Goal: Task Accomplishment & Management: Manage account settings

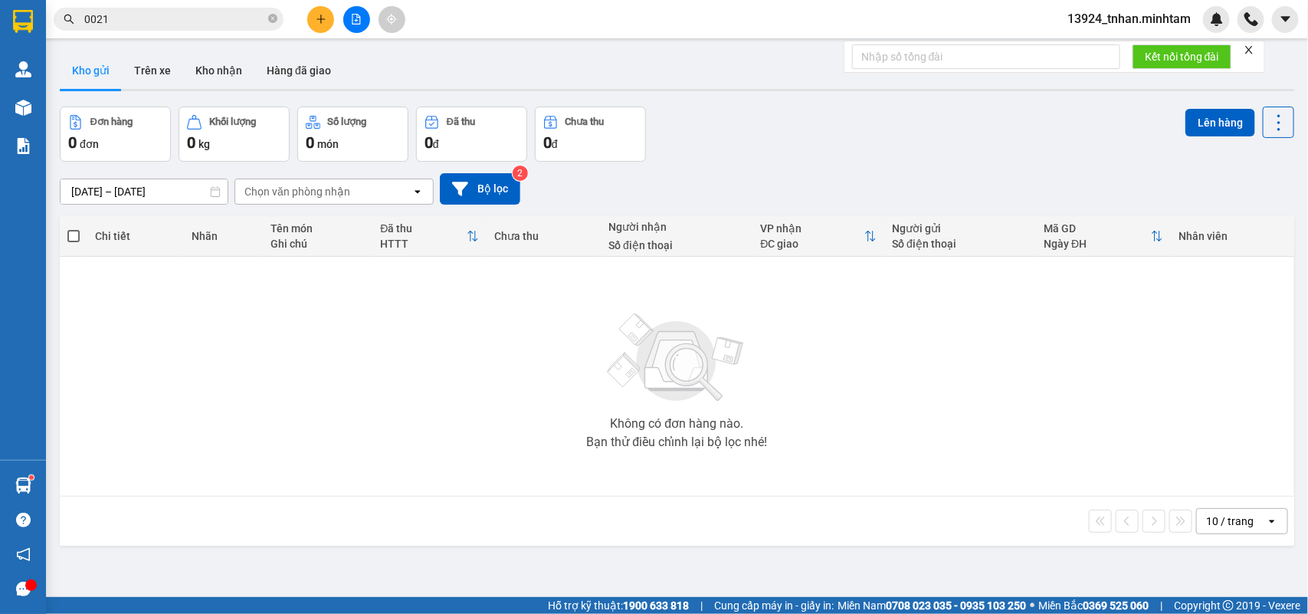
click at [270, 18] on icon "close-circle" at bounding box center [272, 18] width 9 height 9
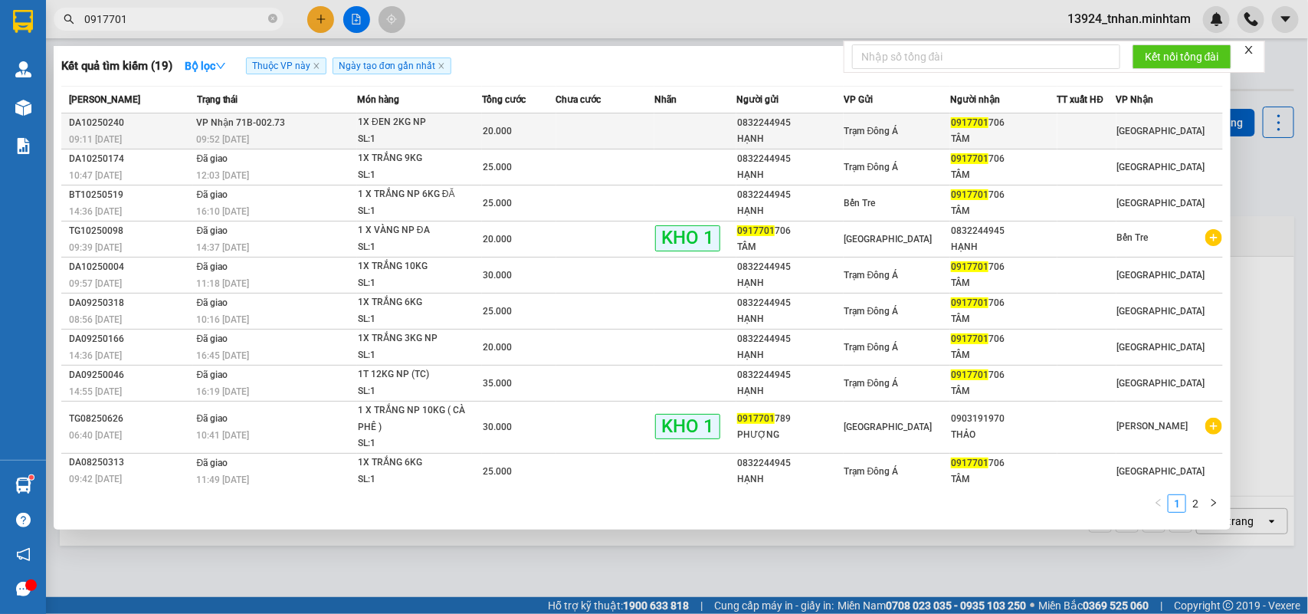
type input "0917701"
click at [366, 125] on div "1X ĐEN 2KG NP" at bounding box center [415, 122] width 115 height 17
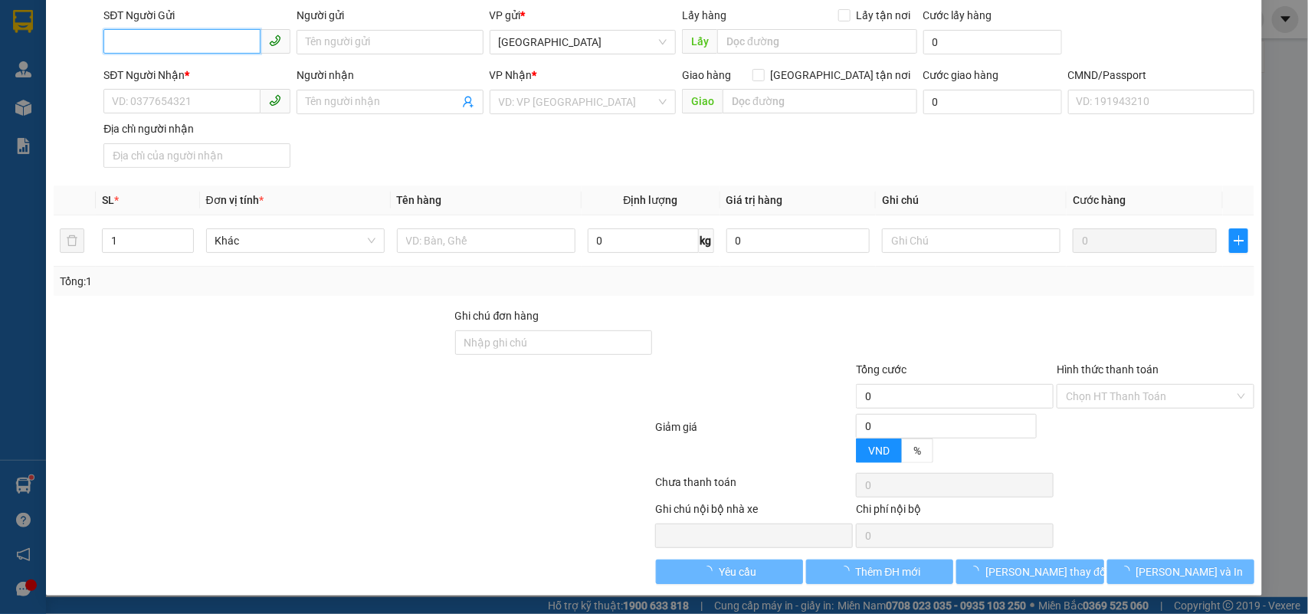
type input "0832244945"
type input "HẠNH"
type input "0917701706"
type input "TÂM"
type input "20.000"
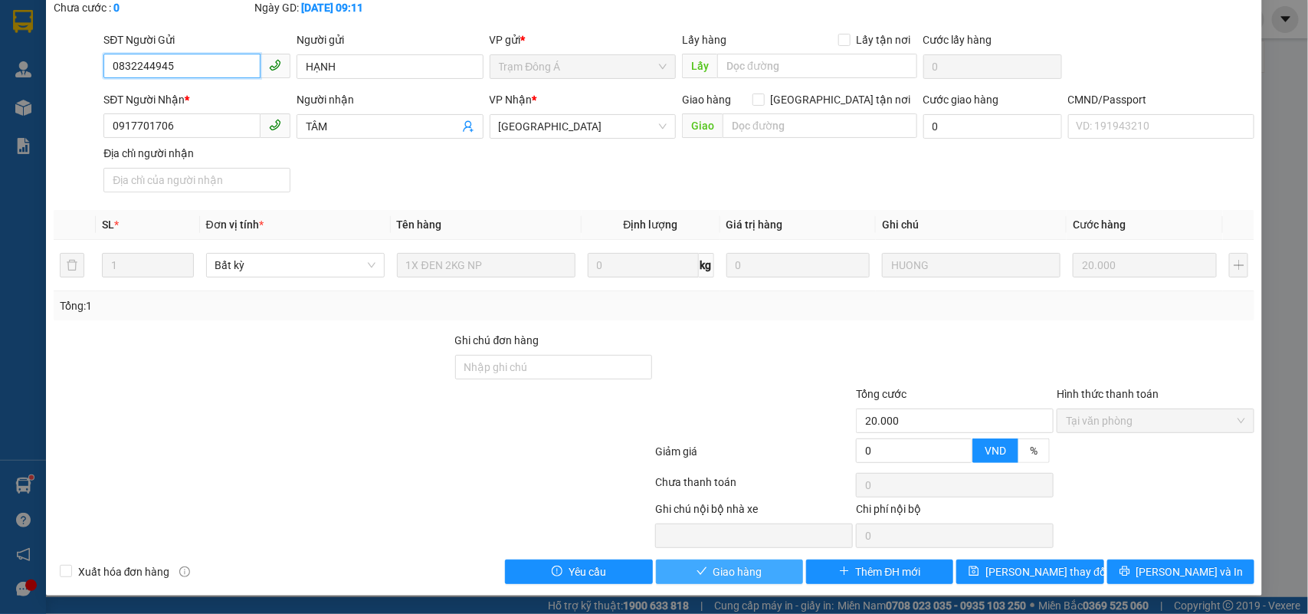
scroll to position [90, 0]
click at [717, 561] on button "Giao hàng" at bounding box center [729, 572] width 147 height 25
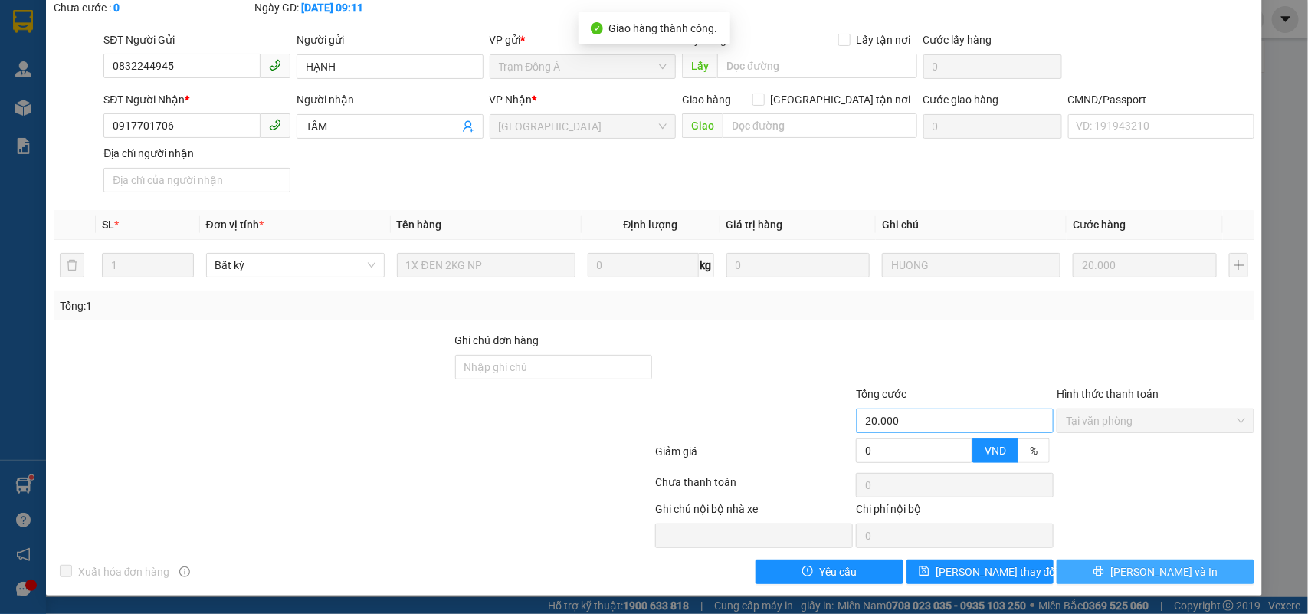
drag, startPoint x: 1123, startPoint y: 543, endPoint x: 912, endPoint y: 412, distance: 248.2
click at [1156, 575] on span "[PERSON_NAME] và In" at bounding box center [1164, 571] width 107 height 17
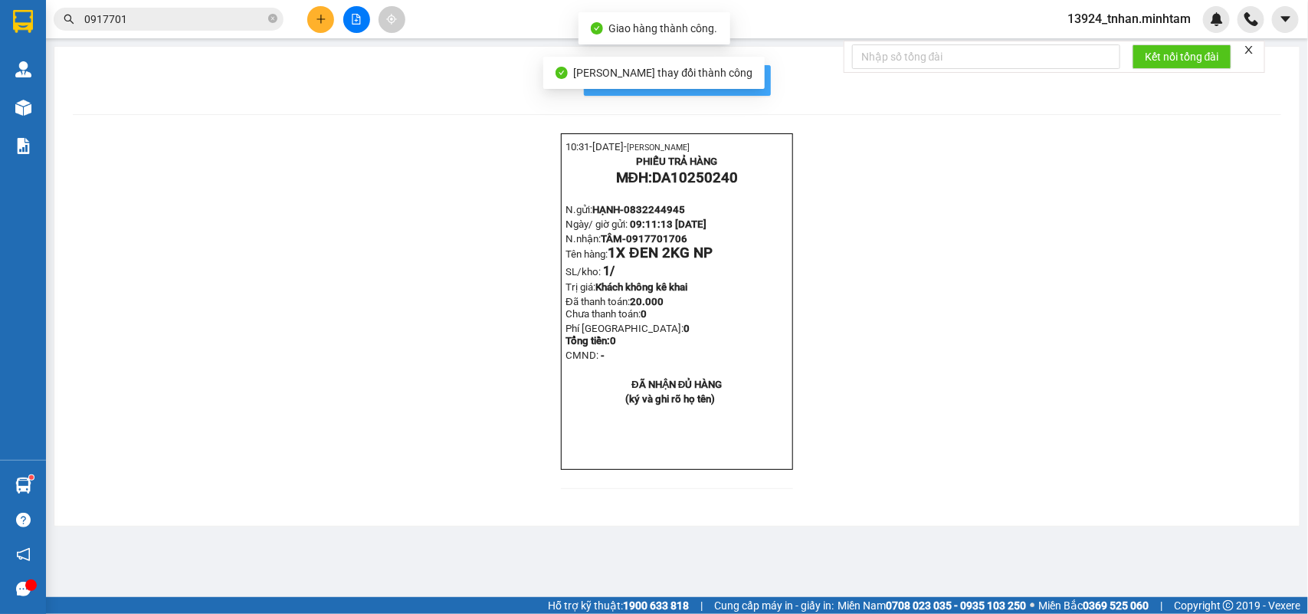
click at [742, 74] on span "In mẫu biên lai tự cấu hình" at bounding box center [687, 80] width 144 height 19
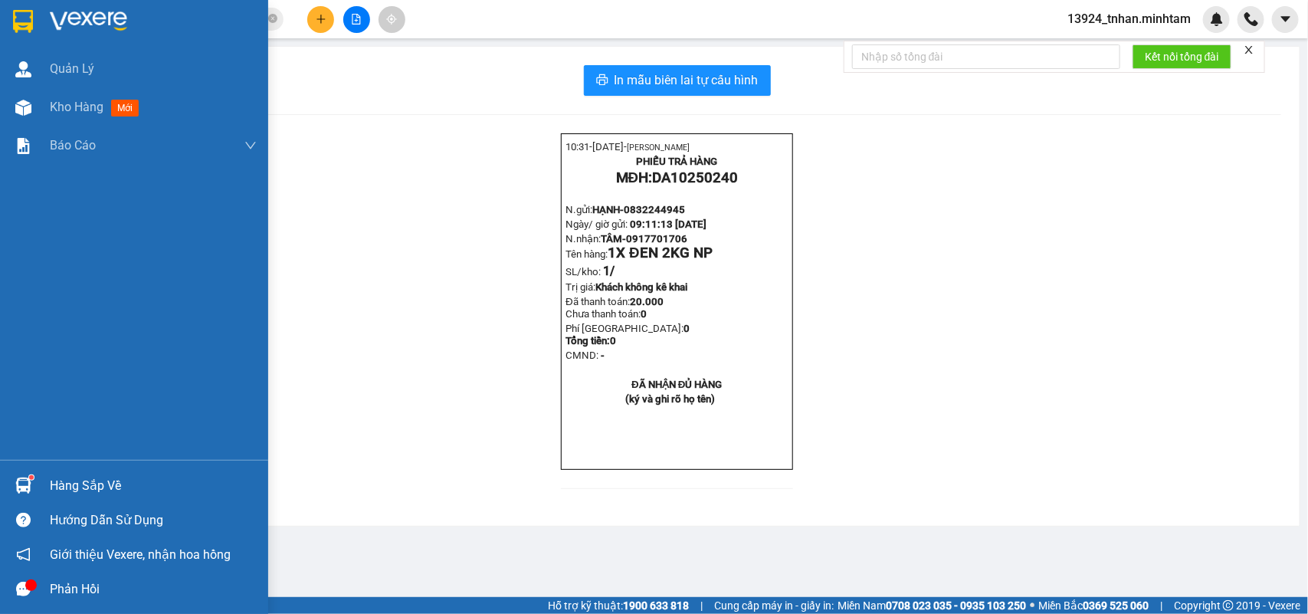
click at [77, 493] on div "Hàng sắp về" at bounding box center [153, 485] width 207 height 23
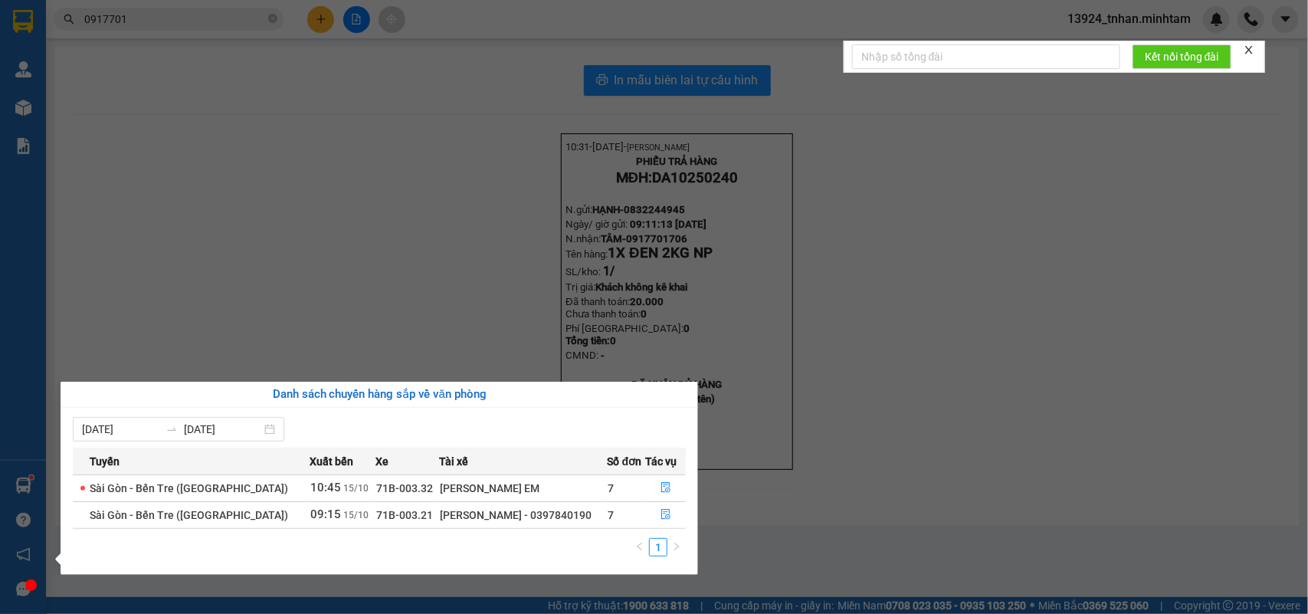
click at [303, 190] on section "Kết quả tìm kiếm ( 19 ) Bộ lọc Thuộc VP này Ngày tạo đơn gần nhất Mã ĐH Trạng t…" at bounding box center [654, 307] width 1308 height 614
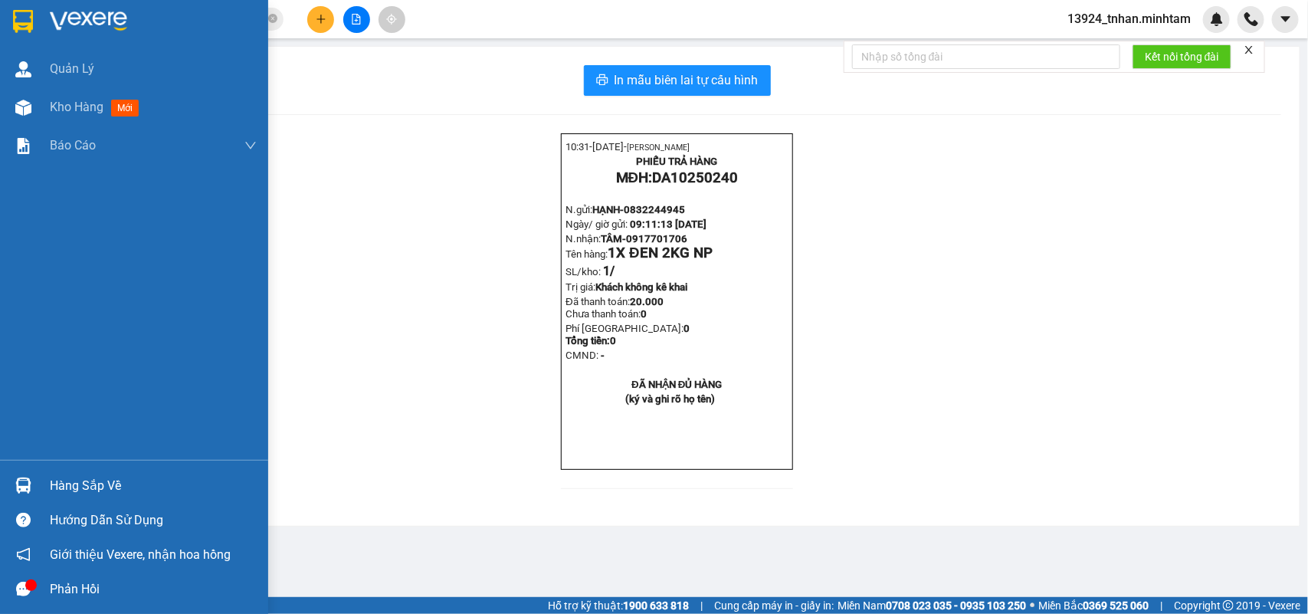
click at [18, 480] on img at bounding box center [23, 486] width 16 height 16
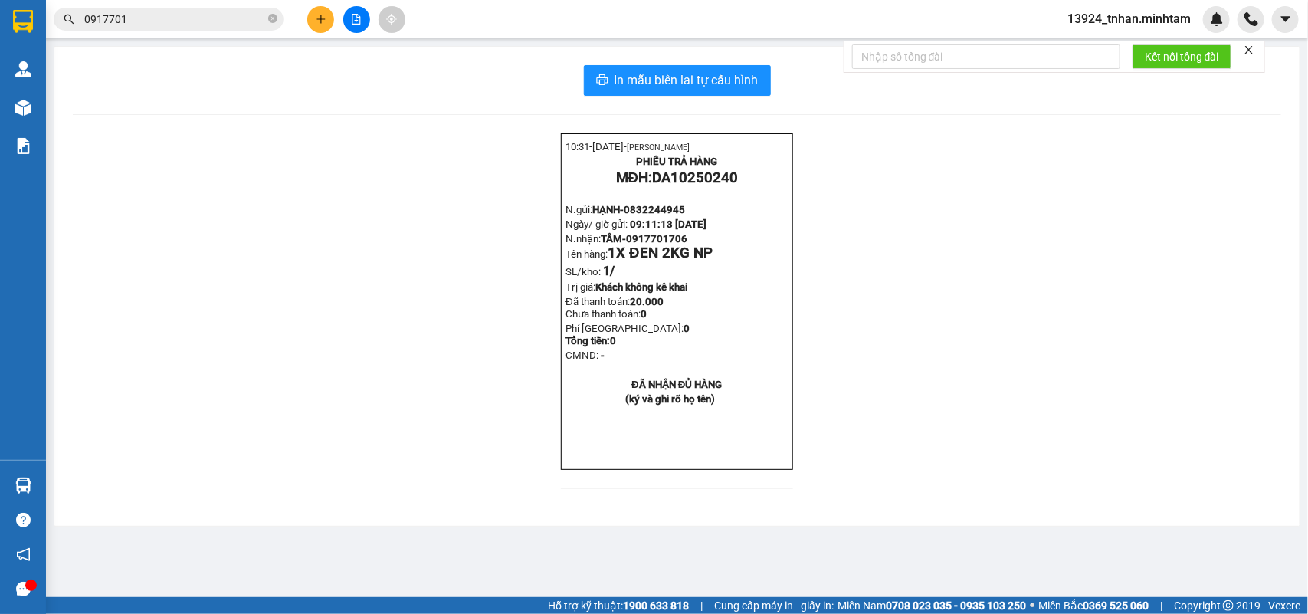
click at [276, 18] on section "Kết quả tìm kiếm ( 19 ) Bộ lọc Thuộc VP này Ngày tạo đơn gần nhất Mã ĐH Trạng t…" at bounding box center [654, 307] width 1308 height 614
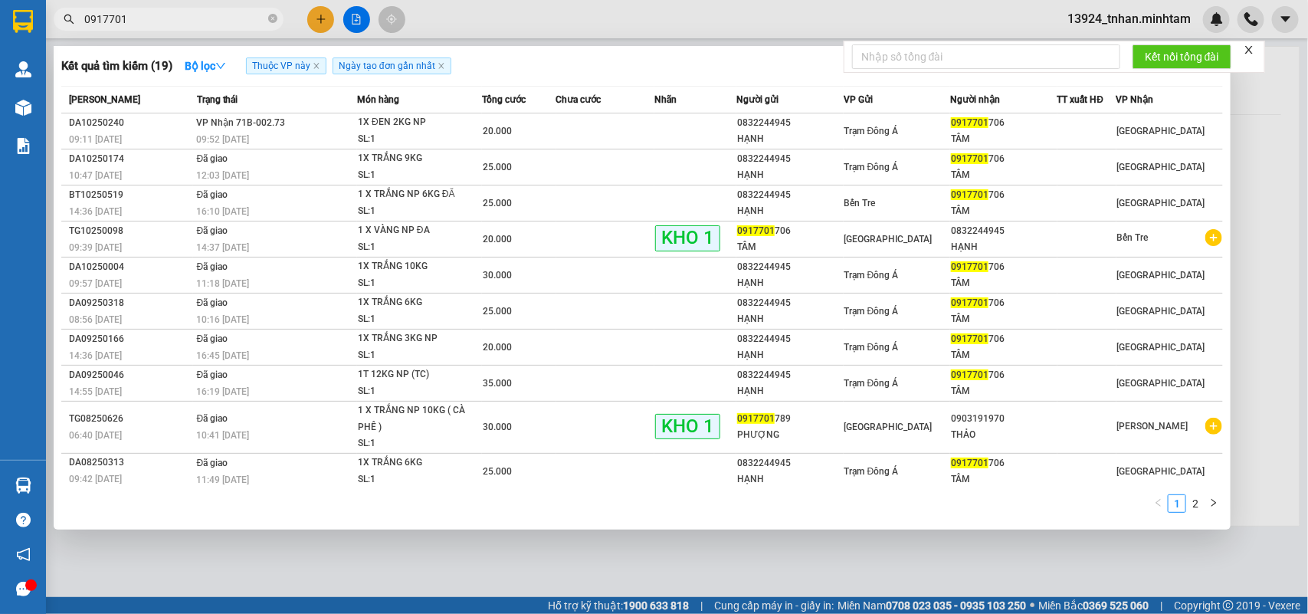
click at [276, 18] on icon "close-circle" at bounding box center [272, 18] width 9 height 9
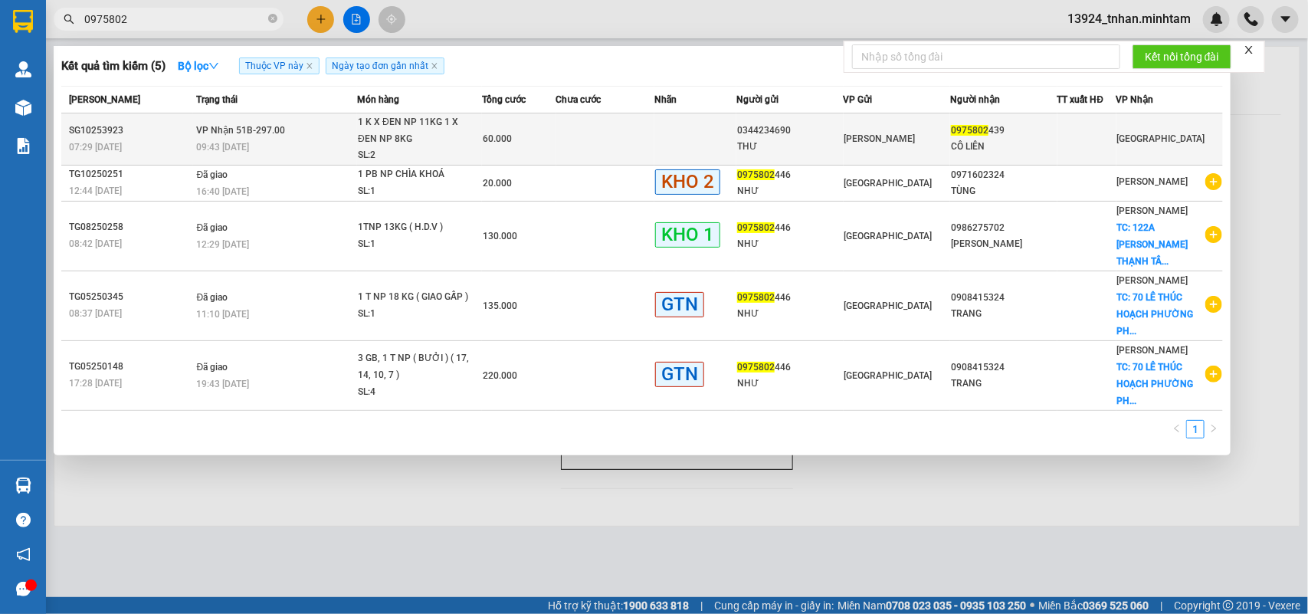
type input "0975802"
click at [614, 138] on td at bounding box center [605, 139] width 99 height 52
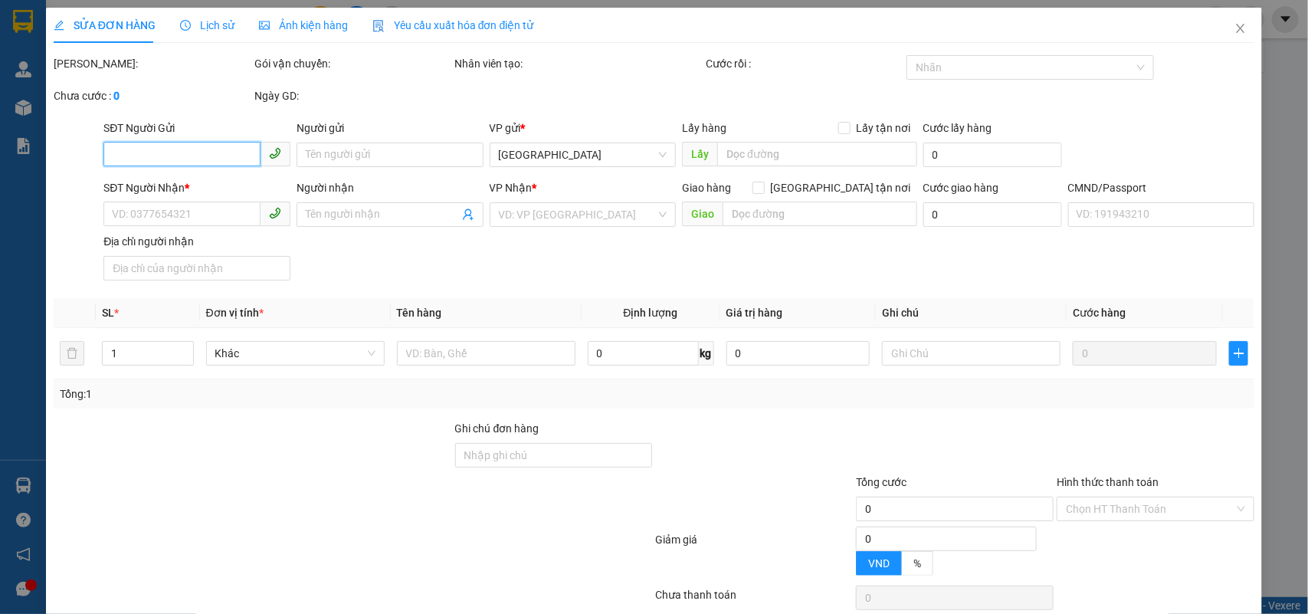
type input "0344234690"
type input "THƯ"
type input "0975802439"
type input "CÔ LIÊN"
type input "60.000"
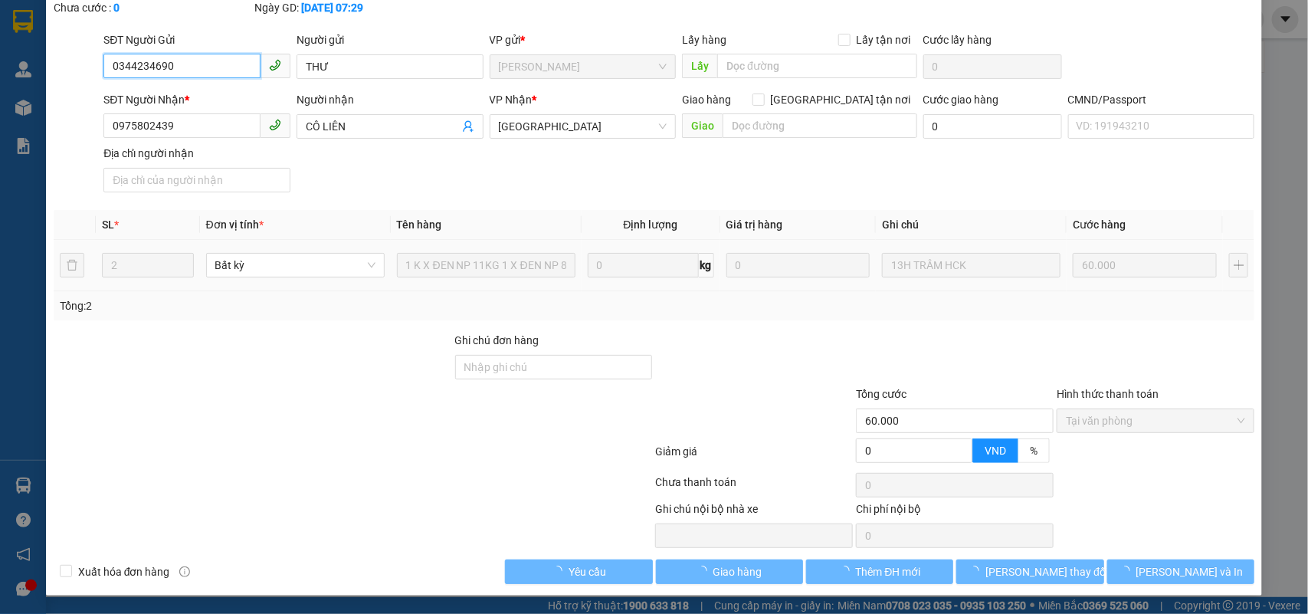
scroll to position [90, 0]
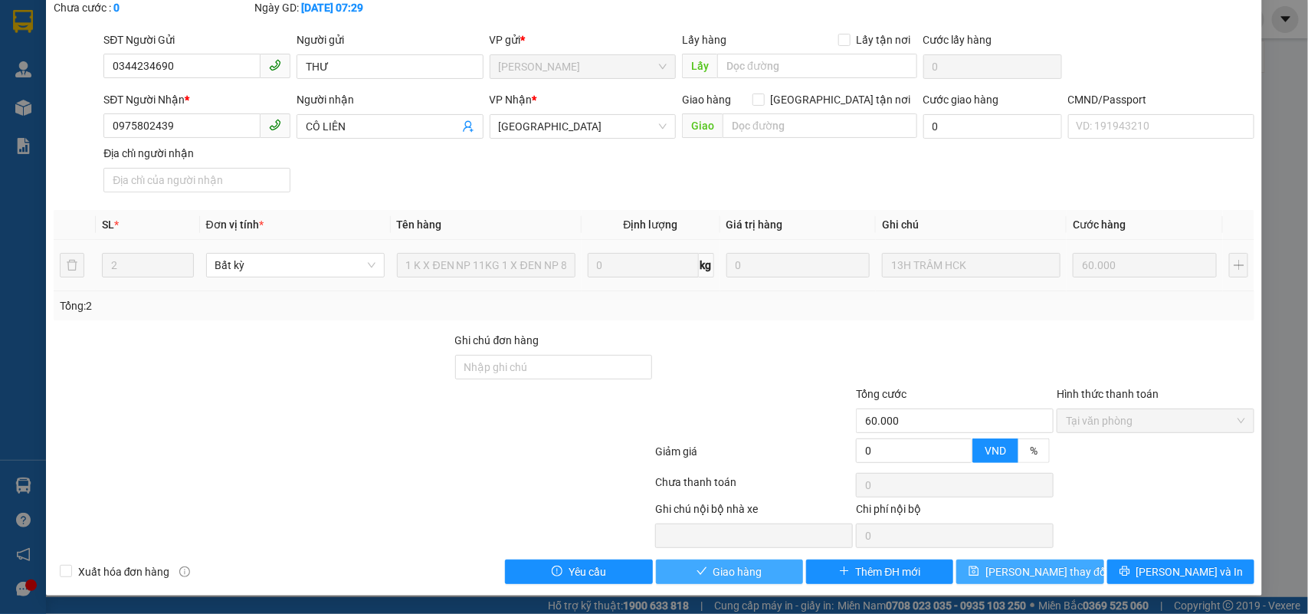
drag, startPoint x: 753, startPoint y: 569, endPoint x: 1052, endPoint y: 579, distance: 299.1
click at [755, 570] on button "Giao hàng" at bounding box center [729, 572] width 147 height 25
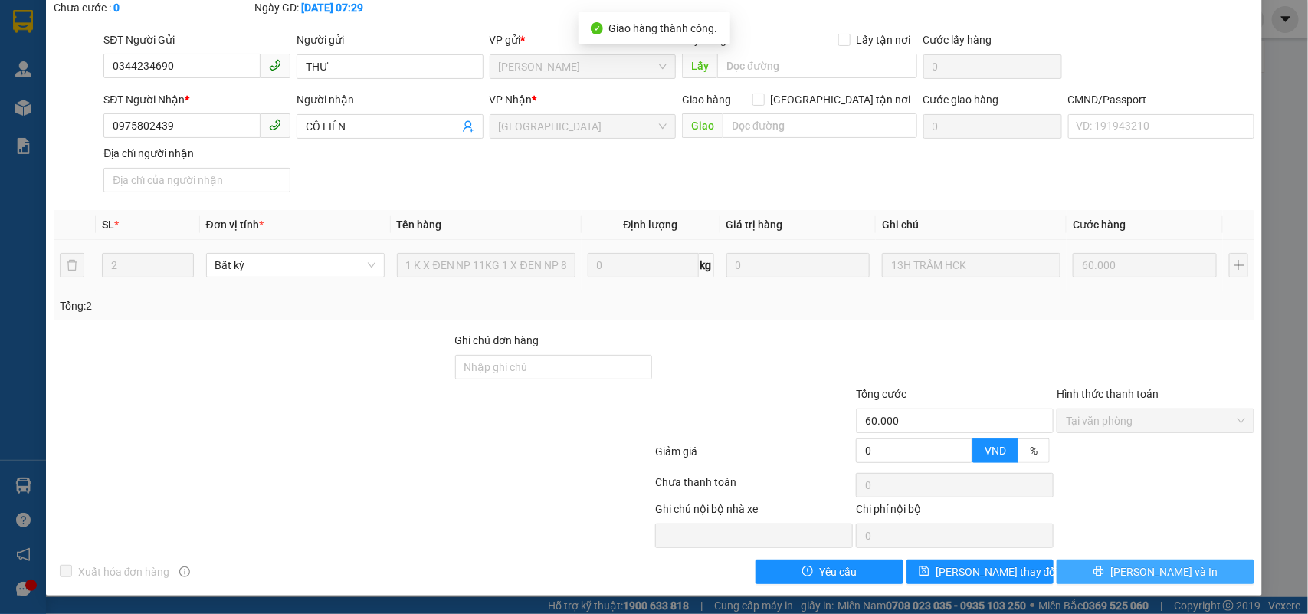
drag, startPoint x: 1173, startPoint y: 576, endPoint x: 1152, endPoint y: 569, distance: 22.1
click at [1171, 576] on span "[PERSON_NAME] và In" at bounding box center [1164, 571] width 107 height 17
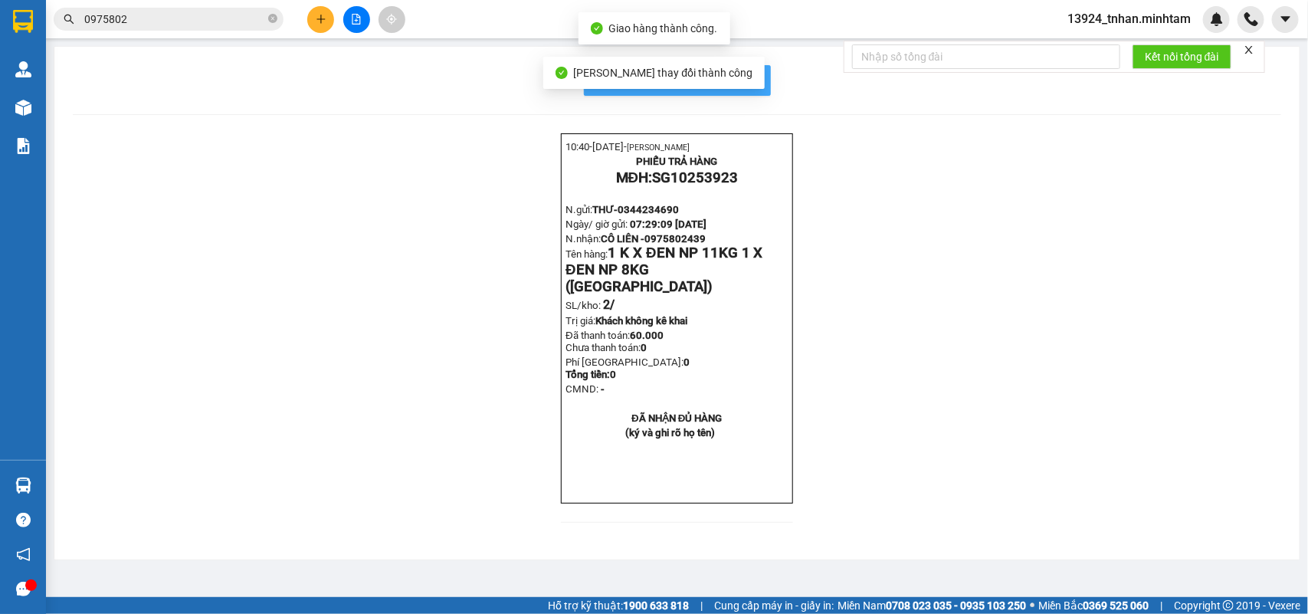
click at [738, 81] on span "In mẫu biên lai tự cấu hình" at bounding box center [687, 80] width 144 height 19
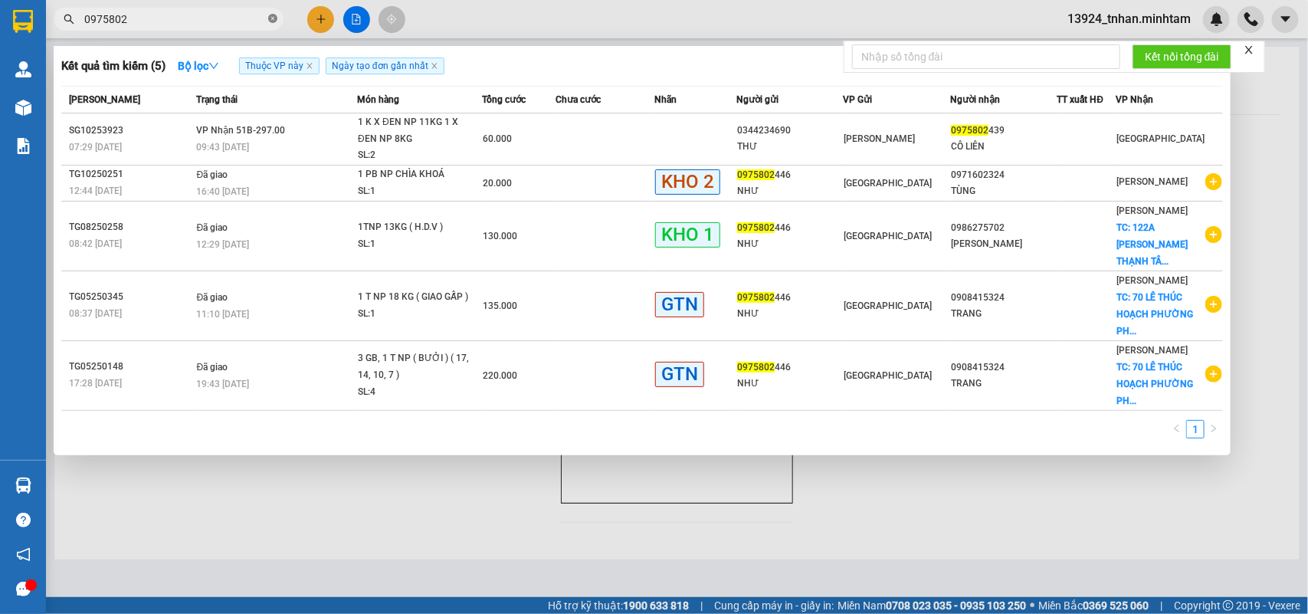
click at [274, 15] on icon "close-circle" at bounding box center [272, 18] width 9 height 9
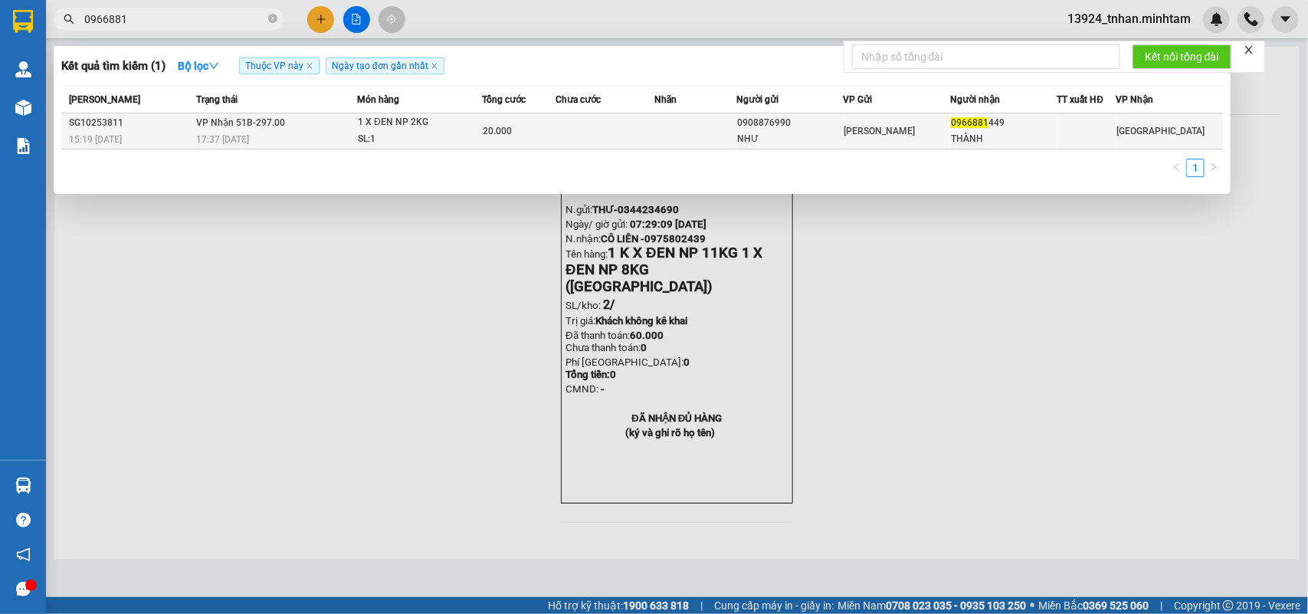
type input "0966881"
click at [986, 129] on div "0966881 449" at bounding box center [1003, 123] width 105 height 16
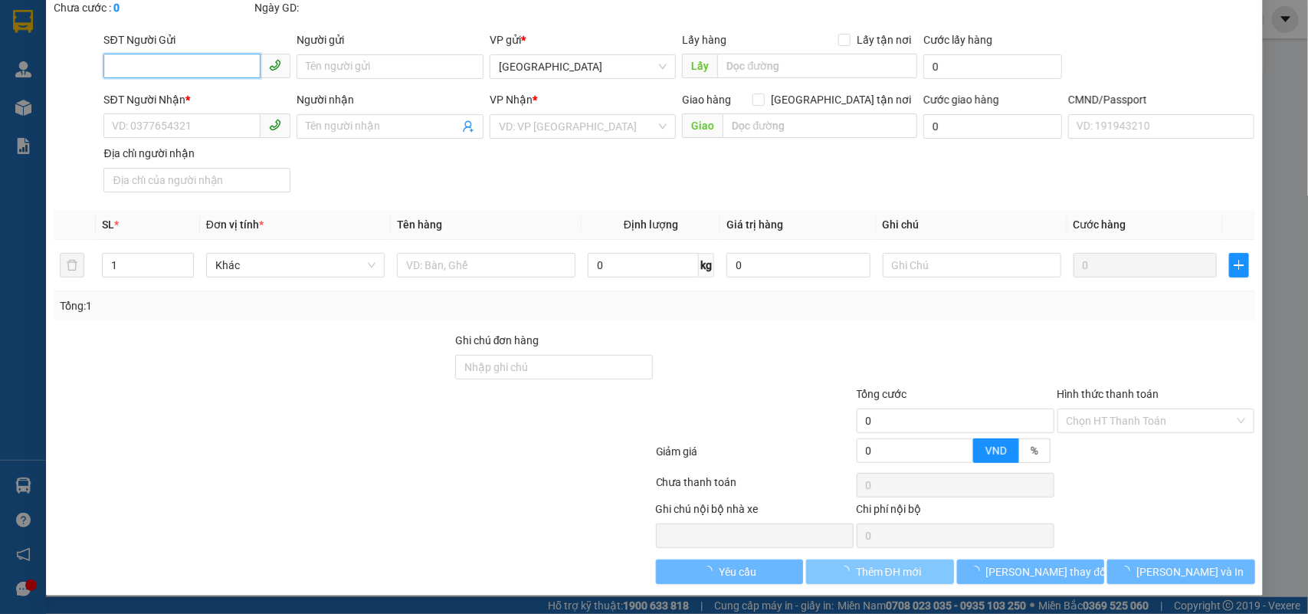
type input "0908876990"
type input "NHƯ"
type input "0966881449"
type input "THÀNH"
type input "20.000"
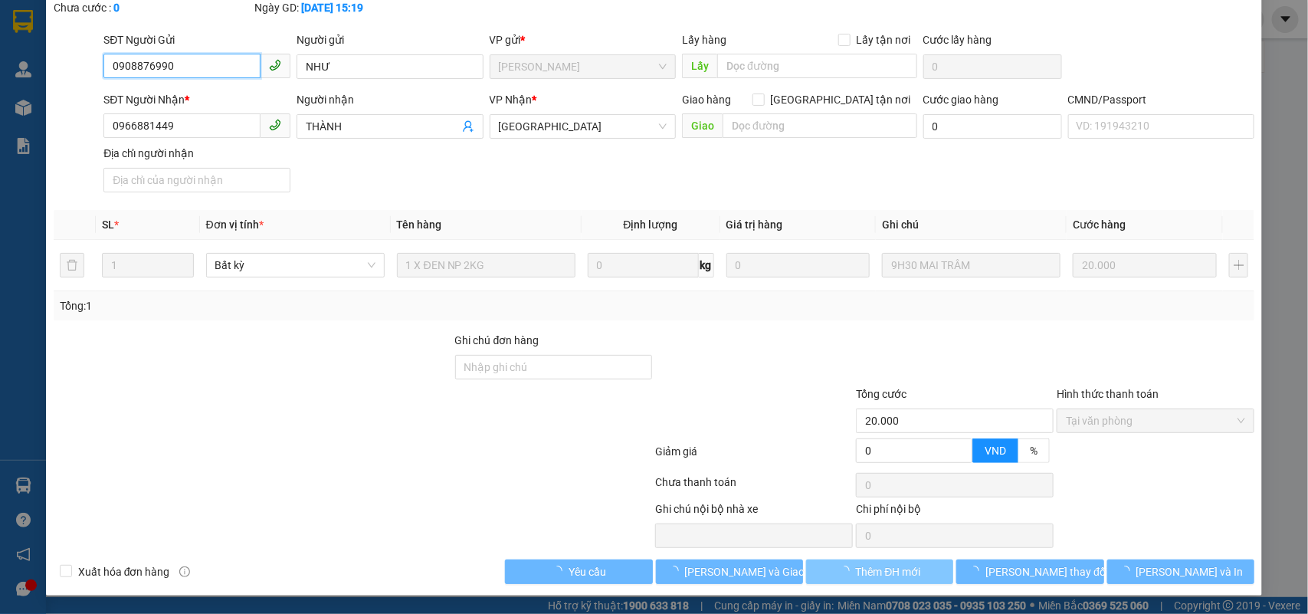
scroll to position [90, 0]
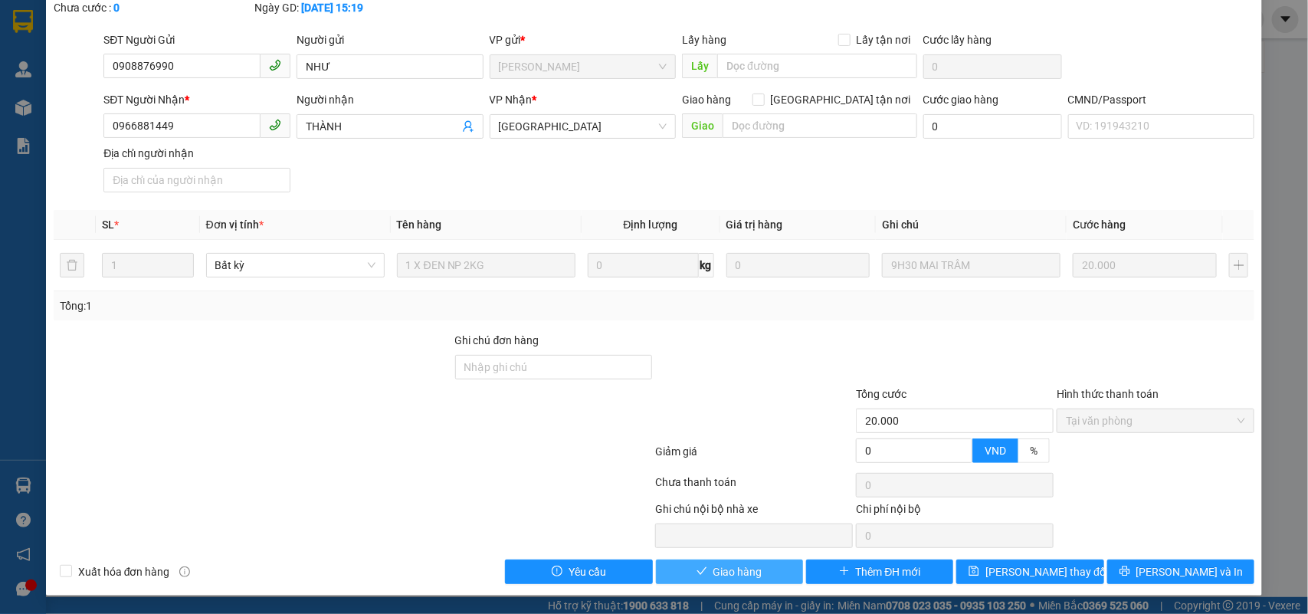
click at [753, 579] on span "Giao hàng" at bounding box center [738, 571] width 49 height 17
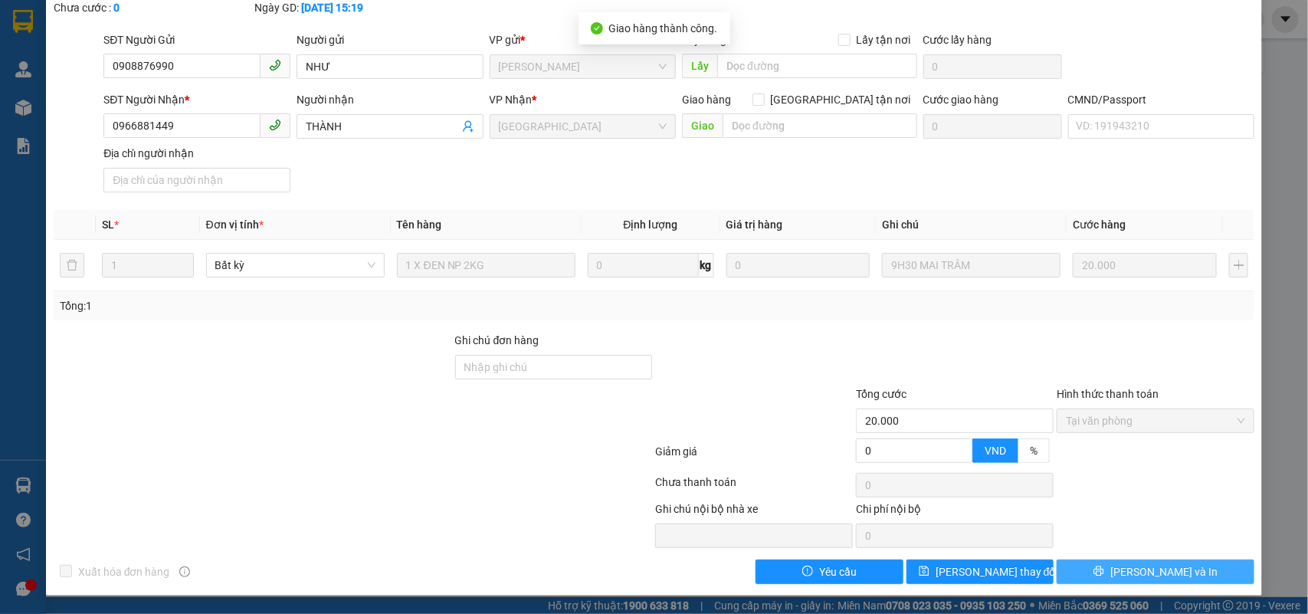
click at [1115, 564] on button "[PERSON_NAME] và In" at bounding box center [1156, 572] width 198 height 25
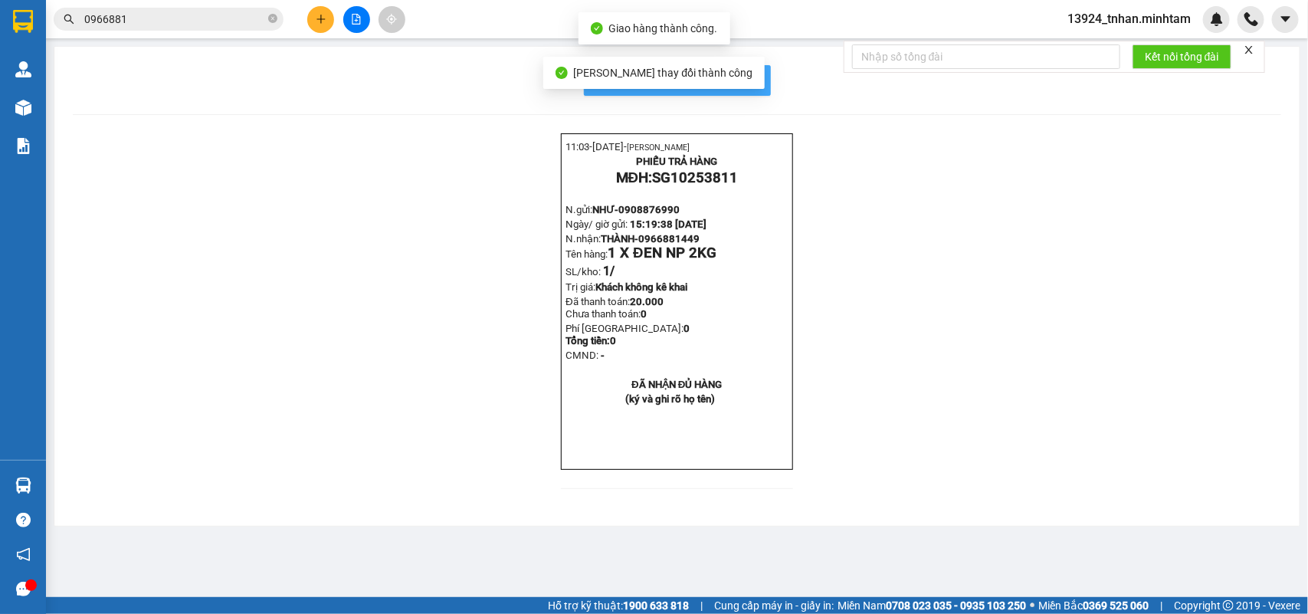
click at [757, 75] on span "In mẫu biên lai tự cấu hình" at bounding box center [687, 80] width 144 height 19
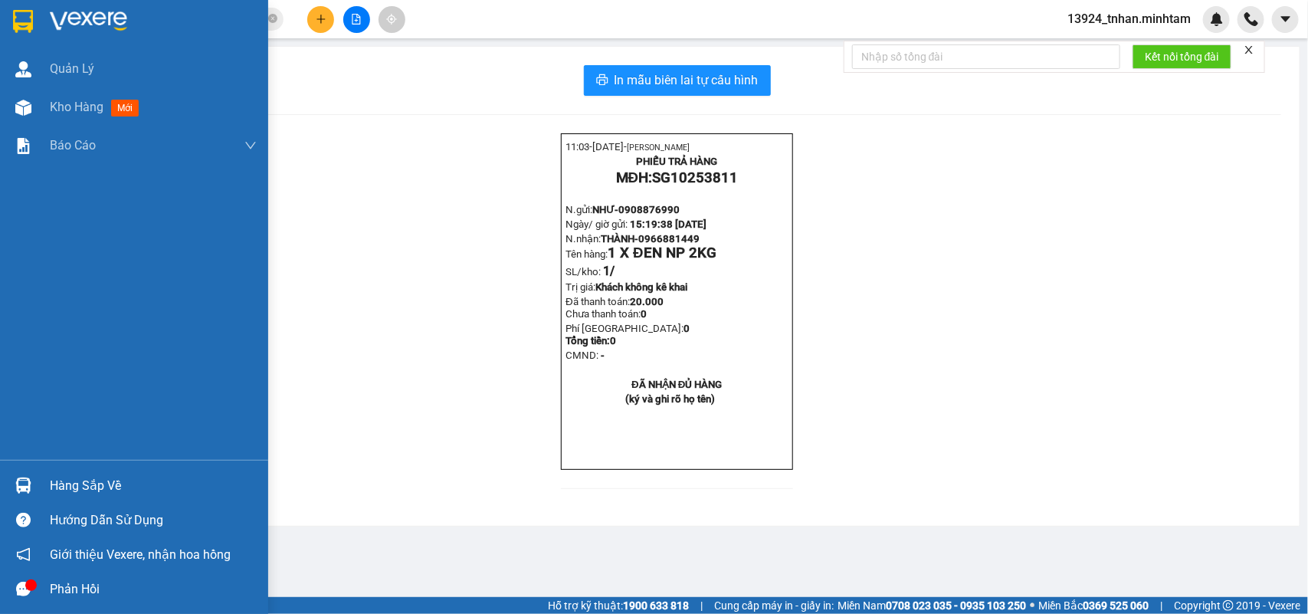
click at [65, 469] on div "Hàng sắp về Hướng dẫn sử dụng Giới thiệu Vexere, nhận hoa hồng Phản hồi" at bounding box center [134, 533] width 268 height 146
click at [69, 487] on div "Hàng sắp về" at bounding box center [153, 485] width 207 height 23
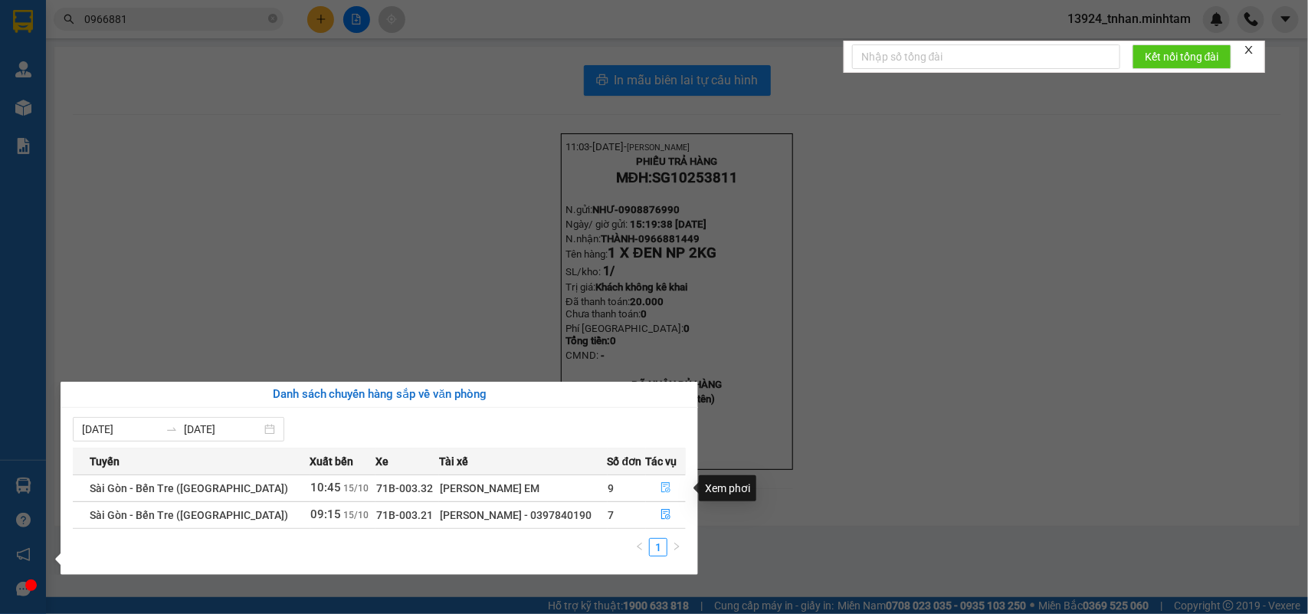
click at [661, 500] on button "button" at bounding box center [666, 488] width 39 height 25
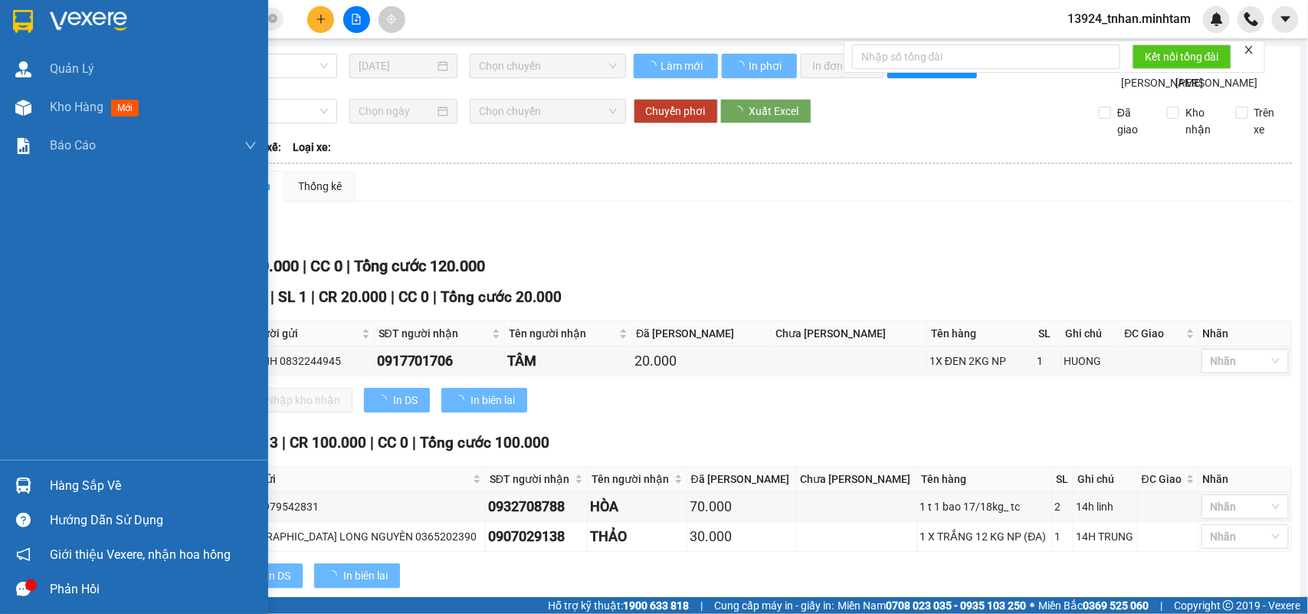
click at [39, 484] on div "Hàng sắp về" at bounding box center [134, 485] width 268 height 34
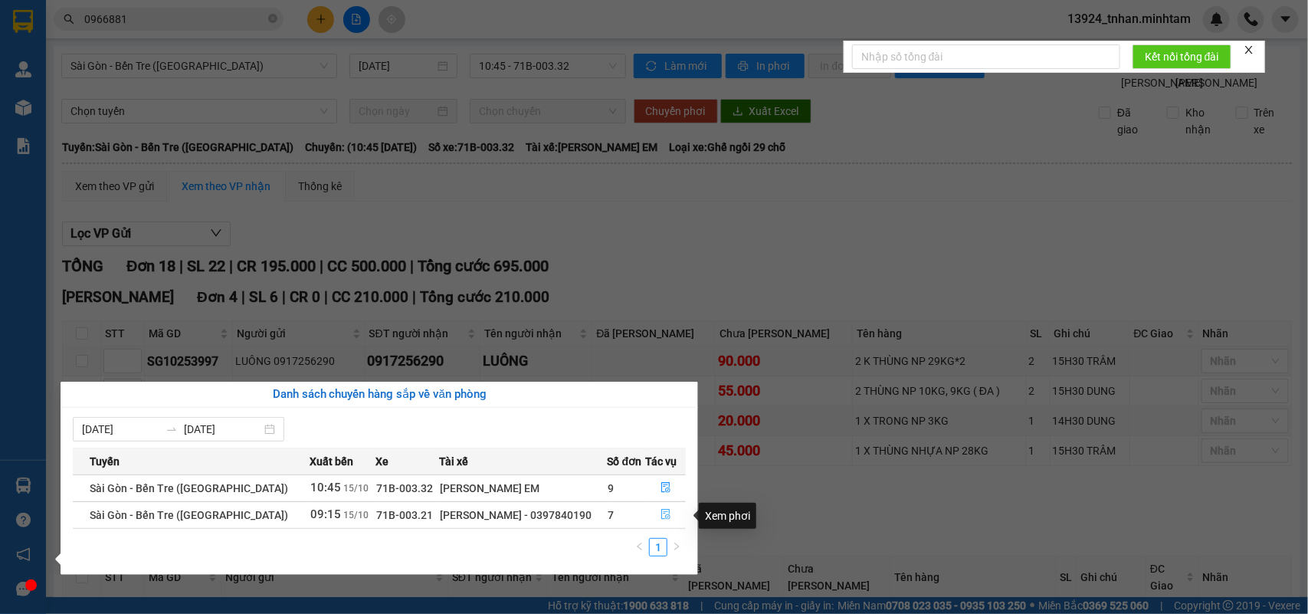
click at [671, 508] on button "button" at bounding box center [666, 515] width 39 height 25
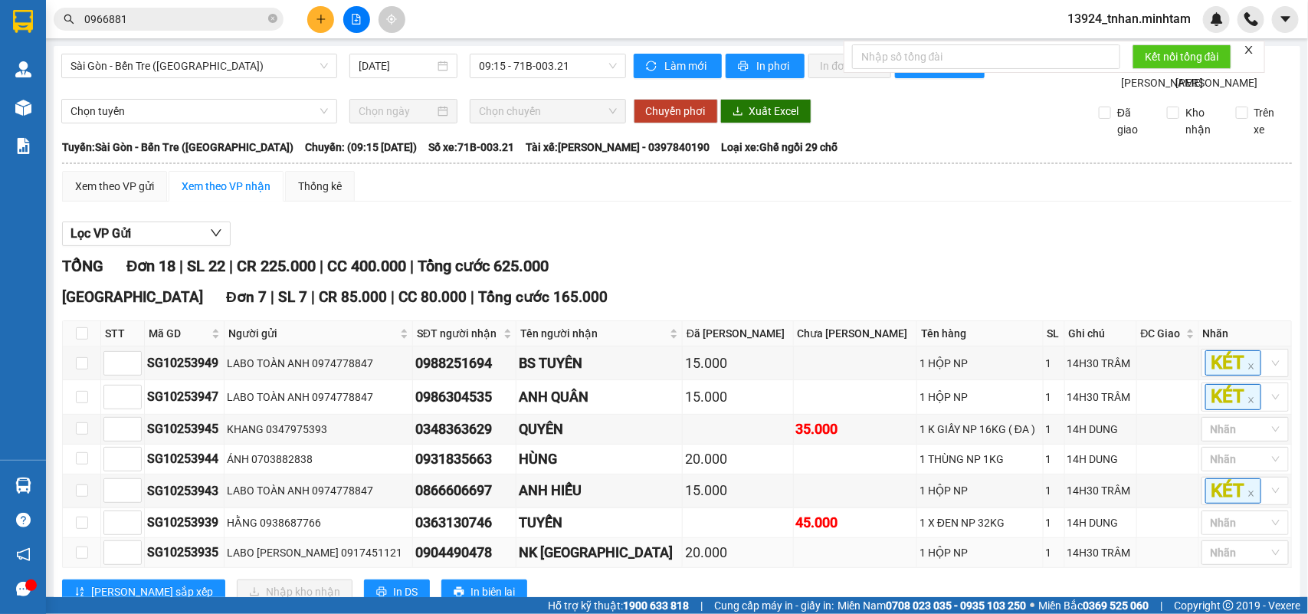
scroll to position [96, 0]
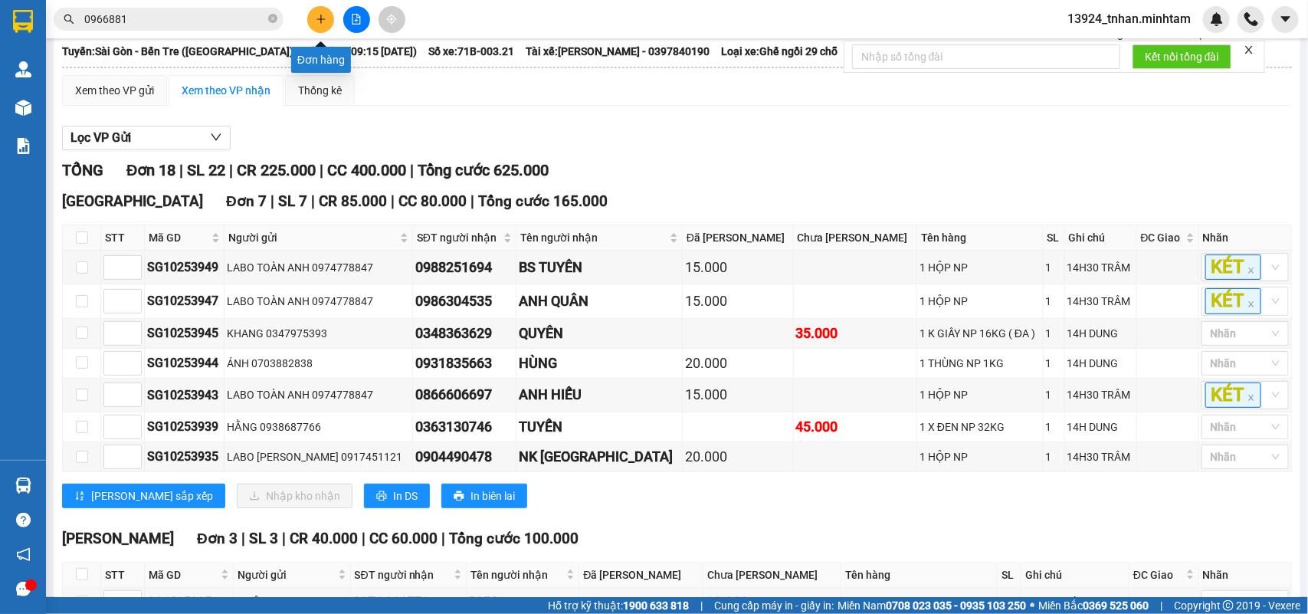
click at [327, 8] on button at bounding box center [320, 19] width 27 height 27
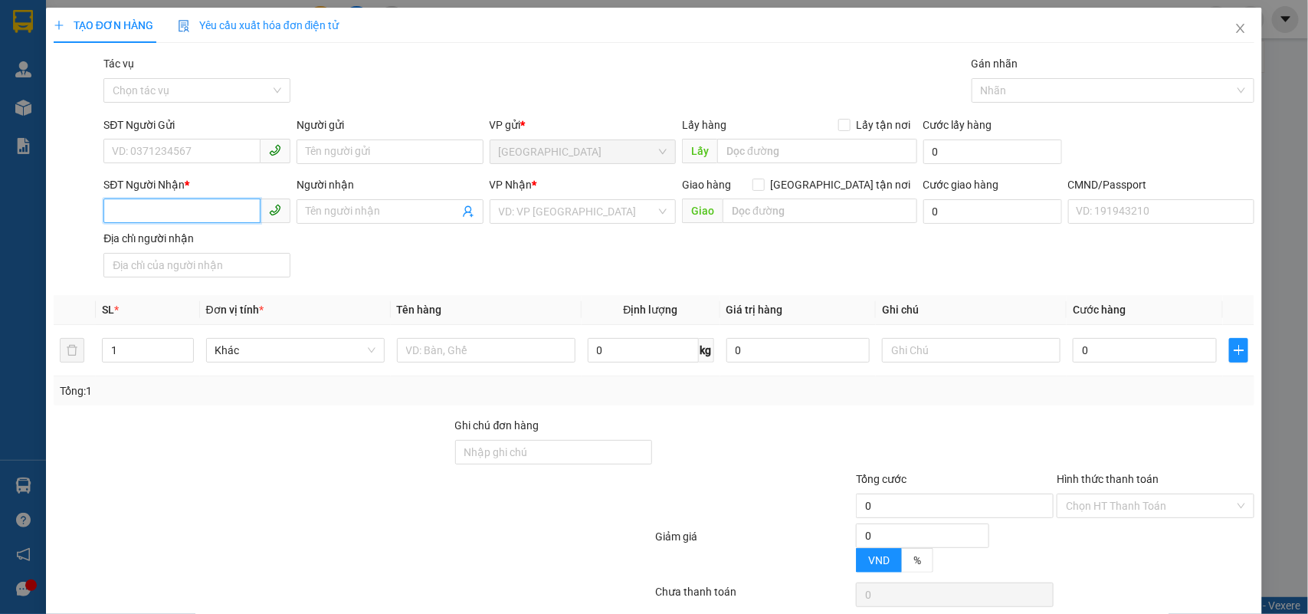
click at [173, 222] on input "SĐT Người Nhận *" at bounding box center [181, 211] width 157 height 25
type input "0977906464"
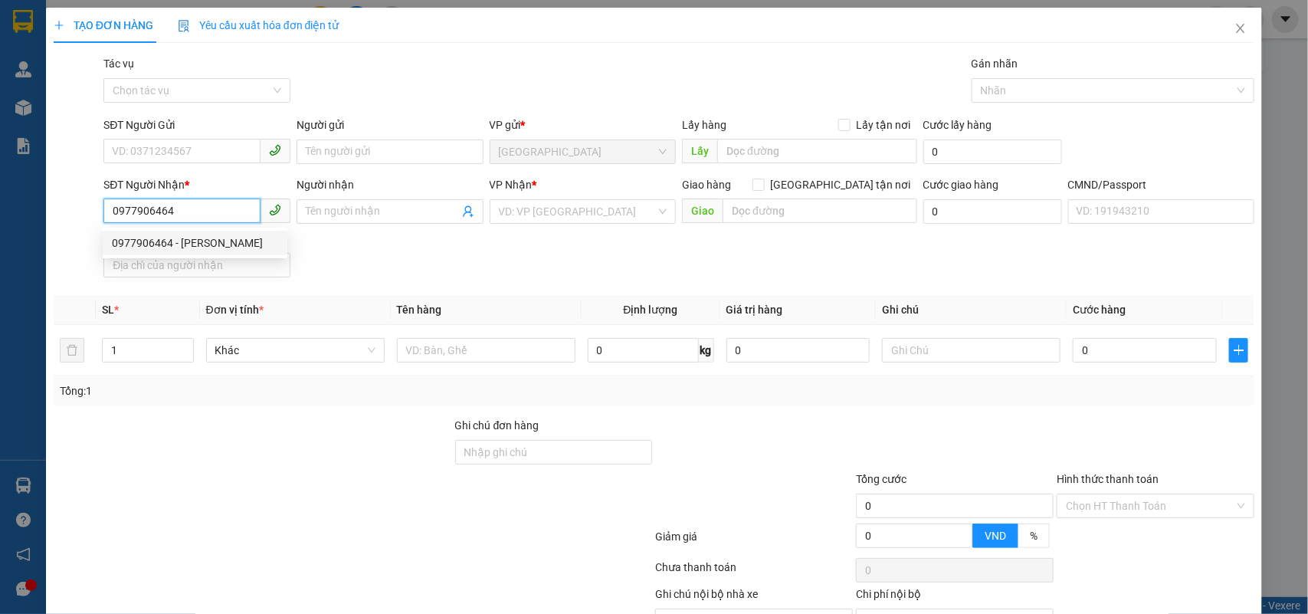
click at [190, 250] on div "0977906464 - HƯƠNG" at bounding box center [195, 243] width 166 height 17
type input "HƯƠNG"
type input "0977906464"
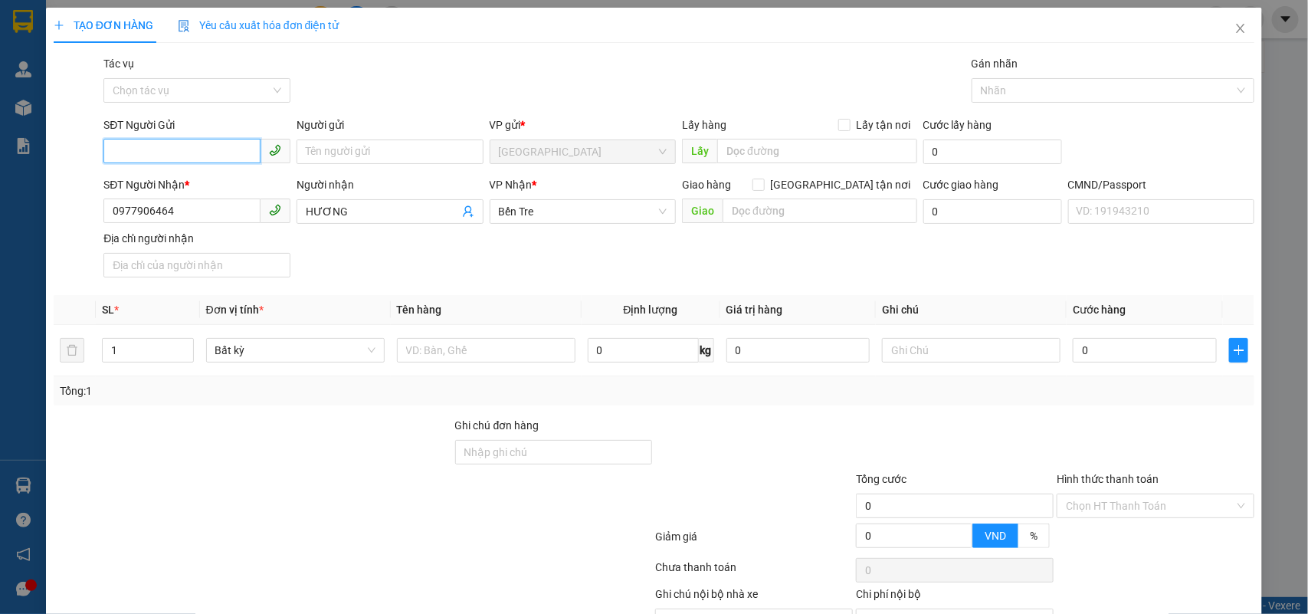
click at [212, 146] on input "SĐT Người Gửi" at bounding box center [181, 151] width 157 height 25
click at [220, 180] on div "0368833775 - TÀI" at bounding box center [195, 183] width 166 height 17
type input "0368833775"
type input "TÀI"
drag, startPoint x: 198, startPoint y: 159, endPoint x: 54, endPoint y: 152, distance: 144.3
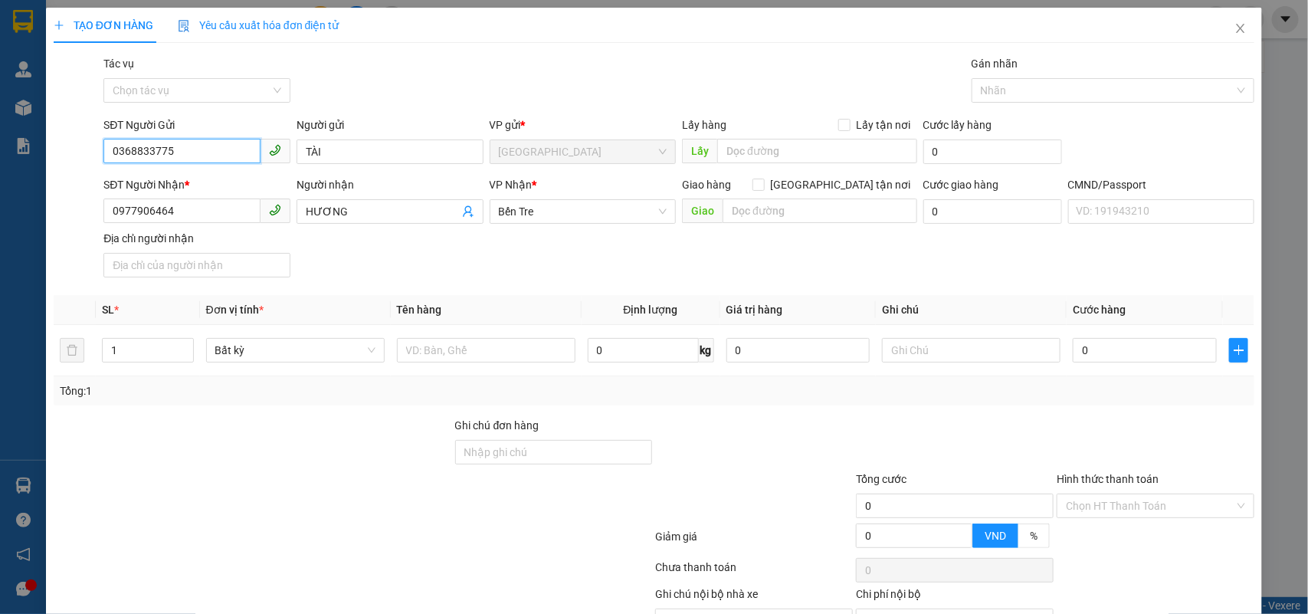
click at [0, 184] on div "TẠO ĐƠN HÀNG Yêu cầu xuất hóa đơn điện tử Transit Pickup Surcharge Ids Transit …" at bounding box center [654, 307] width 1308 height 614
type input "0937708098"
click at [274, 150] on div "SĐT Người Gửi 0937708098 Người gửi TÀI TÀI VP gửi * Tiền Giang Lấy hàng Lấy tận…" at bounding box center [678, 144] width 1157 height 54
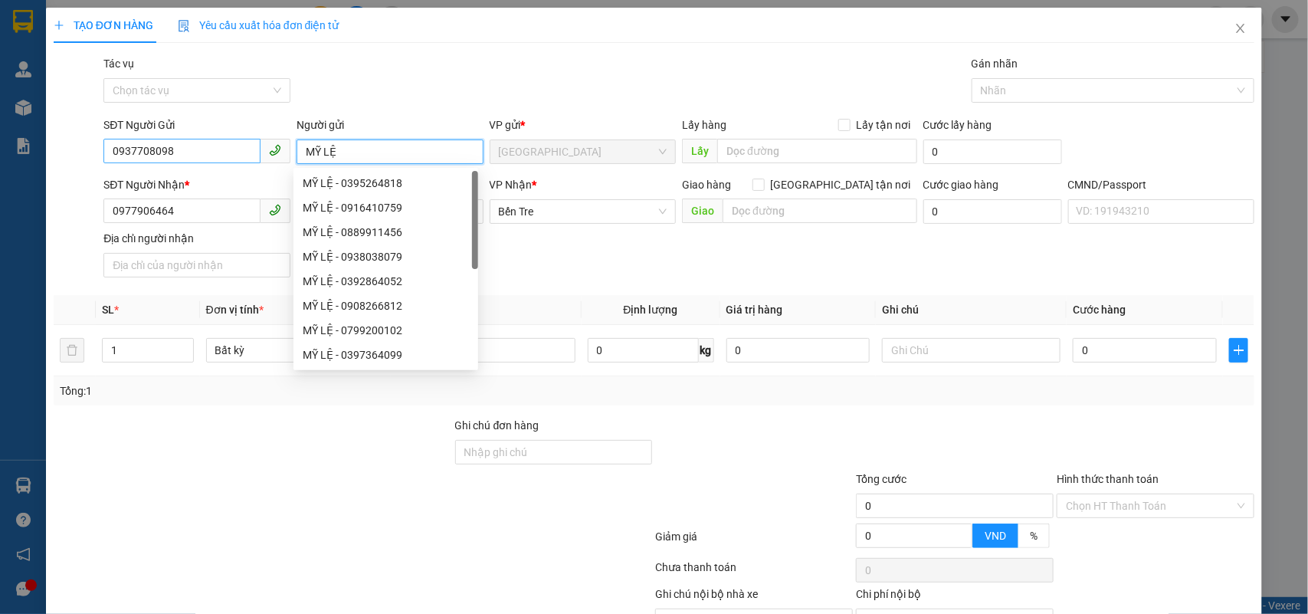
type input "MỸ LỆ"
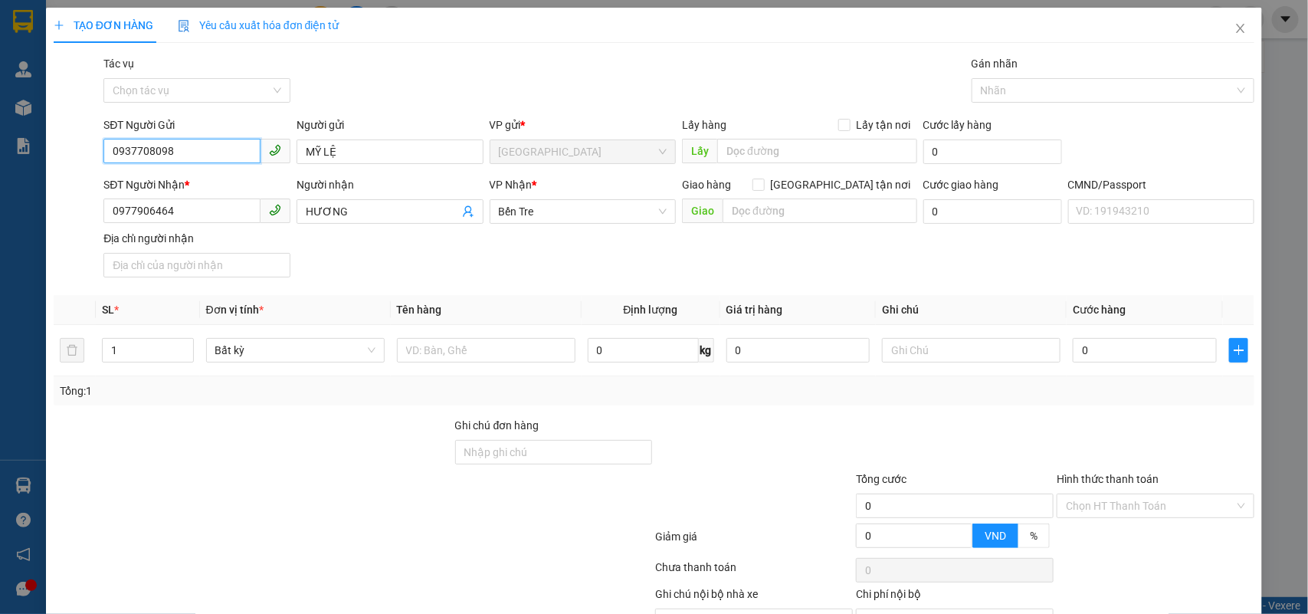
drag, startPoint x: 213, startPoint y: 143, endPoint x: 0, endPoint y: 152, distance: 213.3
click at [0, 152] on div "TẠO ĐƠN HÀNG Yêu cầu xuất hóa đơn điện tử Transit Pickup Surcharge Ids Transit …" at bounding box center [654, 307] width 1308 height 614
click at [197, 213] on input "0977906464" at bounding box center [181, 211] width 157 height 25
click at [423, 351] on input "text" at bounding box center [486, 350] width 179 height 25
type input "1 T NP 27 KGĐL"
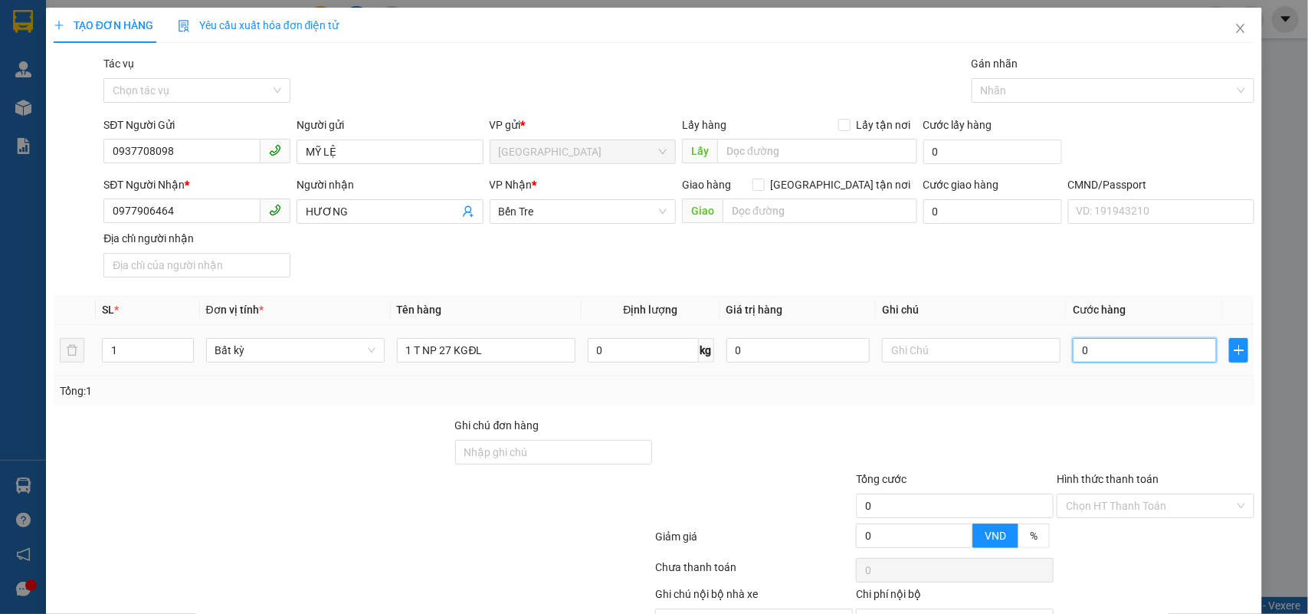
click at [1100, 356] on input "0" at bounding box center [1145, 350] width 144 height 25
type input "4"
type input "45"
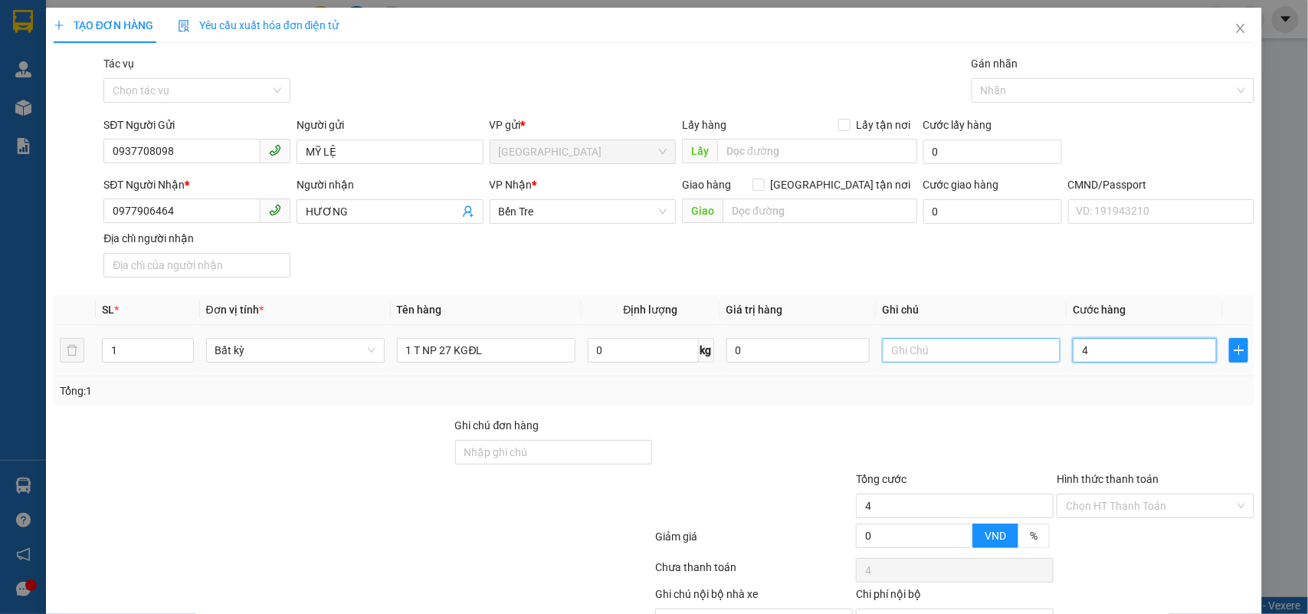
type input "45"
type input "45.000"
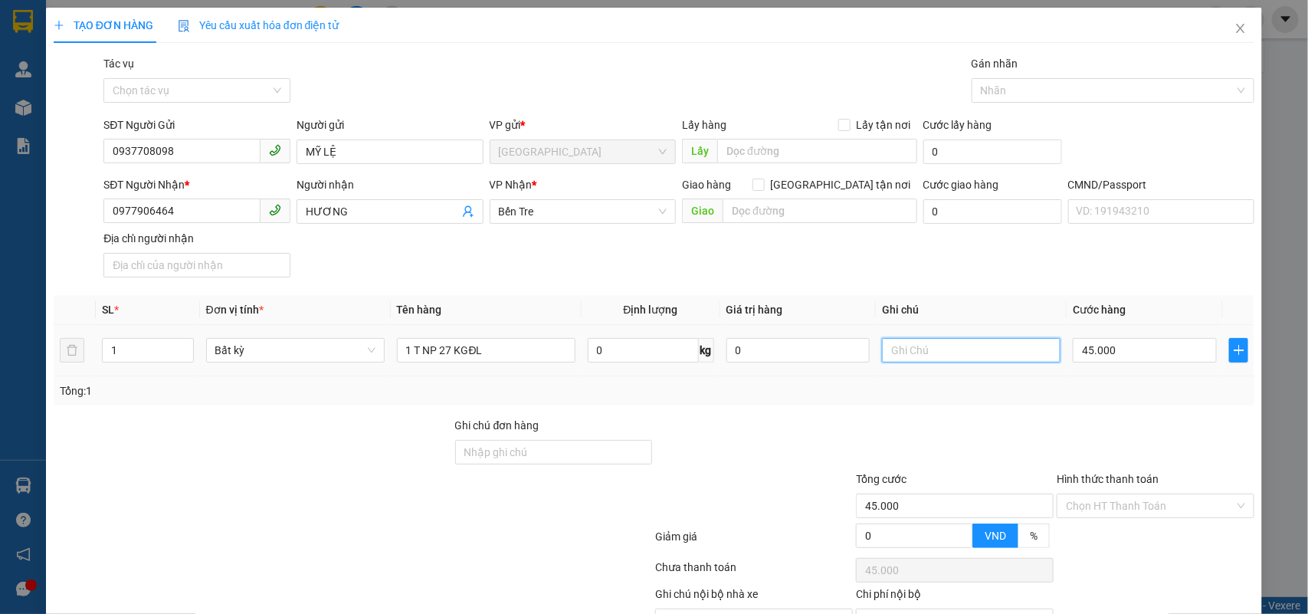
drag, startPoint x: 1009, startPoint y: 356, endPoint x: 978, endPoint y: 341, distance: 35.0
click at [1009, 356] on input "text" at bounding box center [971, 350] width 179 height 25
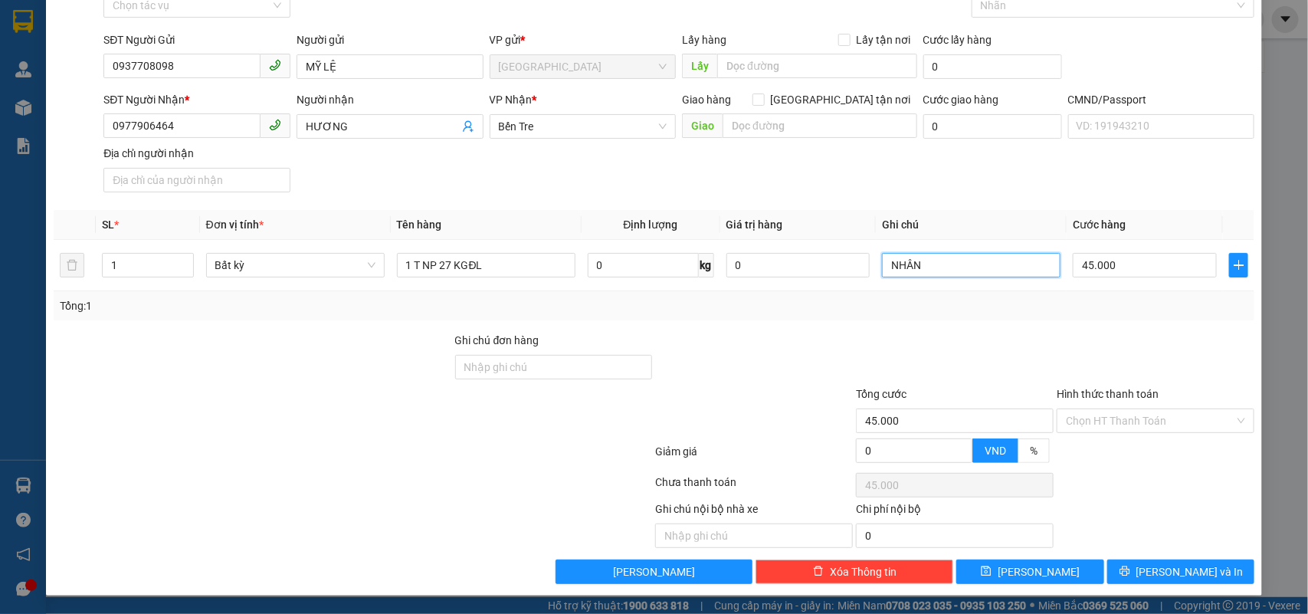
type input "NHÂN"
click at [1108, 570] on button "[PERSON_NAME] và In" at bounding box center [1181, 572] width 147 height 25
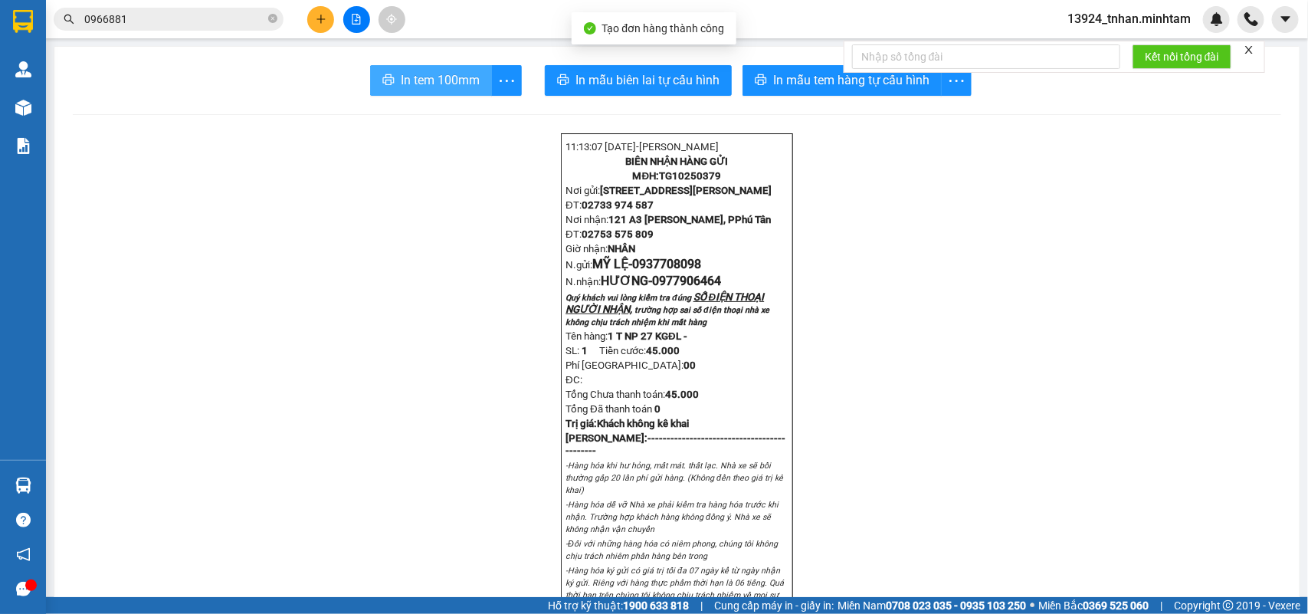
click at [450, 78] on span "In tem 100mm" at bounding box center [440, 80] width 79 height 19
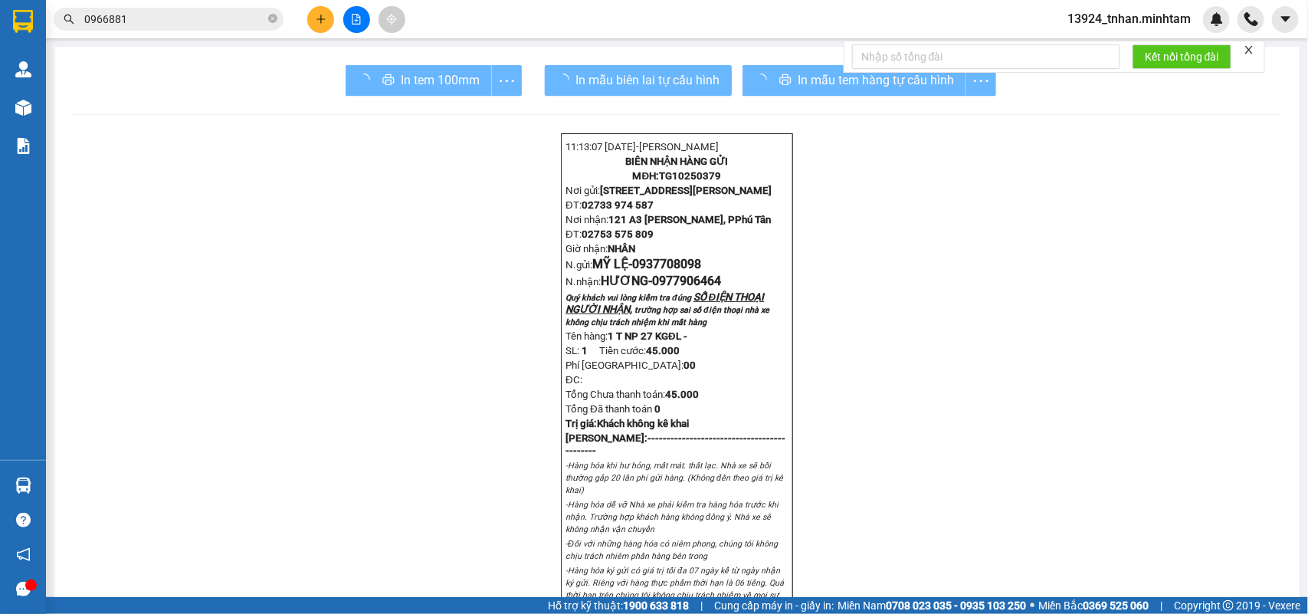
click at [803, 85] on div "In mẫu tem hàng tự cấu hình" at bounding box center [870, 80] width 254 height 31
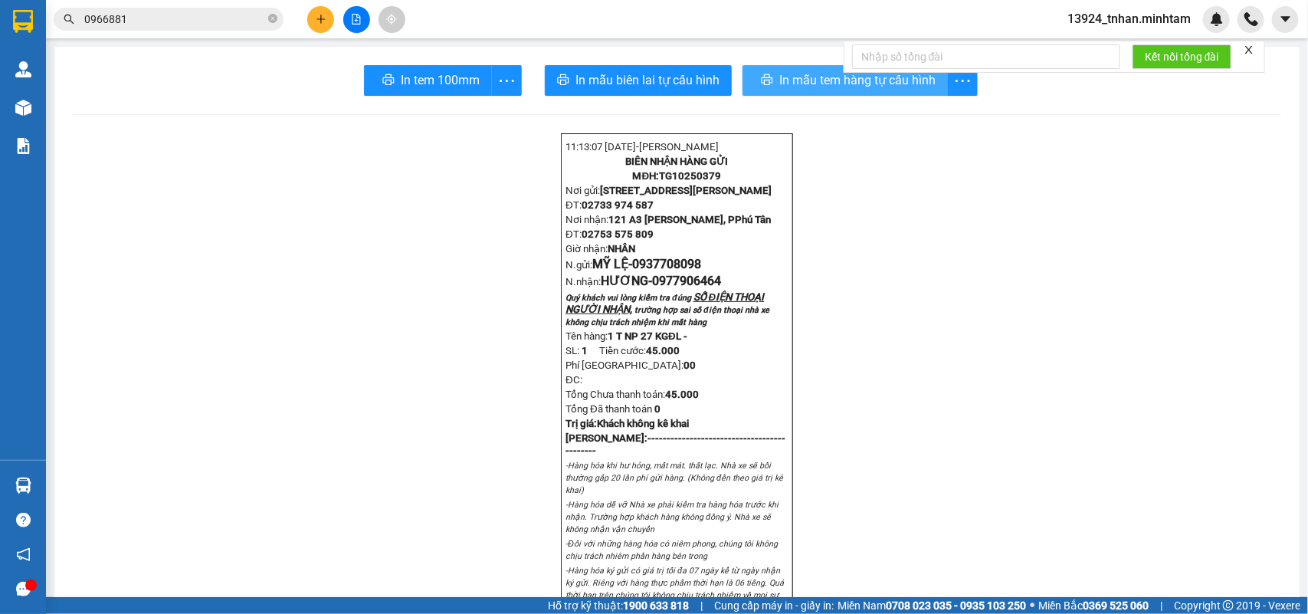
click at [803, 84] on span "In mẫu tem hàng tự cấu hình" at bounding box center [858, 80] width 156 height 19
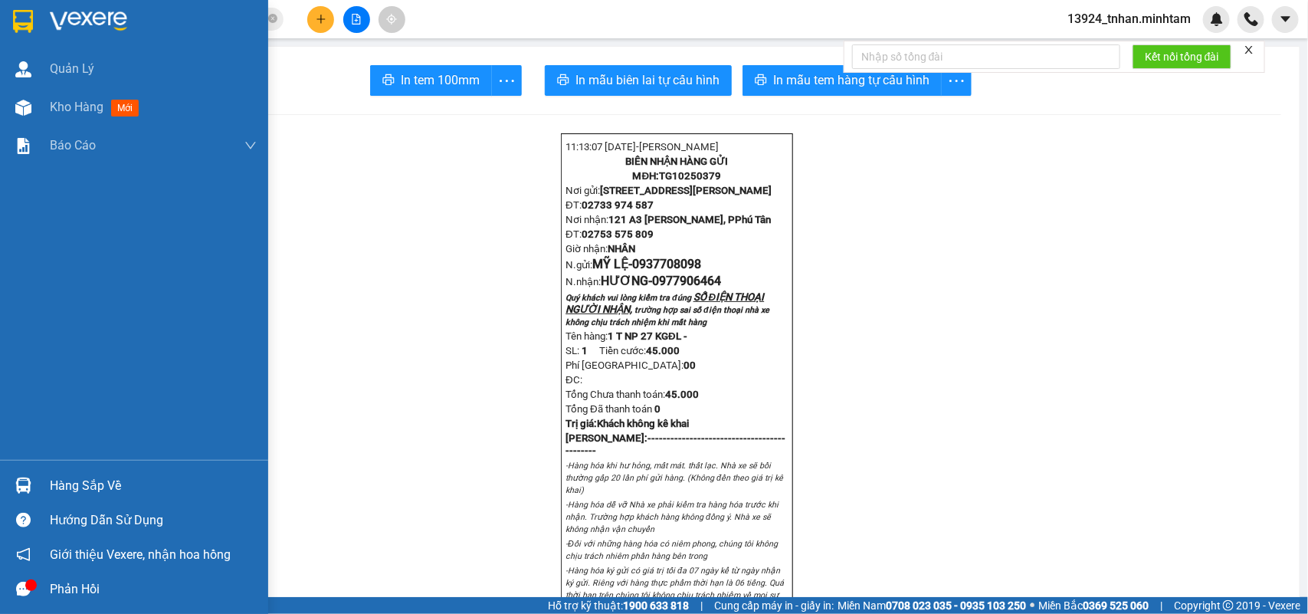
drag, startPoint x: 74, startPoint y: 477, endPoint x: 350, endPoint y: 441, distance: 279.0
click at [90, 474] on div "Hàng sắp về" at bounding box center [153, 485] width 207 height 23
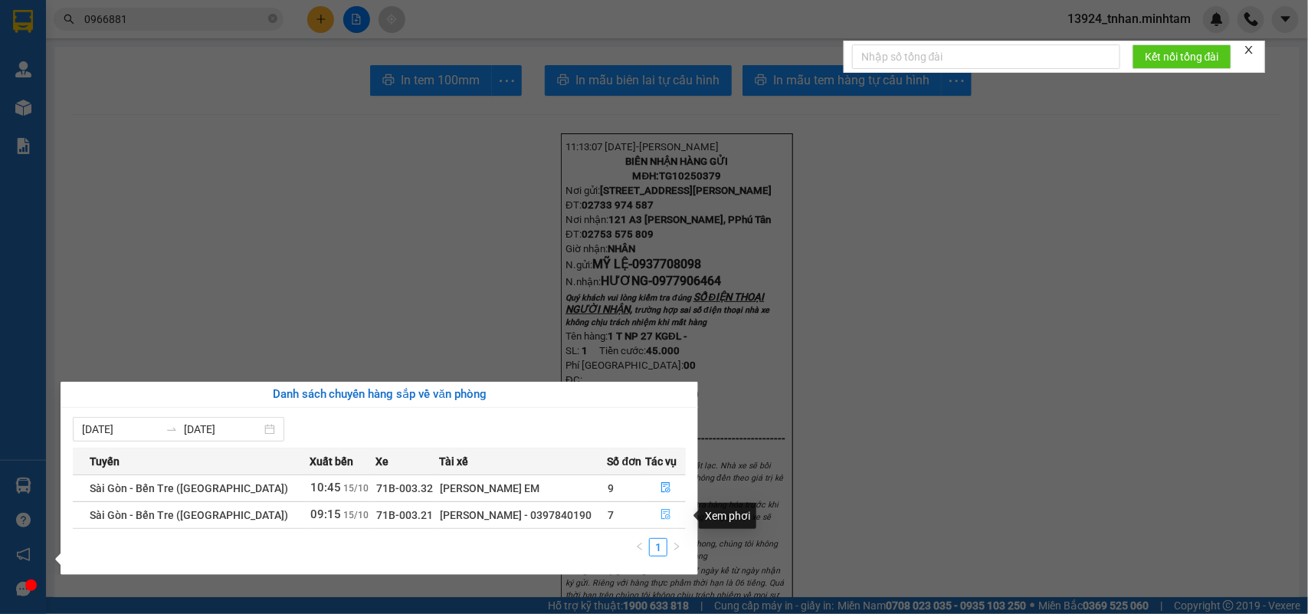
click at [652, 518] on button "button" at bounding box center [666, 515] width 39 height 25
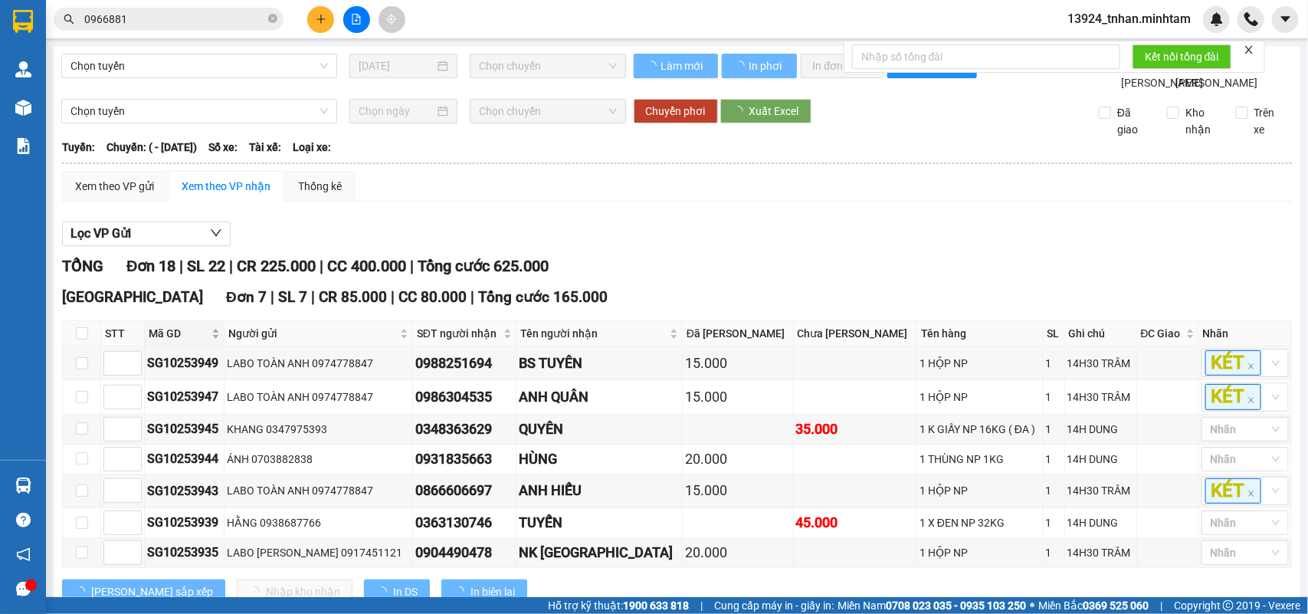
scroll to position [96, 0]
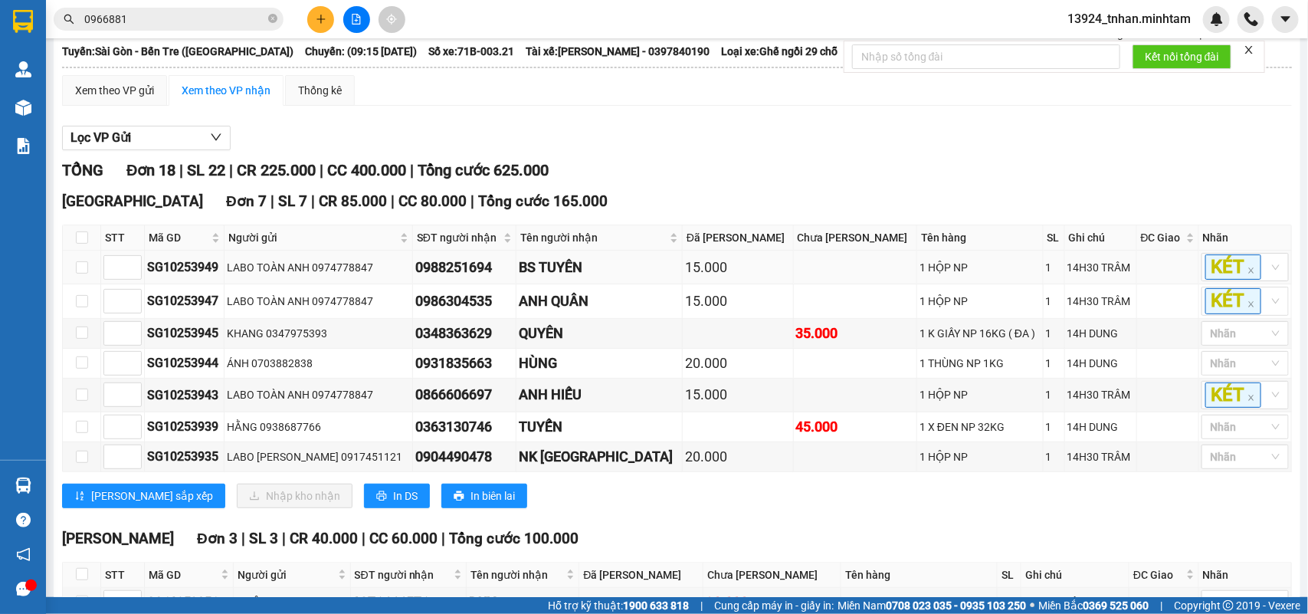
click at [89, 284] on td at bounding box center [82, 268] width 38 height 34
click at [86, 274] on input "checkbox" at bounding box center [82, 267] width 12 height 12
checkbox input "true"
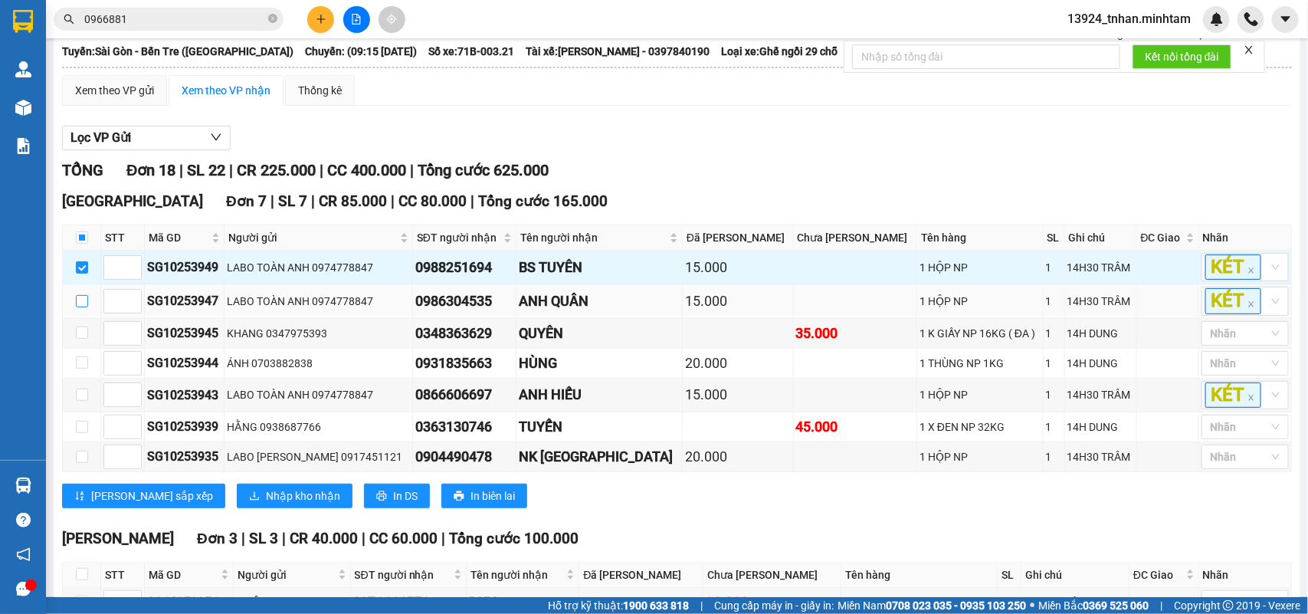
click at [77, 307] on input "checkbox" at bounding box center [82, 301] width 12 height 12
checkbox input "true"
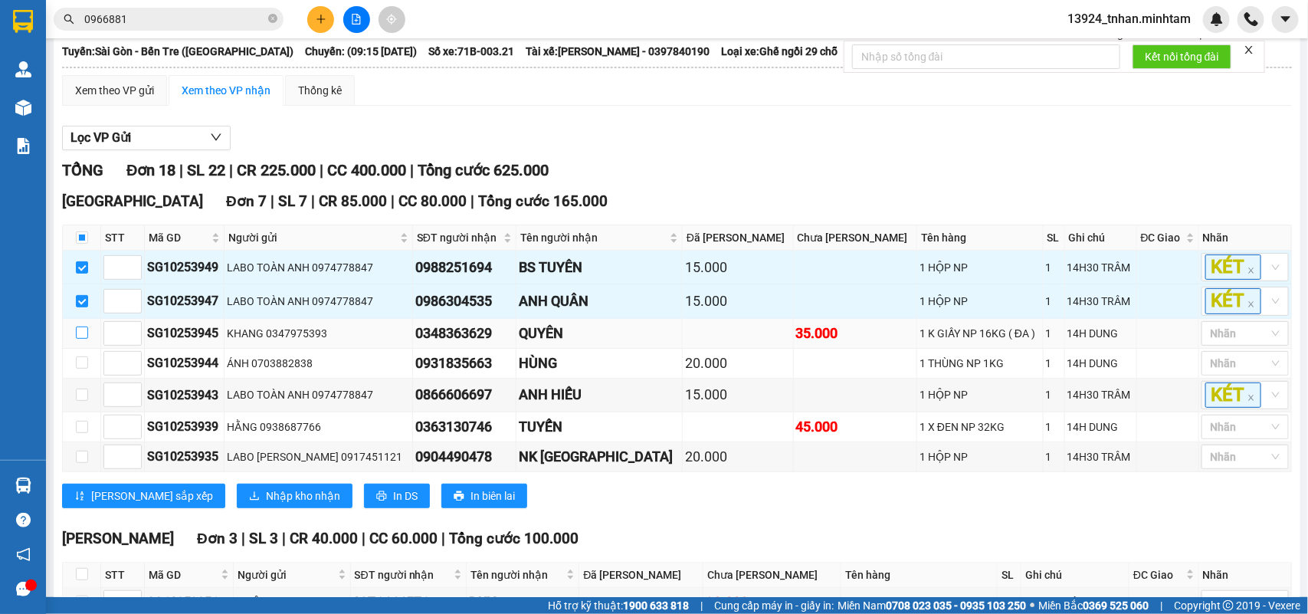
click at [85, 339] on input "checkbox" at bounding box center [82, 333] width 12 height 12
checkbox input "true"
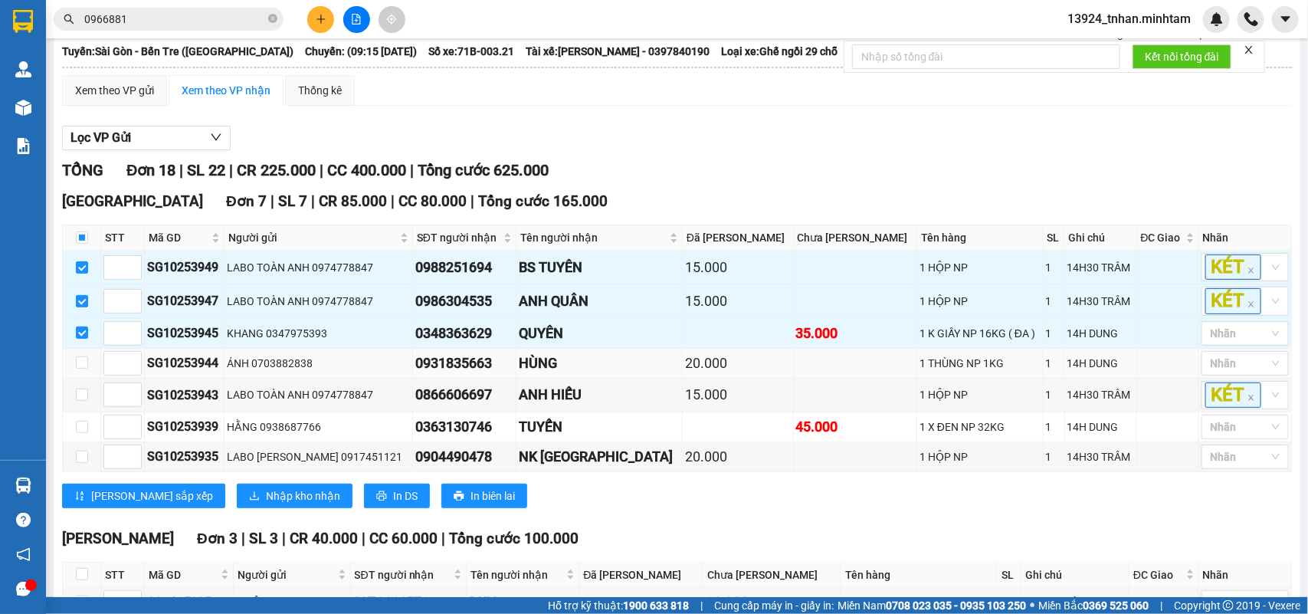
click at [84, 379] on td at bounding box center [82, 364] width 38 height 30
click at [78, 369] on input "checkbox" at bounding box center [82, 362] width 12 height 12
checkbox input "true"
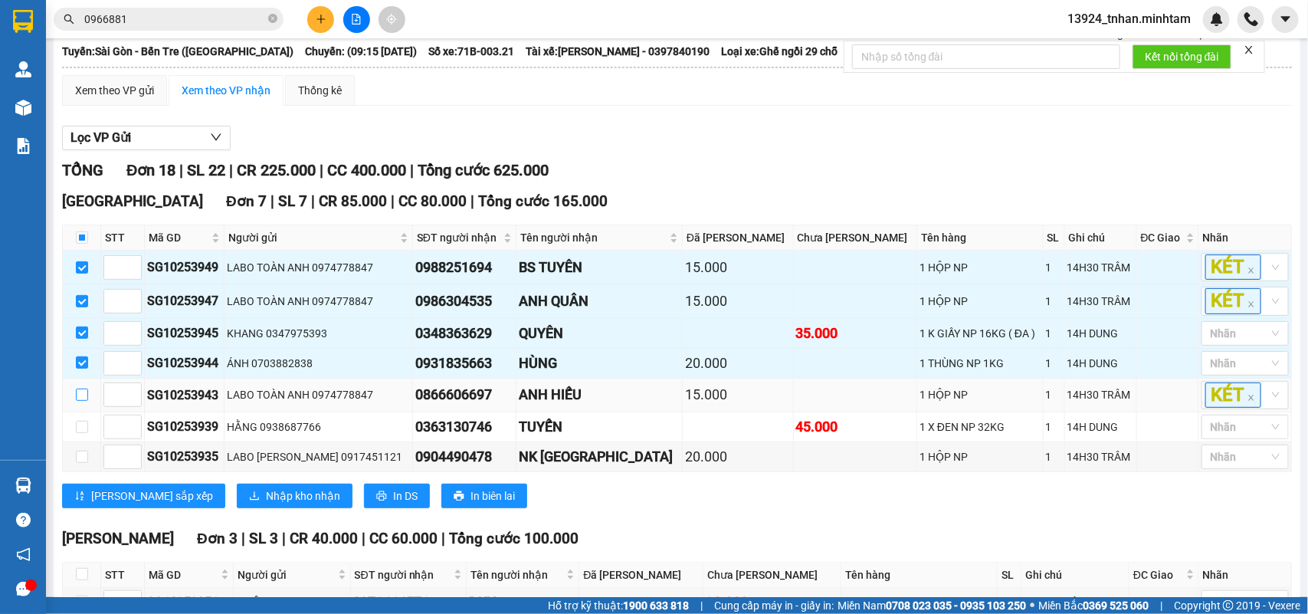
click at [84, 401] on input "checkbox" at bounding box center [82, 395] width 12 height 12
checkbox input "true"
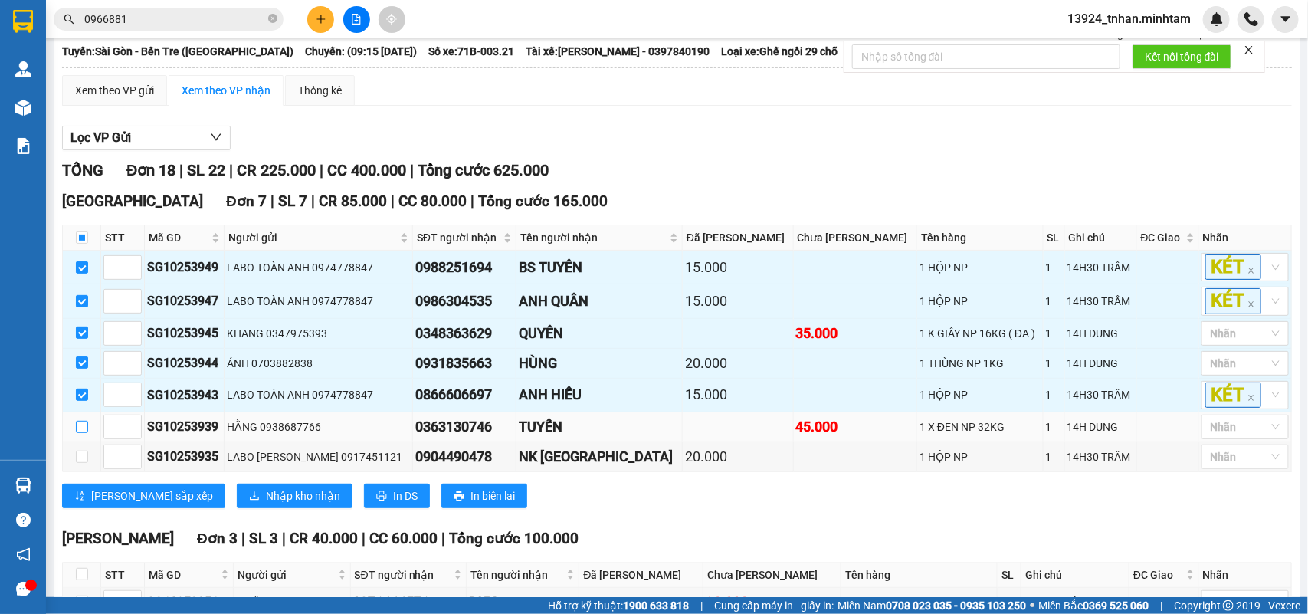
click at [81, 433] on input "checkbox" at bounding box center [82, 427] width 12 height 12
checkbox input "true"
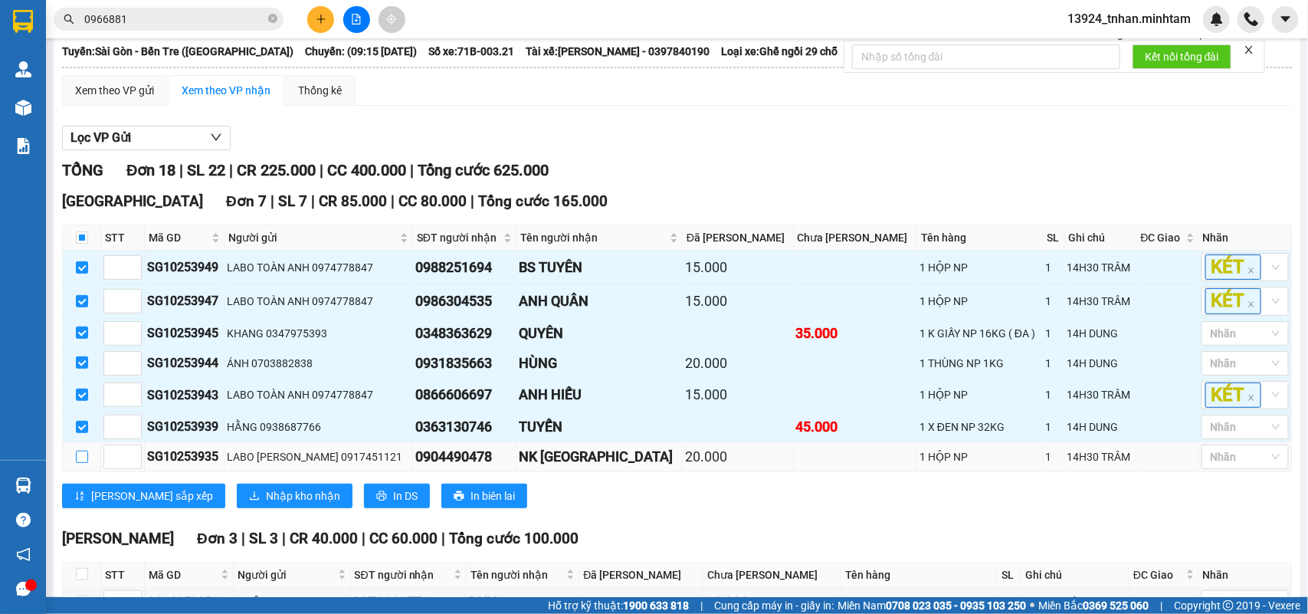
click at [85, 463] on input "checkbox" at bounding box center [82, 457] width 12 height 12
checkbox input "true"
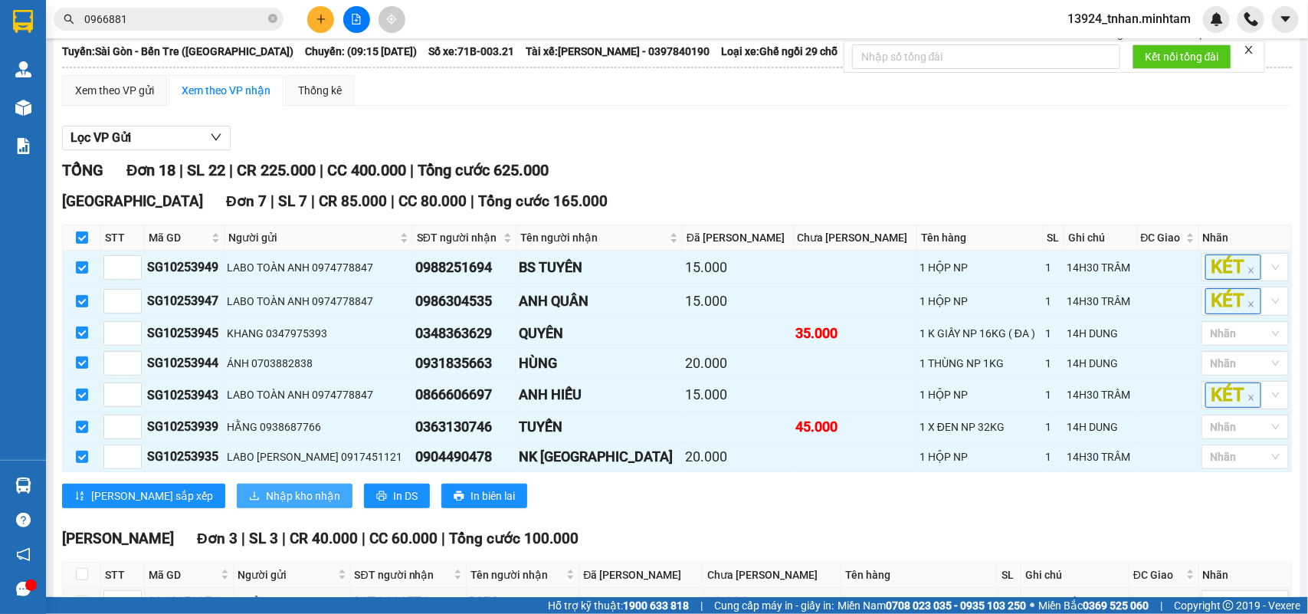
click at [266, 504] on span "Nhập kho nhận" at bounding box center [303, 495] width 74 height 17
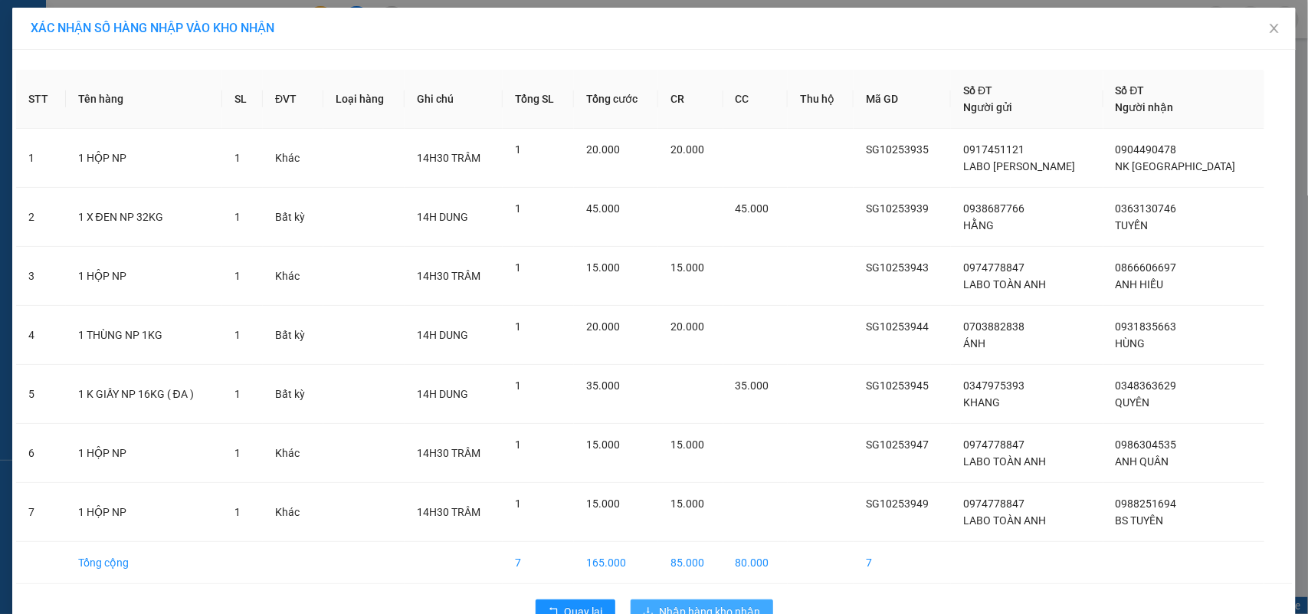
click at [704, 609] on span "Nhập hàng kho nhận" at bounding box center [710, 611] width 101 height 17
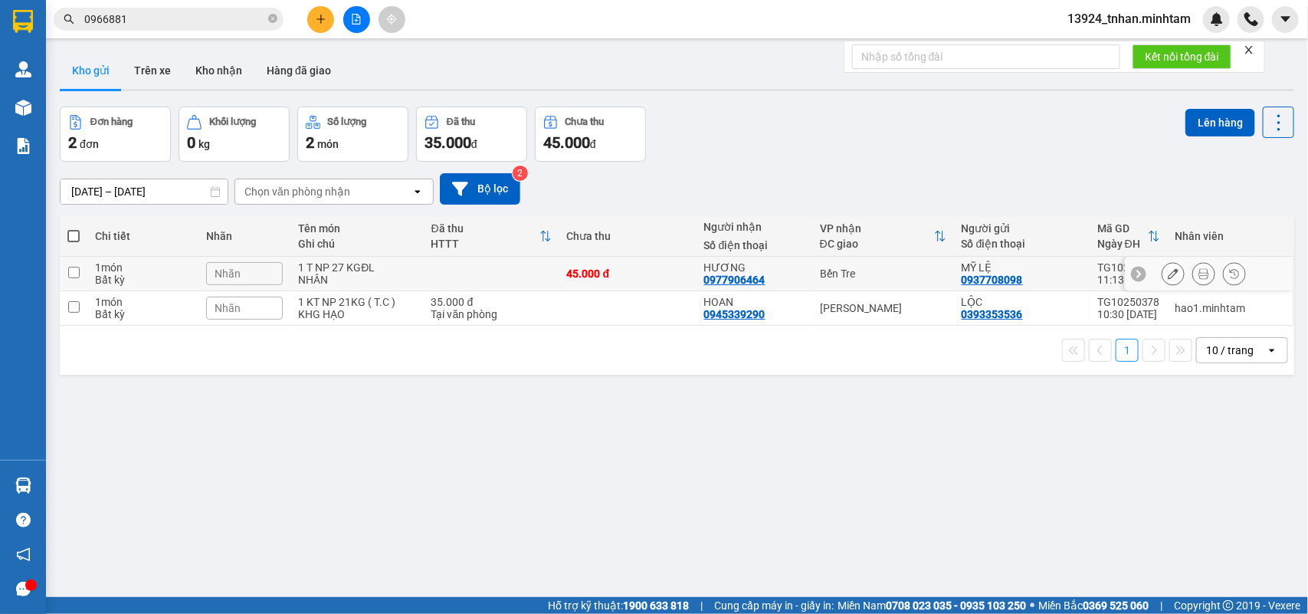
click at [790, 281] on div "HƯƠNG 0977906464" at bounding box center [754, 273] width 100 height 25
checkbox input "true"
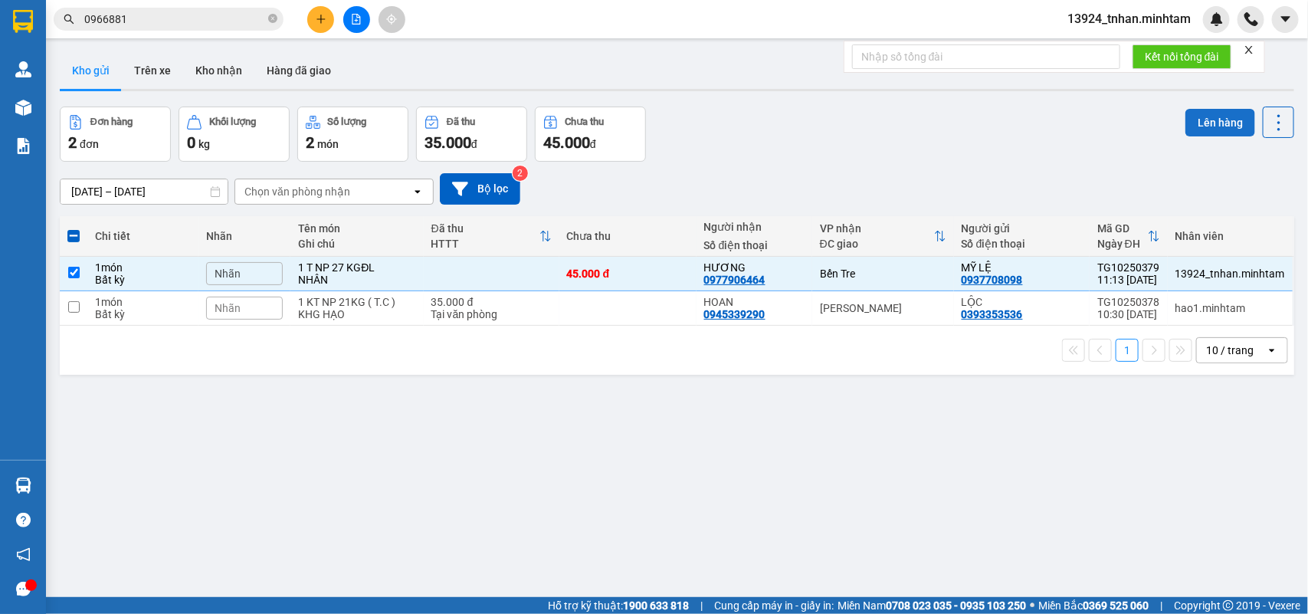
click at [1220, 134] on button "Lên hàng" at bounding box center [1221, 123] width 70 height 28
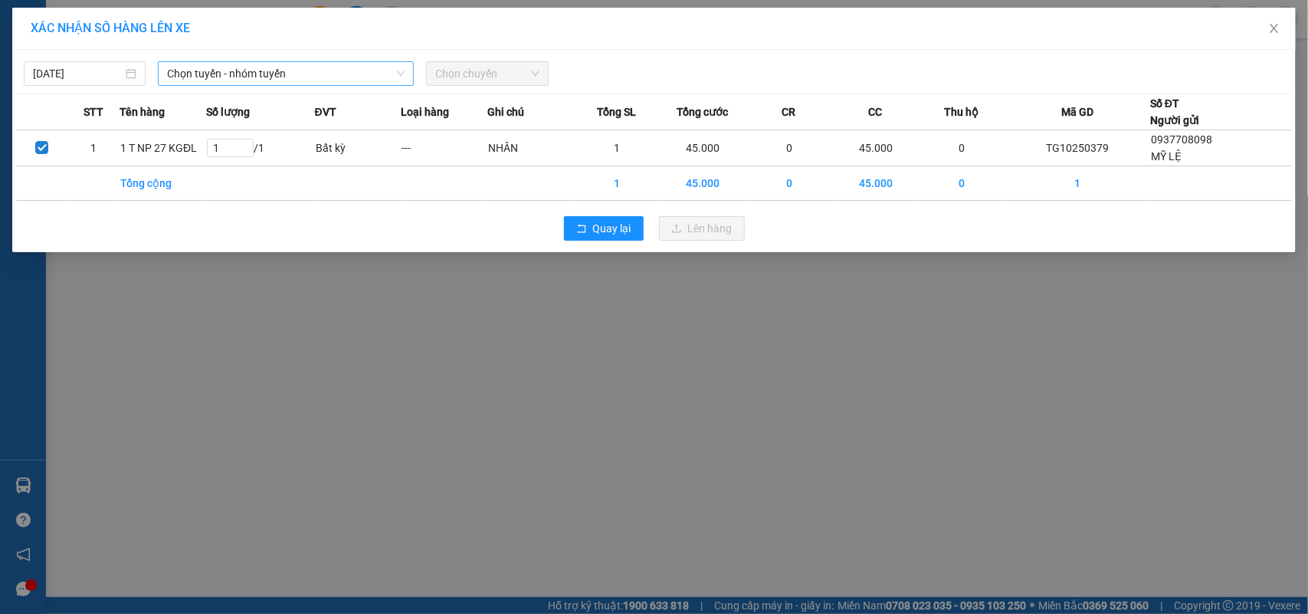
click at [339, 79] on span "Chọn tuyến - nhóm tuyến" at bounding box center [286, 73] width 238 height 23
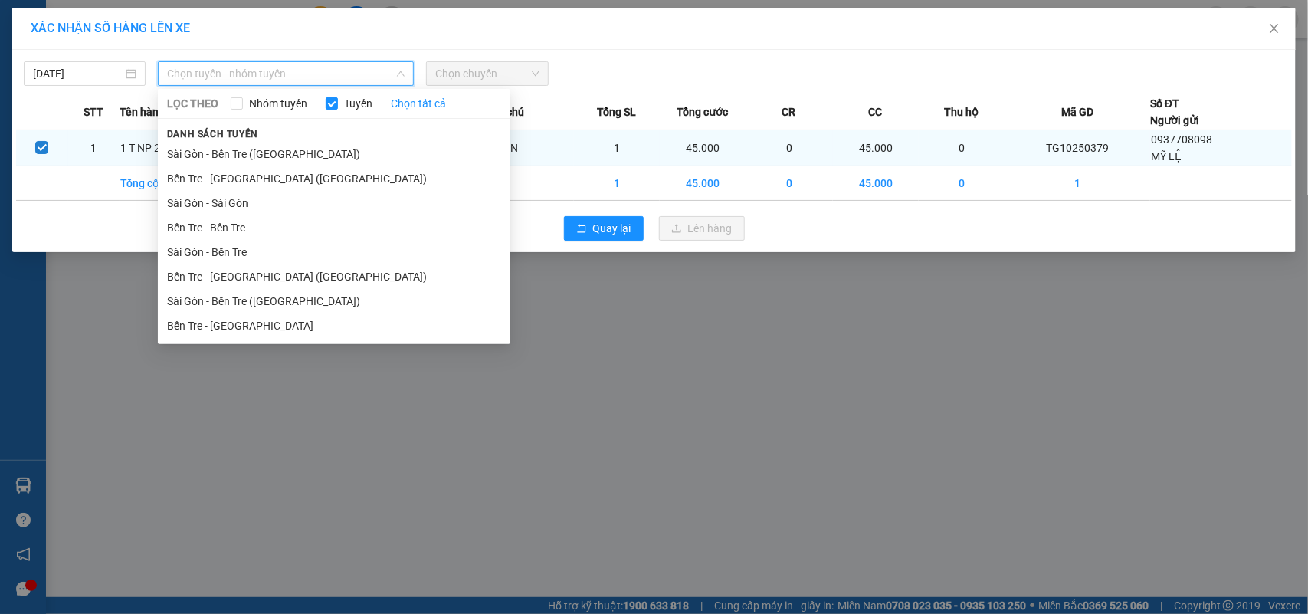
drag, startPoint x: 202, startPoint y: 250, endPoint x: 365, endPoint y: 163, distance: 184.8
click at [202, 251] on li "Sài Gòn - Bến Tre" at bounding box center [334, 252] width 353 height 25
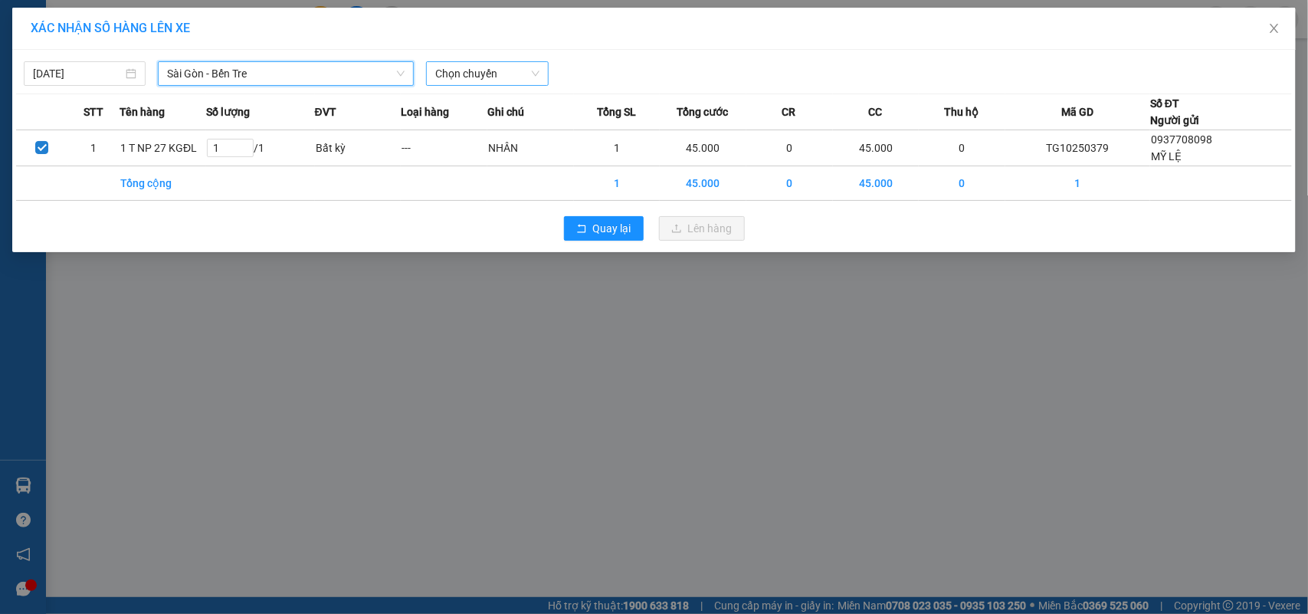
click at [492, 69] on span "Chọn chuyến" at bounding box center [486, 73] width 103 height 23
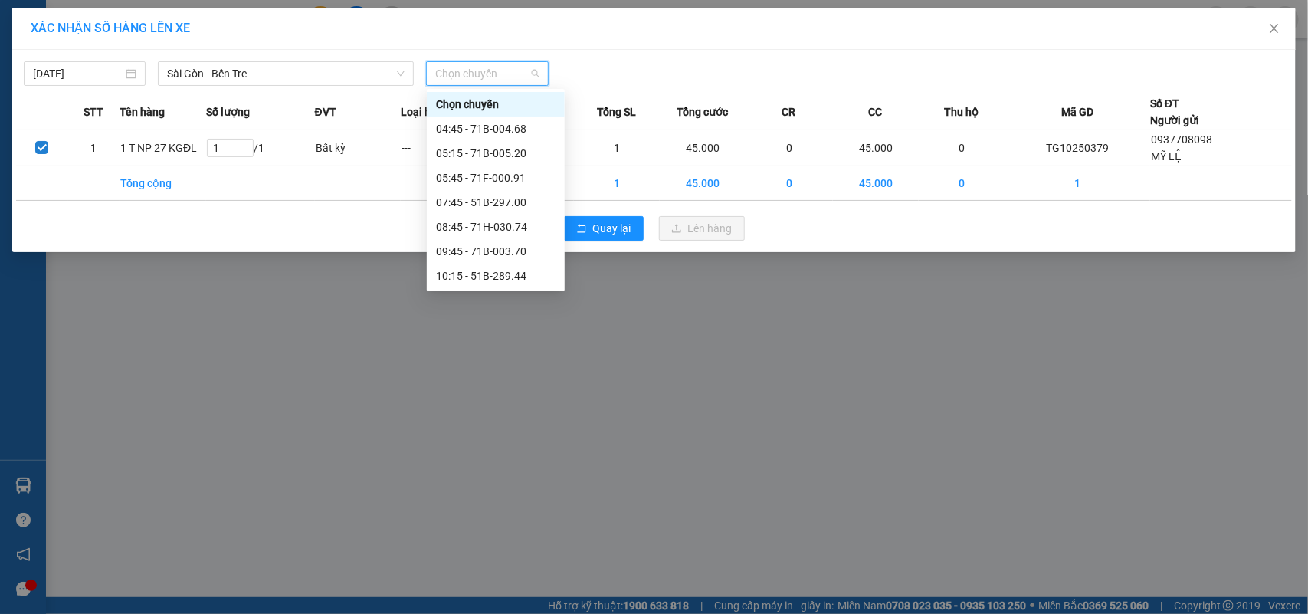
scroll to position [96, 0]
click at [339, 71] on span "Sài Gòn - Bến Tre" at bounding box center [286, 73] width 238 height 23
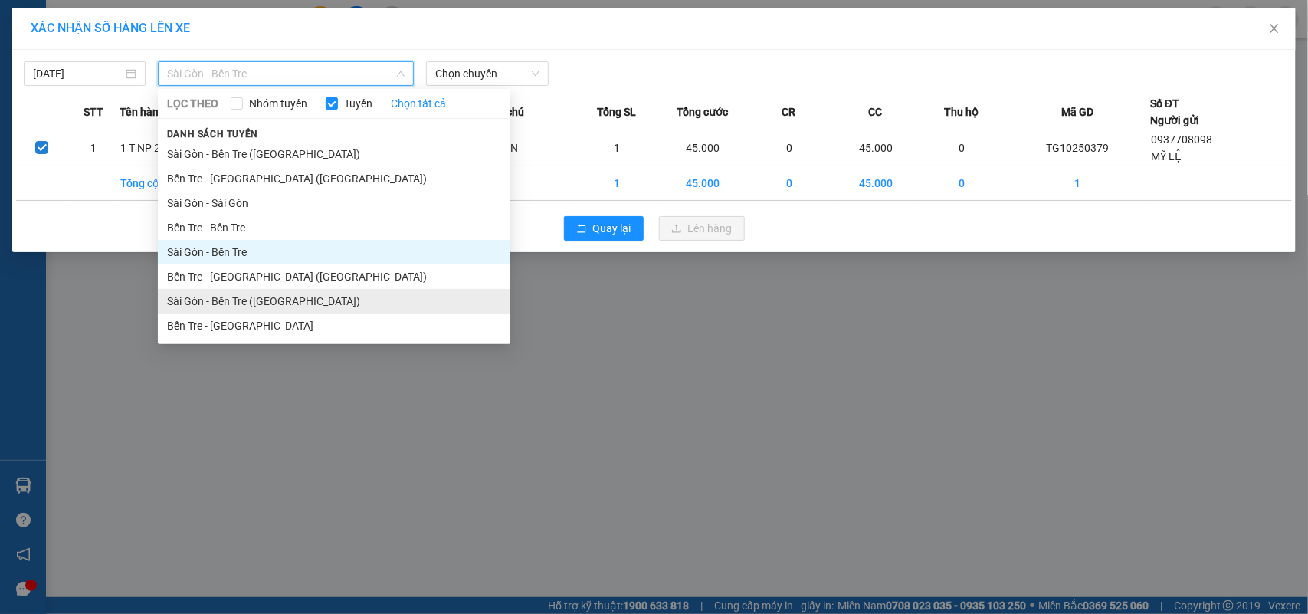
click at [369, 304] on li "Sài Gòn - Bến Tre ([GEOGRAPHIC_DATA])" at bounding box center [334, 301] width 353 height 25
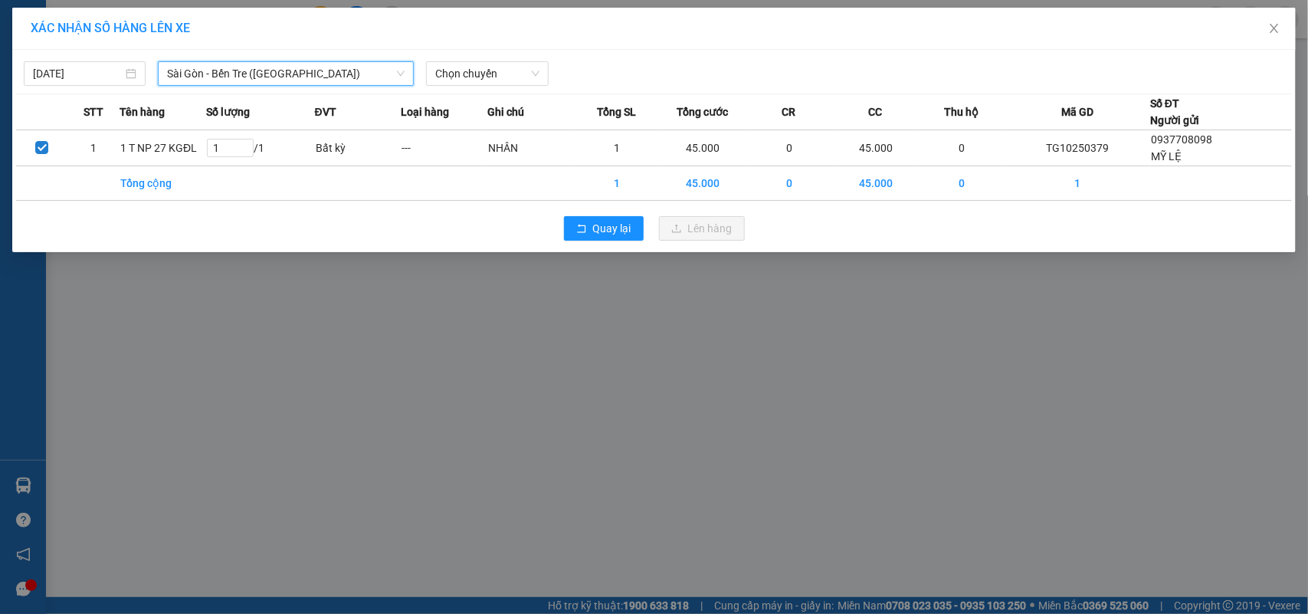
click at [481, 90] on div "15/10/2025 Sài Gòn - Bến Tre (CT) Sài Gòn - Bến Tre (CT) LỌC THEO Nhóm tuyến Tu…" at bounding box center [654, 151] width 1284 height 202
click at [491, 79] on span "Chọn chuyến" at bounding box center [486, 73] width 103 height 23
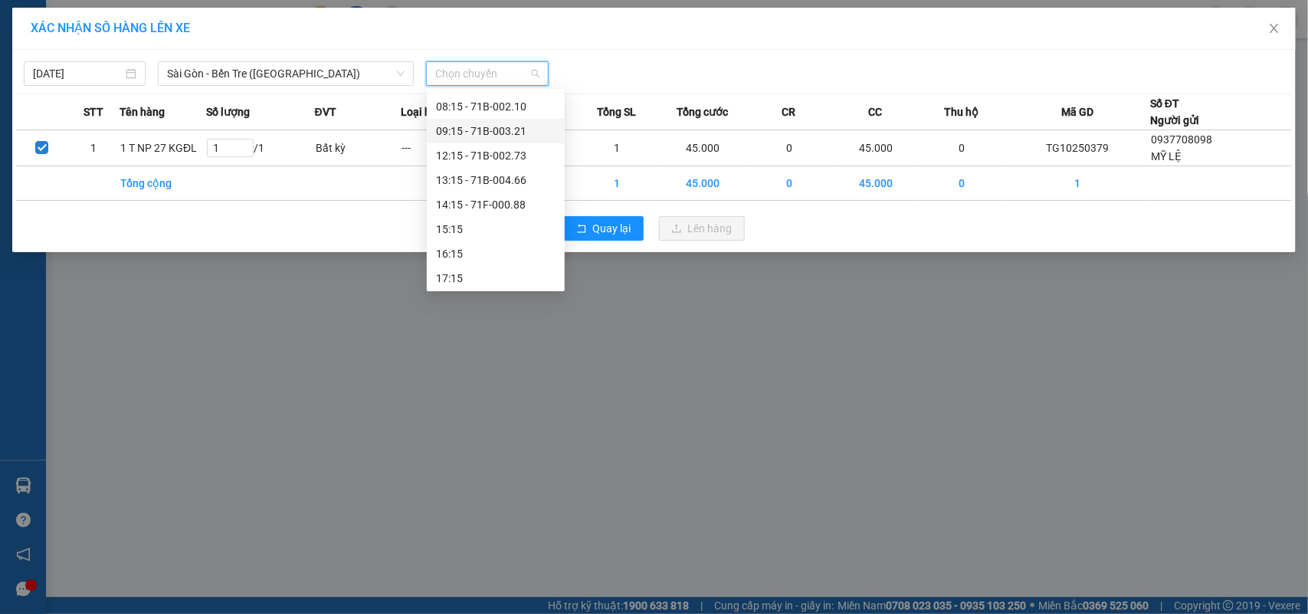
click at [501, 136] on div "09:15 - 71B-003.21" at bounding box center [496, 131] width 120 height 17
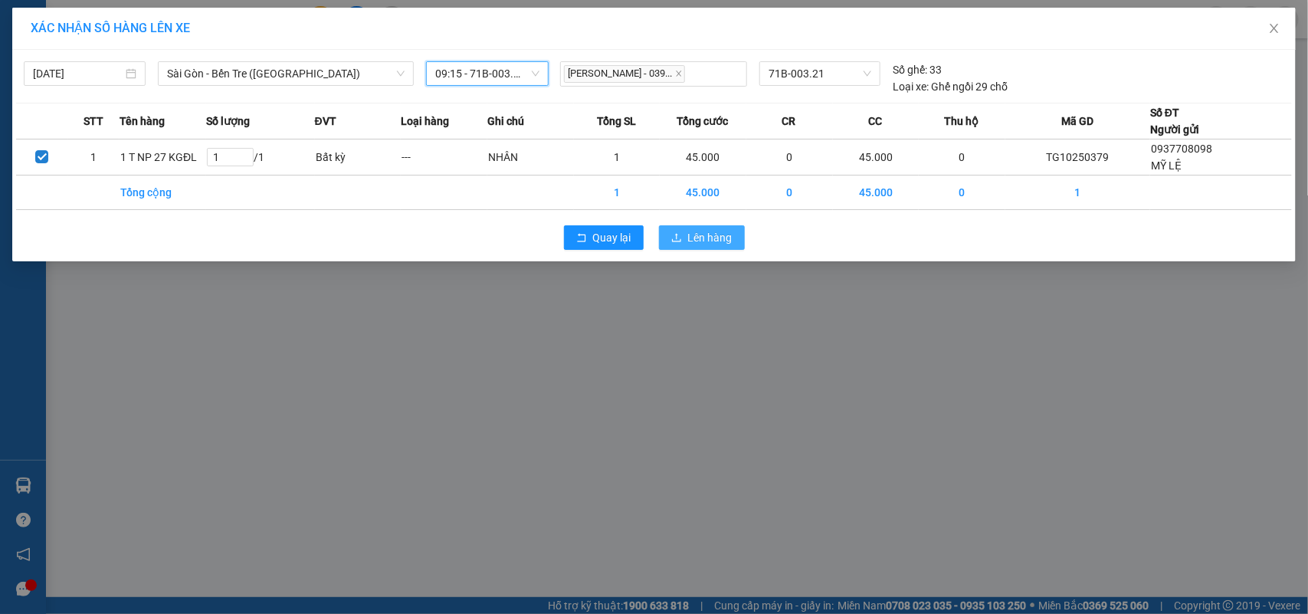
click at [704, 234] on span "Lên hàng" at bounding box center [710, 237] width 44 height 17
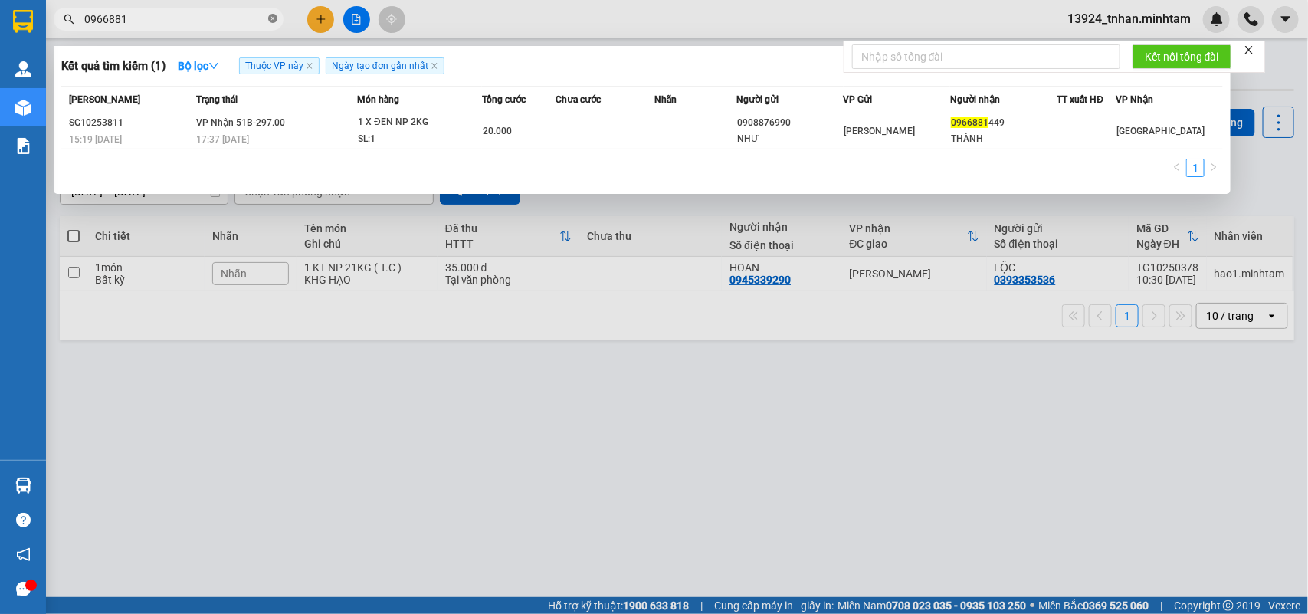
click at [277, 23] on icon "close-circle" at bounding box center [272, 18] width 9 height 9
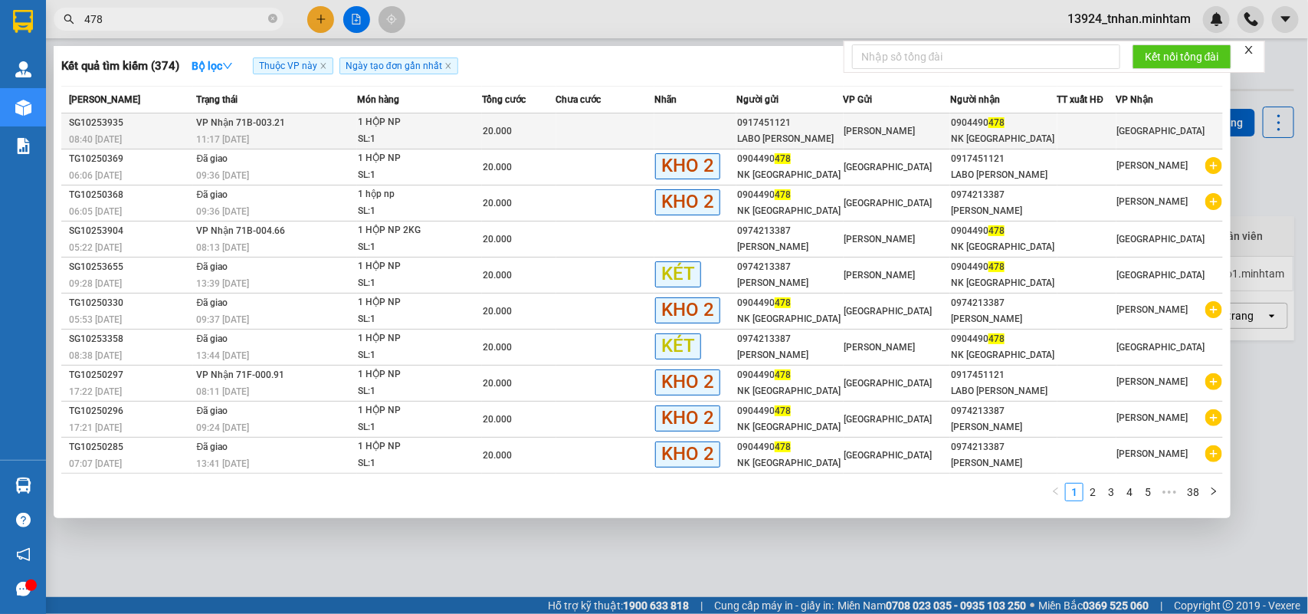
type input "478"
click at [353, 123] on td "VP Nhận 71B-003.21 11:17 - 15/10" at bounding box center [275, 131] width 164 height 36
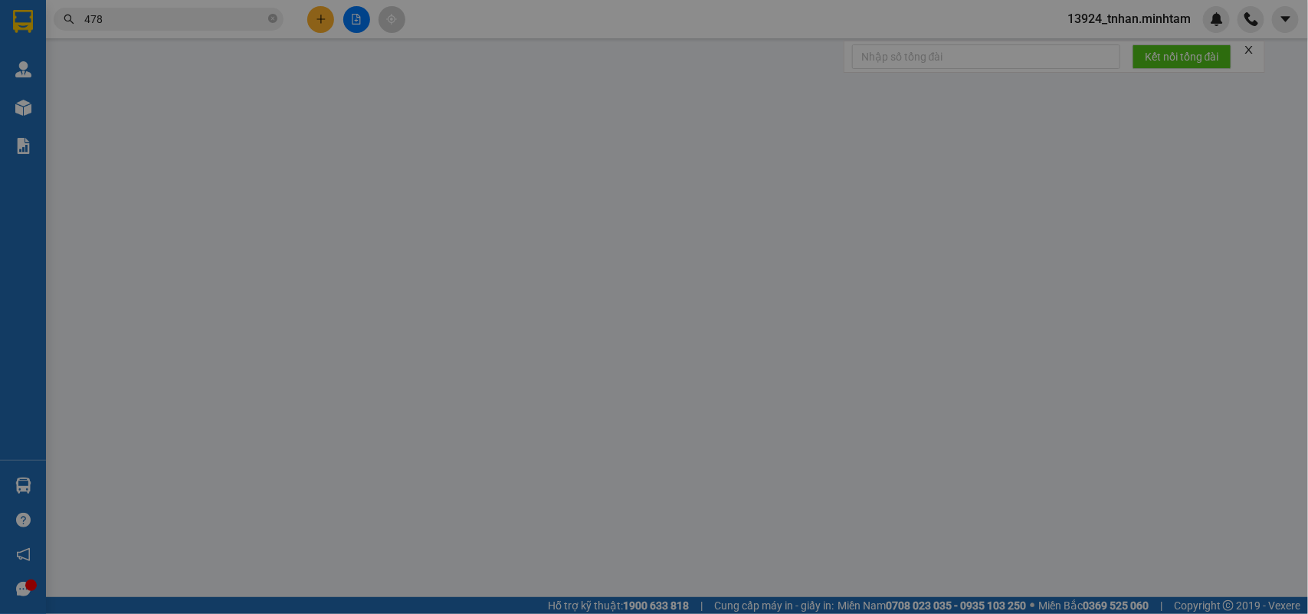
type input "0917451121"
type input "LABO [PERSON_NAME]"
type input "0904490478"
type input "NK [GEOGRAPHIC_DATA]"
type input "20.000"
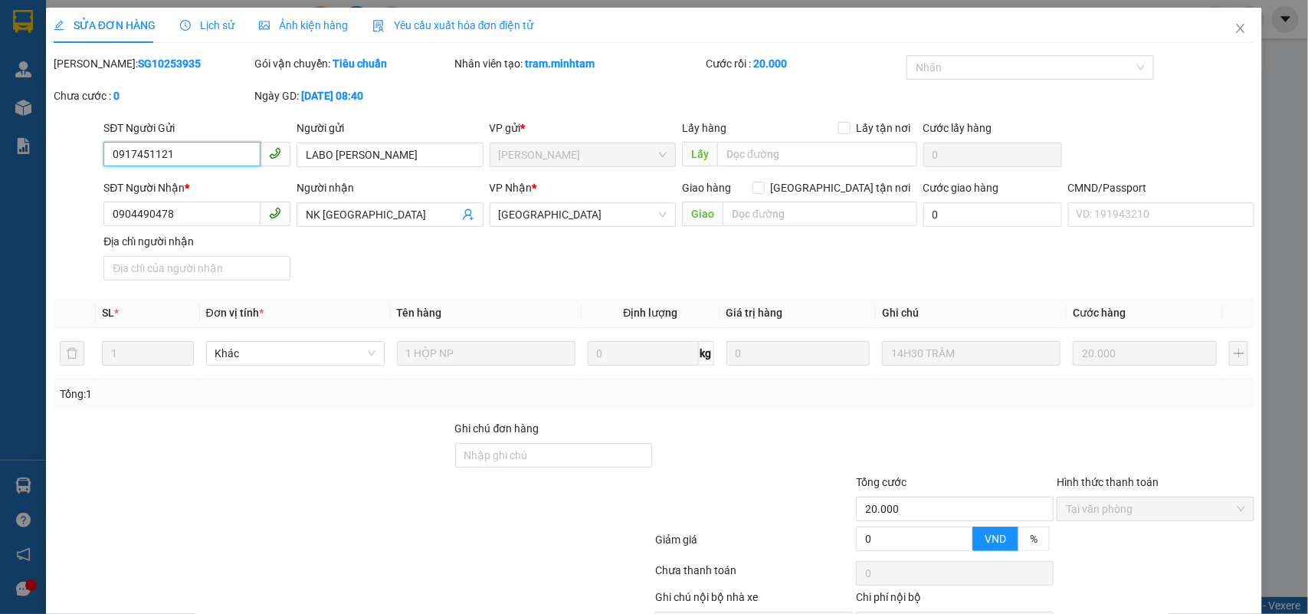
scroll to position [90, 0]
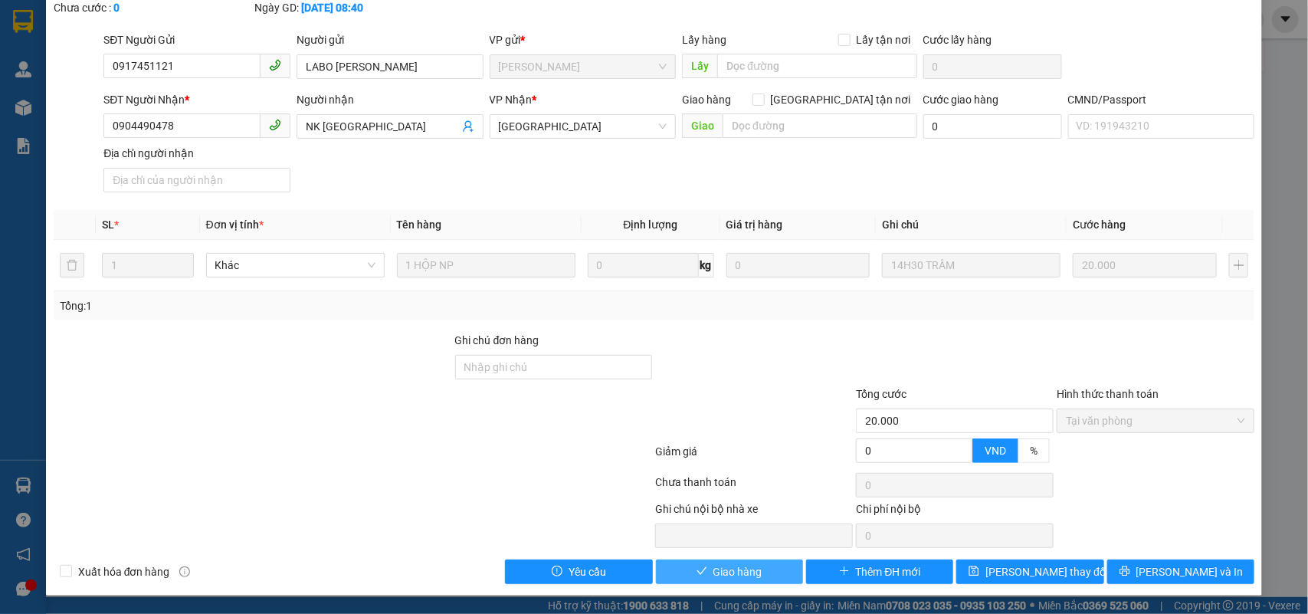
drag, startPoint x: 733, startPoint y: 566, endPoint x: 1134, endPoint y: 590, distance: 402.4
click at [736, 567] on span "Giao hàng" at bounding box center [738, 571] width 49 height 17
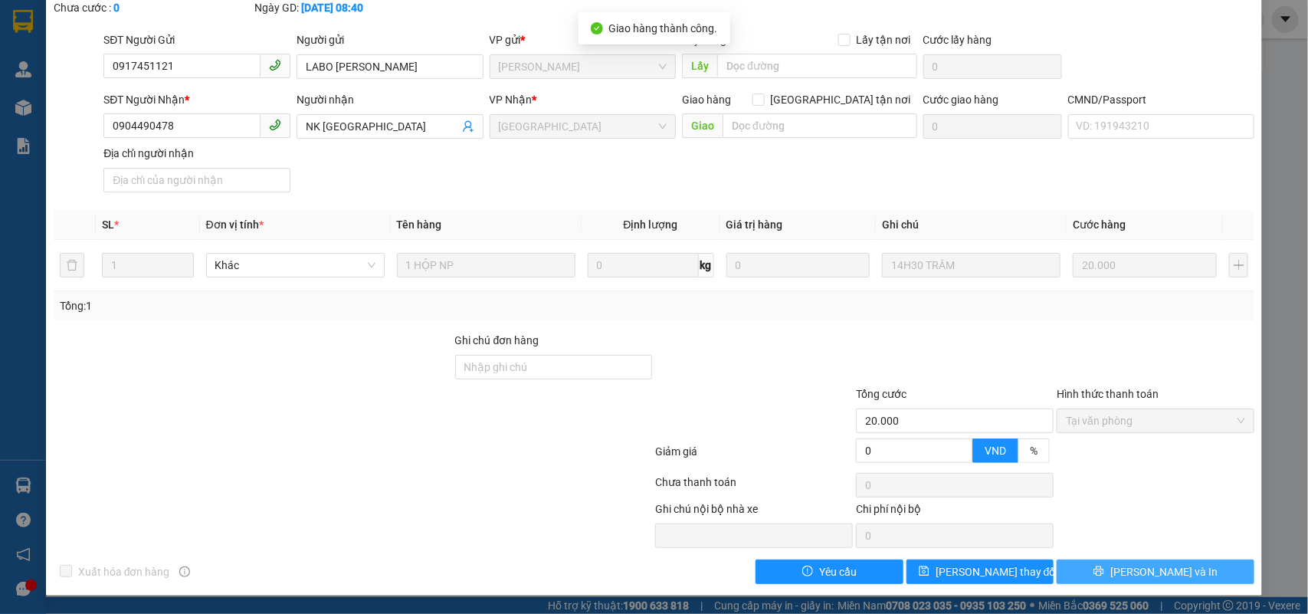
click at [1194, 569] on button "[PERSON_NAME] và In" at bounding box center [1156, 572] width 198 height 25
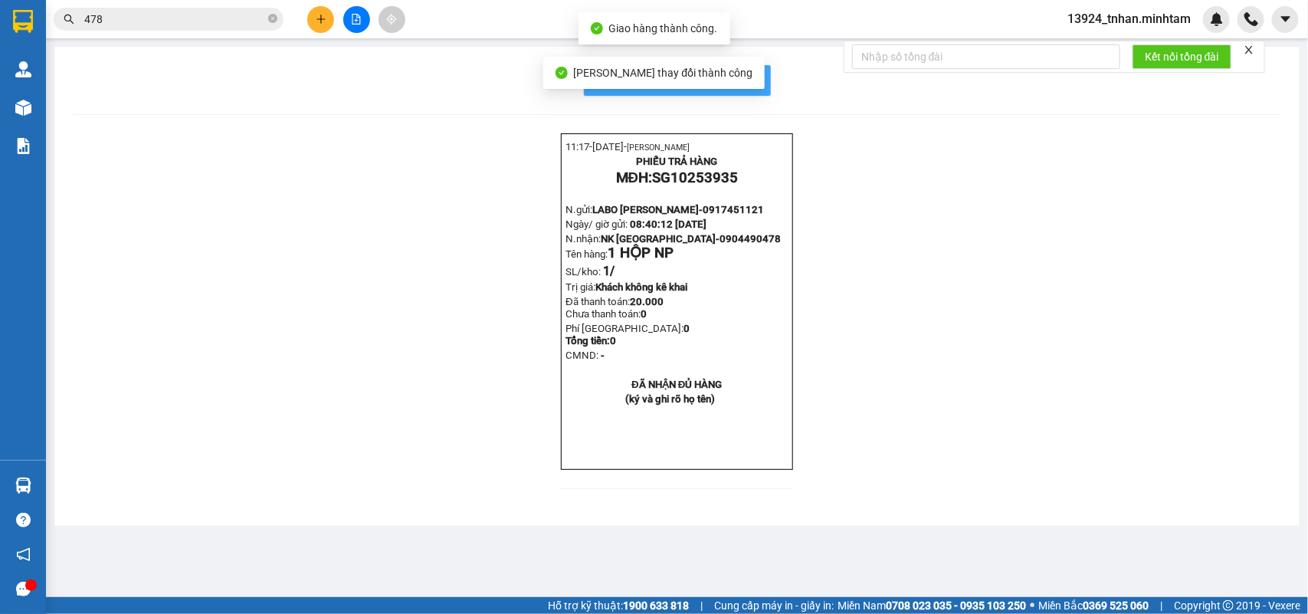
click at [740, 78] on span "In mẫu biên lai tự cấu hình" at bounding box center [687, 80] width 144 height 19
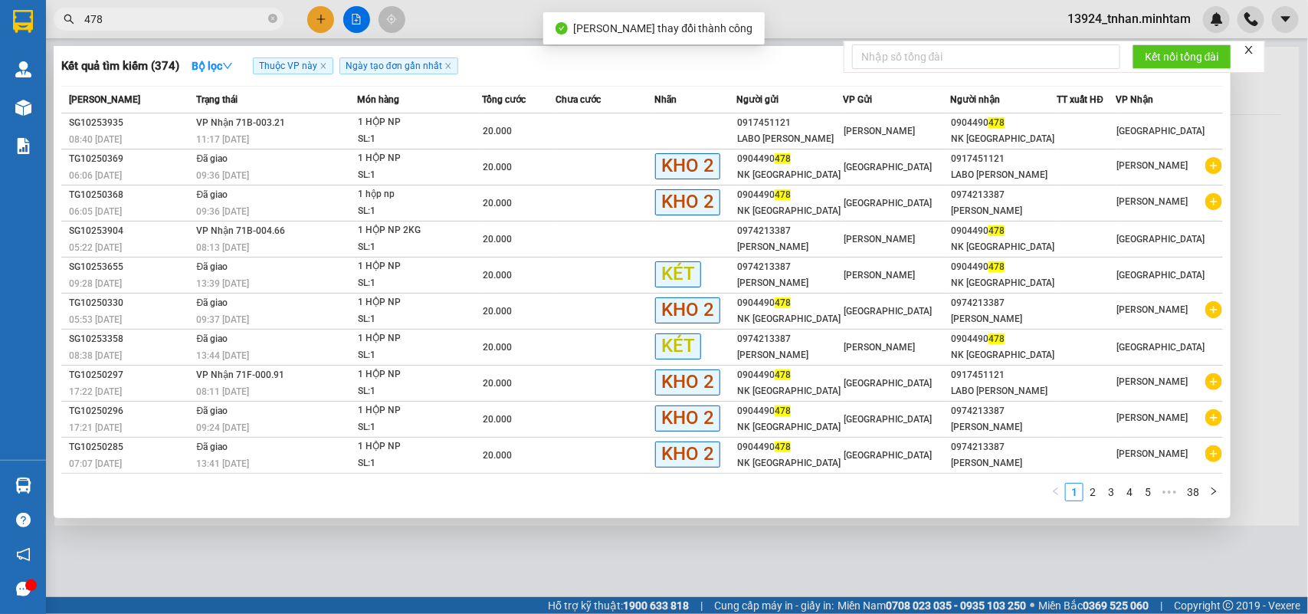
click at [189, 14] on input "478" at bounding box center [174, 19] width 181 height 17
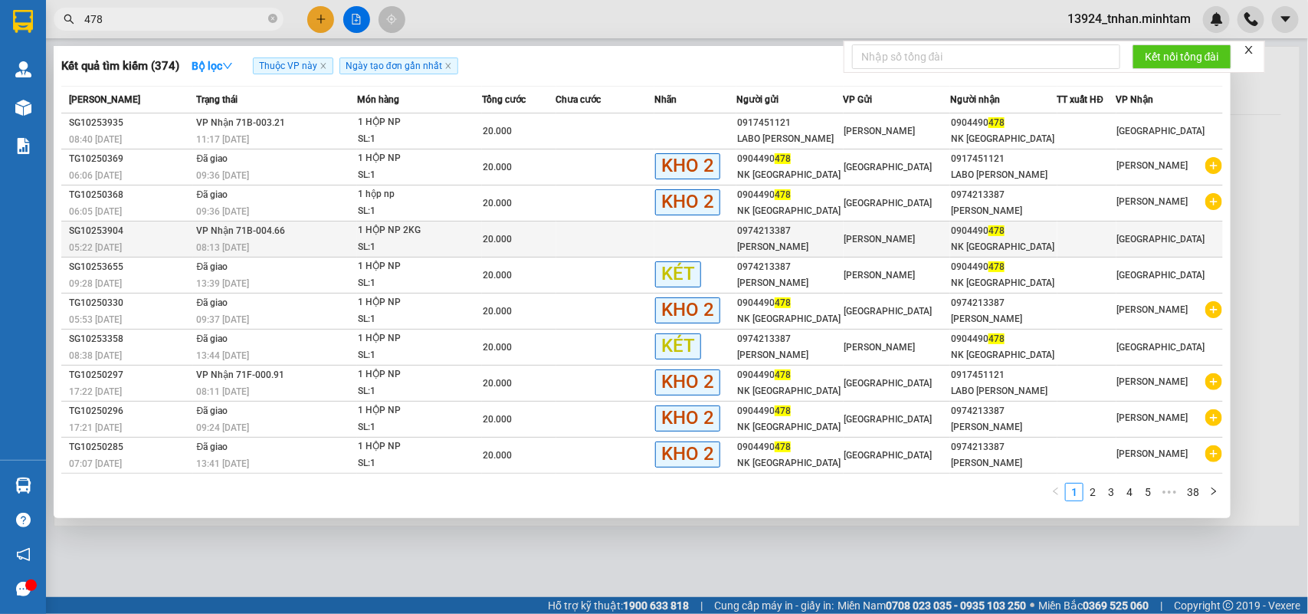
click at [491, 238] on span "20.000" at bounding box center [497, 239] width 29 height 11
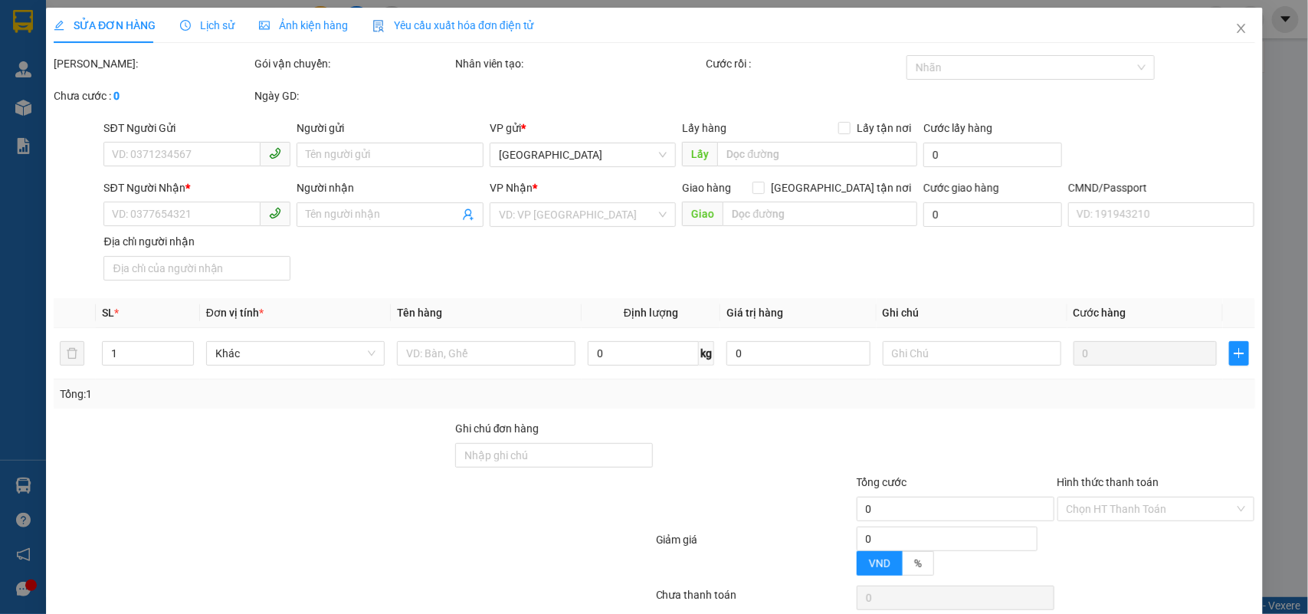
type input "0974213387"
type input "ĐỖ ĐỨC CHUNG"
type input "0904490478"
type input "NK [GEOGRAPHIC_DATA]"
type input "20.000"
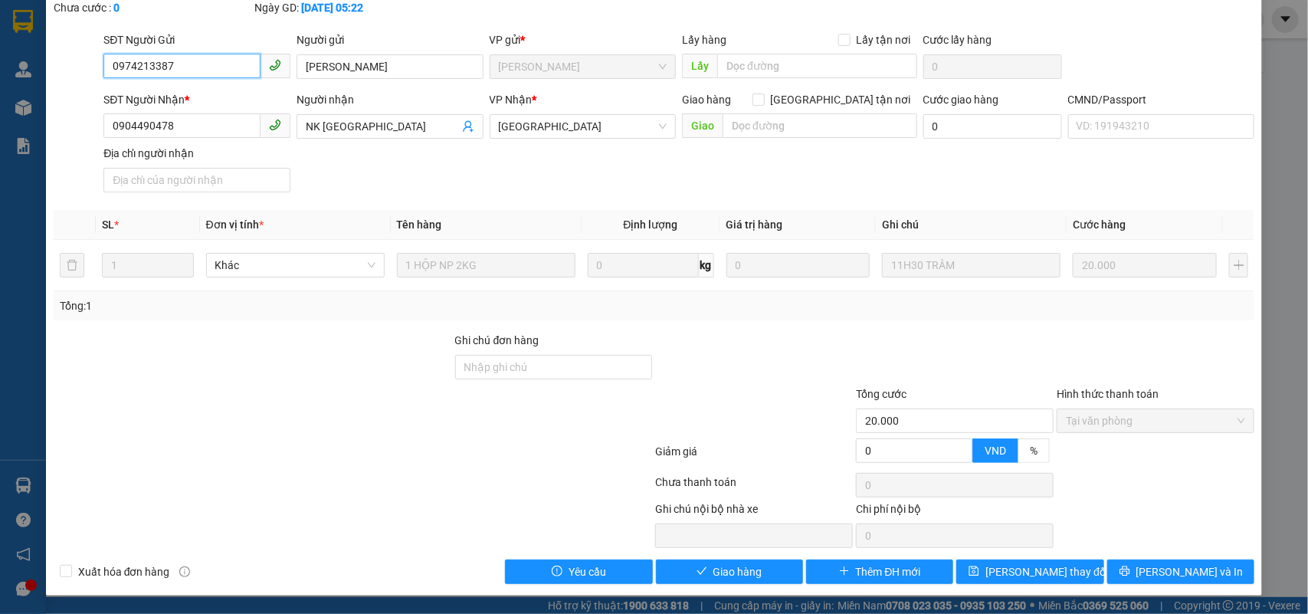
scroll to position [90, 0]
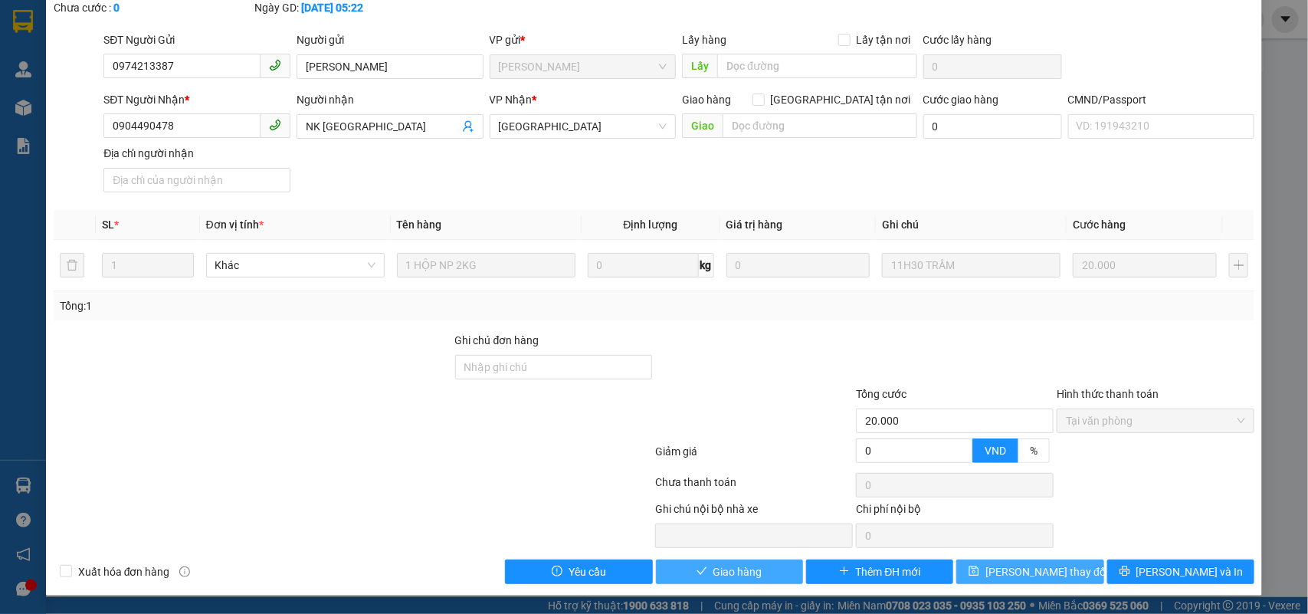
drag, startPoint x: 729, startPoint y: 573, endPoint x: 956, endPoint y: 568, distance: 226.9
click at [734, 571] on span "Giao hàng" at bounding box center [738, 571] width 49 height 17
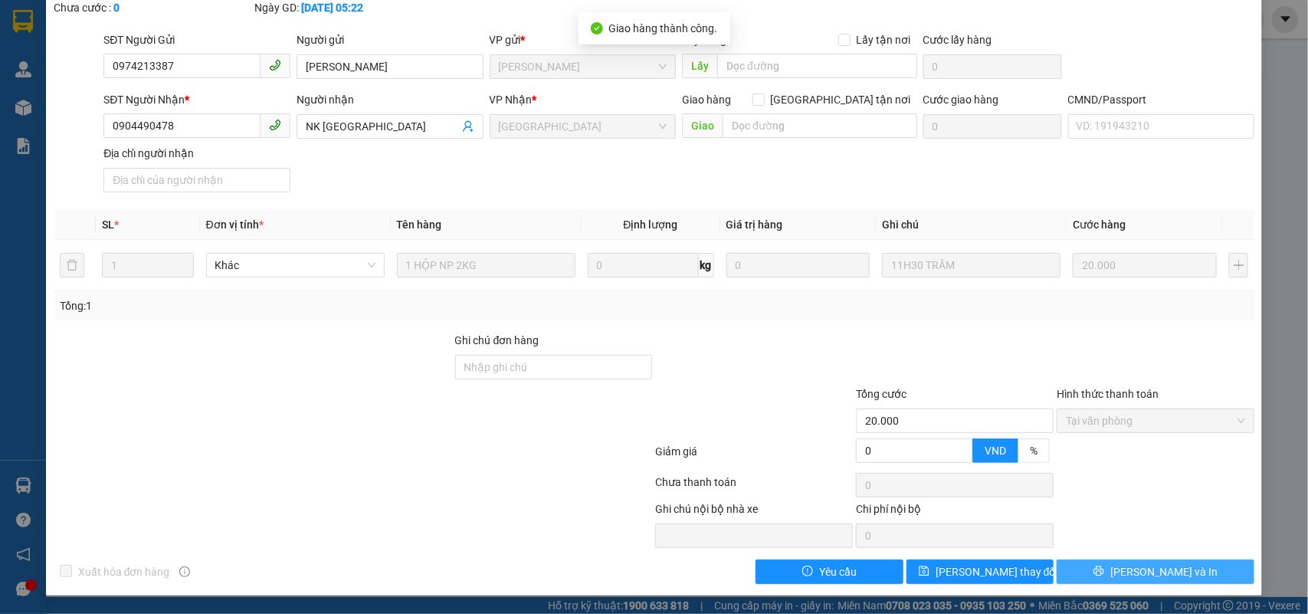
click at [1188, 571] on button "[PERSON_NAME] và In" at bounding box center [1156, 572] width 198 height 25
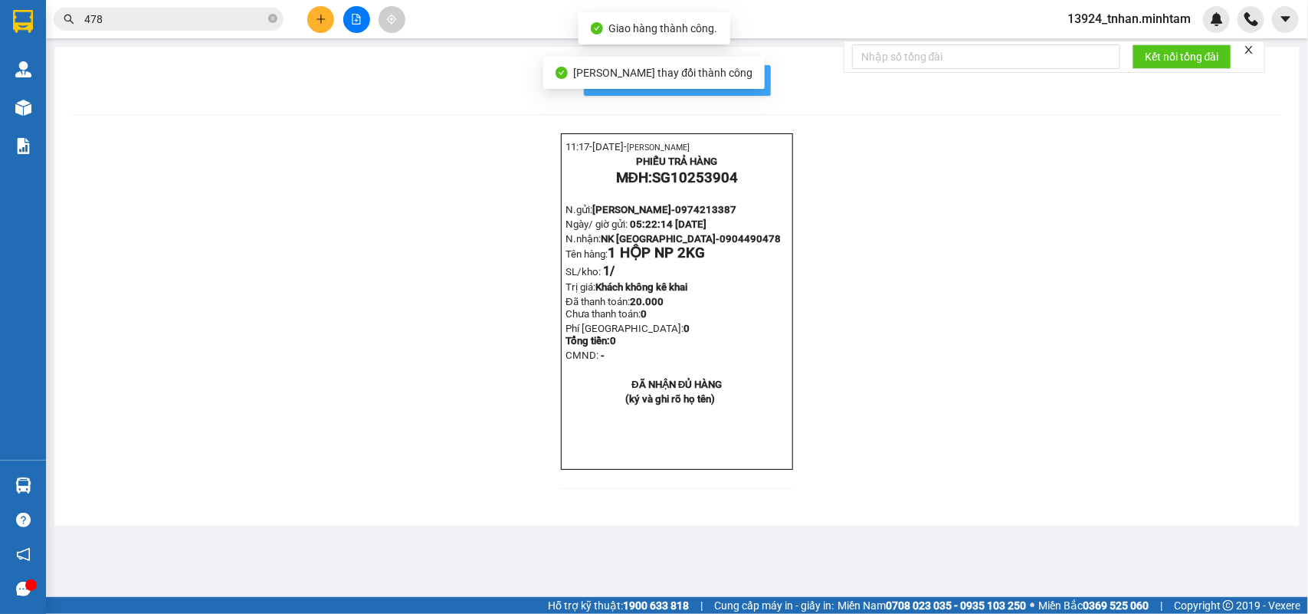
click at [759, 88] on button "In mẫu biên lai tự cấu hình" at bounding box center [677, 80] width 187 height 31
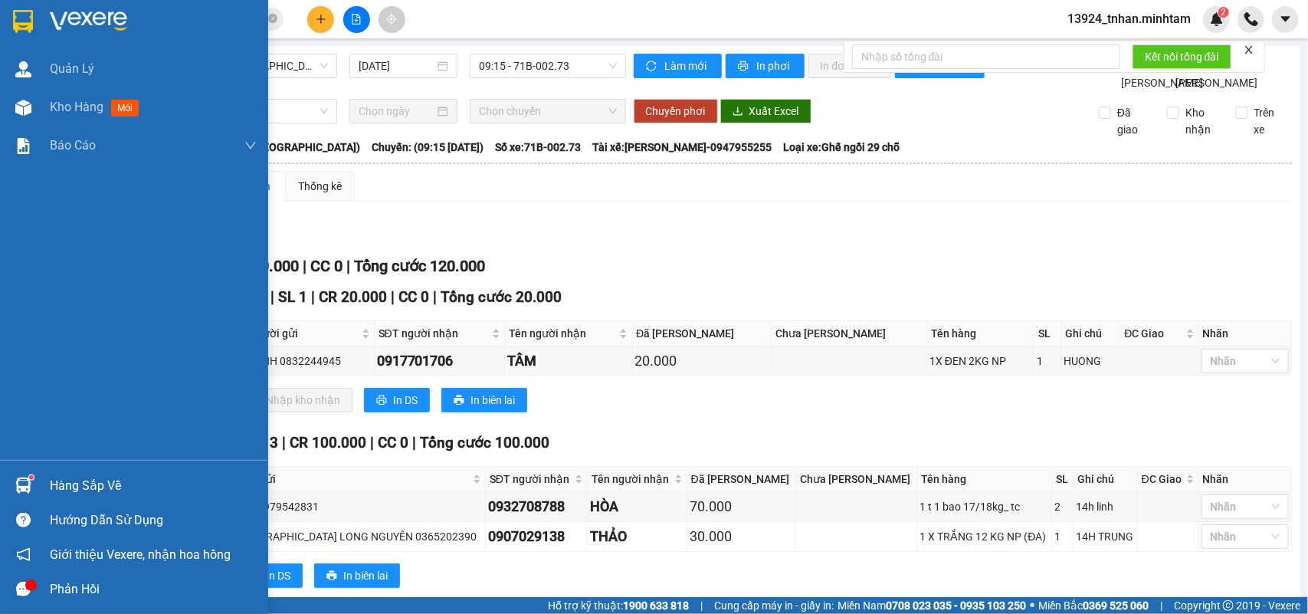
scroll to position [71, 0]
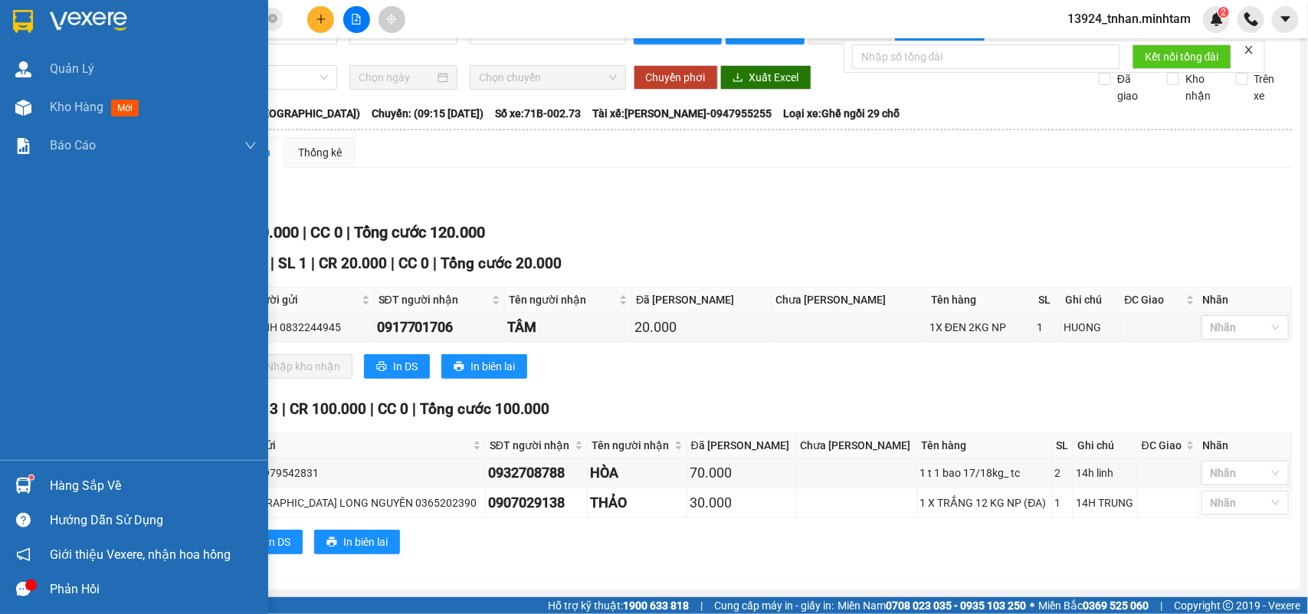
click at [54, 480] on div "Hàng sắp về" at bounding box center [153, 485] width 207 height 23
click at [17, 28] on div "Quản [PERSON_NAME] hàng mới Báo cáo BC giao hàng (nhân viên) BC hàng tồn Báo cá…" at bounding box center [134, 307] width 268 height 614
click at [69, 481] on div "Hàng sắp về" at bounding box center [153, 485] width 207 height 23
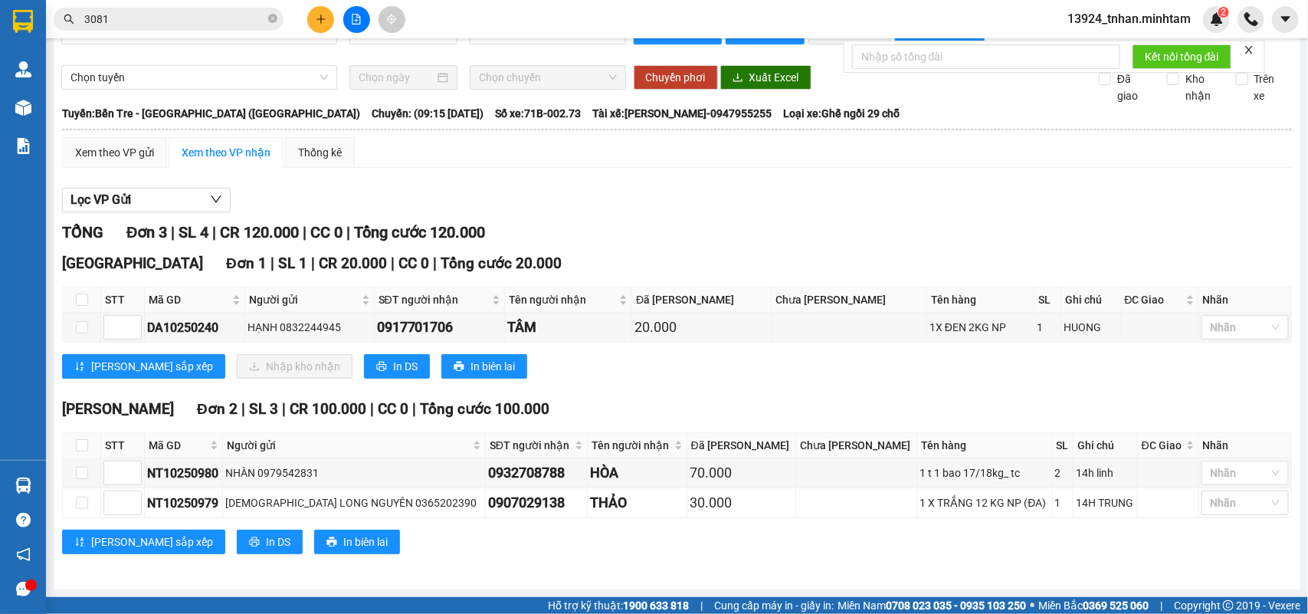
click at [410, 54] on section "Kết quả tìm kiếm ( 102 ) Bộ lọc Thuộc VP này Ngày tạo đơn gần nhất Mã ĐH Trạng …" at bounding box center [654, 307] width 1308 height 614
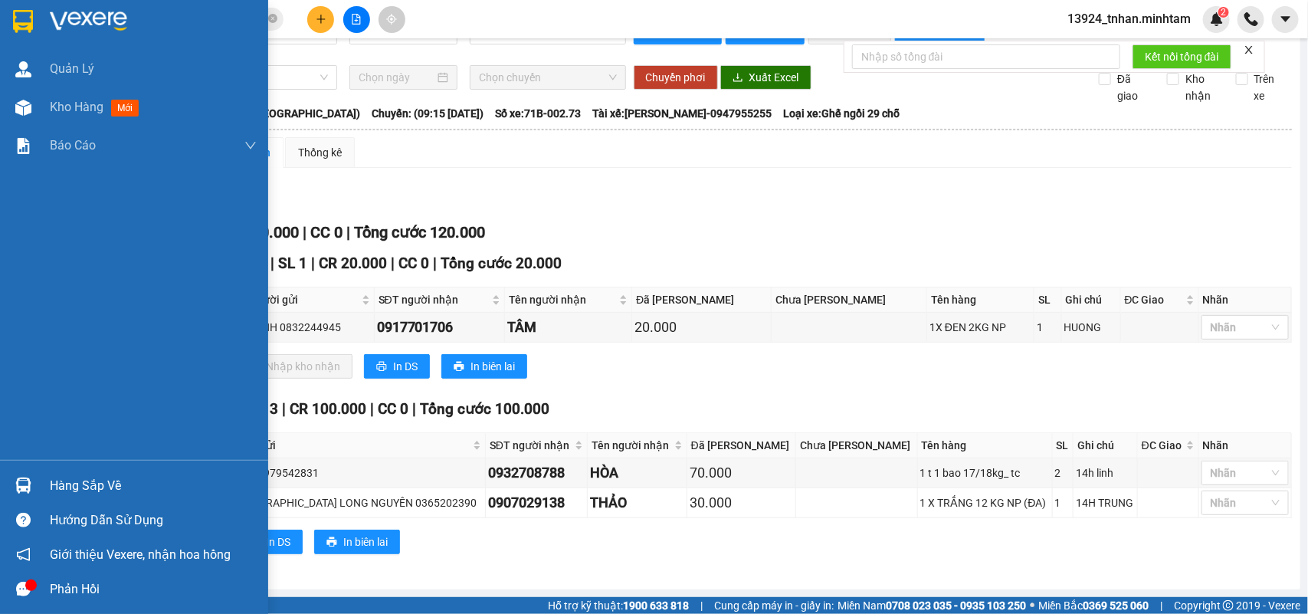
click at [4, 34] on div at bounding box center [134, 25] width 268 height 50
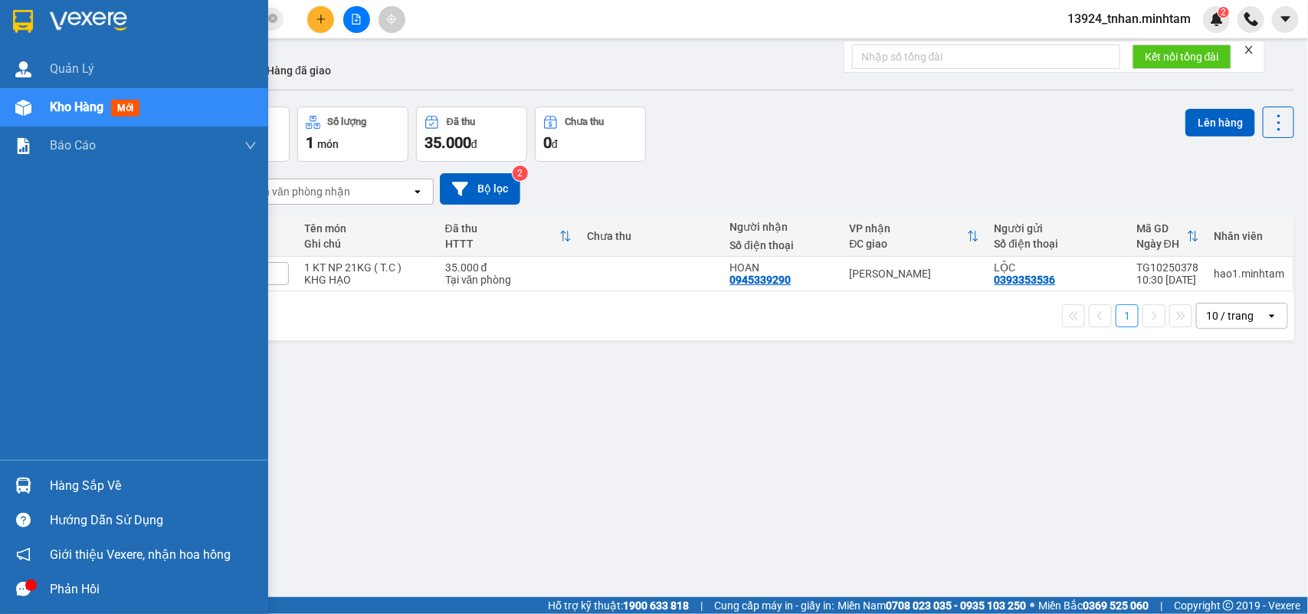
click at [43, 491] on div "Hàng sắp về" at bounding box center [134, 485] width 268 height 34
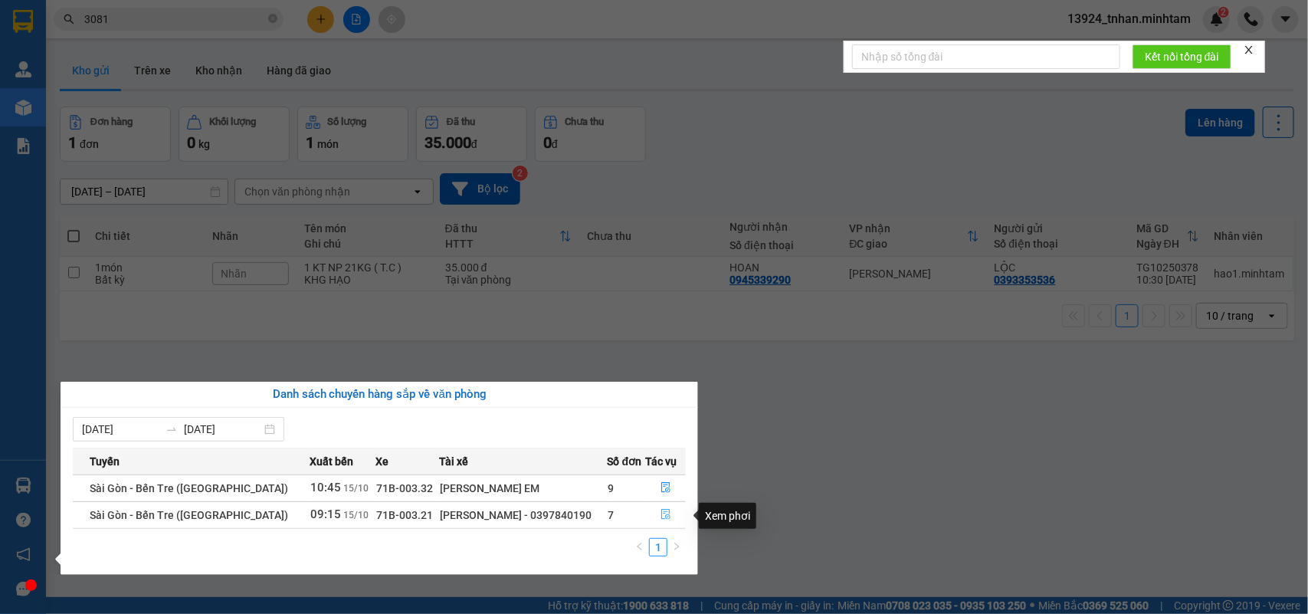
click at [661, 518] on icon "file-done" at bounding box center [666, 514] width 11 height 11
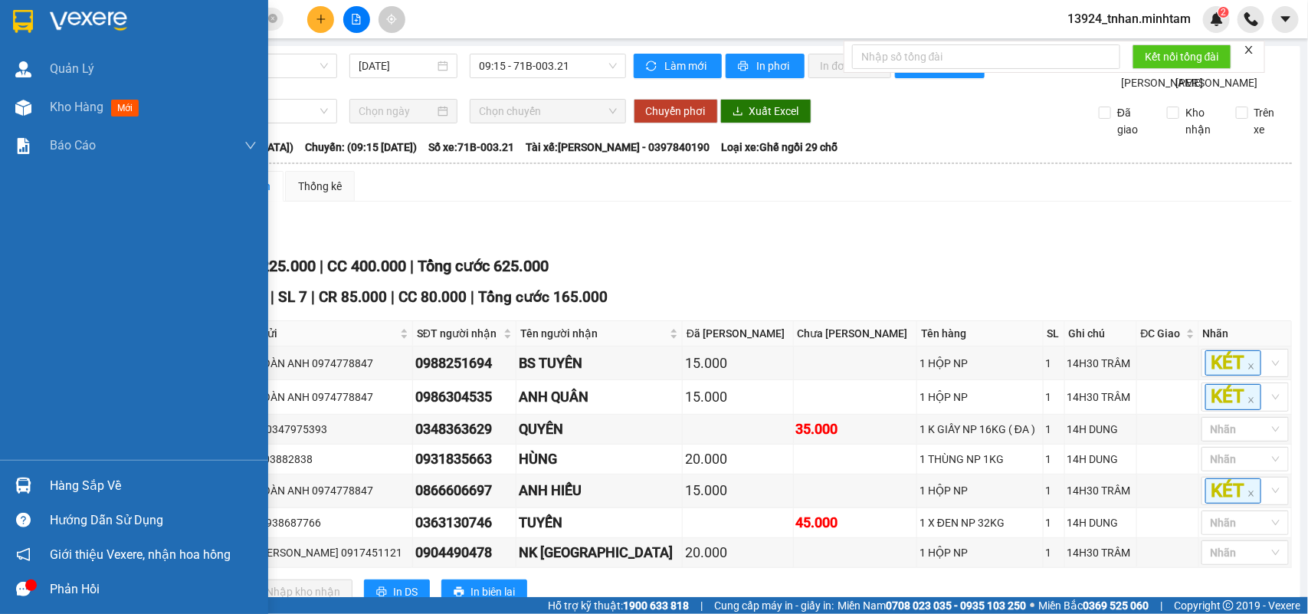
click at [100, 487] on div "Hàng sắp về" at bounding box center [153, 485] width 207 height 23
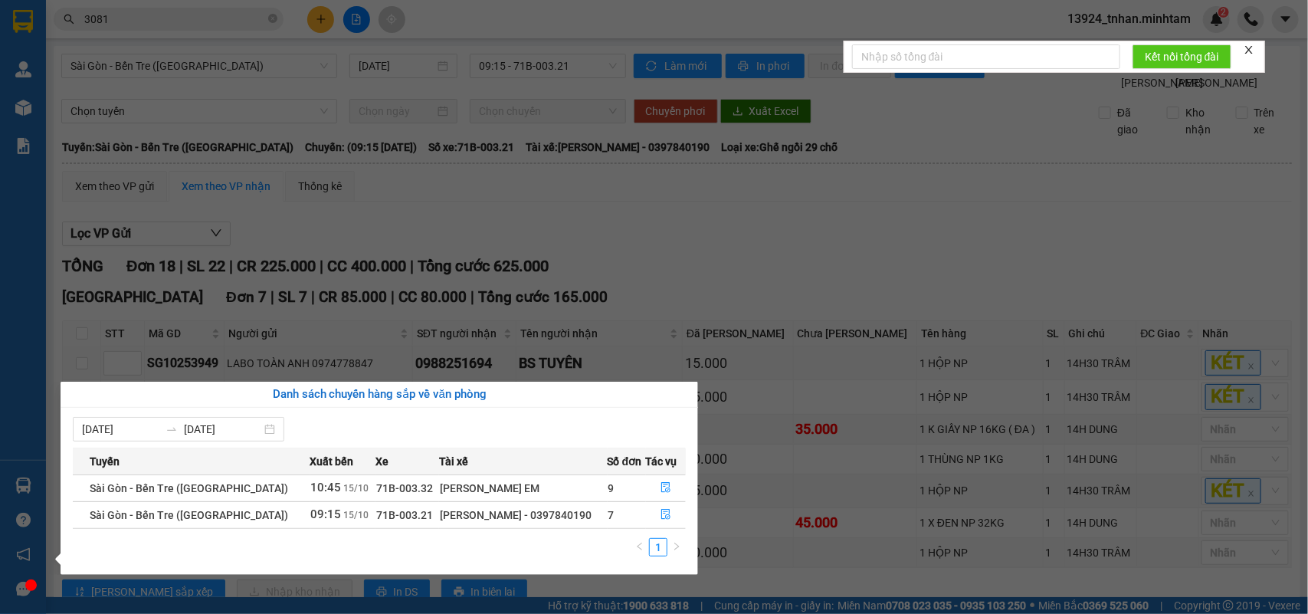
click at [1154, 217] on section "Kết quả tìm kiếm ( 102 ) Bộ lọc Thuộc VP này Ngày tạo đơn gần nhất Mã ĐH Trạng …" at bounding box center [654, 307] width 1308 height 614
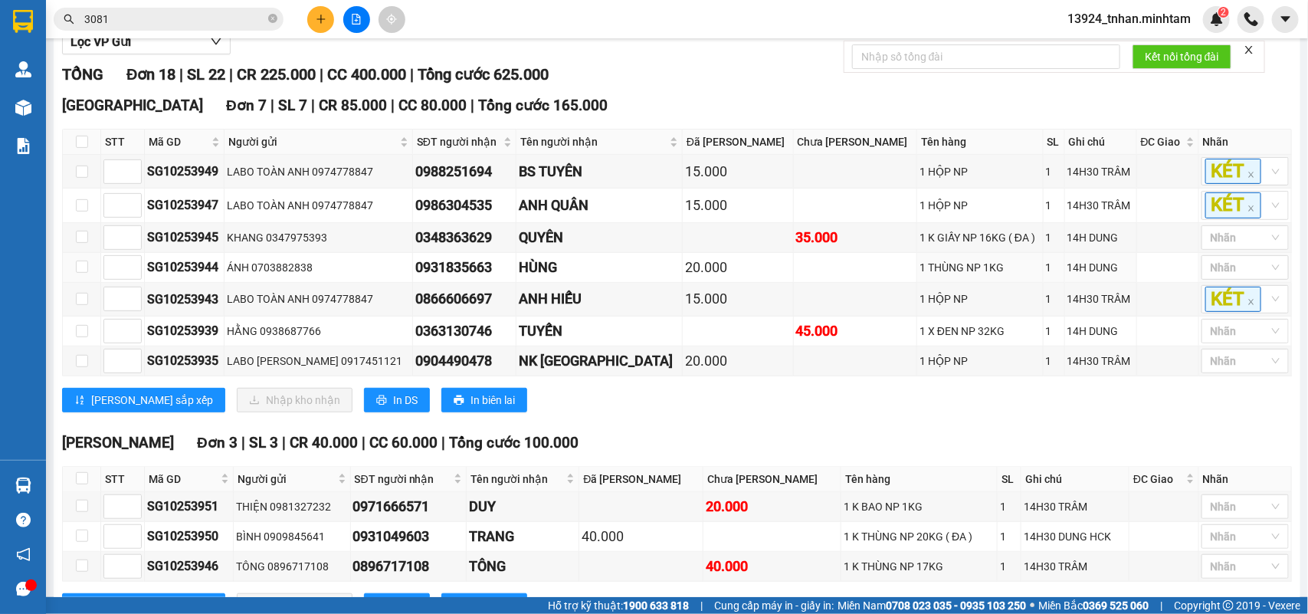
scroll to position [96, 0]
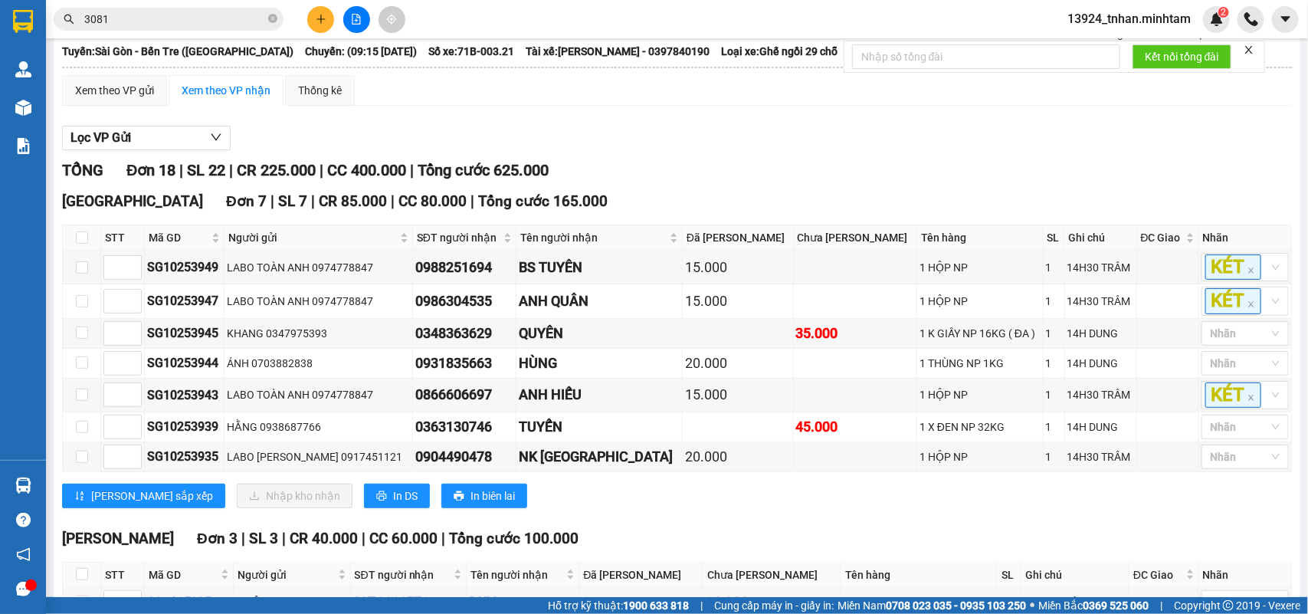
click at [269, 16] on icon "close-circle" at bounding box center [272, 18] width 9 height 9
paste input "0937708098"
type input "0937708098"
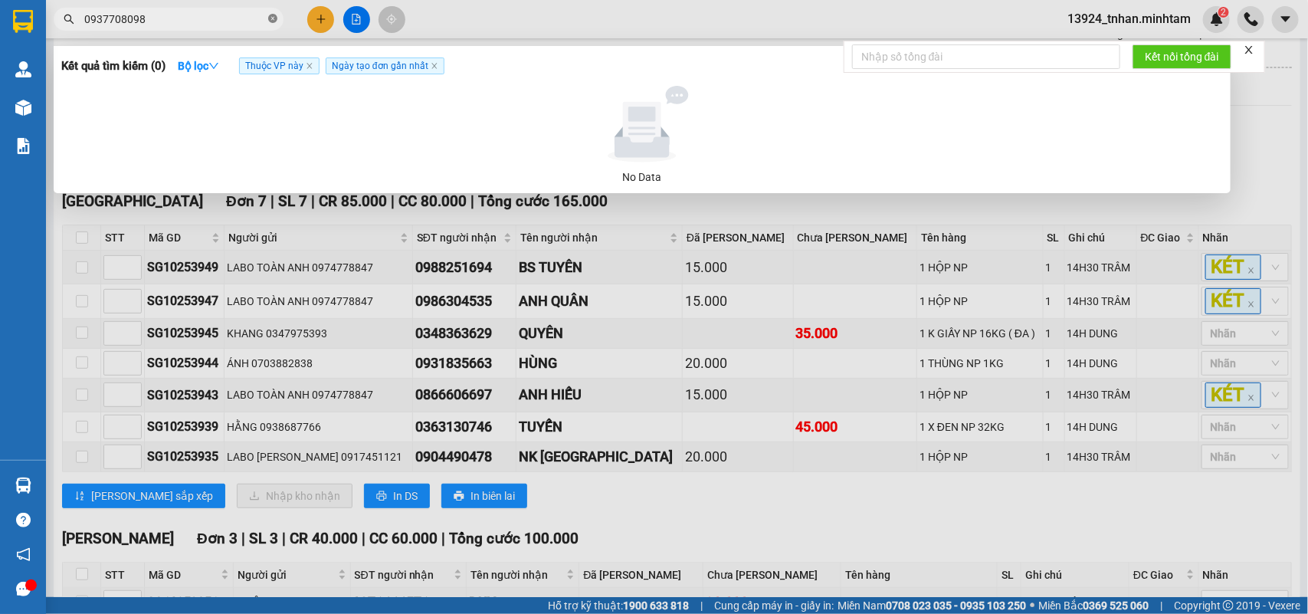
click at [268, 14] on icon "close-circle" at bounding box center [272, 18] width 9 height 9
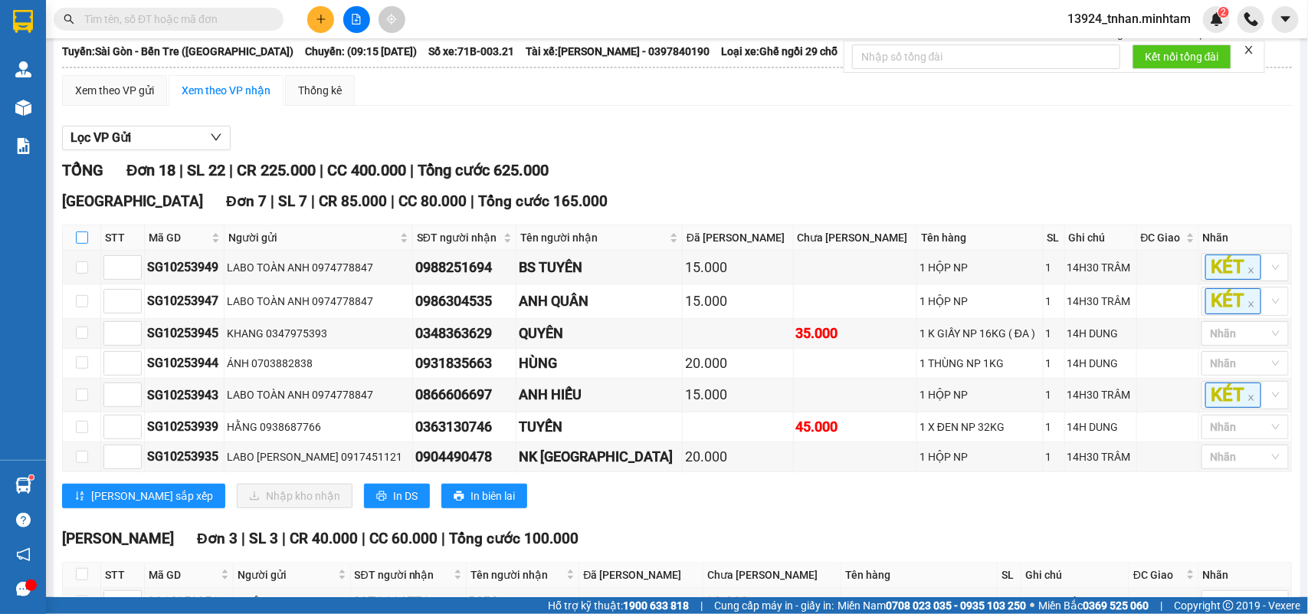
click at [78, 244] on input "checkbox" at bounding box center [82, 237] width 12 height 12
checkbox input "true"
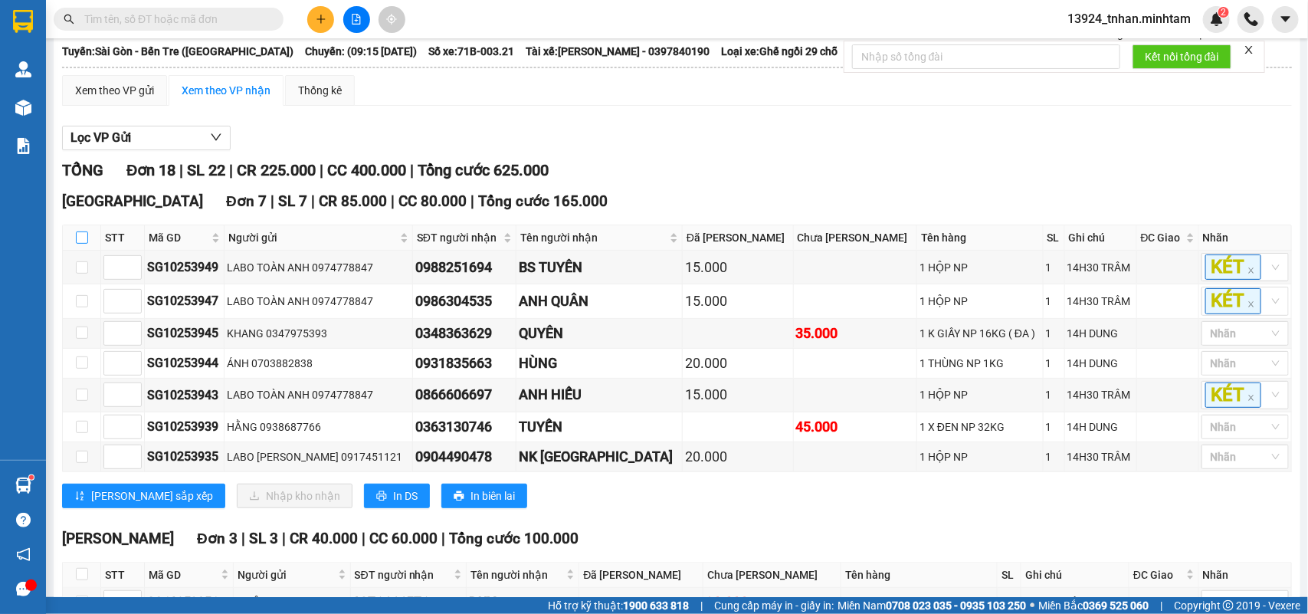
checkbox input "true"
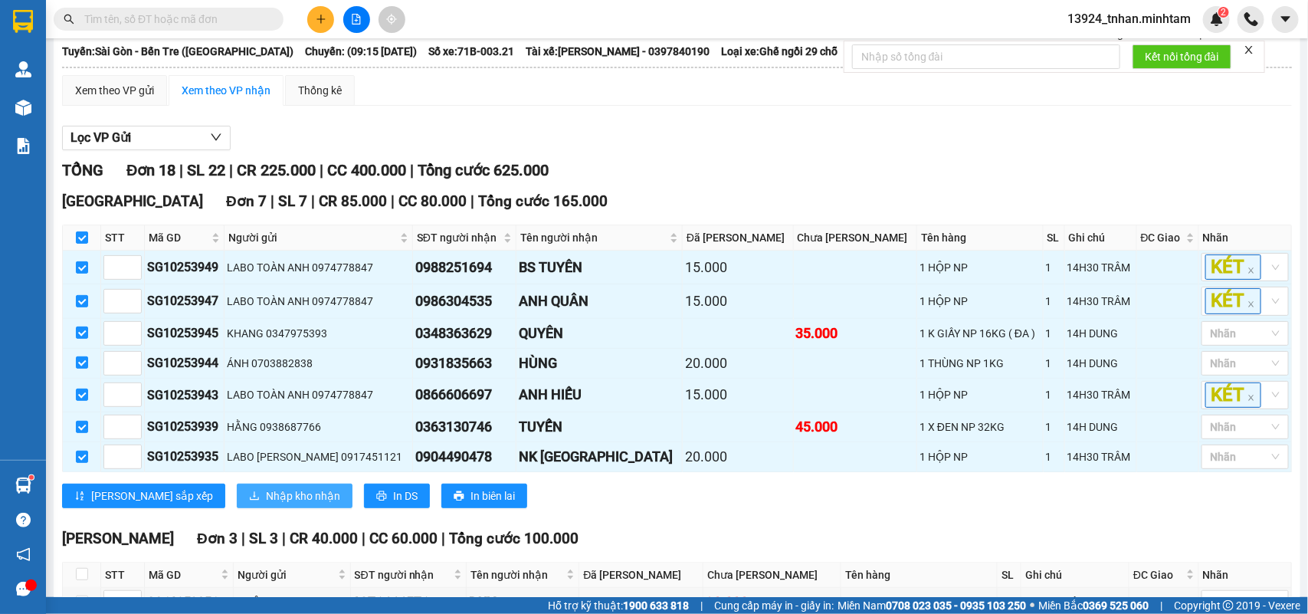
click at [266, 504] on span "Nhập kho nhận" at bounding box center [303, 495] width 74 height 17
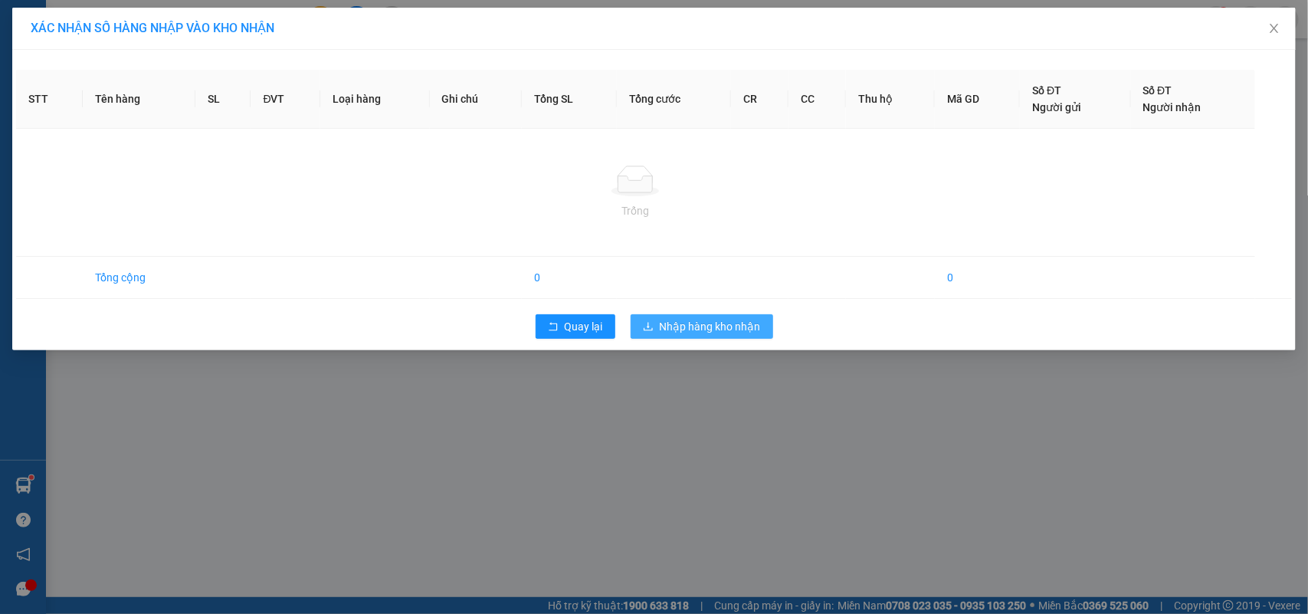
click at [668, 327] on span "Nhập hàng kho nhận" at bounding box center [710, 326] width 101 height 17
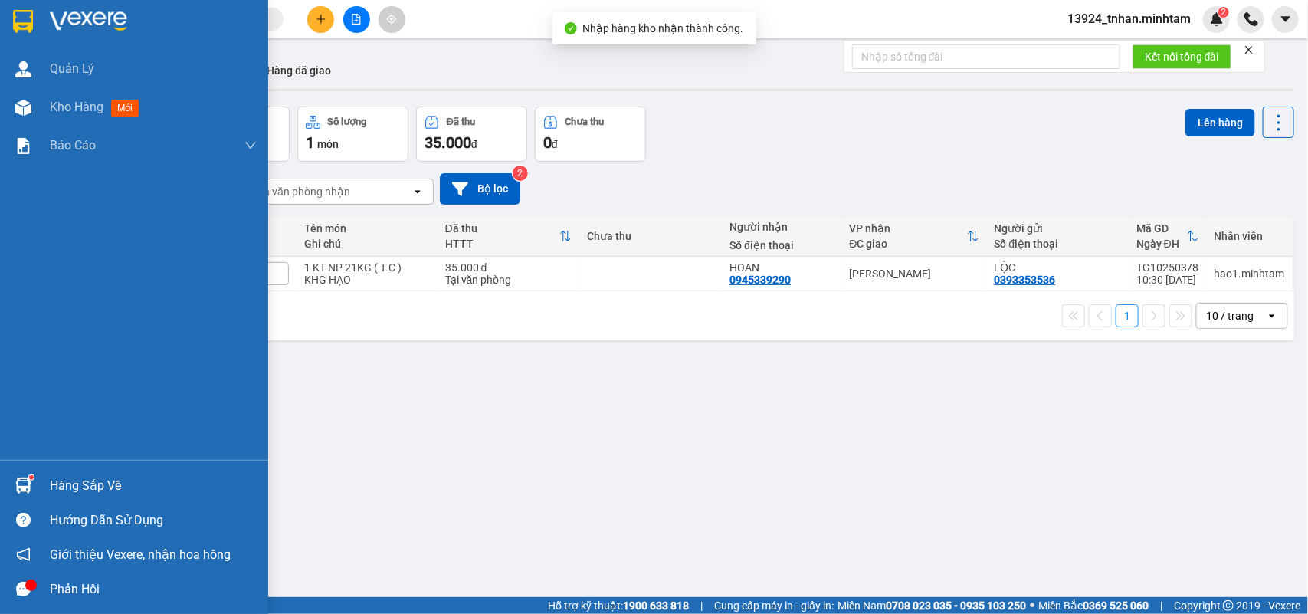
click at [31, 484] on div at bounding box center [23, 485] width 27 height 27
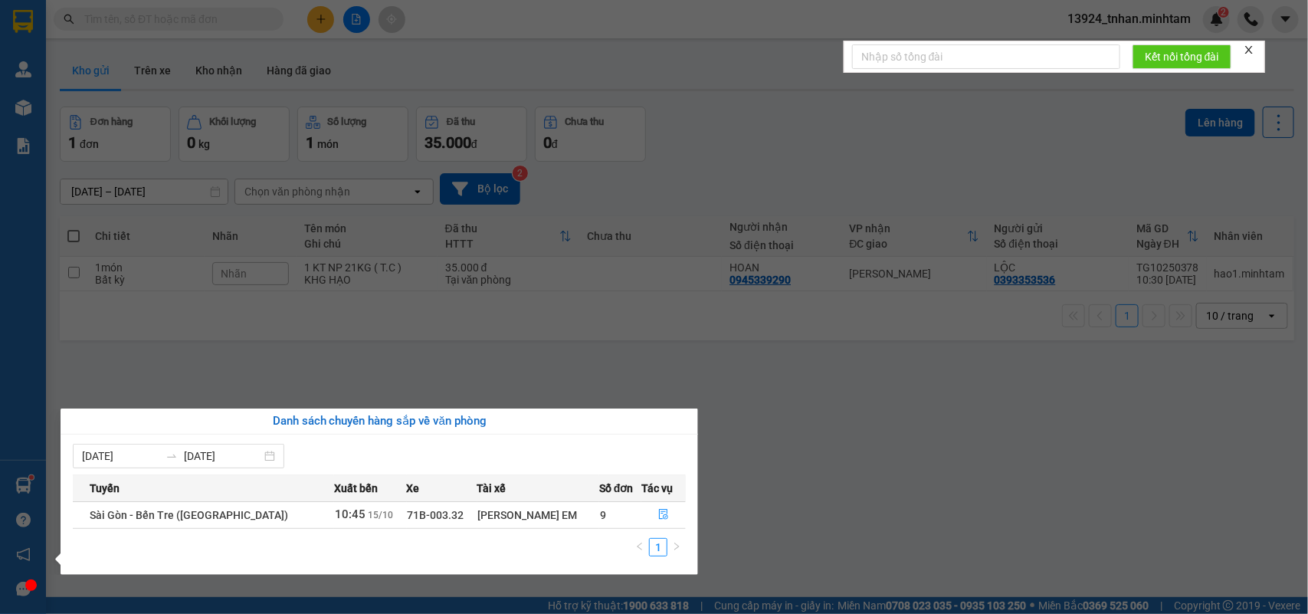
click at [236, 17] on section "Kết quả tìm kiếm ( 0 ) Bộ lọc Thuộc VP này Ngày tạo đơn gần nhất No Data 13924_…" at bounding box center [654, 307] width 1308 height 614
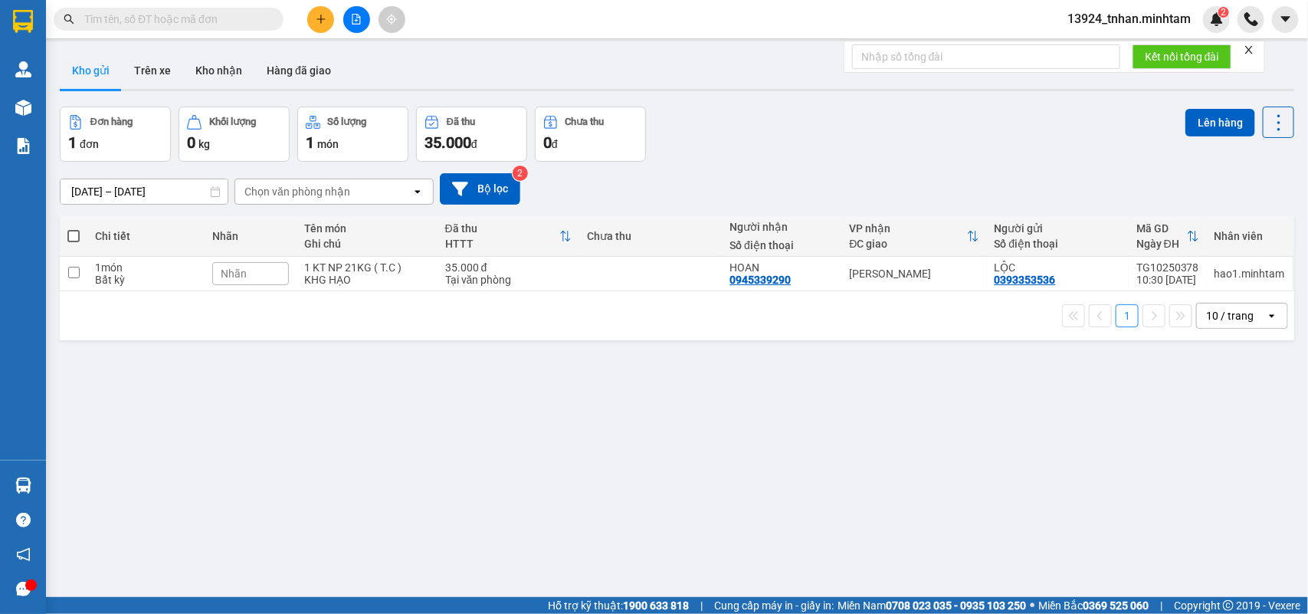
click at [236, 17] on input "text" at bounding box center [174, 19] width 181 height 17
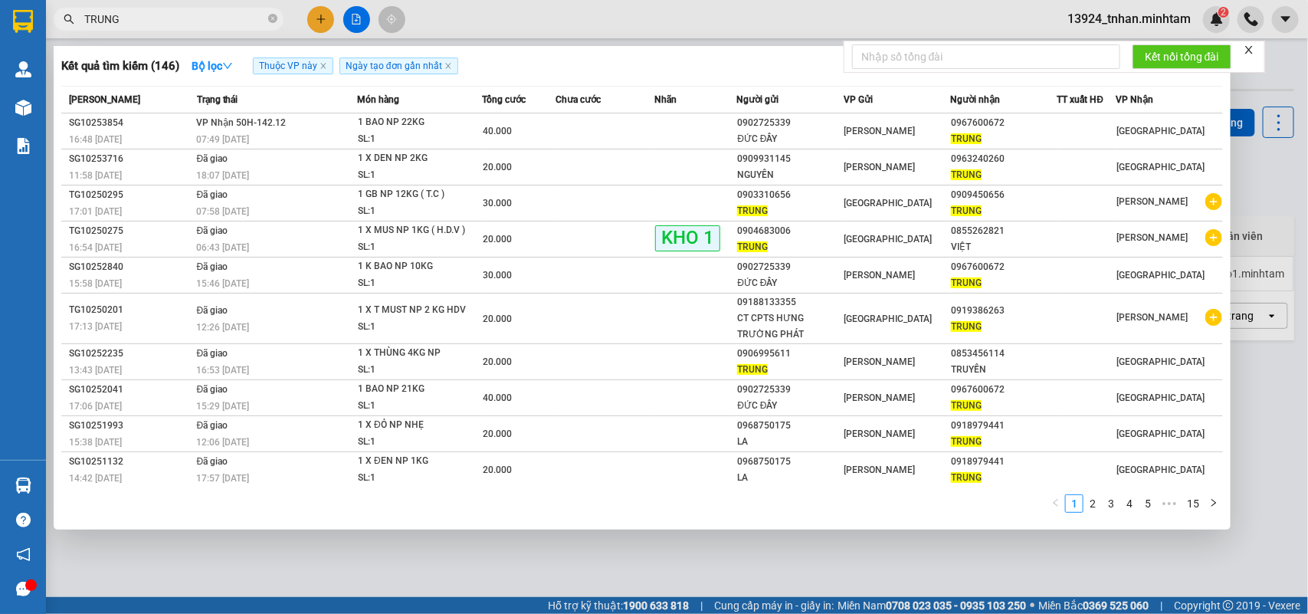
type input "TRUNG"
click at [619, 127] on td at bounding box center [605, 131] width 99 height 36
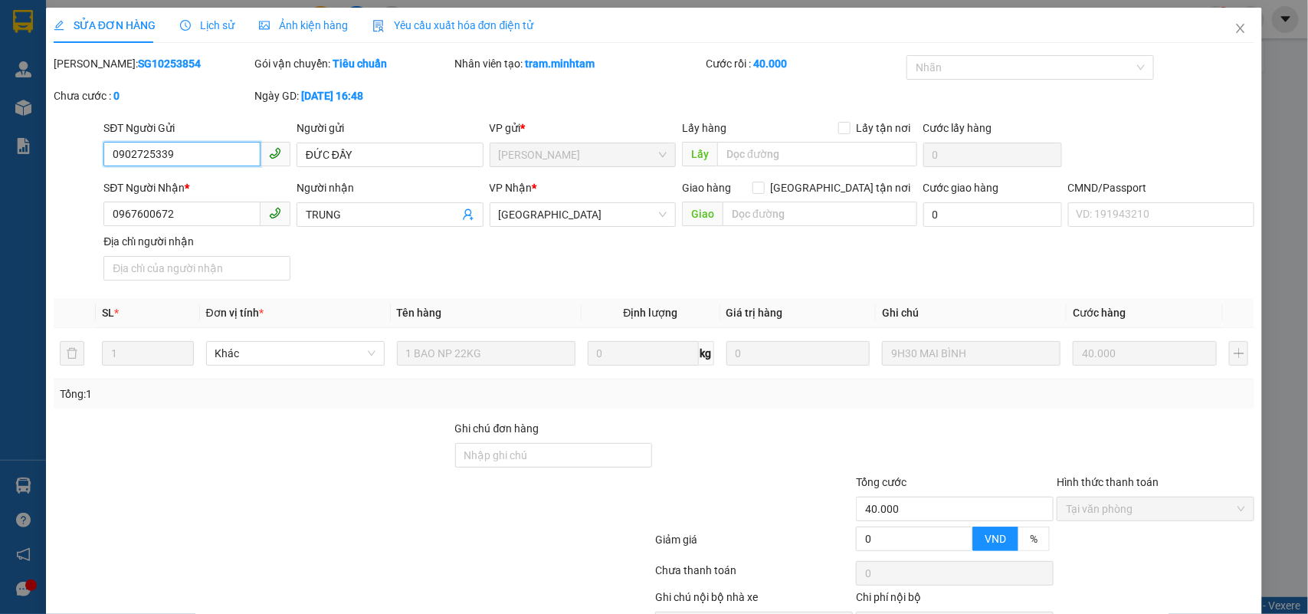
type input "0902725339"
type input "ĐỨC ĐẦY"
type input "0967600672"
type input "TRUNG"
type input "40.000"
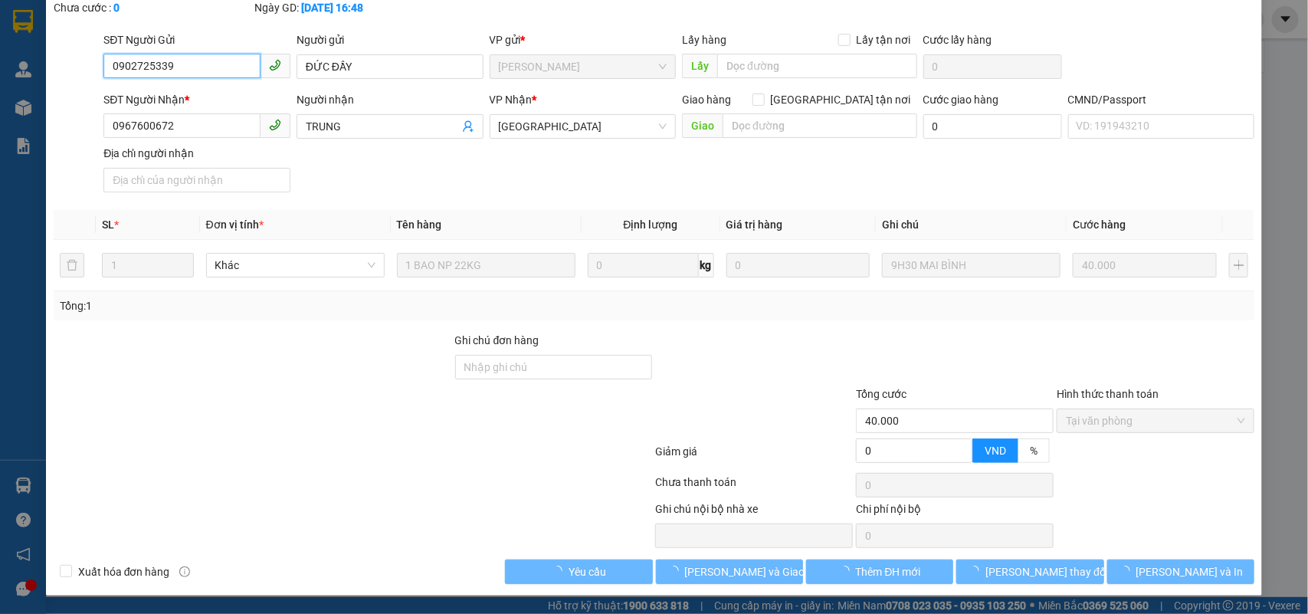
scroll to position [90, 0]
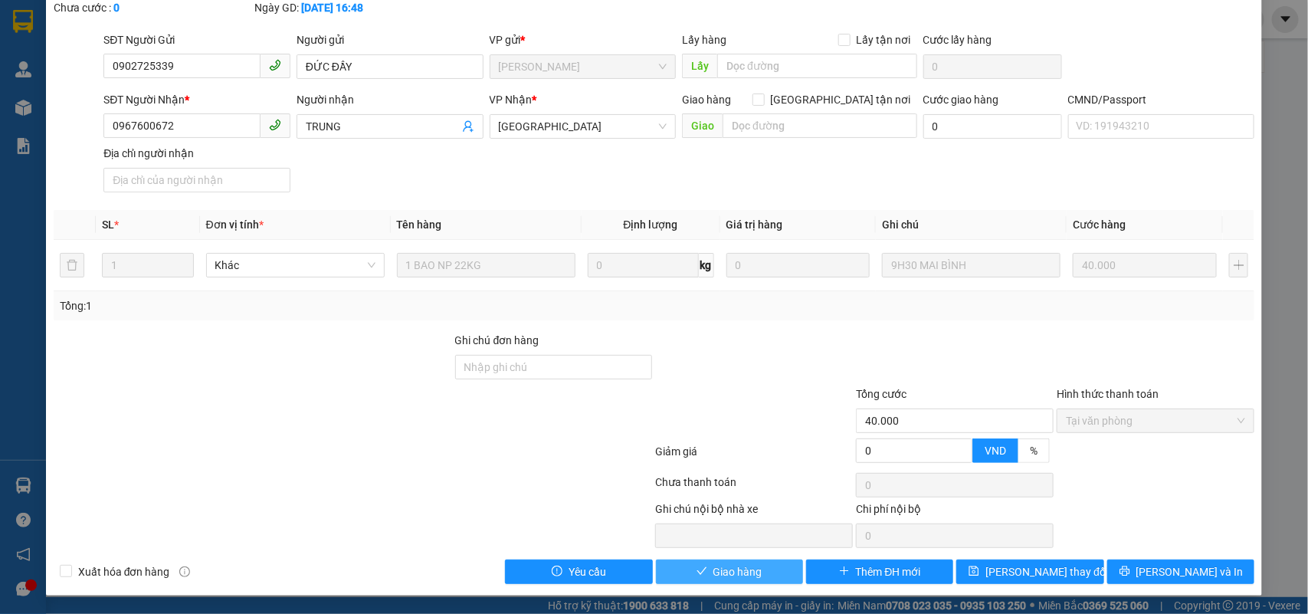
drag, startPoint x: 774, startPoint y: 577, endPoint x: 924, endPoint y: 581, distance: 150.3
click at [780, 579] on button "Giao hàng" at bounding box center [729, 572] width 147 height 25
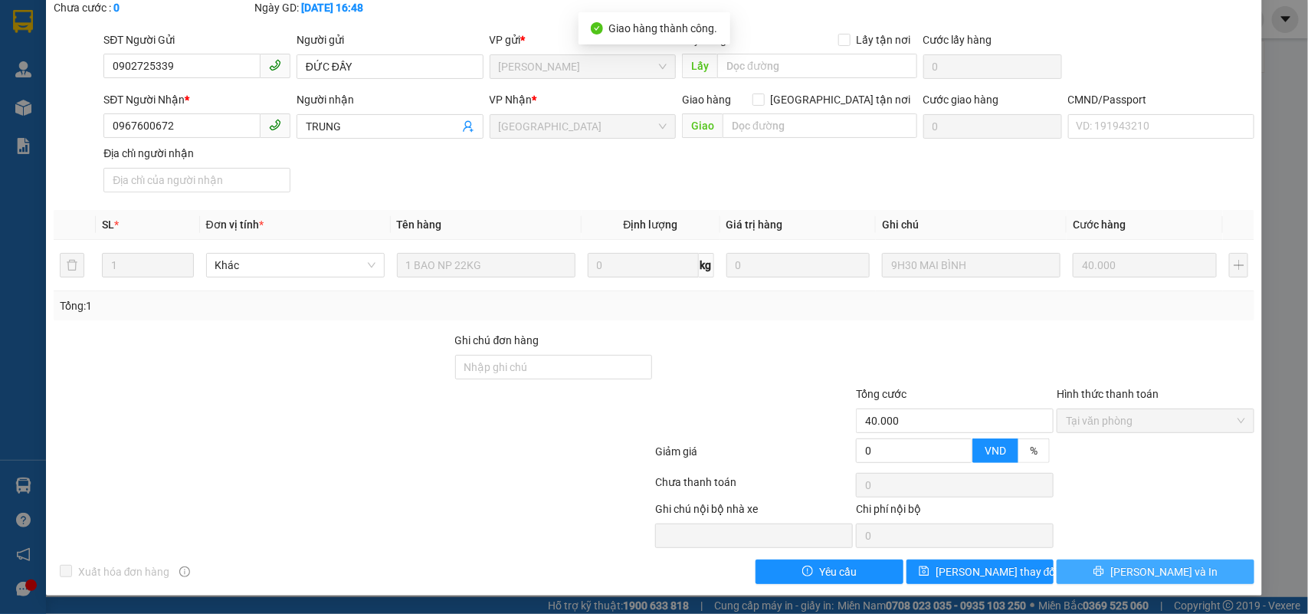
click at [1181, 576] on button "[PERSON_NAME] và In" at bounding box center [1156, 572] width 198 height 25
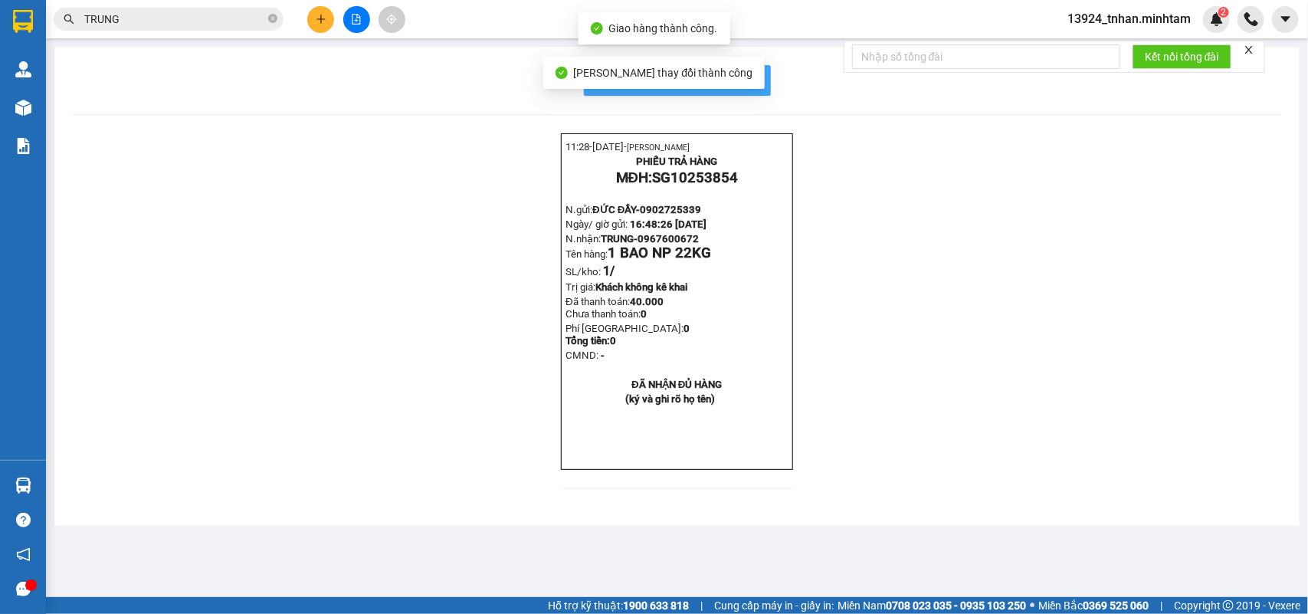
click at [752, 80] on span "In mẫu biên lai tự cấu hình" at bounding box center [687, 80] width 144 height 19
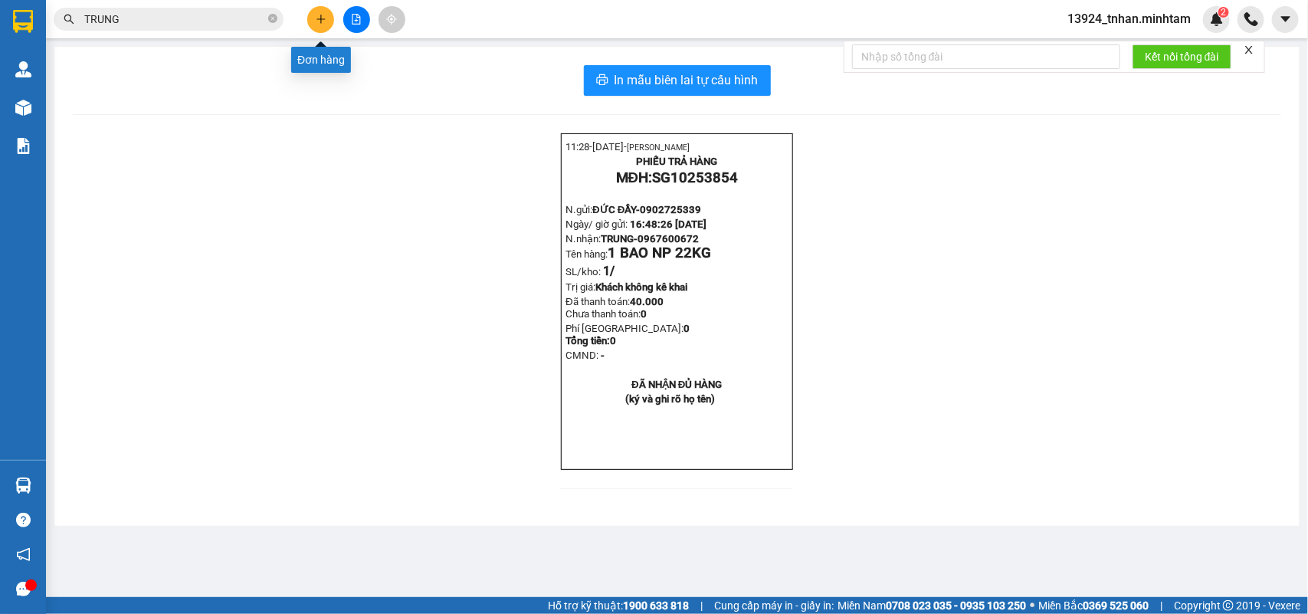
click at [313, 20] on button at bounding box center [320, 19] width 27 height 27
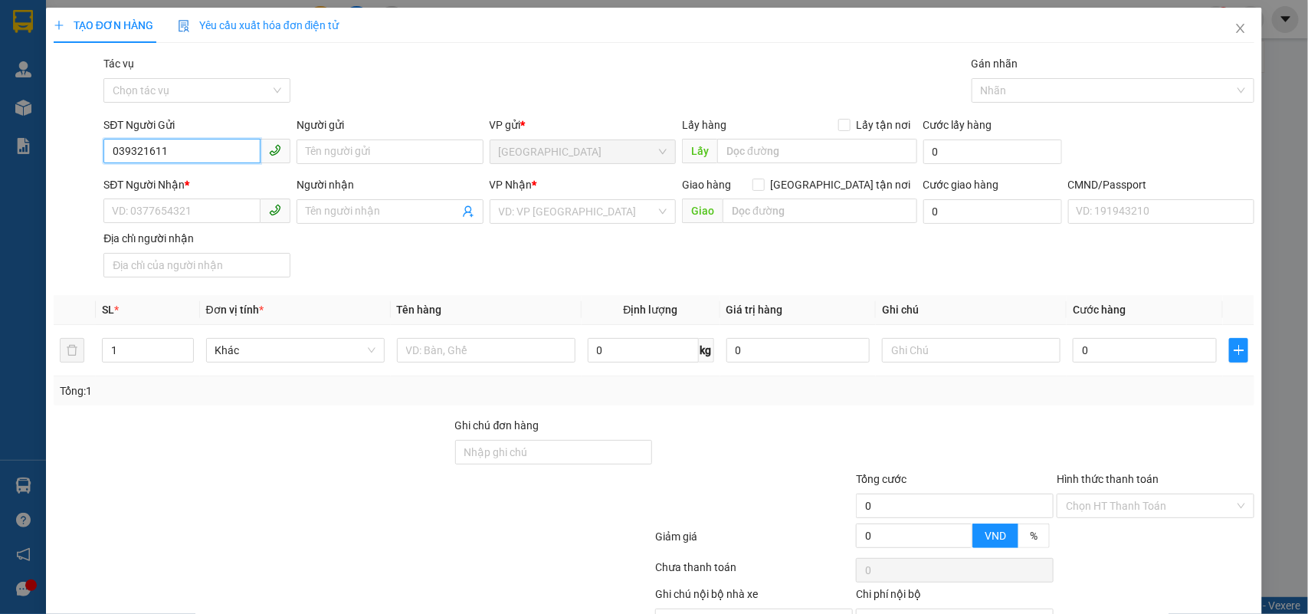
type input "0393216116"
click at [220, 174] on div "0393216116 - AN" at bounding box center [195, 183] width 185 height 25
type input "AN"
type input "0969521804"
type input "THI"
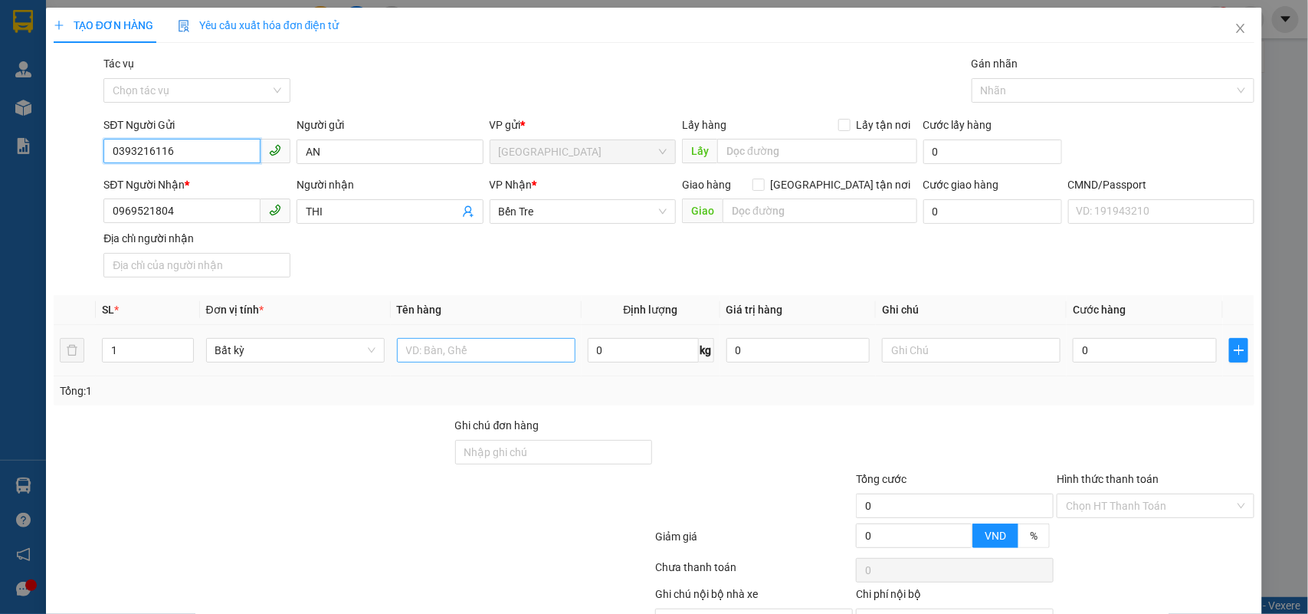
type input "0393216116"
click at [530, 360] on input "text" at bounding box center [486, 350] width 179 height 25
type input "1 X TRẮNG NP"
click at [1152, 347] on input "0" at bounding box center [1145, 350] width 144 height 25
type input "2"
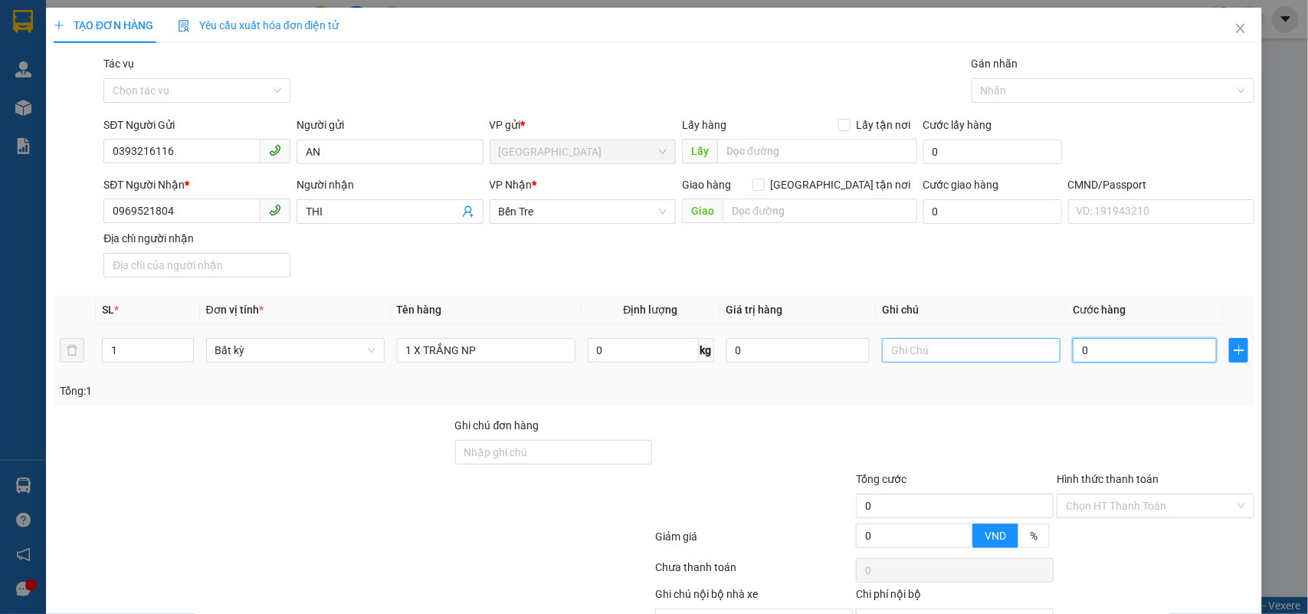
type input "2"
type input "20"
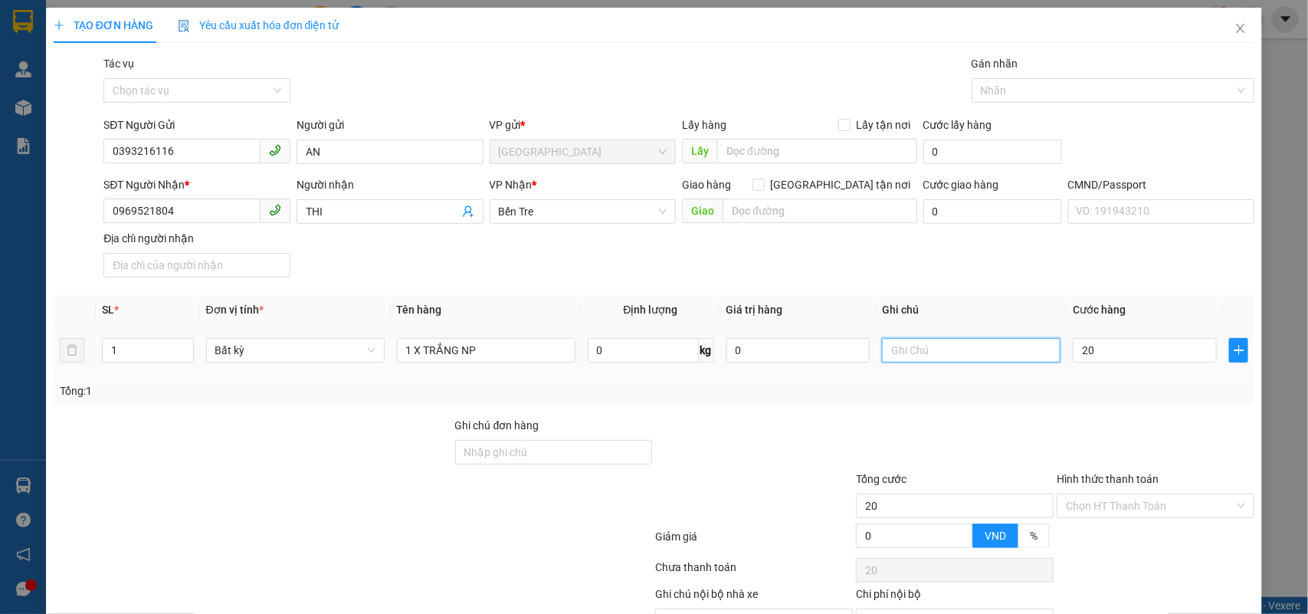
type input "20.000"
click at [1018, 355] on input "text" at bounding box center [971, 350] width 179 height 25
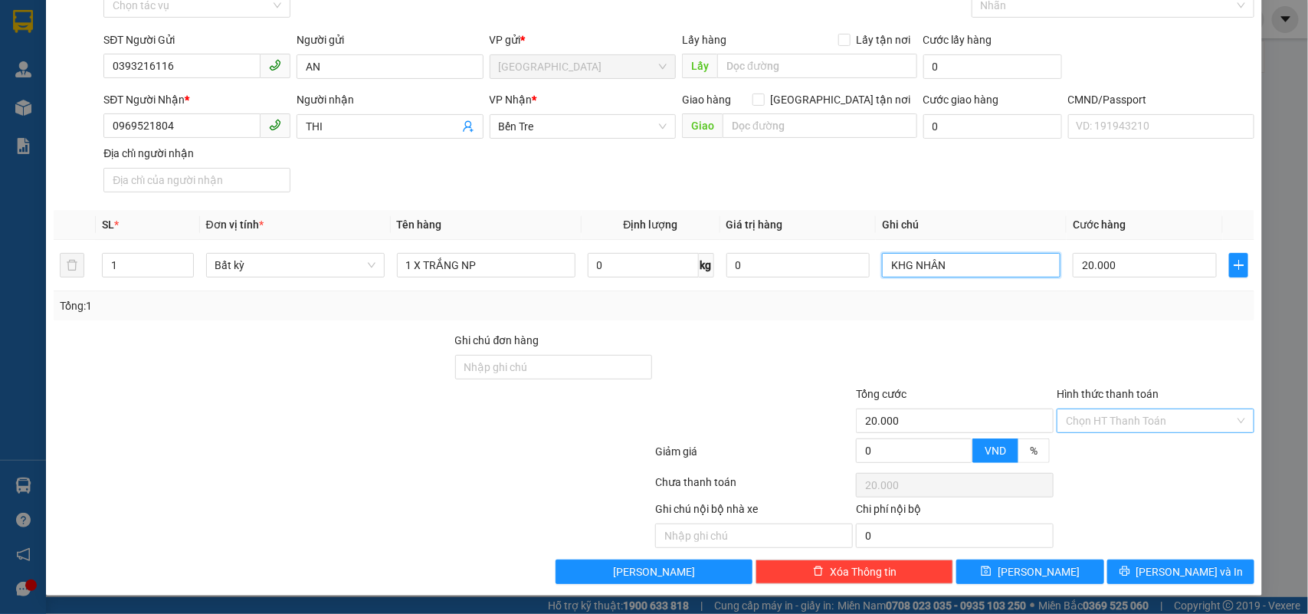
type input "KHG NHÂN"
drag, startPoint x: 1147, startPoint y: 416, endPoint x: 1113, endPoint y: 435, distance: 39.1
click at [1142, 418] on input "Hình thức thanh toán" at bounding box center [1150, 420] width 169 height 23
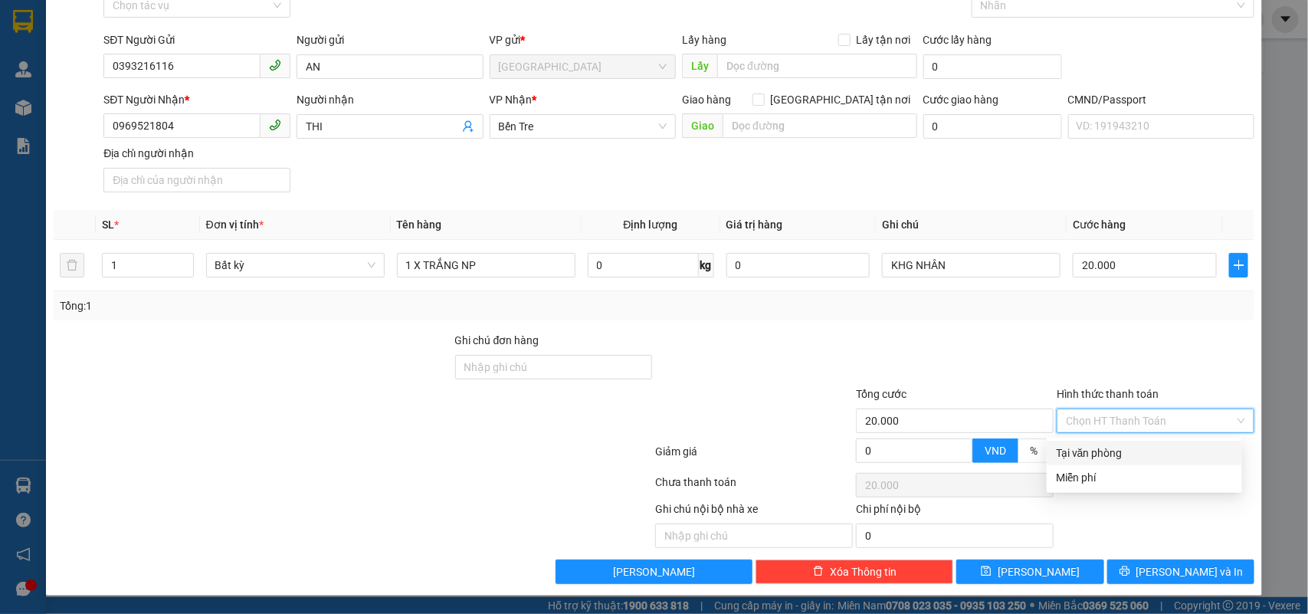
click at [1078, 446] on div "Tại văn phòng" at bounding box center [1144, 453] width 177 height 17
type input "0"
click at [1152, 586] on div "TẠO ĐƠN HÀNG Yêu cầu xuất hóa đơn điện tử Transit Pickup Surcharge Ids Transit …" at bounding box center [654, 259] width 1217 height 673
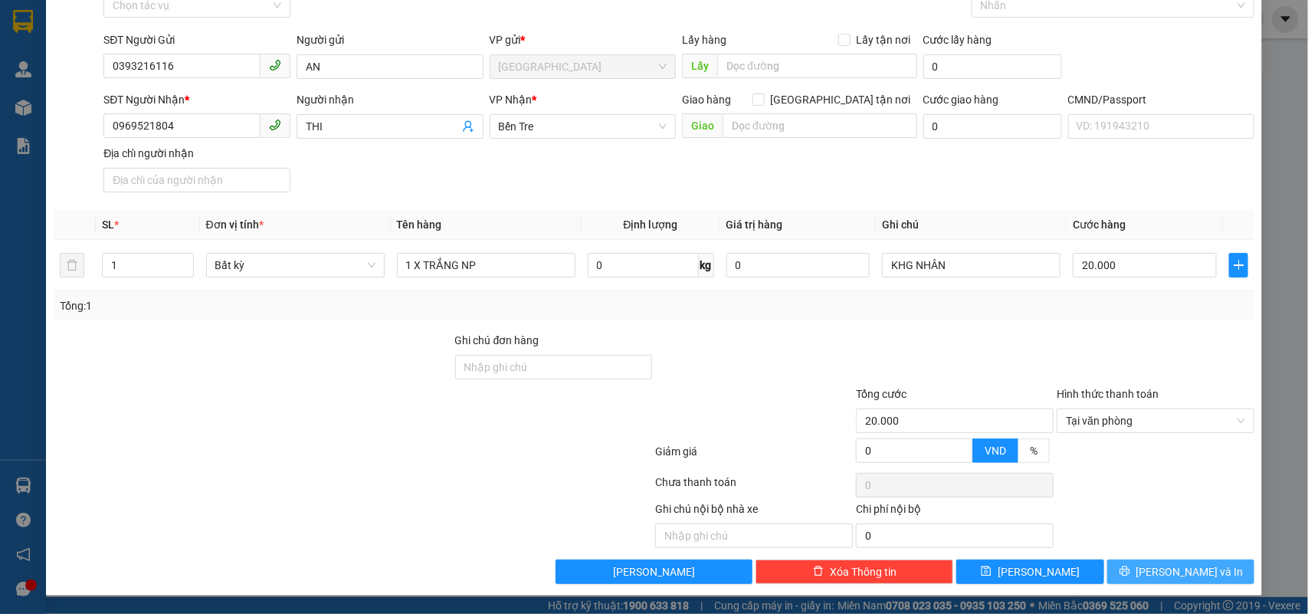
click at [1151, 576] on button "[PERSON_NAME] và In" at bounding box center [1181, 572] width 147 height 25
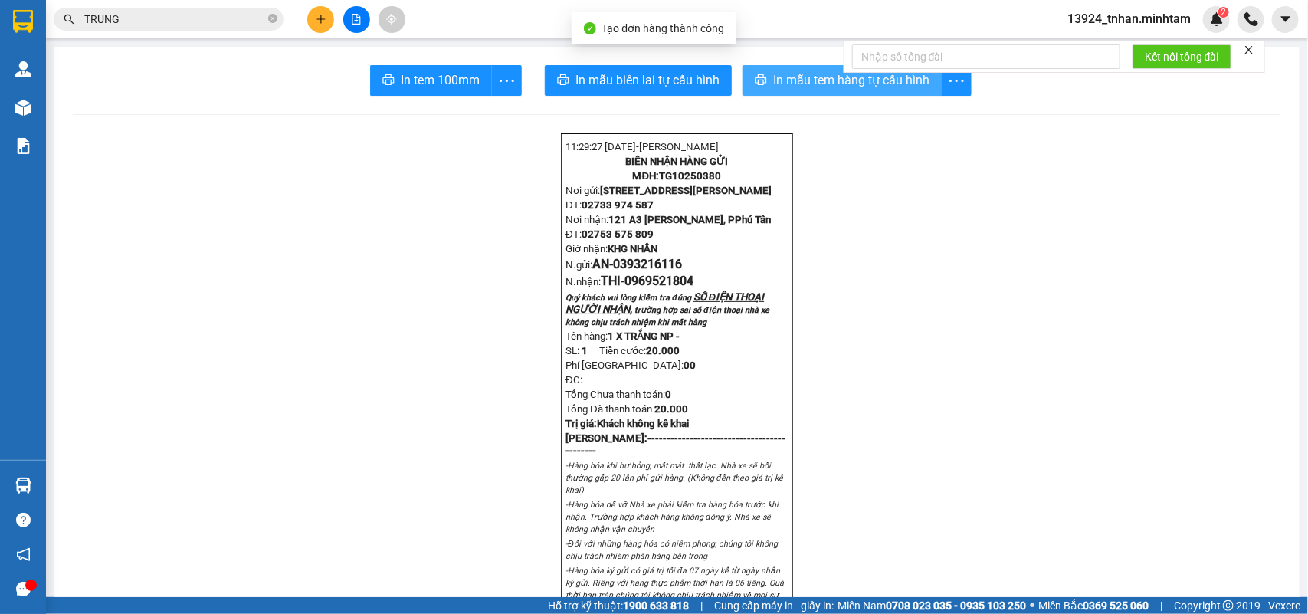
click at [755, 77] on icon "printer" at bounding box center [761, 80] width 12 height 12
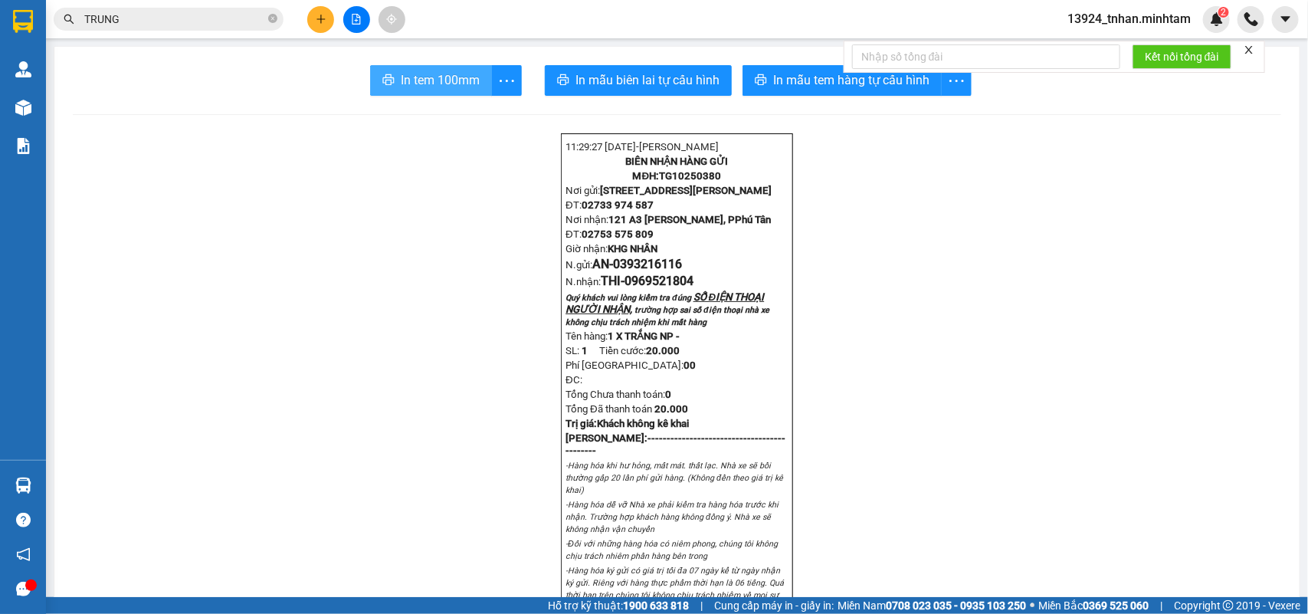
click at [430, 94] on button "In tem 100mm" at bounding box center [431, 80] width 122 height 31
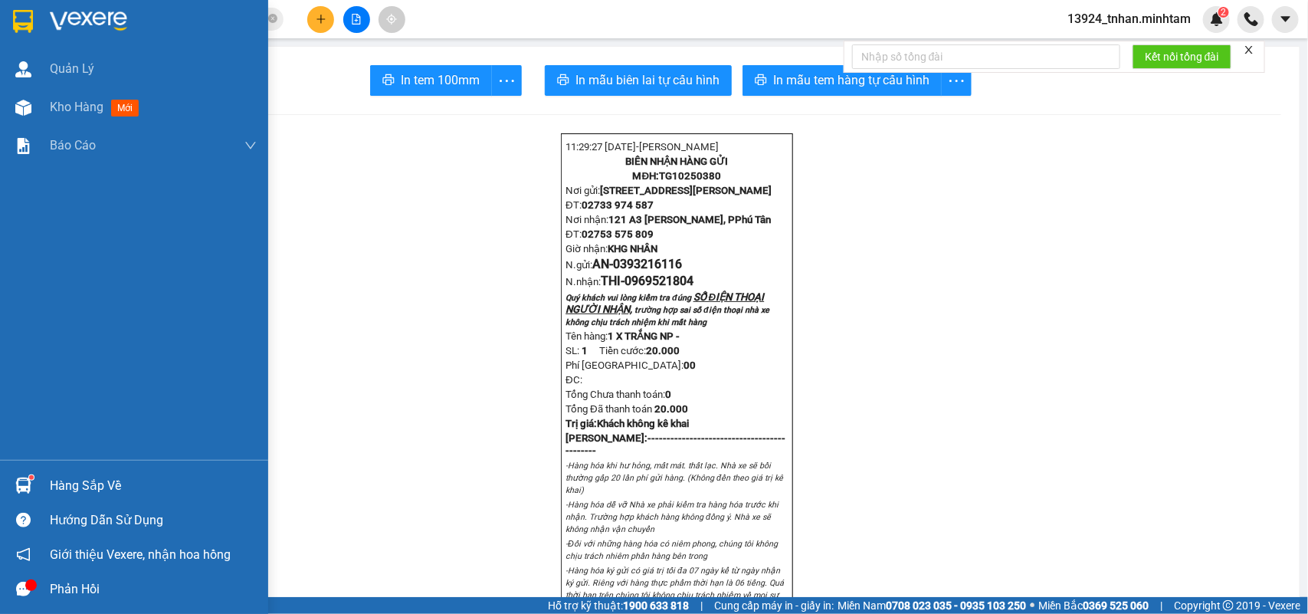
click at [5, 23] on div at bounding box center [134, 25] width 268 height 50
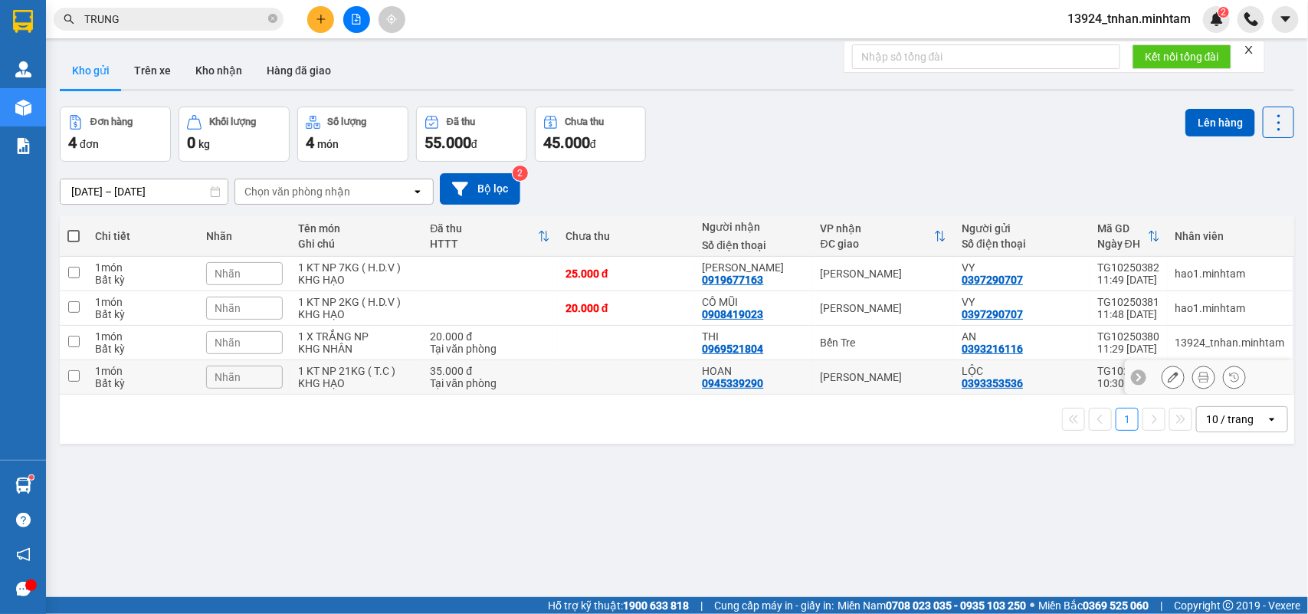
drag, startPoint x: 461, startPoint y: 366, endPoint x: 473, endPoint y: 374, distance: 14.9
click at [461, 366] on div "35.000 đ" at bounding box center [490, 371] width 120 height 12
checkbox input "true"
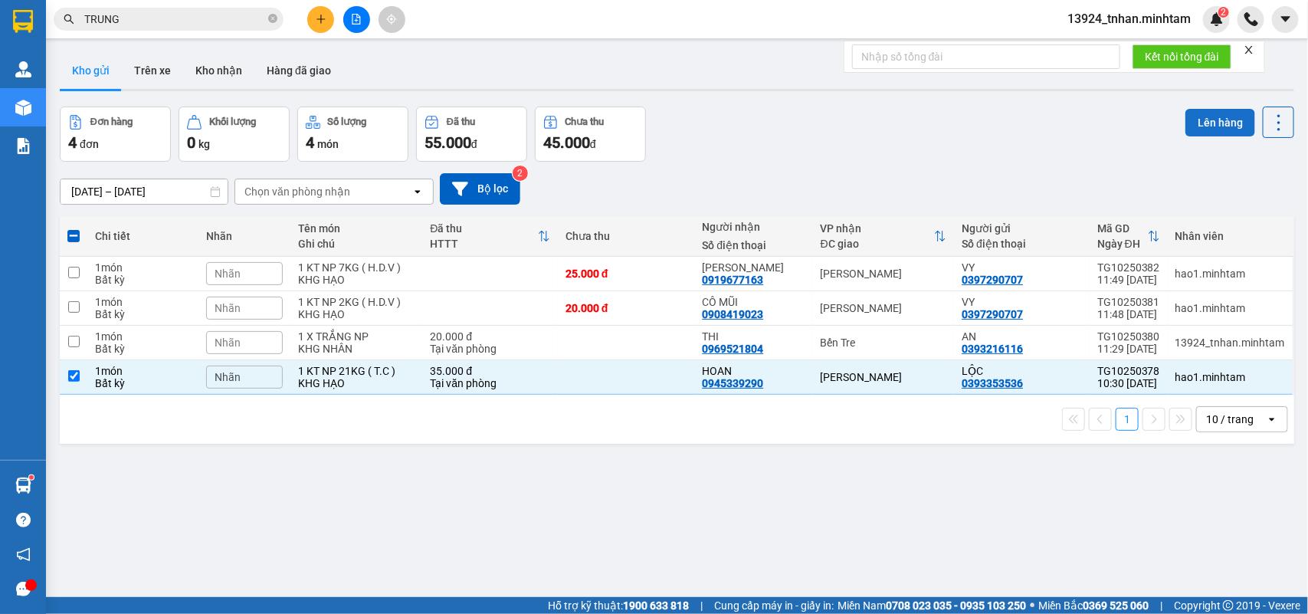
click at [1186, 120] on button "Lên hàng" at bounding box center [1221, 123] width 70 height 28
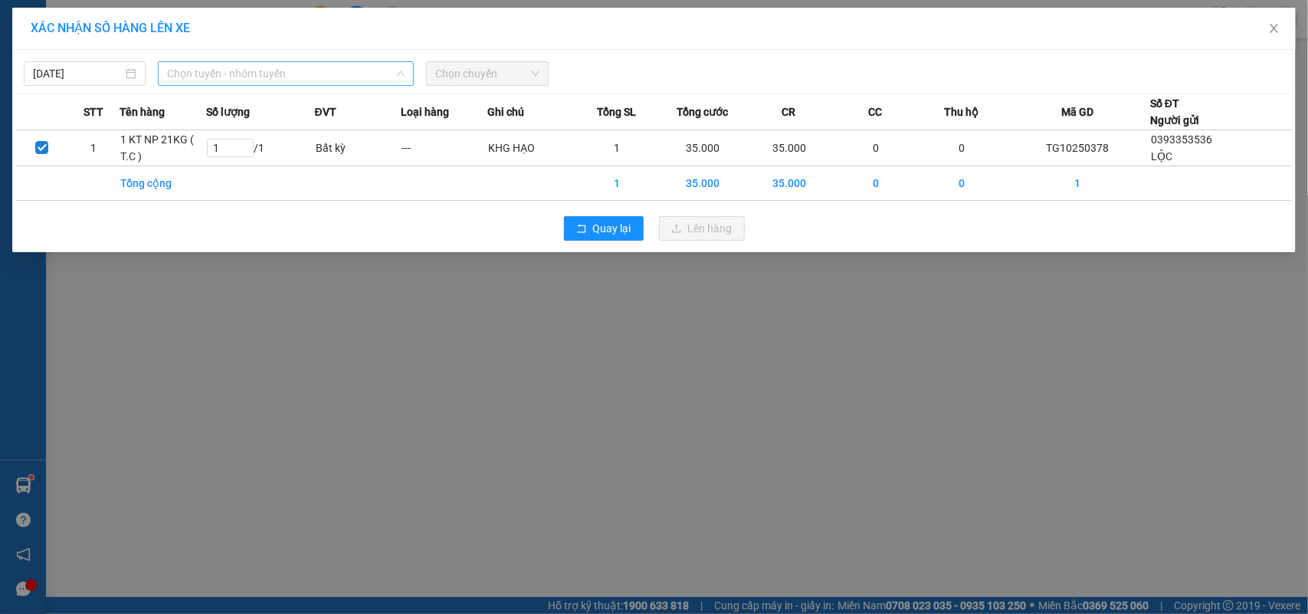
drag, startPoint x: 331, startPoint y: 69, endPoint x: 295, endPoint y: 208, distance: 143.3
click at [331, 71] on span "Chọn tuyến - nhóm tuyến" at bounding box center [286, 73] width 238 height 23
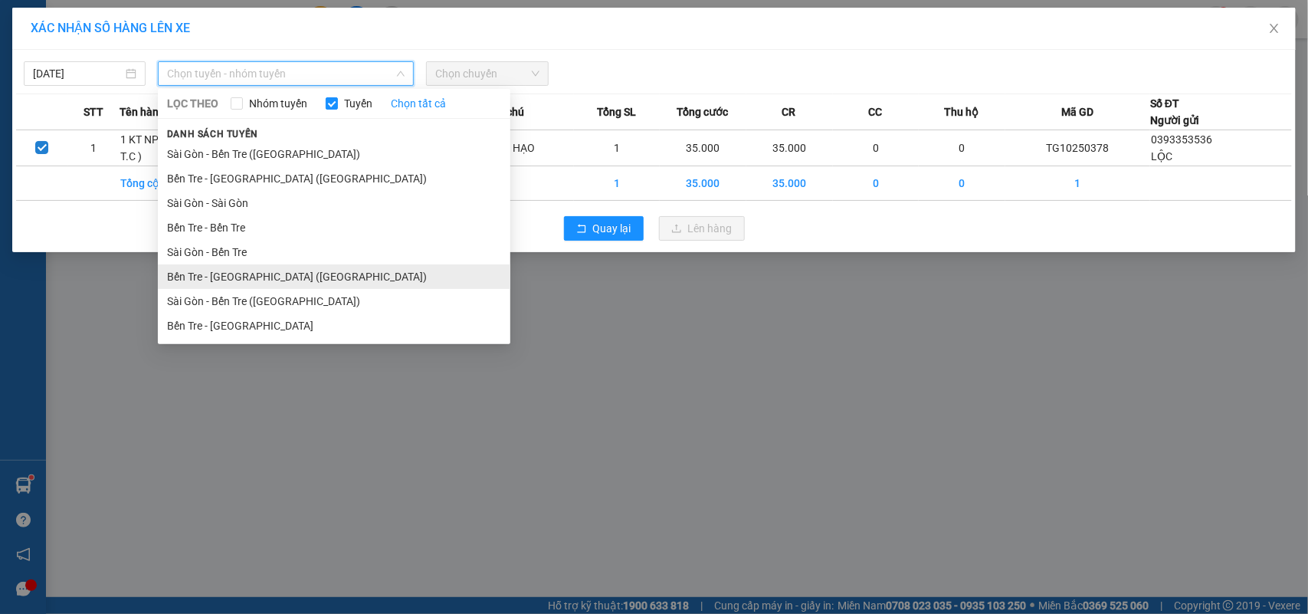
click at [317, 277] on li "Bến Tre - Sài Gòn (CT)" at bounding box center [334, 276] width 353 height 25
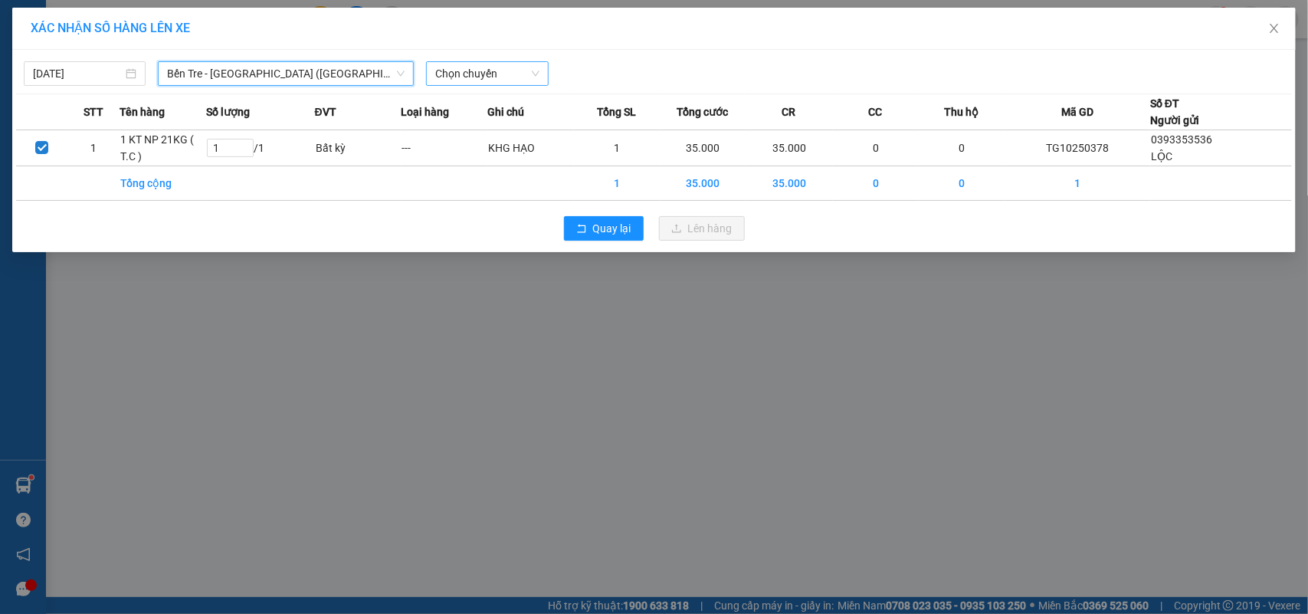
click at [465, 67] on span "Chọn chuyến" at bounding box center [486, 73] width 103 height 23
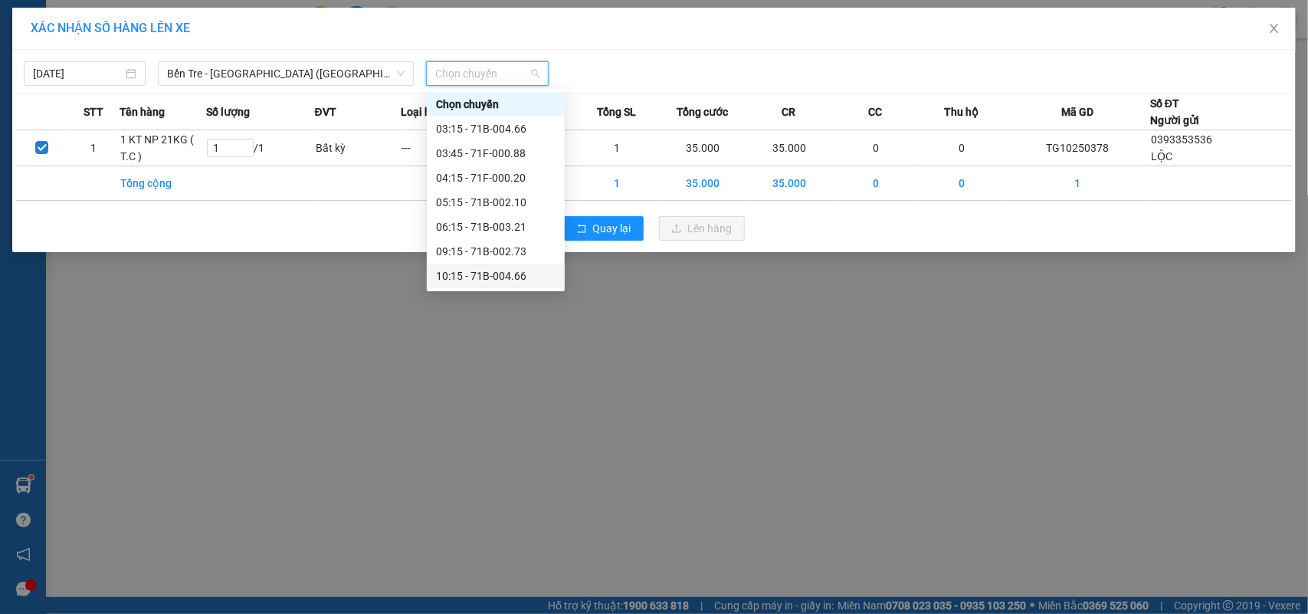
click at [511, 274] on div "10:15 - 71B-004.66" at bounding box center [496, 276] width 120 height 17
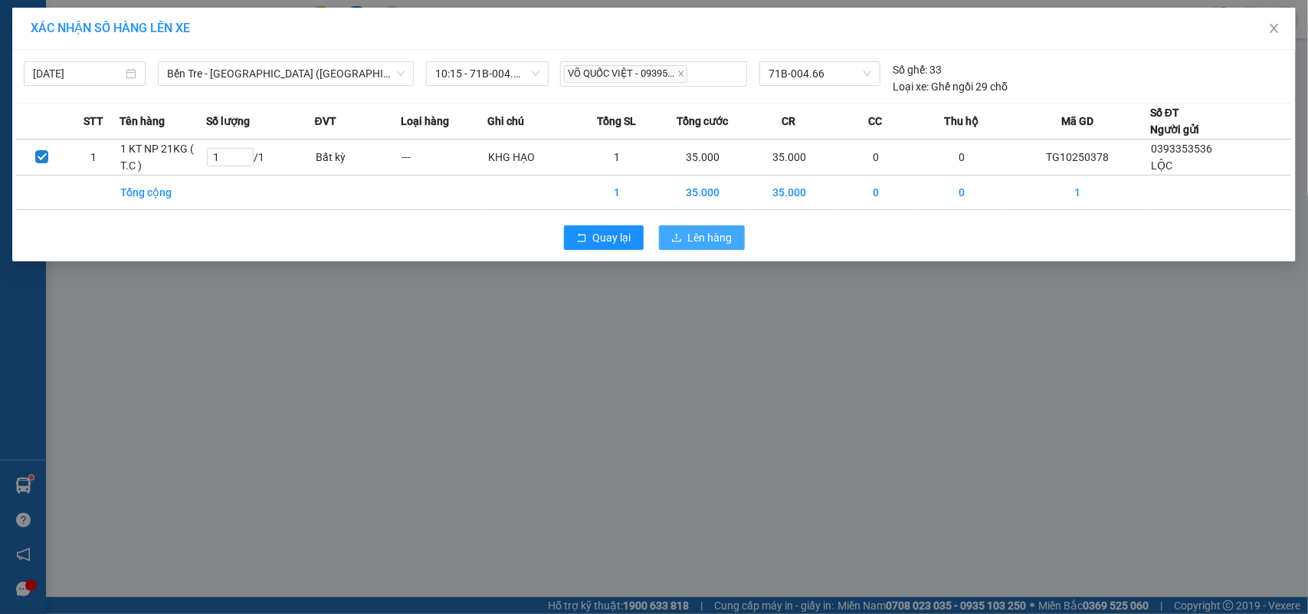
click at [715, 243] on span "Lên hàng" at bounding box center [710, 237] width 44 height 17
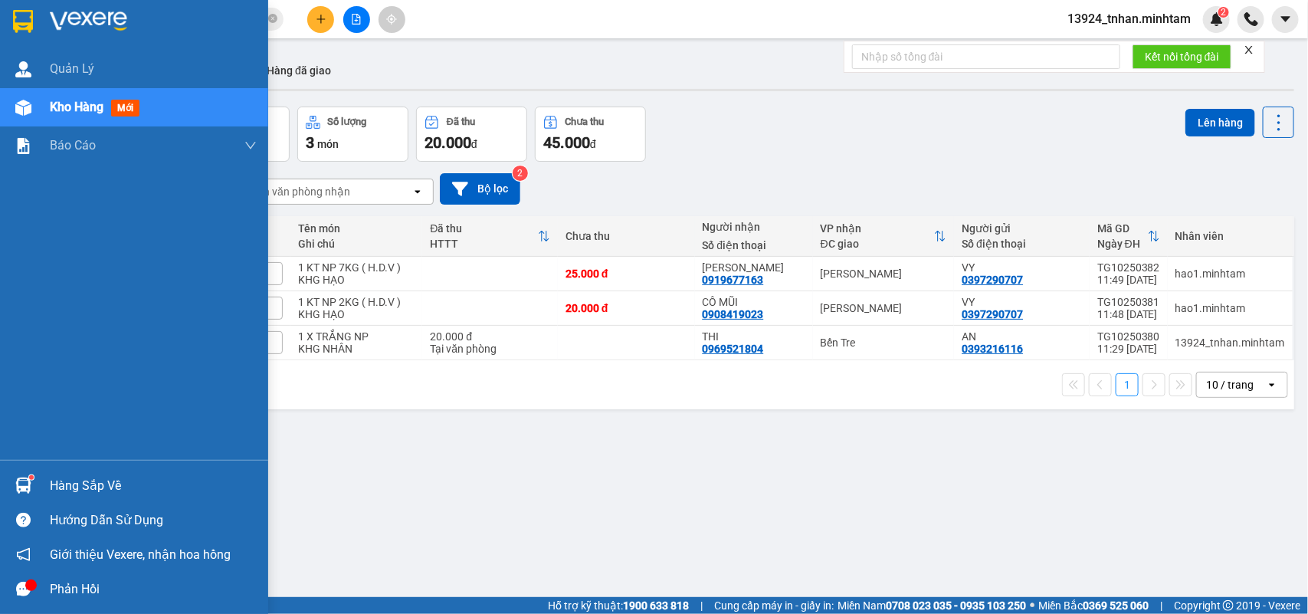
click at [110, 473] on div "Hàng sắp về" at bounding box center [134, 485] width 268 height 34
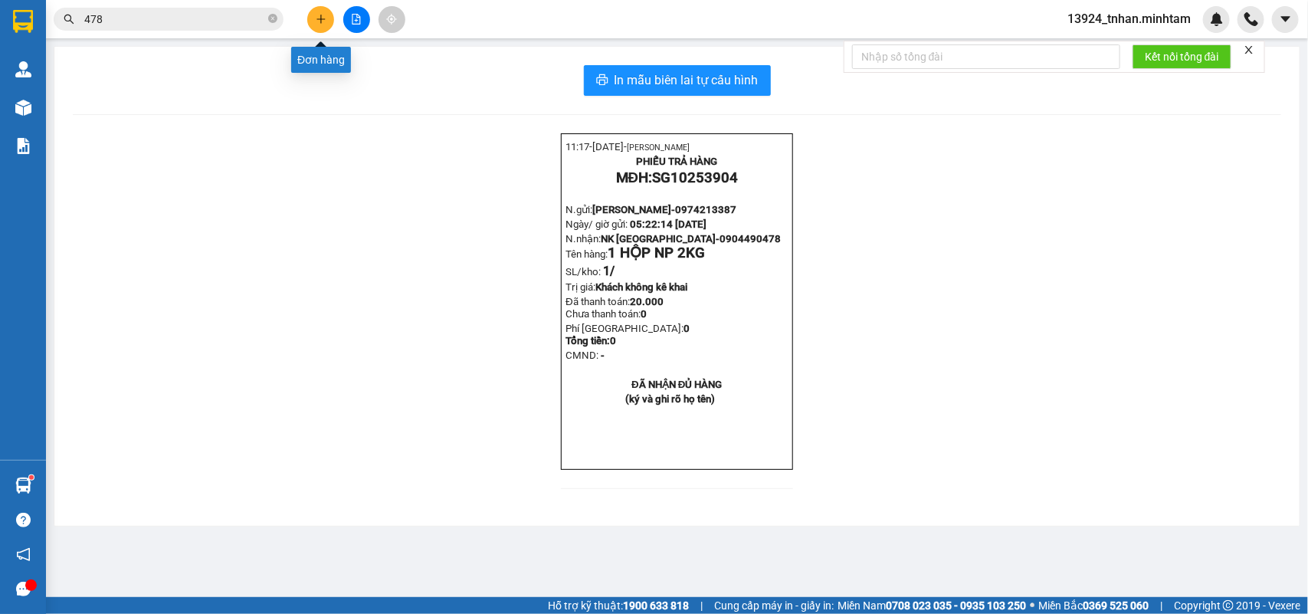
click at [331, 14] on button at bounding box center [320, 19] width 27 height 27
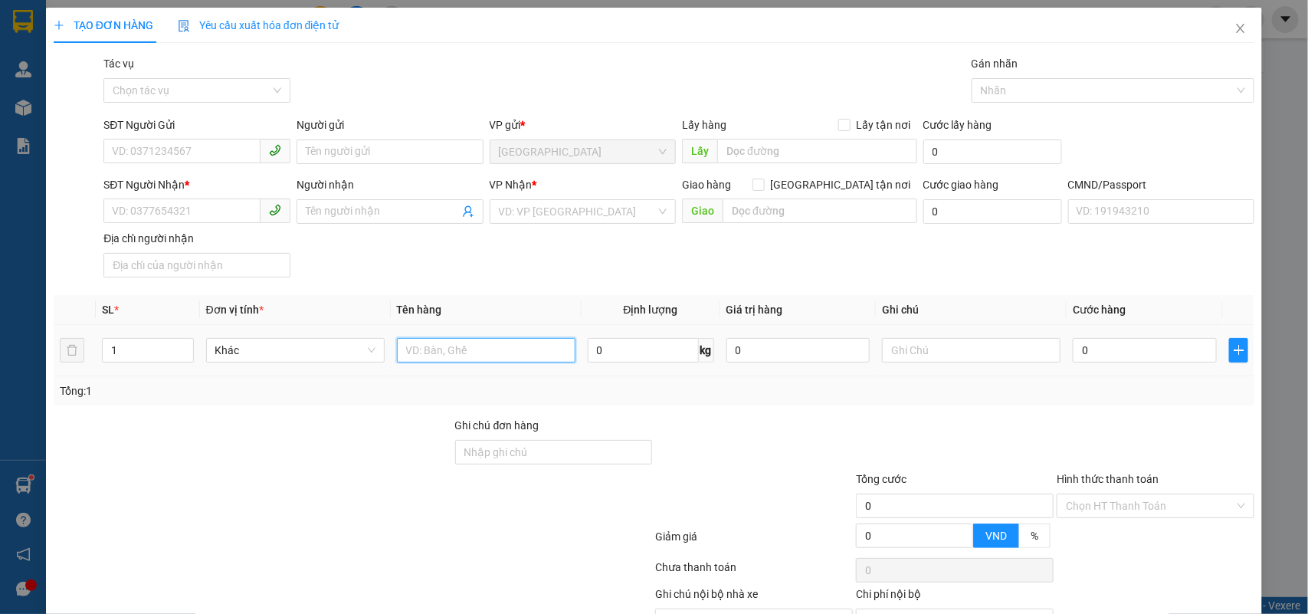
drag, startPoint x: 425, startPoint y: 342, endPoint x: 422, endPoint y: 305, distance: 36.9
click at [425, 340] on input "text" at bounding box center [486, 350] width 179 height 25
type input "1 X TRẮNG NP 10 KG"
drag, startPoint x: 197, startPoint y: 149, endPoint x: 205, endPoint y: 133, distance: 18.9
click at [201, 144] on input "SĐT Người Gửi" at bounding box center [181, 151] width 157 height 25
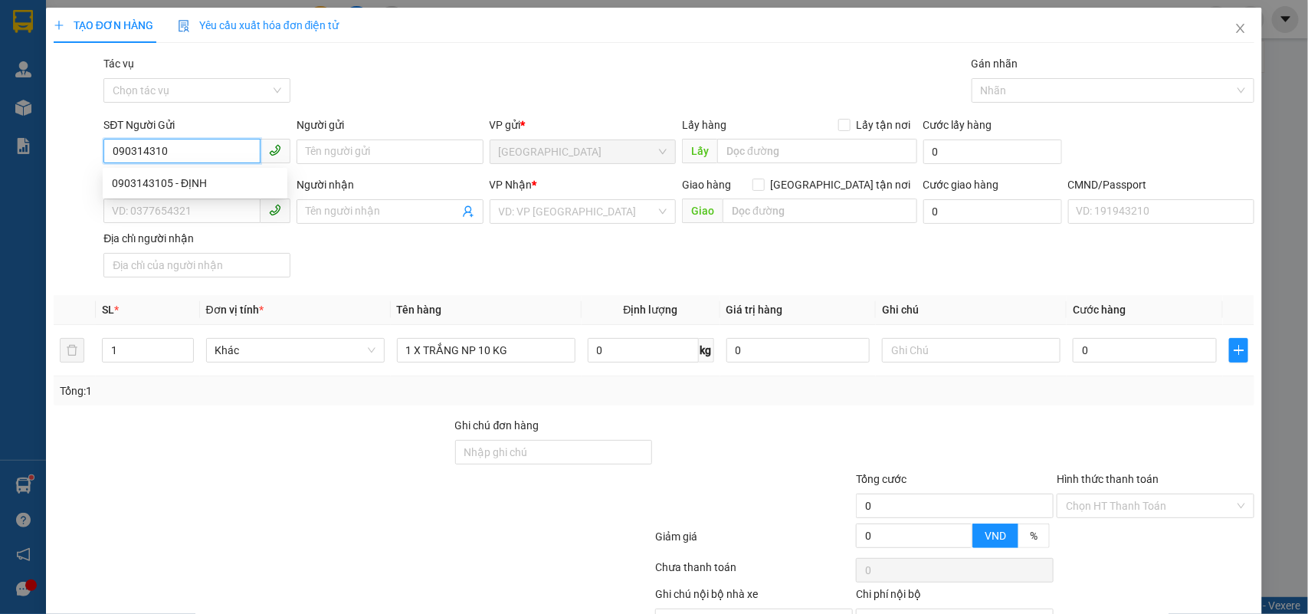
type input "0903143105"
click at [190, 185] on div "0903143105 - ĐỊNH" at bounding box center [195, 183] width 166 height 17
type input "ĐỊNH"
type input "0938079931"
type input "THU"
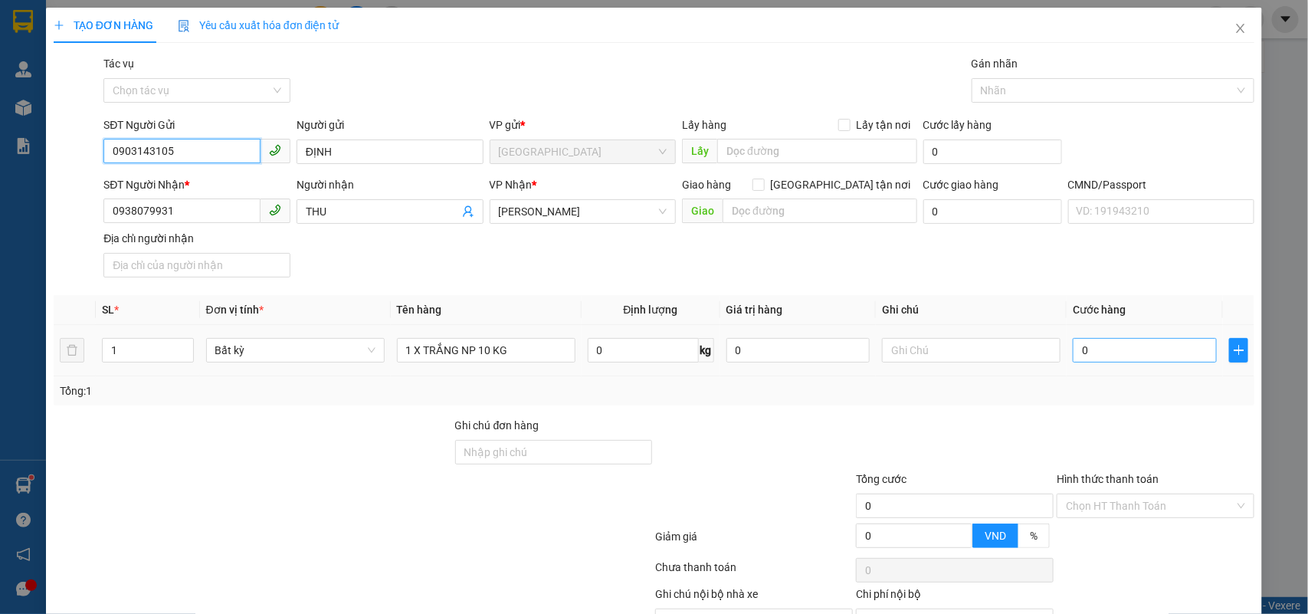
type input "0903143105"
drag, startPoint x: 1098, startPoint y: 356, endPoint x: 1101, endPoint y: 341, distance: 15.6
click at [1098, 353] on input "0" at bounding box center [1145, 350] width 144 height 25
type input "3"
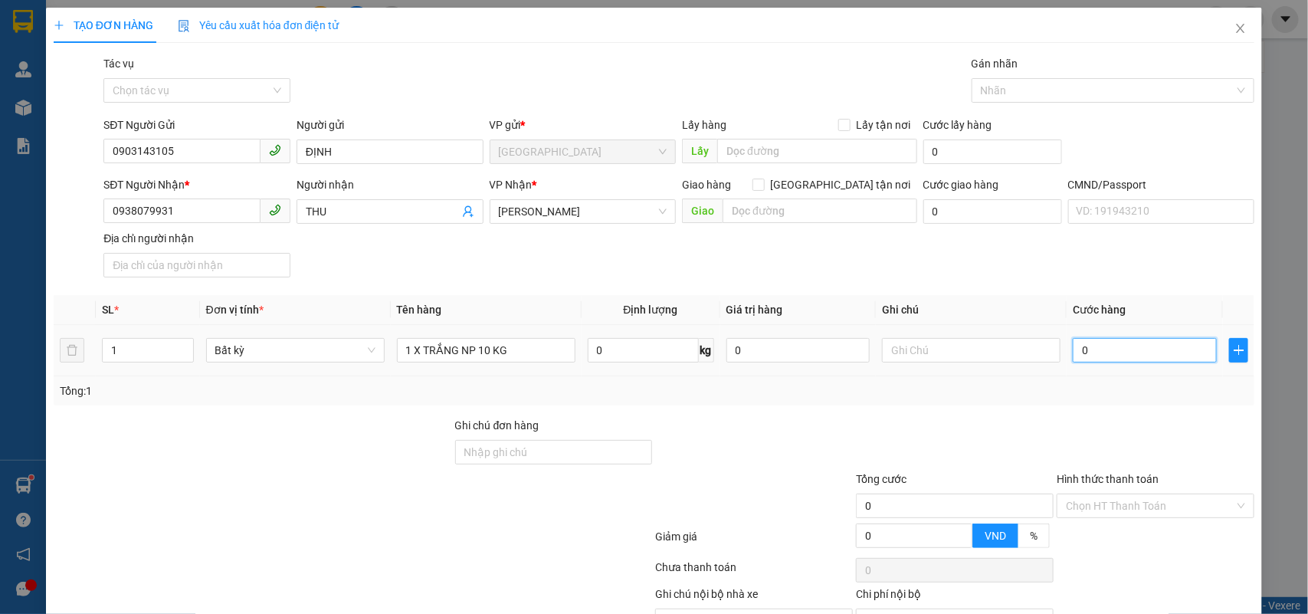
type input "3"
type input "30"
type input "30.000"
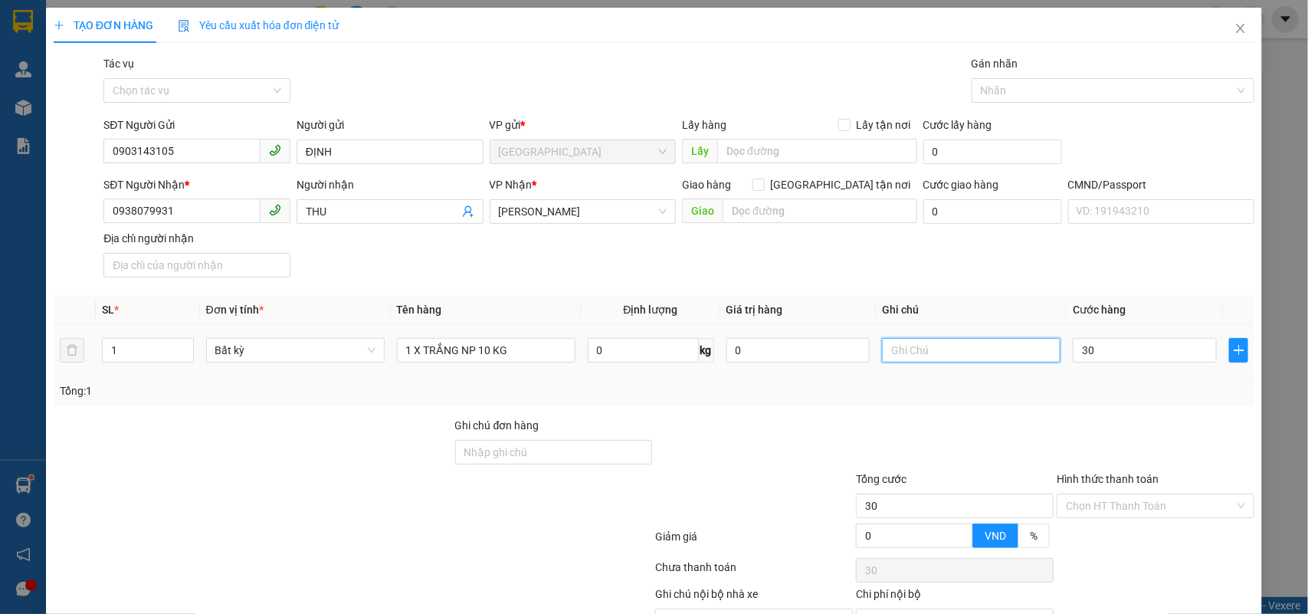
type input "30.000"
click at [960, 350] on input "text" at bounding box center [971, 350] width 179 height 25
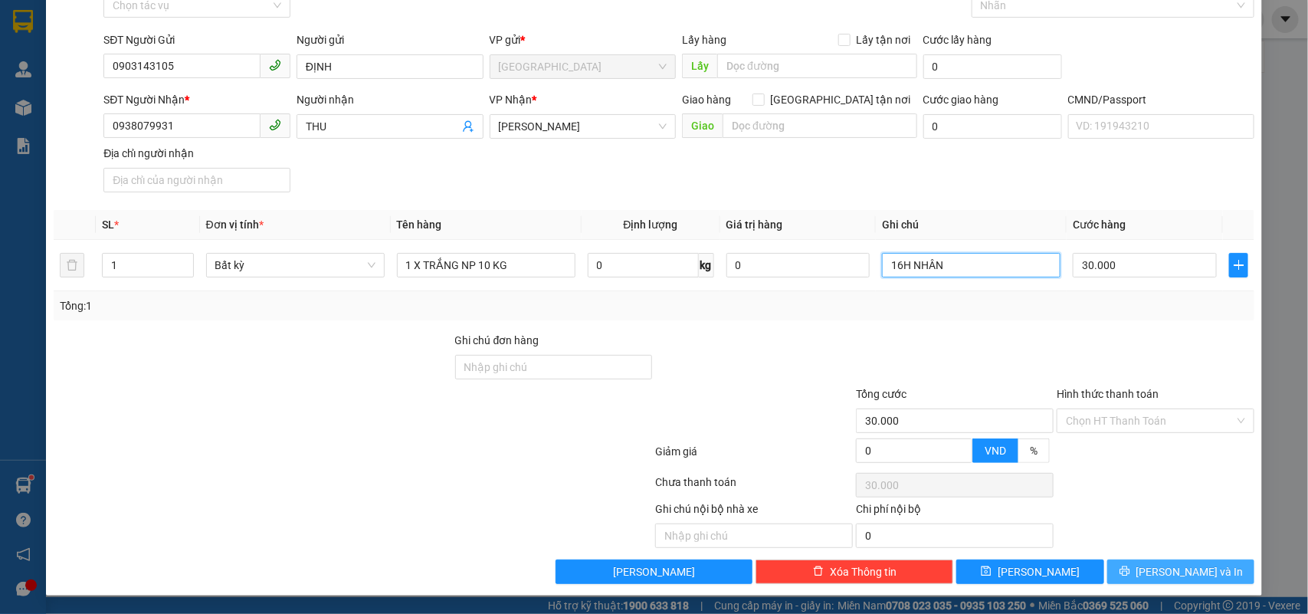
type input "16H NHÂN"
click at [1182, 561] on button "[PERSON_NAME] và In" at bounding box center [1181, 572] width 147 height 25
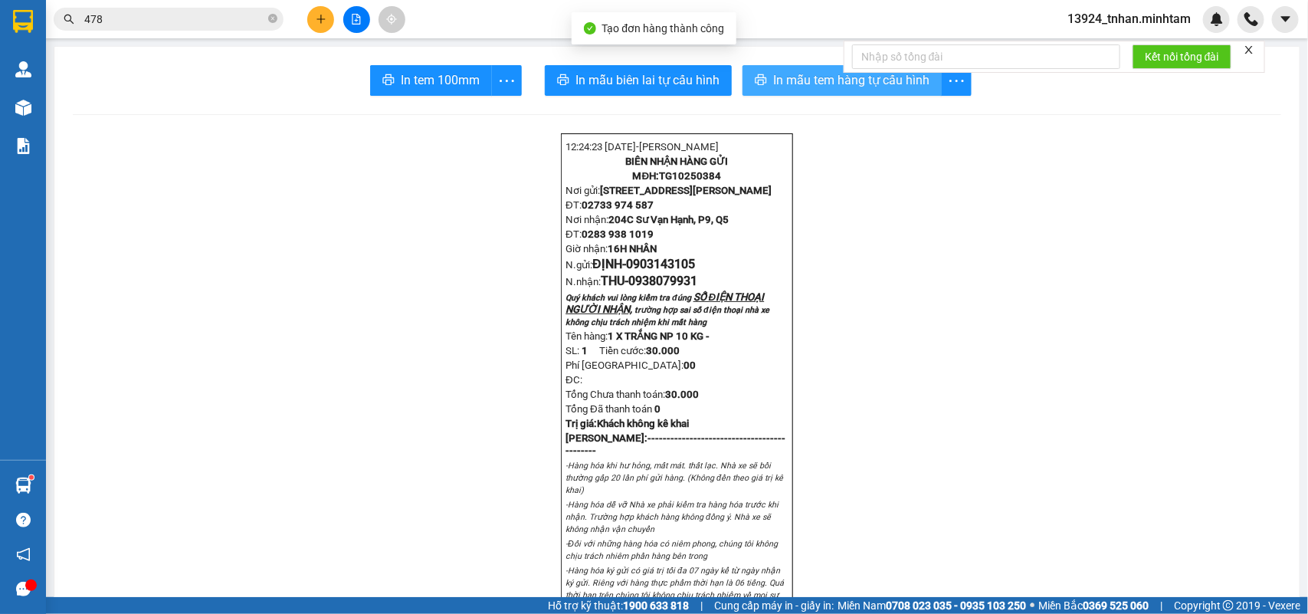
click at [816, 88] on span "In mẫu tem hàng tự cấu hình" at bounding box center [851, 80] width 156 height 19
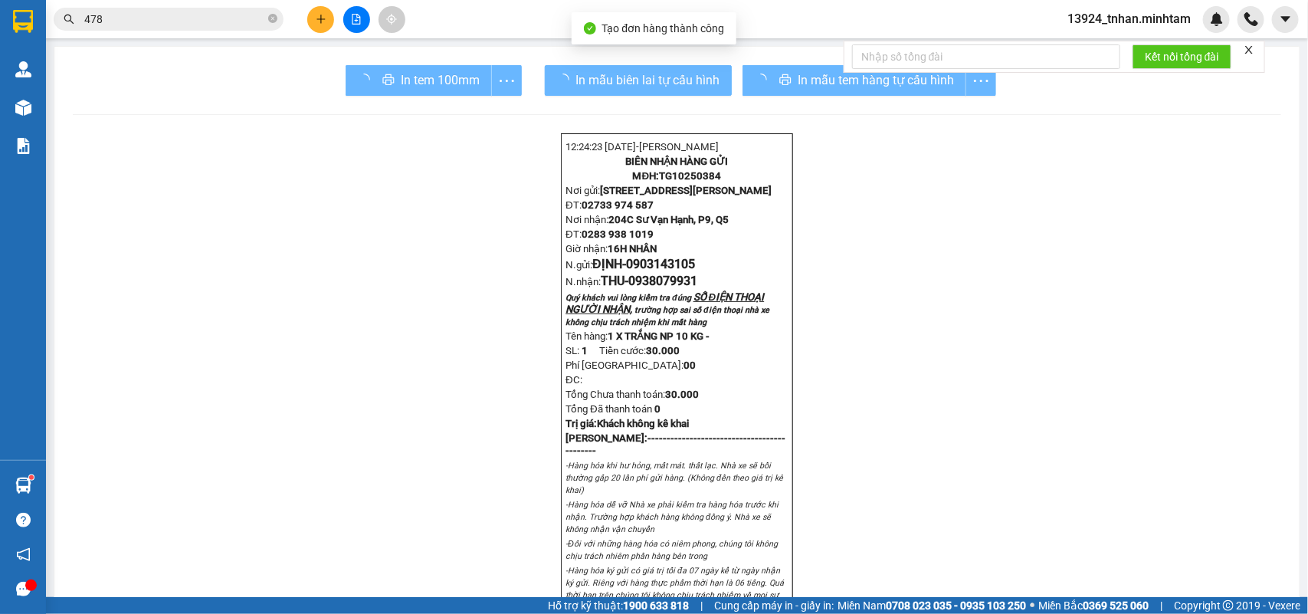
drag, startPoint x: 420, startPoint y: 90, endPoint x: 428, endPoint y: 97, distance: 10.3
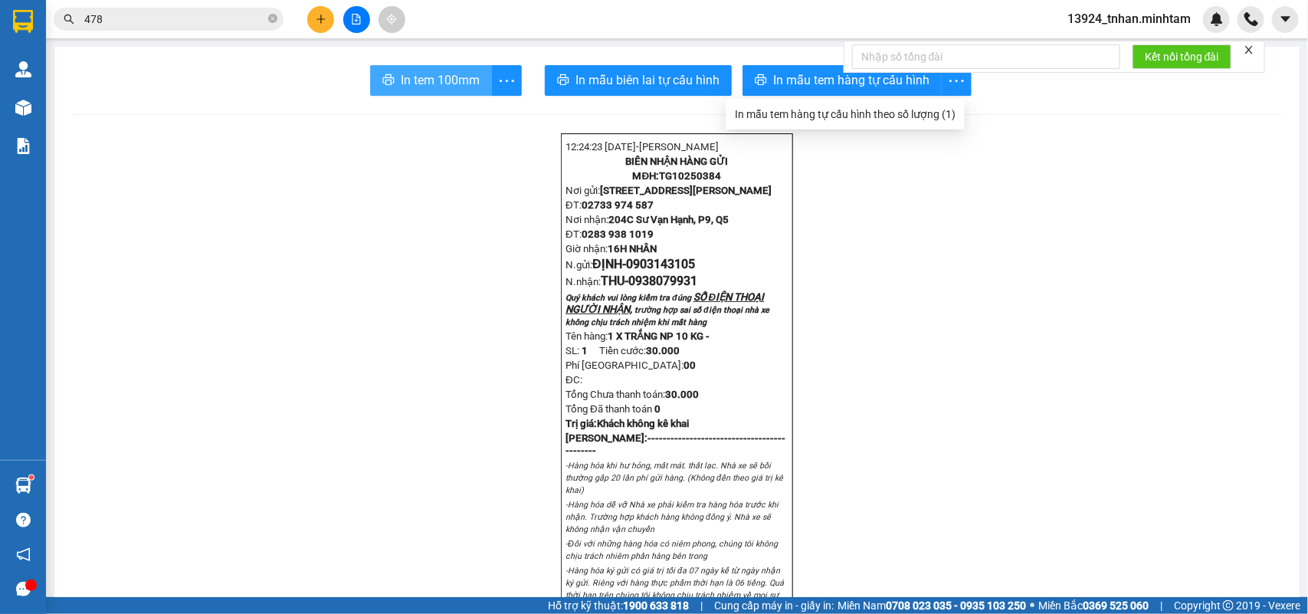
click at [409, 79] on span "In tem 100mm" at bounding box center [440, 80] width 79 height 19
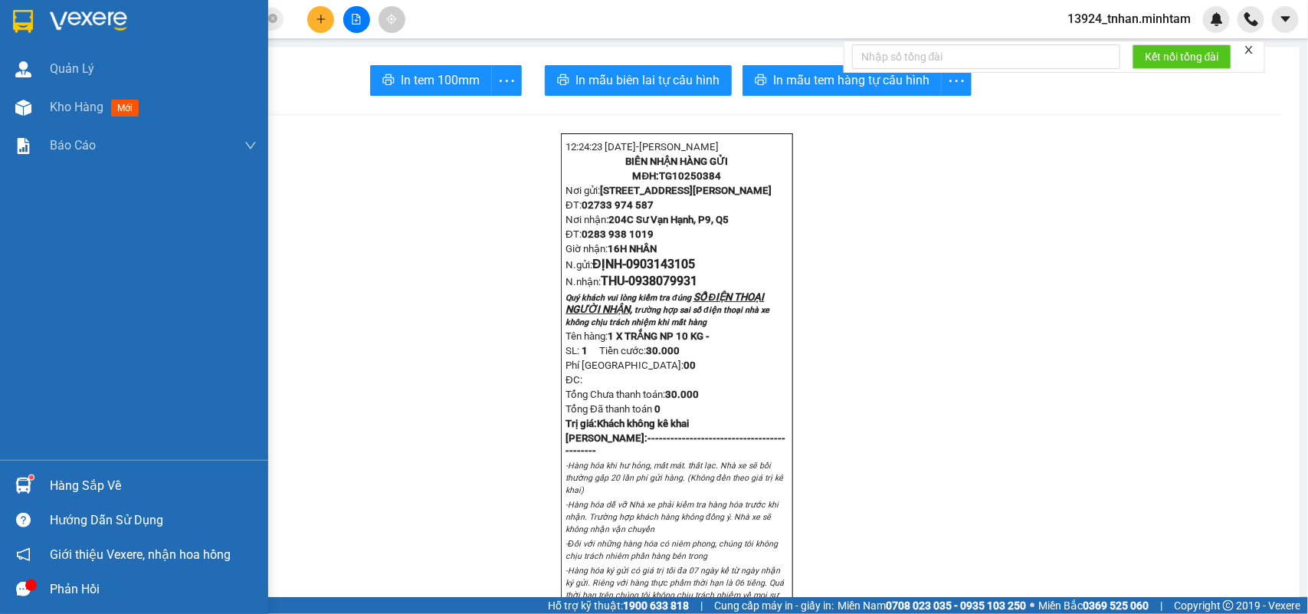
drag, startPoint x: 31, startPoint y: 28, endPoint x: 21, endPoint y: 10, distance: 20.6
click at [31, 28] on img at bounding box center [23, 21] width 20 height 23
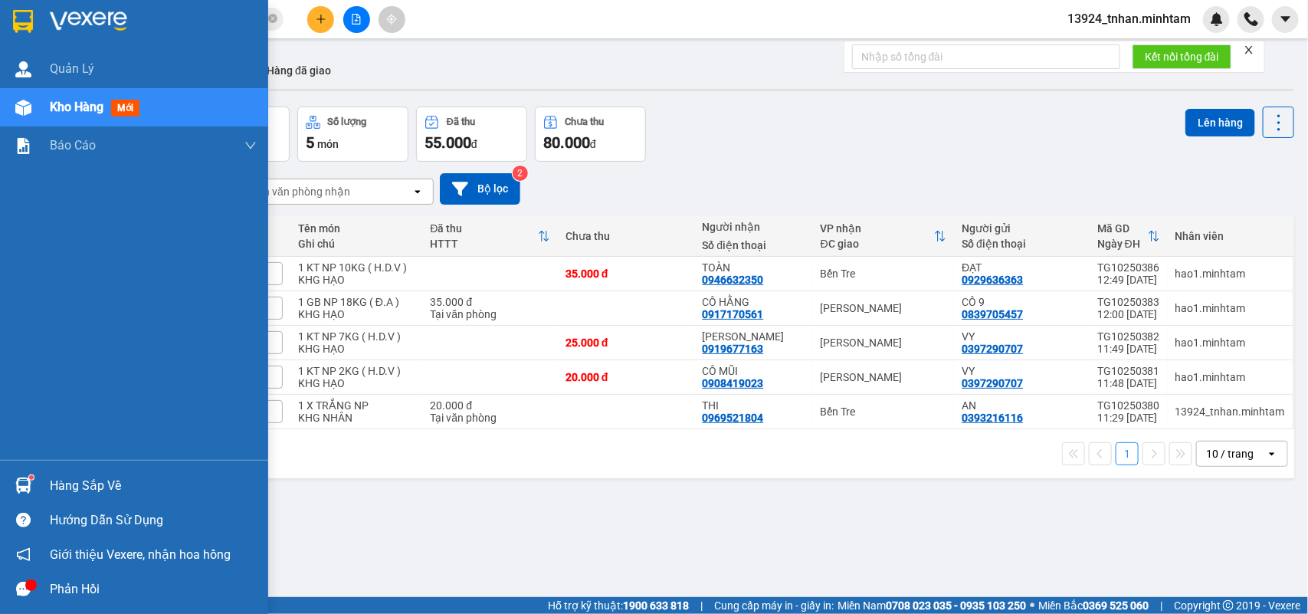
click at [8, 16] on div at bounding box center [134, 25] width 268 height 50
drag, startPoint x: 14, startPoint y: 31, endPoint x: 47, endPoint y: 2, distance: 44.5
click at [13, 31] on img at bounding box center [23, 21] width 20 height 23
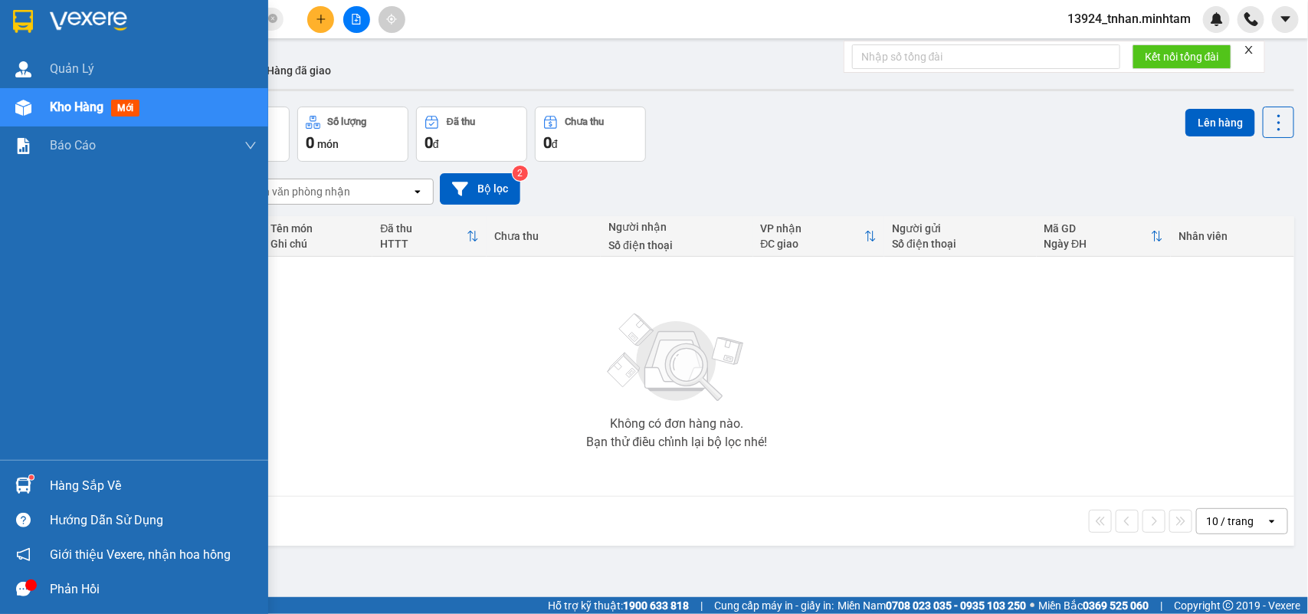
click at [31, 474] on div at bounding box center [23, 485] width 27 height 27
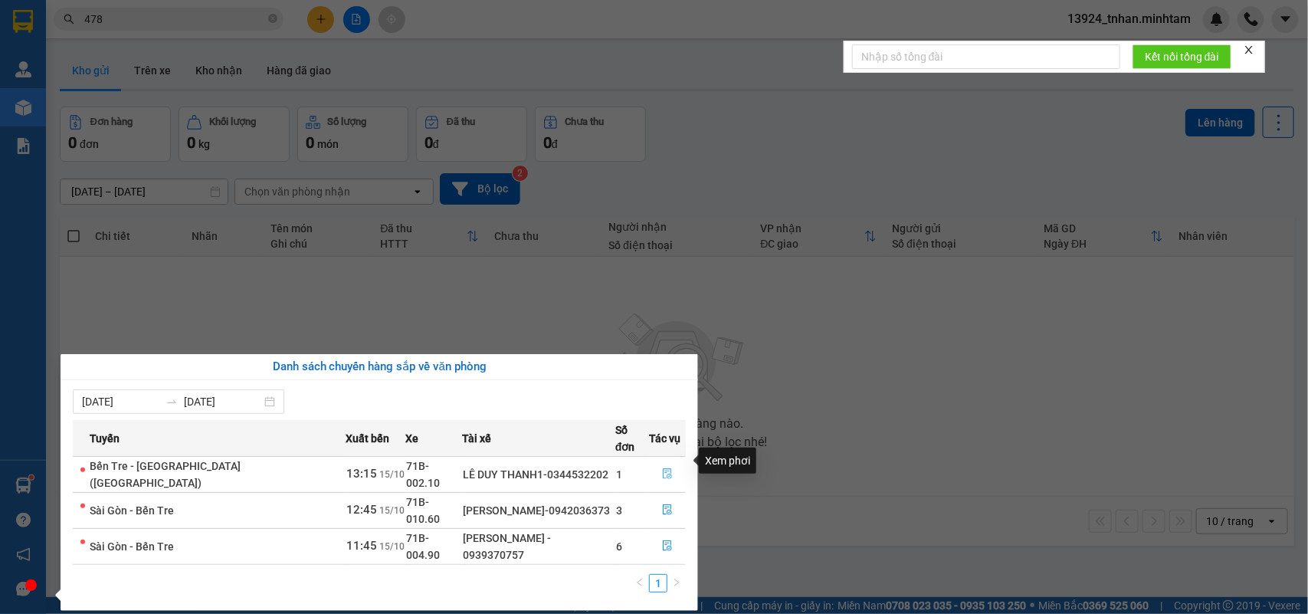
click at [662, 468] on icon "file-done" at bounding box center [667, 473] width 11 height 11
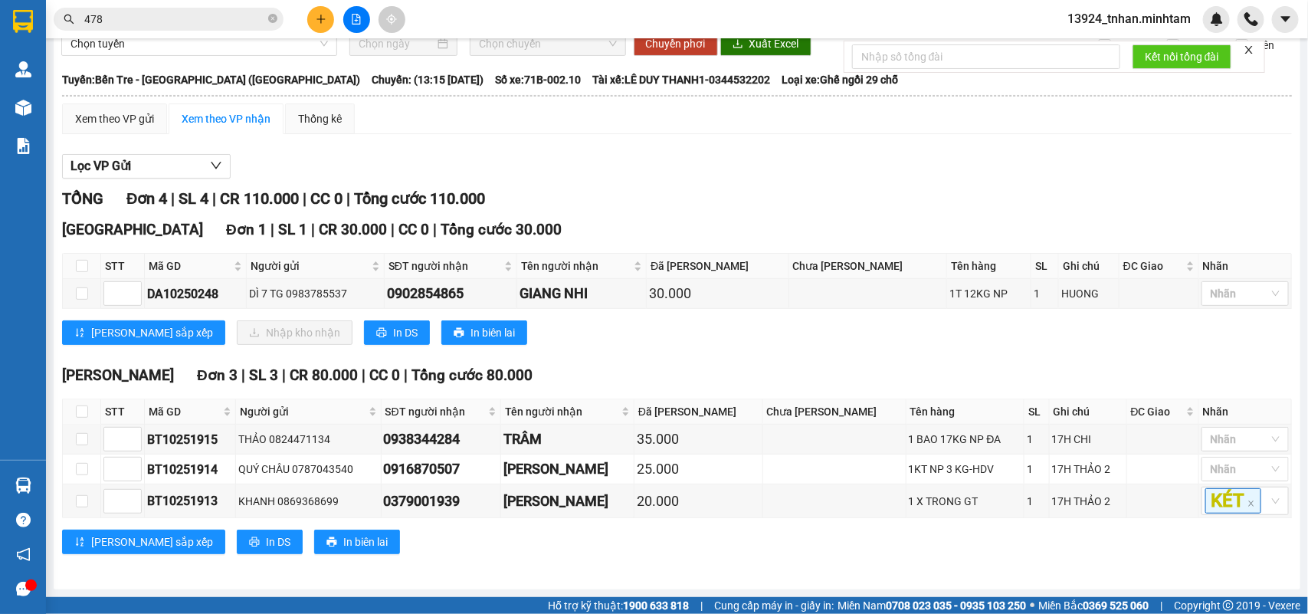
scroll to position [10, 0]
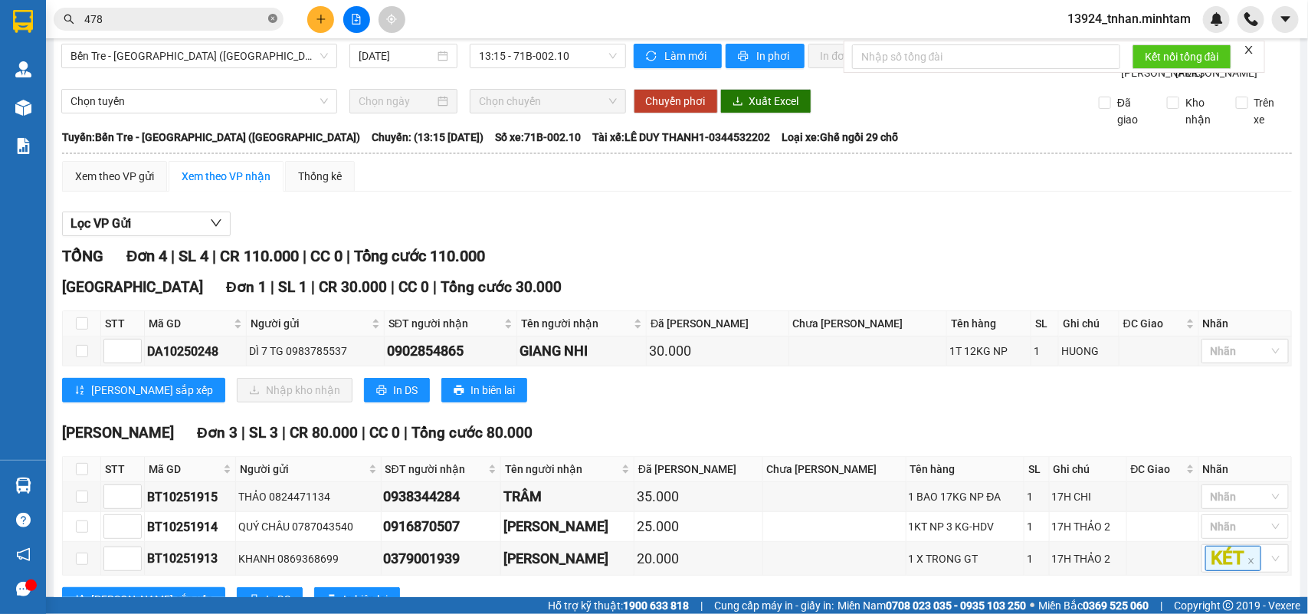
click at [274, 18] on icon "close-circle" at bounding box center [272, 18] width 9 height 9
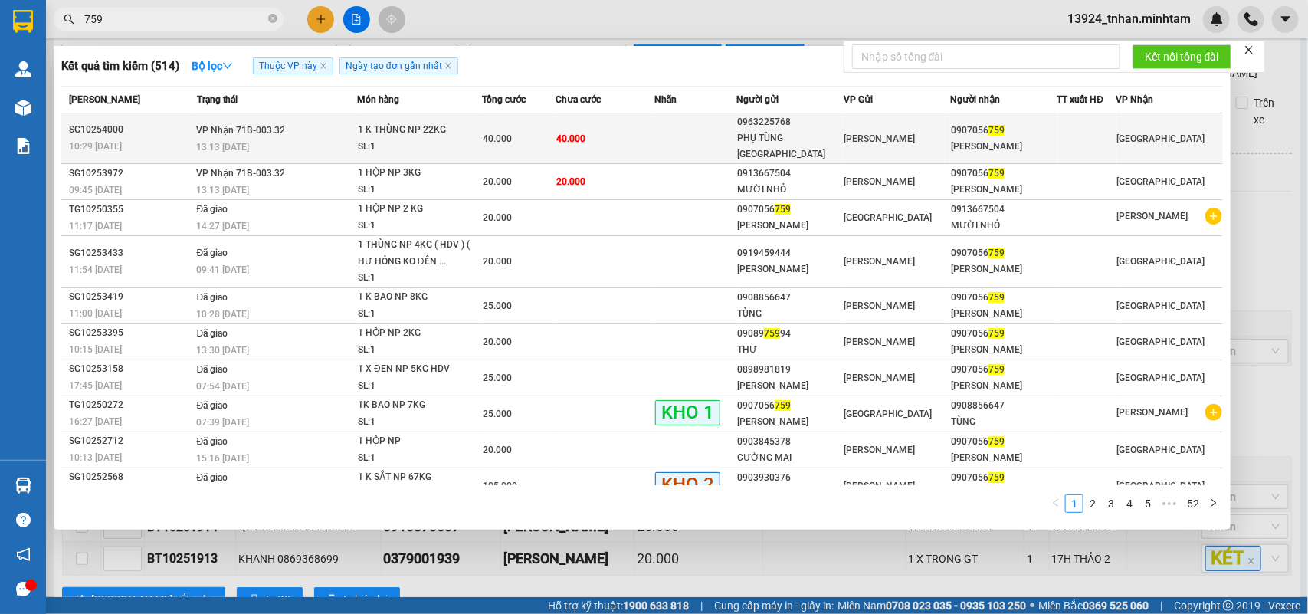
type input "759"
click at [596, 121] on td "40.000" at bounding box center [605, 138] width 99 height 51
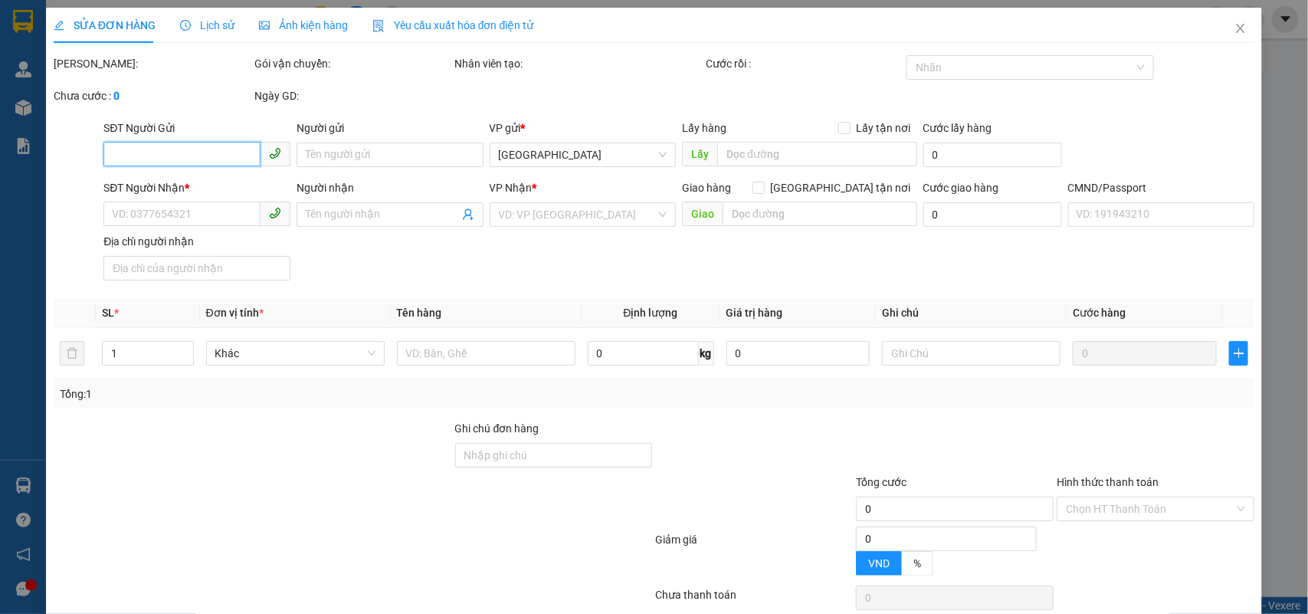
type input "0963225768"
type input "PHỤ TÙNG HÀ NỘI"
type input "0907056759"
type input "ANH HẢI"
type input "40.000"
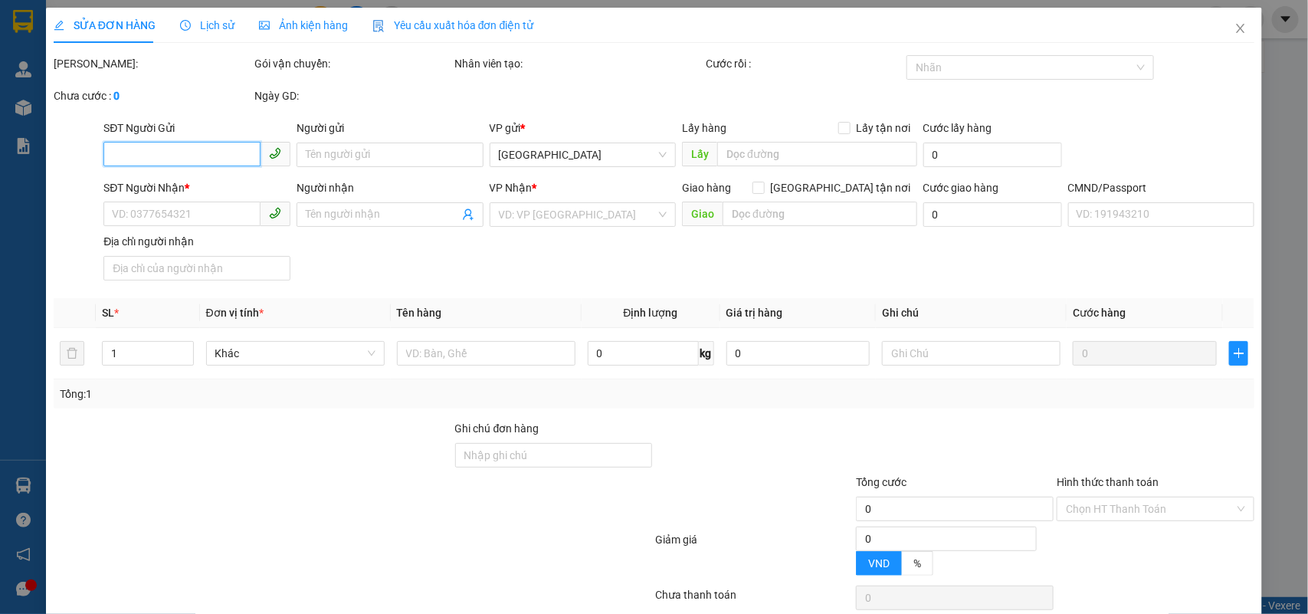
type input "40.000"
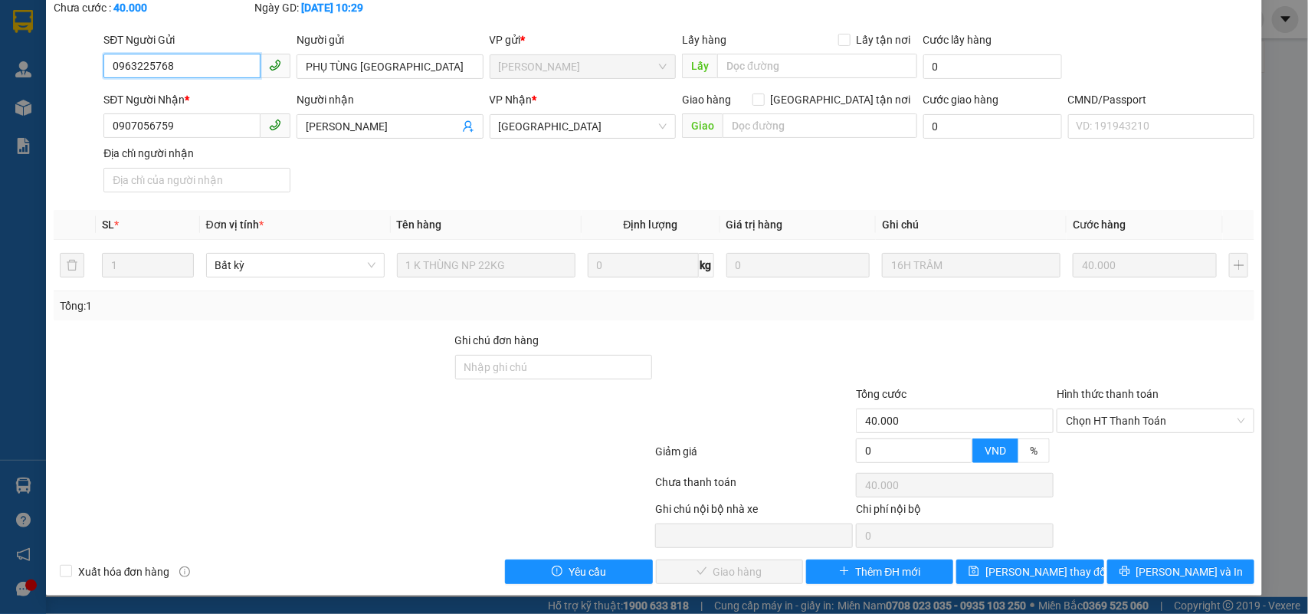
scroll to position [90, 0]
click at [1175, 575] on span "[PERSON_NAME] và In" at bounding box center [1190, 571] width 107 height 17
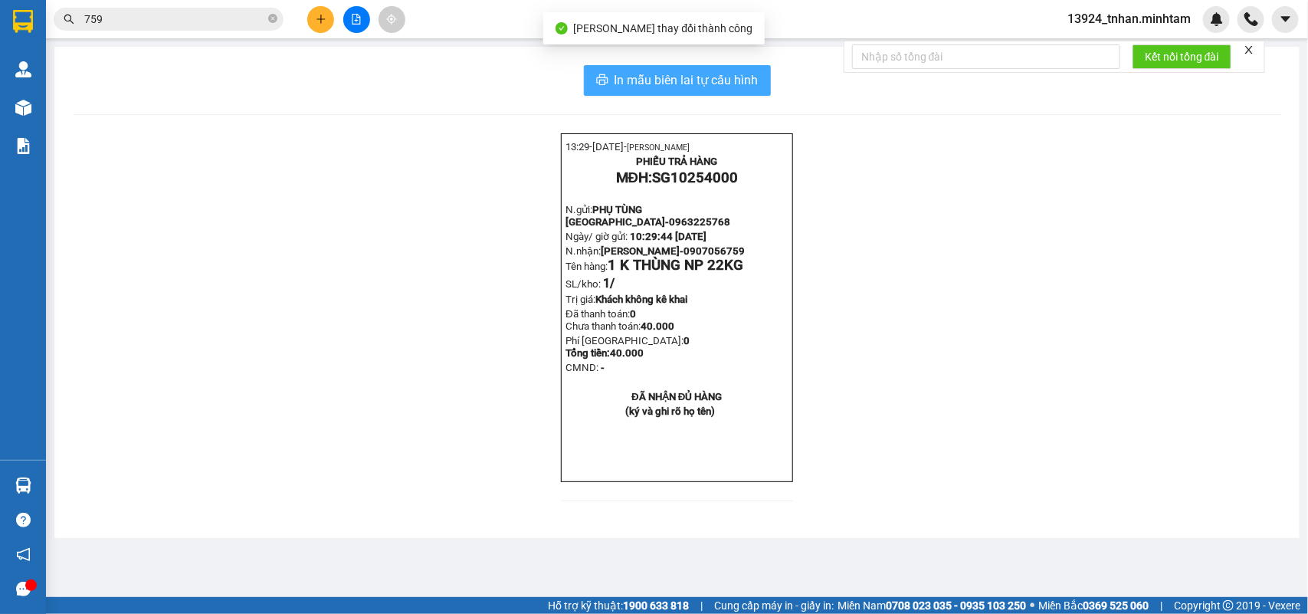
click at [679, 79] on span "In mẫu biên lai tự cấu hình" at bounding box center [687, 80] width 144 height 19
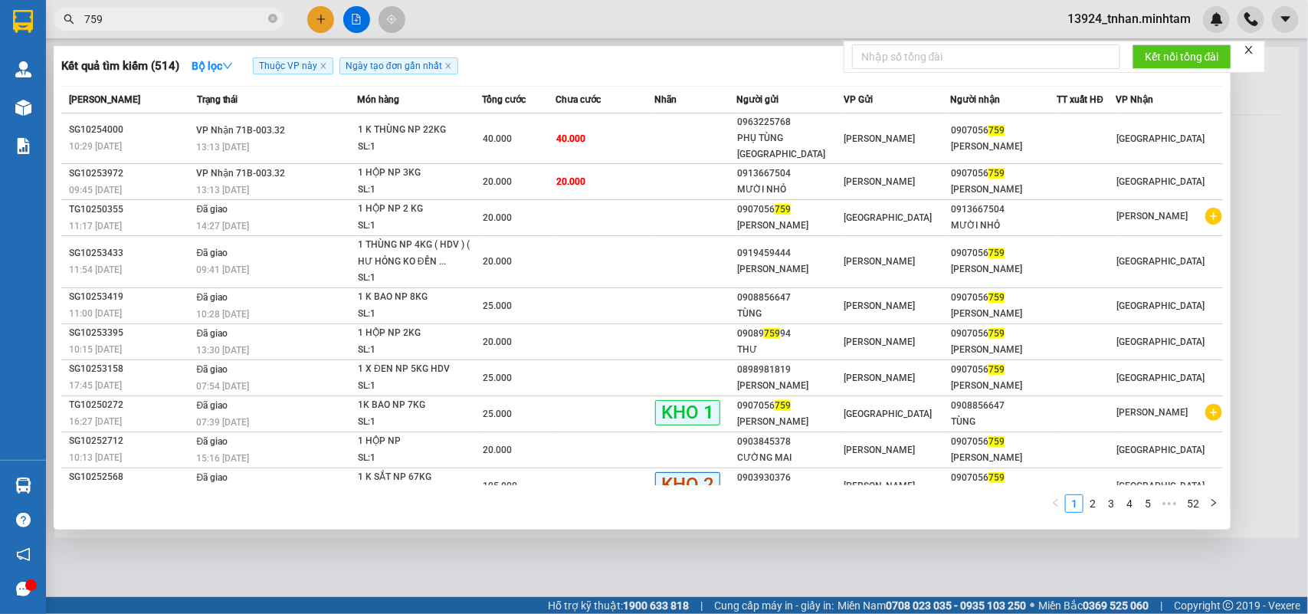
click at [230, 28] on span "759" at bounding box center [169, 19] width 230 height 23
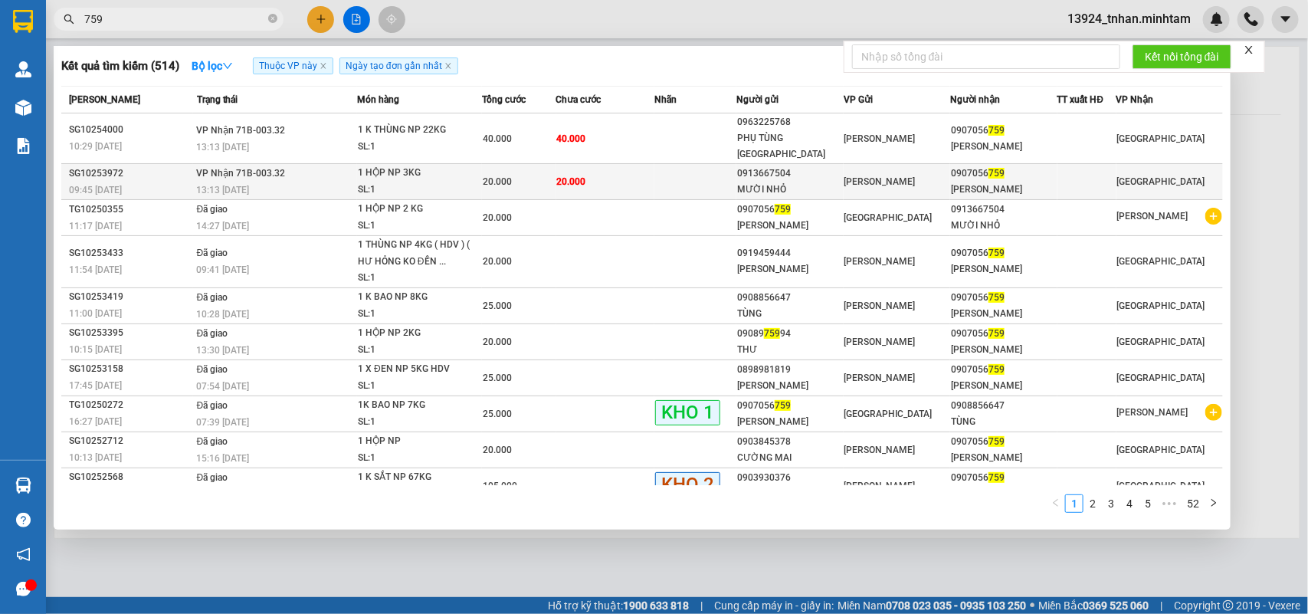
click at [346, 165] on td "VP Nhận 71B-003.32 13:13 - 15/10" at bounding box center [275, 182] width 164 height 36
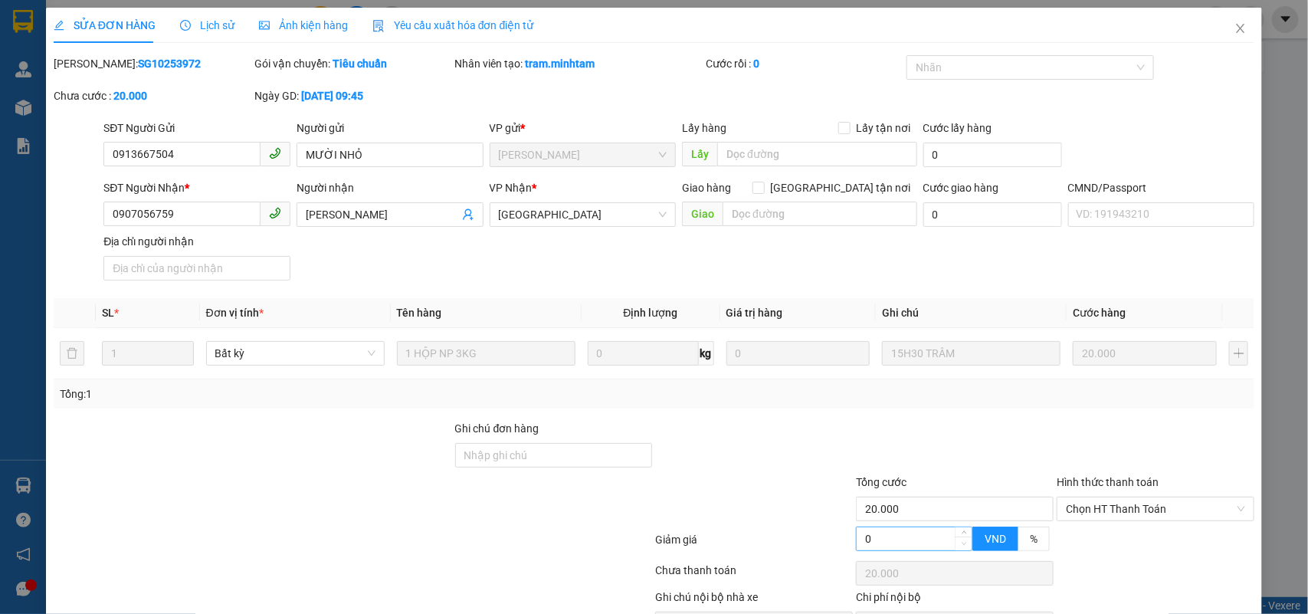
drag, startPoint x: 1129, startPoint y: 563, endPoint x: 954, endPoint y: 458, distance: 204.3
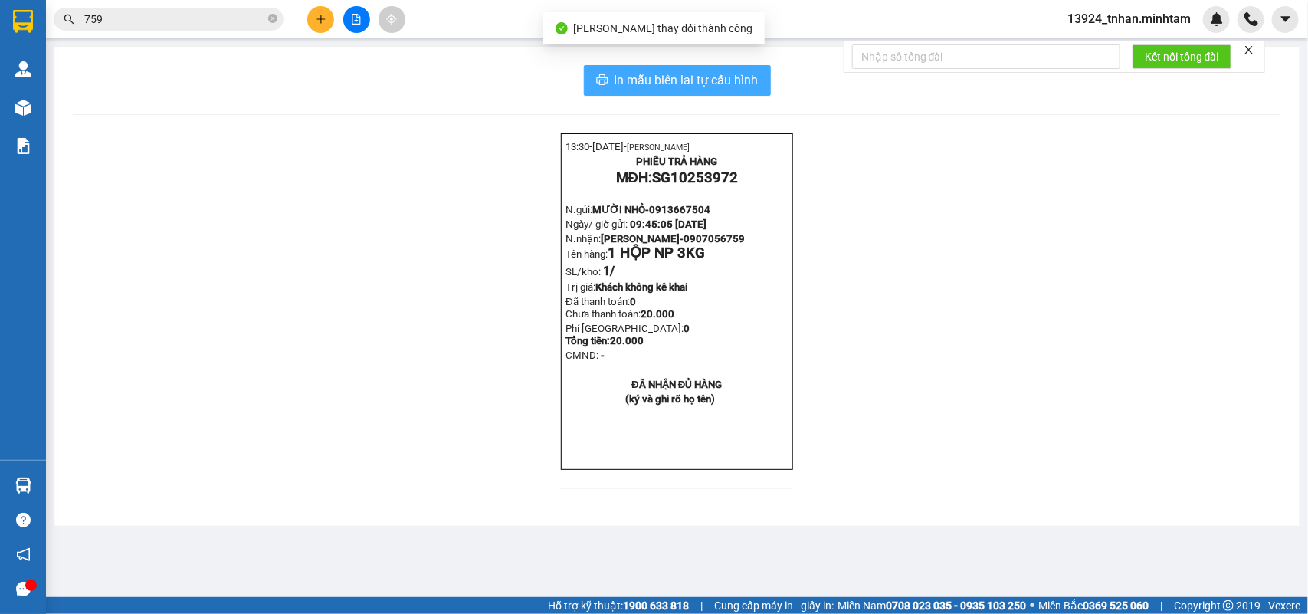
click at [682, 86] on span "In mẫu biên lai tự cấu hình" at bounding box center [687, 80] width 144 height 19
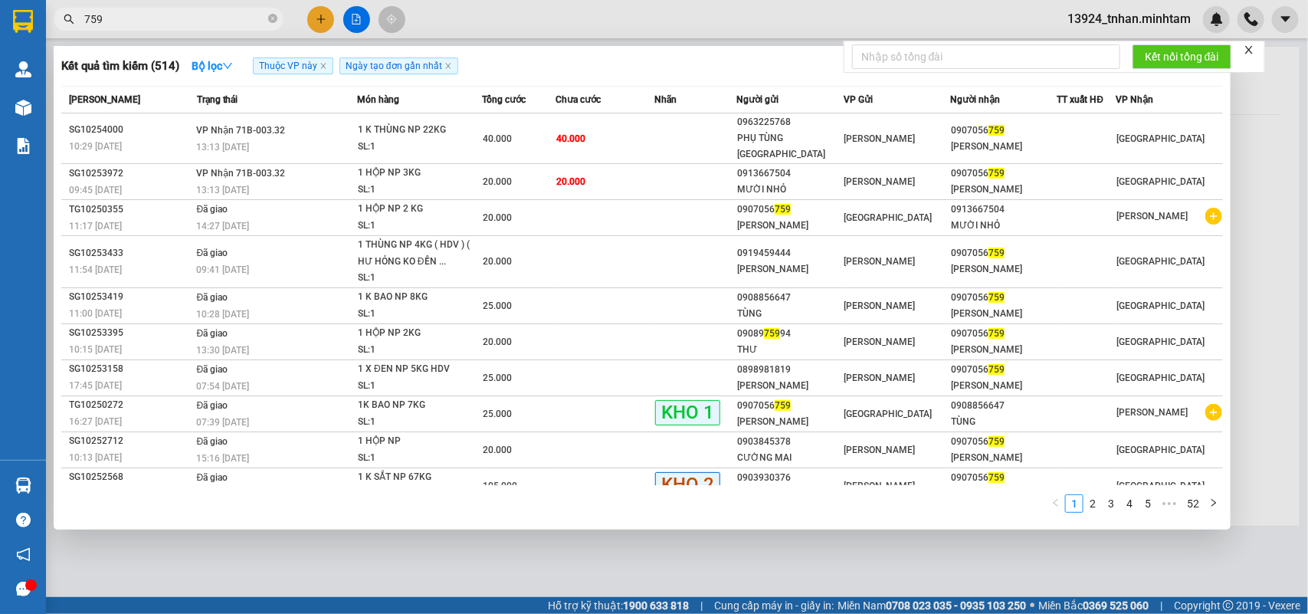
click at [152, 20] on input "759" at bounding box center [174, 19] width 181 height 17
drag, startPoint x: 152, startPoint y: 19, endPoint x: 0, endPoint y: -42, distance: 163.7
click at [0, 0] on html "Kết quả tìm kiếm ( 514 ) Bộ lọc Thuộc VP này Ngày tạo đơn gần nhất Mã ĐH Trạng …" at bounding box center [654, 307] width 1308 height 614
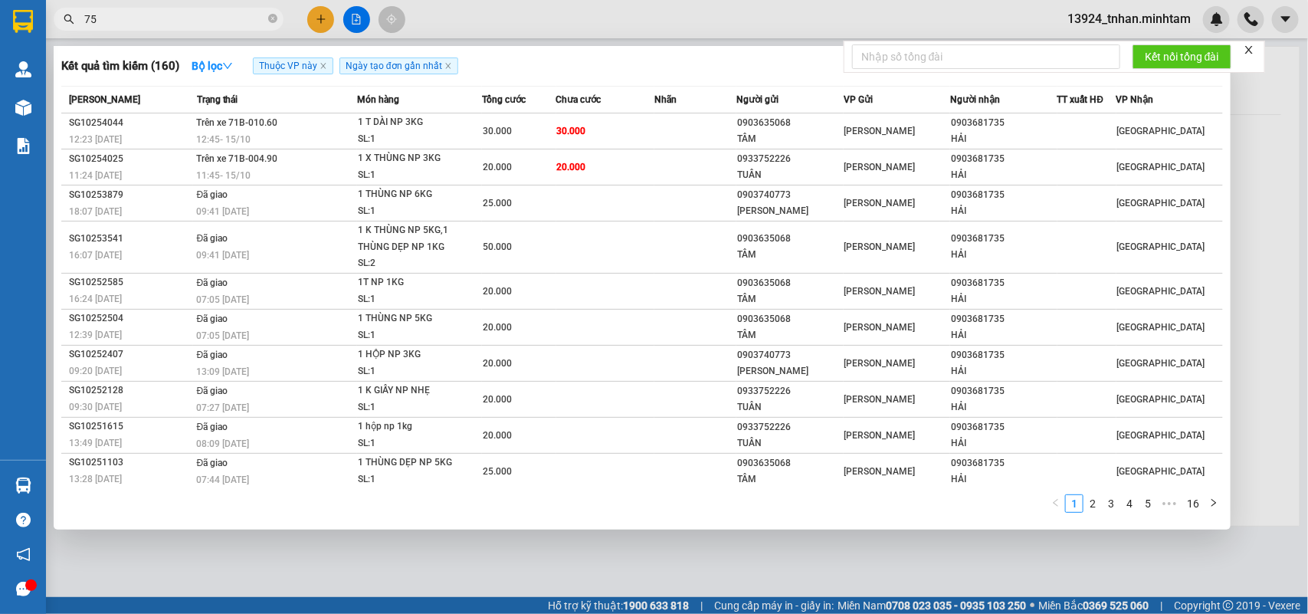
type input "759"
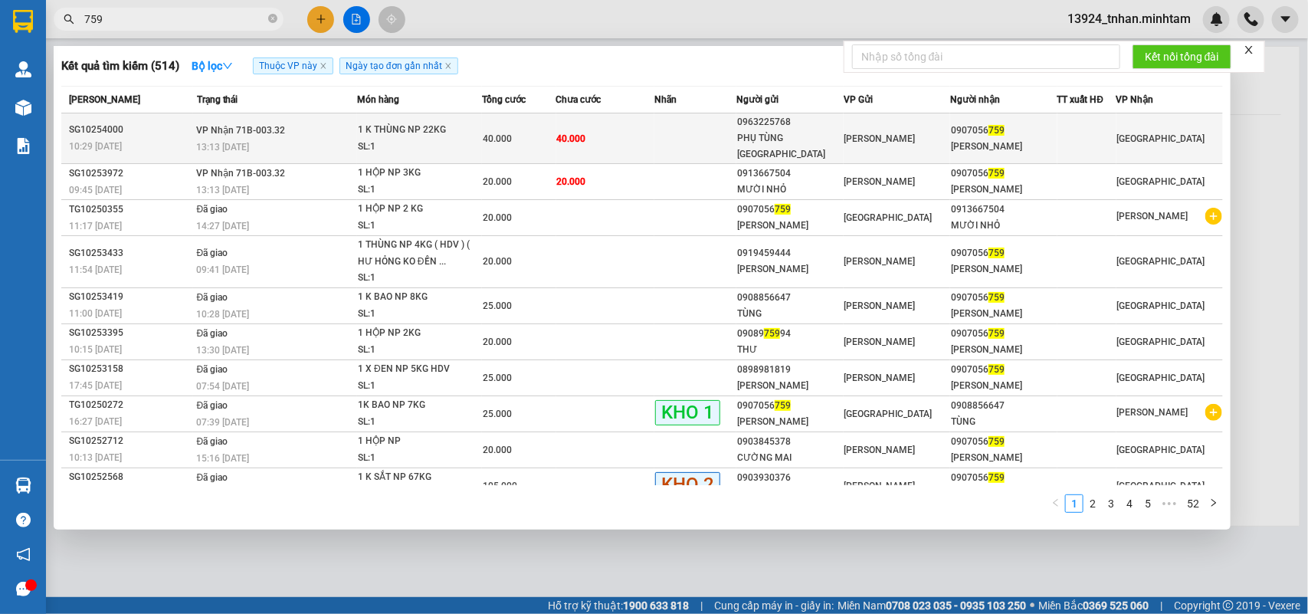
click at [526, 117] on td "40.000" at bounding box center [519, 138] width 74 height 51
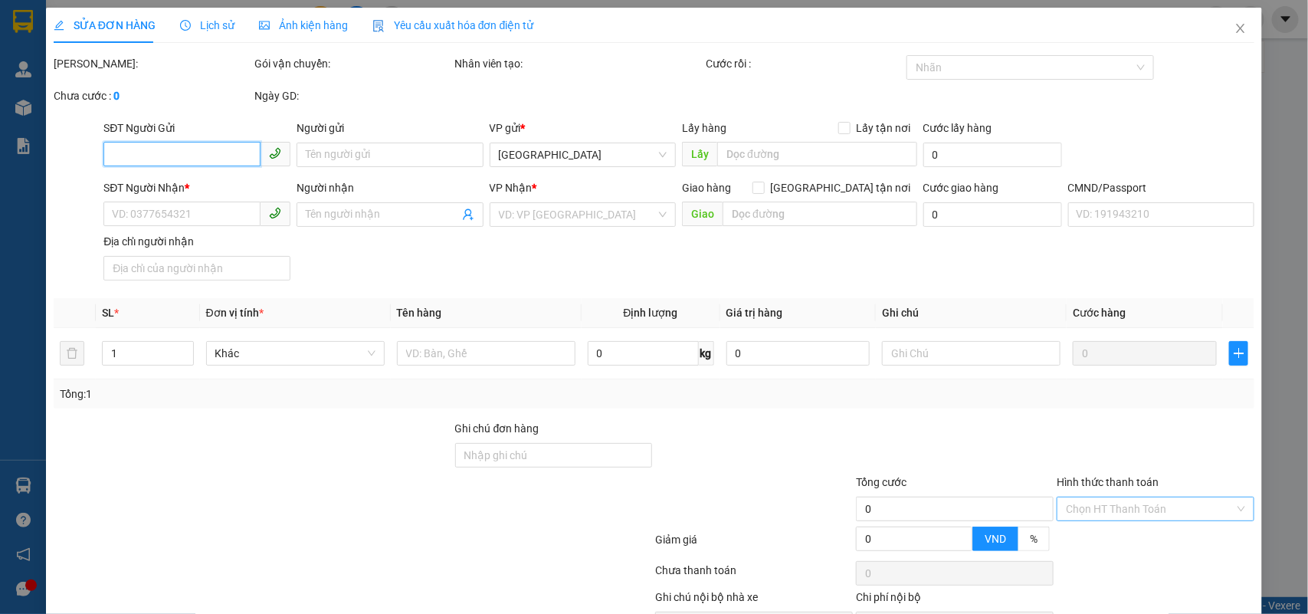
type input "0963225768"
type input "PHỤ TÙNG HÀ NỘI"
type input "0907056759"
type input "ANH HẢI"
type input "40.000"
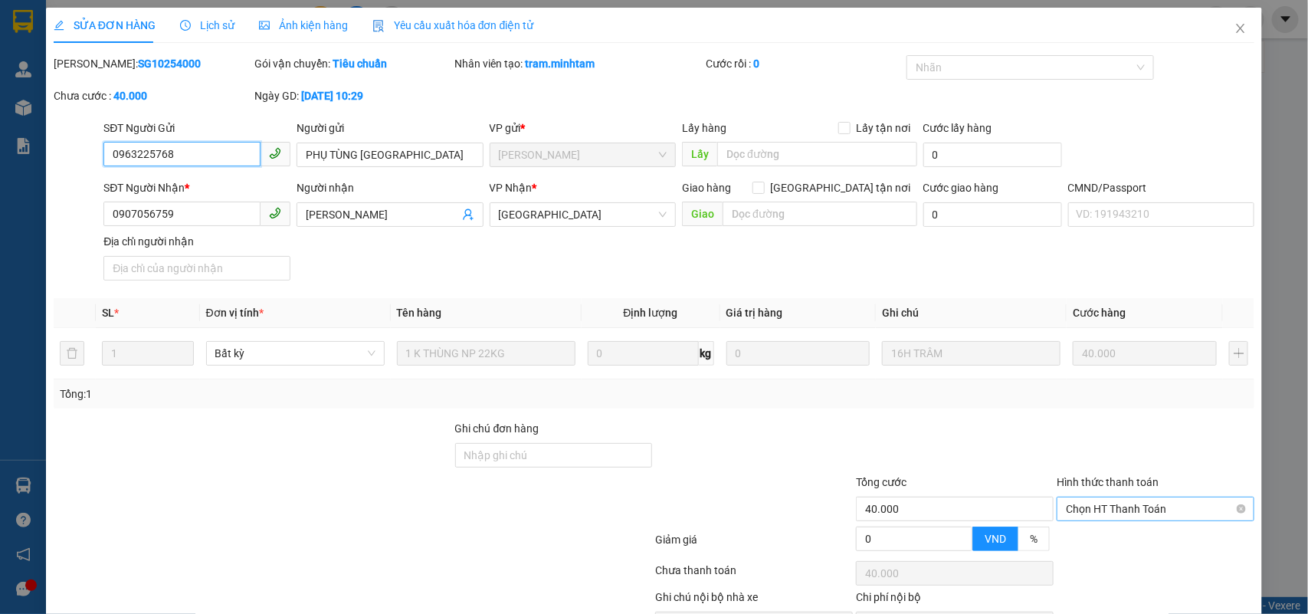
click at [1087, 497] on span "Chọn HT Thanh Toán" at bounding box center [1155, 508] width 179 height 23
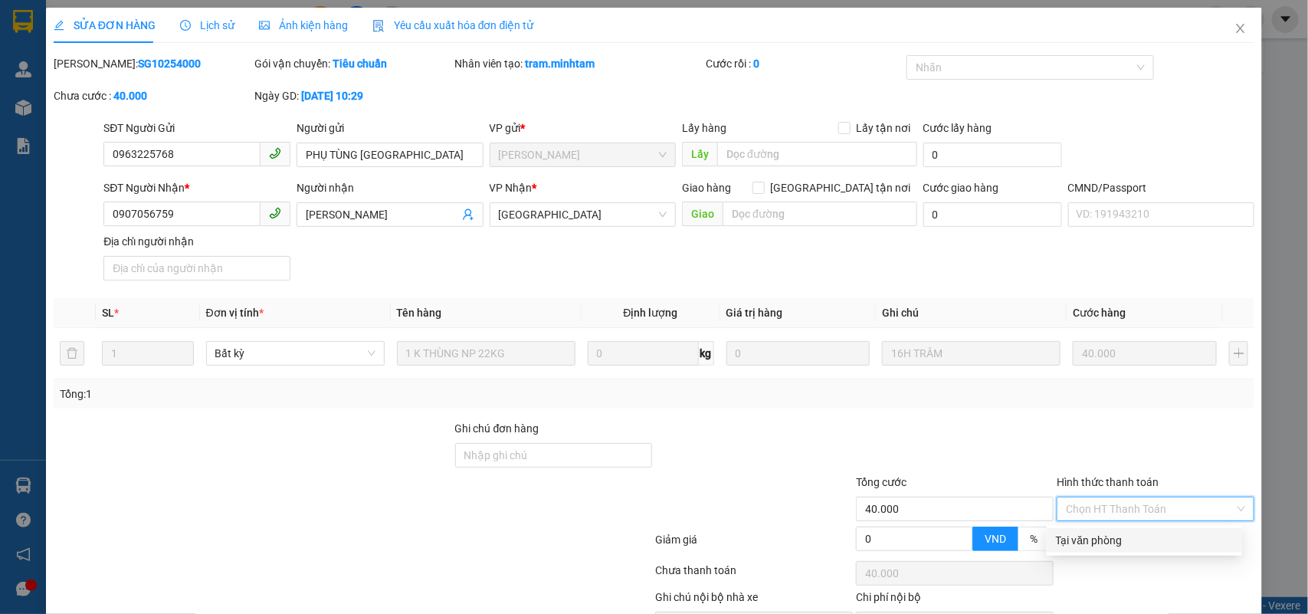
click at [1059, 532] on div "Tại văn phòng" at bounding box center [1144, 540] width 177 height 17
type input "0"
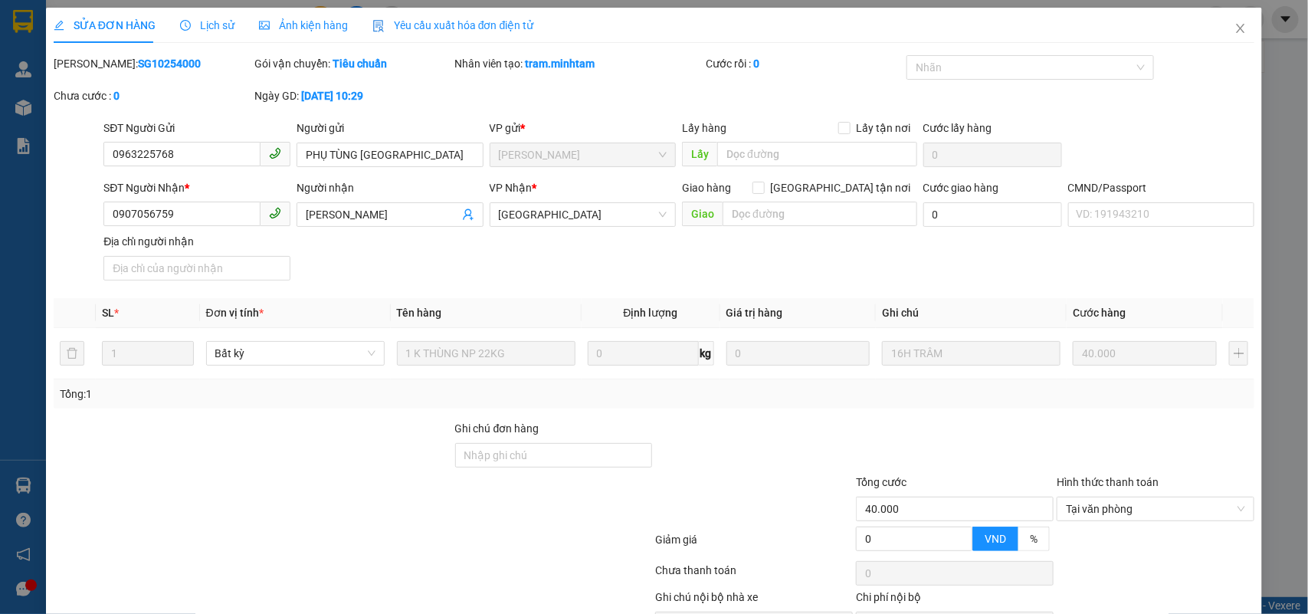
drag, startPoint x: 746, startPoint y: 570, endPoint x: 806, endPoint y: 565, distance: 60.0
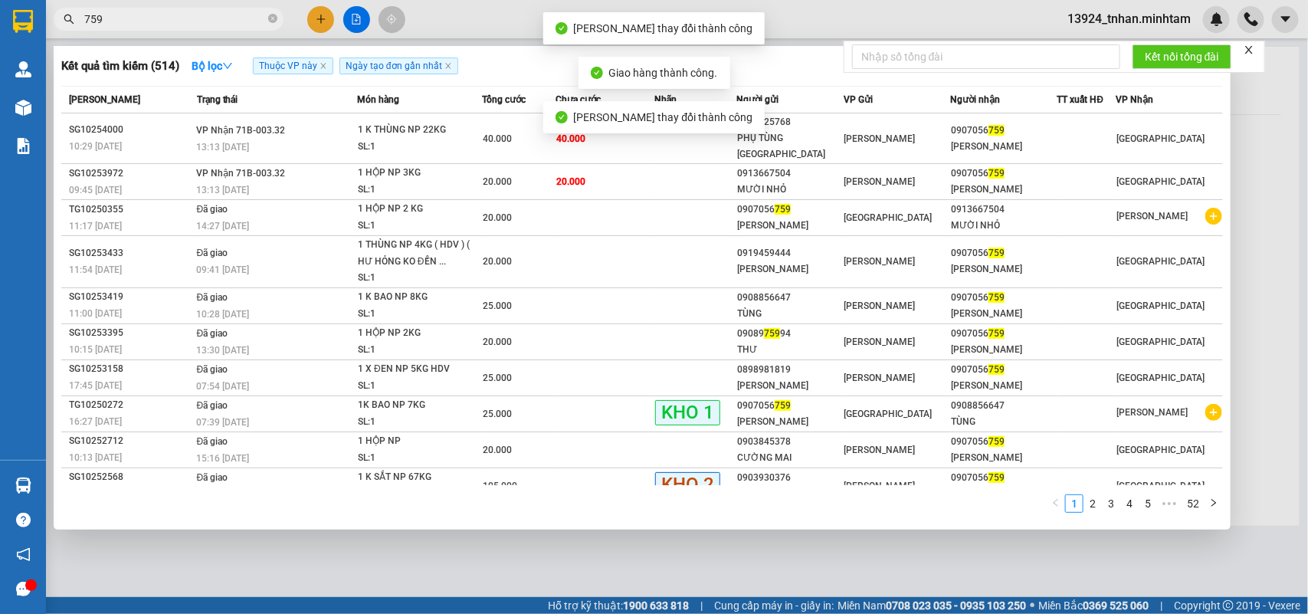
drag, startPoint x: 189, startPoint y: 25, endPoint x: 356, endPoint y: 85, distance: 178.2
click at [190, 25] on input "759" at bounding box center [174, 19] width 181 height 17
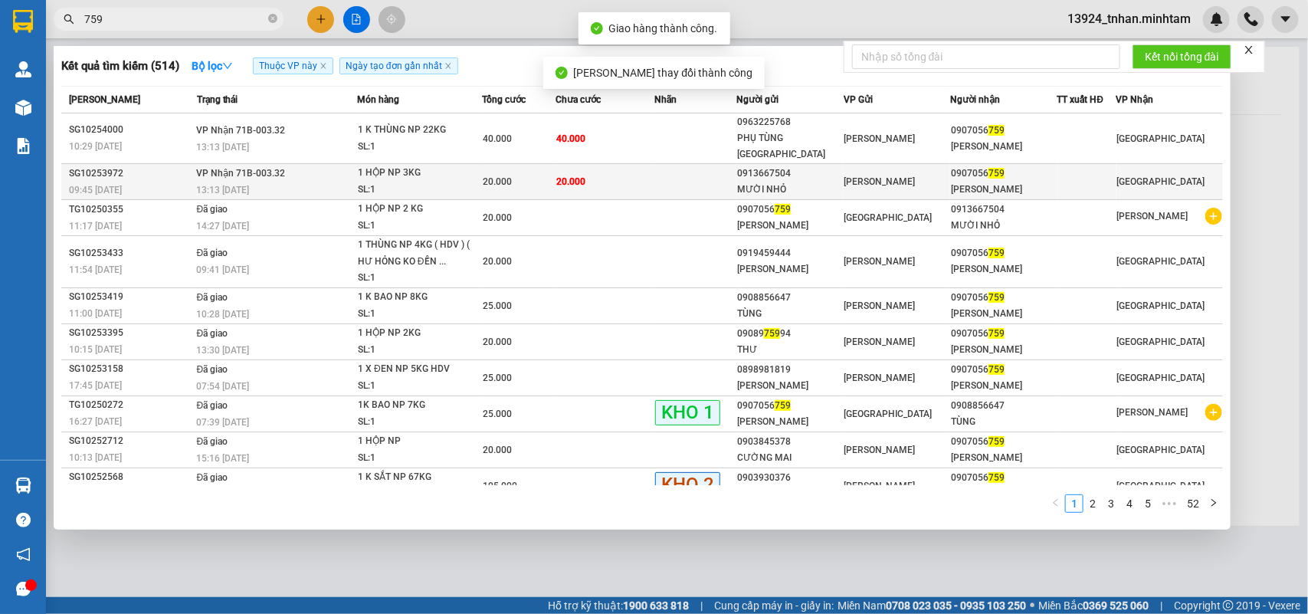
click at [487, 175] on td "20.000" at bounding box center [519, 182] width 74 height 36
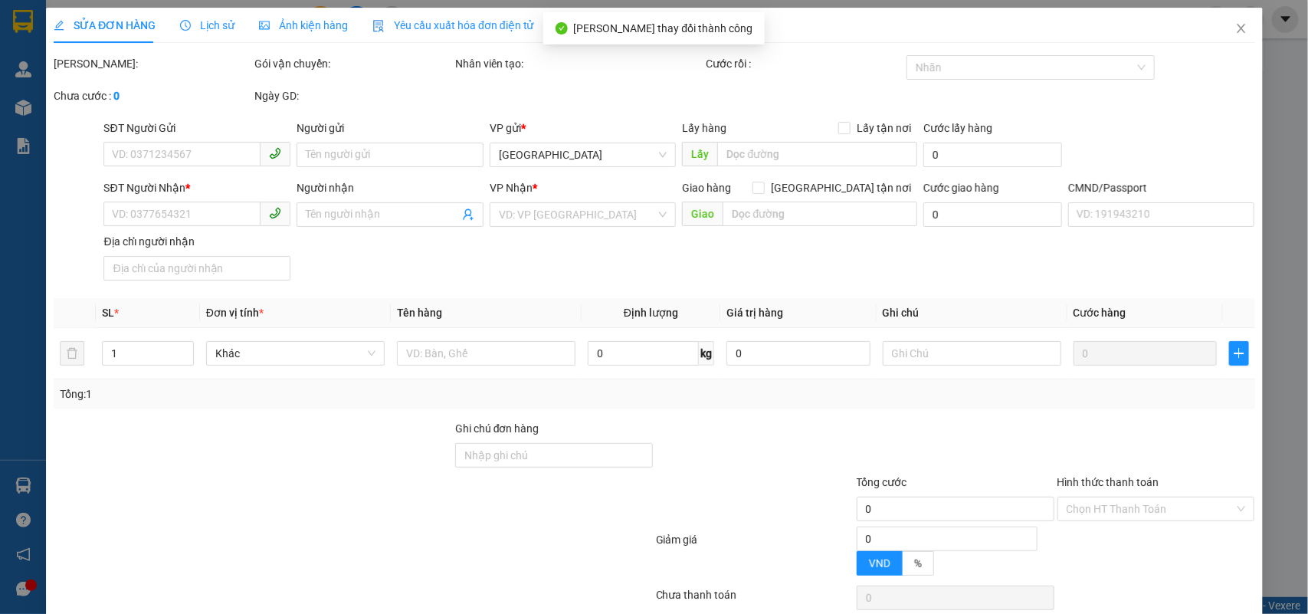
type input "0913667504"
type input "MƯỜI NHỎ"
type input "0907056759"
type input "ANH HẢI"
type input "20.000"
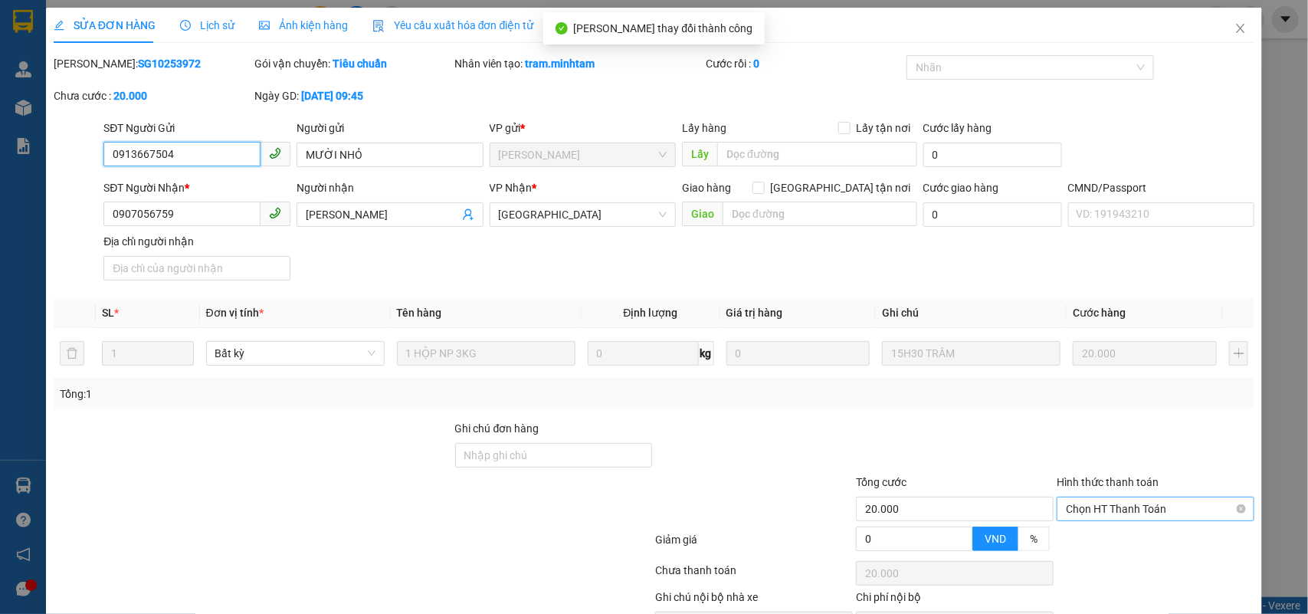
click at [1121, 497] on span "Chọn HT Thanh Toán" at bounding box center [1155, 508] width 179 height 23
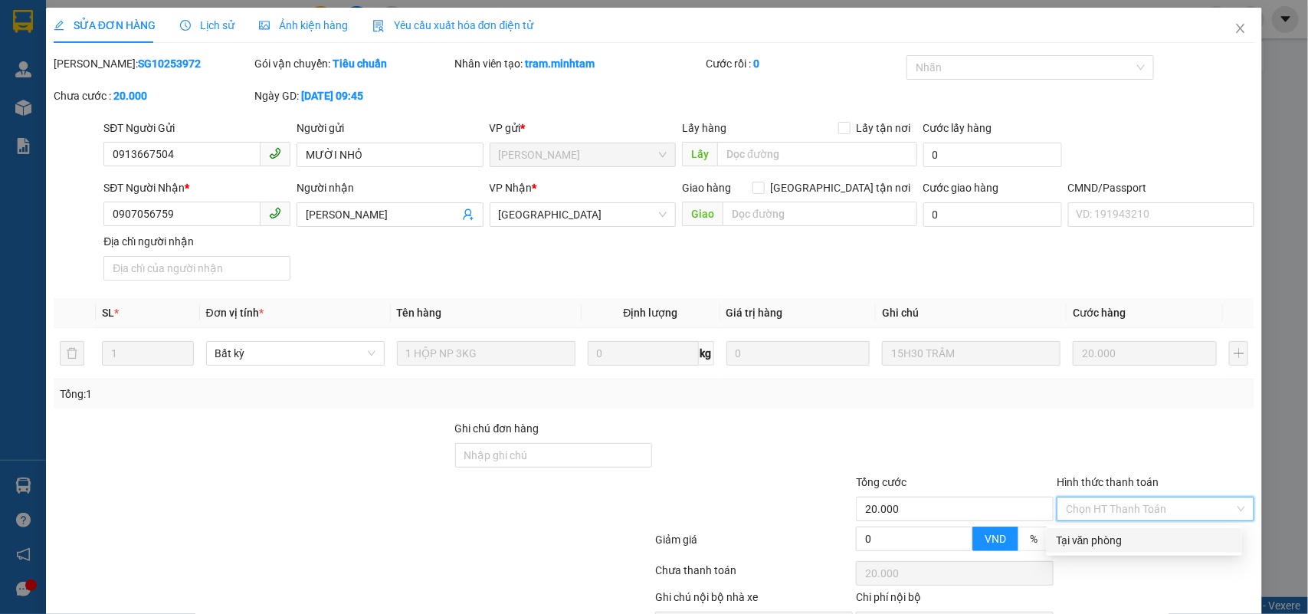
drag, startPoint x: 1096, startPoint y: 441, endPoint x: 1064, endPoint y: 445, distance: 32.5
click at [1095, 528] on div "Tại văn phòng" at bounding box center [1144, 540] width 195 height 25
type input "0"
drag, startPoint x: 750, startPoint y: 571, endPoint x: 878, endPoint y: 556, distance: 128.8
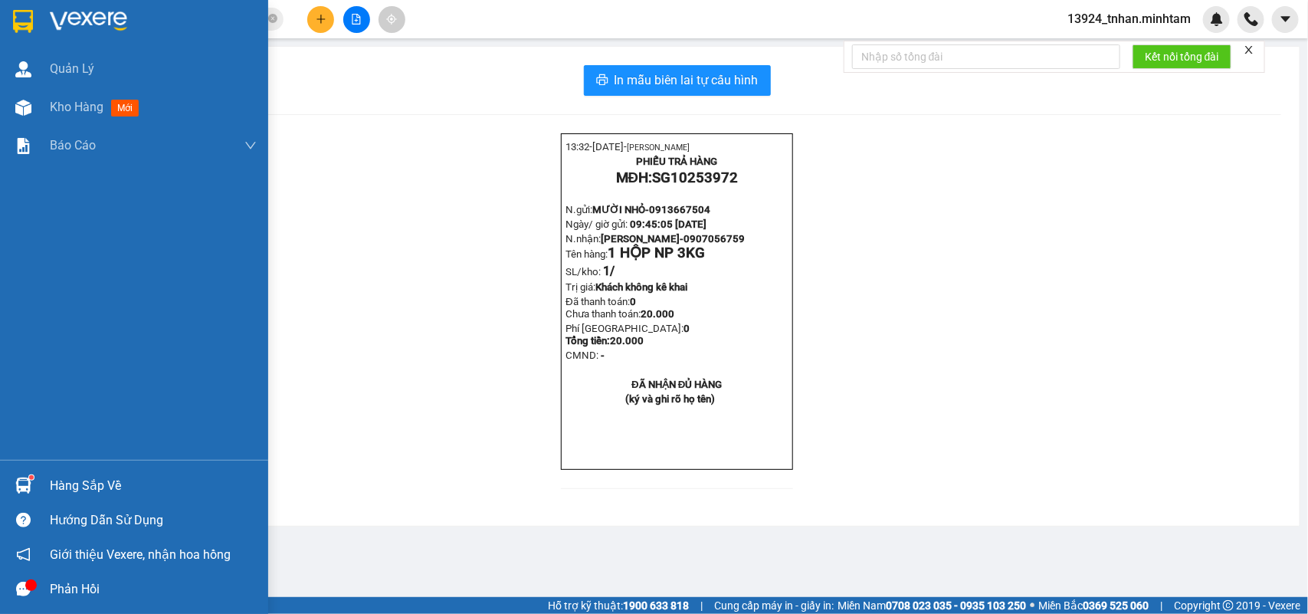
drag, startPoint x: 101, startPoint y: 487, endPoint x: 245, endPoint y: 466, distance: 145.6
click at [112, 487] on div "Hàng sắp về" at bounding box center [153, 485] width 207 height 23
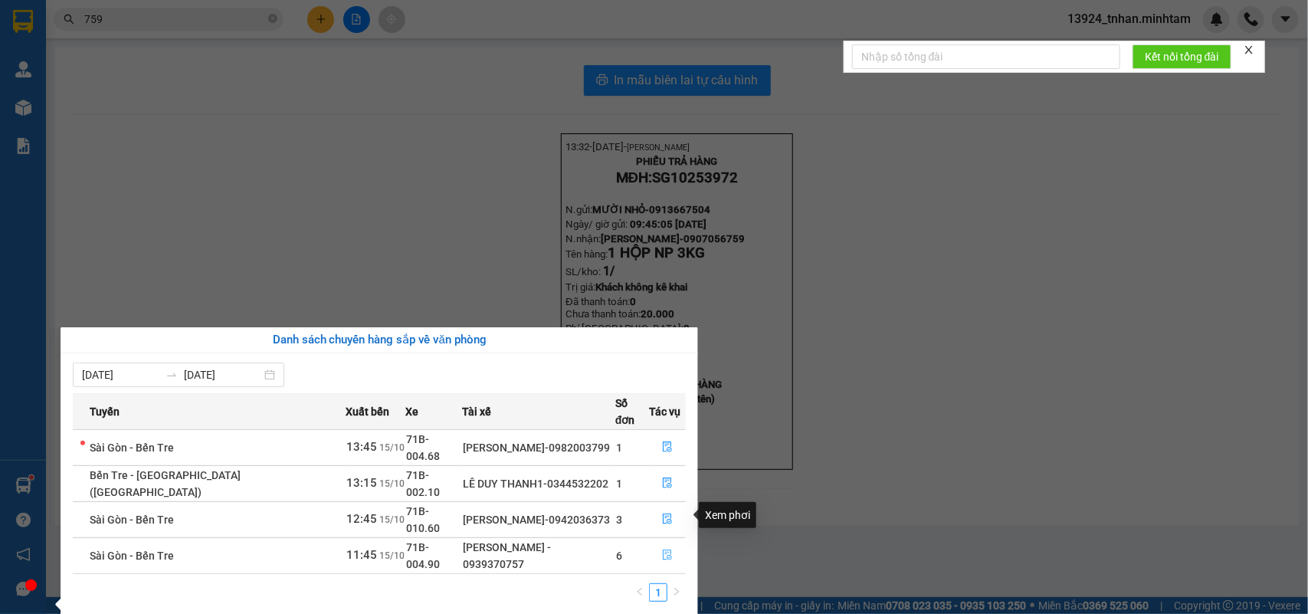
click at [662, 550] on icon "file-done" at bounding box center [667, 555] width 11 height 11
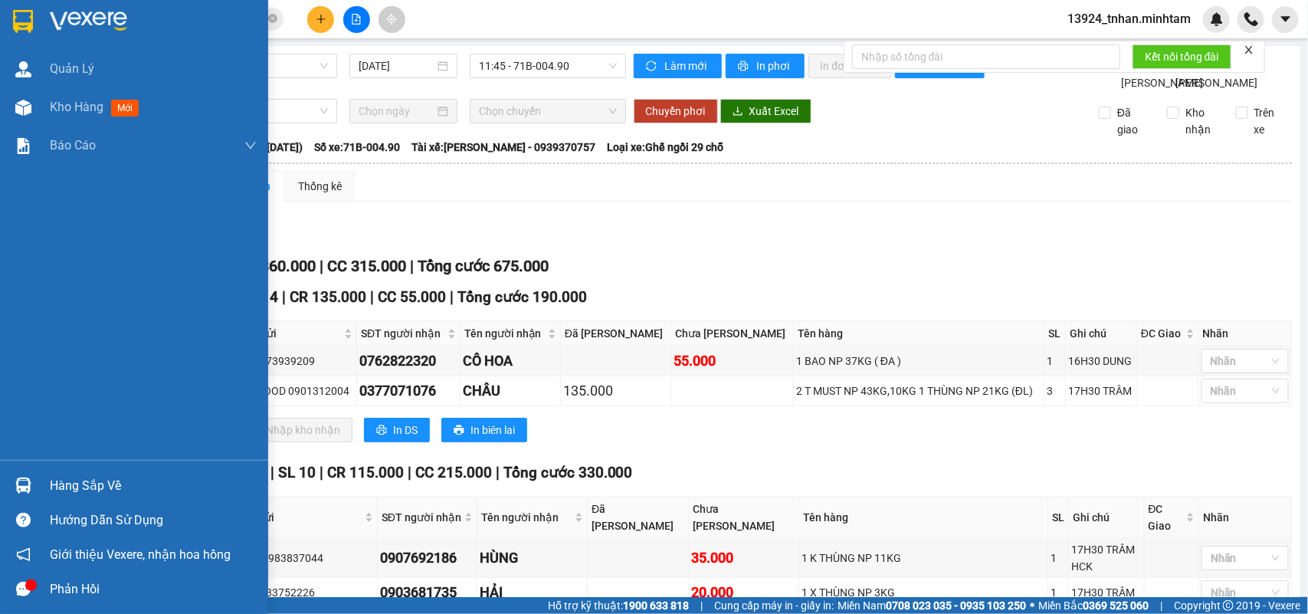
click at [77, 477] on div "Hàng sắp về" at bounding box center [153, 485] width 207 height 23
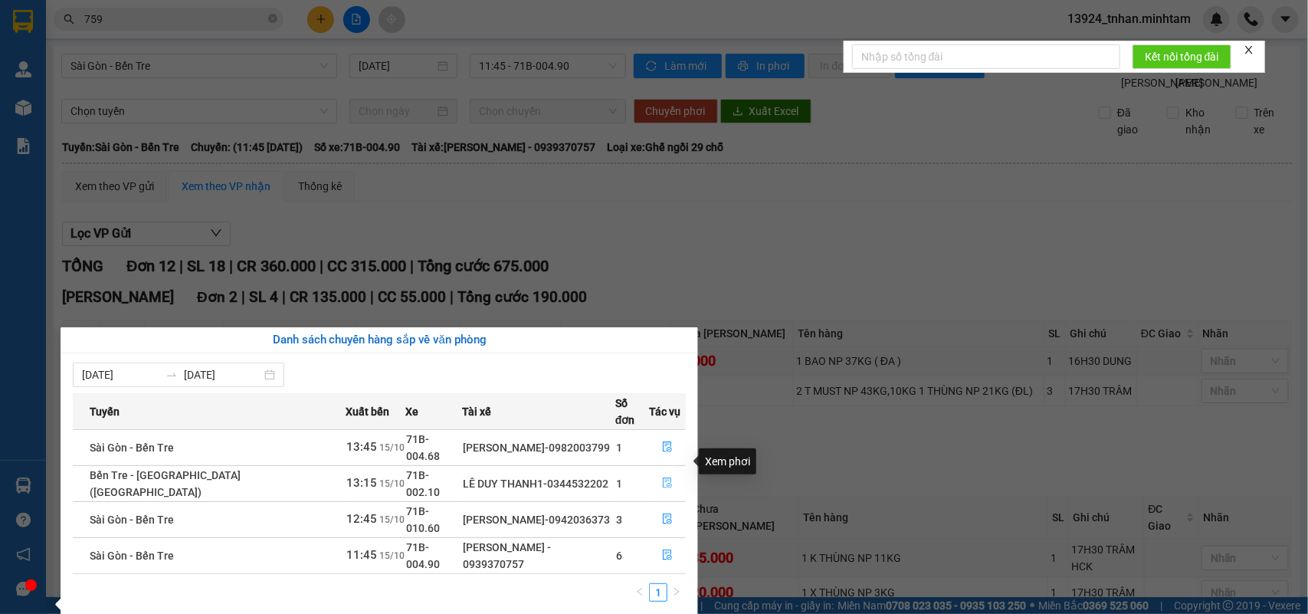
click at [662, 478] on icon "file-done" at bounding box center [667, 483] width 11 height 11
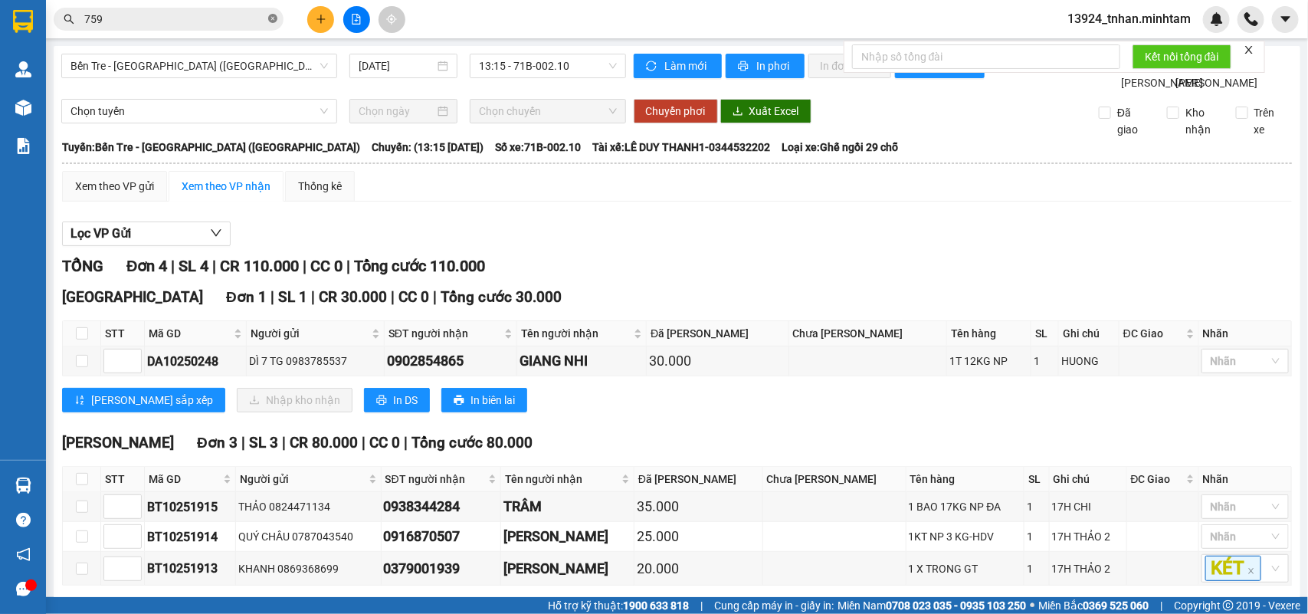
click at [269, 24] on span at bounding box center [272, 19] width 9 height 15
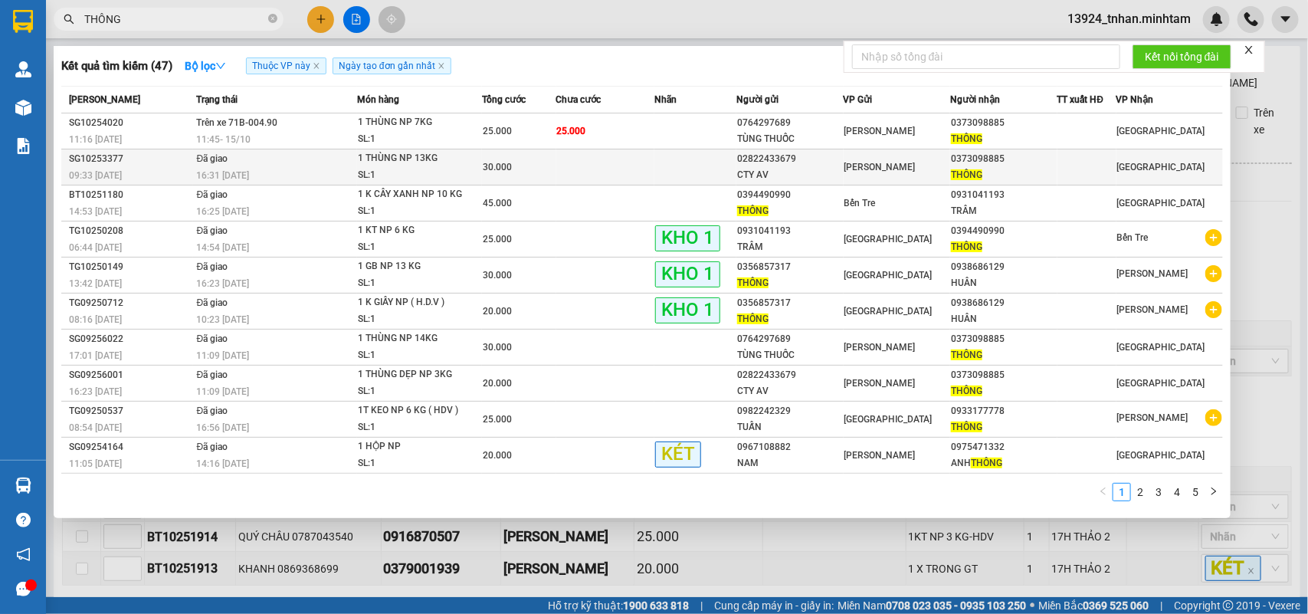
type input "THÔNG"
click at [491, 162] on span "30.000" at bounding box center [497, 167] width 29 height 11
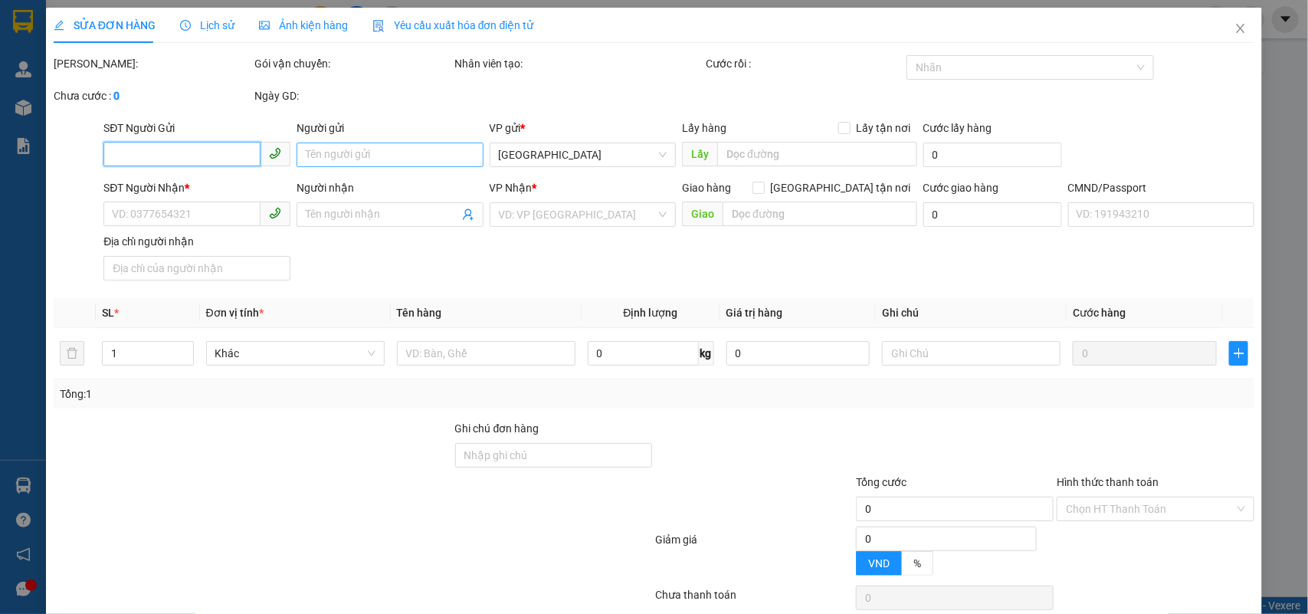
type input "02822433679"
type input "CTY AV"
type input "0373098885"
type input "THÔNG"
type input "XÃ NHẦM THU GIÙM 30K"
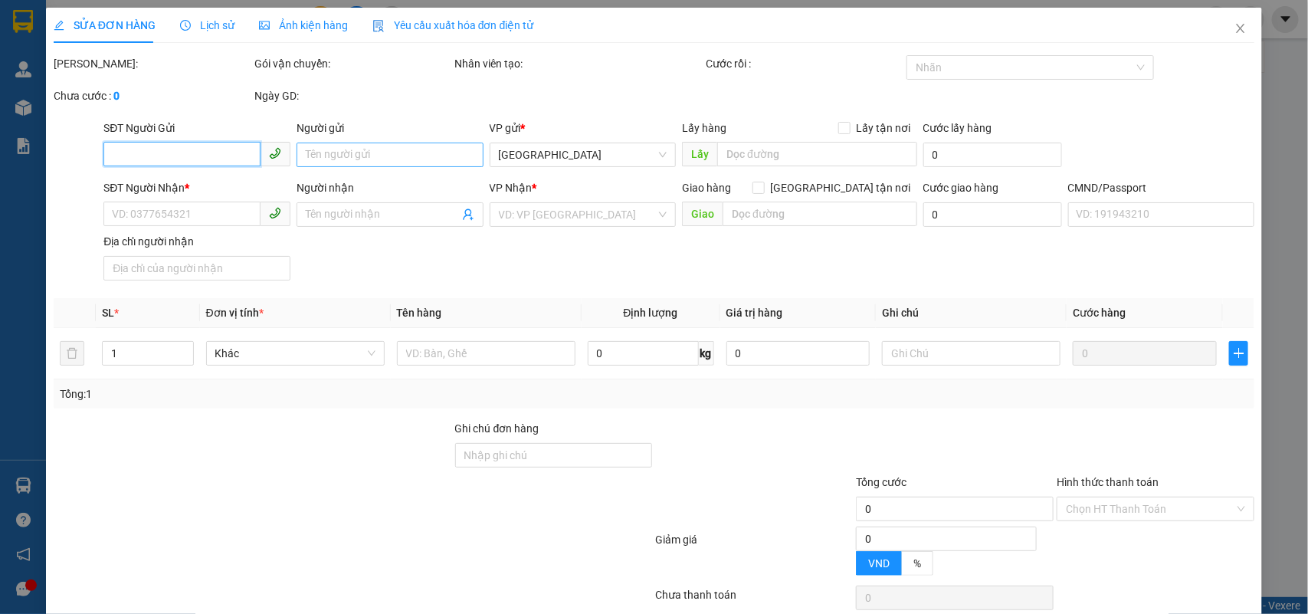
type input "30.000"
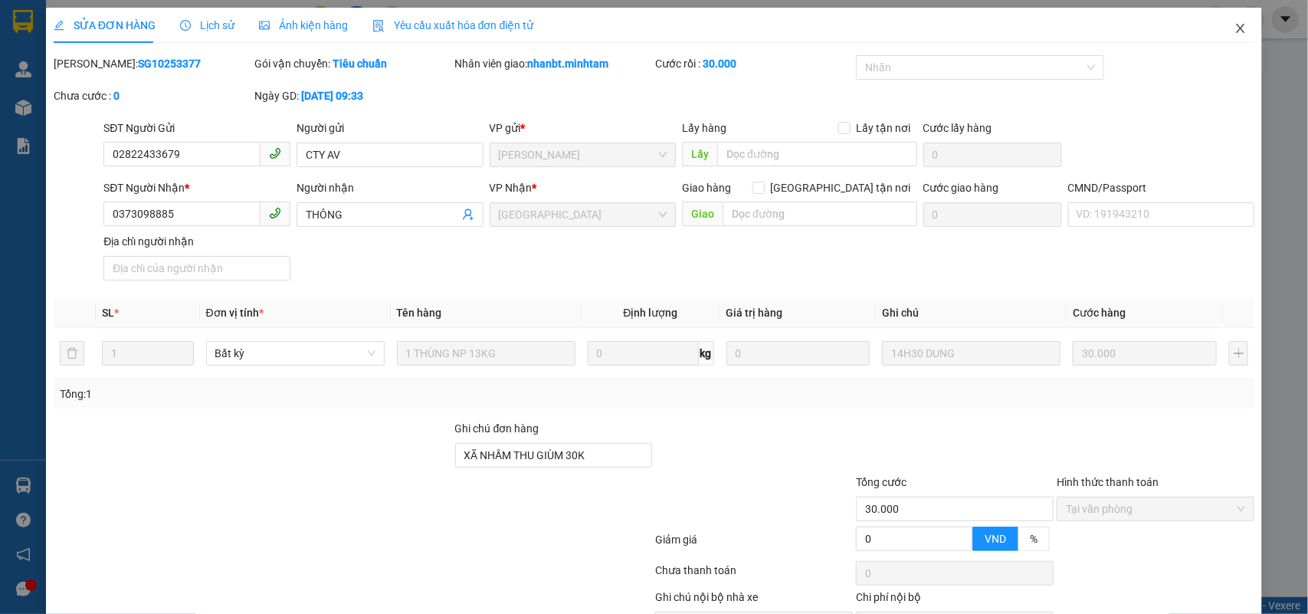
click at [1235, 33] on icon "close" at bounding box center [1241, 28] width 12 height 12
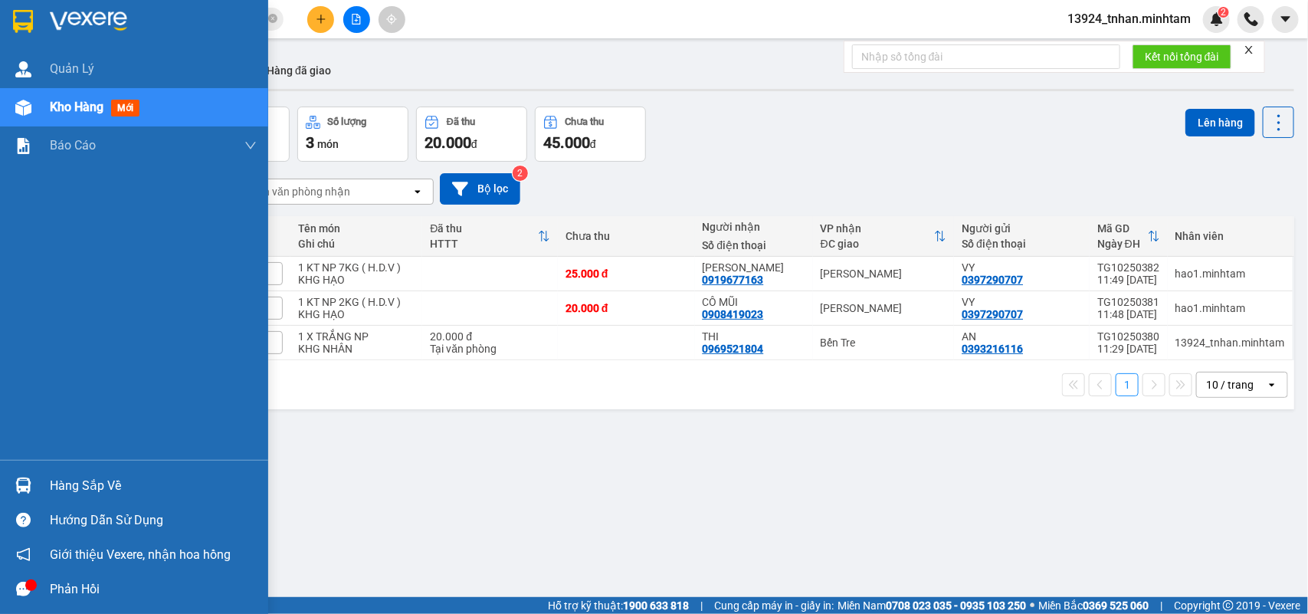
drag, startPoint x: 28, startPoint y: 466, endPoint x: 27, endPoint y: 476, distance: 10.0
click at [28, 474] on div "Quản [PERSON_NAME] hàng mới Báo cáo BC giao hàng (nhân viên) BC hàng tồn Báo cá…" at bounding box center [134, 307] width 268 height 614
click at [28, 476] on div at bounding box center [23, 485] width 27 height 27
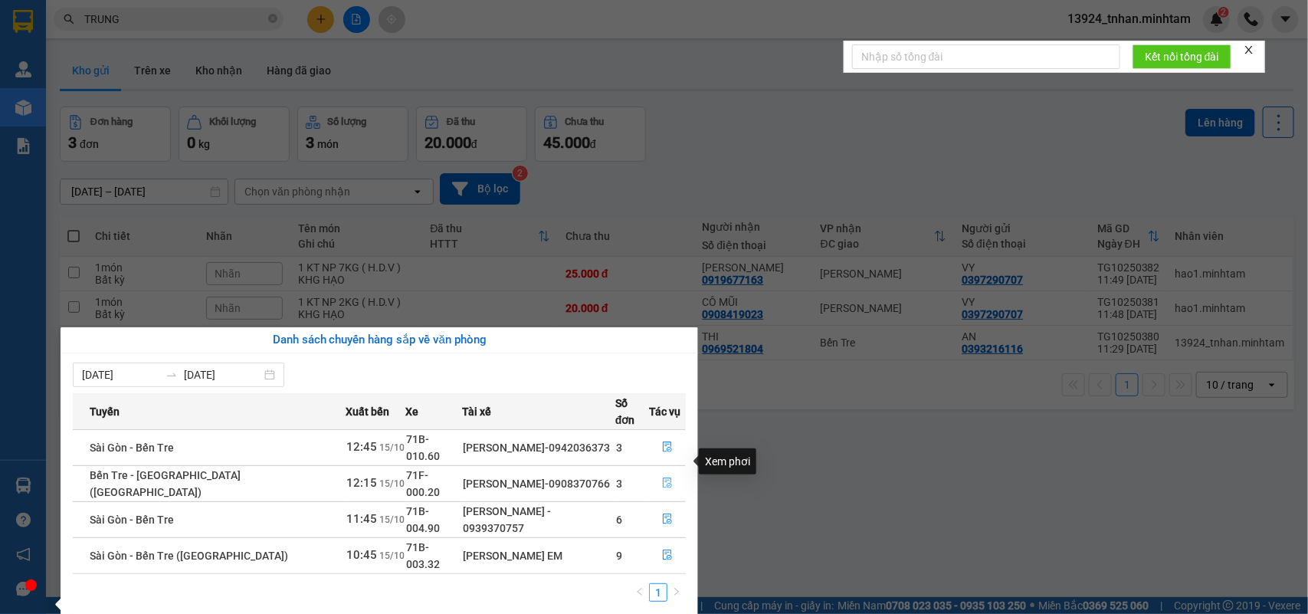
click at [664, 478] on icon "file-done" at bounding box center [667, 483] width 11 height 11
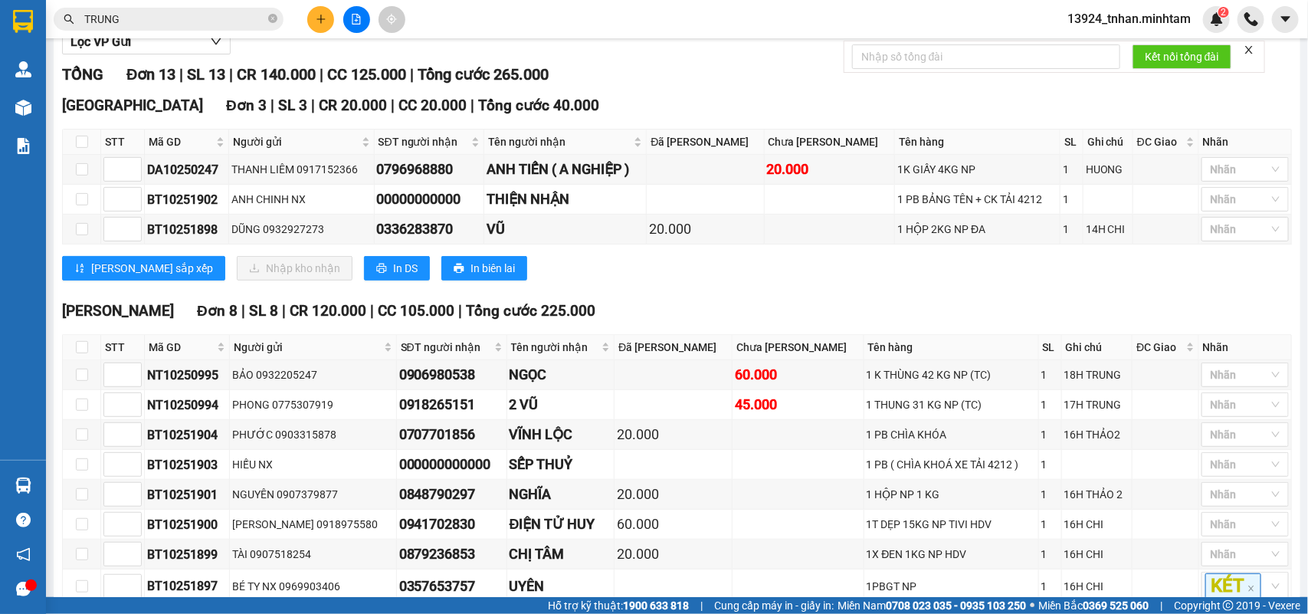
scroll to position [96, 0]
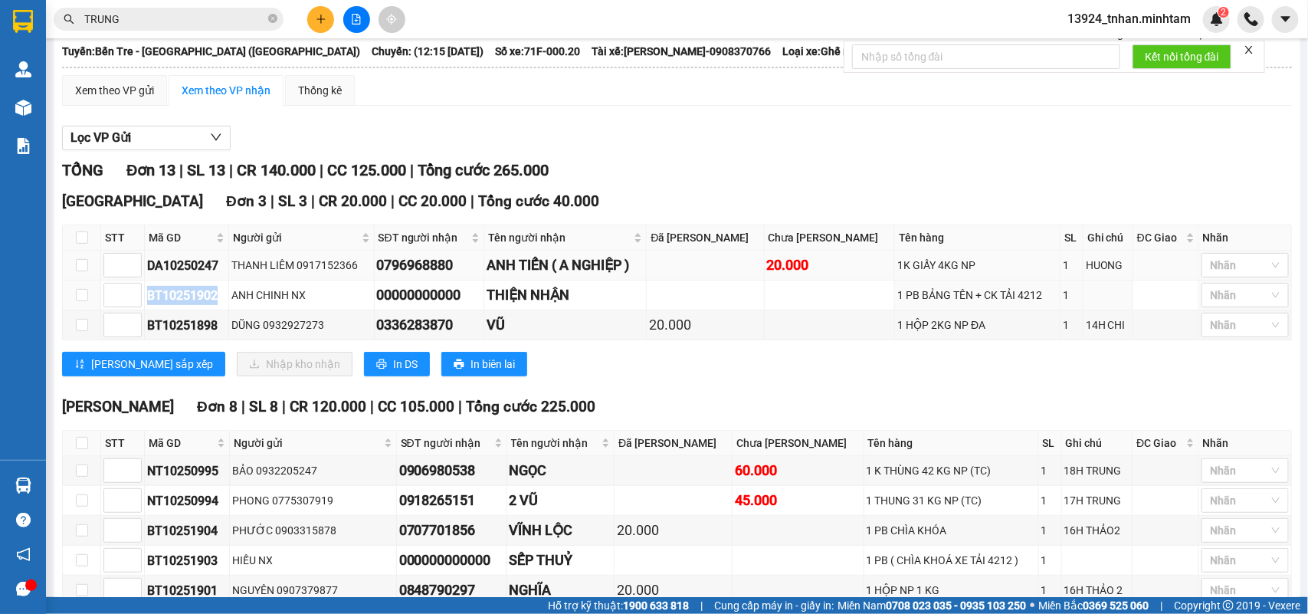
drag, startPoint x: 224, startPoint y: 335, endPoint x: 157, endPoint y: 312, distance: 70.5
click at [140, 310] on tr "BT10251902 ANH CHINH NX 00000000000 THIỆN NHẬN 1 PB BẢNG TÊN + CK TẢI 4212 1 Nh…" at bounding box center [677, 296] width 1229 height 30
copy tr "BT10251902"
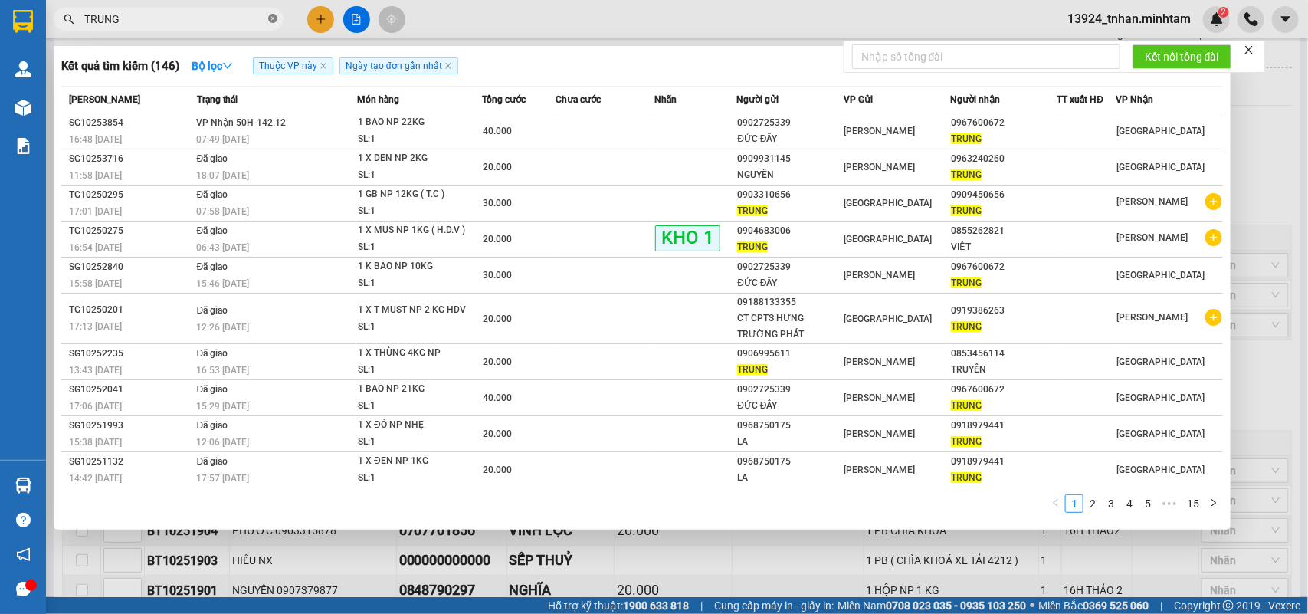
click at [273, 18] on icon "close-circle" at bounding box center [272, 18] width 9 height 9
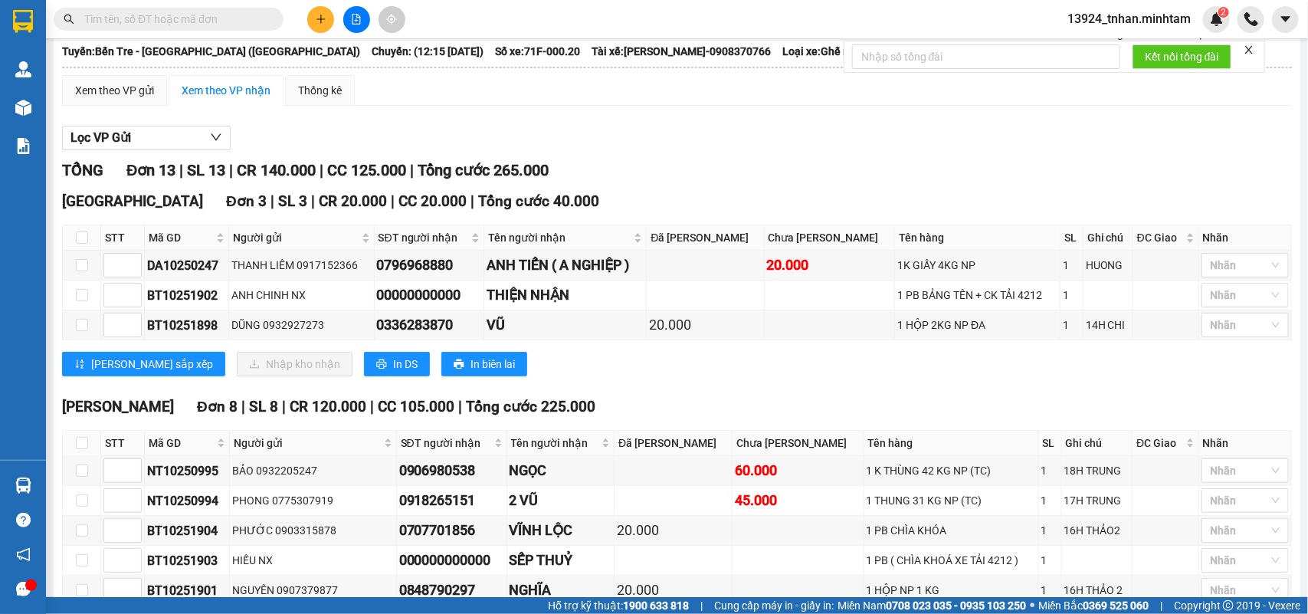
paste input "BT10251902"
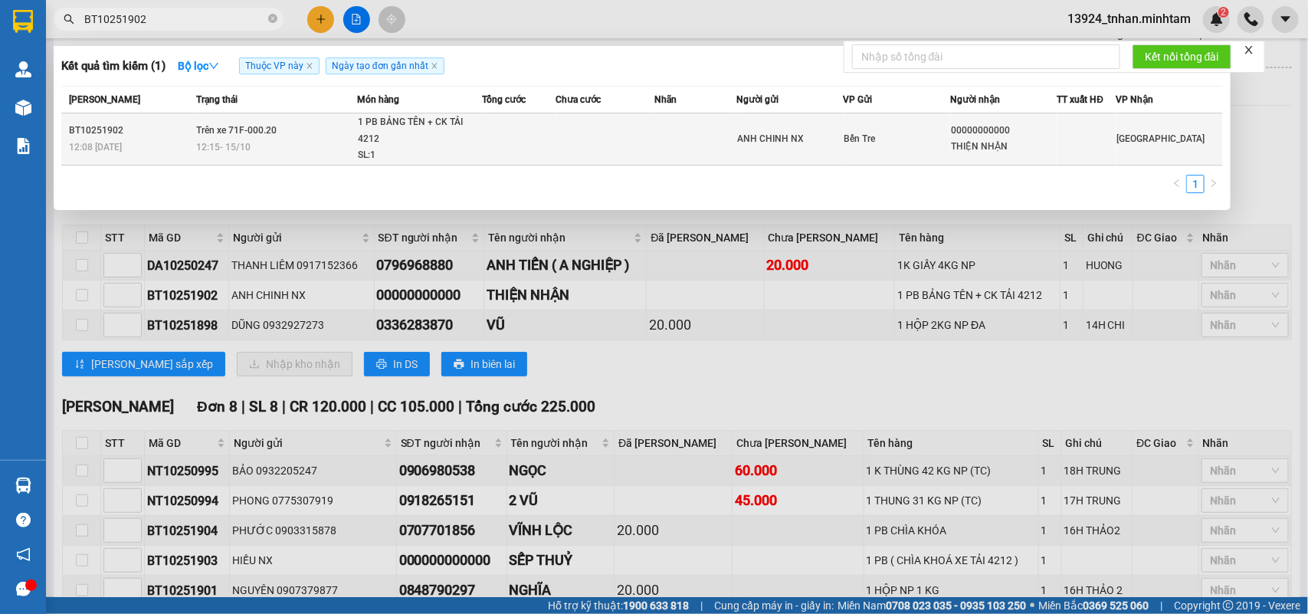
type input "BT10251902"
click at [504, 119] on td at bounding box center [519, 139] width 74 height 52
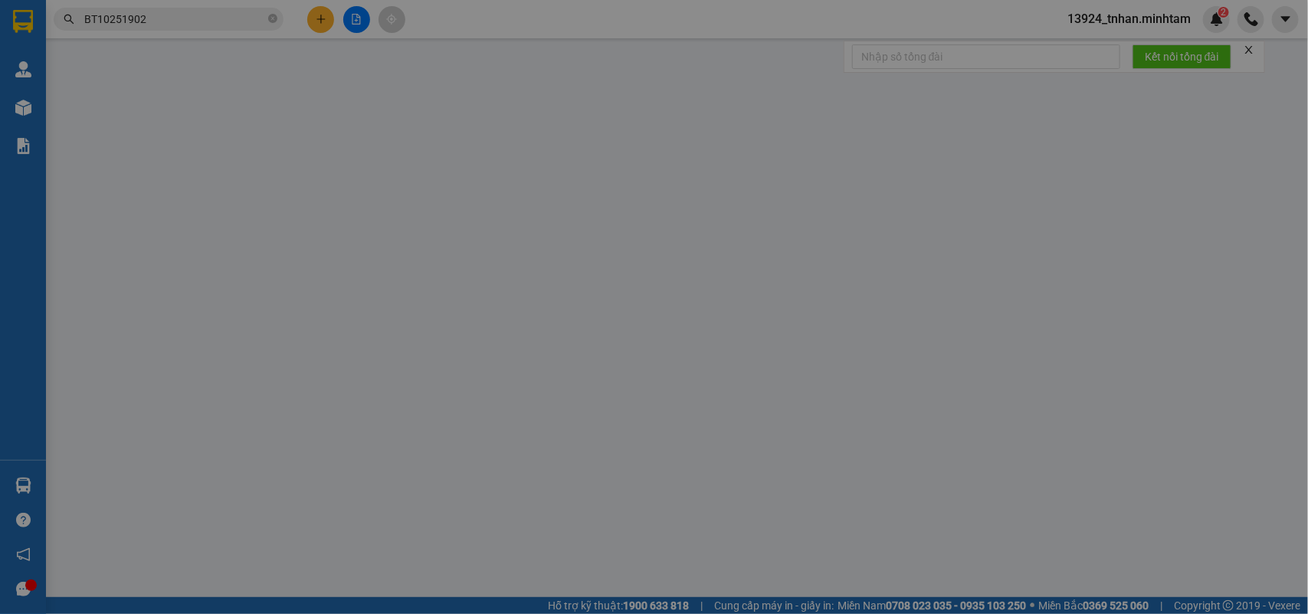
type input "ANH CHINH NX"
type input "00000000000"
type input "THIỆN NHẬN"
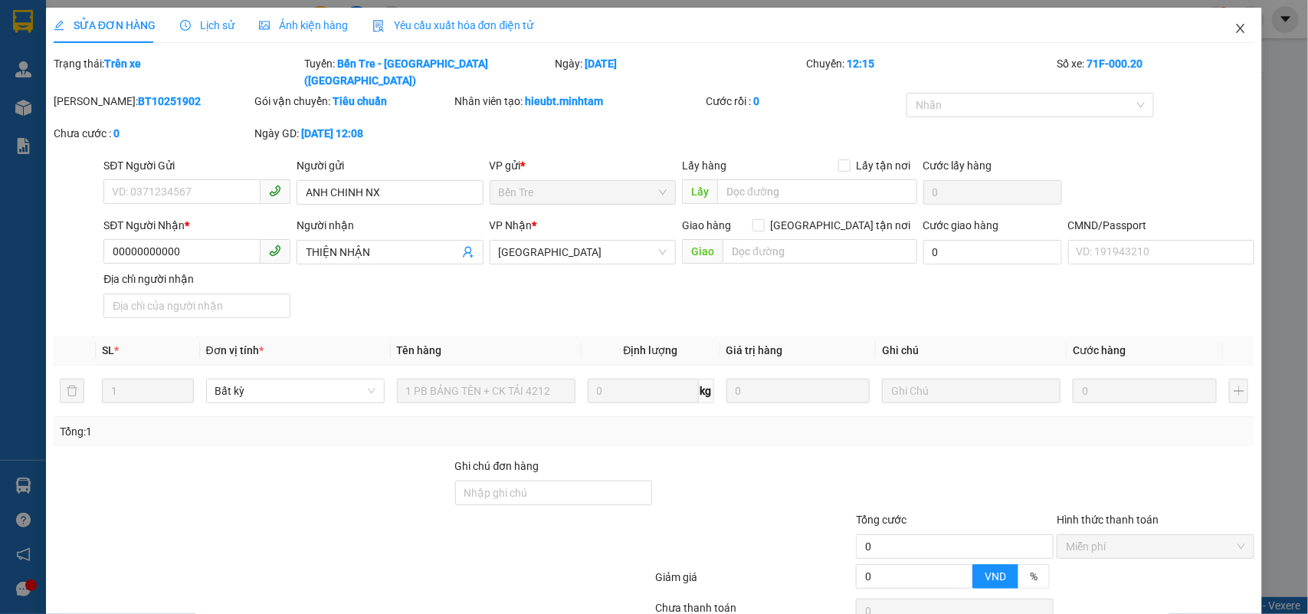
click at [1220, 35] on span "Close" at bounding box center [1241, 29] width 43 height 43
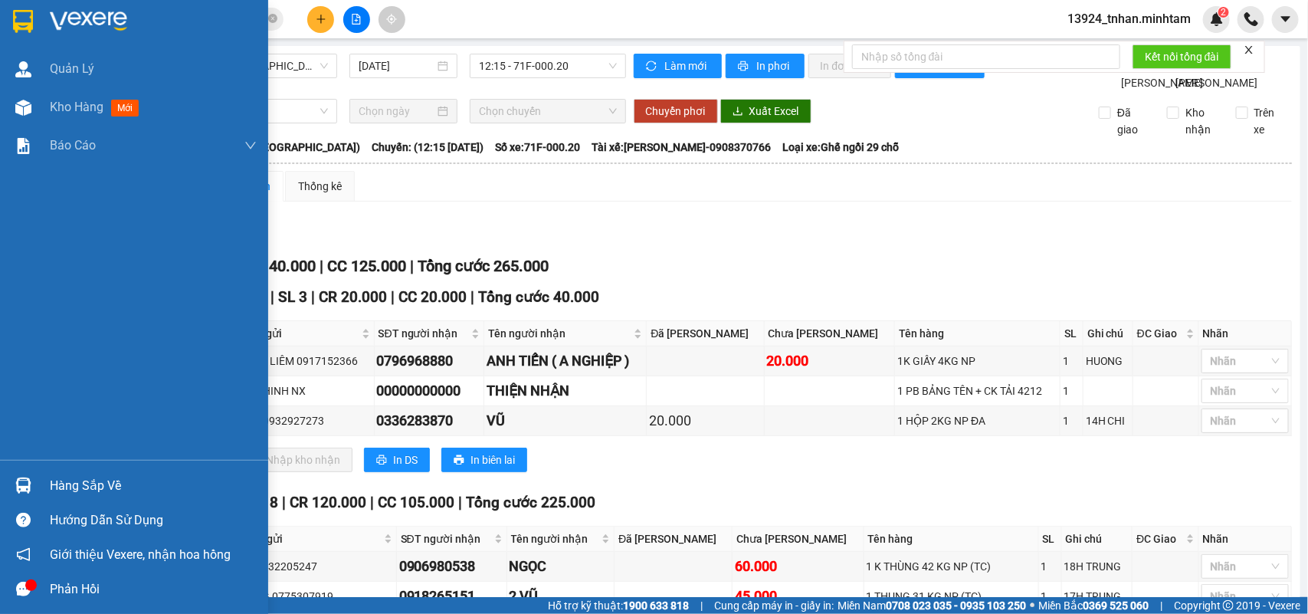
click at [71, 475] on div "Hàng sắp về" at bounding box center [153, 485] width 207 height 23
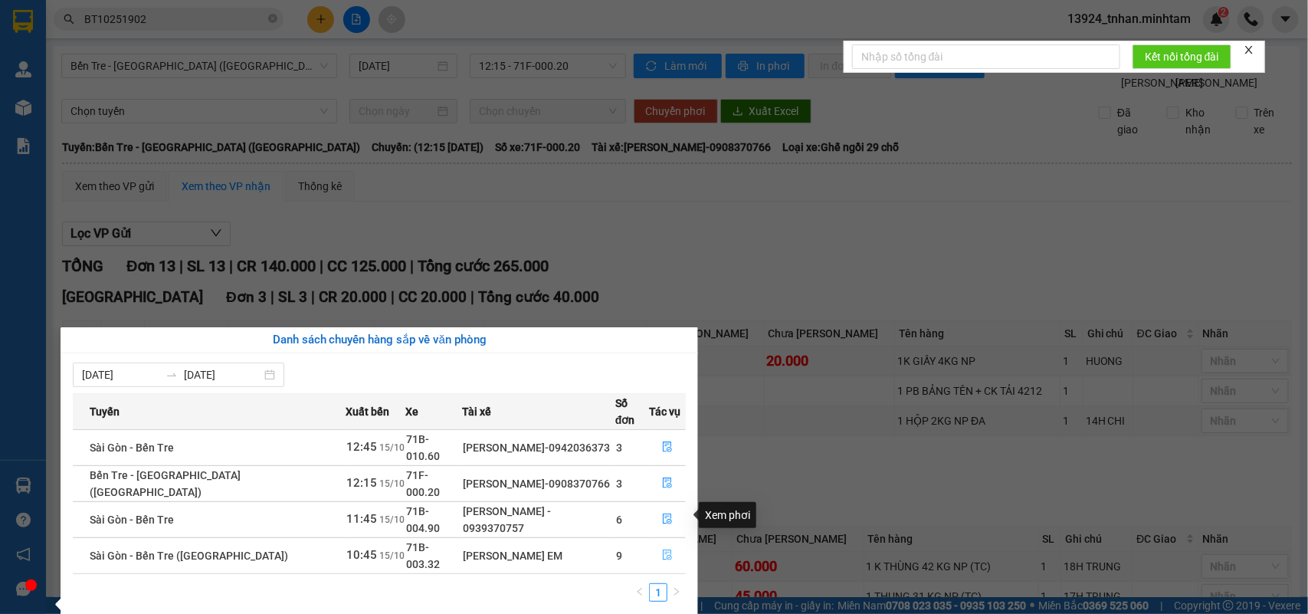
drag, startPoint x: 663, startPoint y: 508, endPoint x: 729, endPoint y: 494, distance: 67.3
click at [664, 543] on button "button" at bounding box center [667, 555] width 35 height 25
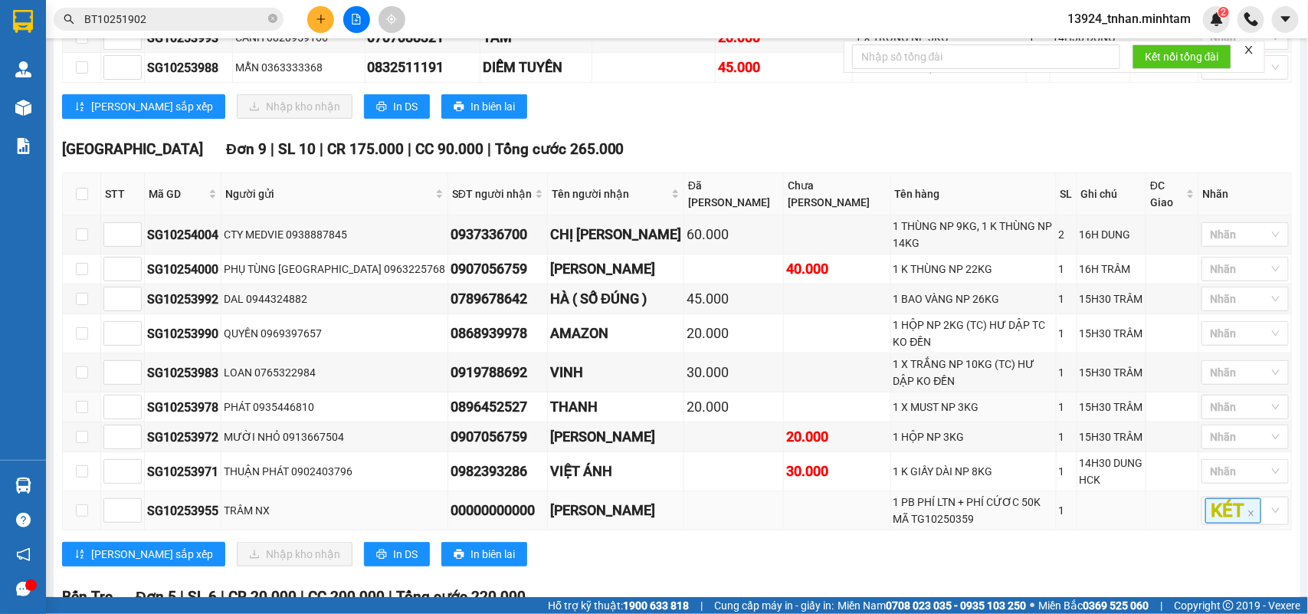
scroll to position [575, 0]
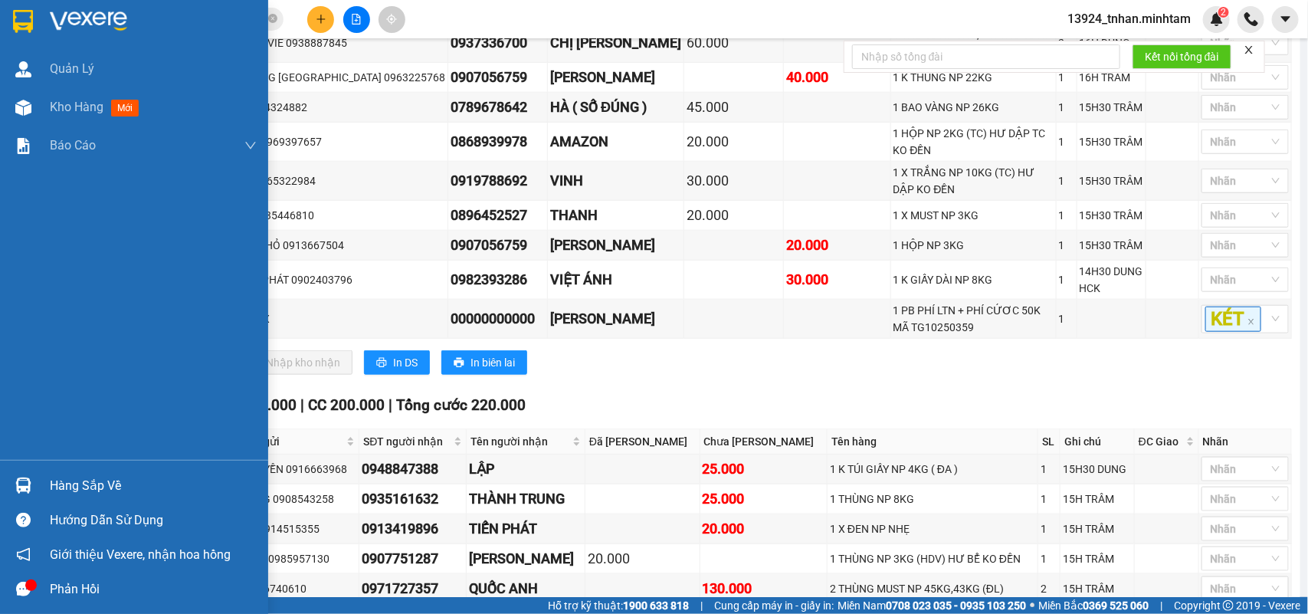
click at [83, 474] on div "Hàng sắp về" at bounding box center [153, 485] width 207 height 23
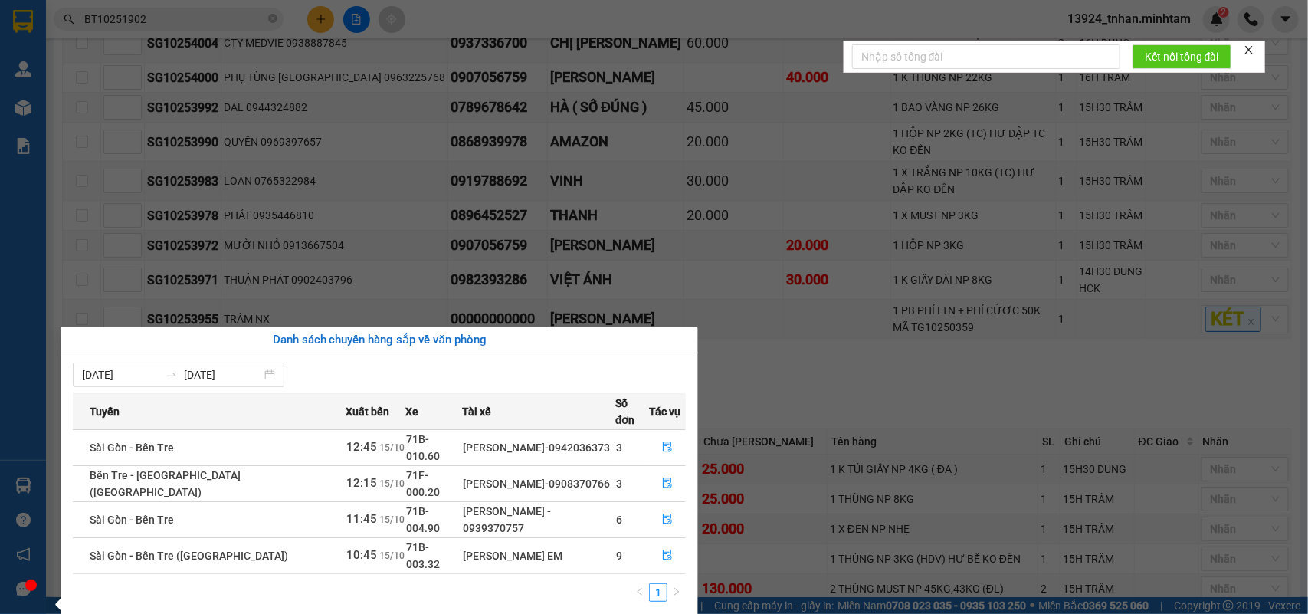
click at [924, 291] on section "Kết quả tìm kiếm ( 1 ) Bộ lọc Thuộc VP này Ngày tạo đơn gần nhất Mã ĐH Trạng th…" at bounding box center [654, 307] width 1308 height 614
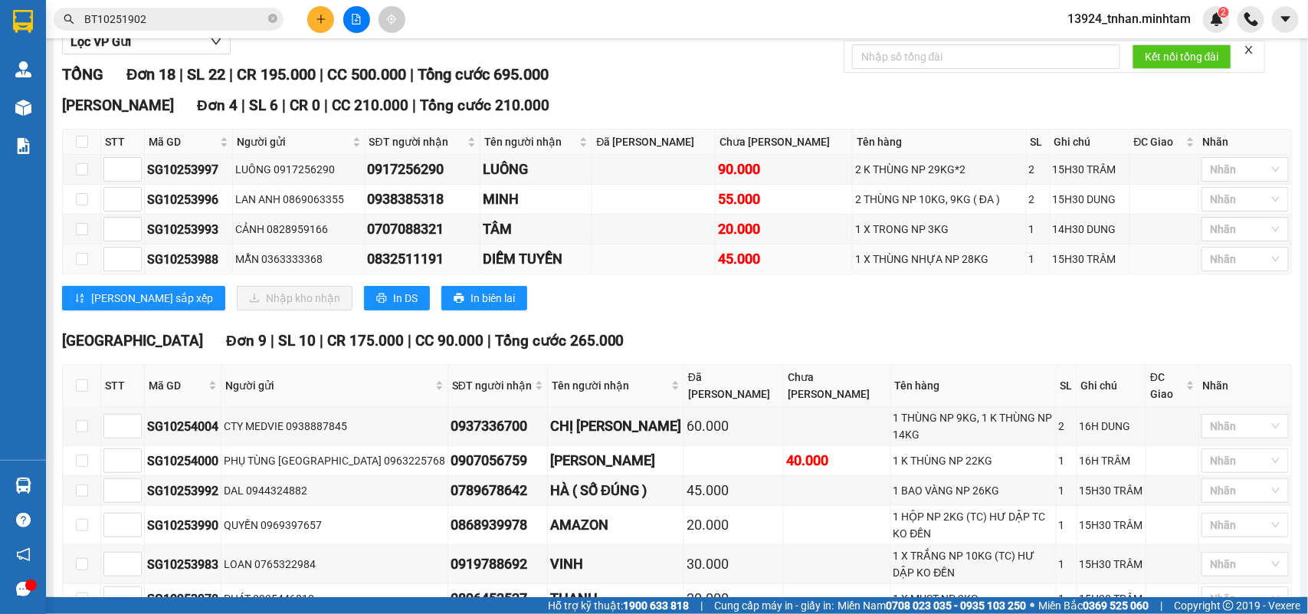
scroll to position [96, 0]
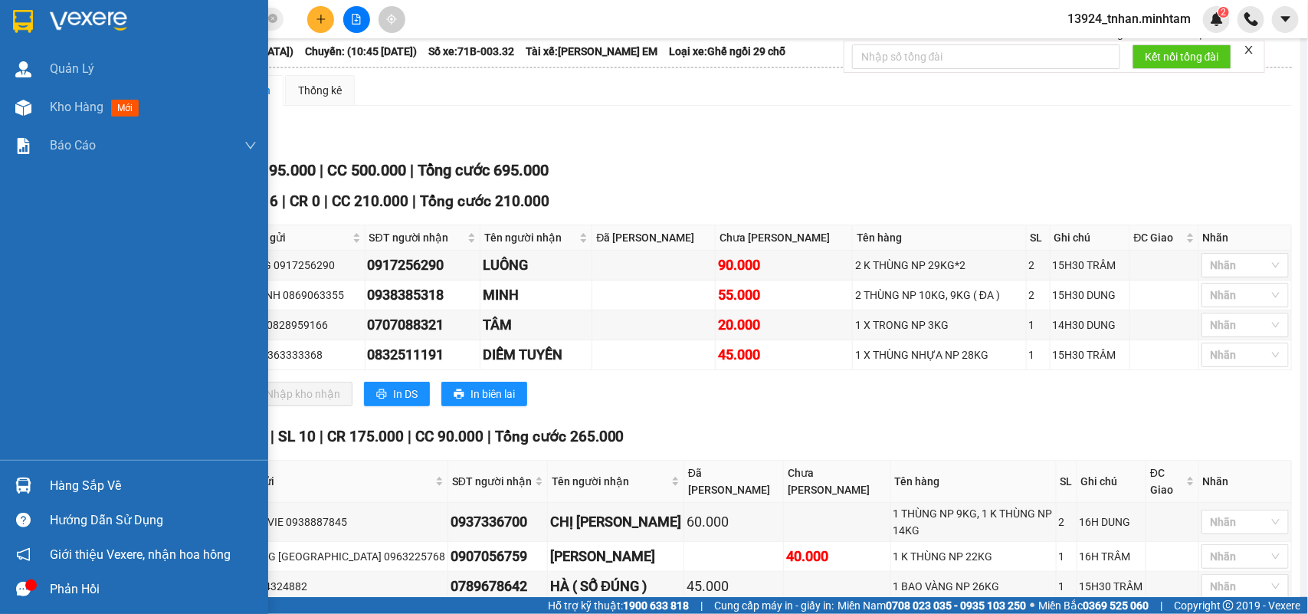
click at [19, 13] on img at bounding box center [23, 21] width 20 height 23
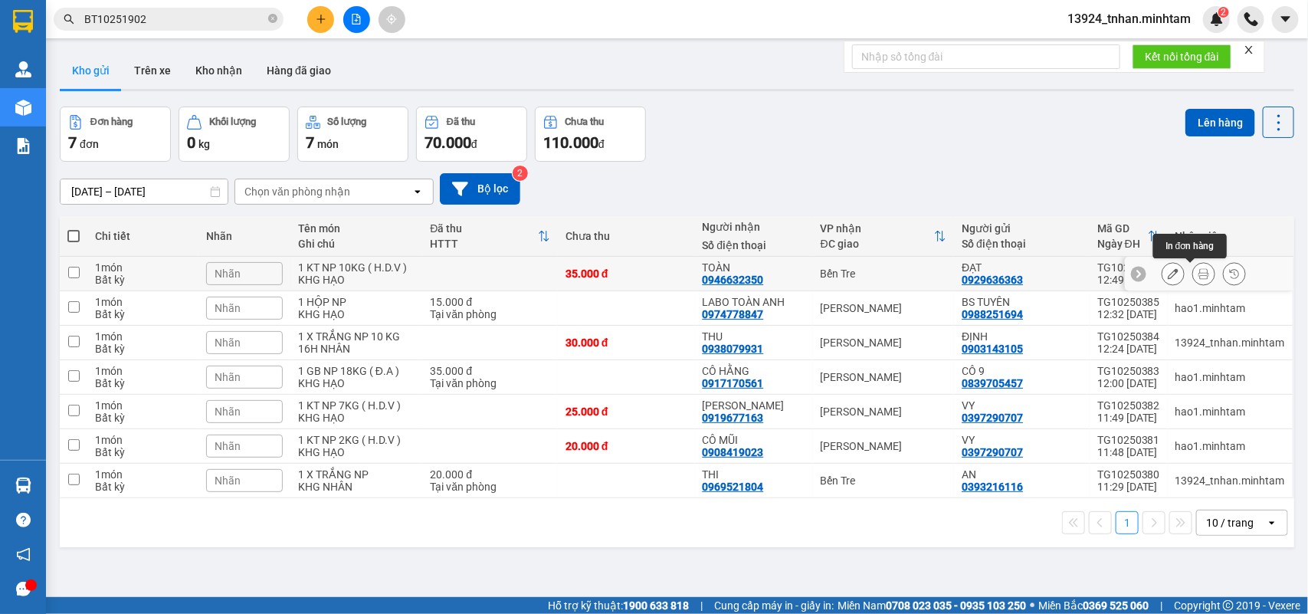
click at [1193, 273] on button at bounding box center [1203, 274] width 21 height 27
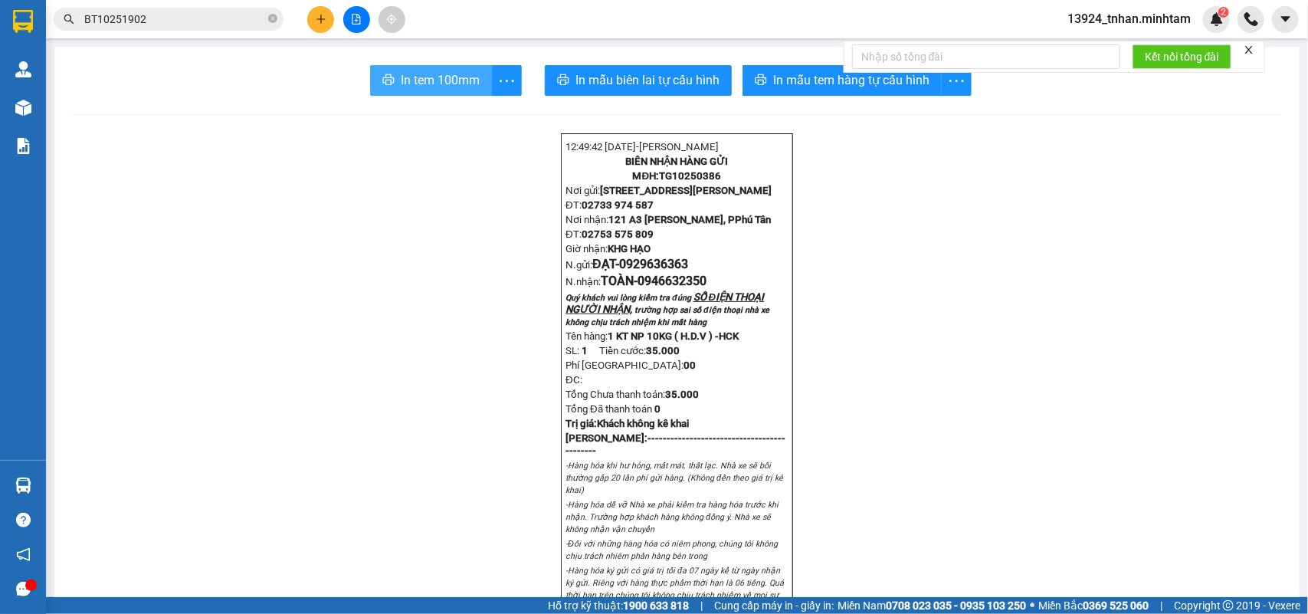
click at [461, 83] on span "In tem 100mm" at bounding box center [440, 80] width 79 height 19
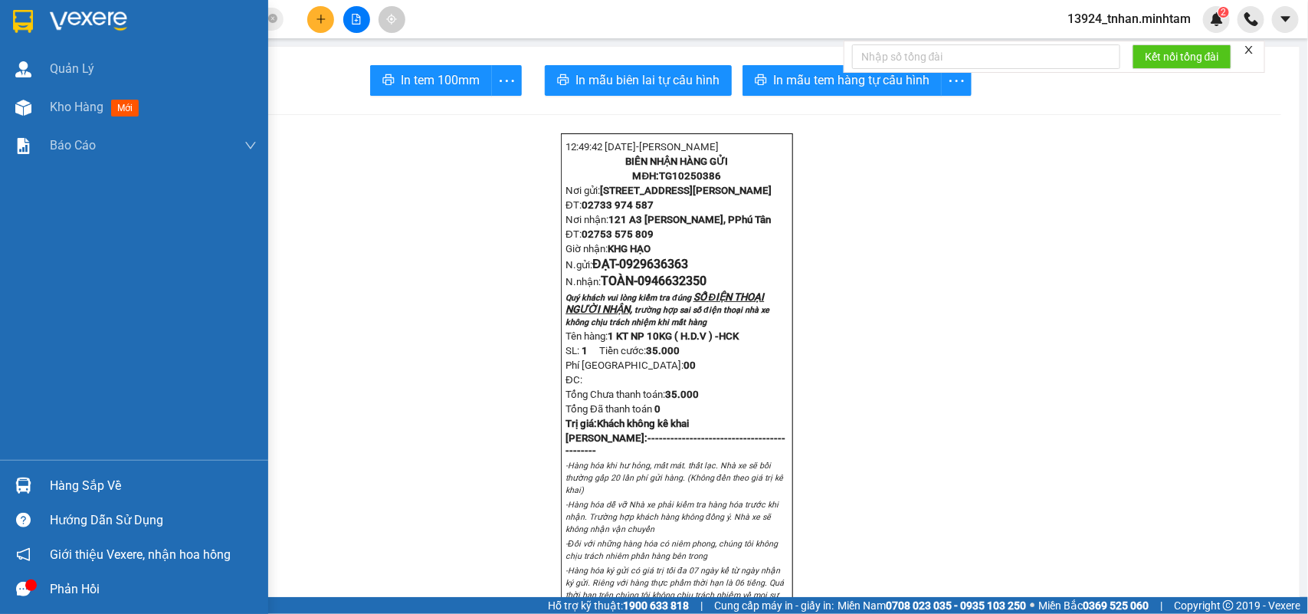
click at [57, 477] on div "Hàng sắp về" at bounding box center [153, 485] width 207 height 23
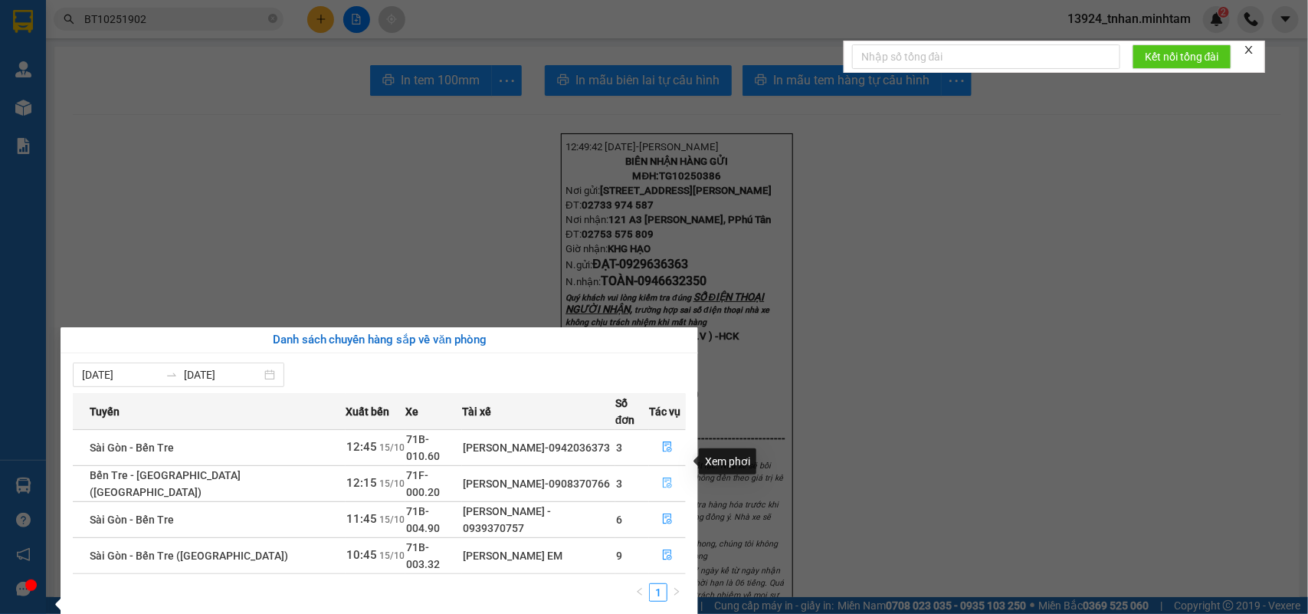
click at [668, 471] on button "button" at bounding box center [667, 483] width 35 height 25
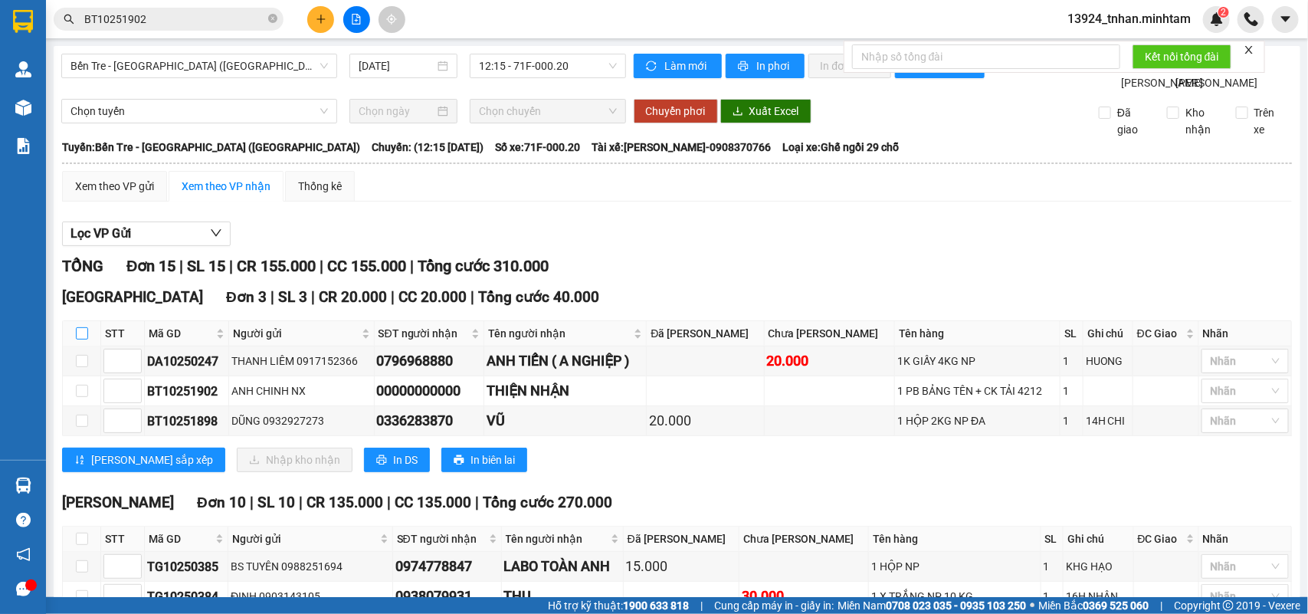
click at [88, 321] on th at bounding box center [82, 333] width 38 height 25
click at [77, 327] on input "checkbox" at bounding box center [82, 333] width 12 height 12
checkbox input "true"
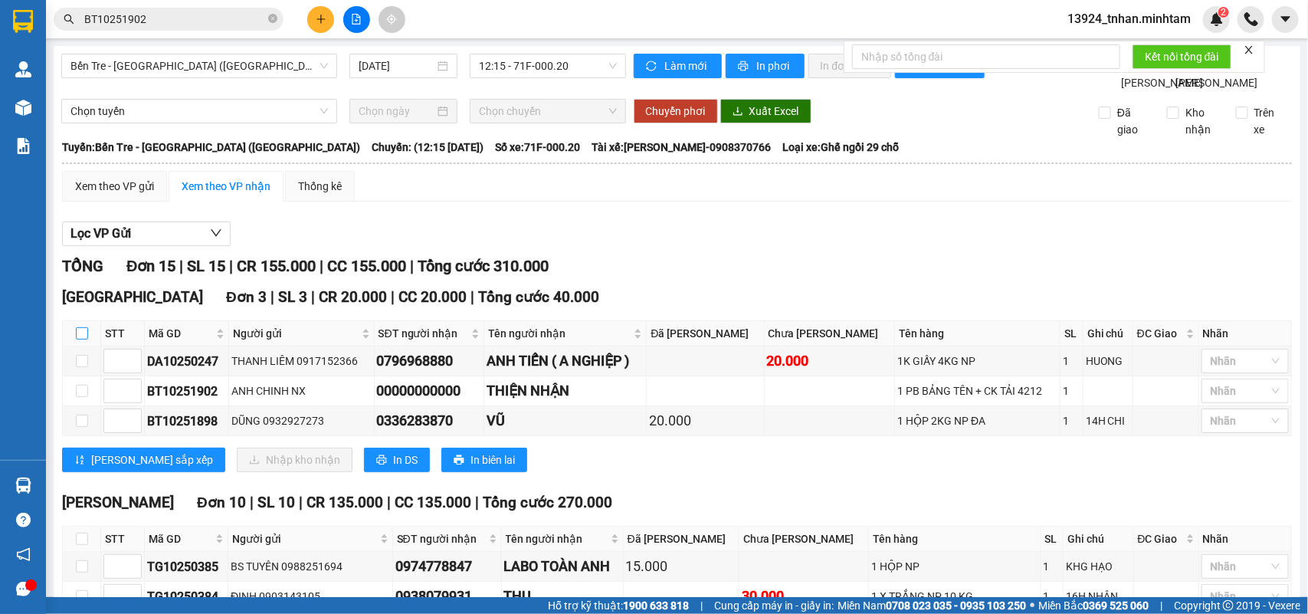
checkbox input "true"
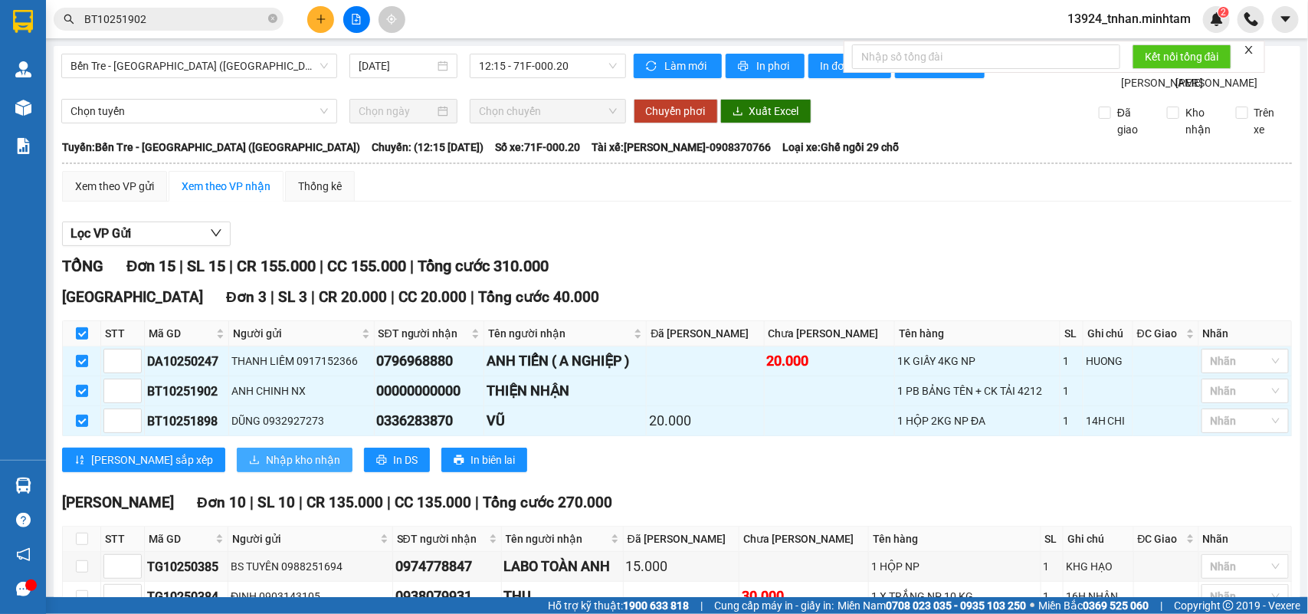
click at [266, 451] on span "Nhập kho nhận" at bounding box center [303, 459] width 74 height 17
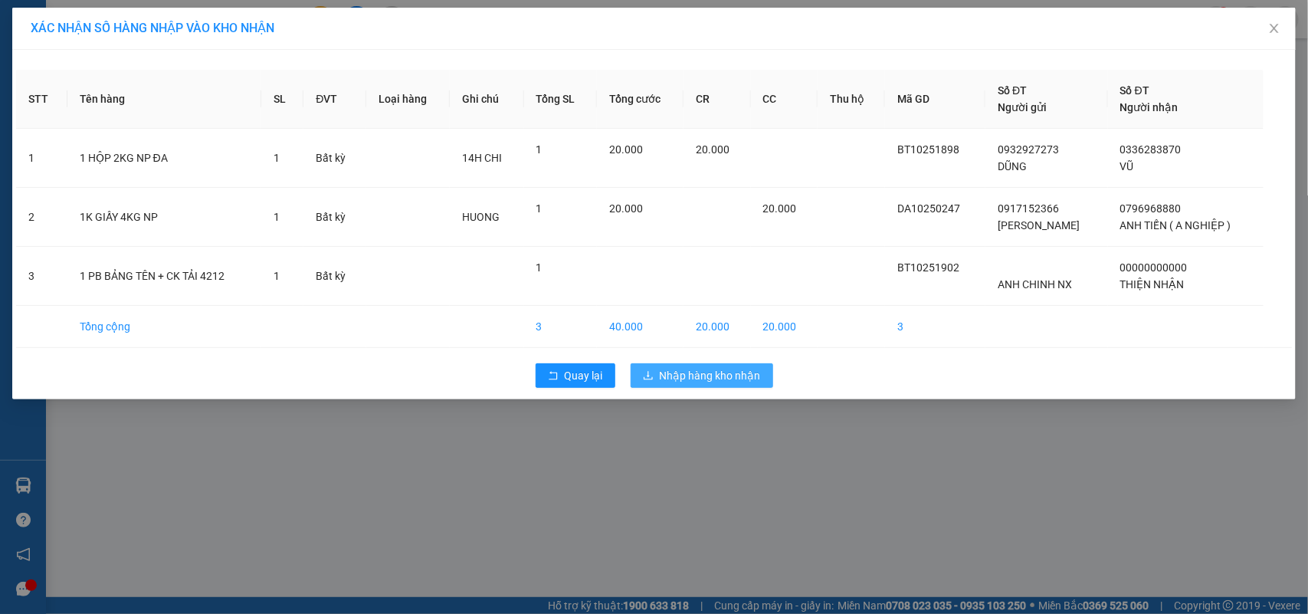
click at [717, 381] on span "Nhập hàng kho nhận" at bounding box center [710, 375] width 101 height 17
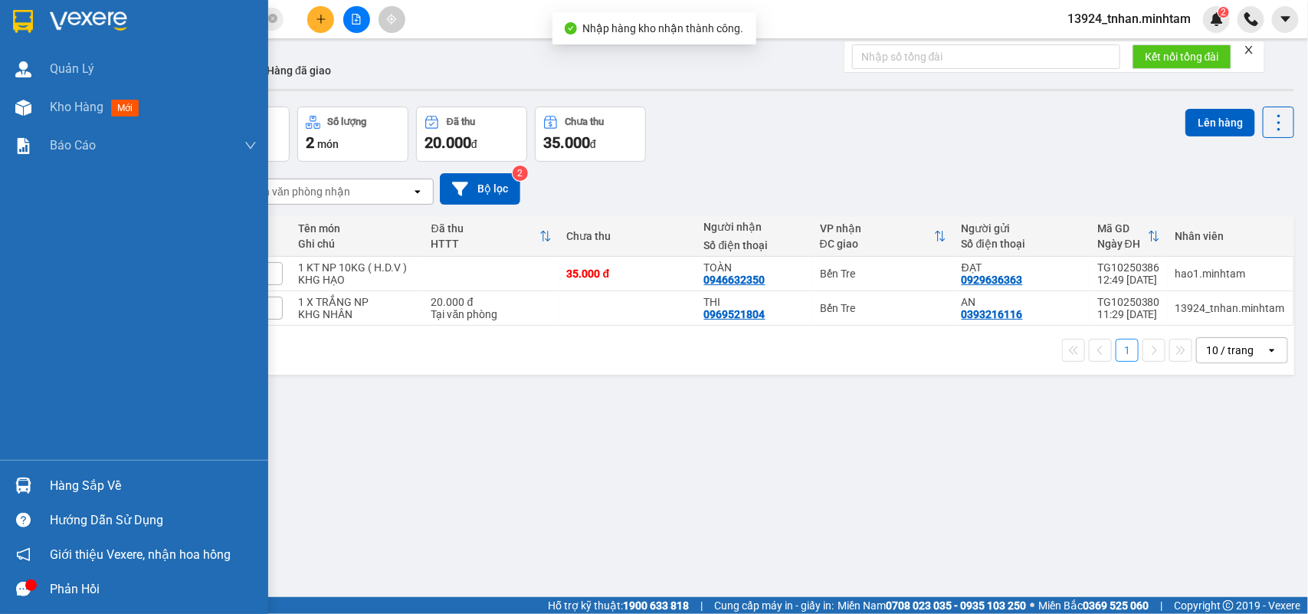
click at [31, 479] on img at bounding box center [23, 486] width 16 height 16
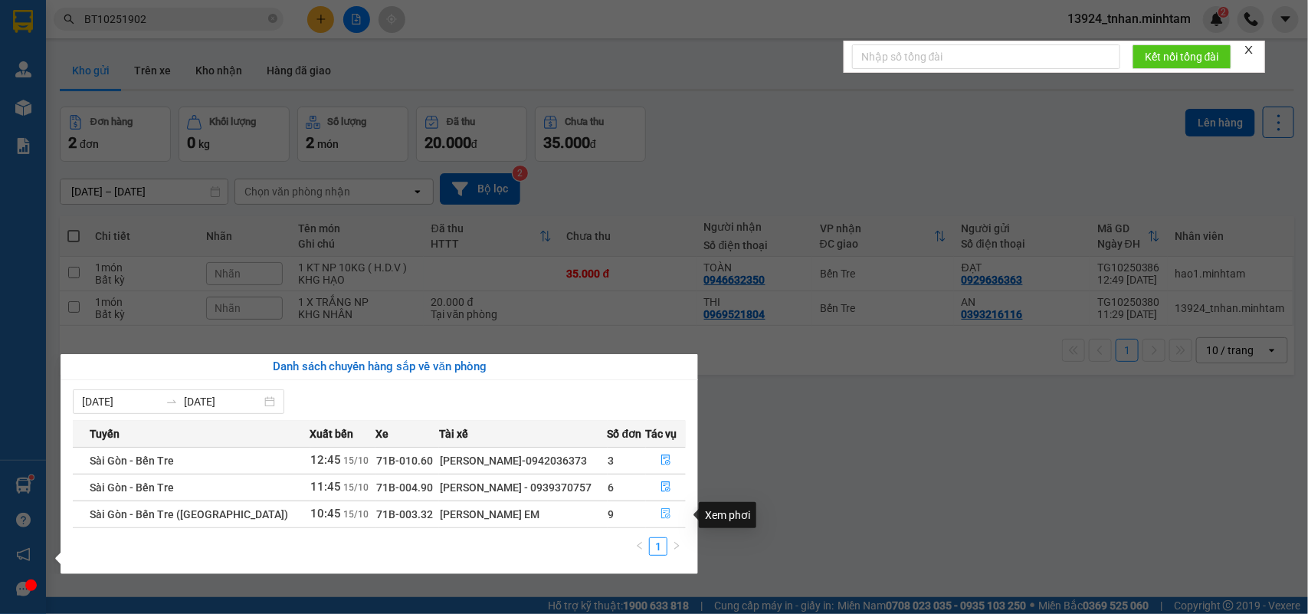
click at [652, 516] on button "button" at bounding box center [666, 514] width 39 height 25
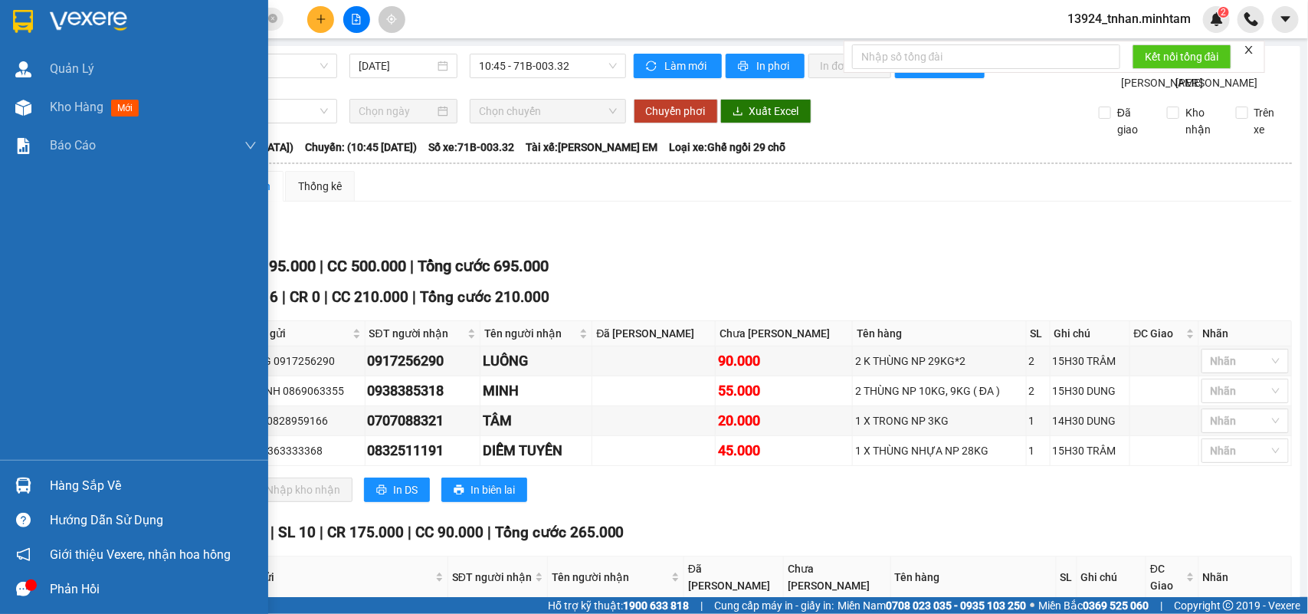
drag, startPoint x: 73, startPoint y: 484, endPoint x: 331, endPoint y: 477, distance: 258.4
click at [77, 481] on div "Hàng sắp về" at bounding box center [153, 485] width 207 height 23
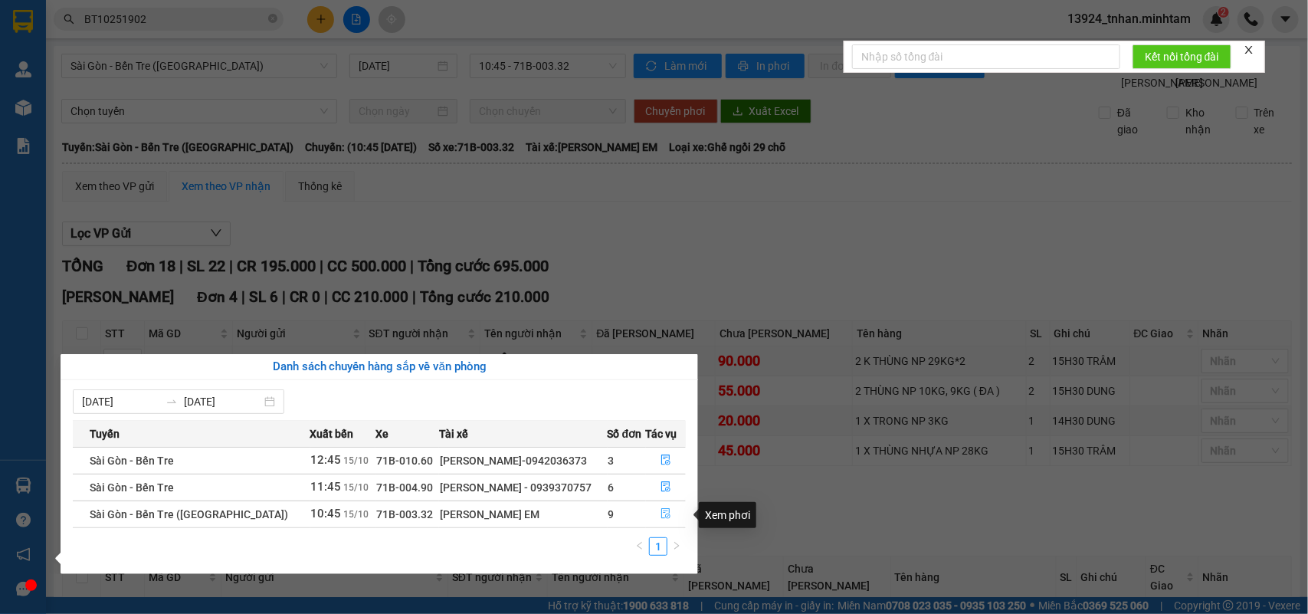
click at [663, 514] on icon "file-done" at bounding box center [666, 513] width 11 height 11
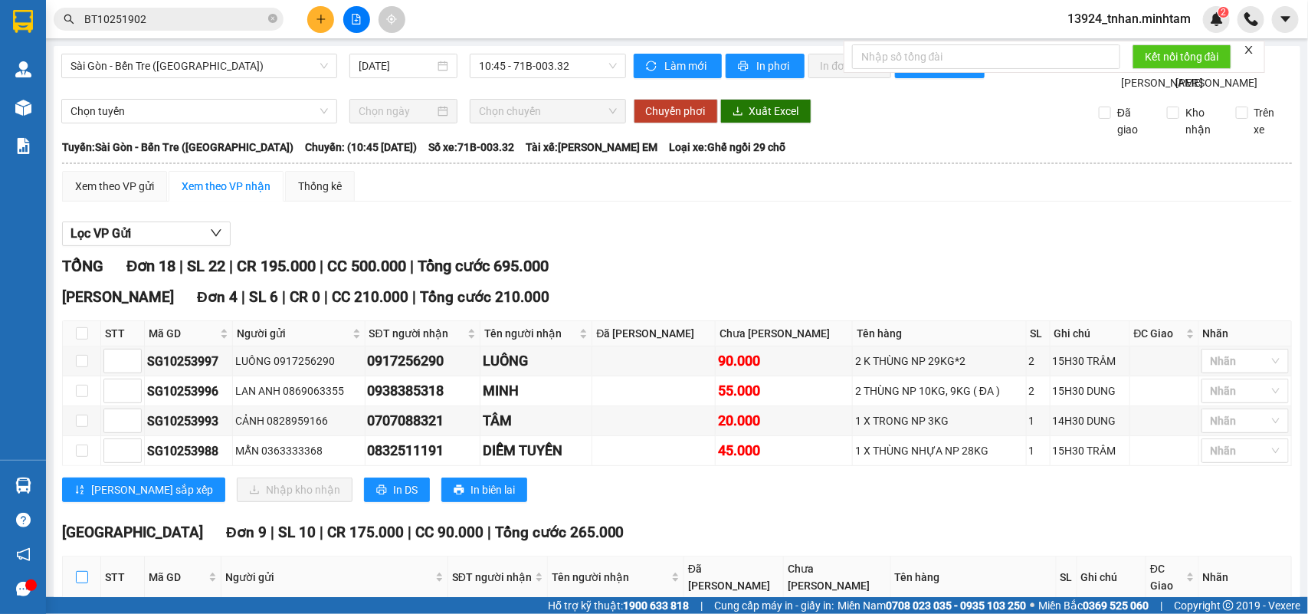
drag, startPoint x: 78, startPoint y: 228, endPoint x: 80, endPoint y: 212, distance: 16.3
click at [79, 571] on input "checkbox" at bounding box center [82, 577] width 12 height 12
checkbox input "true"
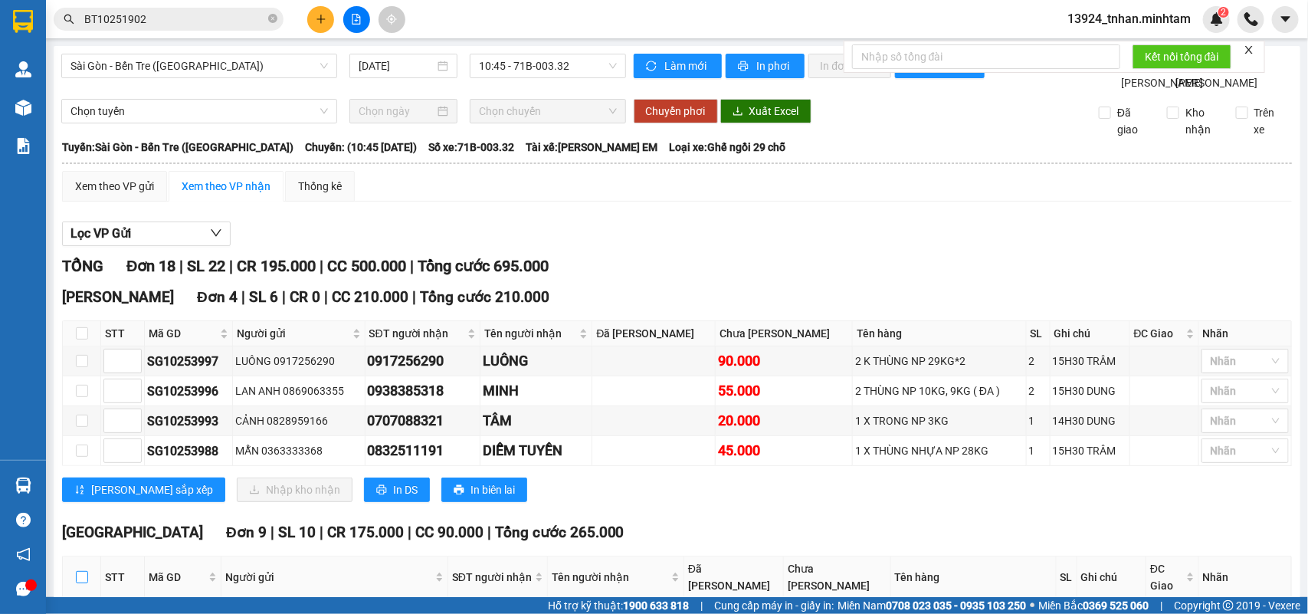
checkbox input "true"
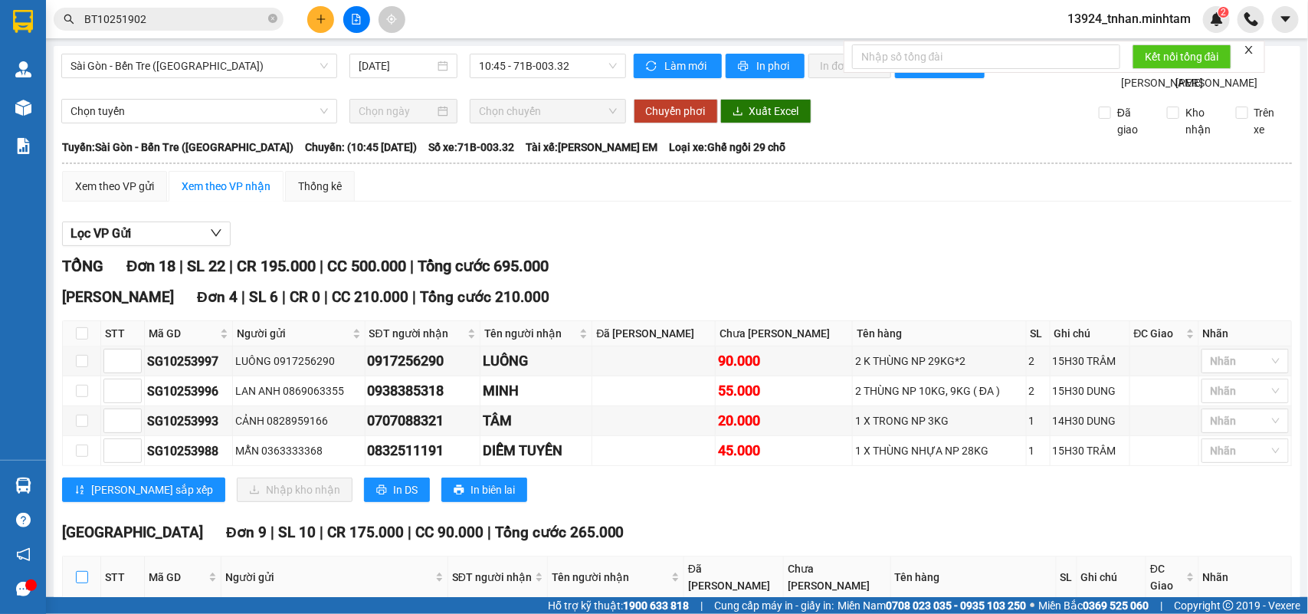
checkbox input "true"
click at [276, 20] on icon "close-circle" at bounding box center [272, 18] width 9 height 9
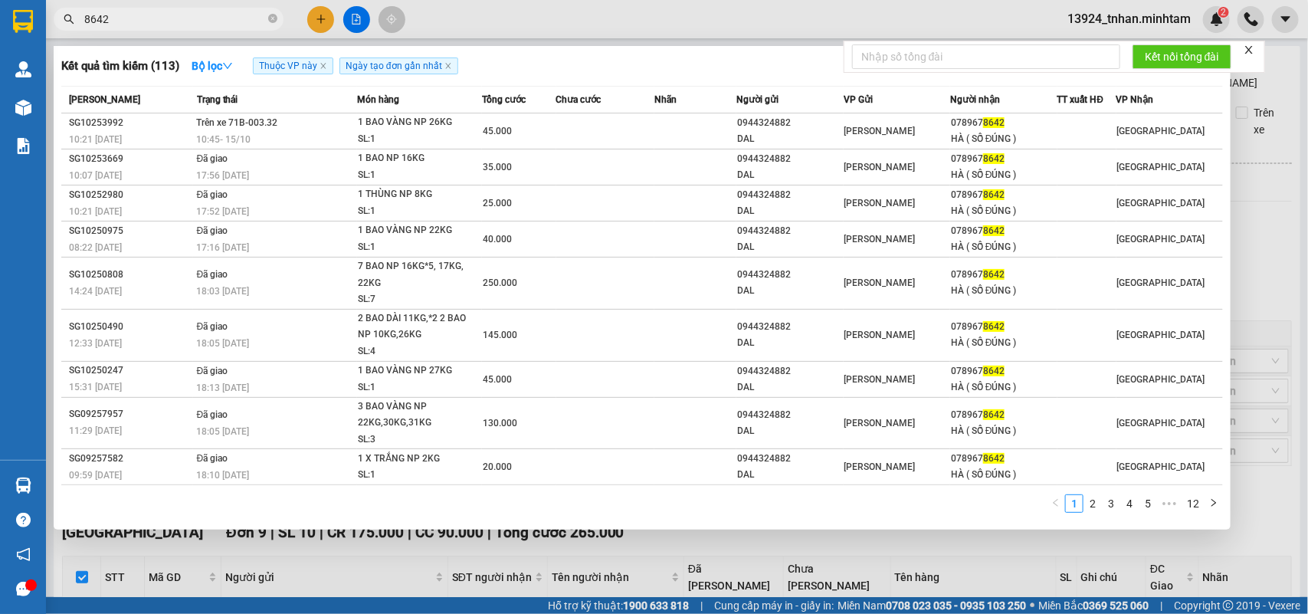
type input "8642"
click at [661, 550] on div at bounding box center [654, 307] width 1308 height 614
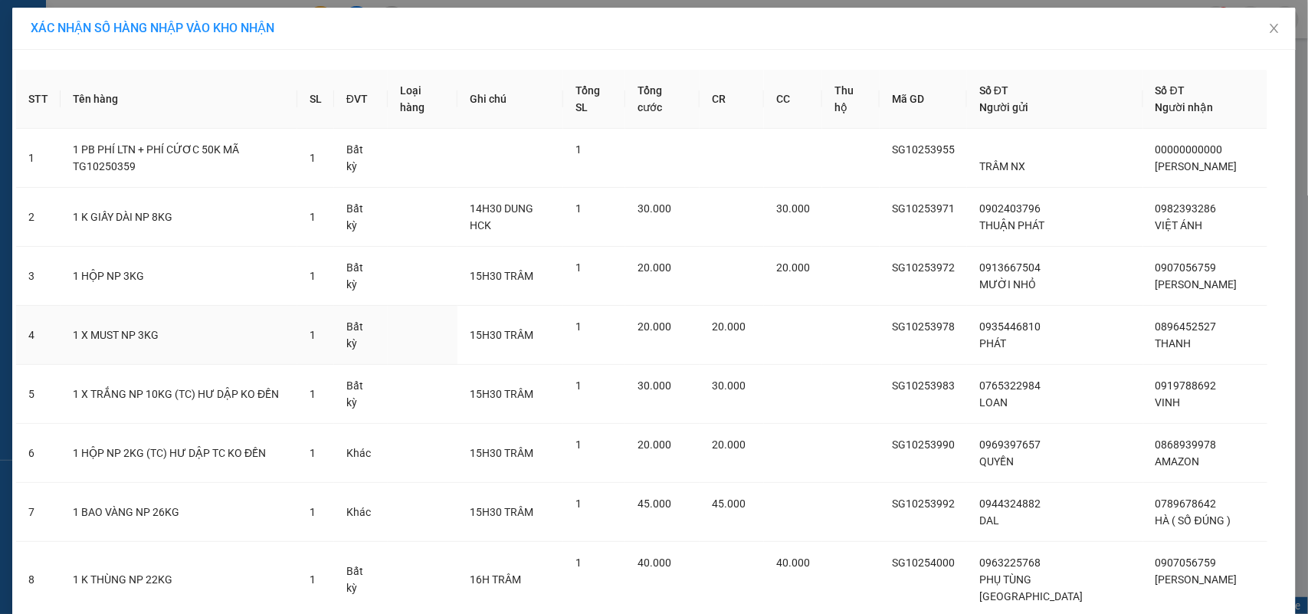
click at [613, 322] on div "1" at bounding box center [595, 326] width 38 height 17
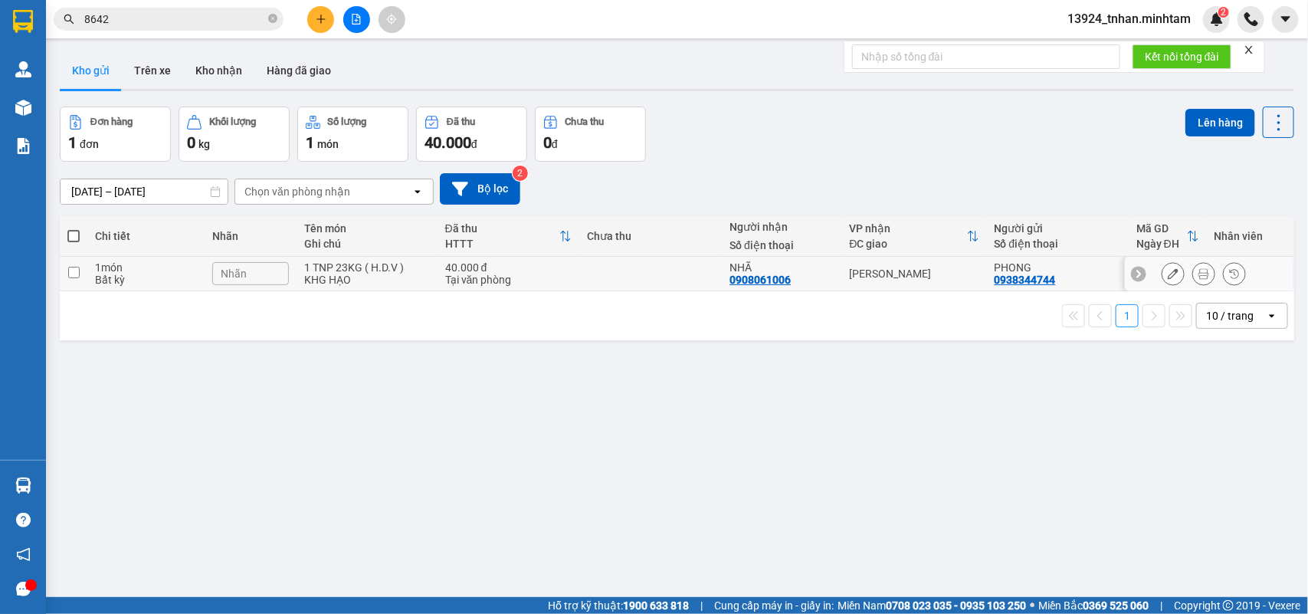
click at [470, 270] on div "40.000 đ" at bounding box center [508, 267] width 126 height 12
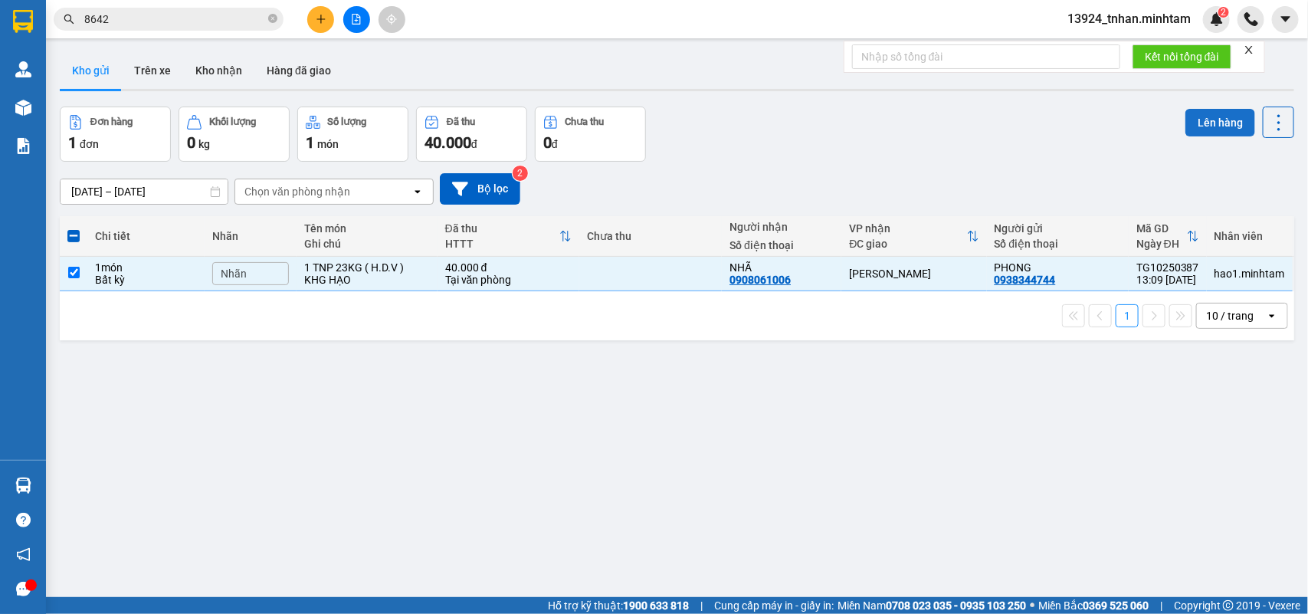
click at [1211, 117] on button "Lên hàng" at bounding box center [1221, 123] width 70 height 28
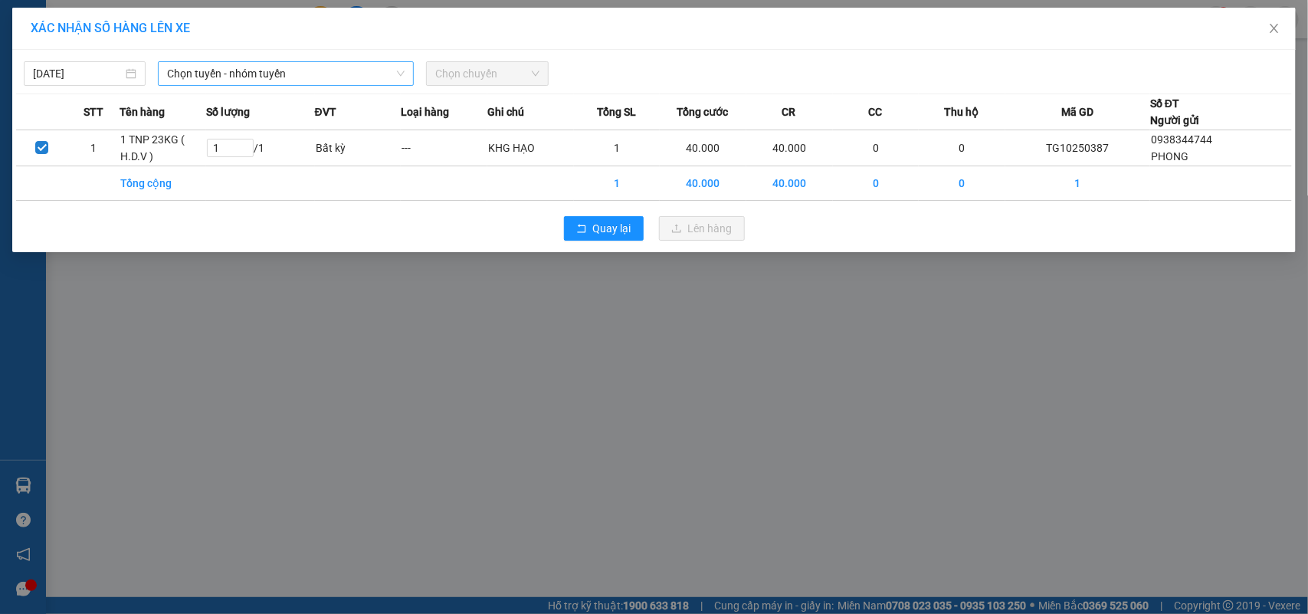
click at [331, 81] on span "Chọn tuyến - nhóm tuyến" at bounding box center [286, 73] width 238 height 23
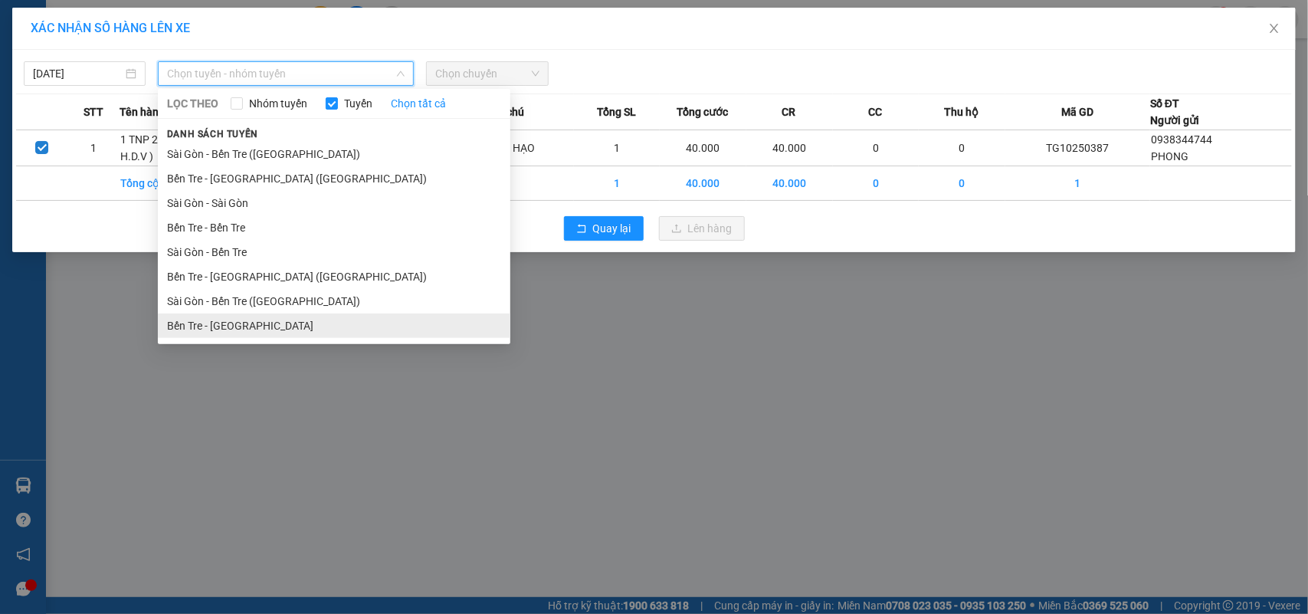
click at [234, 320] on li "Bến Tre - [GEOGRAPHIC_DATA]" at bounding box center [334, 325] width 353 height 25
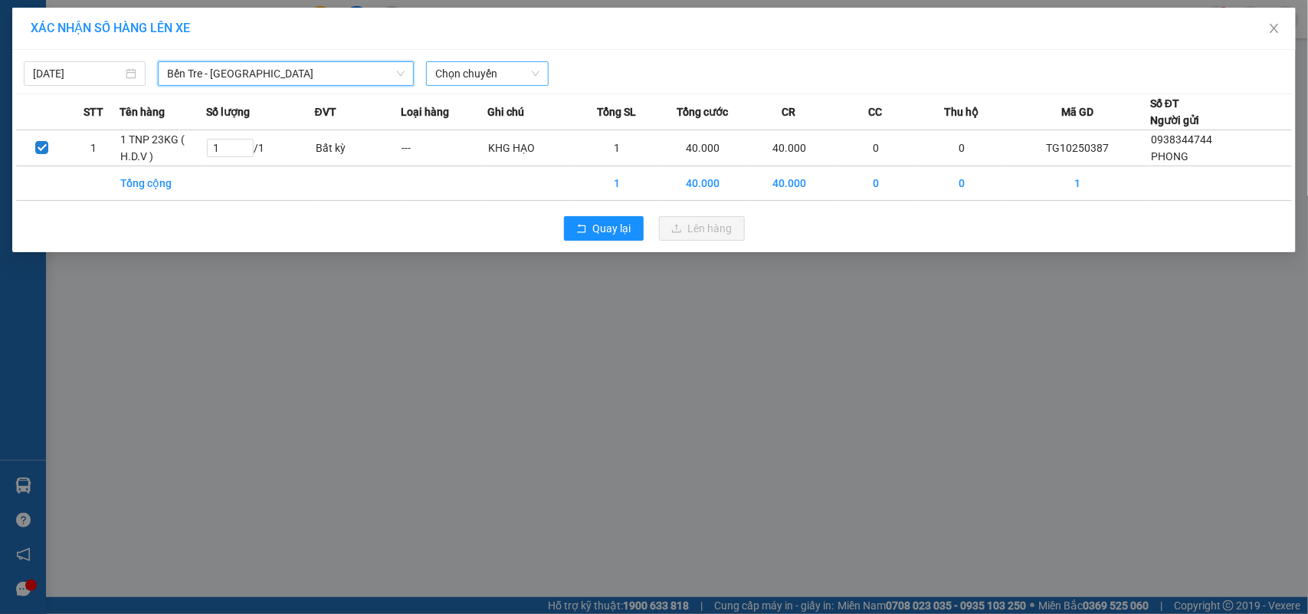
click at [472, 71] on span "Chọn chuyến" at bounding box center [486, 73] width 103 height 23
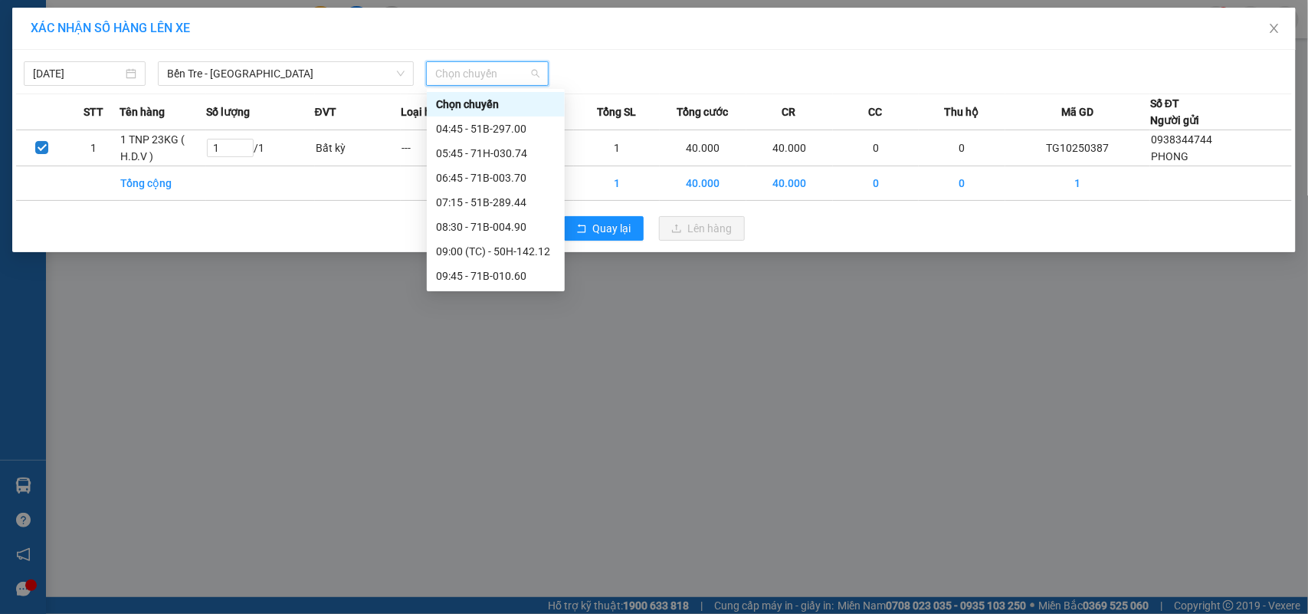
click at [531, 341] on div "12:45 - 71F-000.27" at bounding box center [496, 349] width 120 height 17
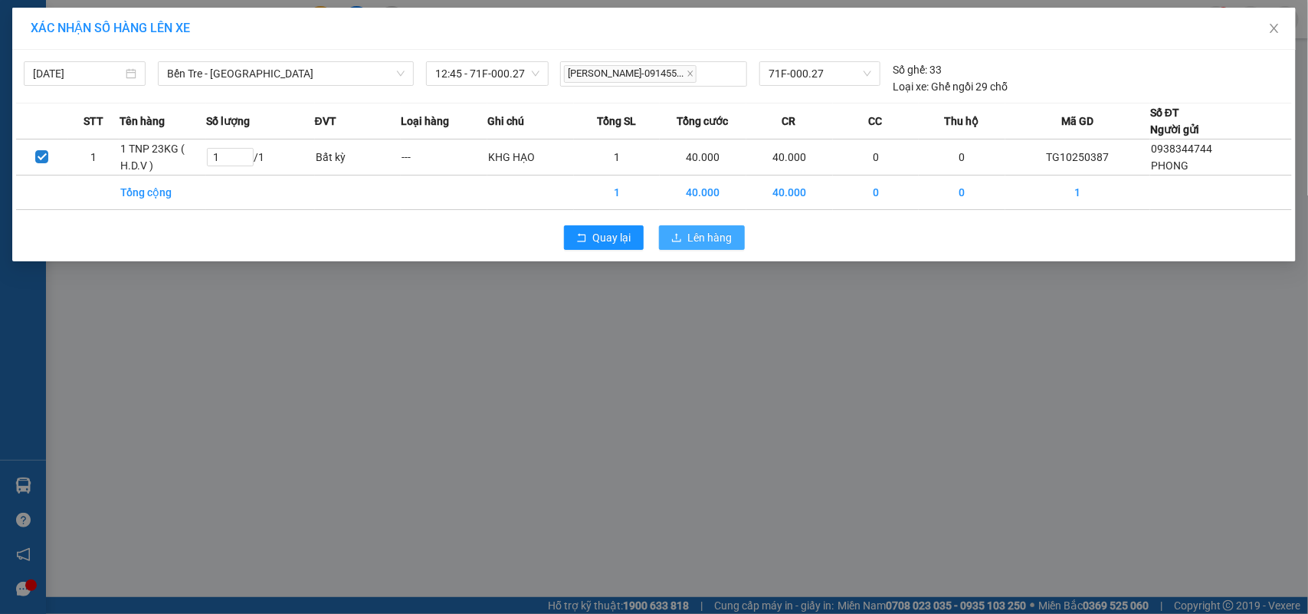
click at [675, 243] on icon "upload" at bounding box center [676, 237] width 11 height 11
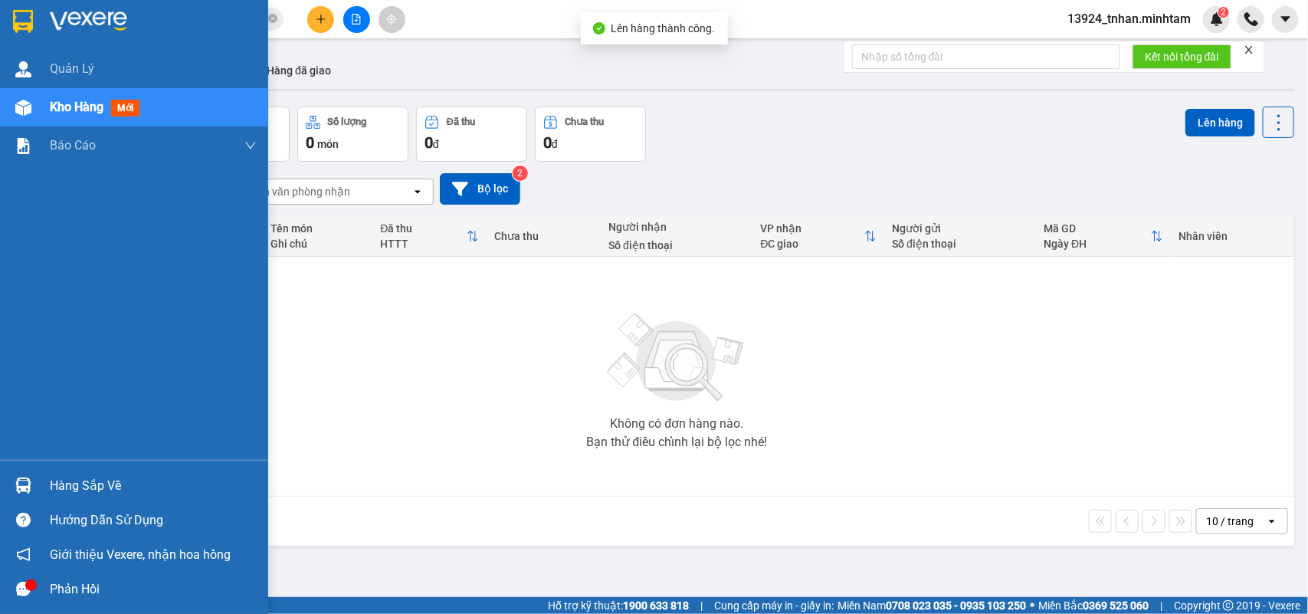
drag, startPoint x: 46, startPoint y: 481, endPoint x: 74, endPoint y: 479, distance: 28.5
click at [50, 481] on div "Hàng sắp về" at bounding box center [134, 485] width 268 height 34
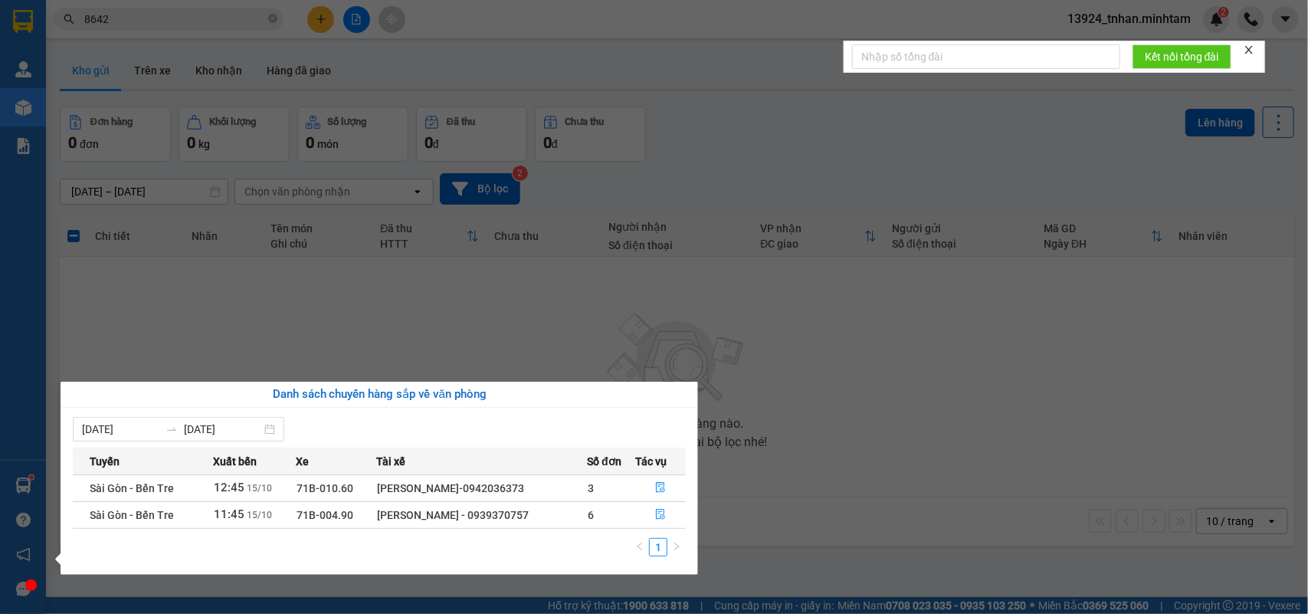
drag, startPoint x: 416, startPoint y: 363, endPoint x: 231, endPoint y: 228, distance: 229.4
click at [415, 363] on section "Kết quả tìm kiếm ( 113 ) Bộ lọc Thuộc VP này Ngày tạo đơn gần nhất Mã ĐH Trạng …" at bounding box center [654, 307] width 1308 height 614
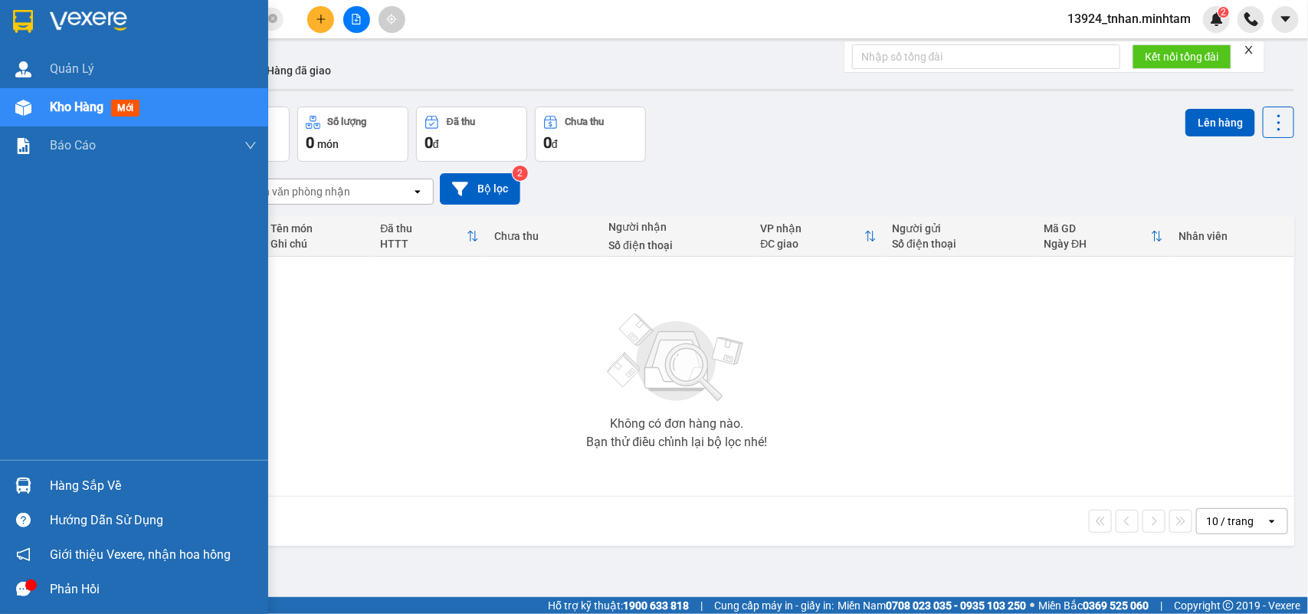
click at [15, 19] on img at bounding box center [23, 21] width 20 height 23
drag, startPoint x: 32, startPoint y: 473, endPoint x: 280, endPoint y: 481, distance: 247.7
click at [52, 473] on div "Hàng sắp về" at bounding box center [134, 485] width 268 height 34
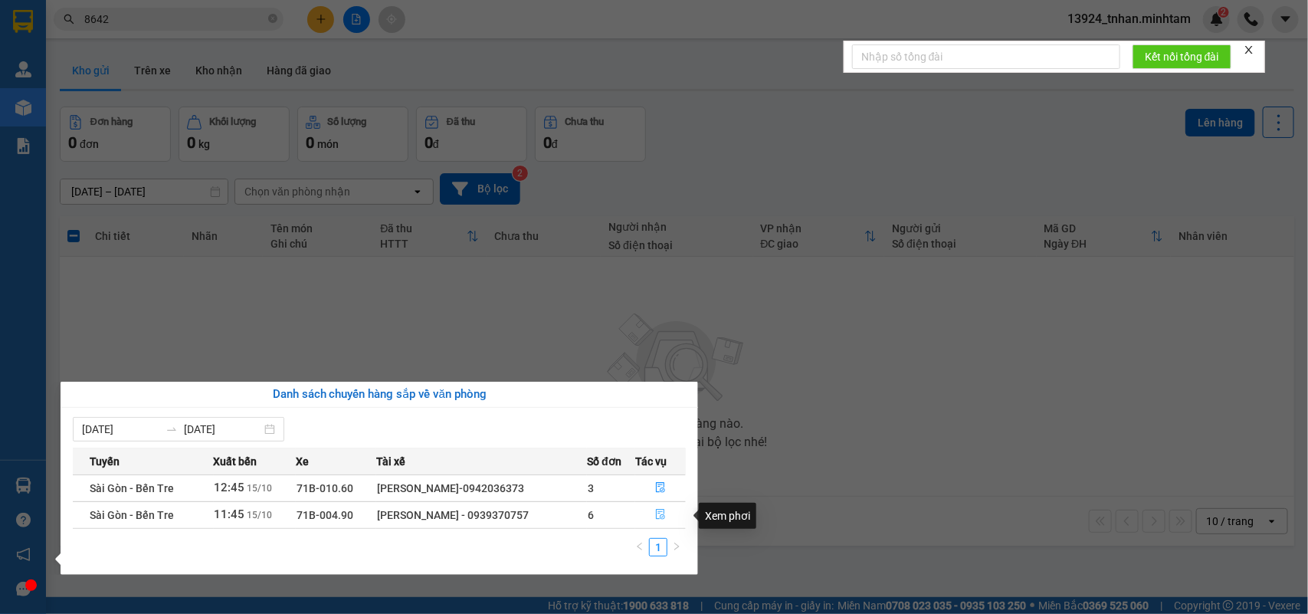
click at [676, 510] on button "button" at bounding box center [660, 515] width 49 height 25
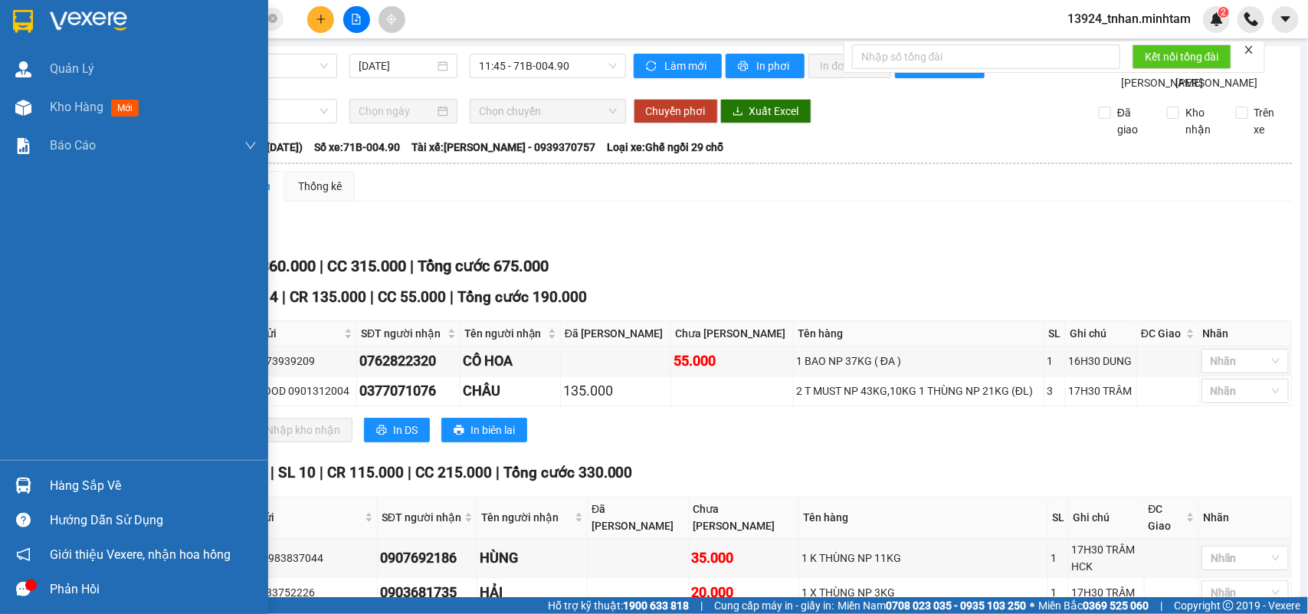
drag, startPoint x: 5, startPoint y: 487, endPoint x: 58, endPoint y: 484, distance: 53.0
click at [5, 487] on div "Hàng sắp về" at bounding box center [134, 485] width 268 height 34
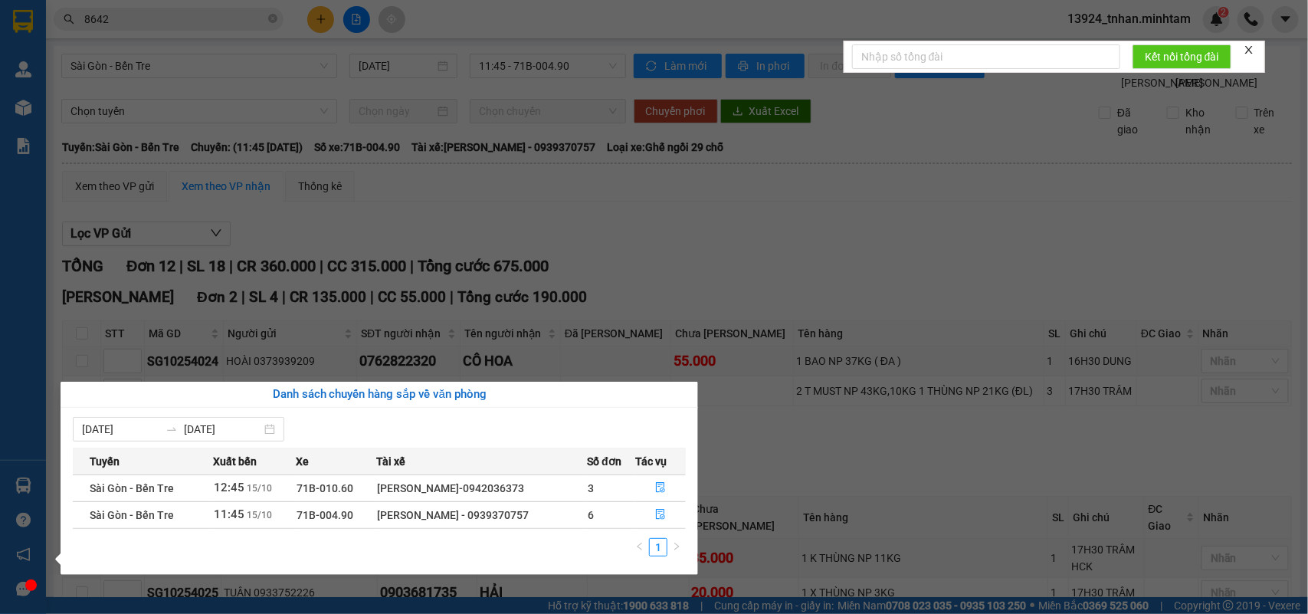
click at [790, 324] on section "Kết quả tìm kiếm ( 113 ) Bộ lọc Thuộc VP này Ngày tạo đơn gần nhất Mã ĐH Trạng …" at bounding box center [654, 307] width 1308 height 614
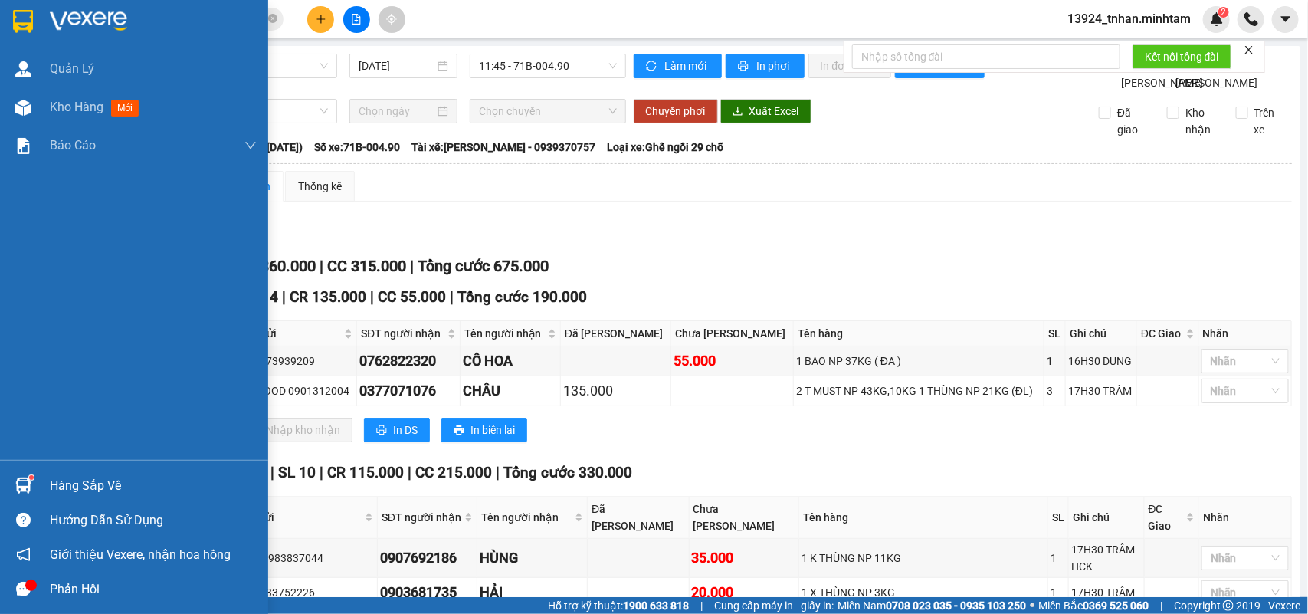
drag, startPoint x: 67, startPoint y: 470, endPoint x: 81, endPoint y: 474, distance: 15.1
click at [67, 471] on div "Hàng sắp về" at bounding box center [134, 485] width 268 height 34
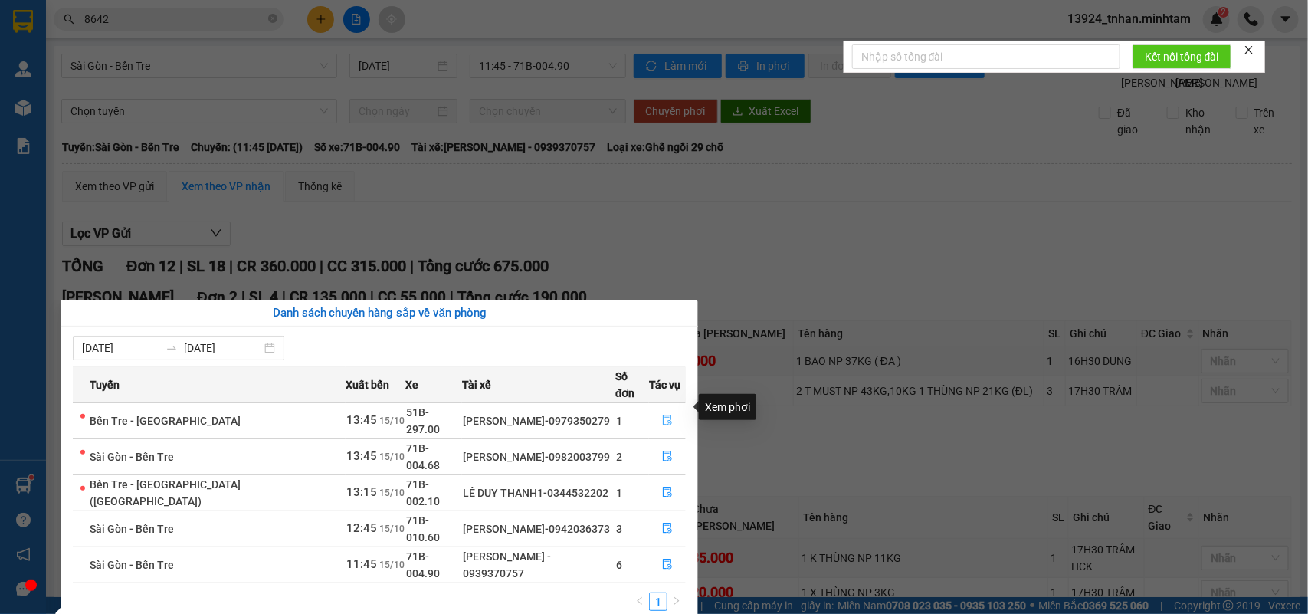
click at [650, 409] on button "button" at bounding box center [667, 421] width 35 height 25
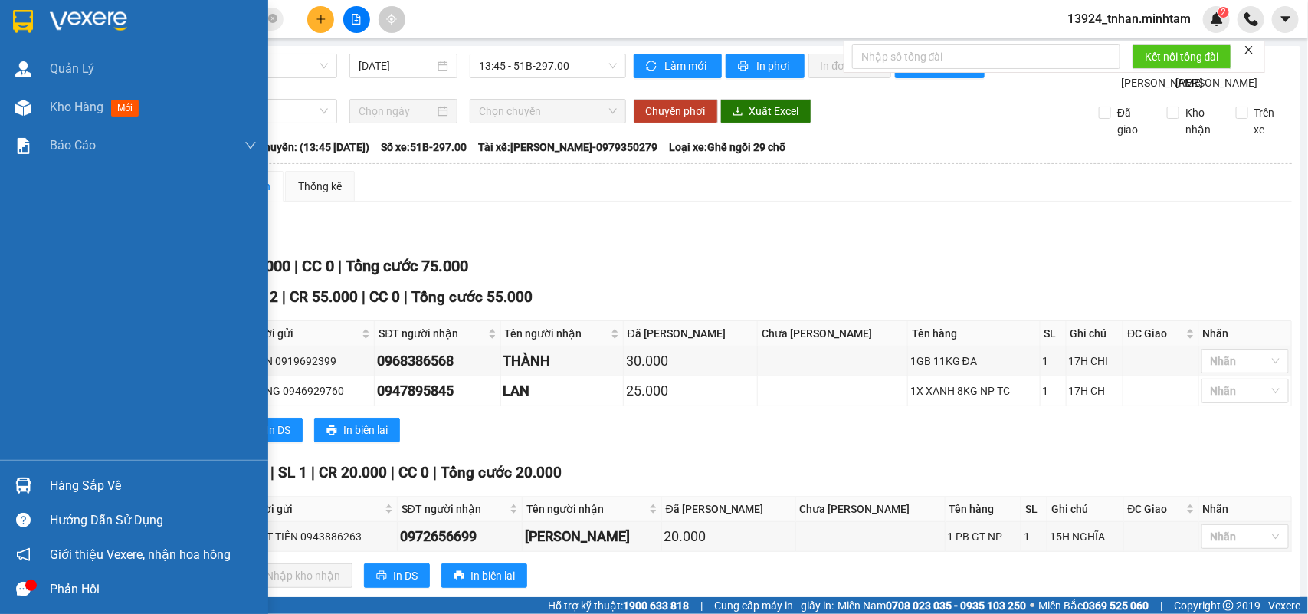
drag, startPoint x: 48, startPoint y: 474, endPoint x: 273, endPoint y: 468, distance: 224.6
click at [61, 478] on div "Hàng sắp về" at bounding box center [134, 485] width 268 height 34
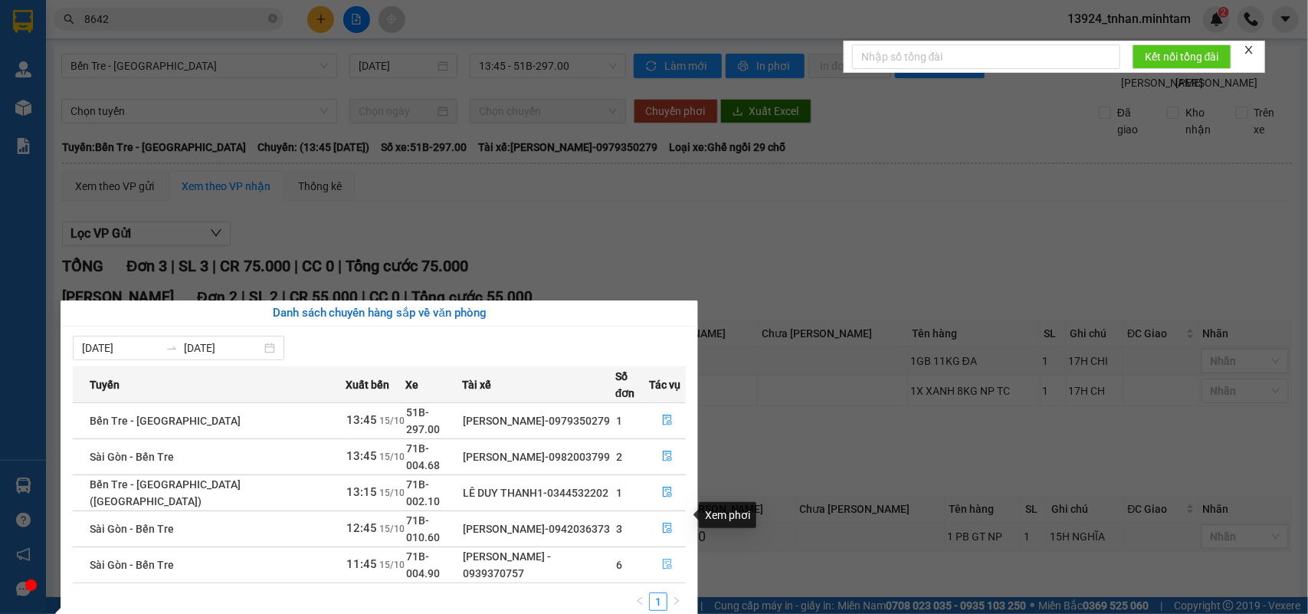
click at [663, 559] on icon "file-done" at bounding box center [667, 564] width 9 height 11
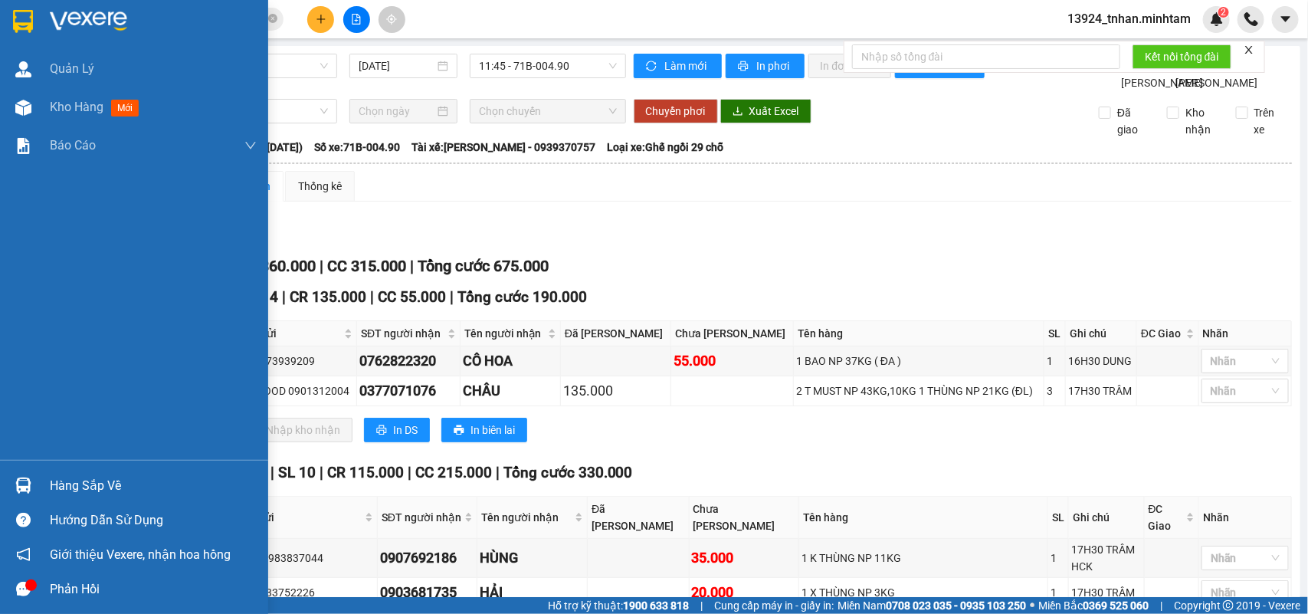
click at [25, 223] on div "Quản Lý Kho hàng mới Báo cáo BC giao hàng (nhân viên) BC hàng tồn Báo cáo dòng …" at bounding box center [134, 255] width 268 height 410
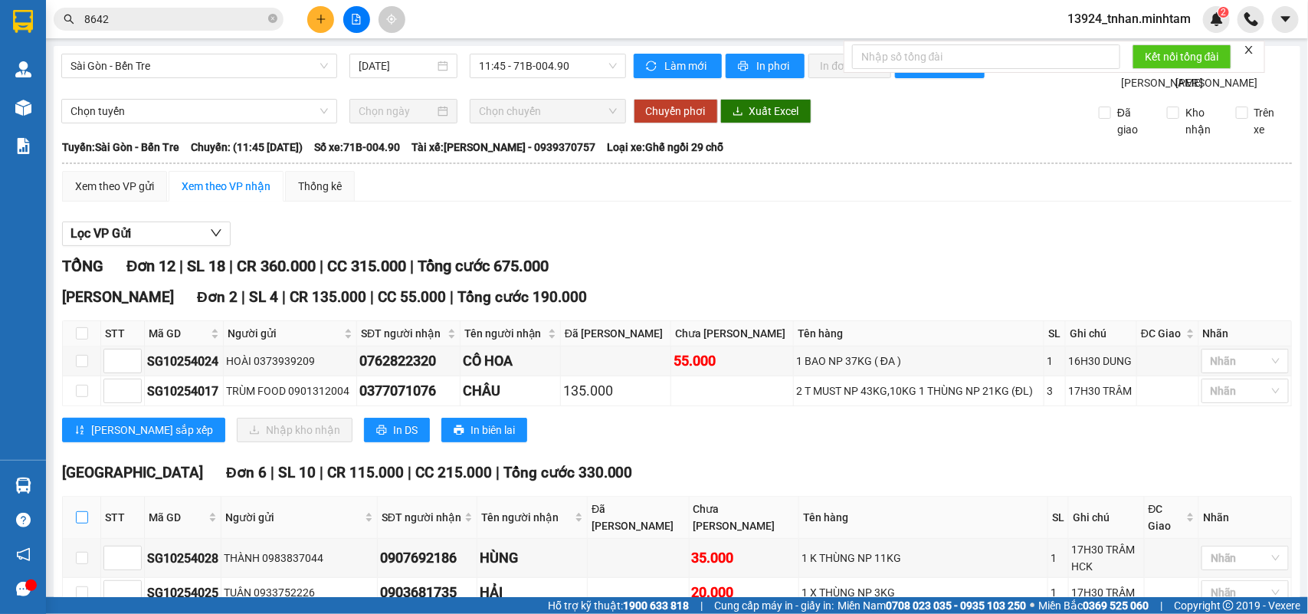
click at [84, 511] on input "checkbox" at bounding box center [82, 517] width 12 height 12
checkbox input "true"
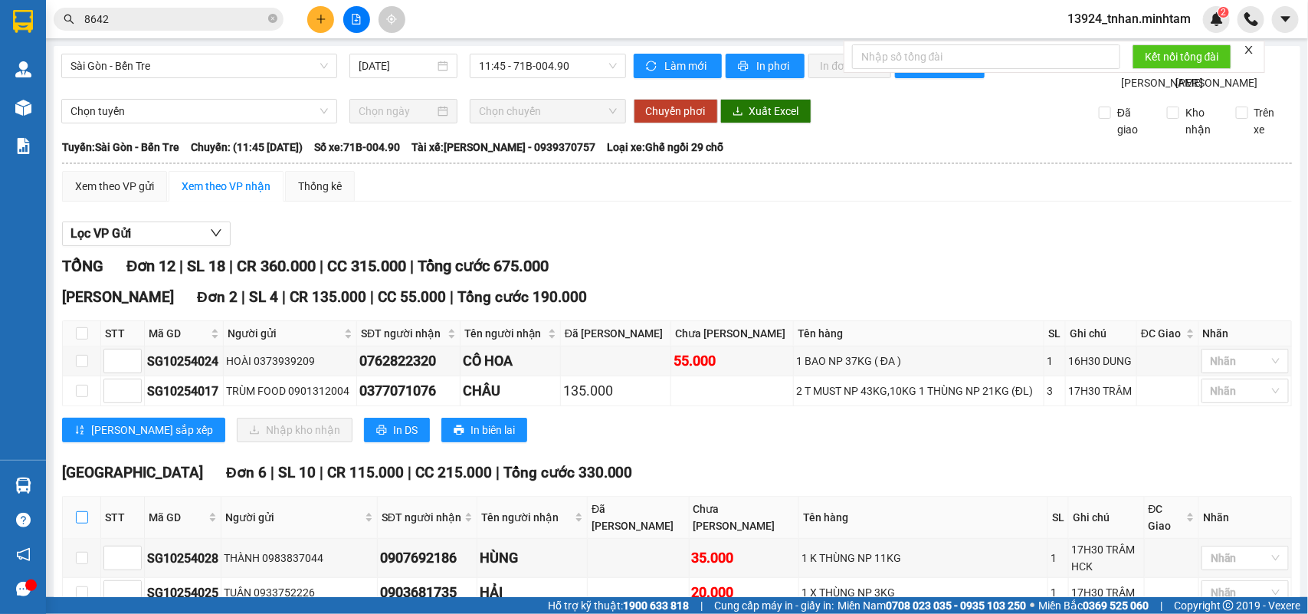
checkbox input "true"
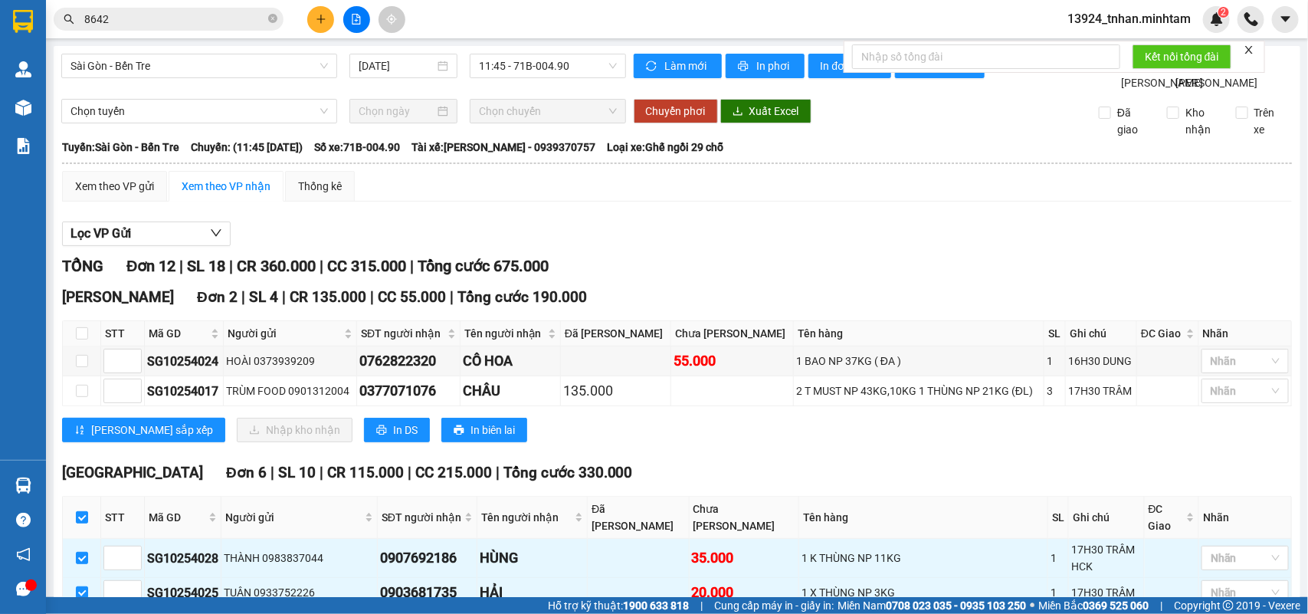
drag, startPoint x: 258, startPoint y: 425, endPoint x: 270, endPoint y: 423, distance: 11.7
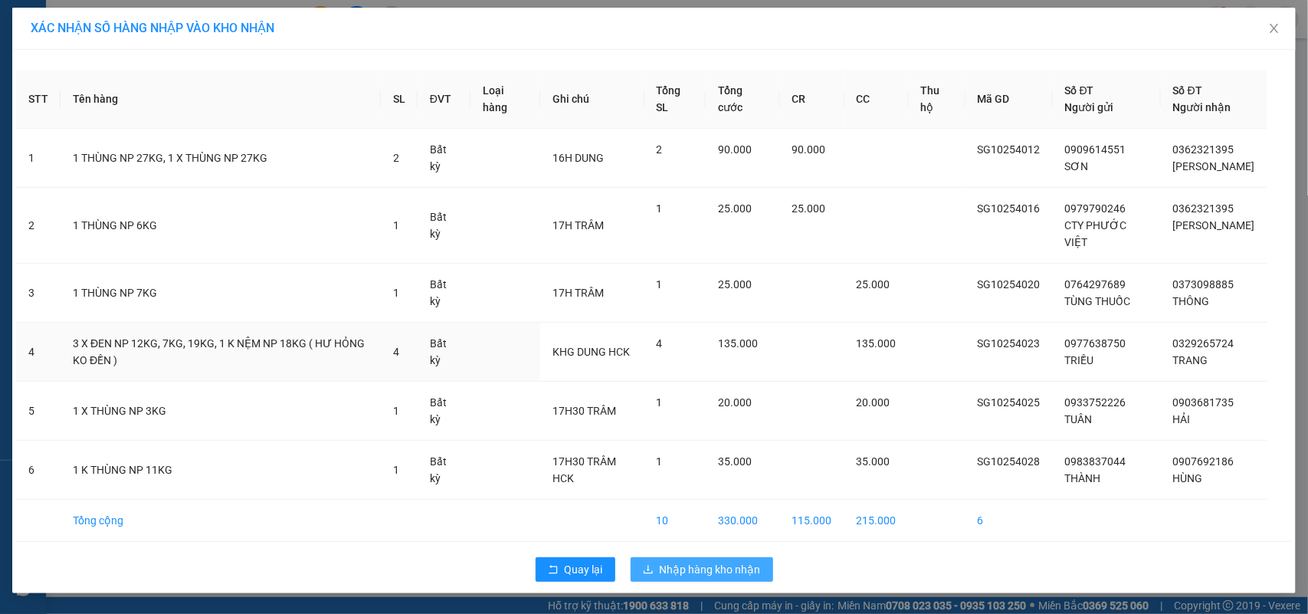
click at [706, 330] on td "4" at bounding box center [675, 352] width 61 height 59
click at [696, 558] on div "Quay lại Nhập hàng kho nhận" at bounding box center [654, 570] width 1276 height 40
drag, startPoint x: 704, startPoint y: 561, endPoint x: 701, endPoint y: 545, distance: 16.3
click at [702, 560] on button "Nhập hàng kho nhận" at bounding box center [702, 569] width 143 height 25
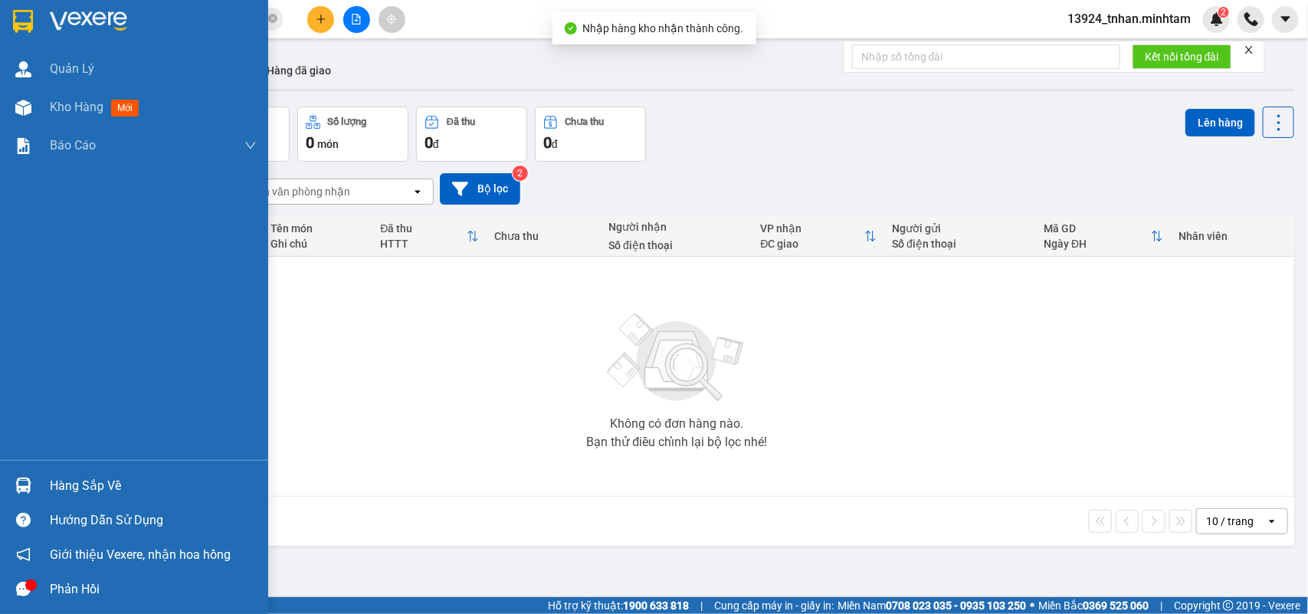
click at [71, 492] on div "Hàng sắp về" at bounding box center [153, 485] width 207 height 23
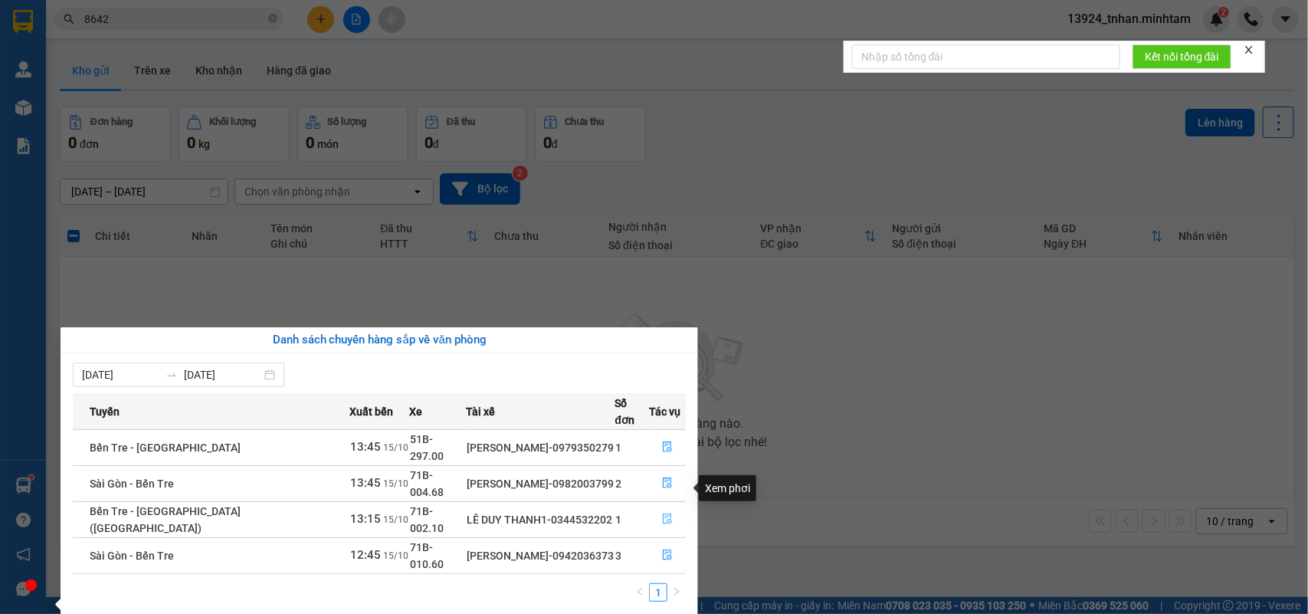
click at [675, 507] on button "button" at bounding box center [667, 519] width 35 height 25
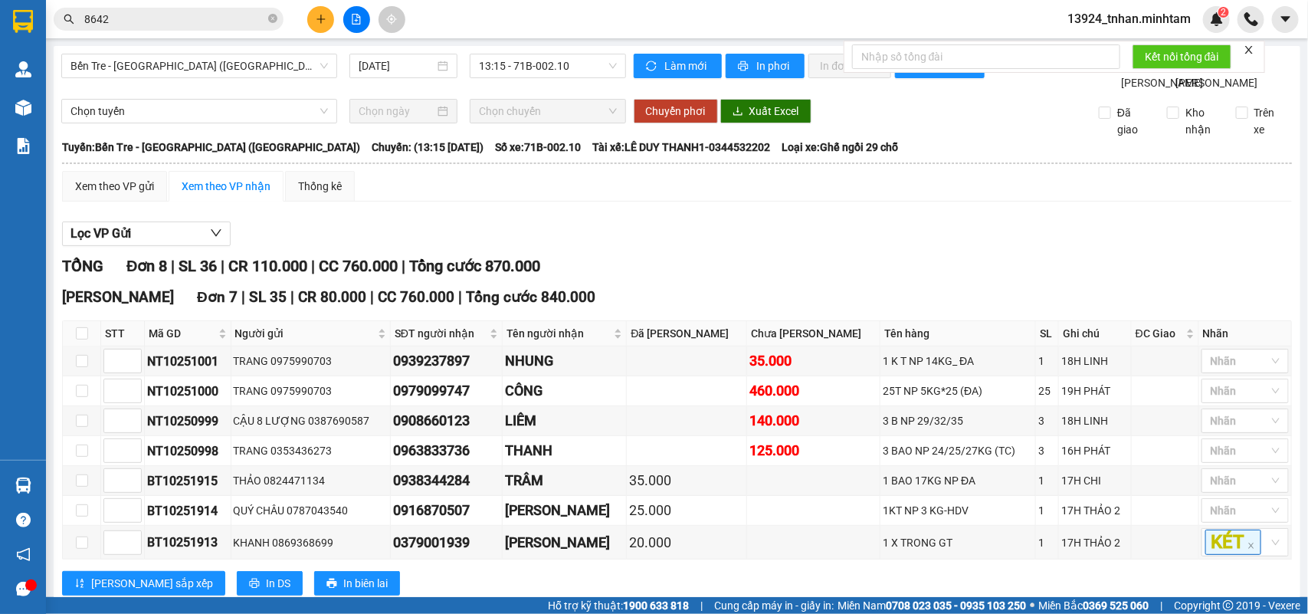
checkbox input "true"
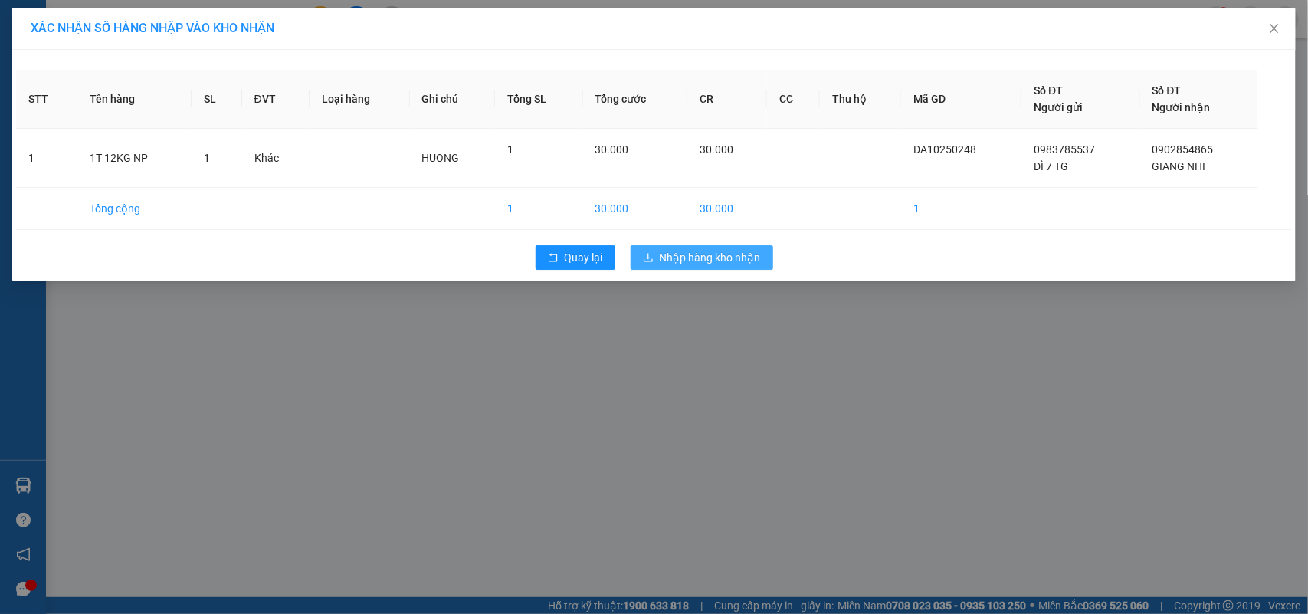
click at [687, 263] on span "Nhập hàng kho nhận" at bounding box center [710, 257] width 101 height 17
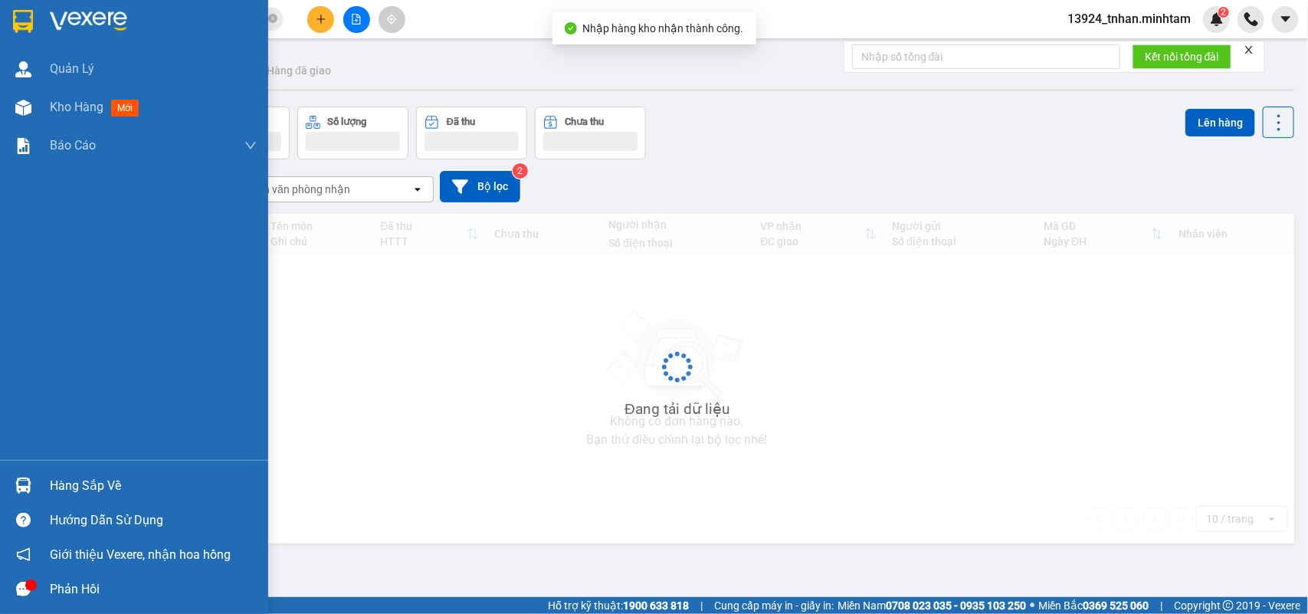
click at [18, 481] on img at bounding box center [23, 486] width 16 height 16
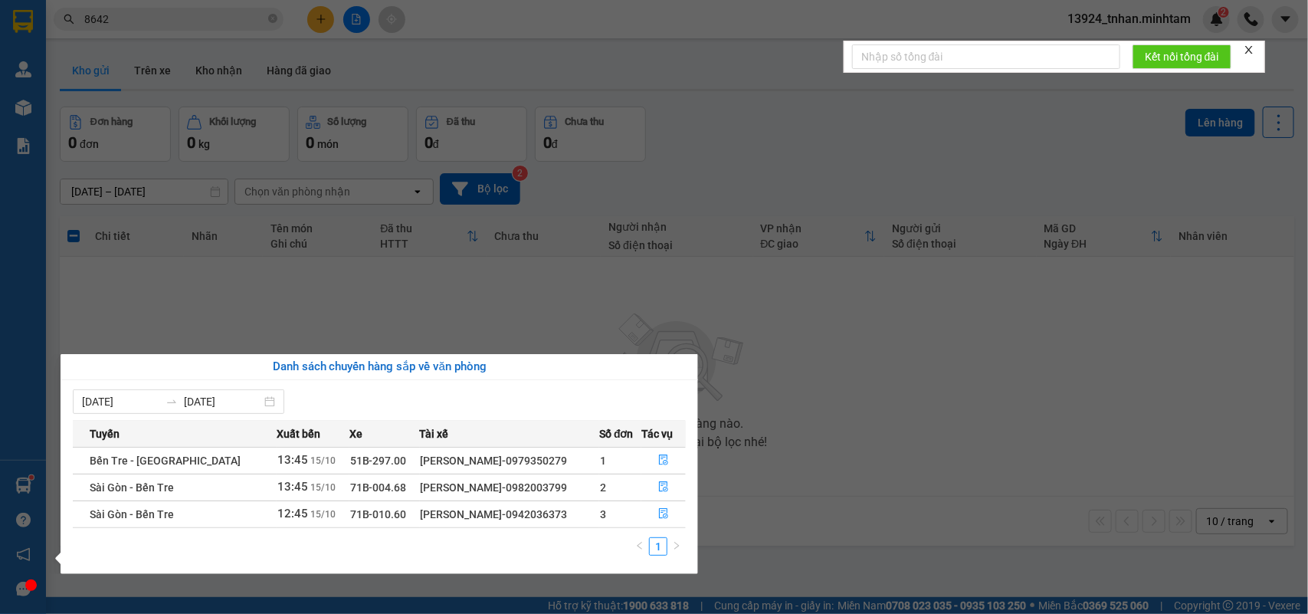
click at [502, 277] on section "Kết quả tìm kiếm ( 113 ) Bộ lọc Thuộc VP này Ngày tạo đơn gần nhất Mã ĐH Trạng …" at bounding box center [654, 307] width 1308 height 614
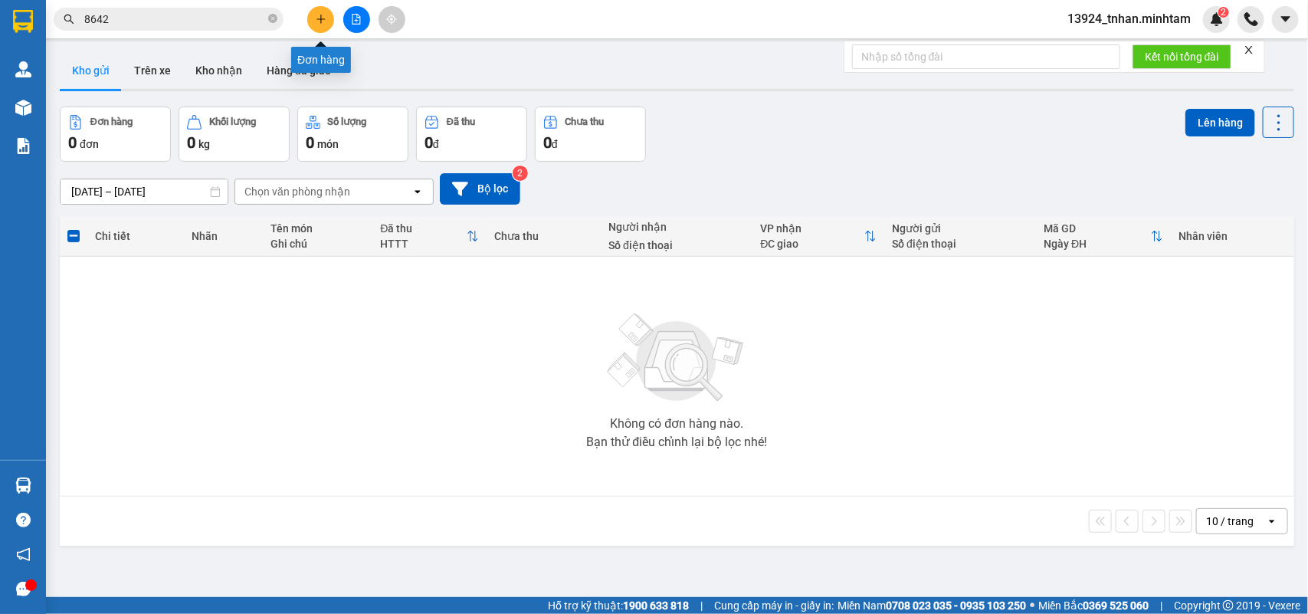
click at [330, 15] on button at bounding box center [320, 19] width 27 height 27
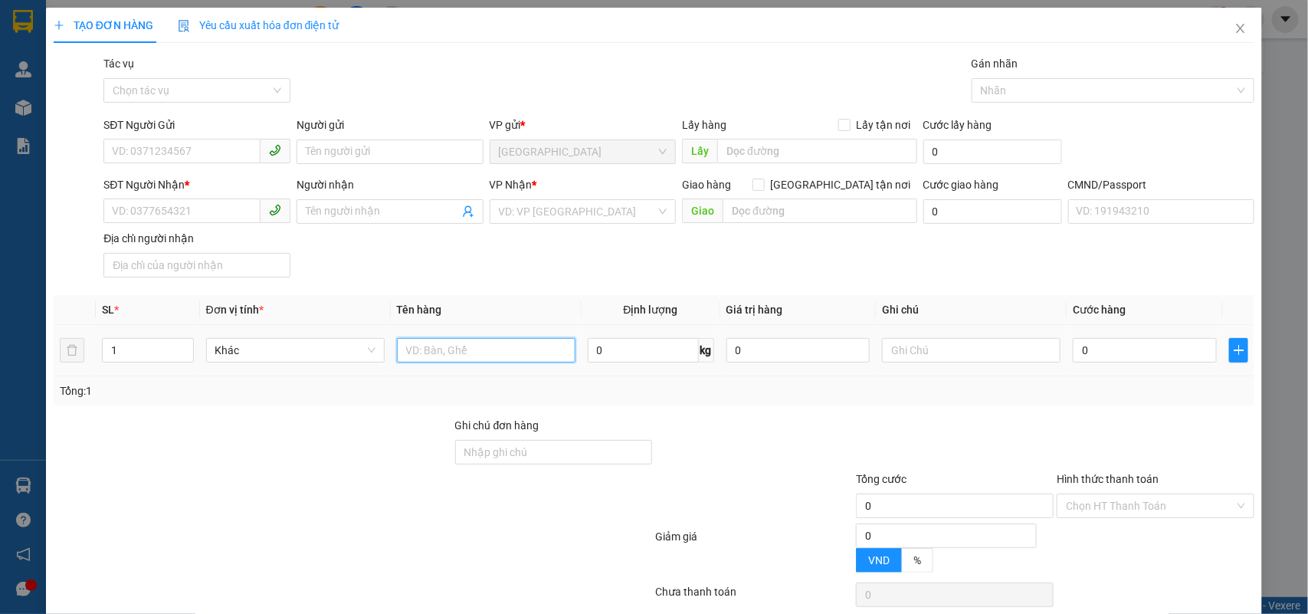
click at [468, 351] on input "text" at bounding box center [486, 350] width 179 height 25
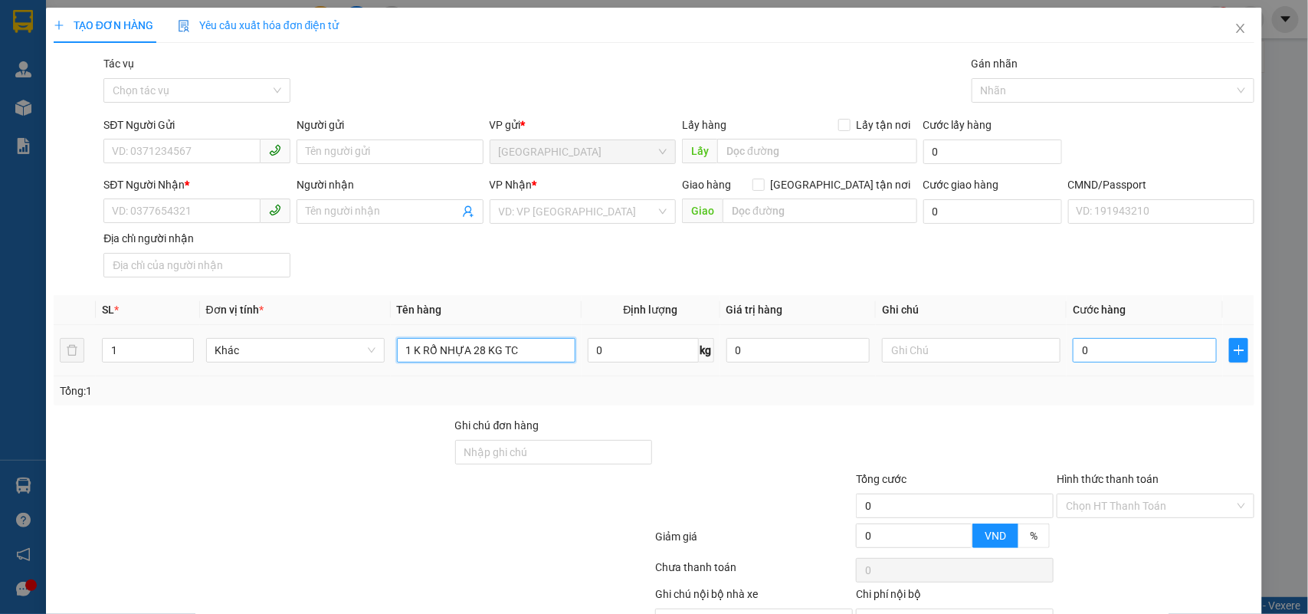
type input "1 K RỔ NHỰA 28 KG TC"
click at [1085, 341] on input "0" at bounding box center [1145, 350] width 144 height 25
type input "4"
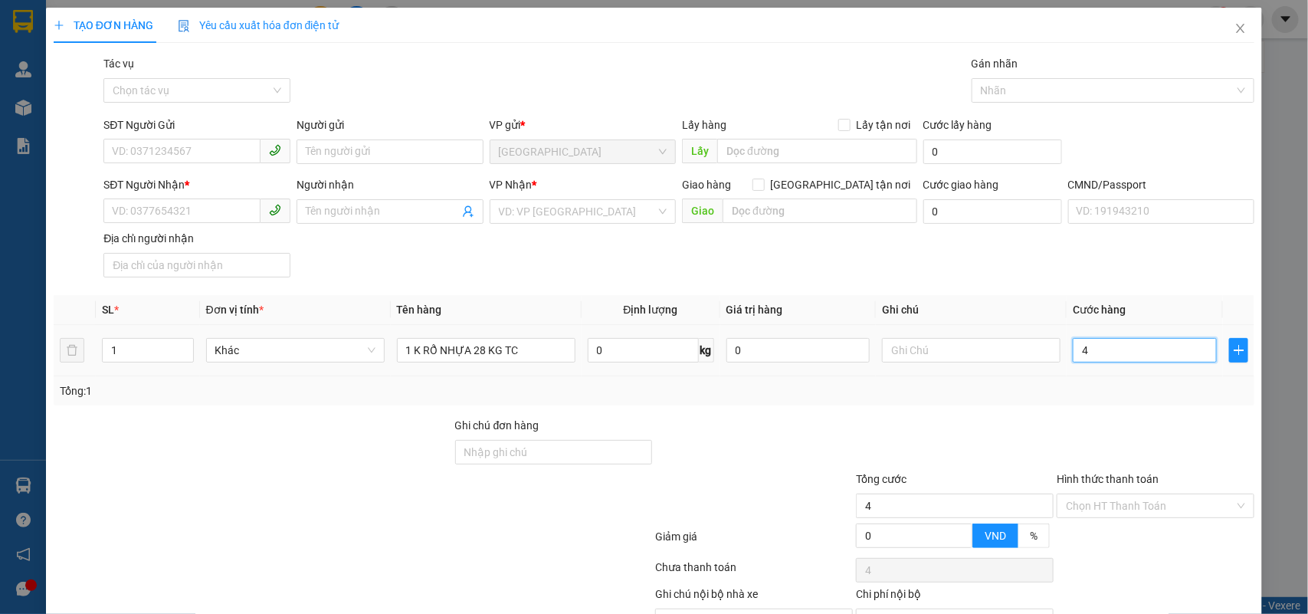
type input "45"
type input "45.000"
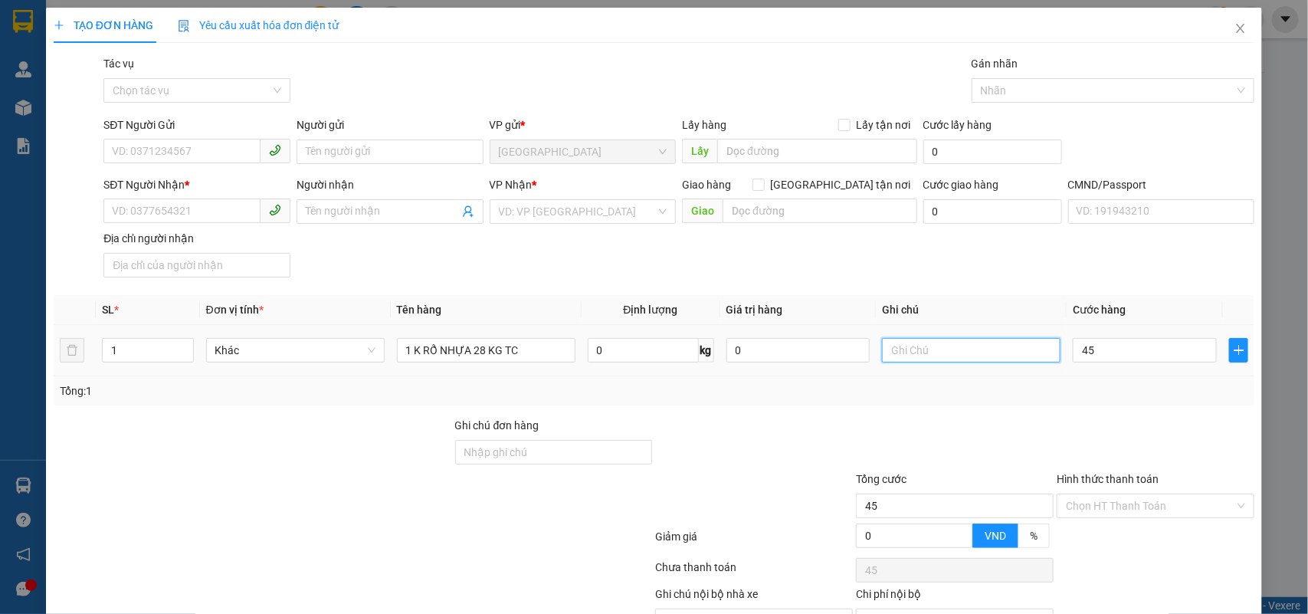
type input "45.000"
click at [1002, 362] on input "text" at bounding box center [971, 350] width 179 height 25
type input "19H NHÂN"
click at [146, 159] on input "SĐT Người Gửi" at bounding box center [181, 151] width 157 height 25
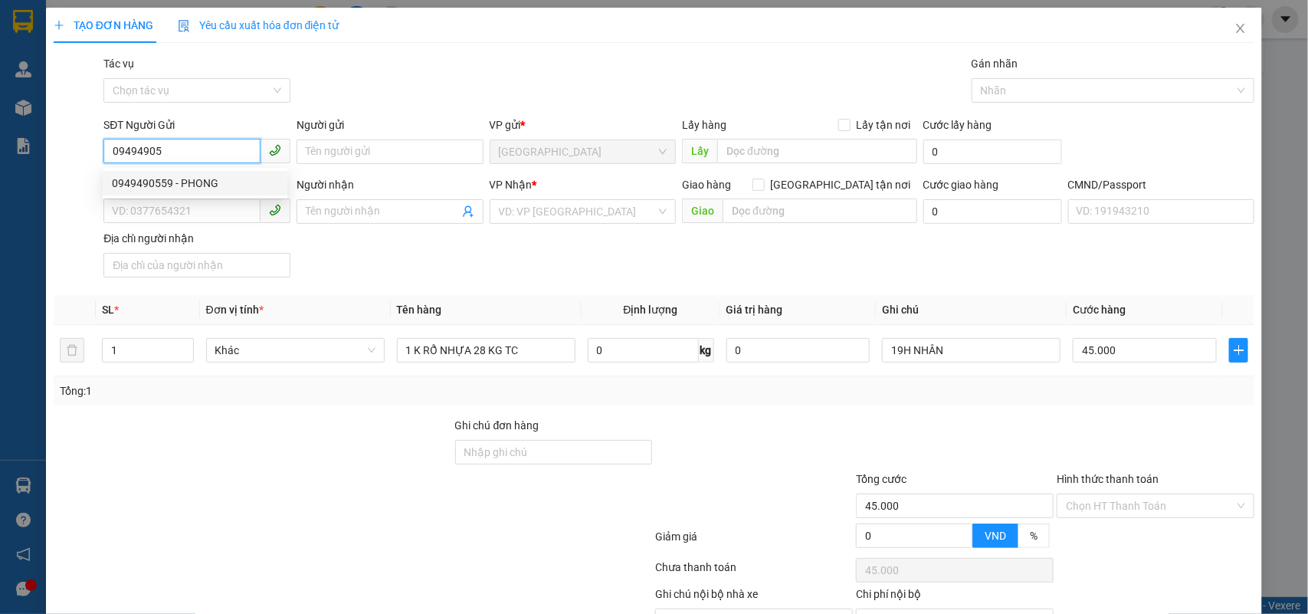
click at [162, 175] on div "0949490559 - PHONG" at bounding box center [195, 183] width 166 height 17
type input "0949490559"
type input "PHONG"
type input "0933774978"
type input "TUẤN"
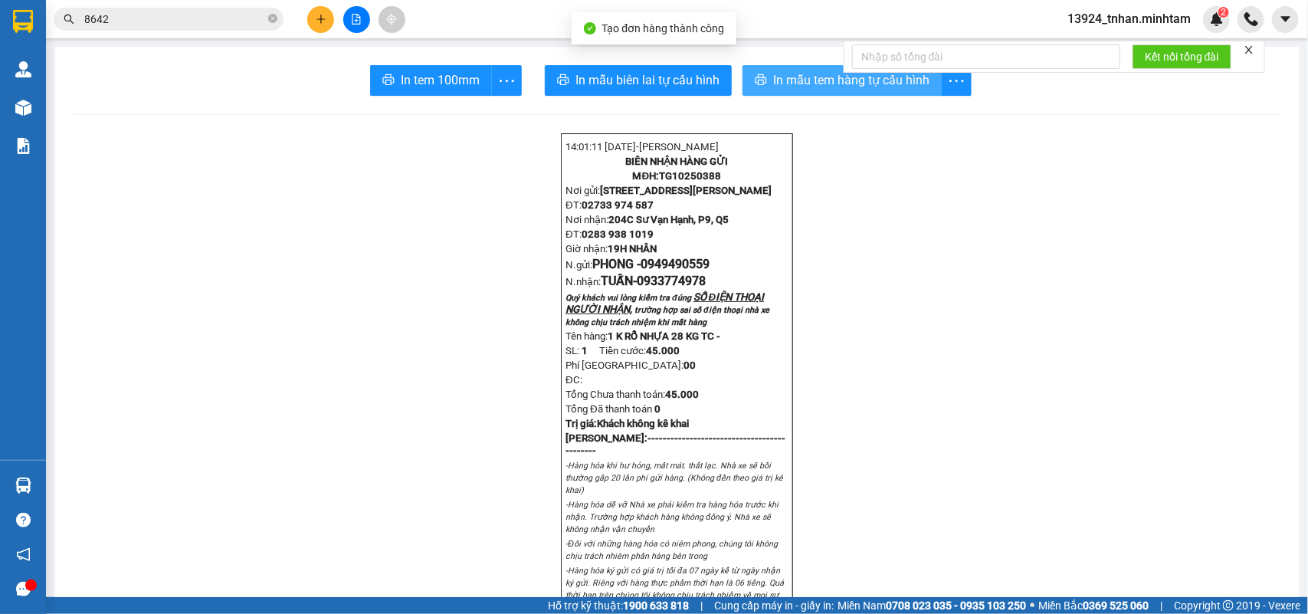
click at [783, 83] on span "In mẫu tem hàng tự cấu hình" at bounding box center [851, 80] width 156 height 19
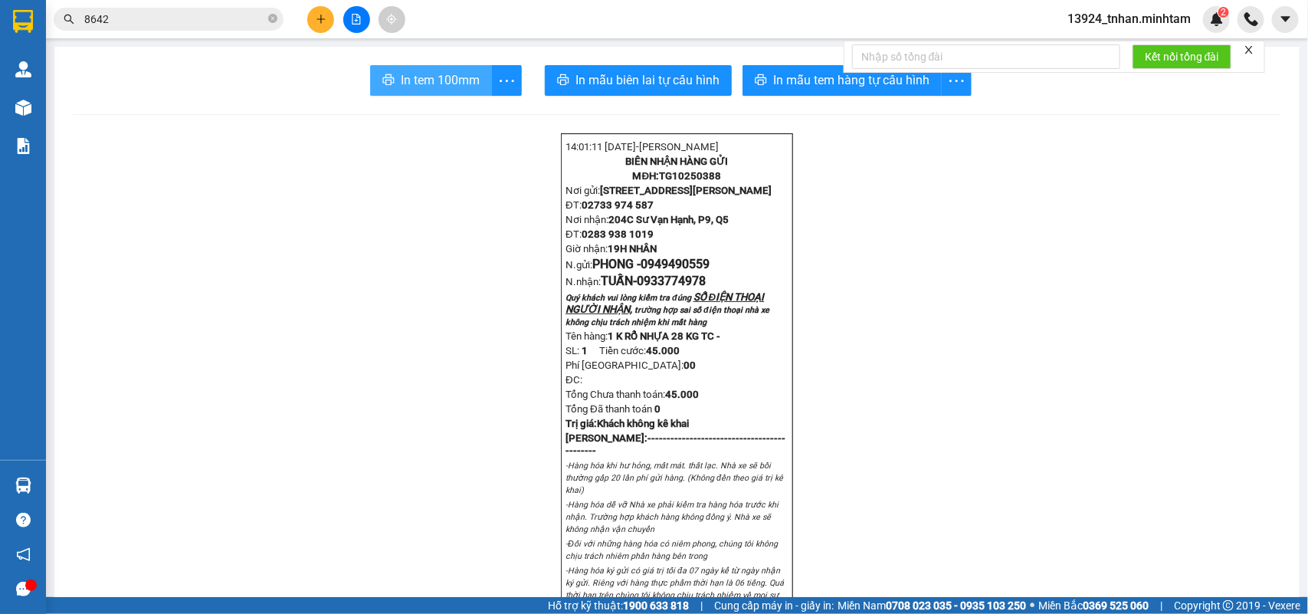
click at [464, 69] on button "In tem 100mm" at bounding box center [431, 80] width 122 height 31
click at [852, 88] on span "In mẫu tem hàng tự cấu hình" at bounding box center [851, 80] width 156 height 19
click at [271, 21] on icon "close-circle" at bounding box center [272, 18] width 9 height 9
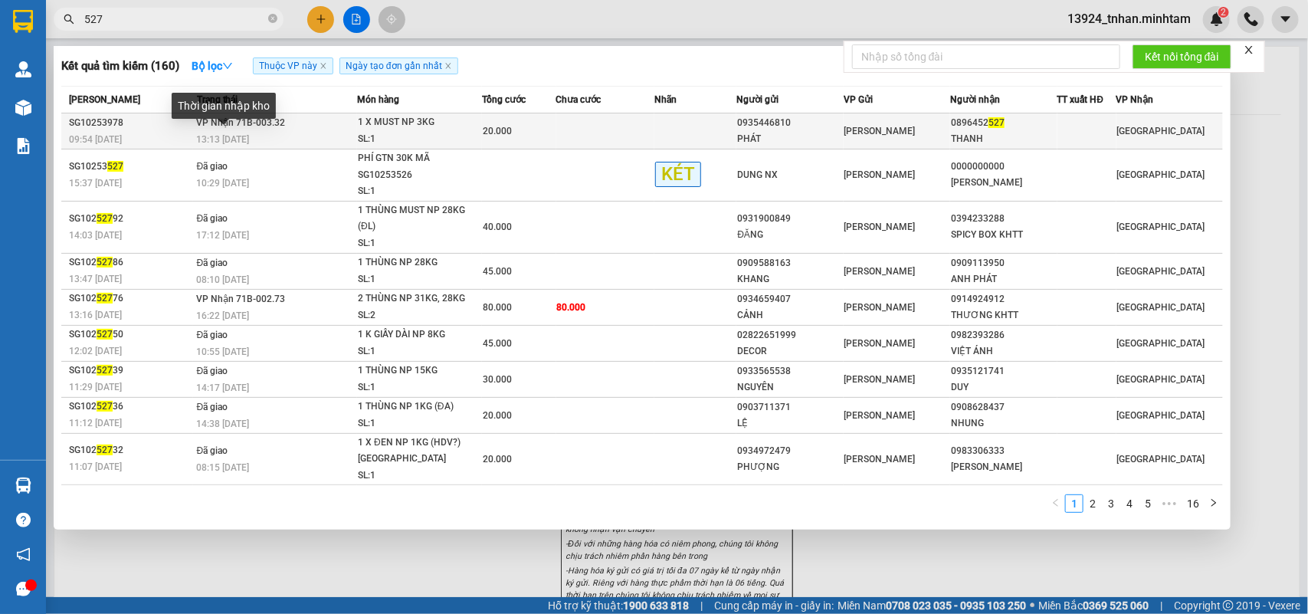
type input "527"
click at [235, 135] on span "13:13 - 15/10" at bounding box center [223, 139] width 53 height 11
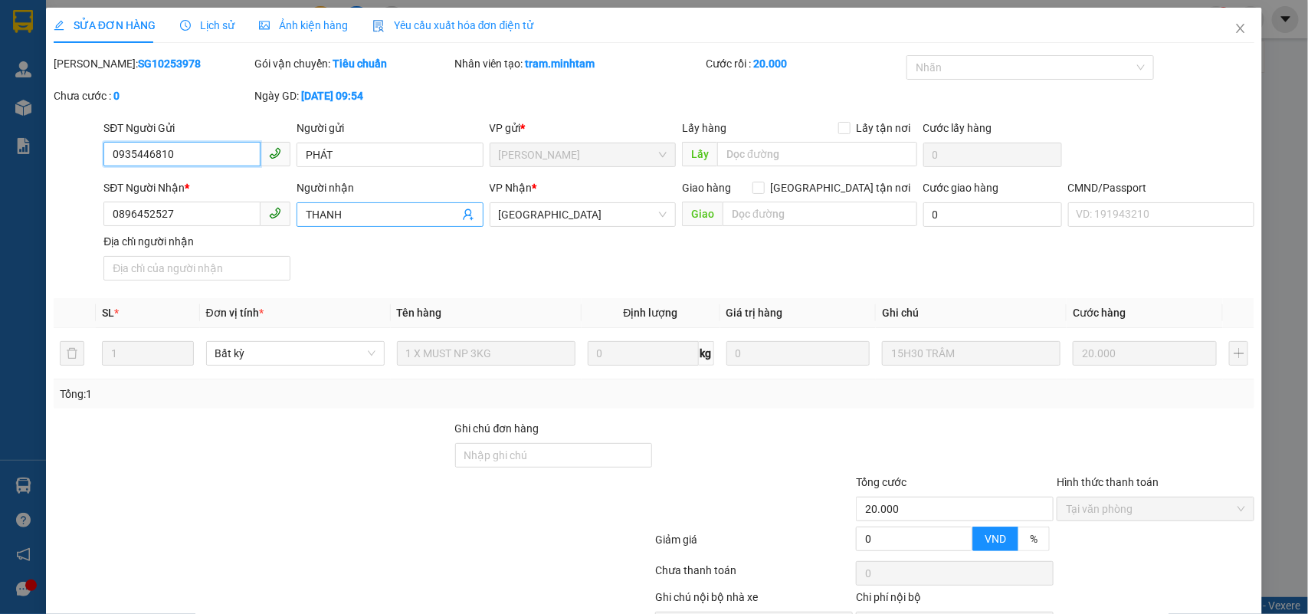
type input "0935446810"
type input "PHÁT"
type input "0896452527"
type input "THANH"
type input "20.000"
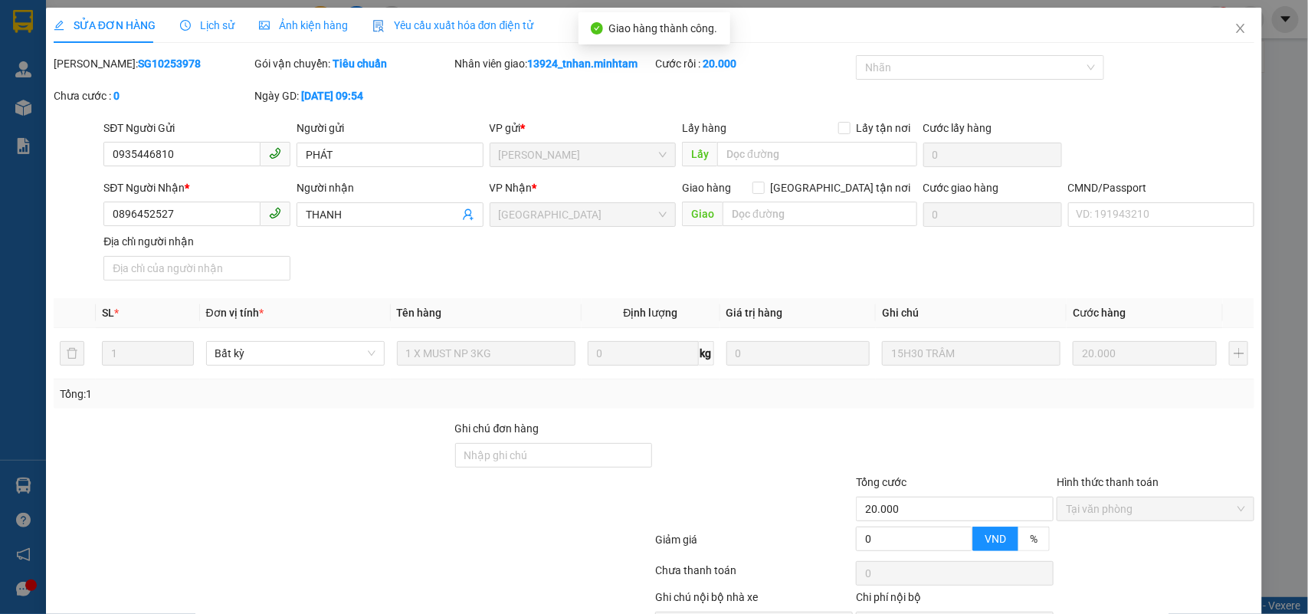
drag, startPoint x: 1123, startPoint y: 573, endPoint x: 1092, endPoint y: 554, distance: 36.2
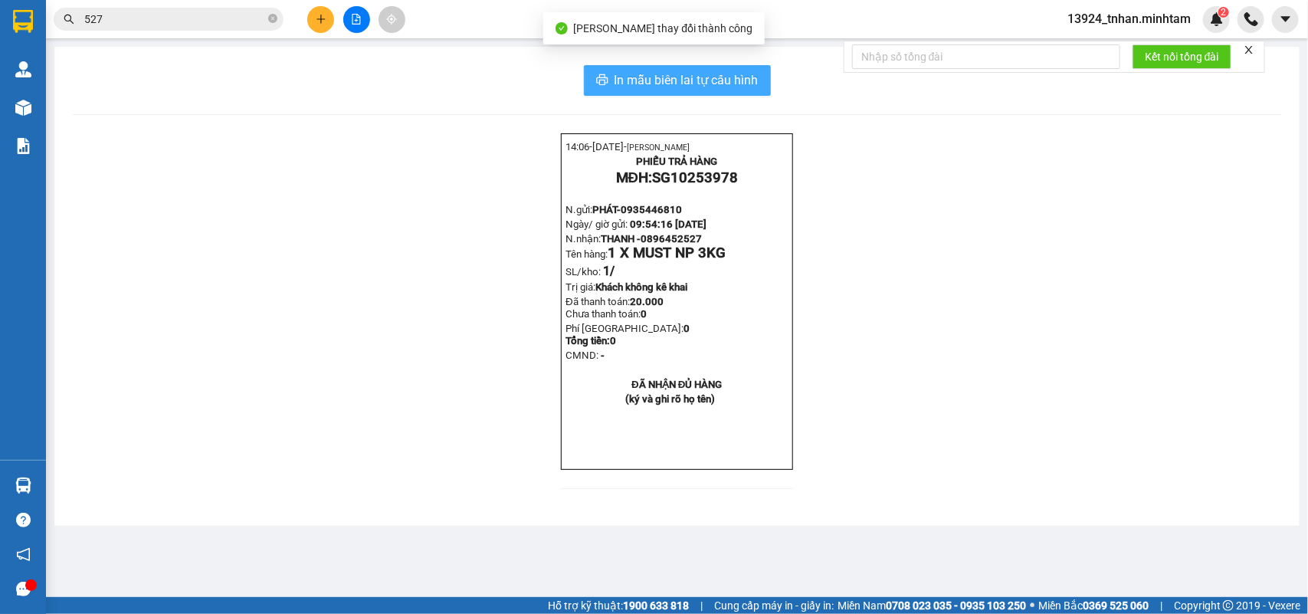
click at [751, 80] on span "In mẫu biên lai tự cấu hình" at bounding box center [687, 80] width 144 height 19
click at [213, 13] on input "527" at bounding box center [174, 19] width 181 height 17
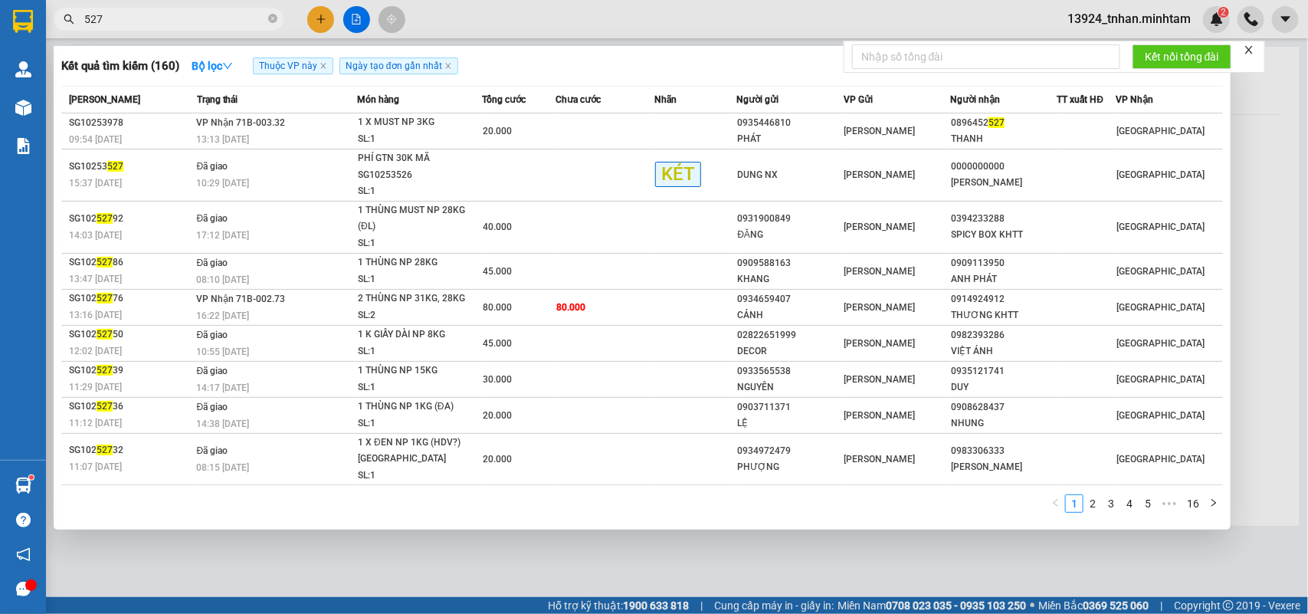
drag, startPoint x: 211, startPoint y: 17, endPoint x: 64, endPoint y: 55, distance: 152.1
click at [64, 33] on div "Kết quả tìm kiếm ( 160 ) Bộ lọc Thuộc VP này Ngày tạo đơn gần nhất Mã ĐH Trạng …" at bounding box center [149, 19] width 299 height 27
paste input "0903361434"
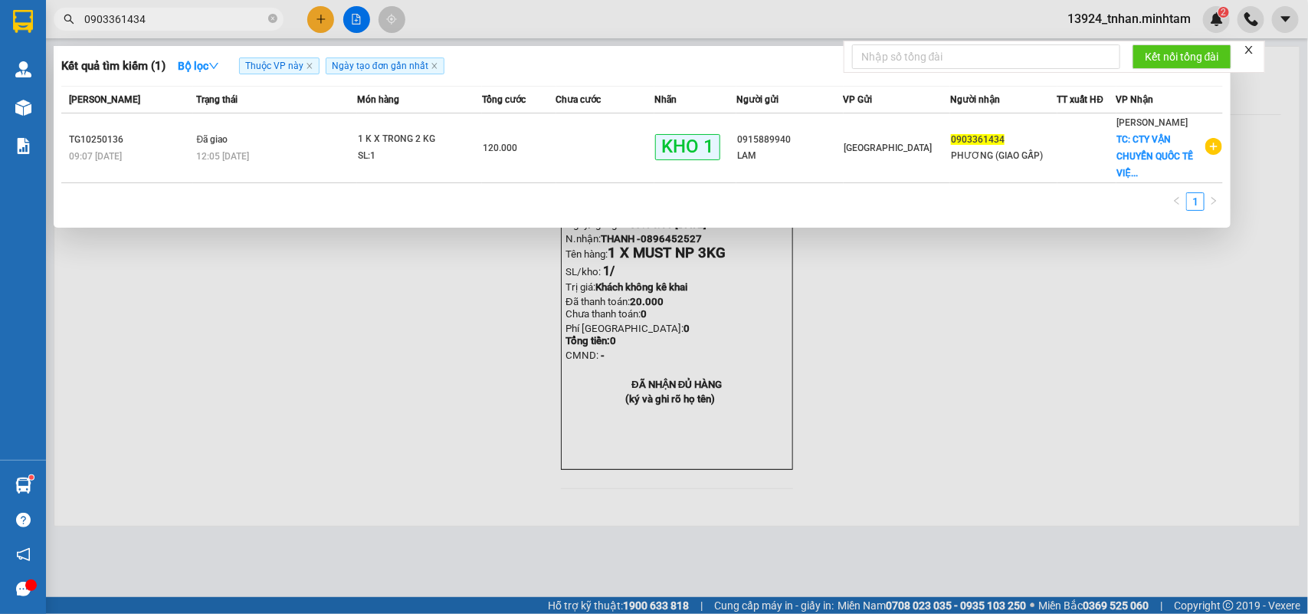
type input "0903361434"
click at [272, 12] on span at bounding box center [272, 19] width 9 height 15
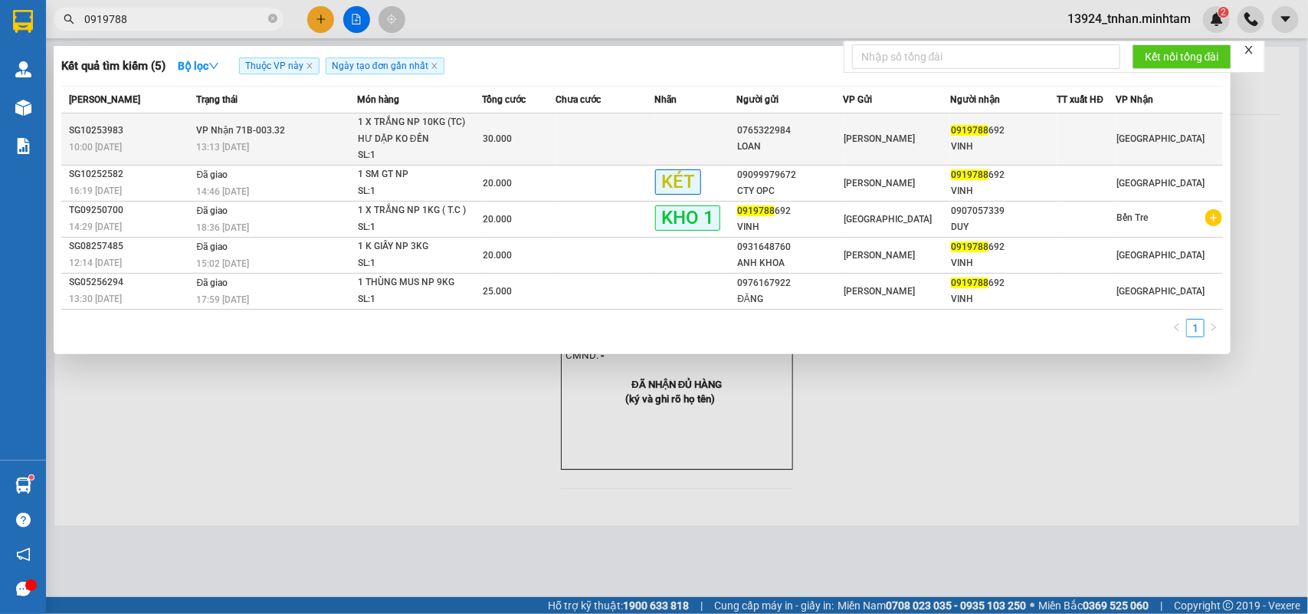
type input "0919788"
click at [362, 136] on div "1 X TRẮNG NP 10KG (TC) HƯ DẬP KO ĐỀN" at bounding box center [415, 130] width 115 height 33
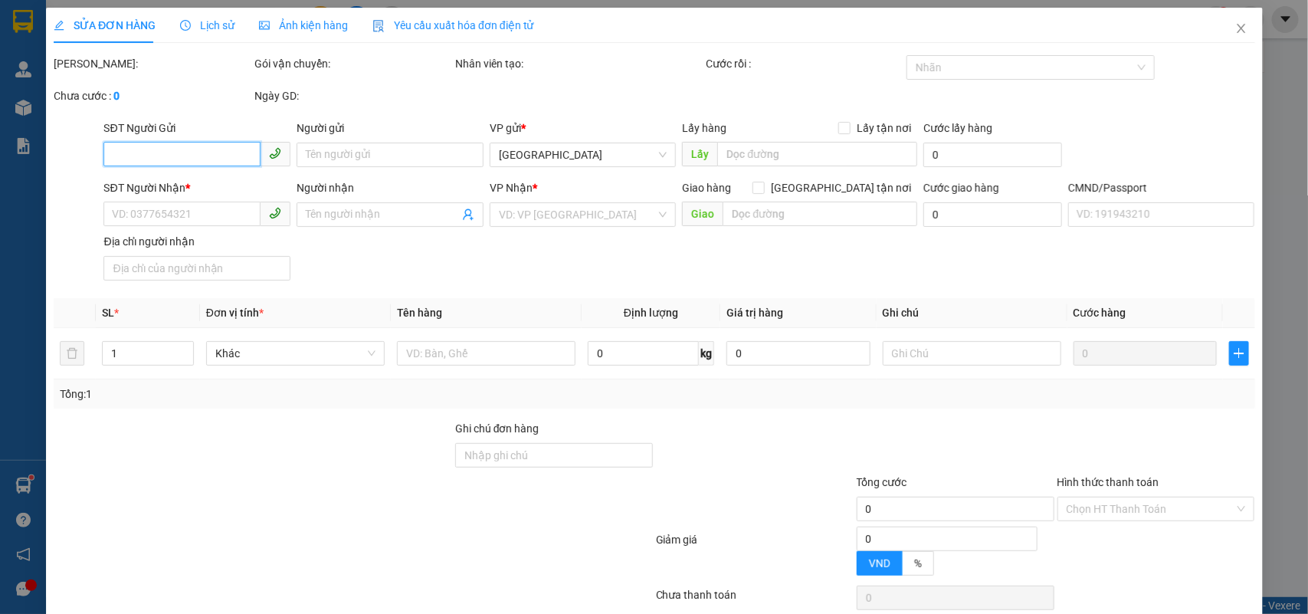
type input "0765322984"
type input "LOAN"
type input "0919788692"
type input "VINH"
type input "30.000"
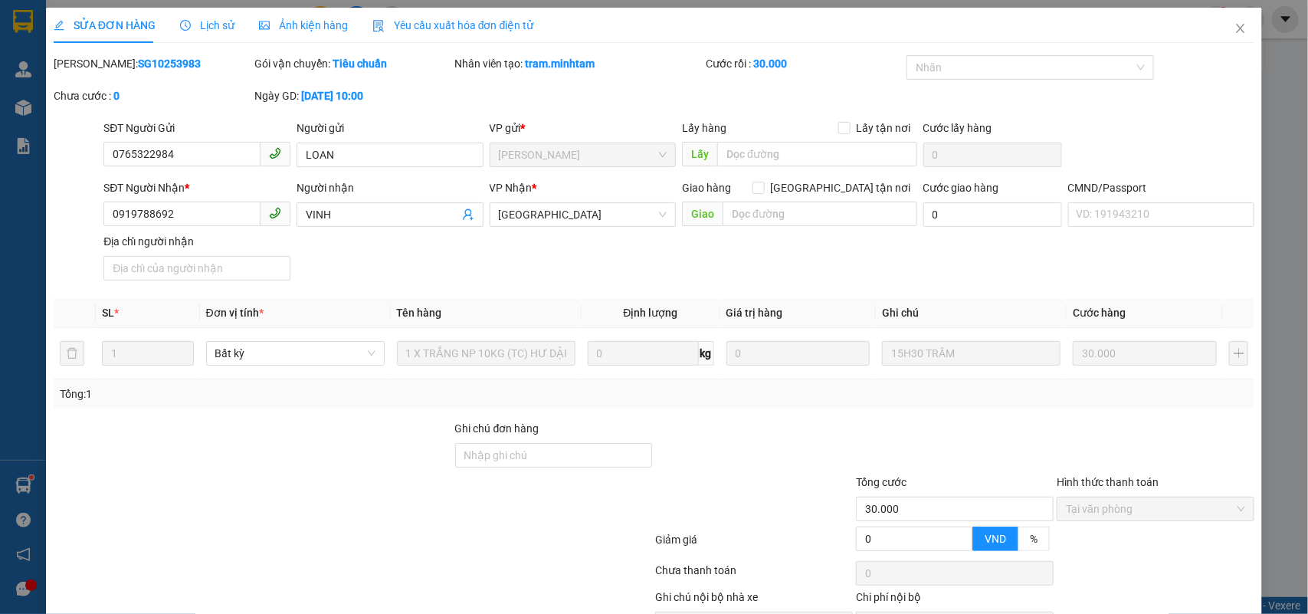
drag, startPoint x: 700, startPoint y: 567, endPoint x: 734, endPoint y: 560, distance: 34.4
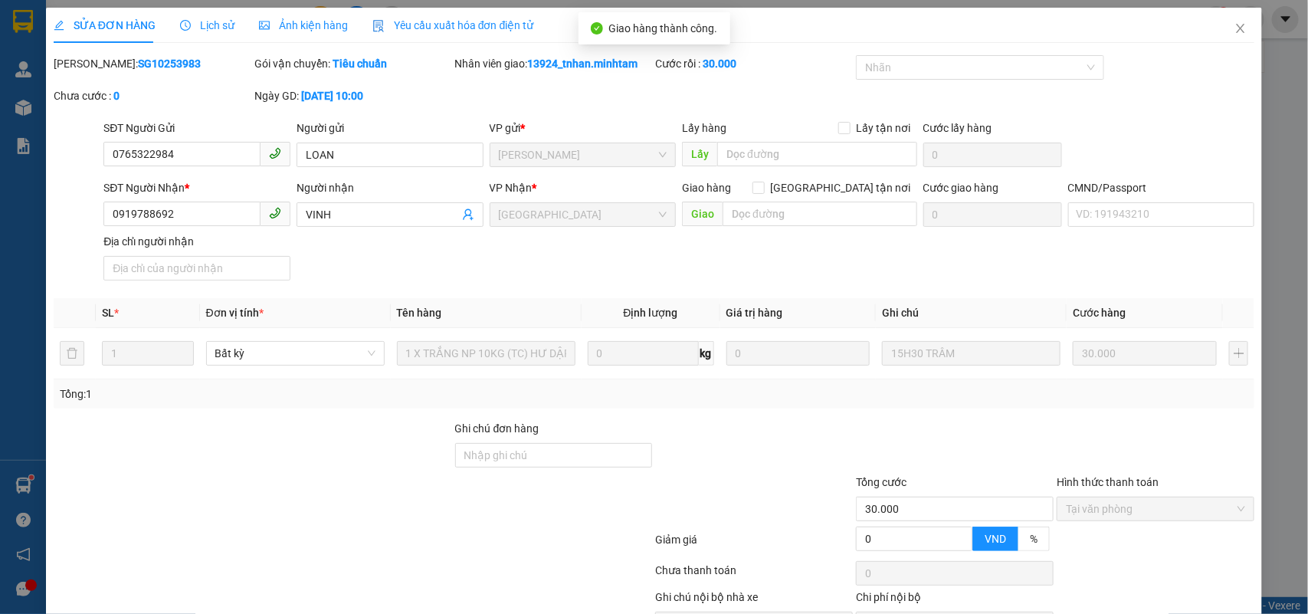
drag, startPoint x: 1152, startPoint y: 571, endPoint x: 1155, endPoint y: 562, distance: 9.7
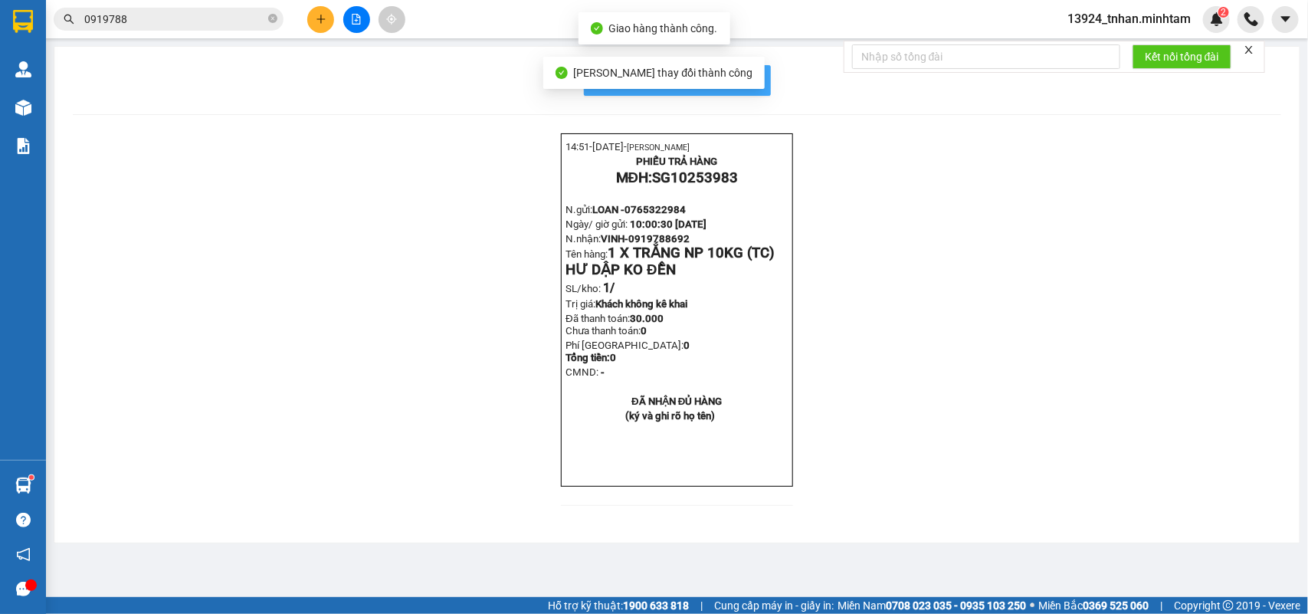
click at [752, 82] on button "In mẫu biên lai tự cấu hình" at bounding box center [677, 80] width 187 height 31
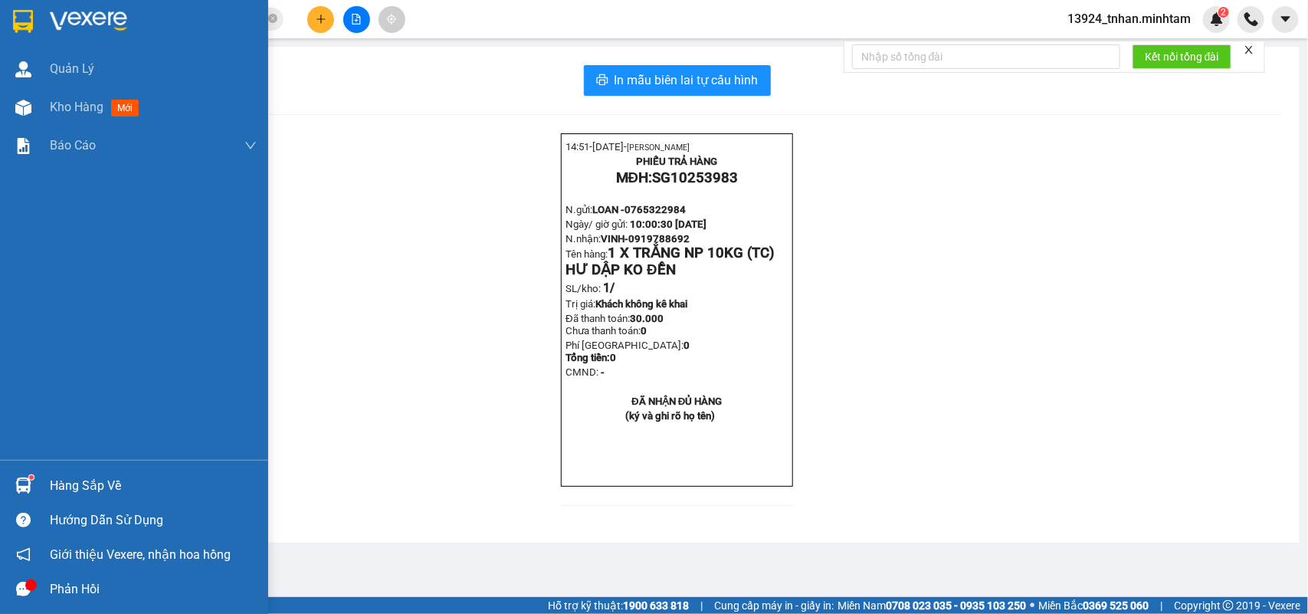
click at [54, 492] on div "Hàng sắp về" at bounding box center [153, 485] width 207 height 23
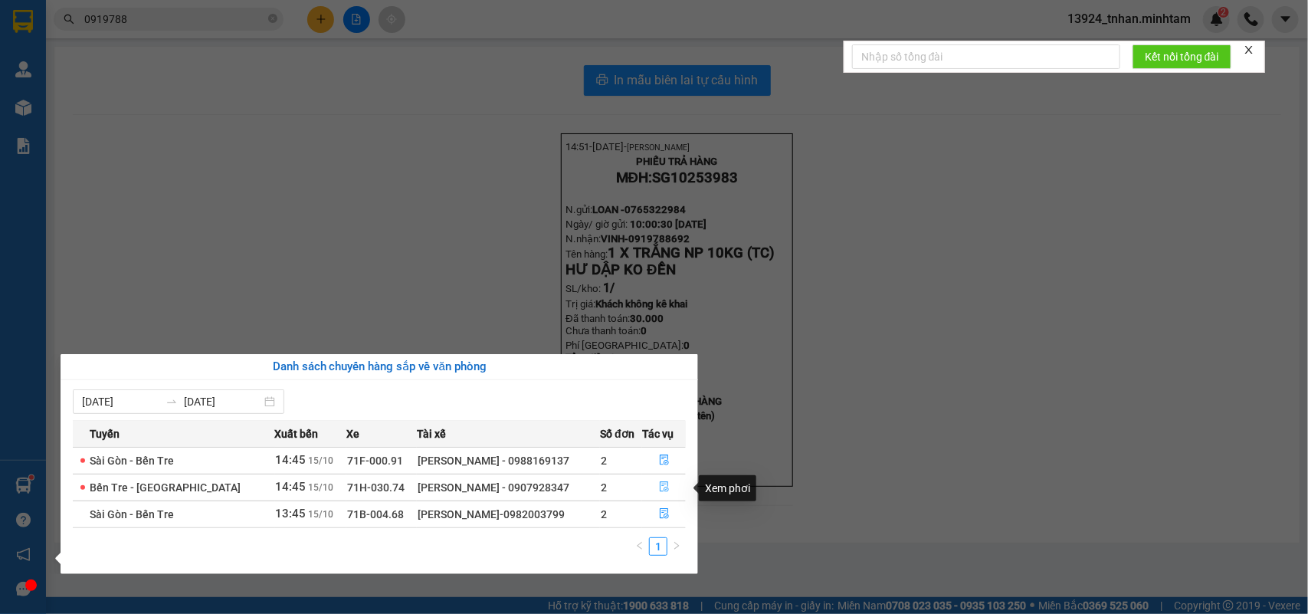
click at [652, 484] on button "button" at bounding box center [664, 487] width 42 height 25
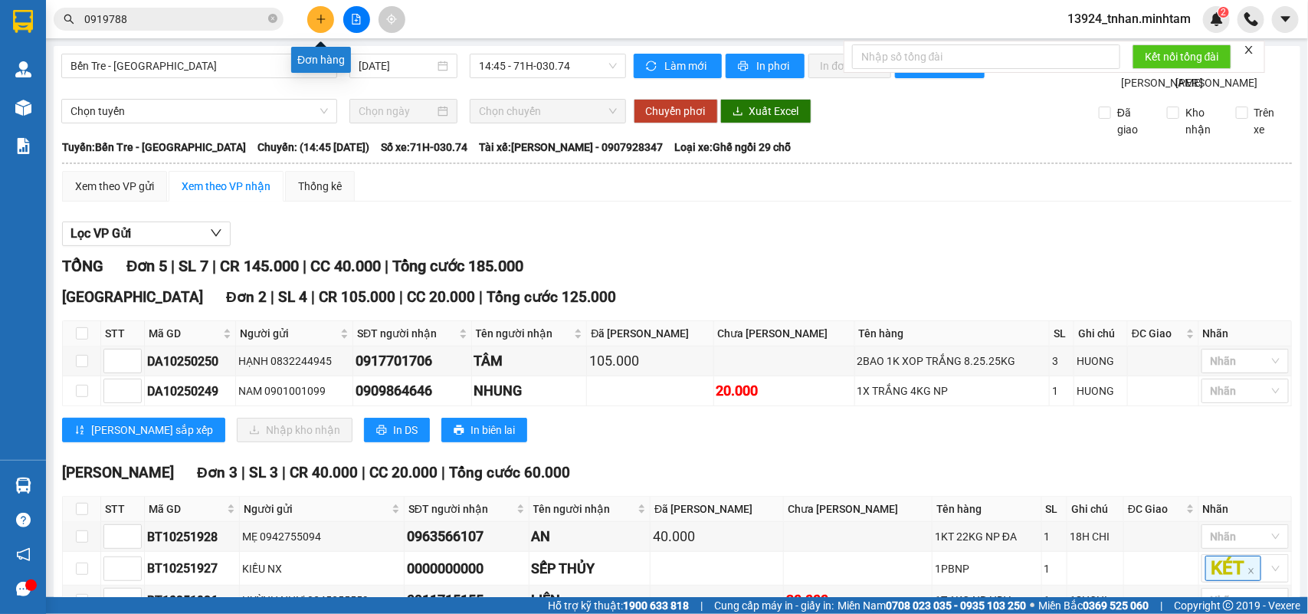
click at [323, 15] on icon "plus" at bounding box center [321, 19] width 11 height 11
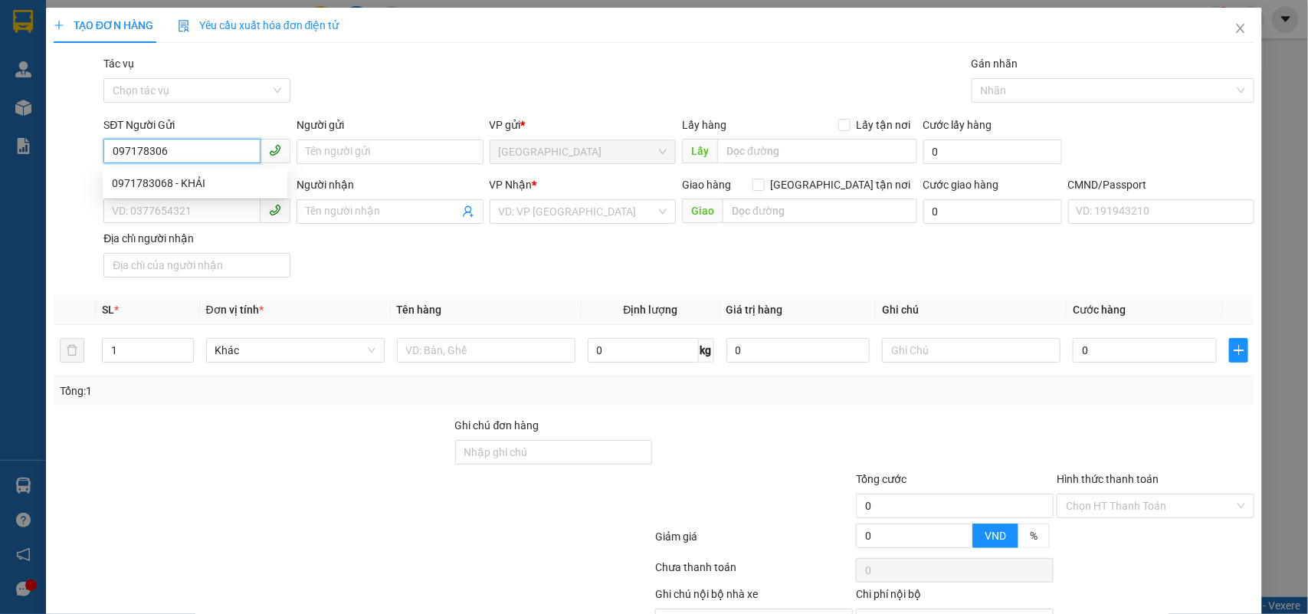
type input "0971783068"
click at [201, 182] on div "0971783068 - KHẢI" at bounding box center [195, 183] width 166 height 17
type input "KHẢI"
type input "0919357317"
type input "ÂN"
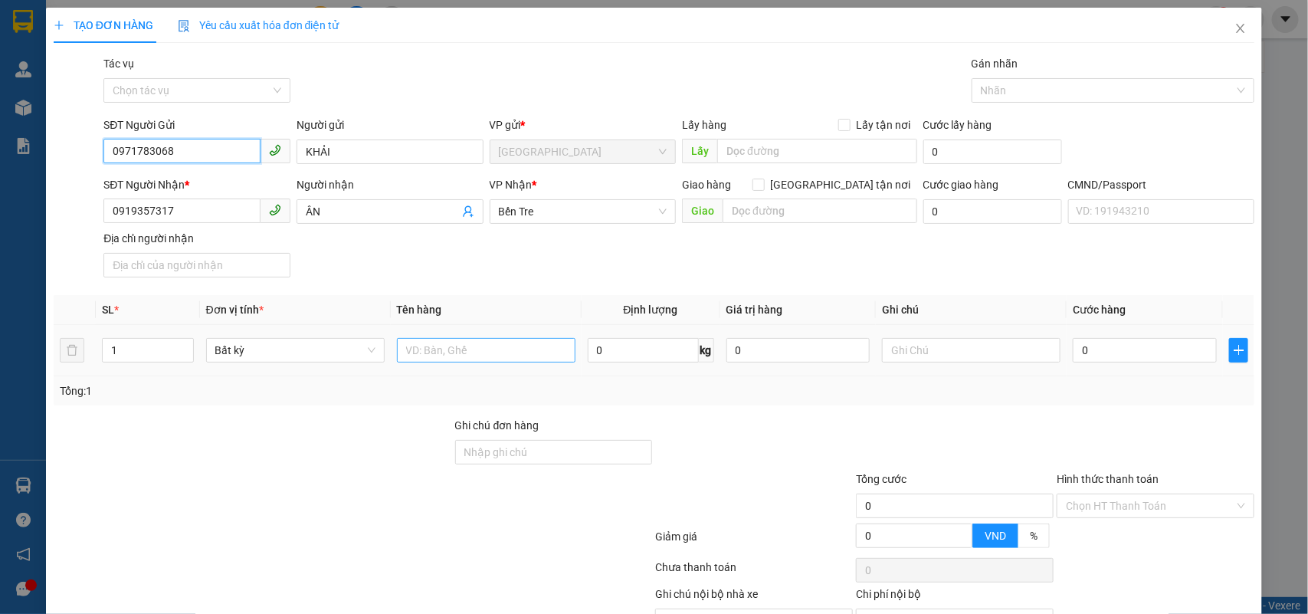
type input "0971783068"
click at [506, 357] on input "text" at bounding box center [486, 350] width 179 height 25
type input "1 K HỘP NP 10 KG"
click at [1142, 353] on input "0" at bounding box center [1145, 350] width 144 height 25
click at [995, 346] on input "text" at bounding box center [971, 350] width 179 height 25
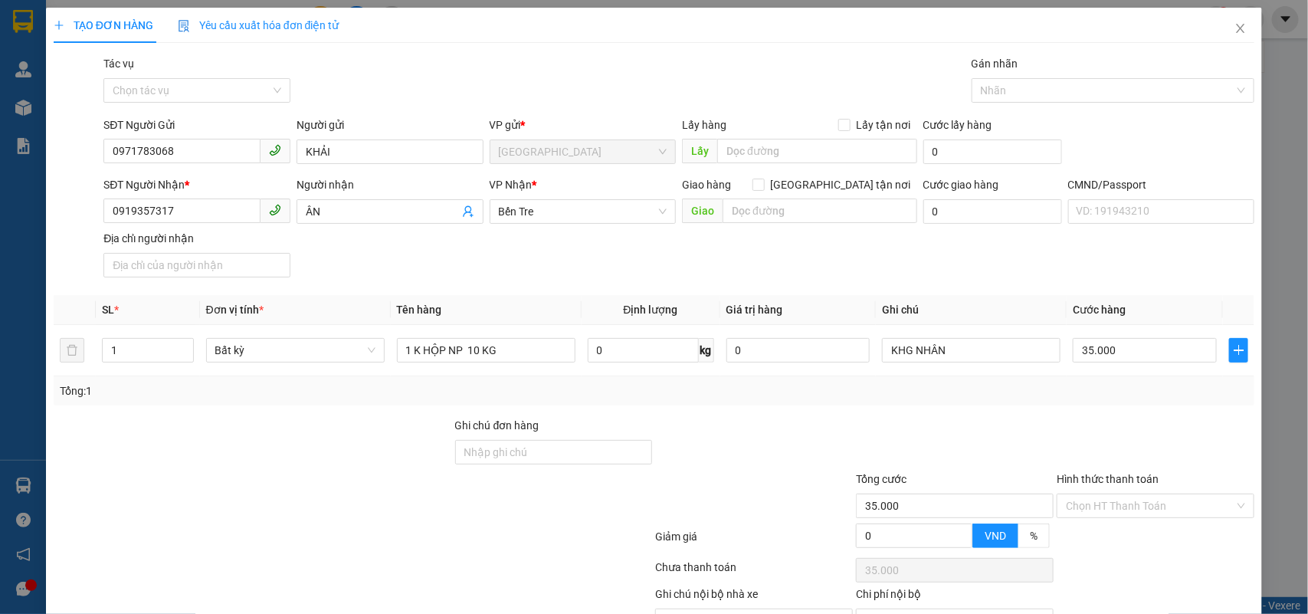
drag, startPoint x: 1137, startPoint y: 568, endPoint x: 1135, endPoint y: 580, distance: 12.4
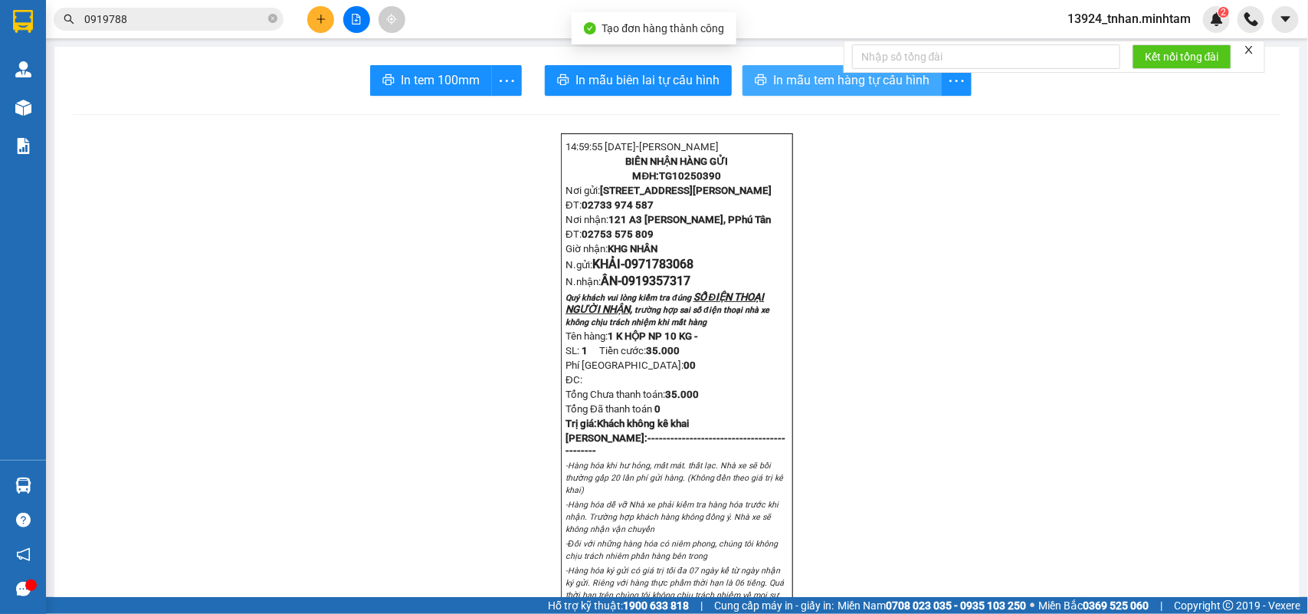
click at [852, 87] on span "In mẫu tem hàng tự cấu hình" at bounding box center [851, 80] width 156 height 19
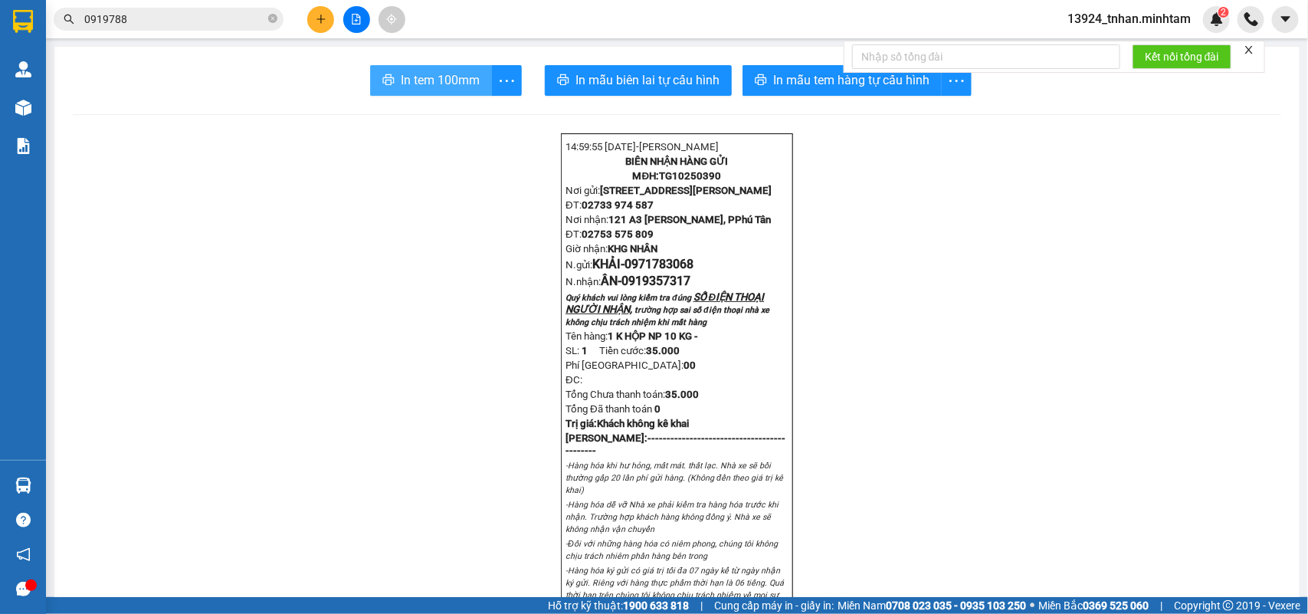
drag, startPoint x: 419, startPoint y: 70, endPoint x: 389, endPoint y: 67, distance: 29.3
click at [419, 73] on button "In tem 100mm" at bounding box center [431, 80] width 122 height 31
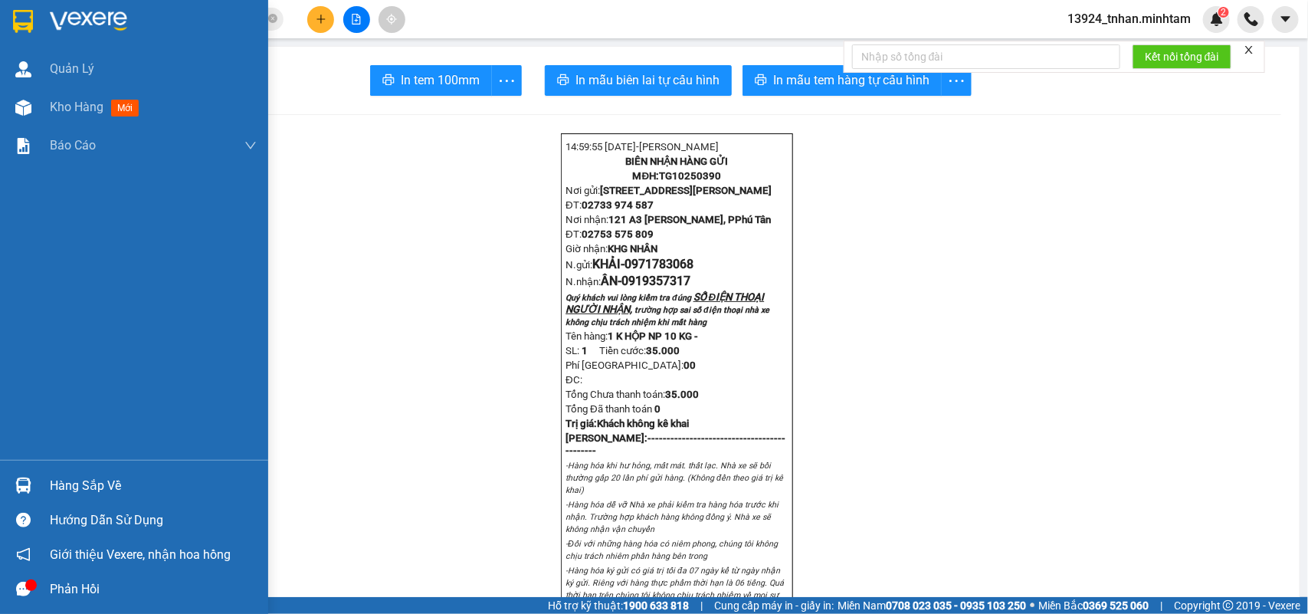
click at [21, 10] on img at bounding box center [23, 21] width 20 height 23
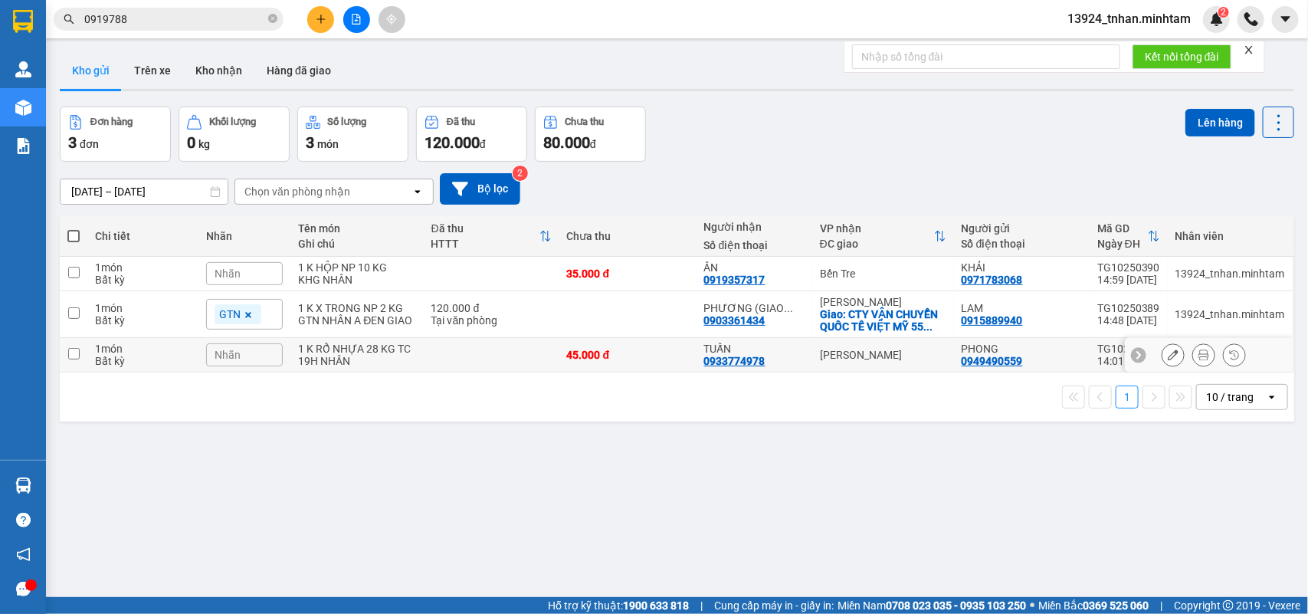
click at [541, 356] on td at bounding box center [492, 355] width 136 height 34
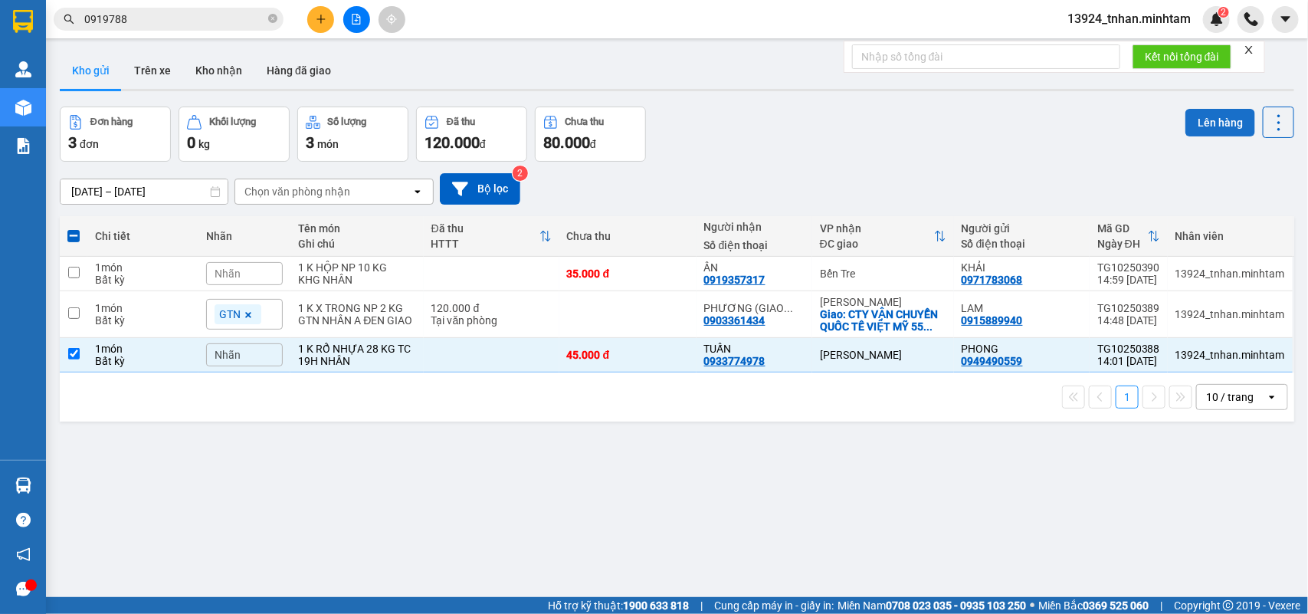
click at [1198, 115] on button "Lên hàng" at bounding box center [1221, 123] width 70 height 28
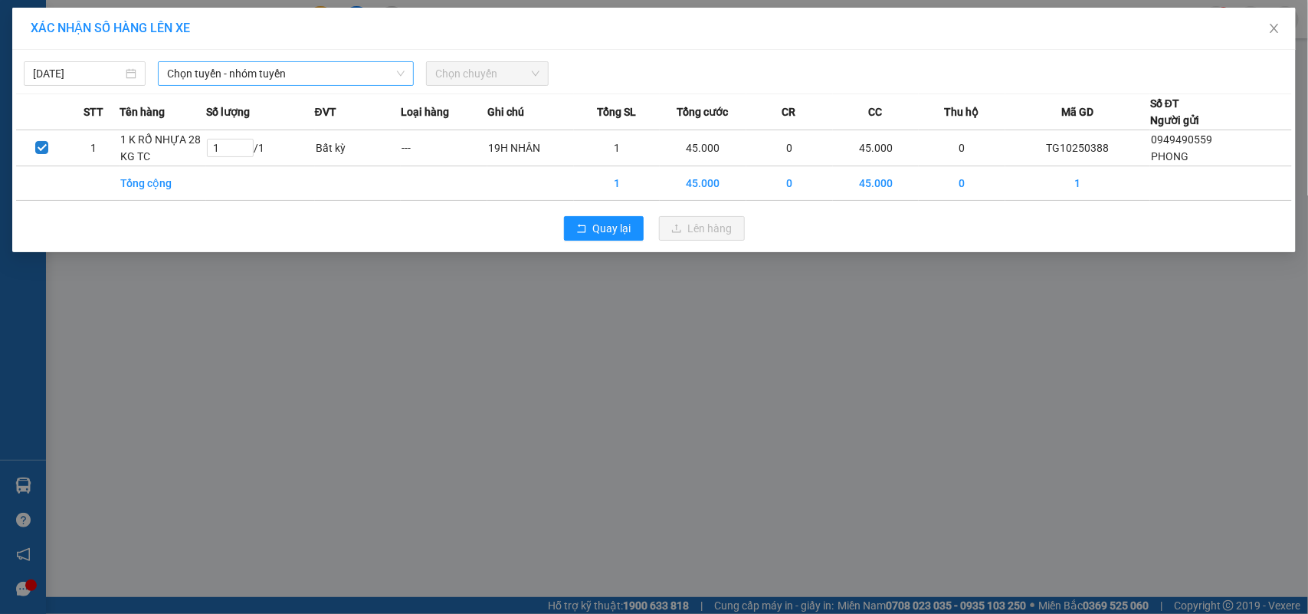
click at [388, 67] on span "Chọn tuyến - nhóm tuyến" at bounding box center [286, 73] width 238 height 23
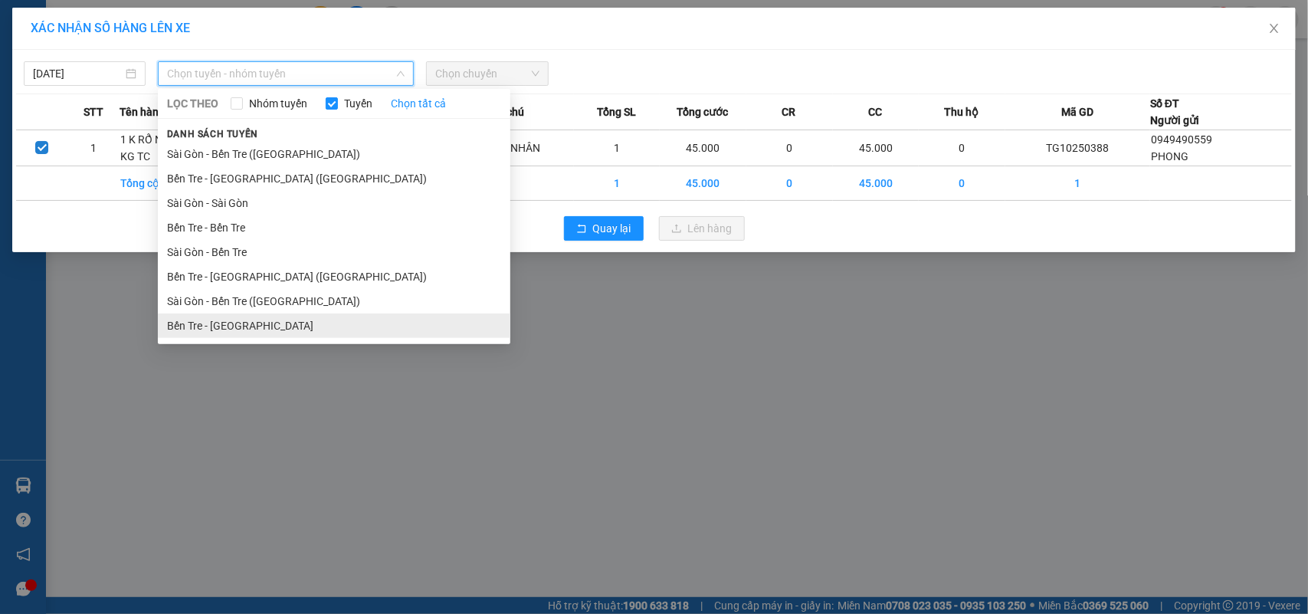
click at [267, 334] on li "Bến Tre - [GEOGRAPHIC_DATA]" at bounding box center [334, 325] width 353 height 25
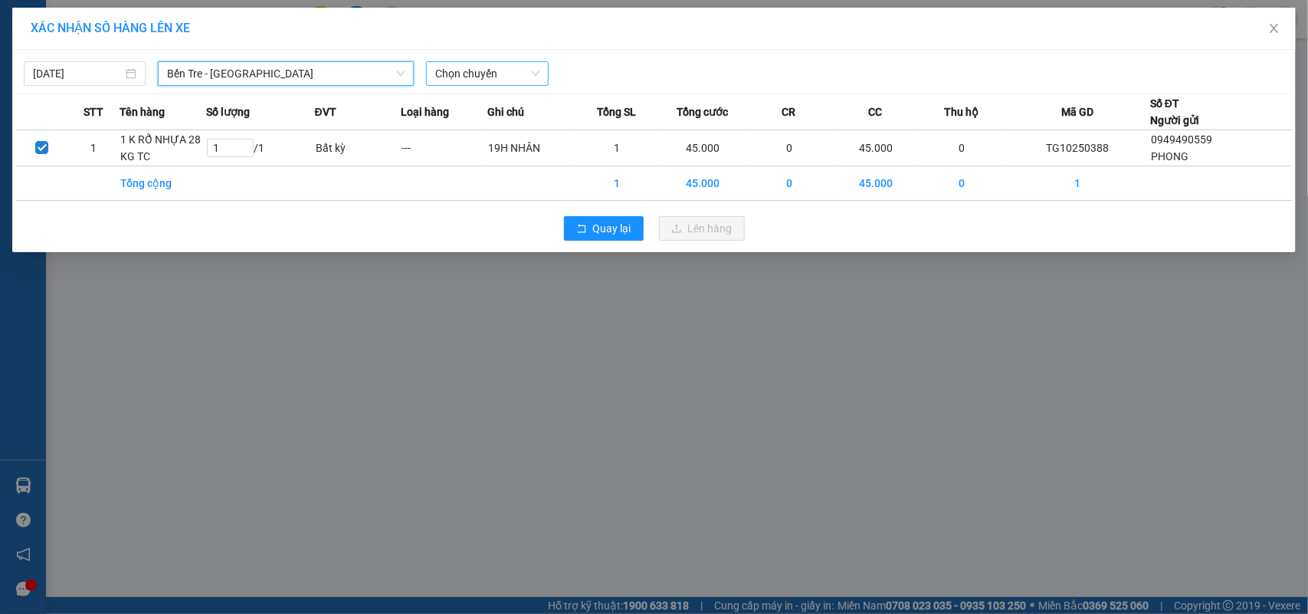
click at [478, 77] on span "Chọn chuyến" at bounding box center [486, 73] width 103 height 23
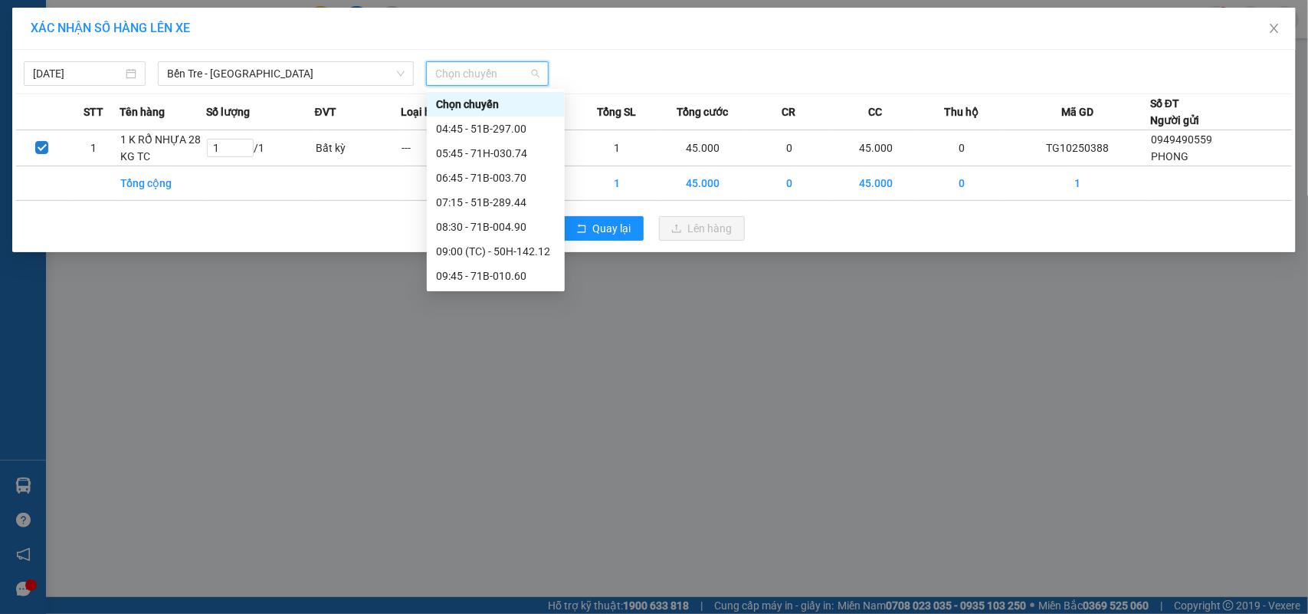
click at [519, 366] on div "13:45 - 51B-297.00" at bounding box center [496, 374] width 120 height 17
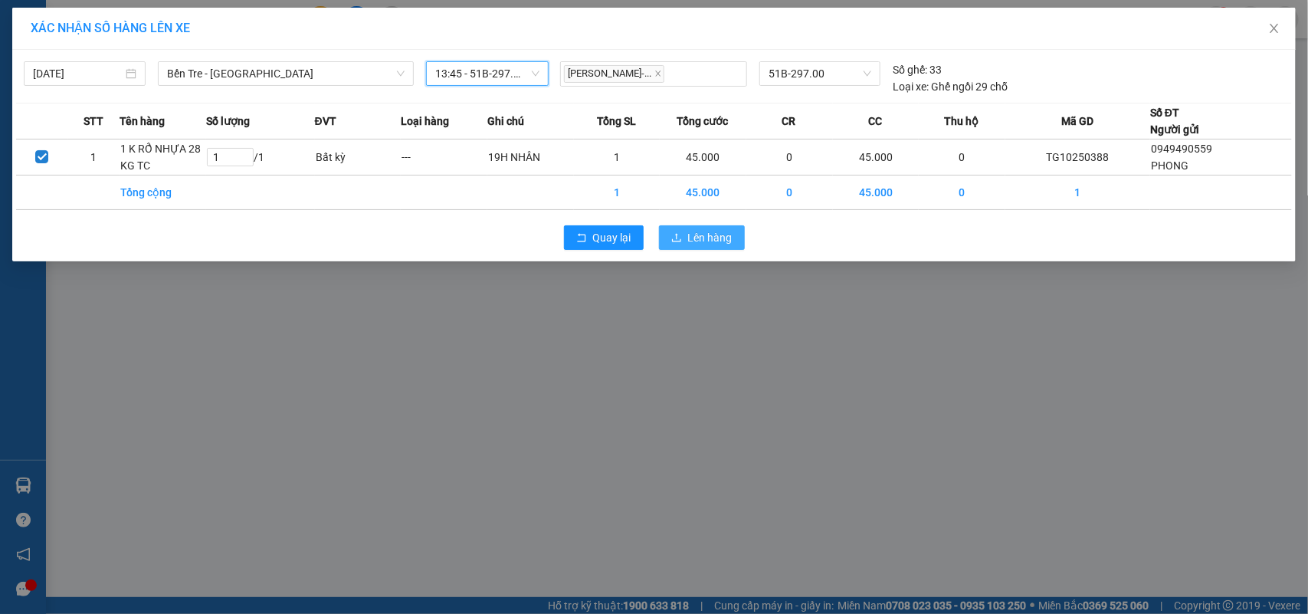
click at [717, 239] on span "Lên hàng" at bounding box center [710, 237] width 44 height 17
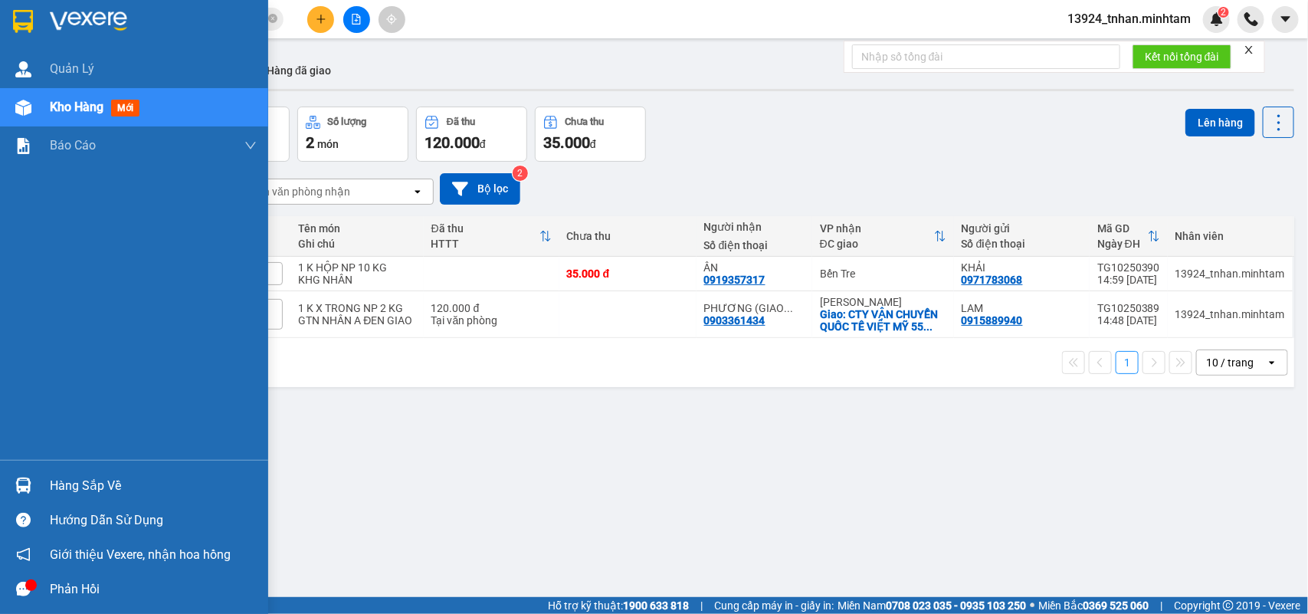
click at [51, 487] on div "Hàng sắp về" at bounding box center [153, 485] width 207 height 23
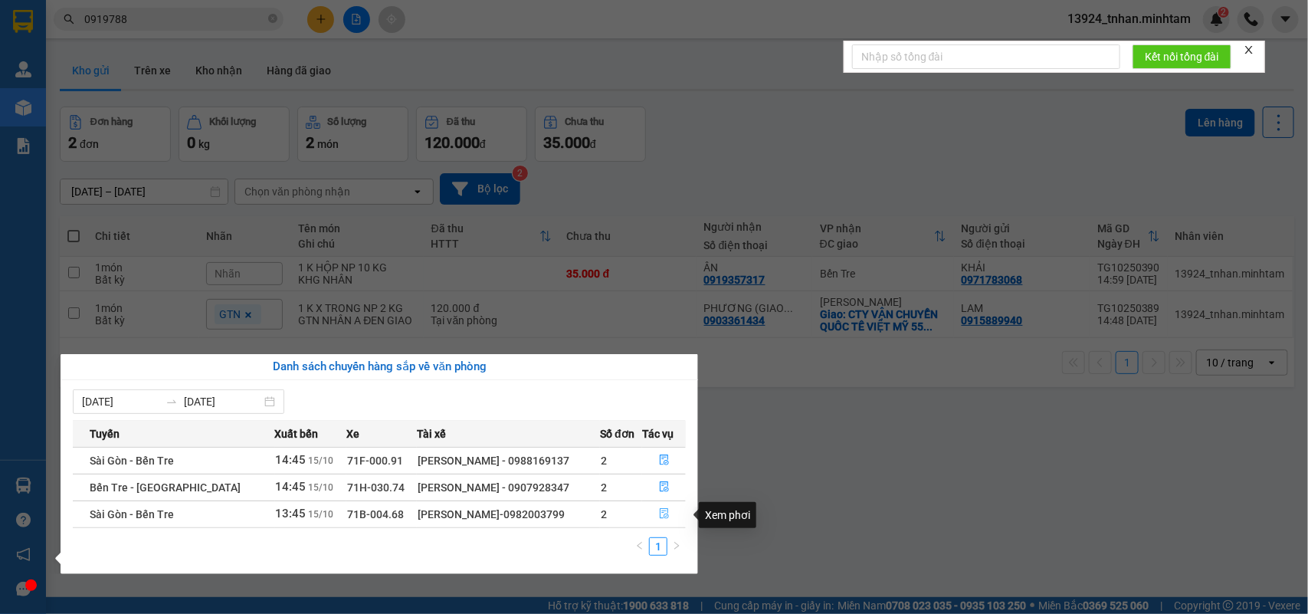
click at [648, 507] on button "button" at bounding box center [664, 514] width 42 height 25
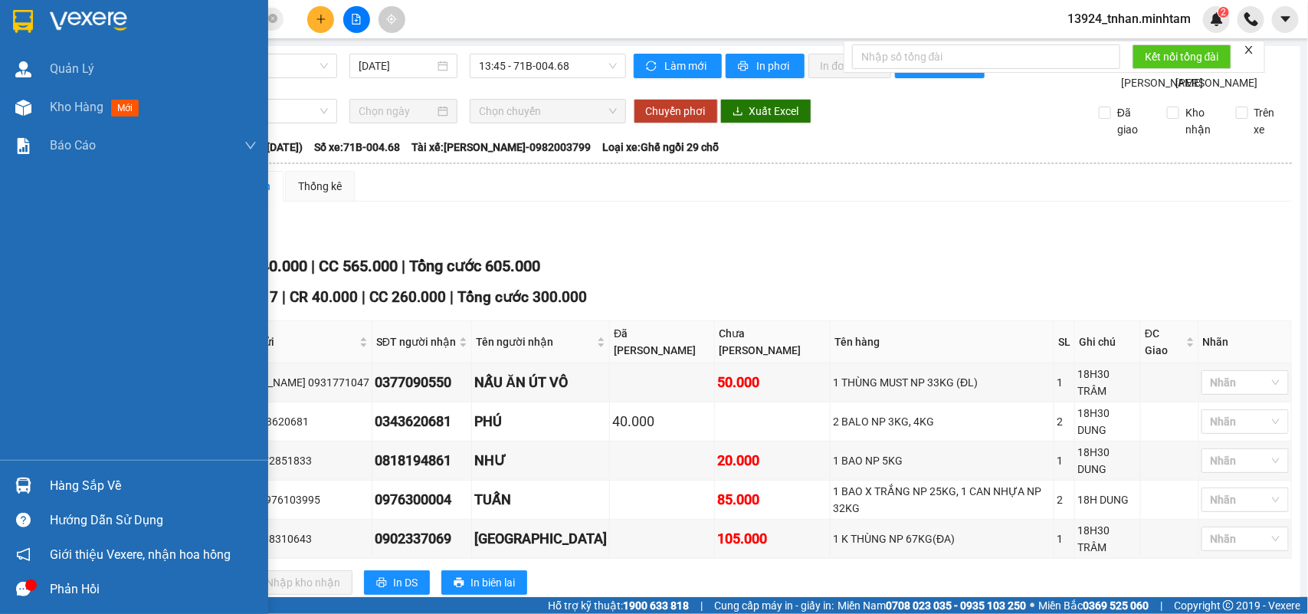
click at [32, 475] on div at bounding box center [23, 485] width 27 height 27
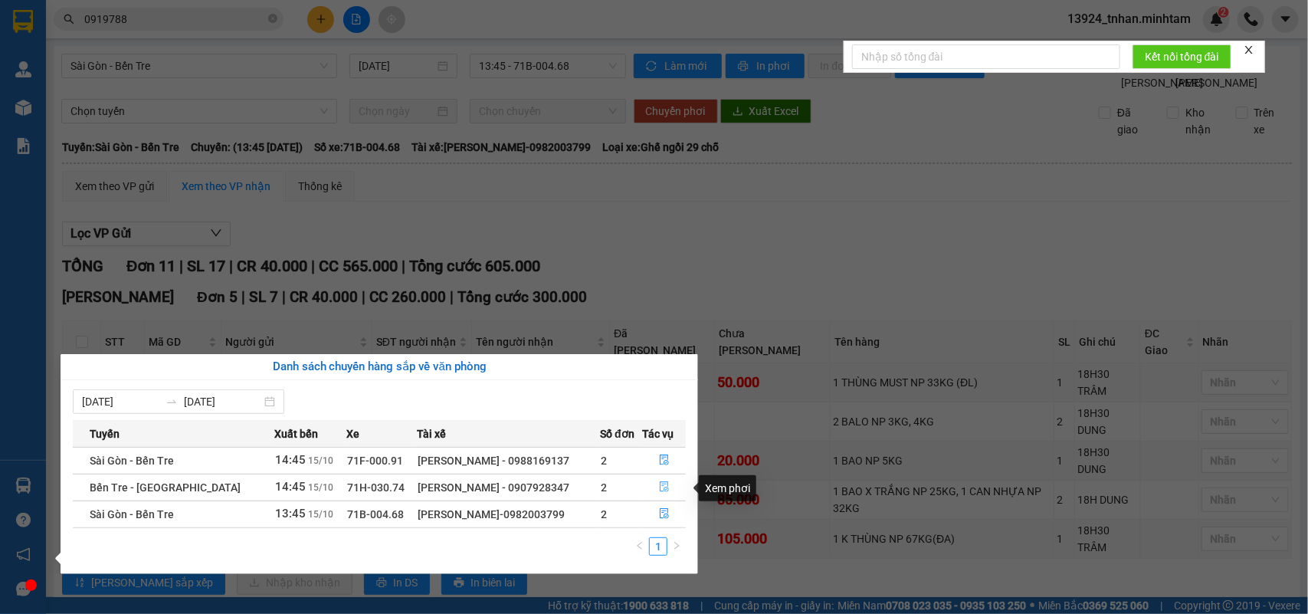
click at [665, 492] on button "button" at bounding box center [664, 487] width 42 height 25
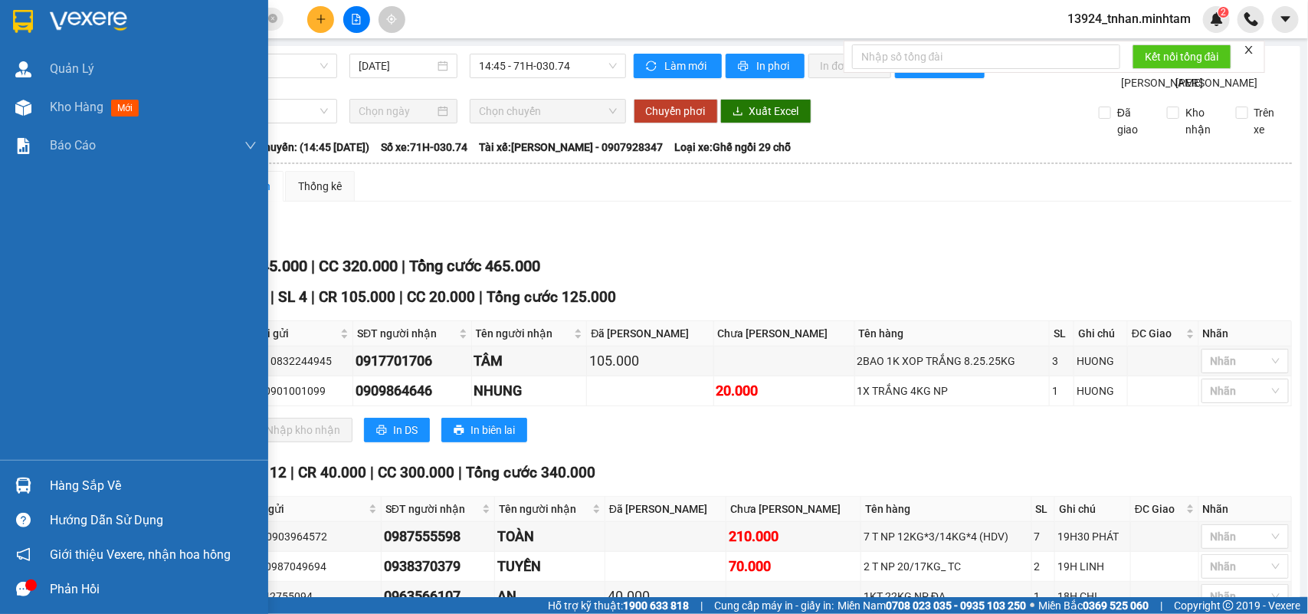
click at [5, 15] on div at bounding box center [134, 25] width 268 height 50
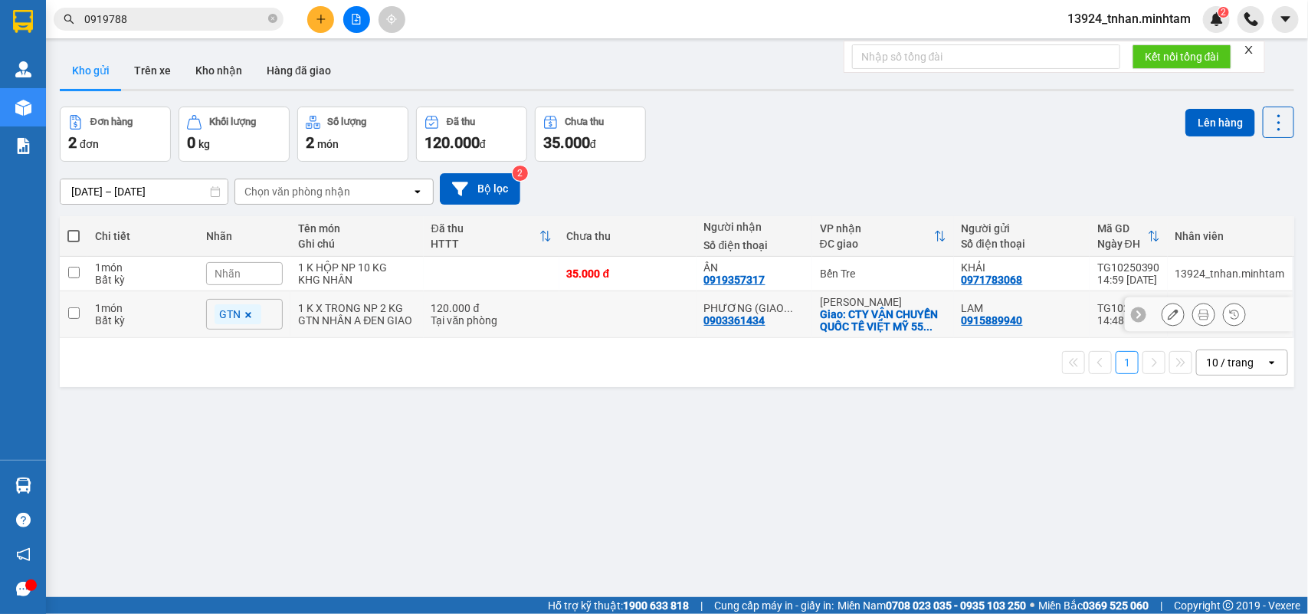
click at [848, 300] on div "[PERSON_NAME]" at bounding box center [883, 302] width 126 height 12
checkbox input "true"
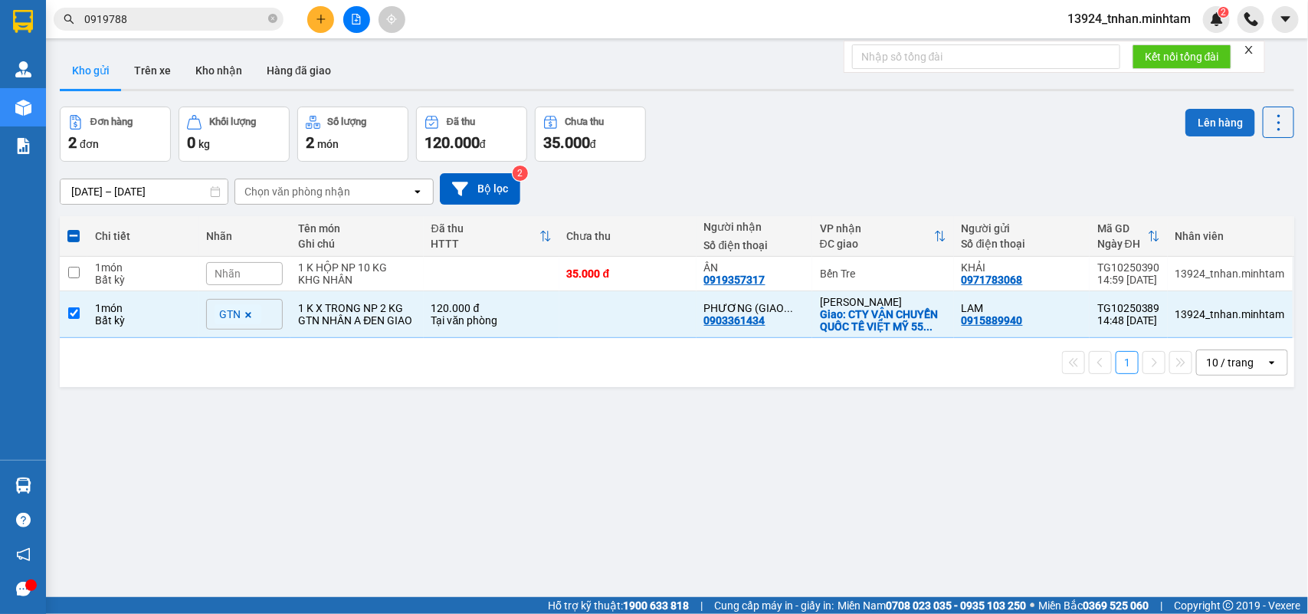
click at [1197, 130] on button "Lên hàng" at bounding box center [1221, 123] width 70 height 28
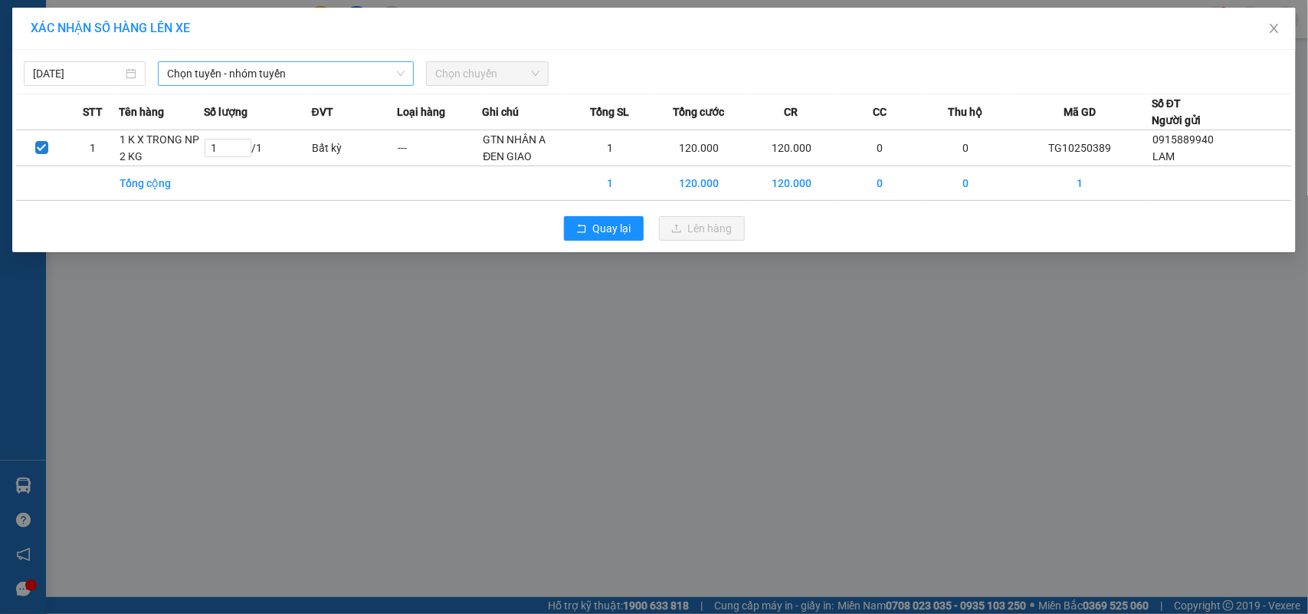
click at [389, 71] on span "Chọn tuyến - nhóm tuyến" at bounding box center [286, 73] width 238 height 23
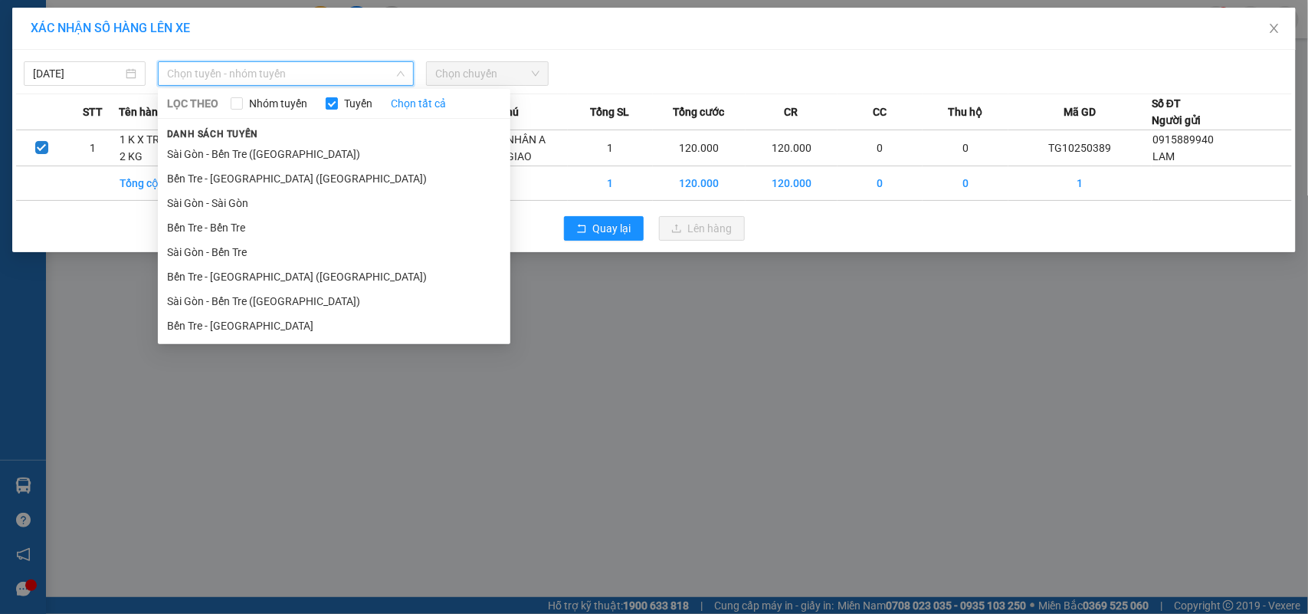
drag, startPoint x: 241, startPoint y: 315, endPoint x: 305, endPoint y: 222, distance: 112.5
click at [243, 314] on li "Bến Tre - [GEOGRAPHIC_DATA]" at bounding box center [334, 325] width 353 height 25
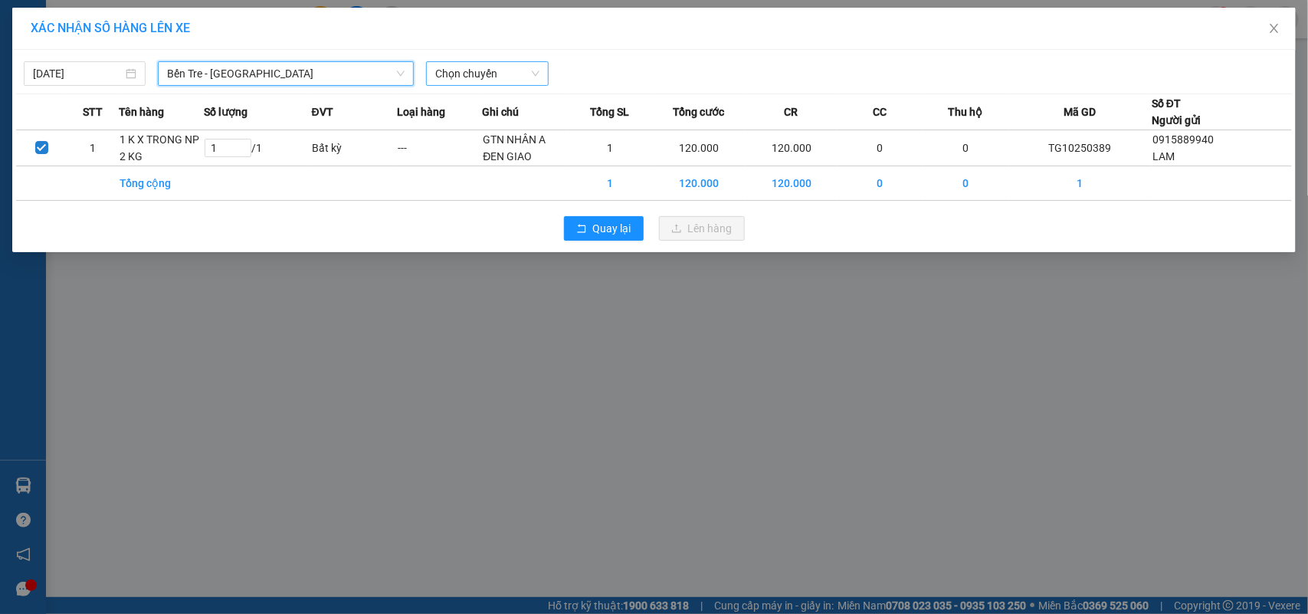
click at [479, 82] on span "Chọn chuyến" at bounding box center [486, 73] width 103 height 23
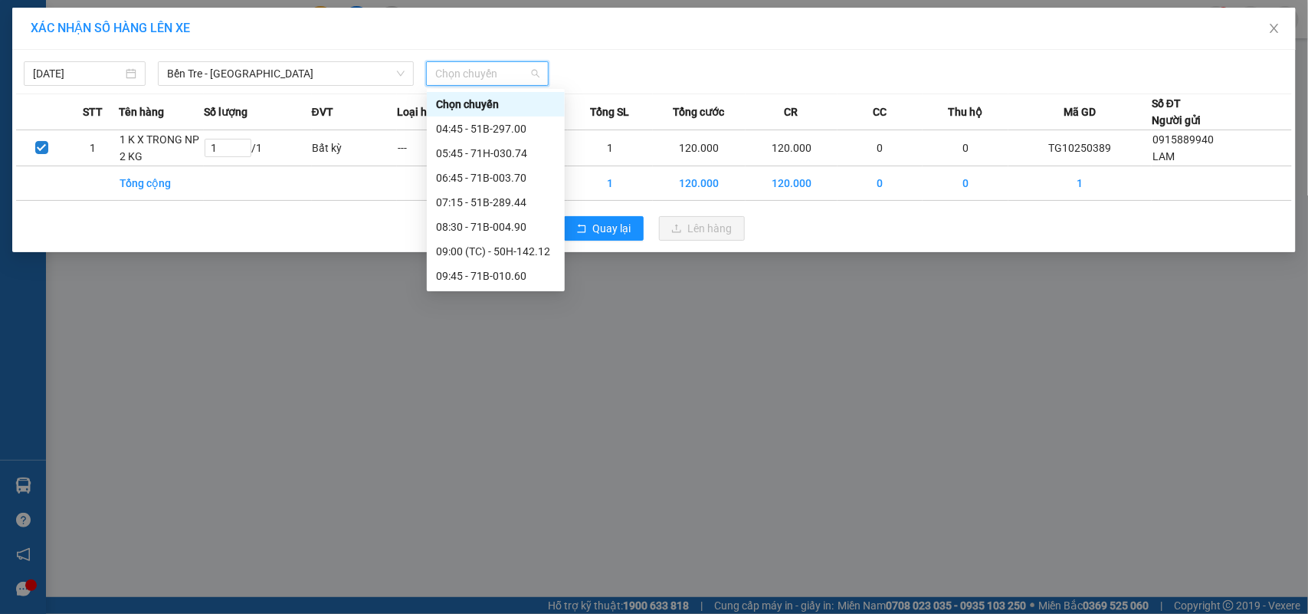
click at [527, 390] on div "14:45 - 71H-030.74" at bounding box center [496, 398] width 120 height 17
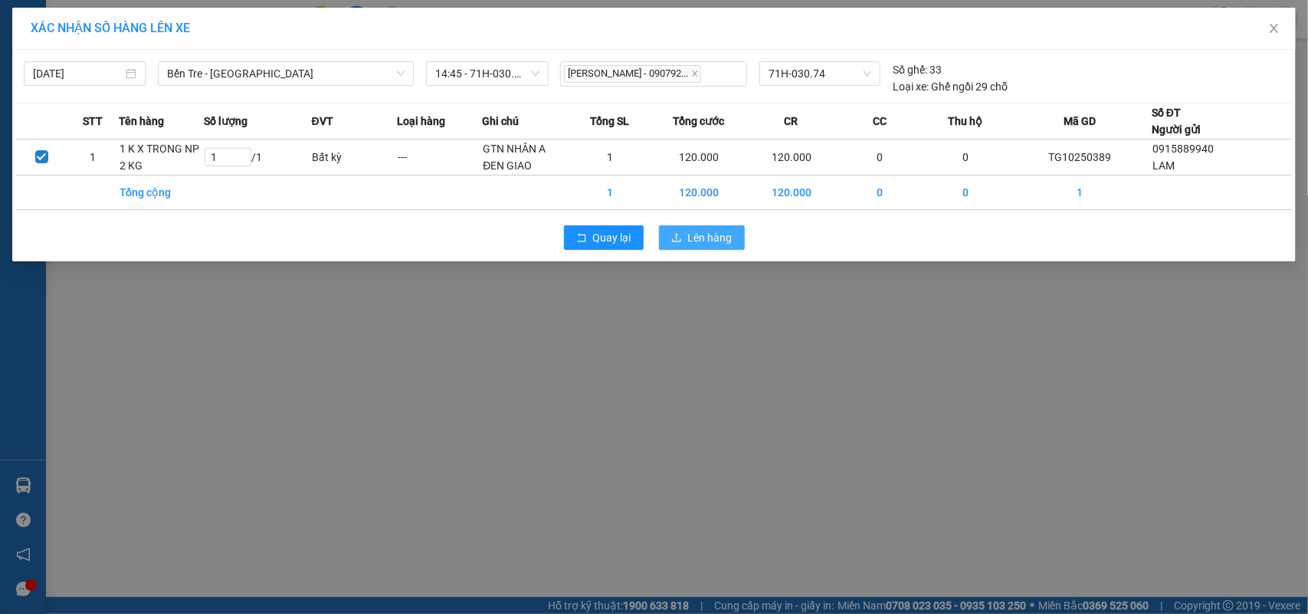
click at [688, 235] on span "Lên hàng" at bounding box center [710, 237] width 44 height 17
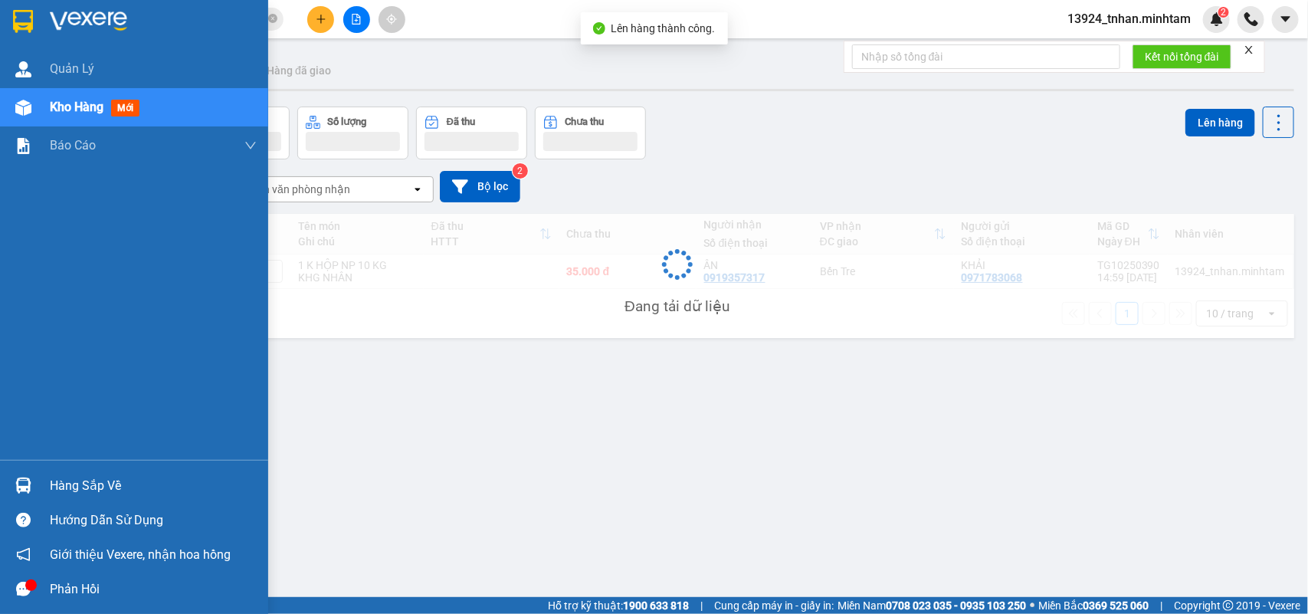
click at [37, 483] on div "Hàng sắp về" at bounding box center [134, 485] width 268 height 34
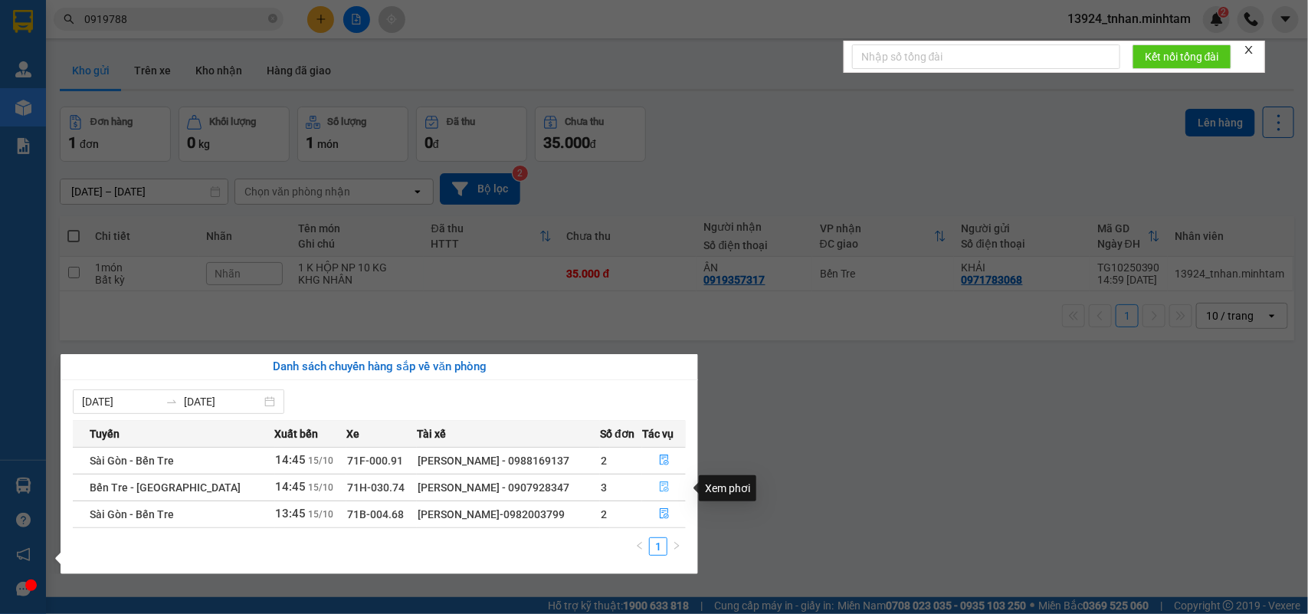
click at [678, 483] on button "button" at bounding box center [664, 487] width 42 height 25
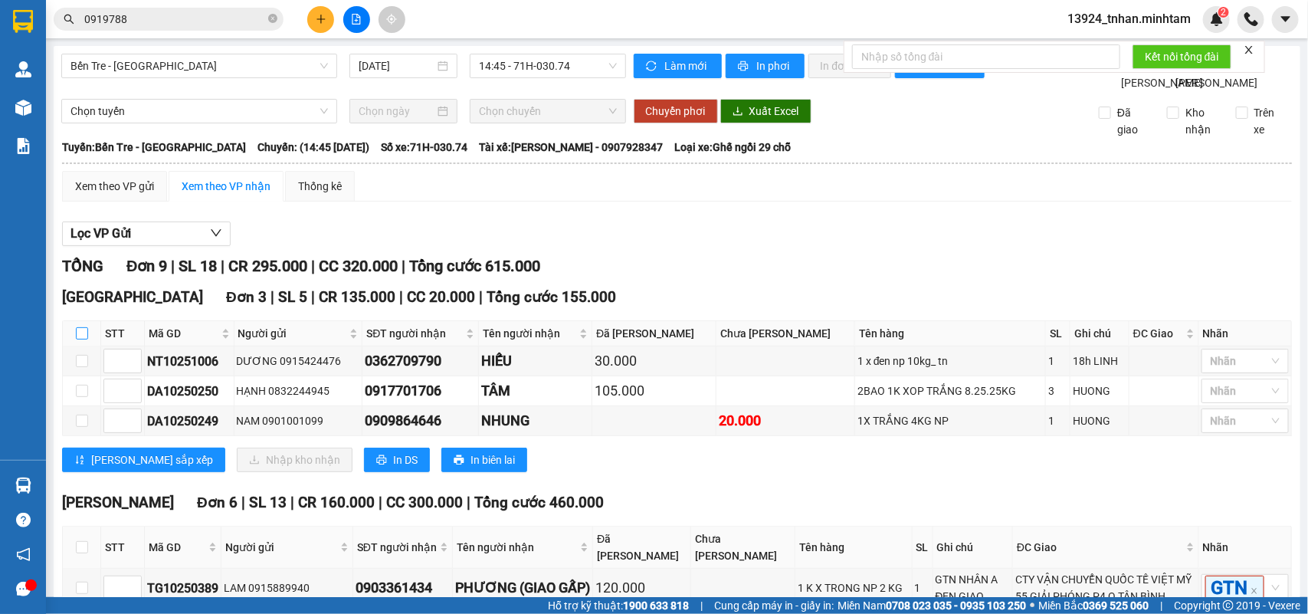
drag, startPoint x: 74, startPoint y: 360, endPoint x: 84, endPoint y: 369, distance: 13.6
click at [83, 342] on label at bounding box center [82, 333] width 12 height 17
click at [82, 340] on input "checkbox" at bounding box center [82, 333] width 12 height 12
checkbox input "true"
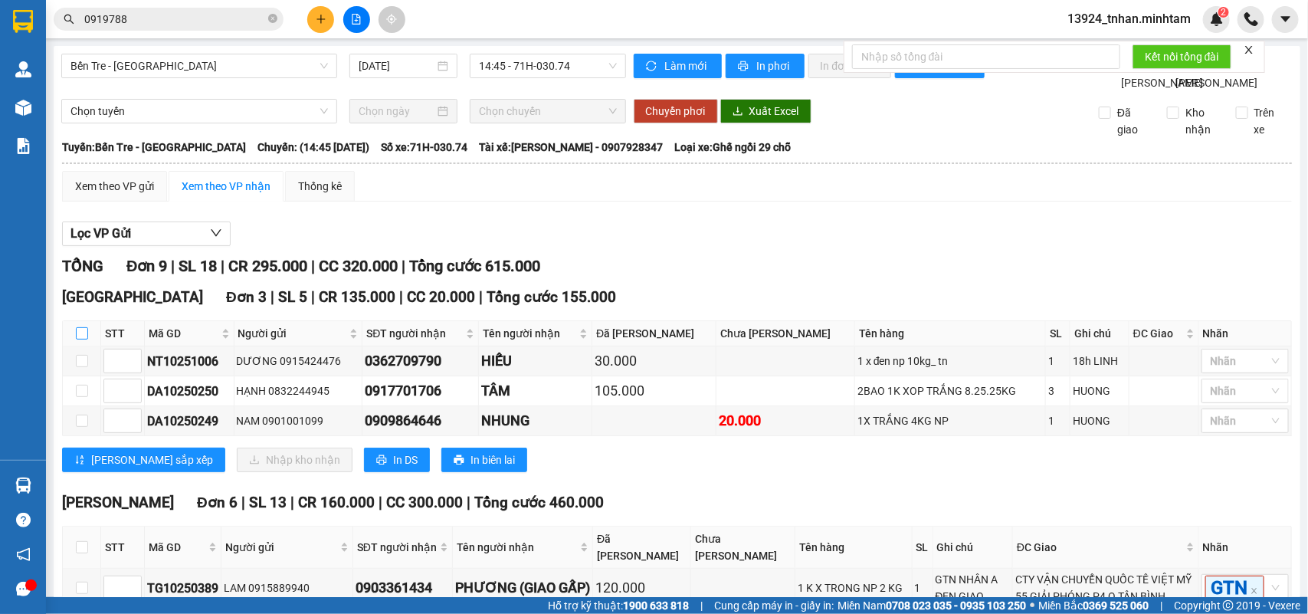
checkbox input "true"
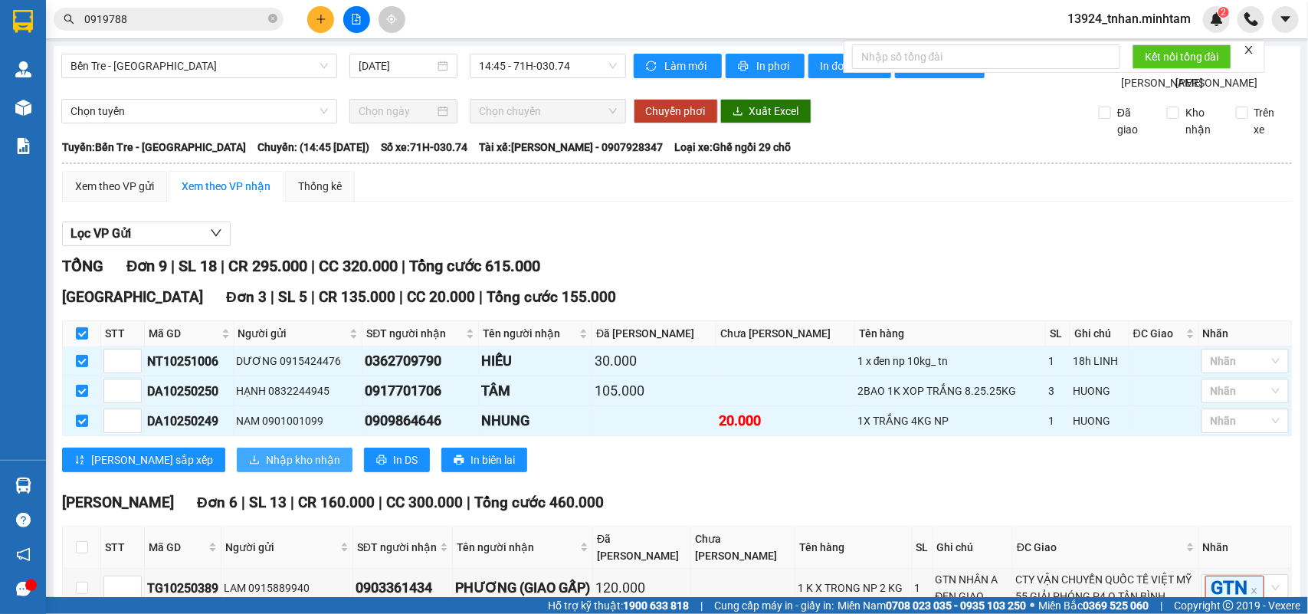
drag, startPoint x: 223, startPoint y: 502, endPoint x: 235, endPoint y: 501, distance: 11.6
click at [266, 468] on span "Nhập kho nhận" at bounding box center [303, 459] width 74 height 17
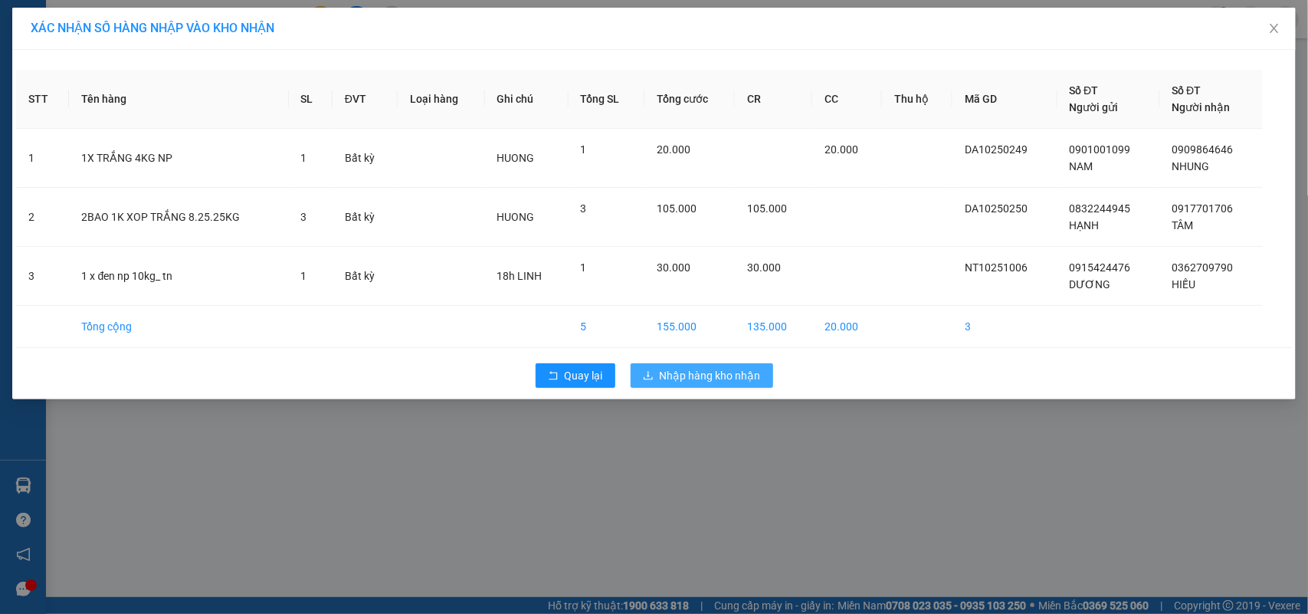
drag, startPoint x: 714, startPoint y: 372, endPoint x: 500, endPoint y: 402, distance: 216.8
click at [709, 372] on span "Nhập hàng kho nhận" at bounding box center [710, 375] width 101 height 17
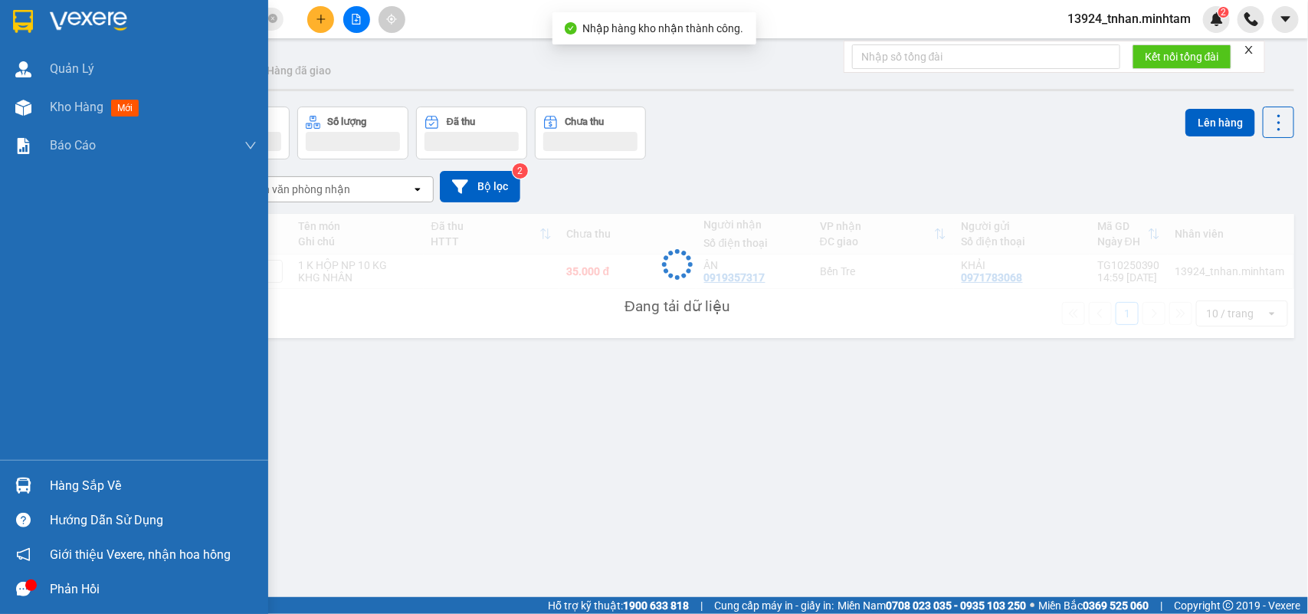
click at [31, 485] on div at bounding box center [23, 485] width 27 height 27
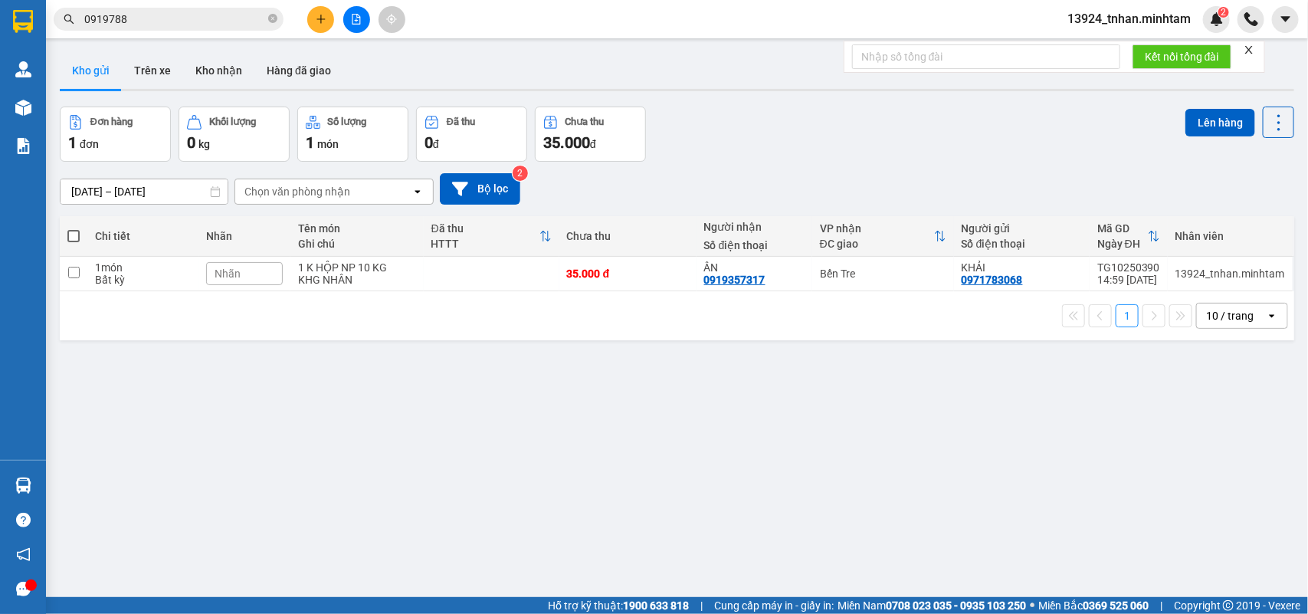
click at [271, 18] on section "Kết quả tìm kiếm ( 5 ) Bộ lọc Thuộc VP này Ngày tạo đơn gần nhất Mã ĐH Trạng th…" at bounding box center [654, 307] width 1308 height 614
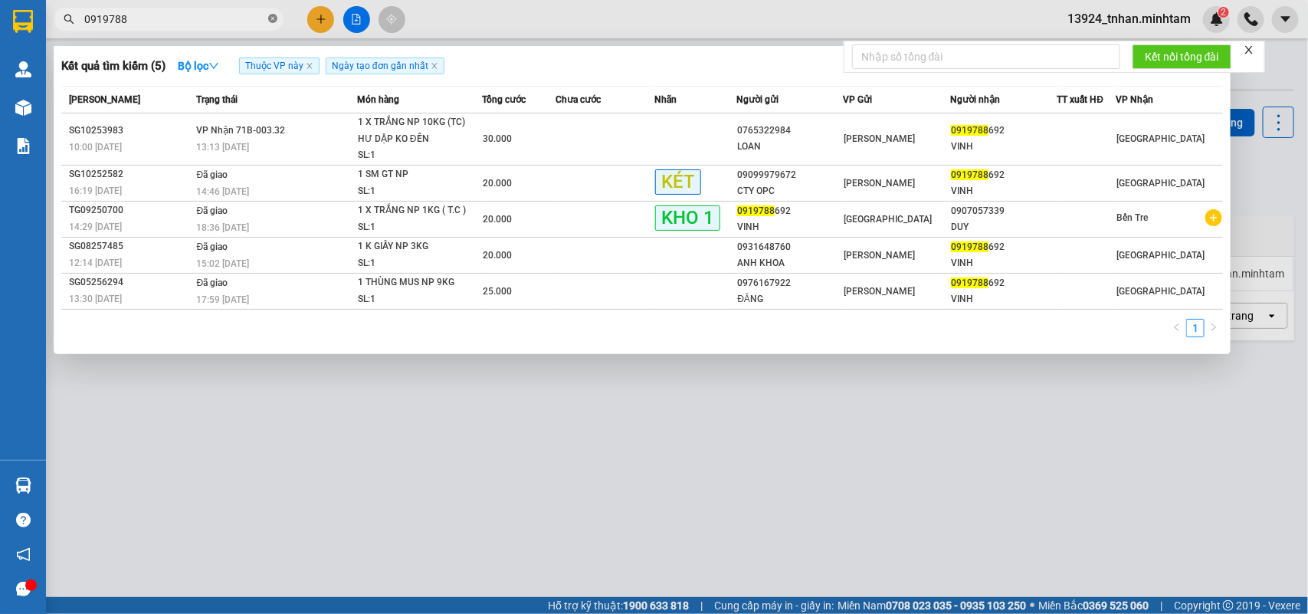
click at [271, 19] on icon "close-circle" at bounding box center [272, 18] width 9 height 9
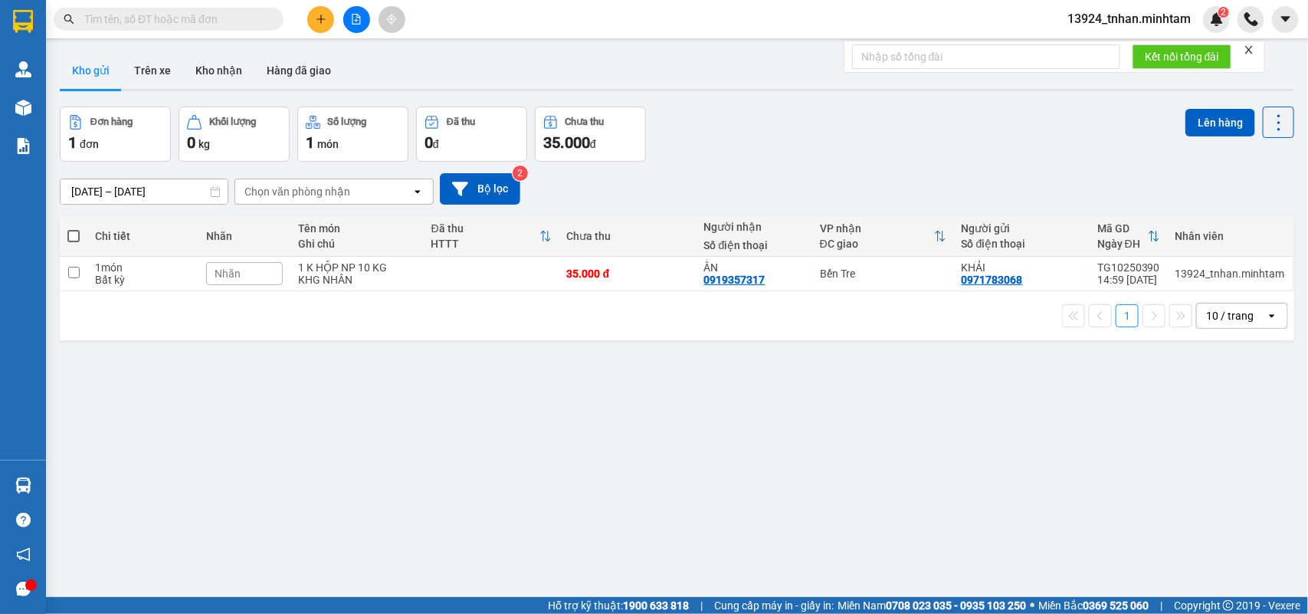
click at [254, 25] on input "text" at bounding box center [174, 19] width 181 height 17
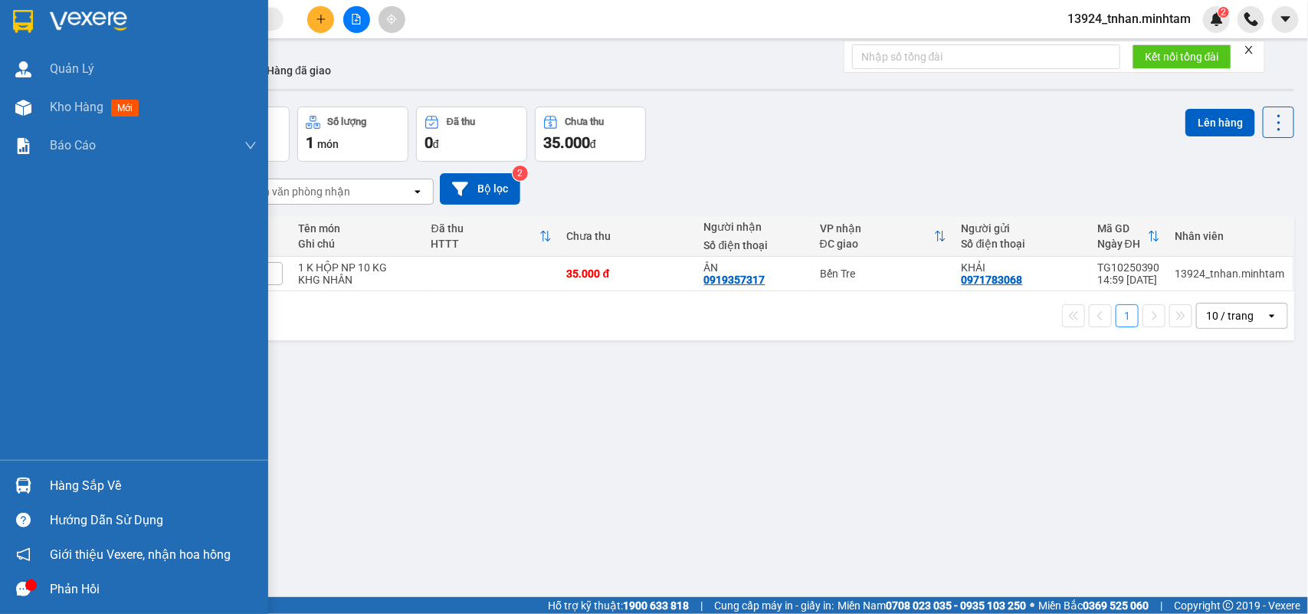
click at [51, 499] on div "Hàng sắp về" at bounding box center [134, 485] width 268 height 34
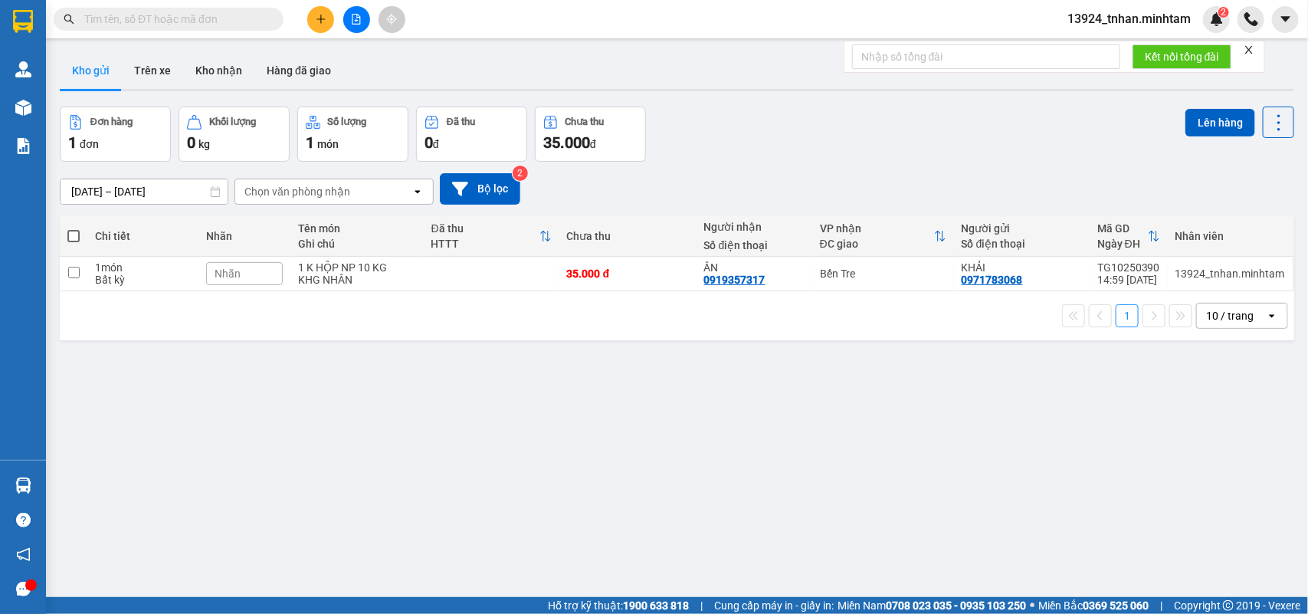
click at [253, 19] on section "Kết quả tìm kiếm ( 5 ) Bộ lọc Thuộc VP này Ngày tạo đơn gần nhất Mã ĐH Trạng th…" at bounding box center [654, 307] width 1308 height 614
click at [253, 19] on input "text" at bounding box center [174, 19] width 181 height 17
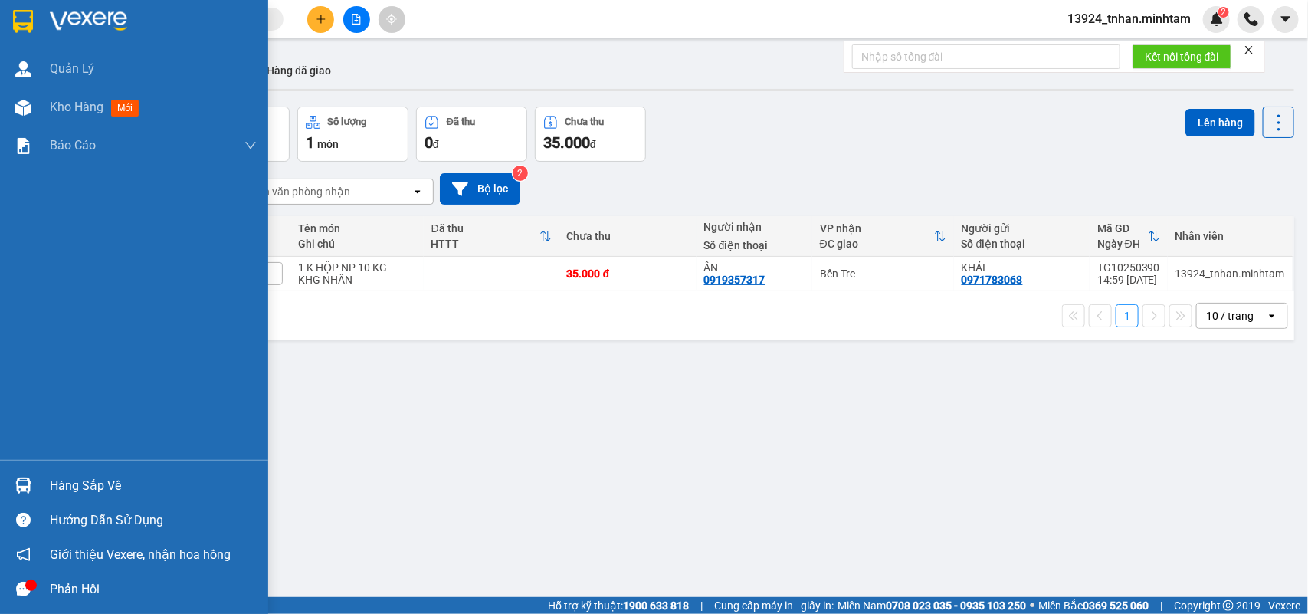
click at [29, 483] on img at bounding box center [23, 486] width 16 height 16
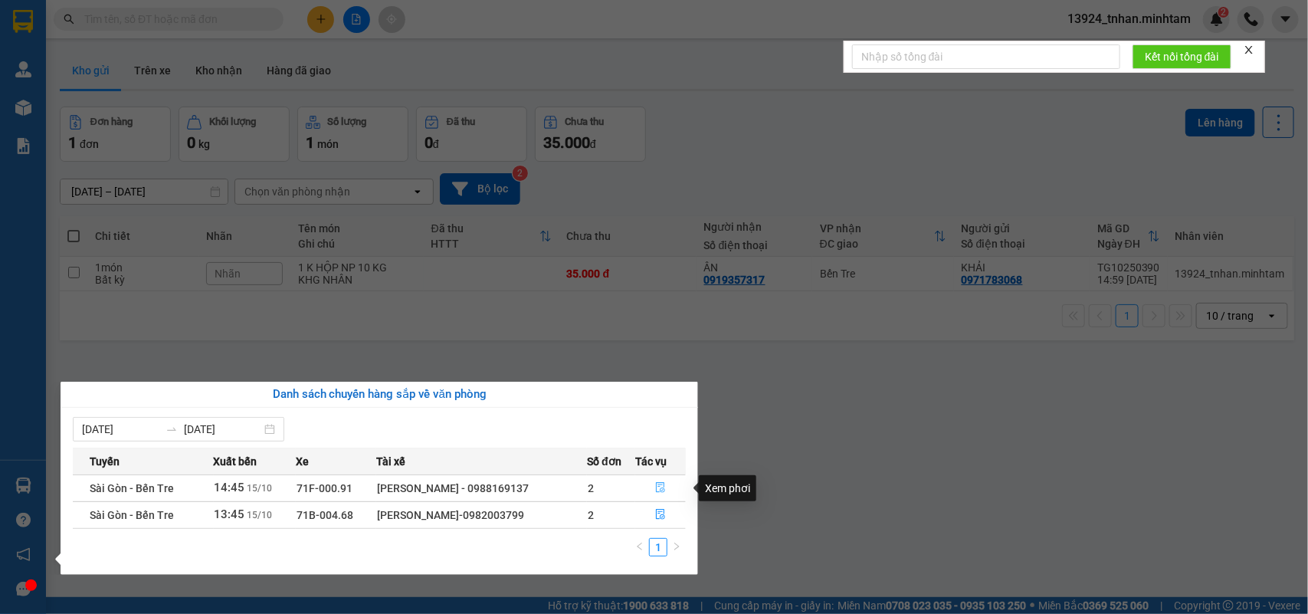
click at [667, 481] on button "button" at bounding box center [660, 488] width 49 height 25
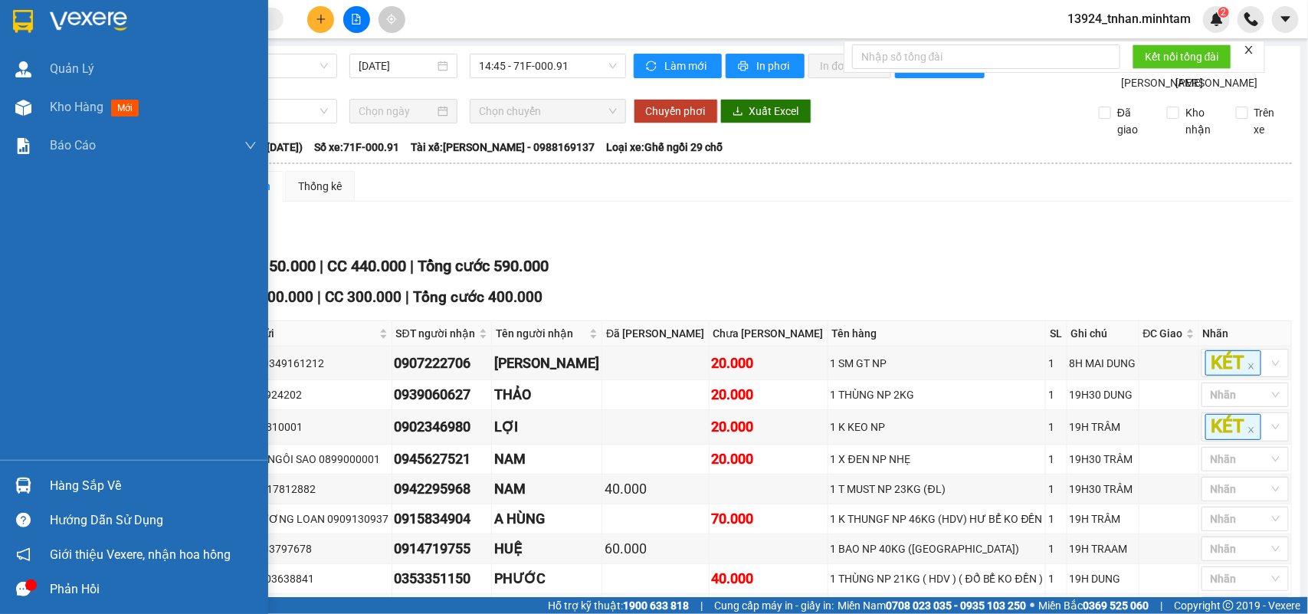
click at [10, 484] on div at bounding box center [23, 485] width 27 height 27
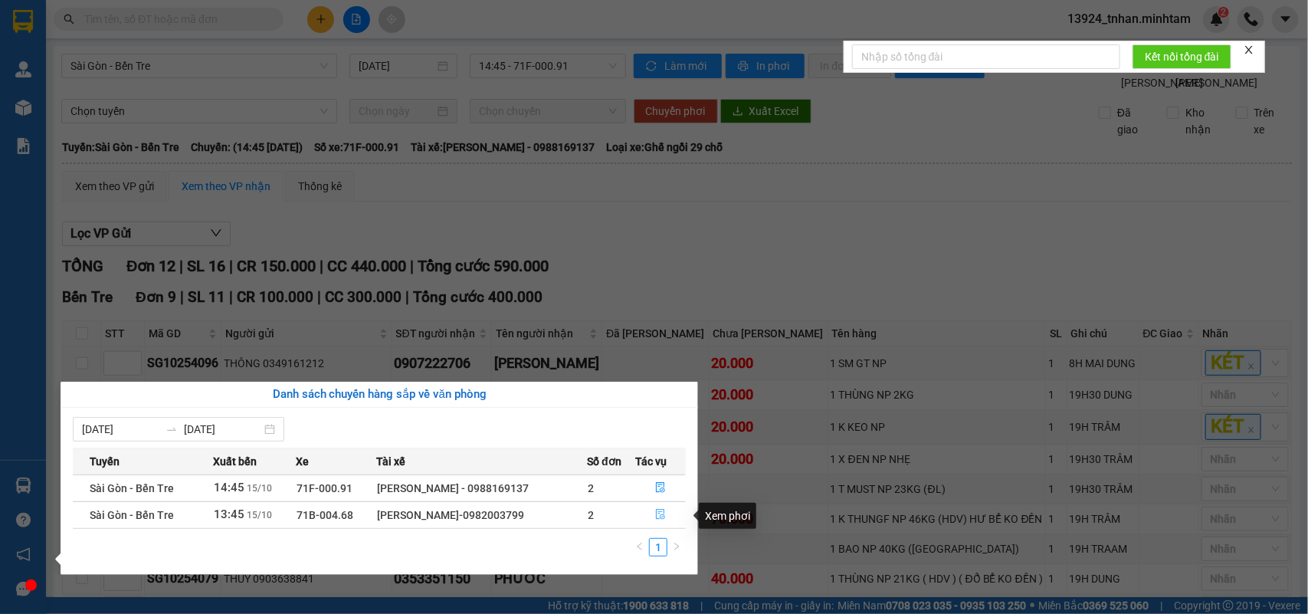
drag, startPoint x: 640, startPoint y: 517, endPoint x: 653, endPoint y: 470, distance: 49.3
click at [641, 515] on button "button" at bounding box center [660, 515] width 49 height 25
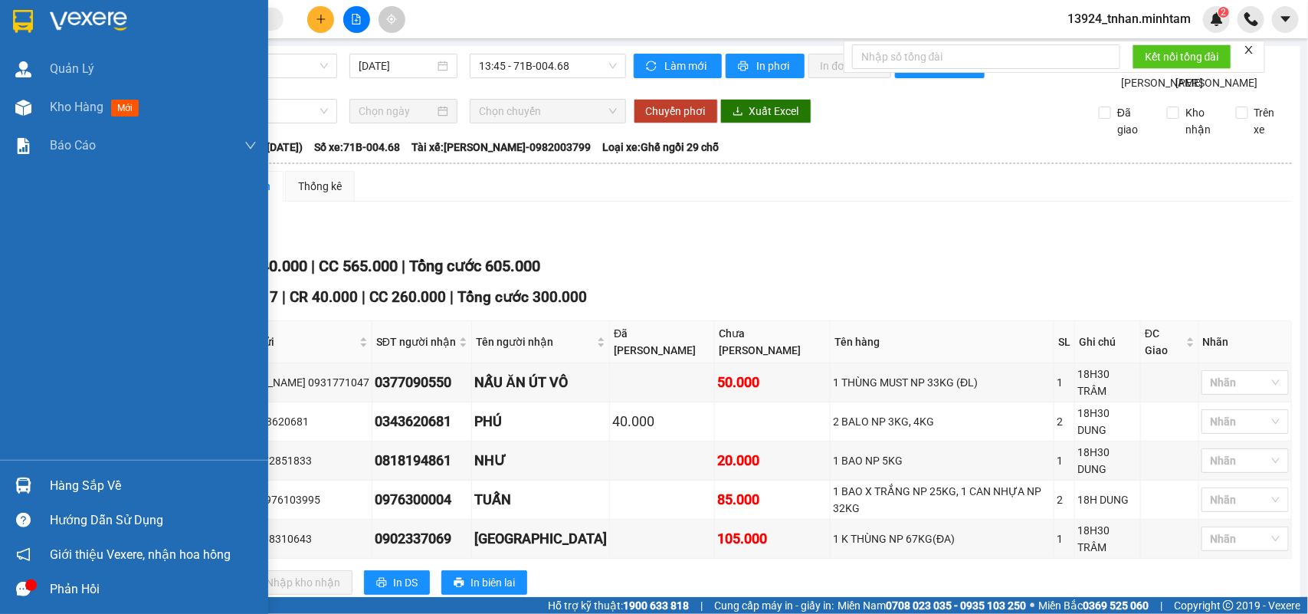
drag, startPoint x: 51, startPoint y: 483, endPoint x: 59, endPoint y: 477, distance: 9.8
click at [52, 481] on div "Hàng sắp về" at bounding box center [153, 485] width 207 height 23
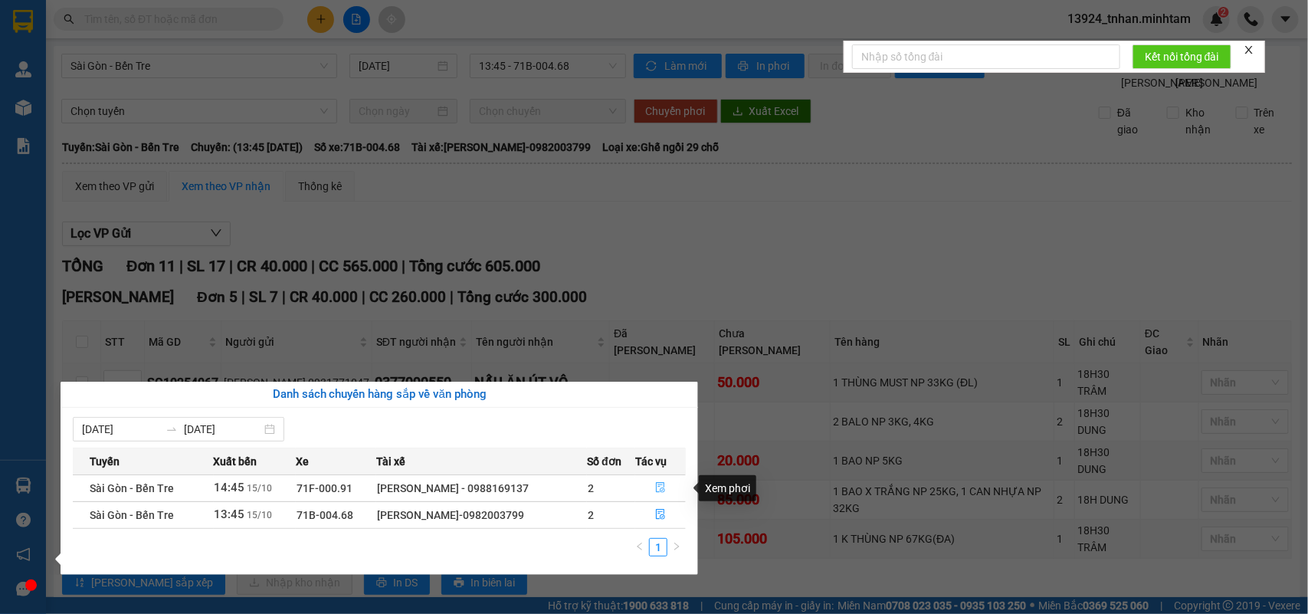
drag, startPoint x: 671, startPoint y: 487, endPoint x: 671, endPoint y: 477, distance: 10.0
click at [671, 484] on button "button" at bounding box center [660, 488] width 49 height 25
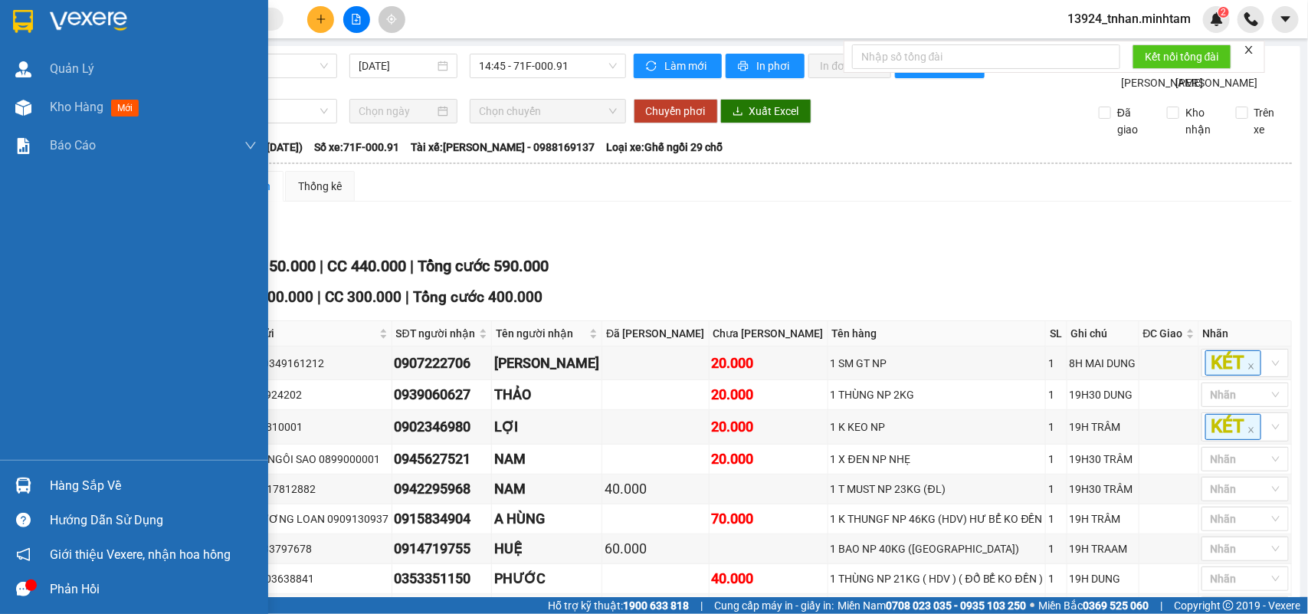
drag, startPoint x: 31, startPoint y: 14, endPoint x: 36, endPoint y: 1, distance: 14.1
click at [29, 14] on img at bounding box center [23, 21] width 20 height 23
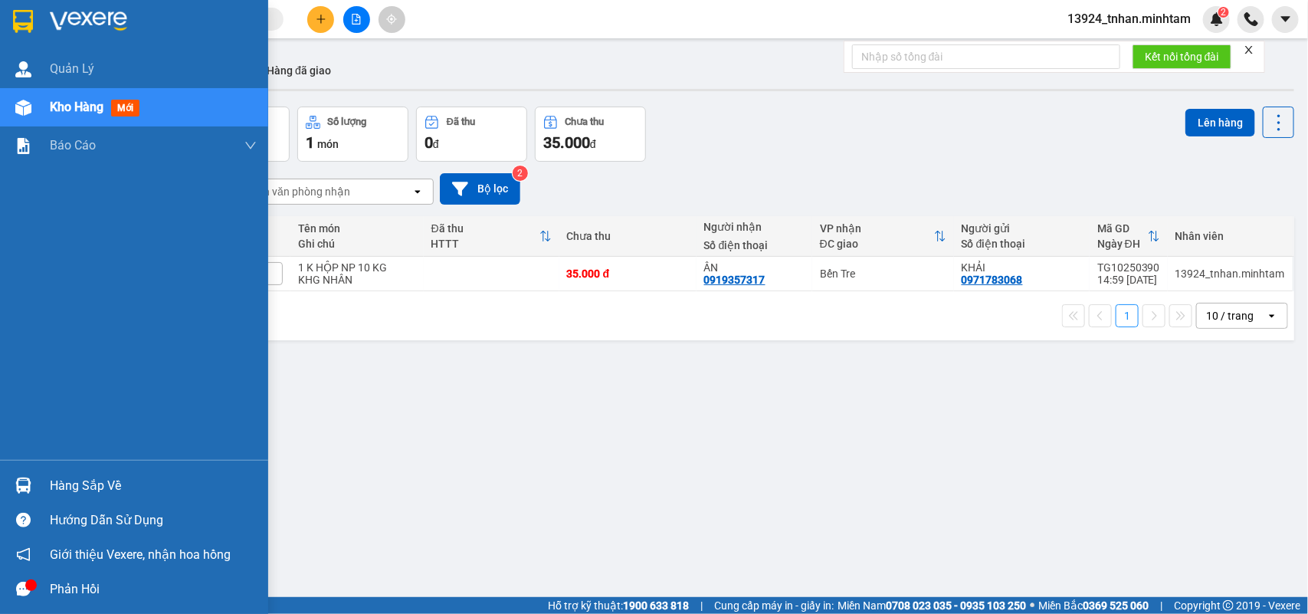
click at [31, 44] on div at bounding box center [134, 25] width 268 height 50
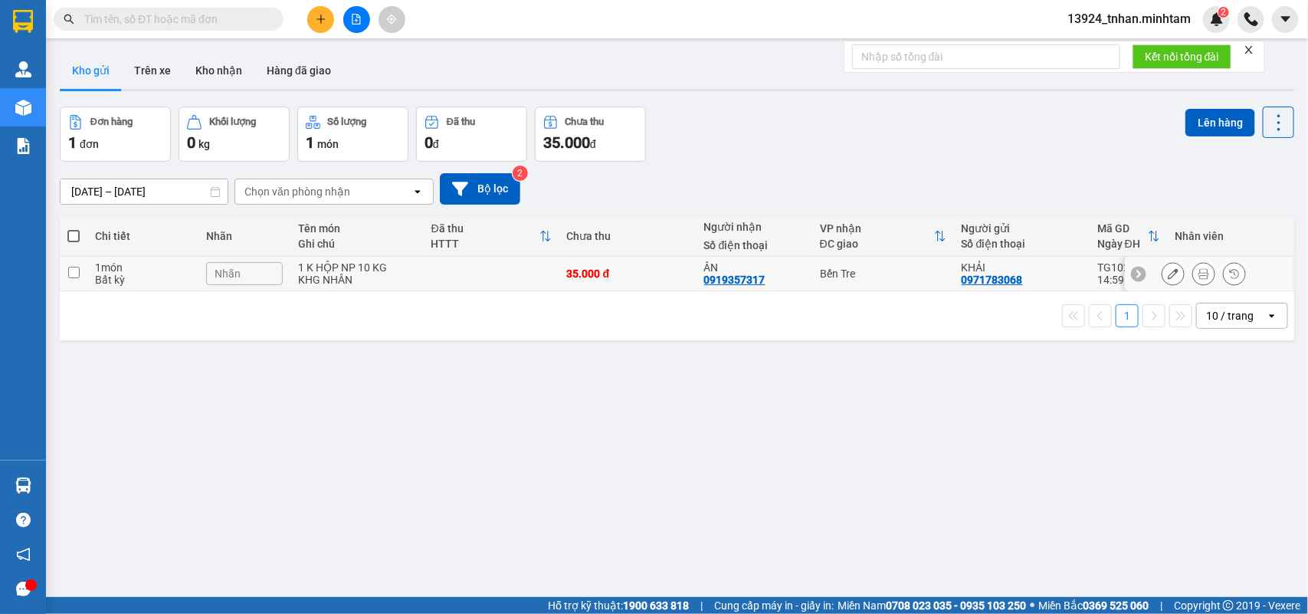
drag, startPoint x: 784, startPoint y: 284, endPoint x: 905, endPoint y: 212, distance: 141.3
click at [786, 284] on div "ÂN 0919357317" at bounding box center [754, 273] width 100 height 25
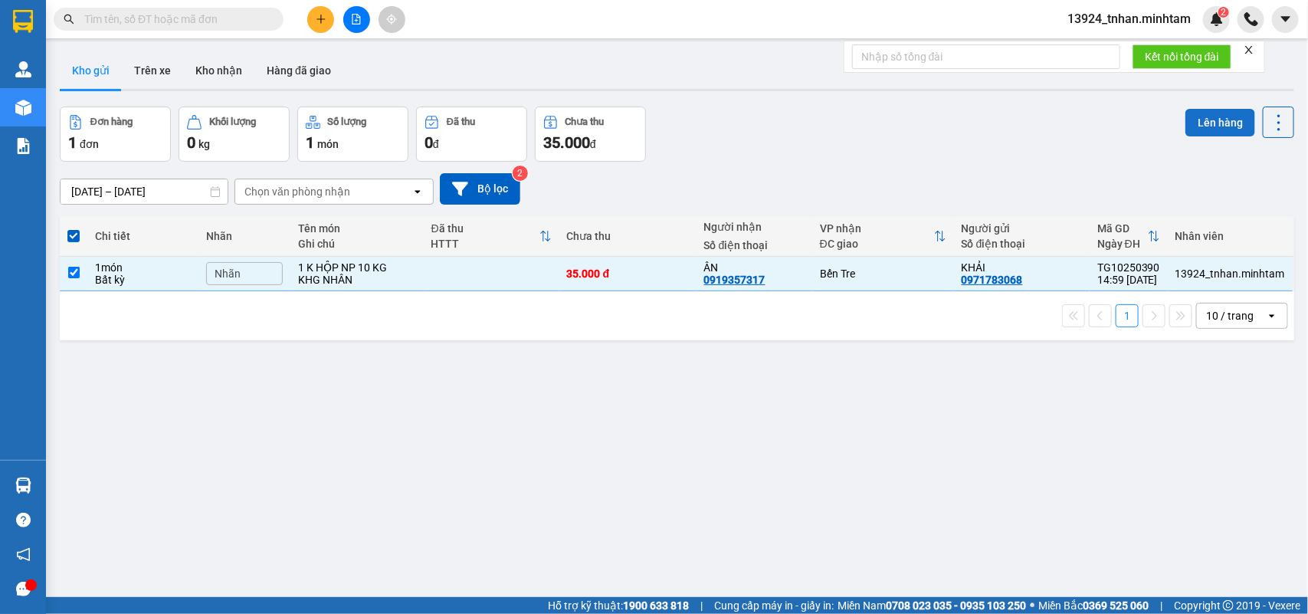
click at [1204, 115] on button "Lên hàng" at bounding box center [1221, 123] width 70 height 28
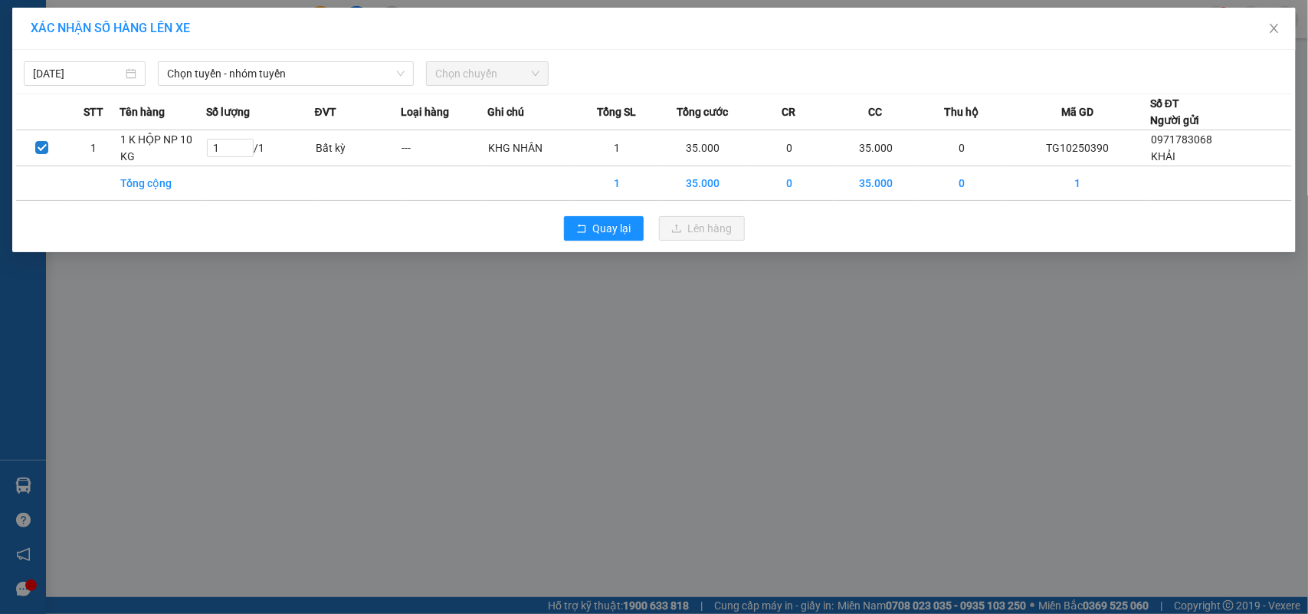
click at [317, 90] on div "15/10/2025 Chọn tuyến - nhóm tuyến Chọn chuyến STT Tên hàng Số lượng ĐVT Loại h…" at bounding box center [654, 151] width 1284 height 202
click at [323, 78] on span "Chọn tuyến - nhóm tuyến" at bounding box center [286, 73] width 238 height 23
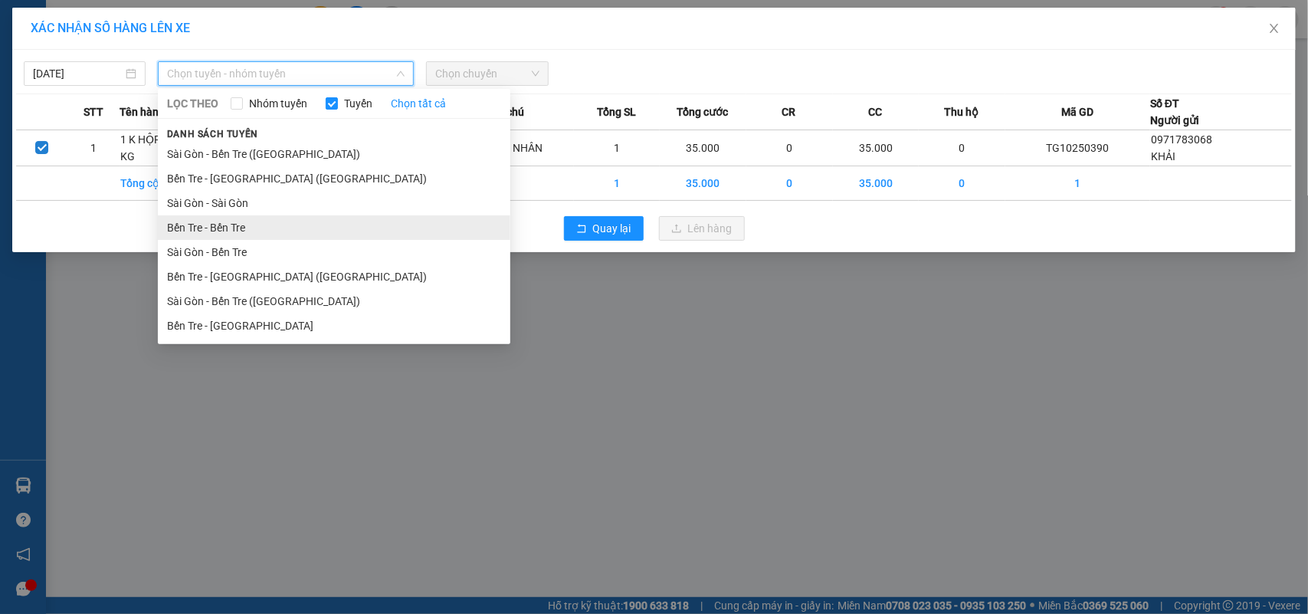
click at [349, 238] on li "Bến Tre - Bến Tre" at bounding box center [334, 227] width 353 height 25
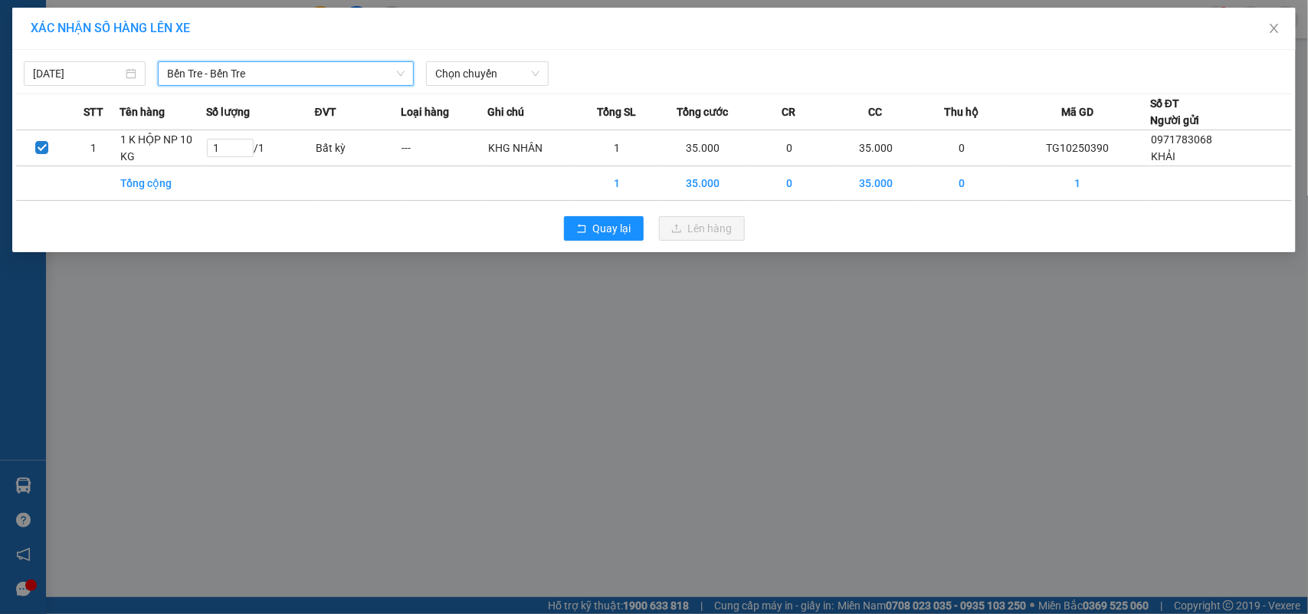
click at [358, 77] on span "Bến Tre - Bến Tre" at bounding box center [286, 73] width 238 height 23
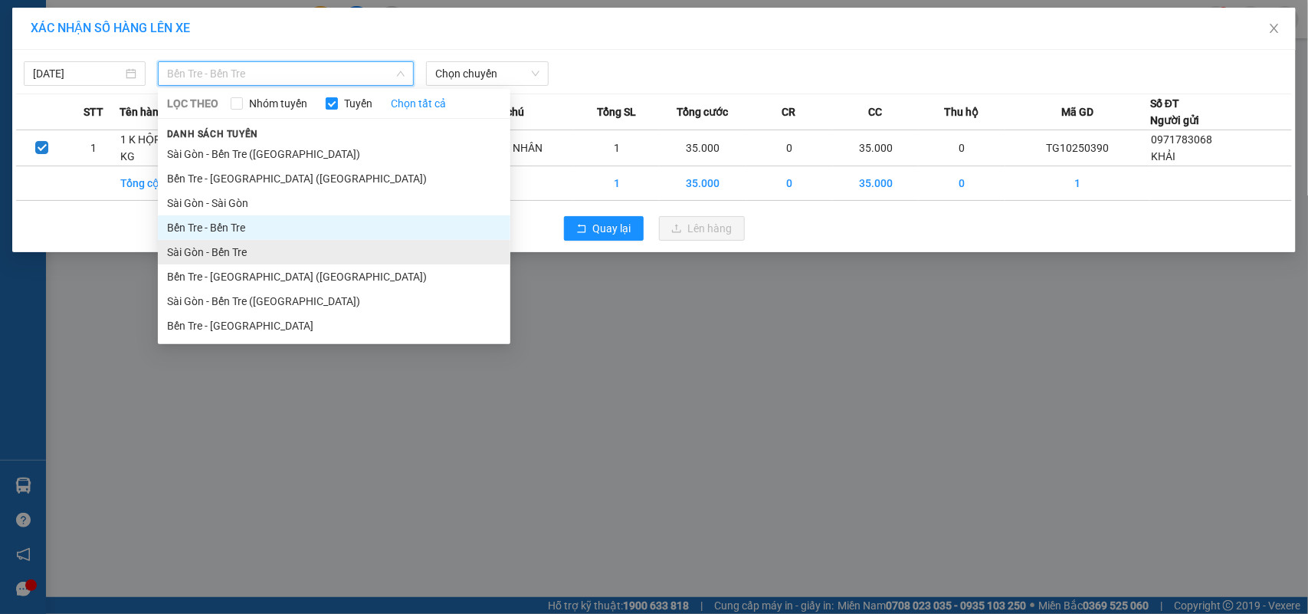
click at [281, 251] on li "Sài Gòn - Bến Tre" at bounding box center [334, 252] width 353 height 25
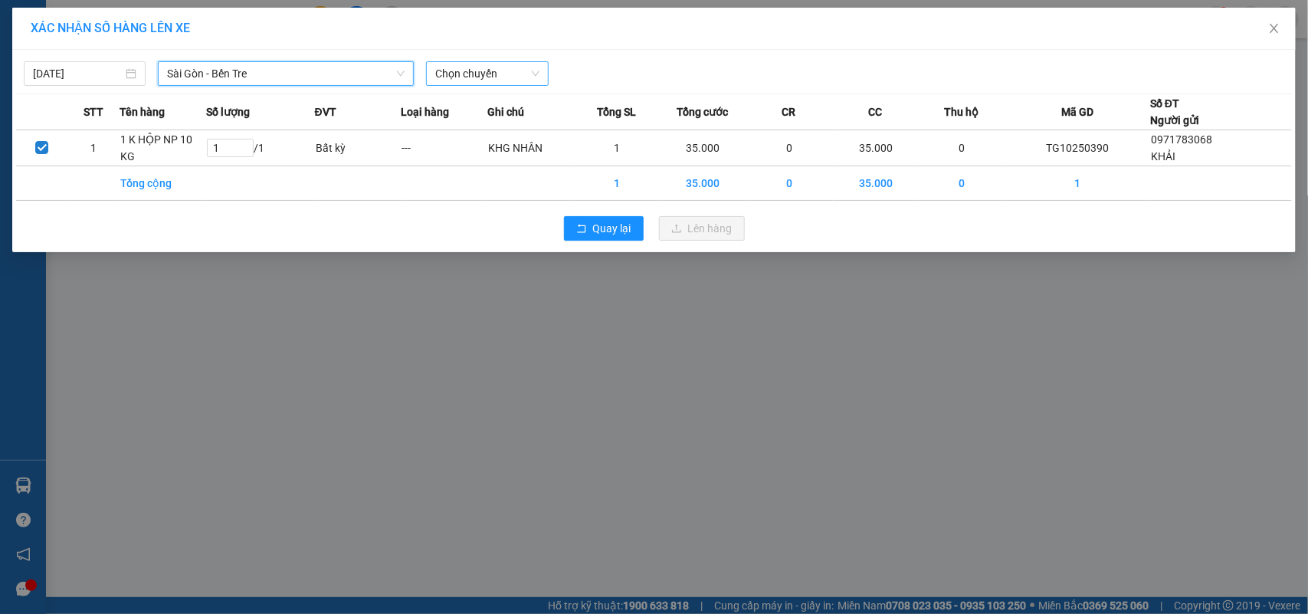
click at [502, 73] on span "Chọn chuyến" at bounding box center [486, 73] width 103 height 23
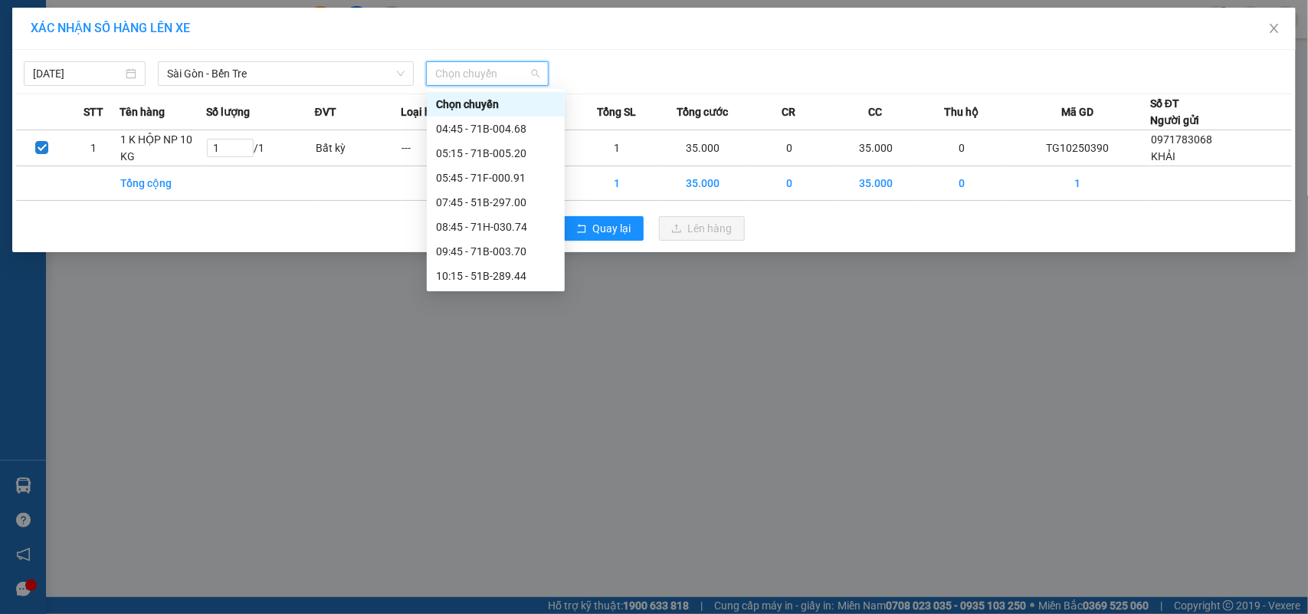
click at [527, 366] on div "13:45 - 71B-004.68" at bounding box center [496, 374] width 120 height 17
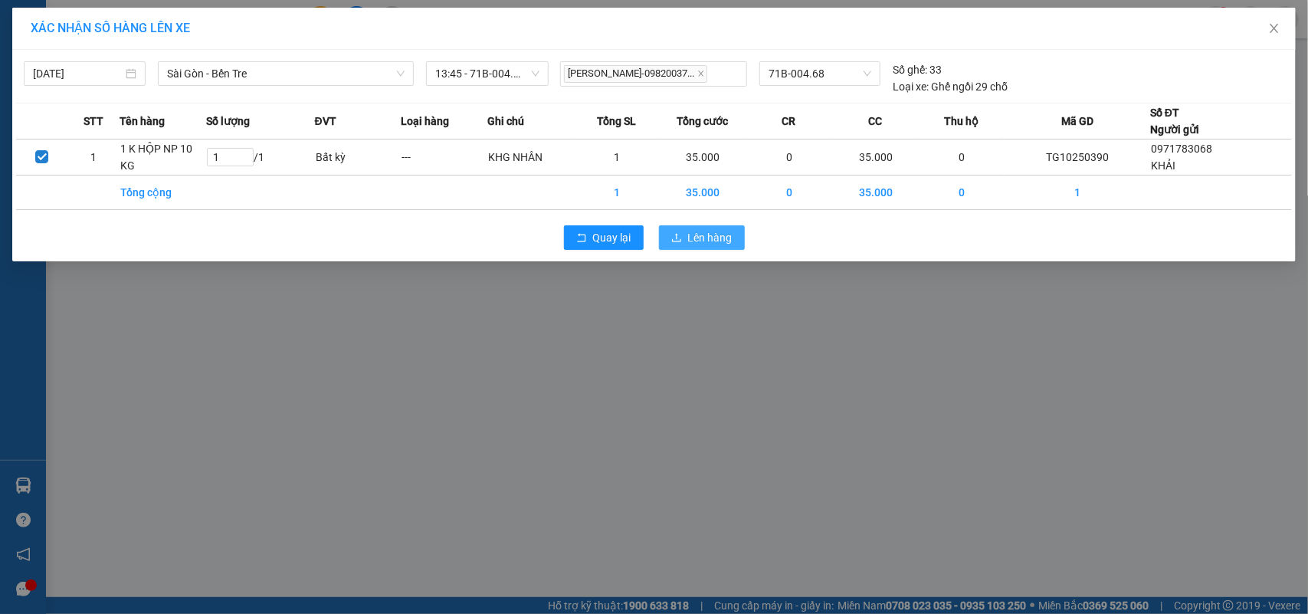
click at [675, 244] on span "upload" at bounding box center [676, 238] width 11 height 12
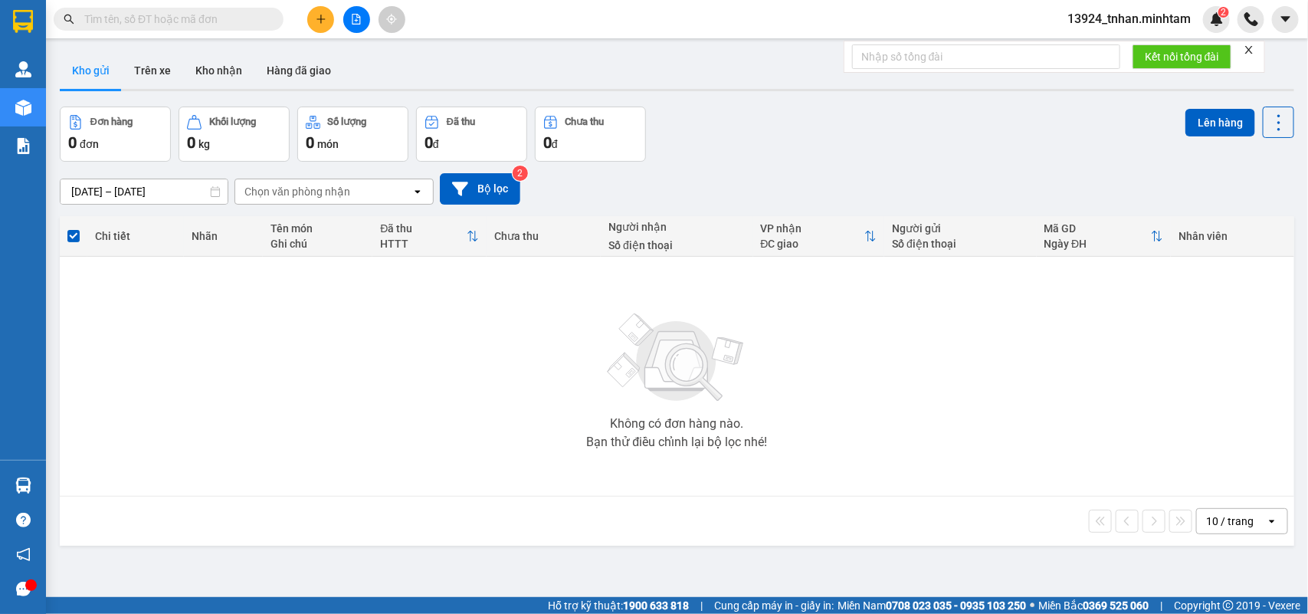
click at [162, 25] on input "text" at bounding box center [174, 19] width 181 height 17
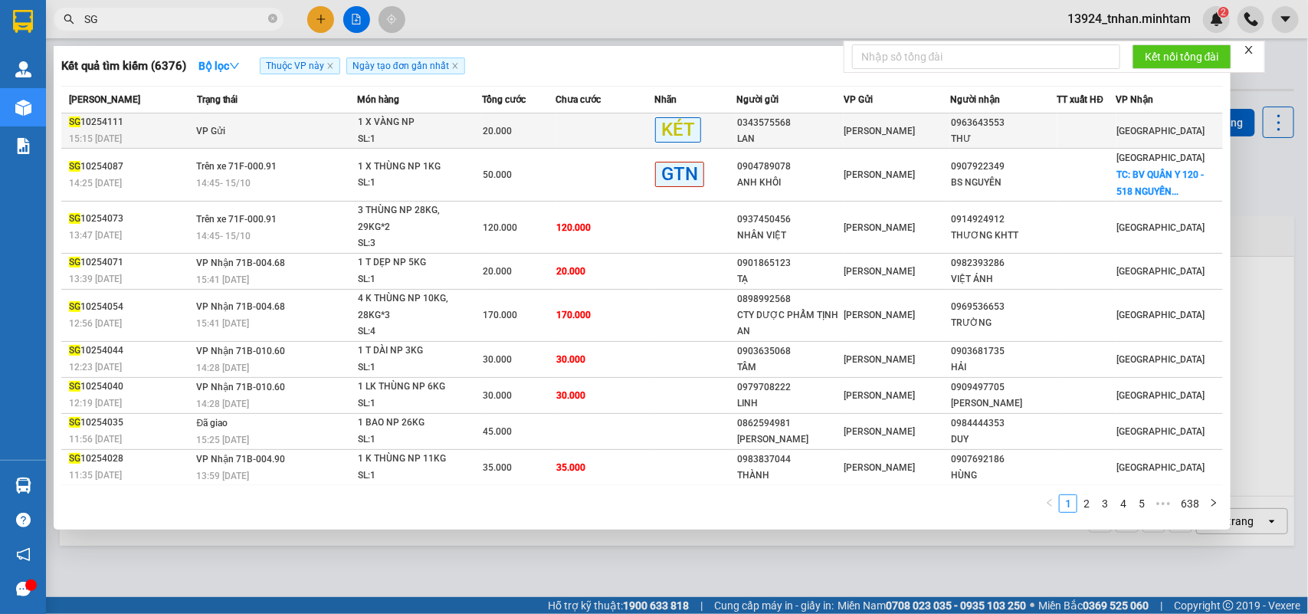
type input "SG"
click at [576, 130] on td at bounding box center [605, 130] width 99 height 35
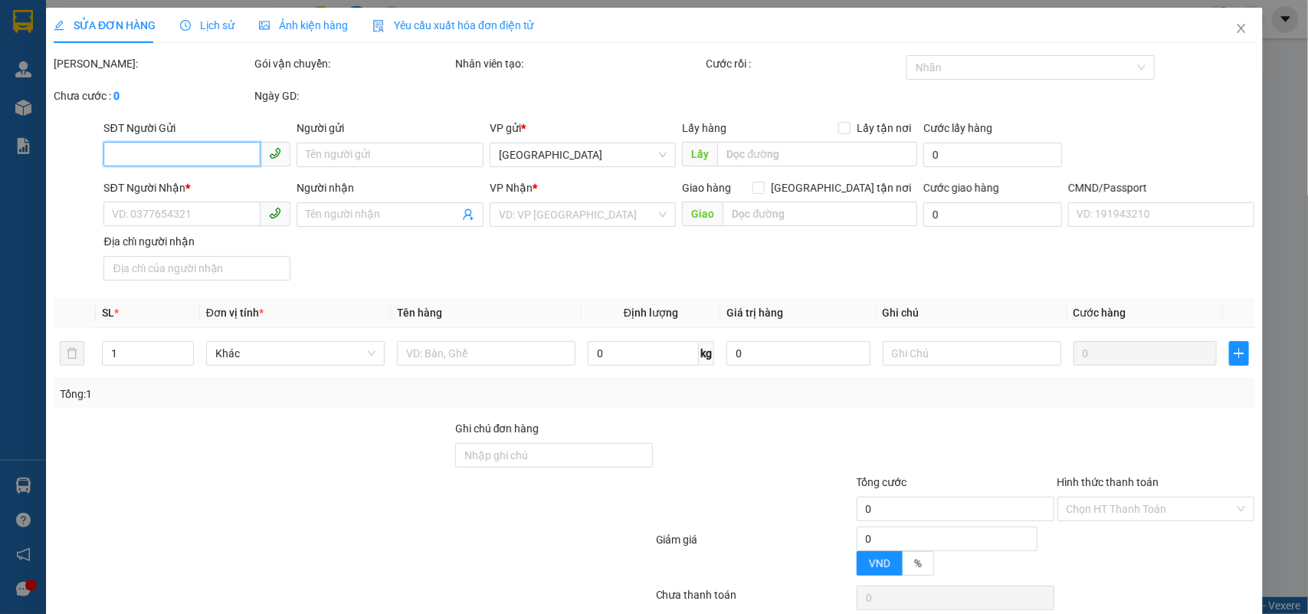
type input "0343575568"
type input "LAN"
type input "0963643553"
type input "THƯ"
type input "20.000"
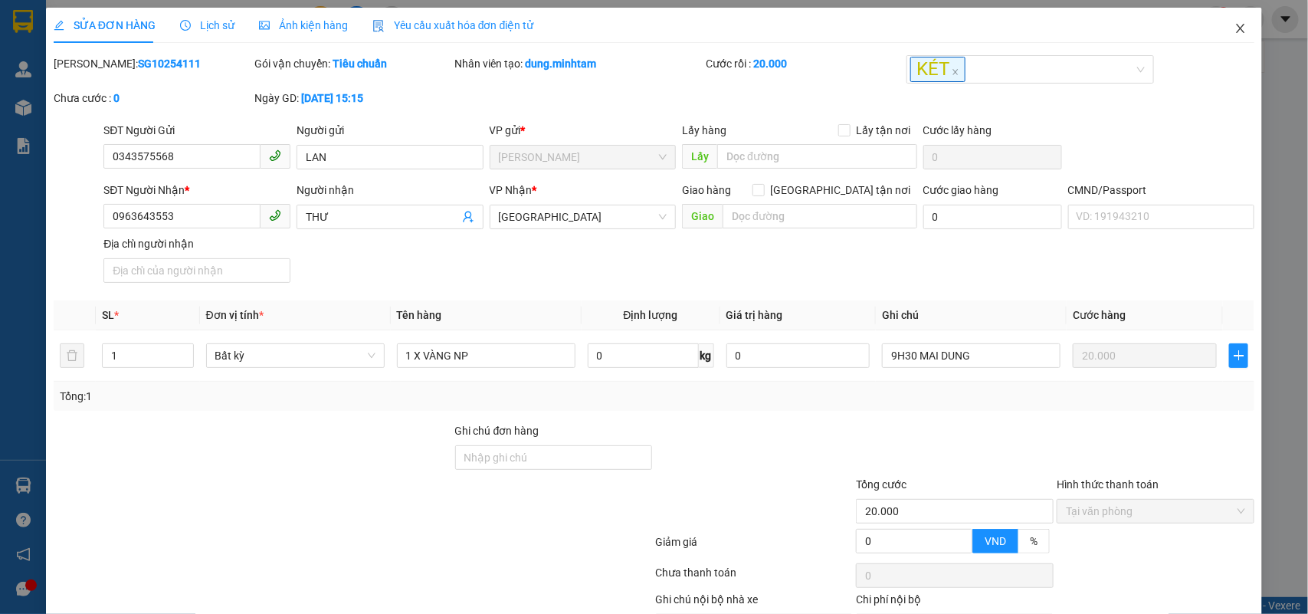
click at [1235, 29] on icon "close" at bounding box center [1241, 28] width 12 height 12
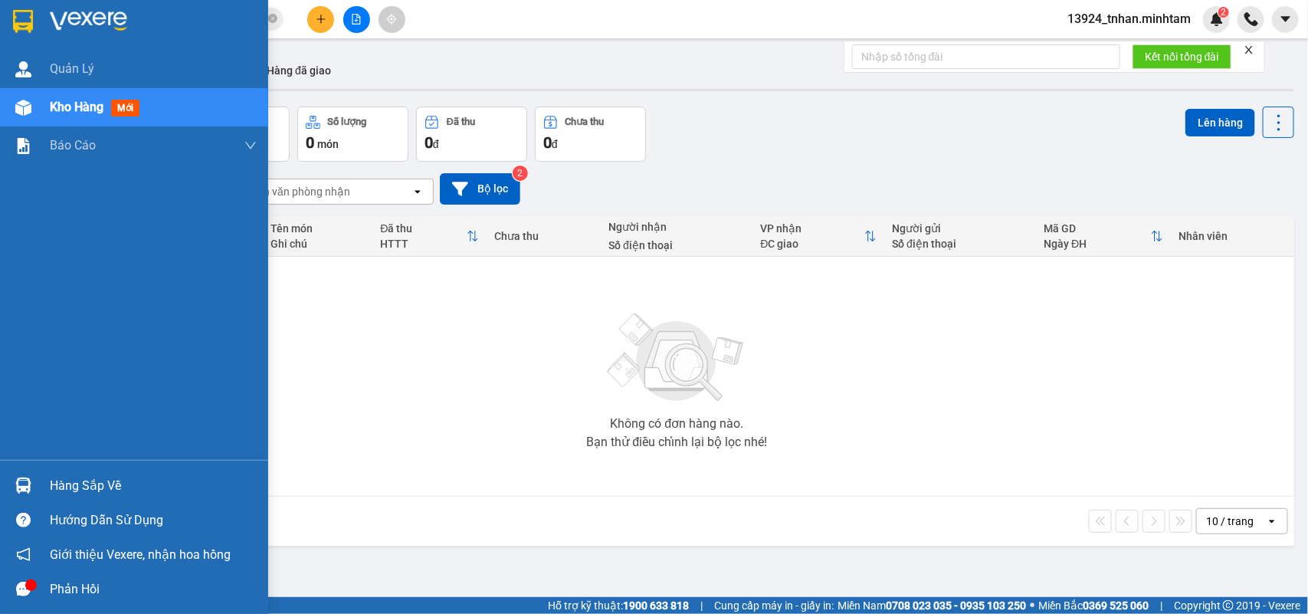
drag, startPoint x: 74, startPoint y: 485, endPoint x: 124, endPoint y: 479, distance: 51.0
click at [78, 487] on div "Hàng sắp về" at bounding box center [153, 485] width 207 height 23
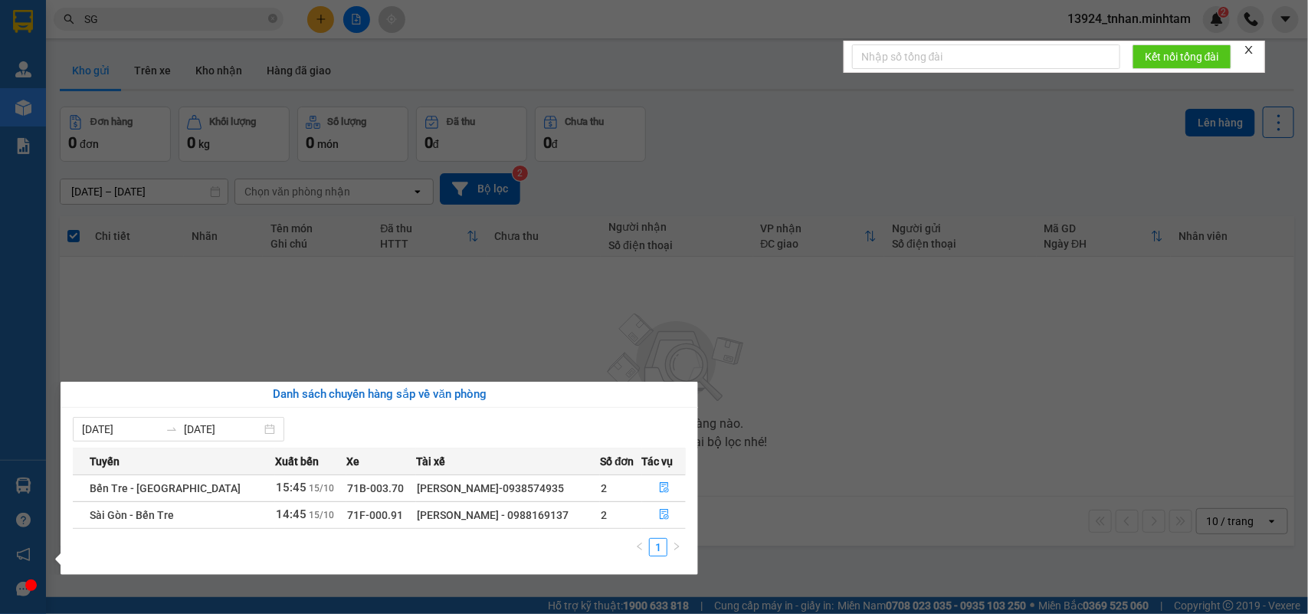
click at [315, 16] on section "Kết quả tìm kiếm ( 6376 ) Bộ lọc Thuộc VP này Ngày tạo đơn gần nhất Mã ĐH Trạng…" at bounding box center [654, 307] width 1308 height 614
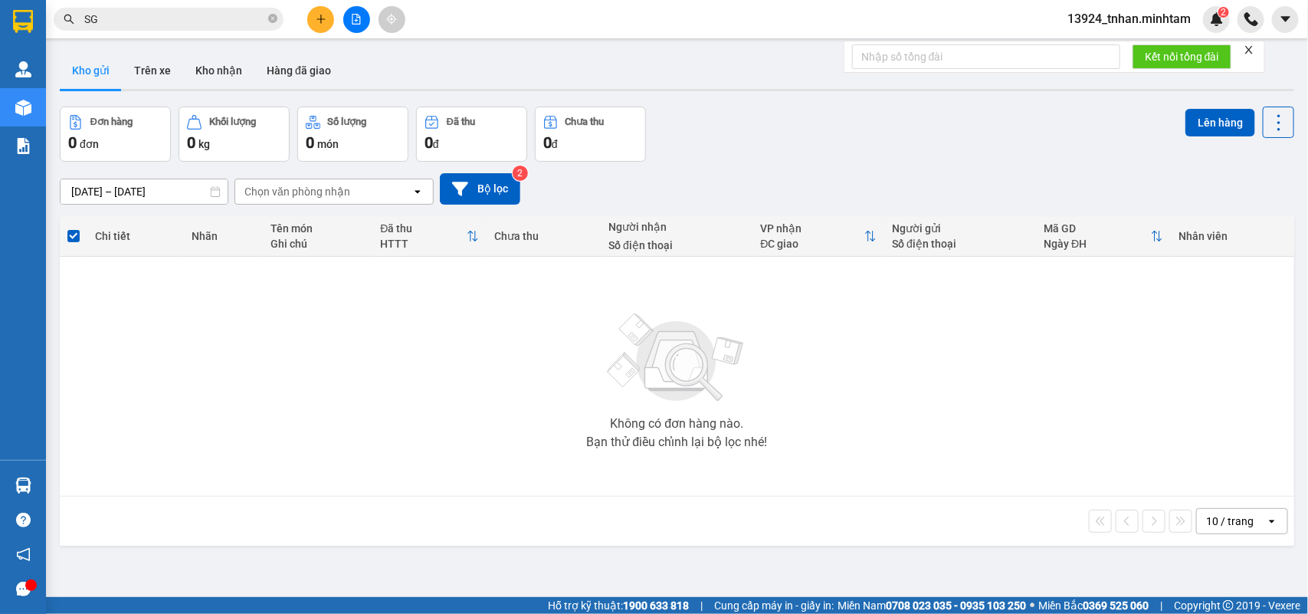
click at [316, 16] on icon "plus" at bounding box center [321, 19] width 11 height 11
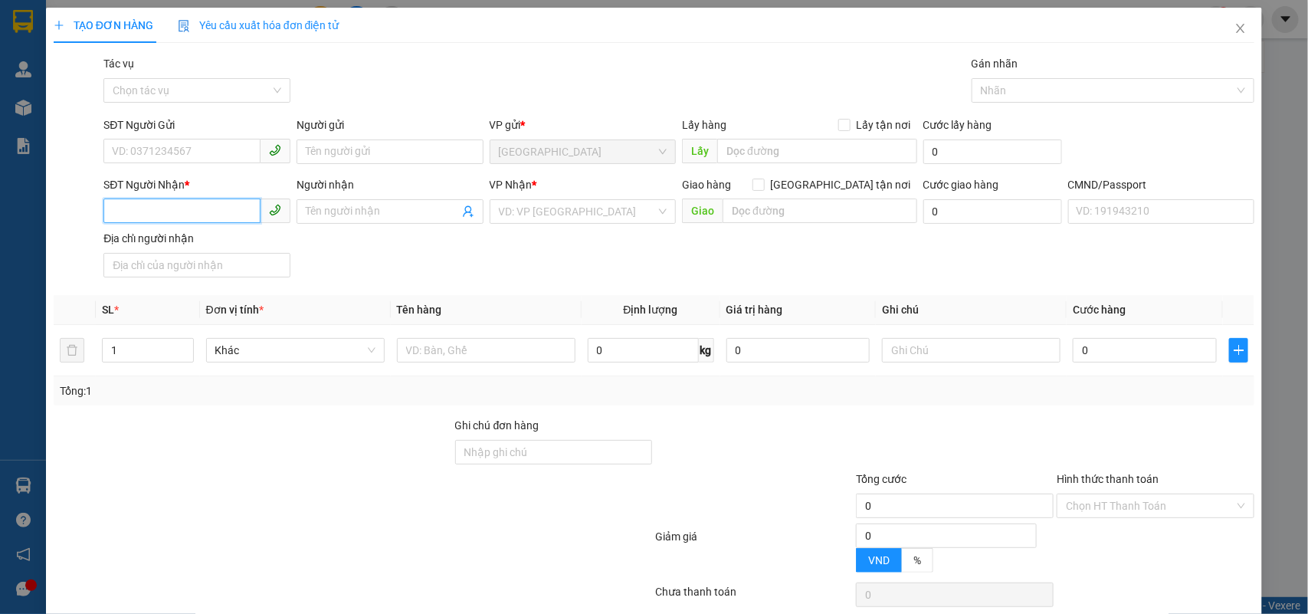
click at [219, 212] on input "SĐT Người Nhận *" at bounding box center [181, 211] width 157 height 25
type input "0963931464"
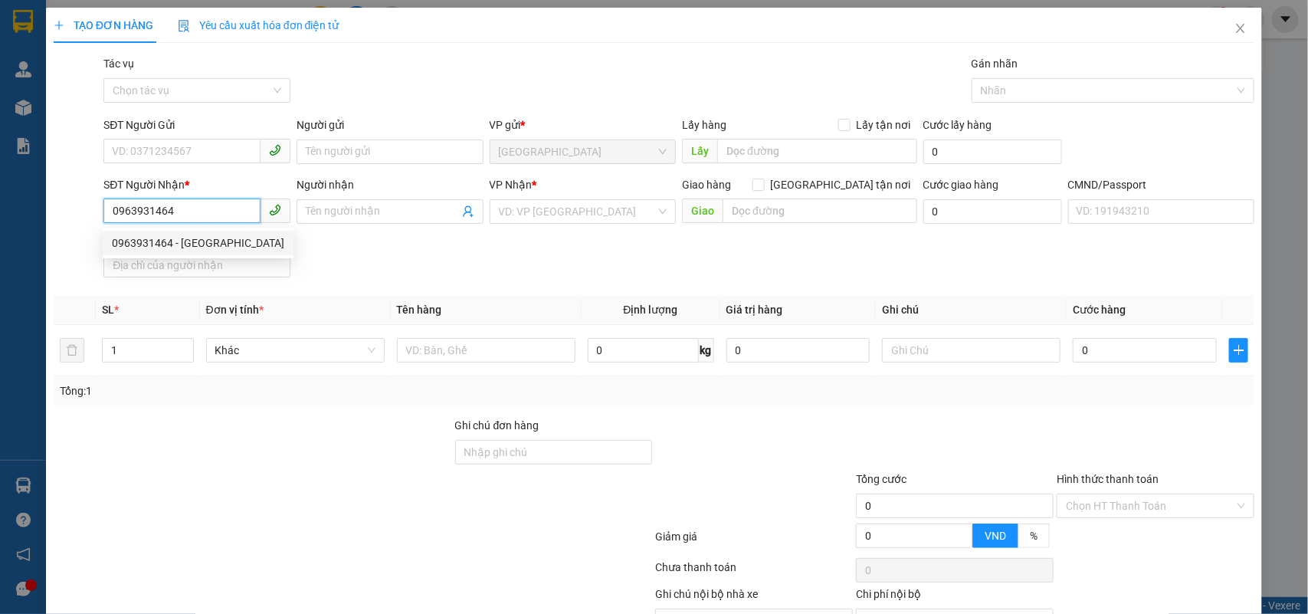
drag, startPoint x: 230, startPoint y: 249, endPoint x: 218, endPoint y: 174, distance: 76.0
click at [230, 245] on div "0963931464 - HƯƠNG GIANG" at bounding box center [198, 243] width 172 height 17
type input "HƯƠNG GIANG"
type input "060092004114"
type input "0963931464"
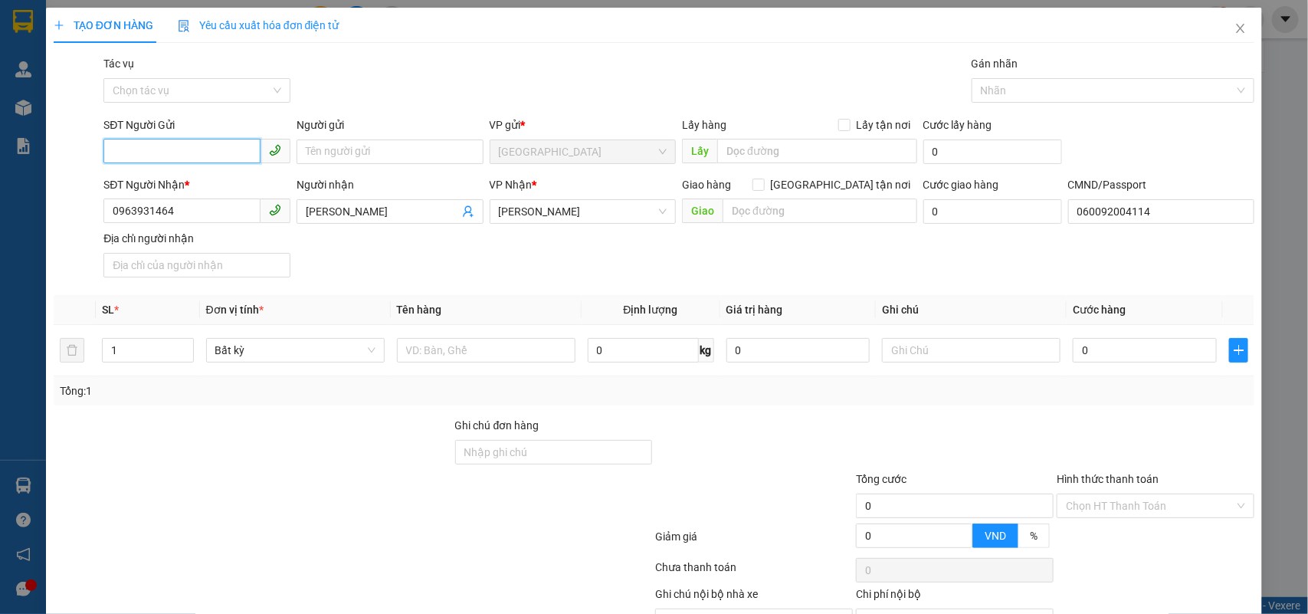
click at [218, 161] on input "SĐT Người Gửi" at bounding box center [181, 151] width 157 height 25
drag, startPoint x: 213, startPoint y: 182, endPoint x: 249, endPoint y: 193, distance: 37.8
click at [215, 182] on div "0909683385 - HÙNG" at bounding box center [195, 183] width 166 height 17
type input "0909683385"
type input "HÙNG"
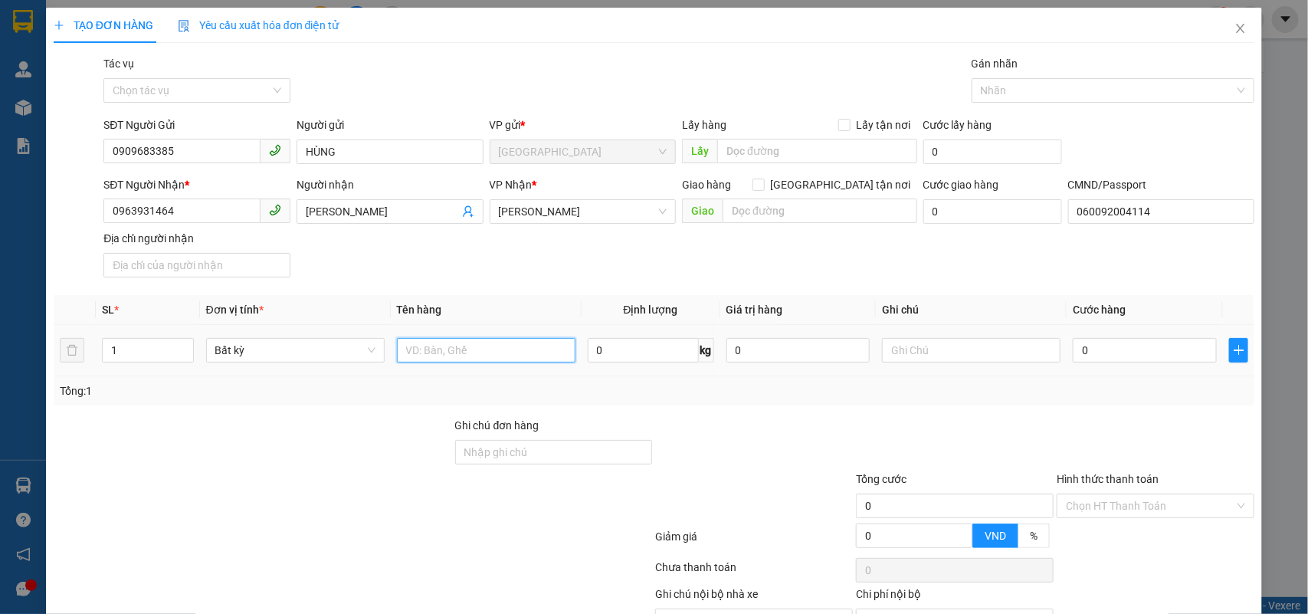
drag, startPoint x: 457, startPoint y: 340, endPoint x: 445, endPoint y: 339, distance: 11.5
click at [456, 340] on input "text" at bounding box center [486, 350] width 179 height 25
type input "1 X TRONG GT NP"
click at [1188, 356] on input "0" at bounding box center [1145, 350] width 144 height 25
type input "2"
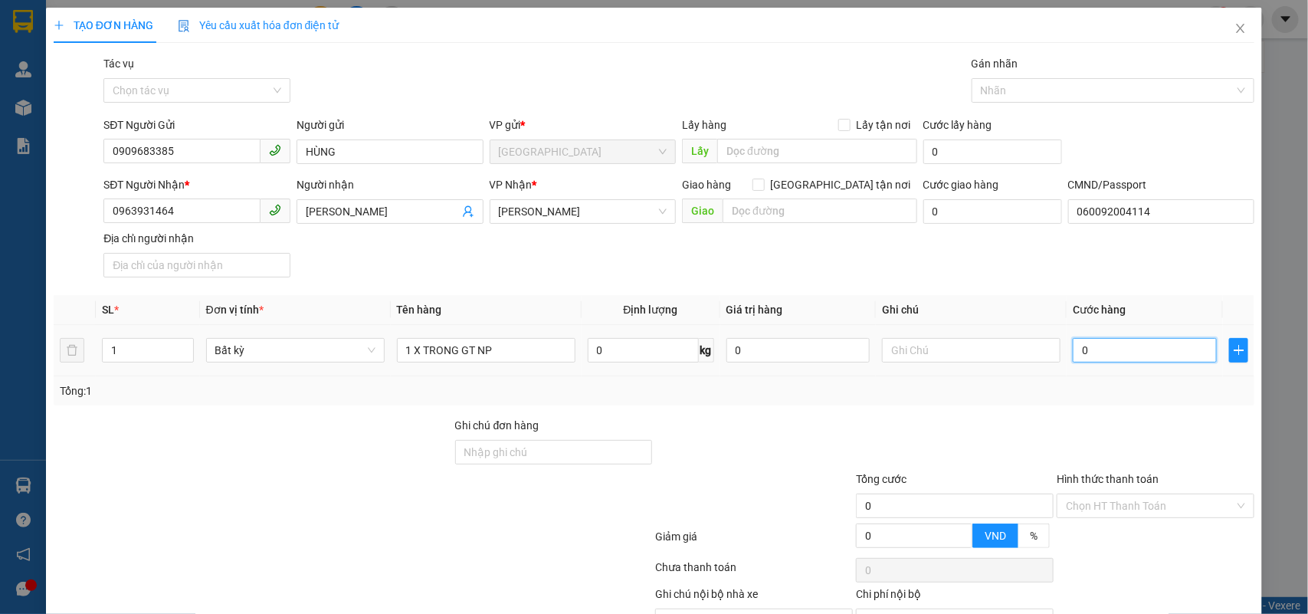
type input "2"
type input "20"
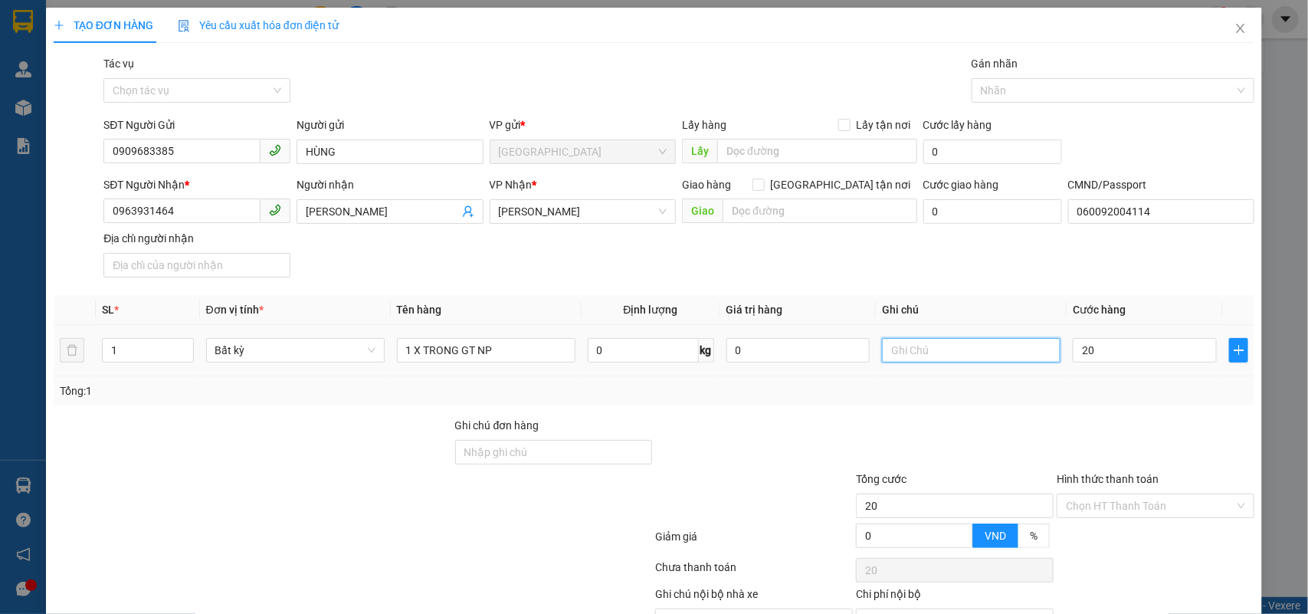
type input "20.000"
click at [918, 351] on input "text" at bounding box center [971, 350] width 179 height 25
drag, startPoint x: 908, startPoint y: 347, endPoint x: 773, endPoint y: 353, distance: 135.8
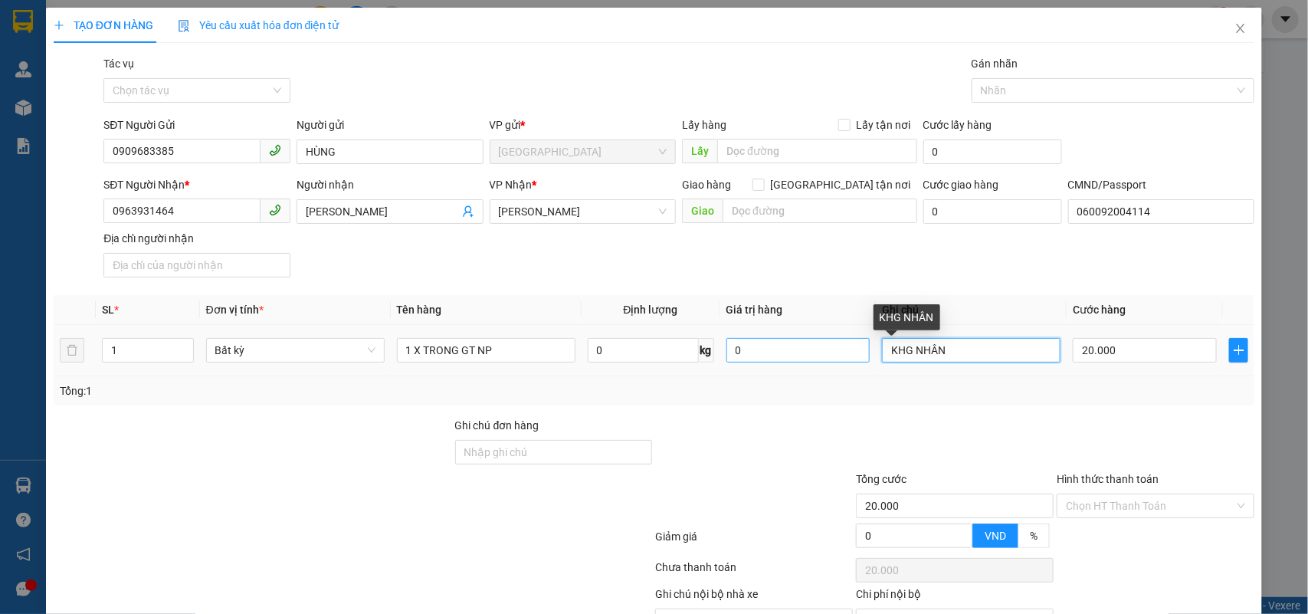
click at [773, 353] on tr "1 Bất kỳ 1 X TRONG GT NP 0 kg 0 KHG NHÂN 20.000" at bounding box center [655, 350] width 1202 height 51
type input "18H NHÂN"
drag, startPoint x: 1136, startPoint y: 423, endPoint x: 1129, endPoint y: 431, distance: 10.3
click at [1131, 494] on input "Hình thức thanh toán" at bounding box center [1150, 505] width 169 height 23
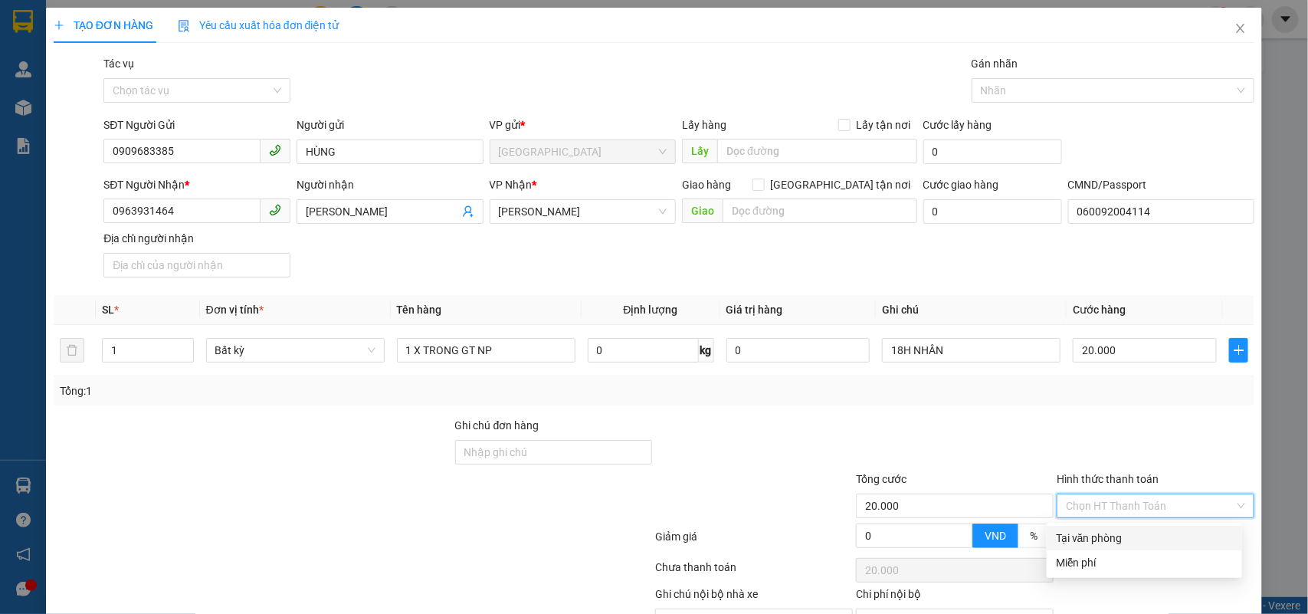
click at [1093, 530] on div "Tại văn phòng" at bounding box center [1144, 538] width 177 height 17
type input "0"
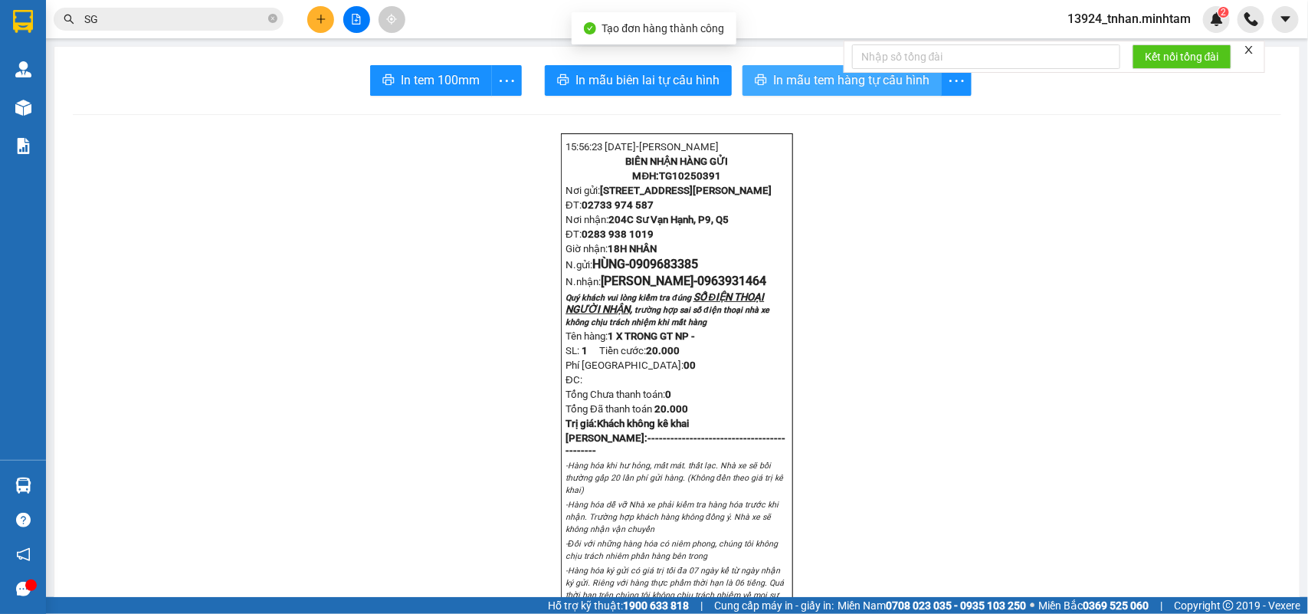
click at [809, 70] on button "In mẫu tem hàng tự cấu hình" at bounding box center [842, 80] width 199 height 31
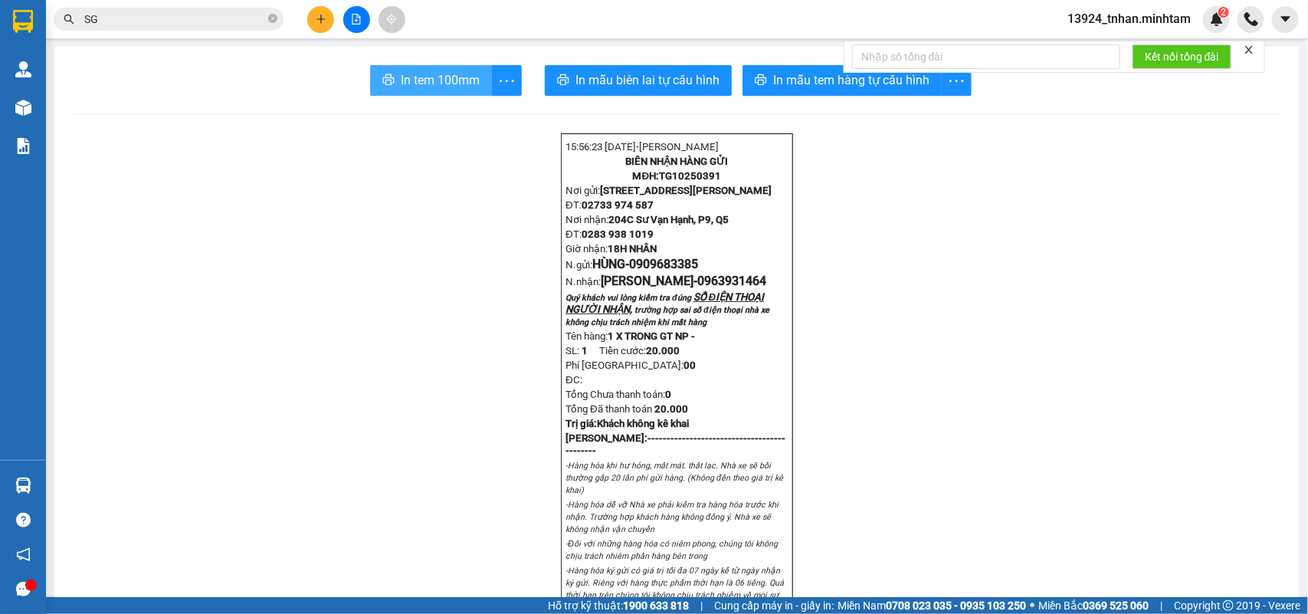
click at [437, 80] on span "In tem 100mm" at bounding box center [440, 80] width 79 height 19
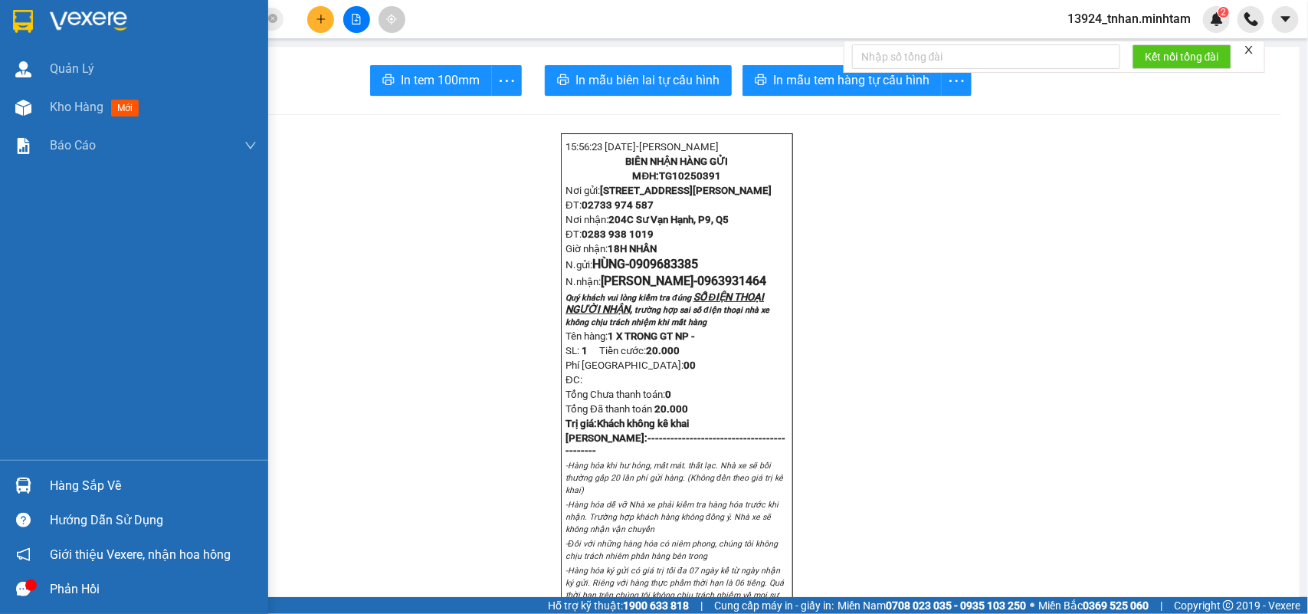
click at [18, 19] on img at bounding box center [23, 21] width 20 height 23
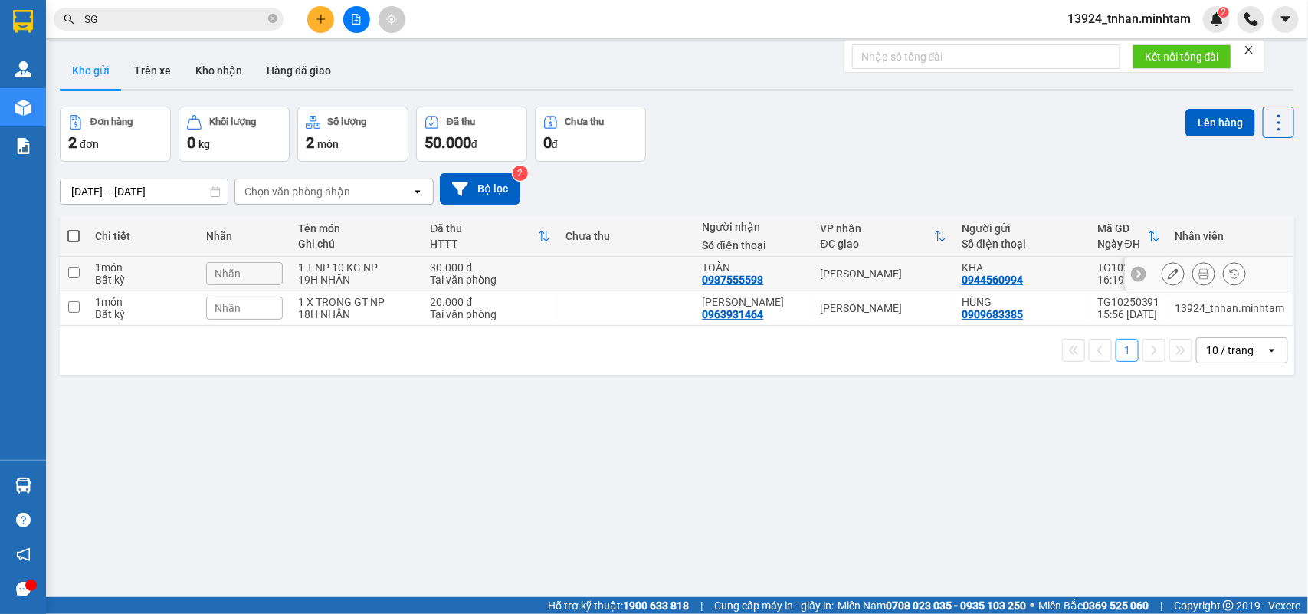
click at [868, 261] on td "[PERSON_NAME]" at bounding box center [884, 274] width 142 height 34
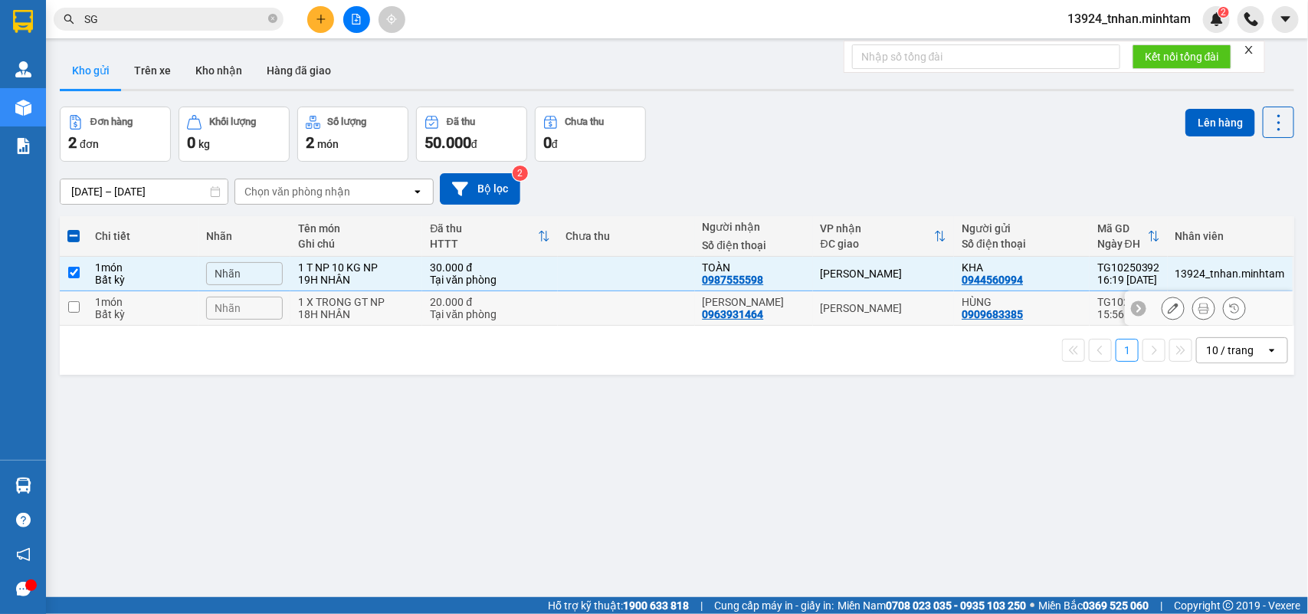
click at [795, 320] on div "HƯƠNG GIANG 0963931464" at bounding box center [754, 308] width 103 height 25
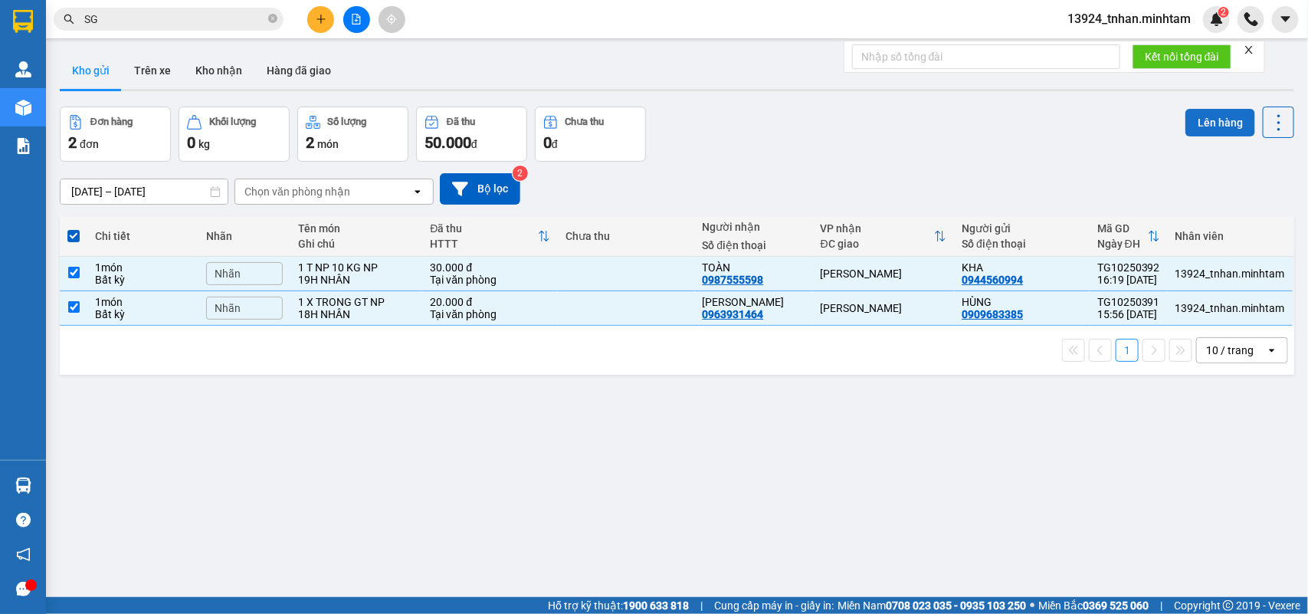
click at [1194, 124] on button "Lên hàng" at bounding box center [1221, 123] width 70 height 28
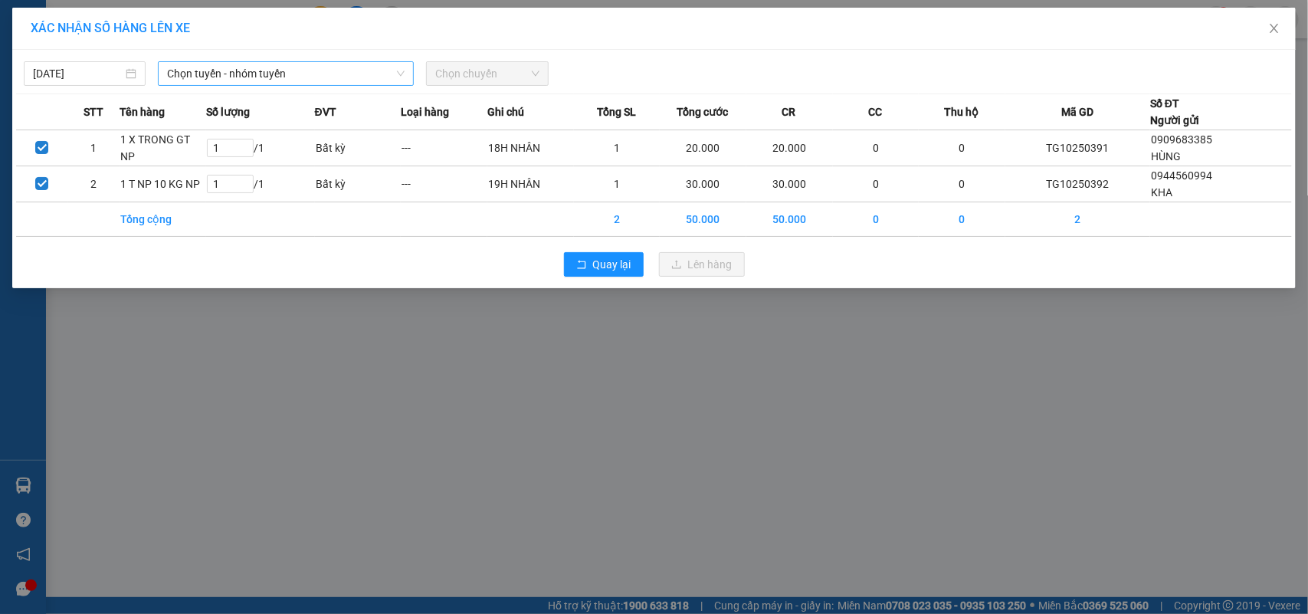
drag, startPoint x: 228, startPoint y: 63, endPoint x: 227, endPoint y: 81, distance: 18.5
click at [228, 66] on span "Chọn tuyến - nhóm tuyến" at bounding box center [286, 73] width 238 height 23
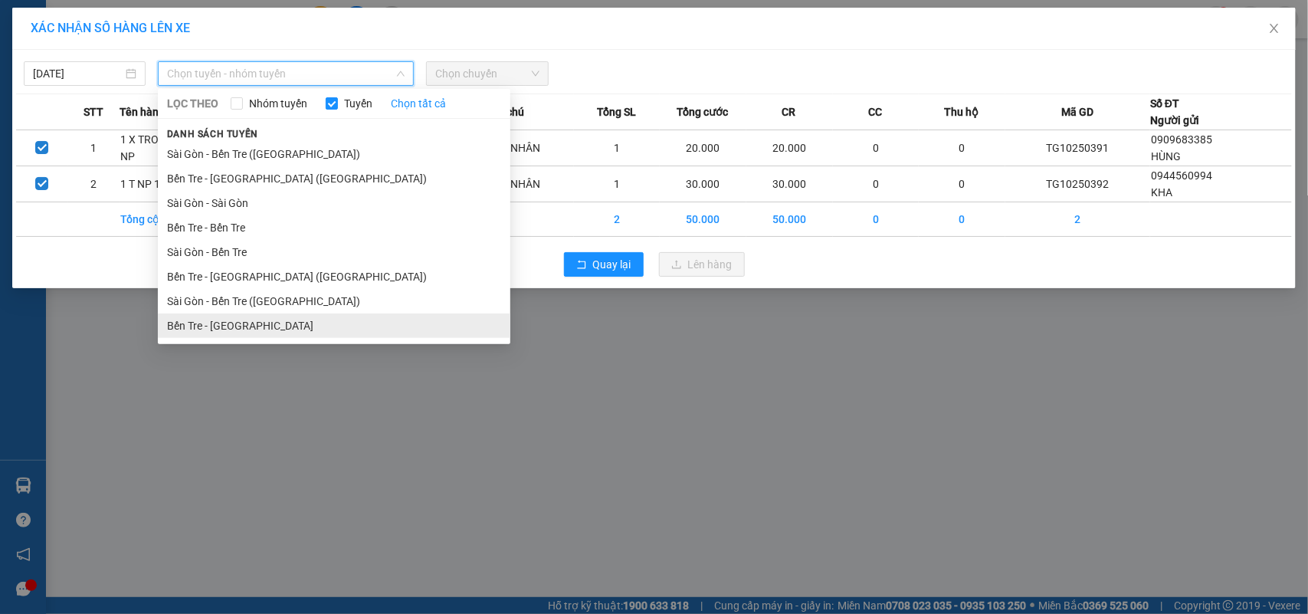
click at [239, 330] on li "Bến Tre - [GEOGRAPHIC_DATA]" at bounding box center [334, 325] width 353 height 25
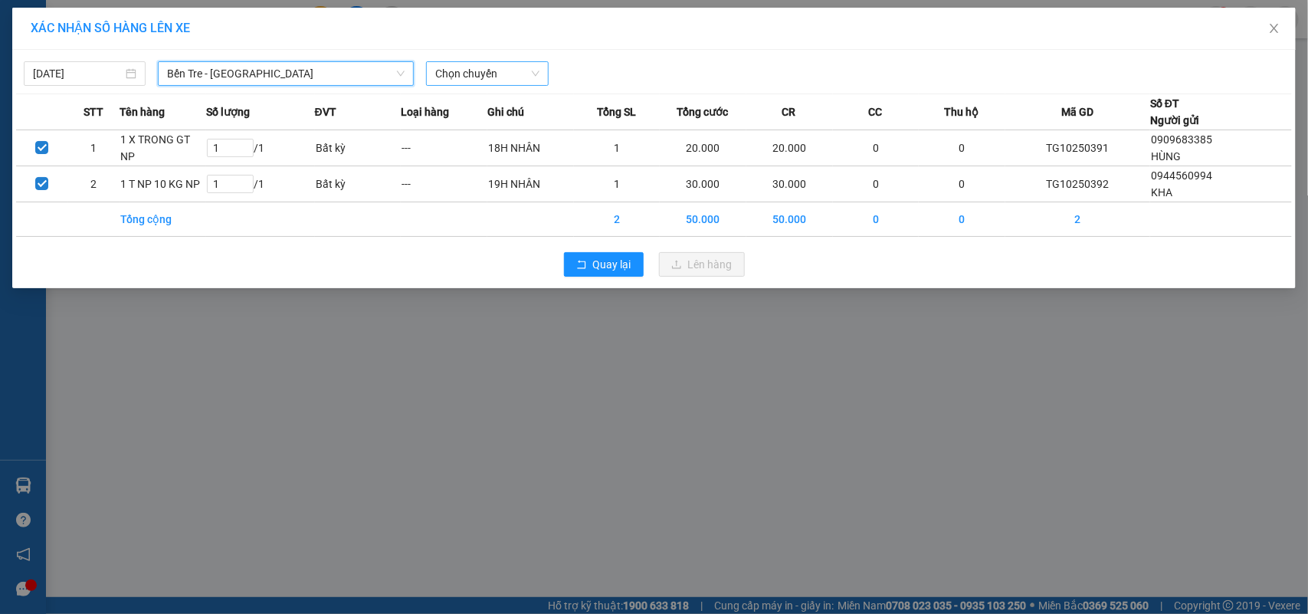
click at [483, 78] on span "Chọn chuyến" at bounding box center [486, 73] width 103 height 23
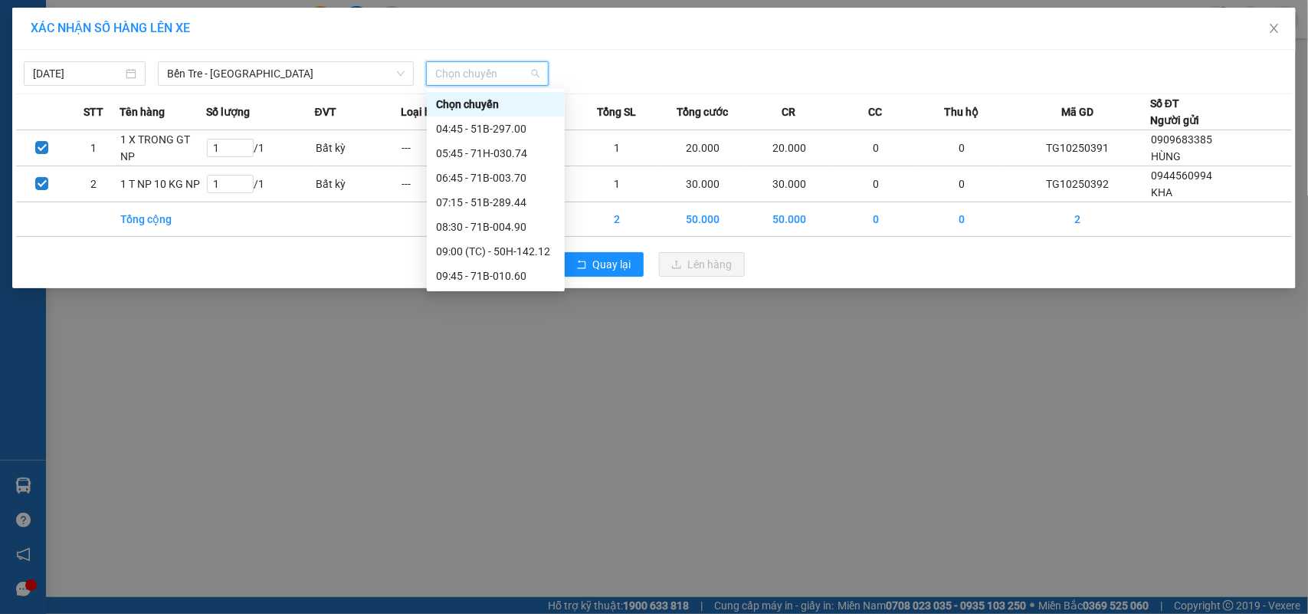
click at [533, 415] on div "15:45 - 71B-003.70" at bounding box center [496, 423] width 120 height 17
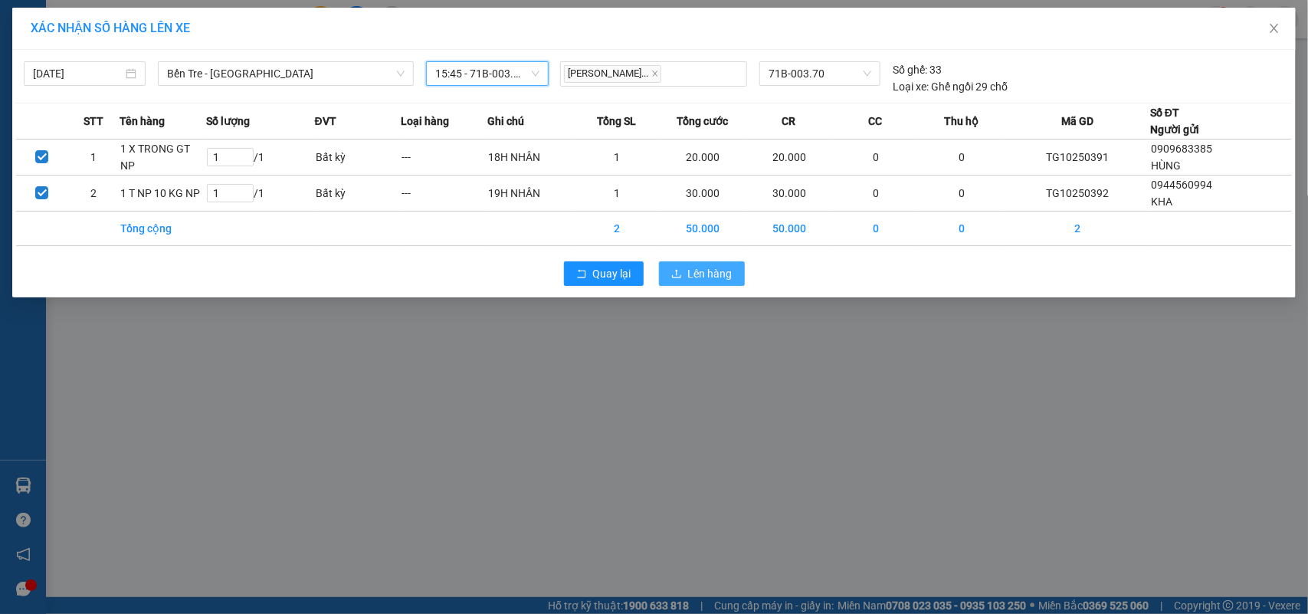
click at [696, 272] on span "Lên hàng" at bounding box center [710, 273] width 44 height 17
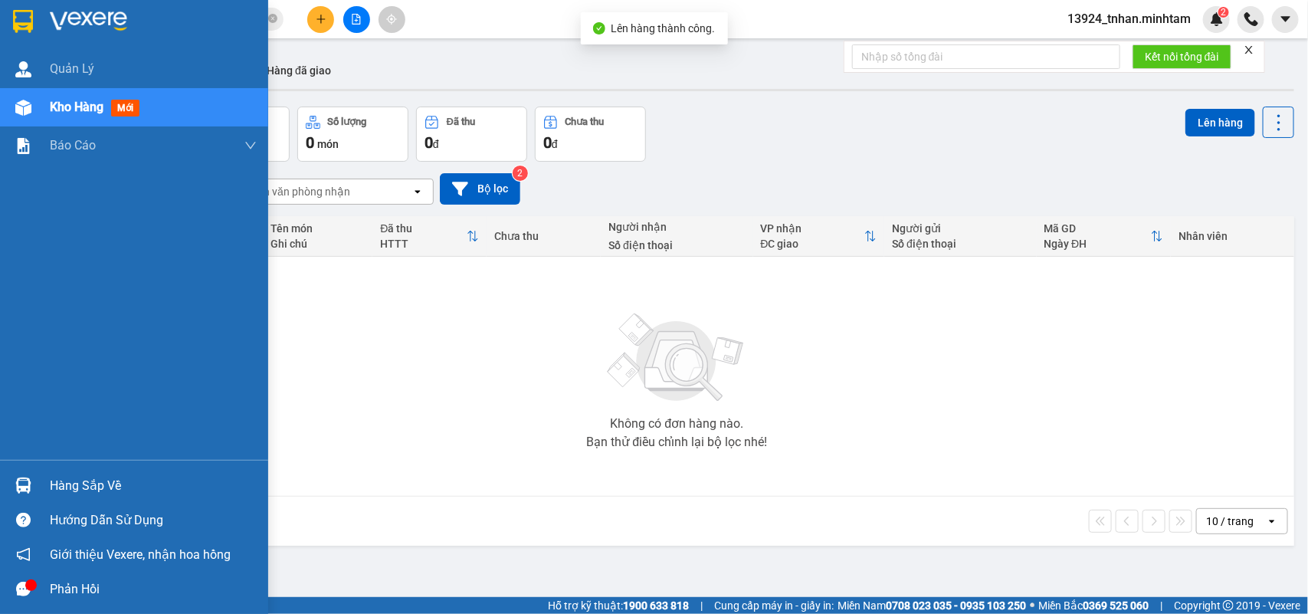
click at [31, 481] on div at bounding box center [23, 485] width 27 height 27
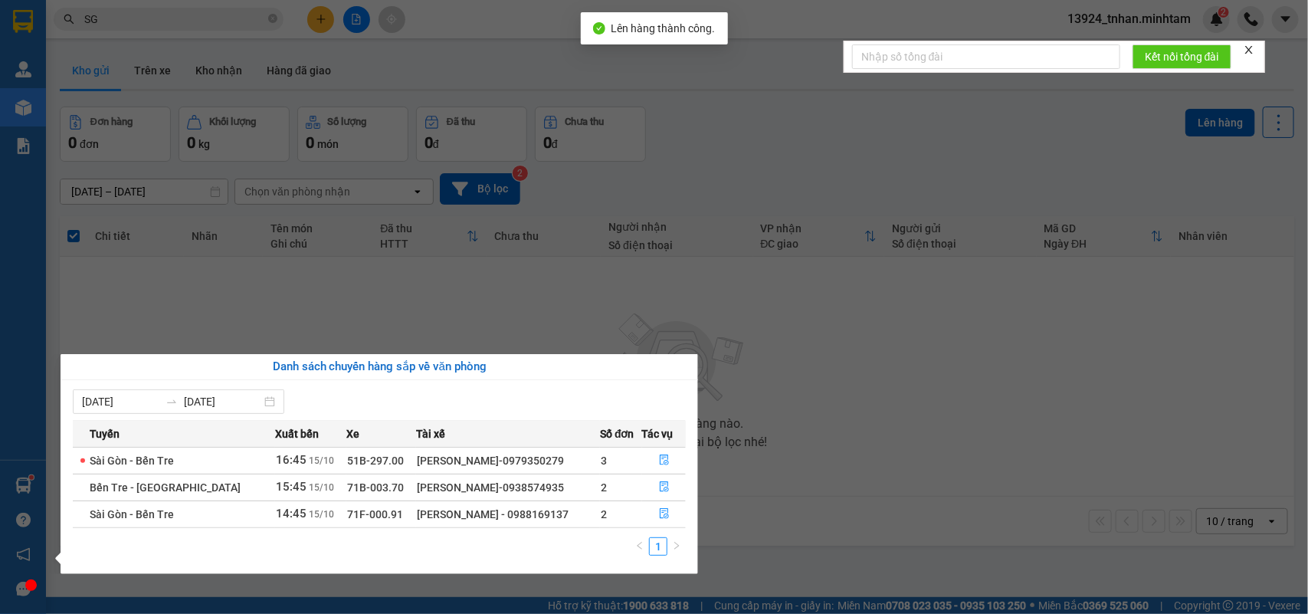
click at [374, 208] on section "Kết quả tìm kiếm ( 6376 ) Bộ lọc Thuộc VP này Ngày tạo đơn gần nhất Mã ĐH Trạng…" at bounding box center [654, 307] width 1308 height 614
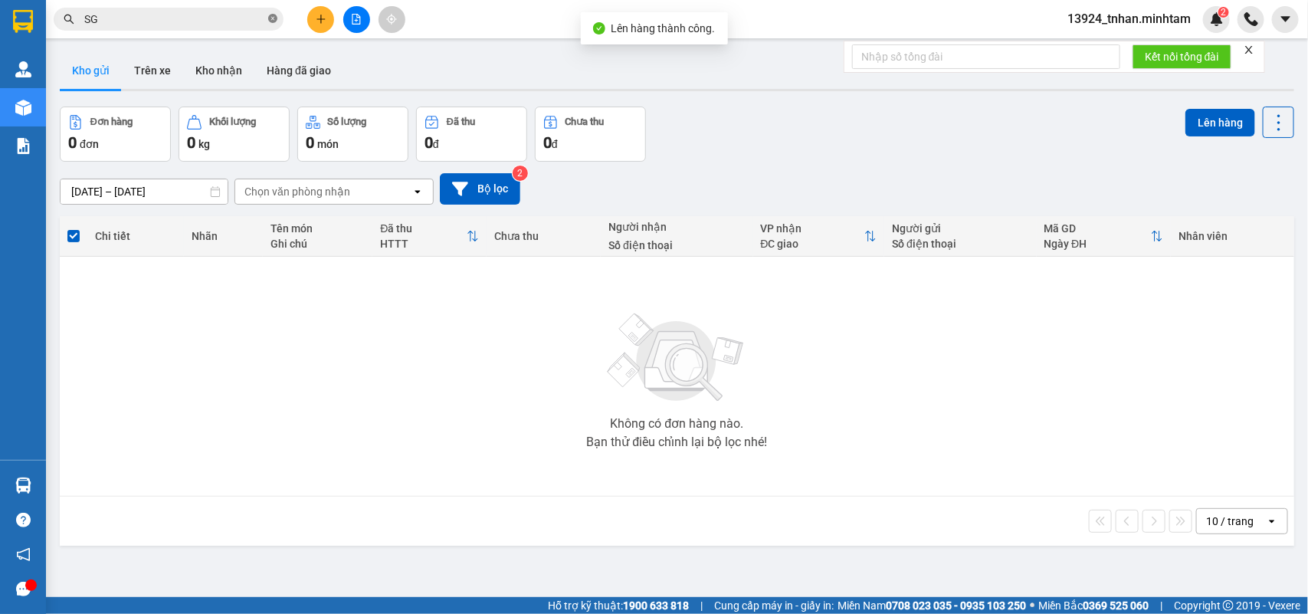
click at [269, 14] on icon "close-circle" at bounding box center [272, 18] width 9 height 9
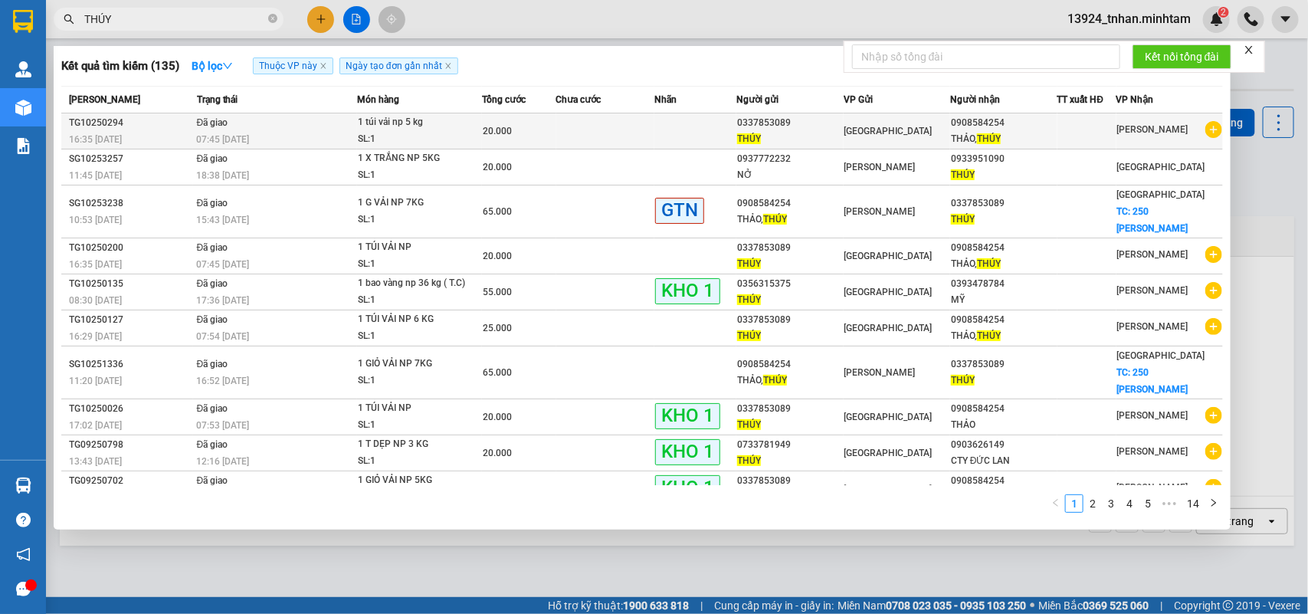
type input "THÚY"
click at [469, 132] on div "SL: 1" at bounding box center [415, 139] width 115 height 17
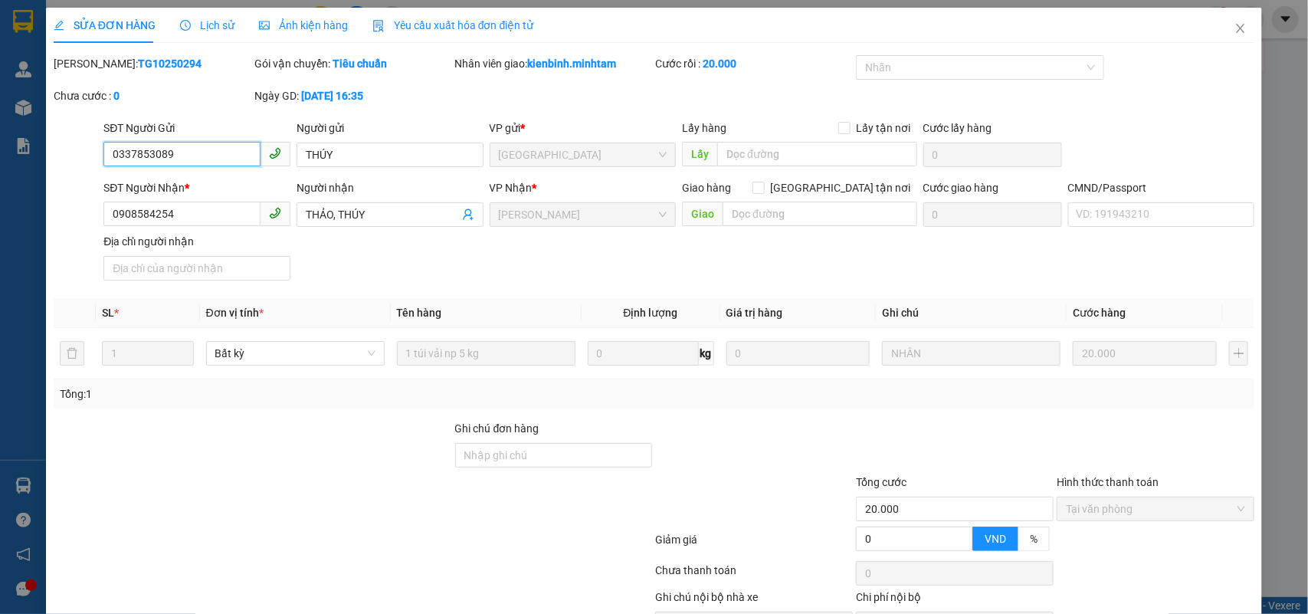
drag, startPoint x: 193, startPoint y: 158, endPoint x: 540, endPoint y: 105, distance: 351.2
click at [0, 106] on div "SỬA ĐƠN HÀNG Lịch sử Ảnh kiện hàng Yêu cầu xuất hóa đơn điện tử Total Paid Fee …" at bounding box center [654, 307] width 1308 height 614
click at [1235, 27] on icon "close" at bounding box center [1241, 28] width 12 height 12
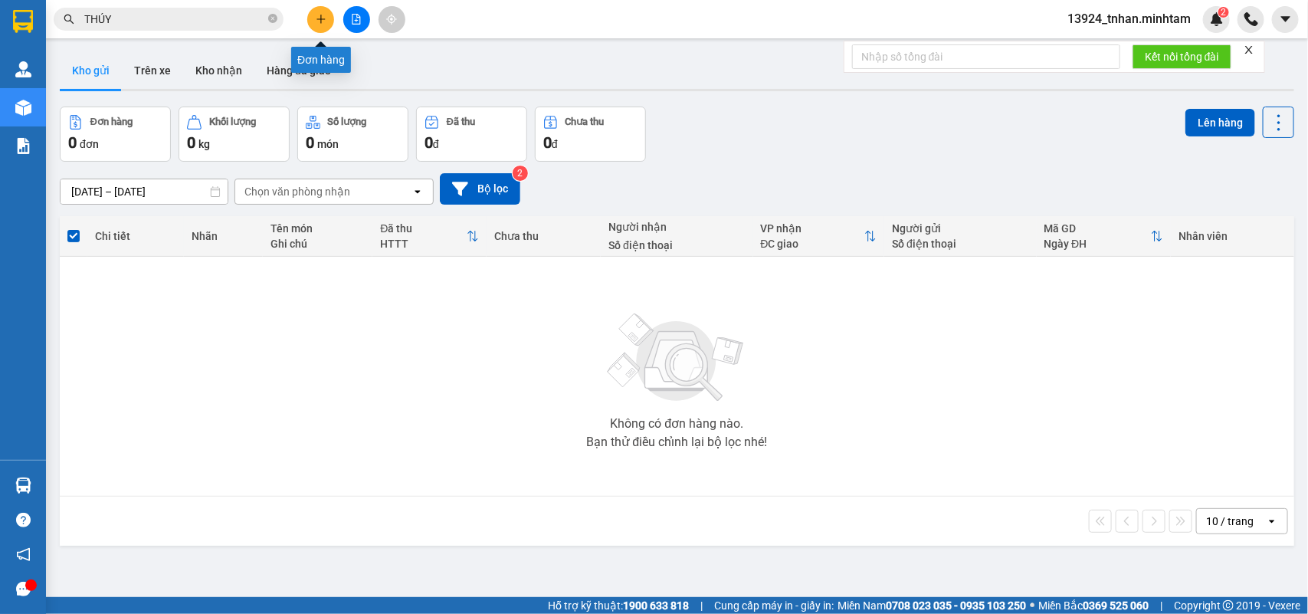
click at [326, 10] on button at bounding box center [320, 19] width 27 height 27
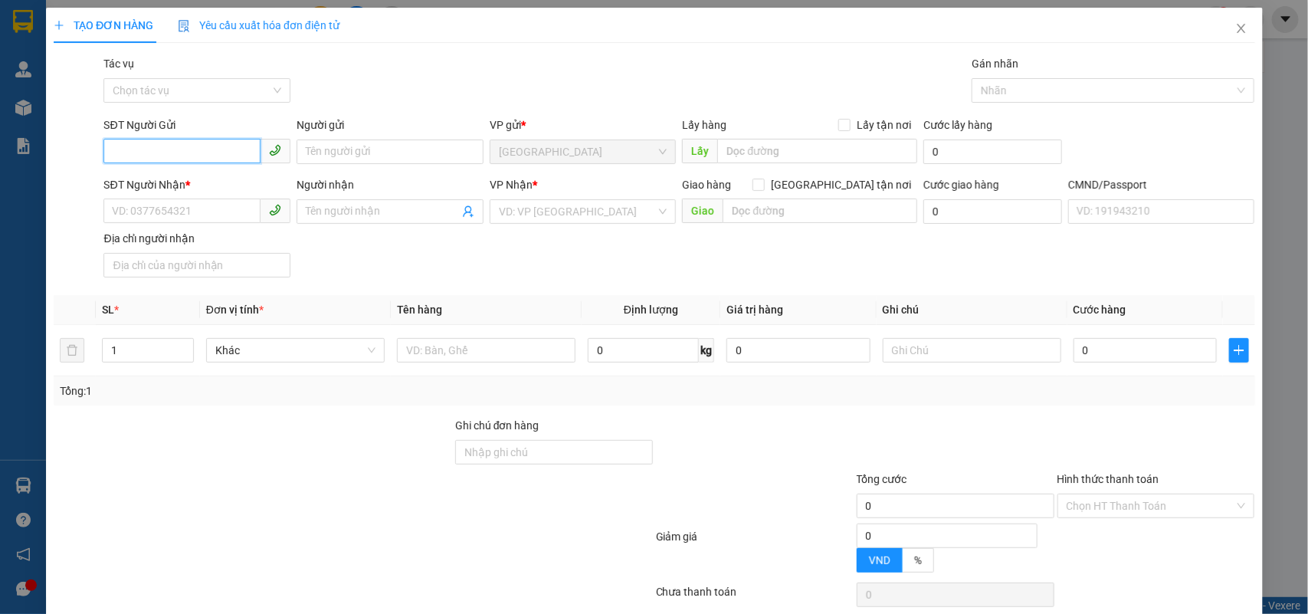
paste input "0337853089"
type input "0337853089"
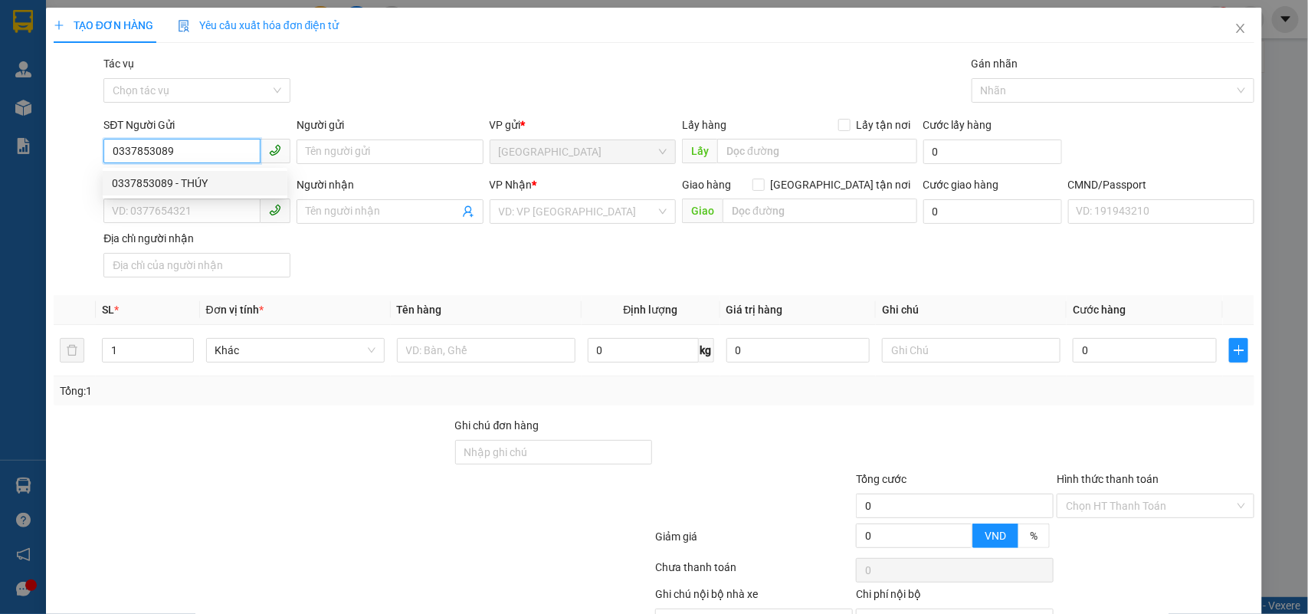
drag, startPoint x: 205, startPoint y: 176, endPoint x: 211, endPoint y: 195, distance: 20.1
click at [205, 177] on div "0337853089 - THÚY" at bounding box center [195, 183] width 166 height 17
type input "THÚY"
type input "0908584254"
type input "THẢO, THÚY"
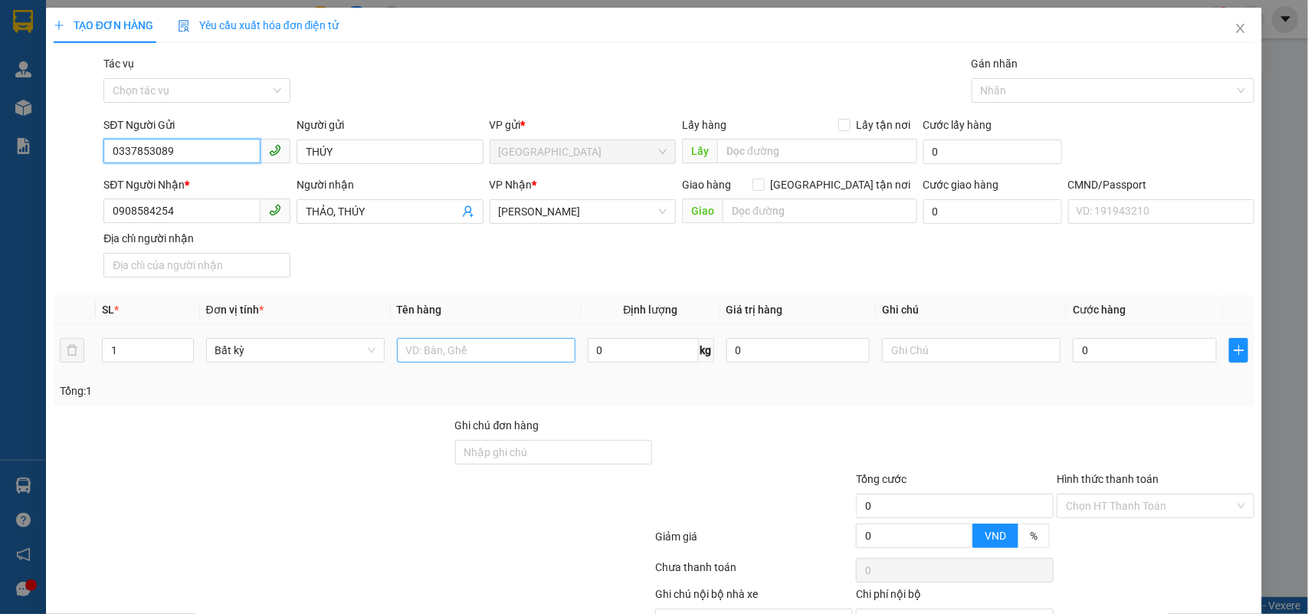
type input "0337853089"
click at [461, 357] on input "text" at bounding box center [486, 350] width 179 height 25
type input "1 TÚI VẢI NP 1 KG"
click at [795, 156] on input "text" at bounding box center [817, 151] width 200 height 25
click at [586, 442] on input "Ghi chú đơn hàng" at bounding box center [554, 452] width 198 height 25
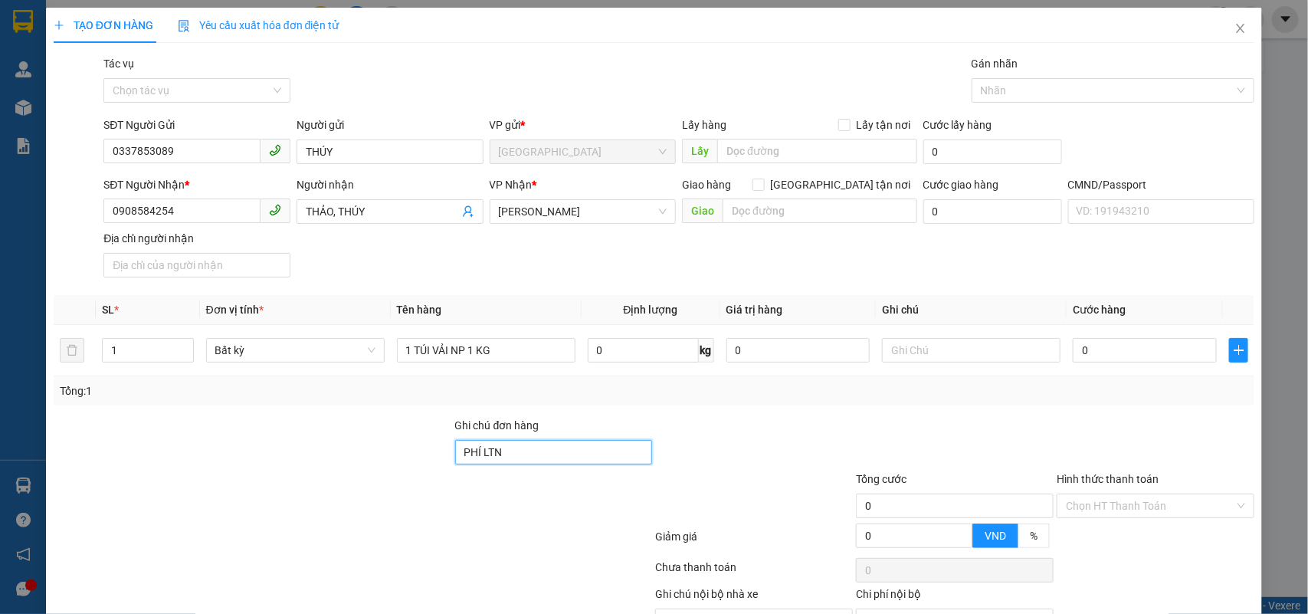
type input "PHÍ LTN CHƯA THU (40K)"
click at [1118, 354] on input "0" at bounding box center [1145, 350] width 144 height 25
type input "2"
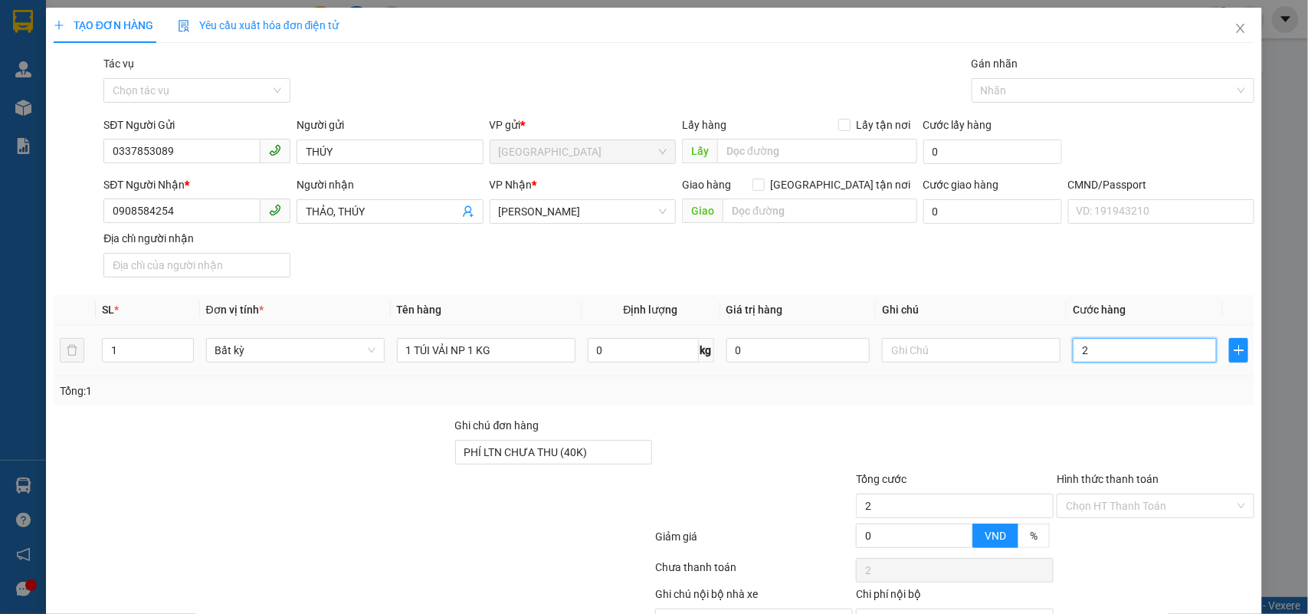
type input "20"
type input "20.000"
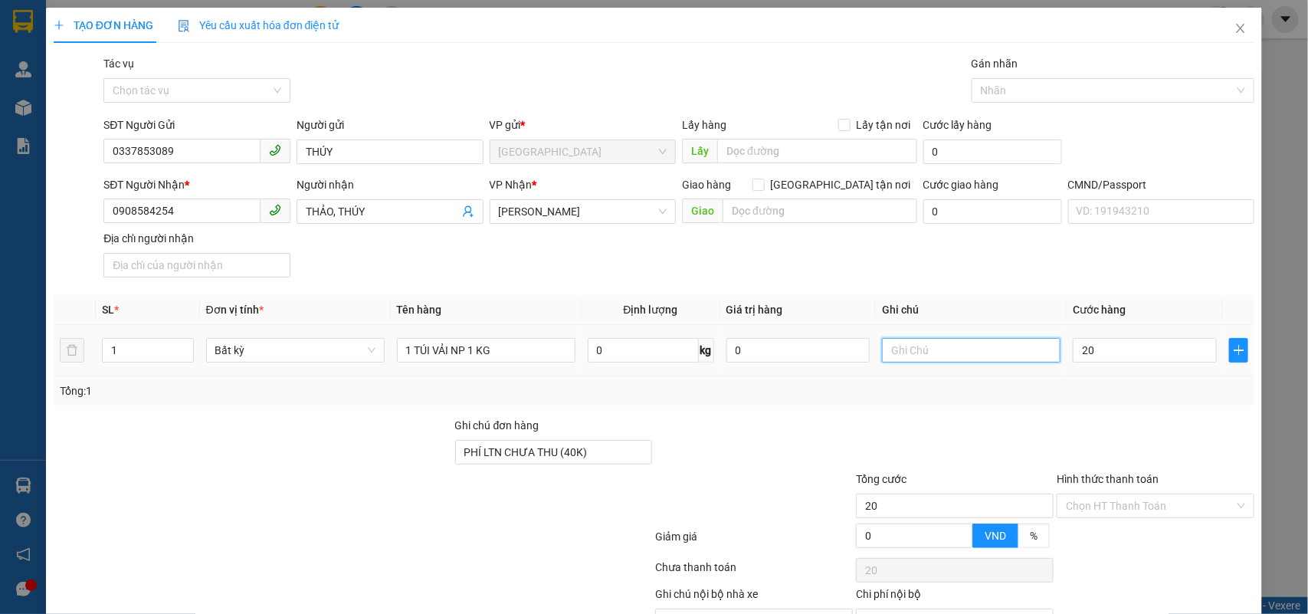
type input "20.000"
click at [891, 357] on input "text" at bounding box center [971, 350] width 179 height 25
type input "NHÂN"
drag, startPoint x: 1132, startPoint y: 575, endPoint x: 1109, endPoint y: 563, distance: 25.7
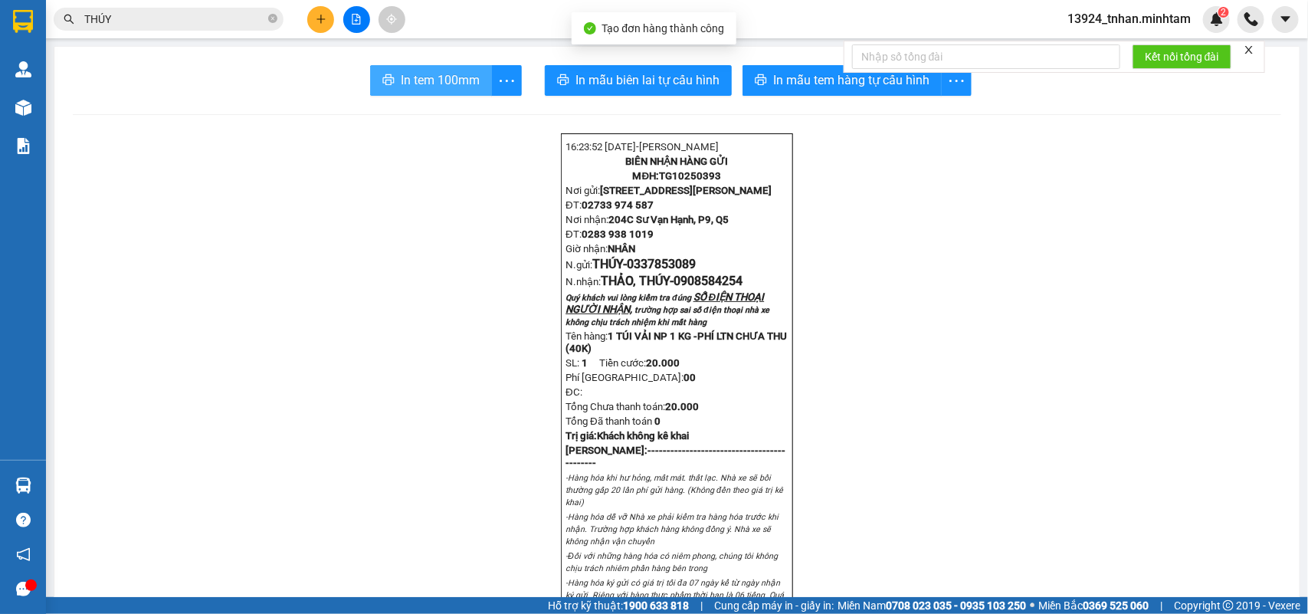
click at [451, 77] on span "In tem 100mm" at bounding box center [440, 80] width 79 height 19
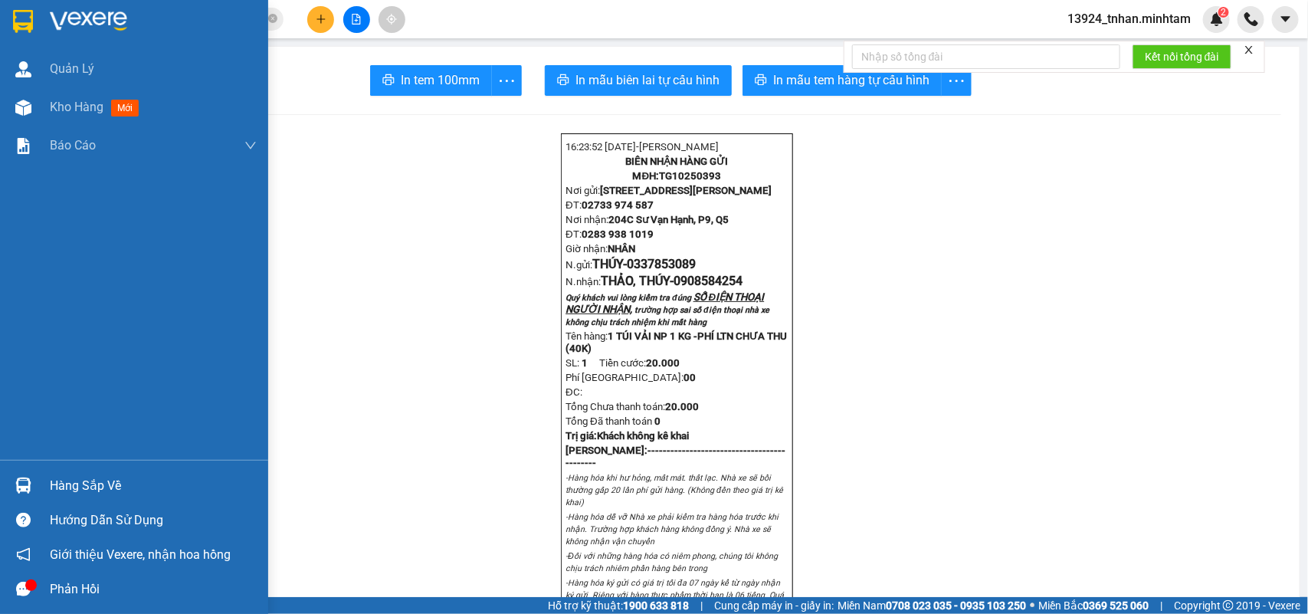
drag, startPoint x: 71, startPoint y: 481, endPoint x: 80, endPoint y: 472, distance: 13.6
click at [70, 483] on div "Hàng sắp về" at bounding box center [153, 485] width 207 height 23
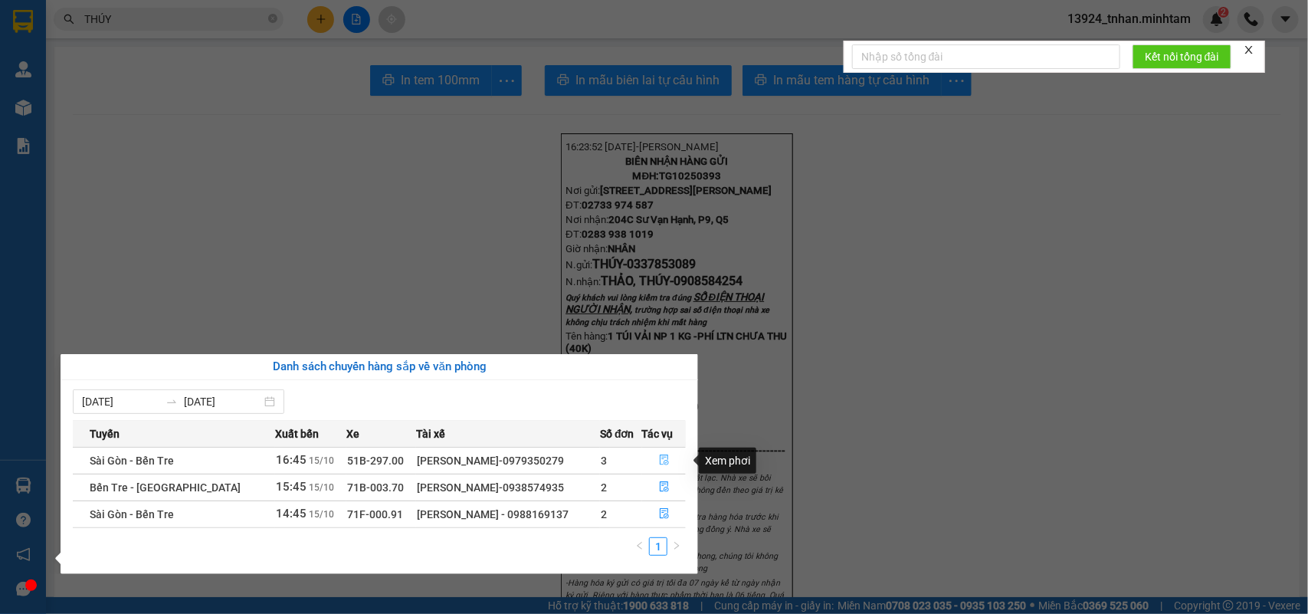
click at [661, 452] on button "button" at bounding box center [664, 460] width 43 height 25
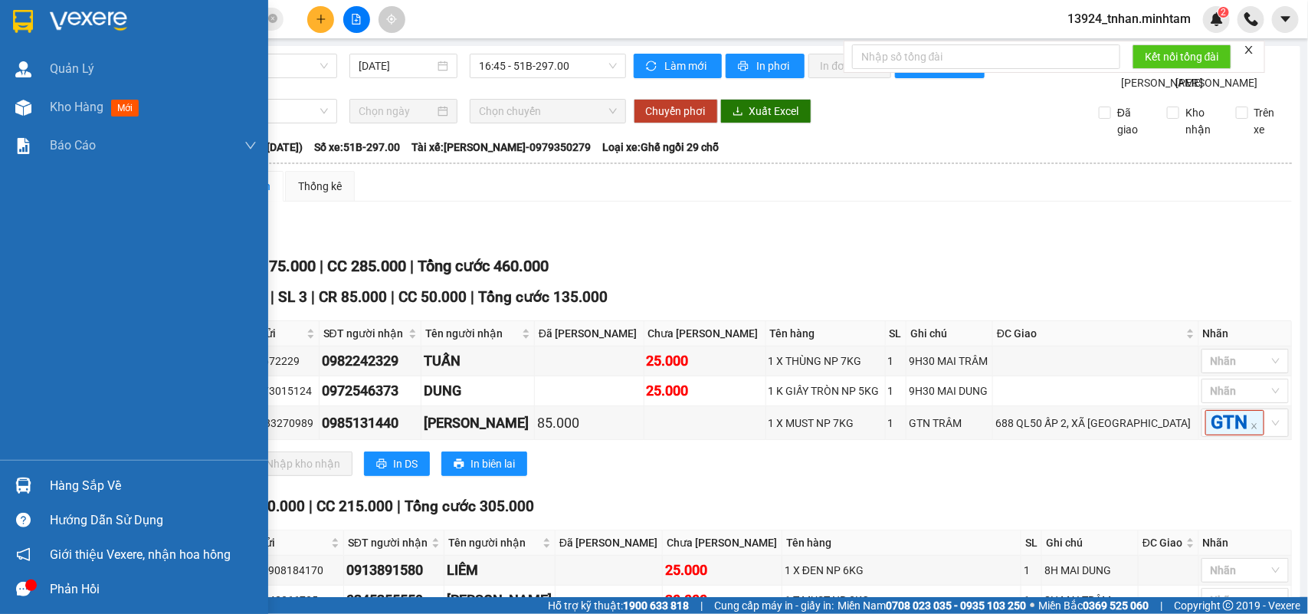
drag, startPoint x: 48, startPoint y: 481, endPoint x: 776, endPoint y: 456, distance: 728.6
click at [56, 481] on div "Hàng sắp về" at bounding box center [134, 485] width 268 height 34
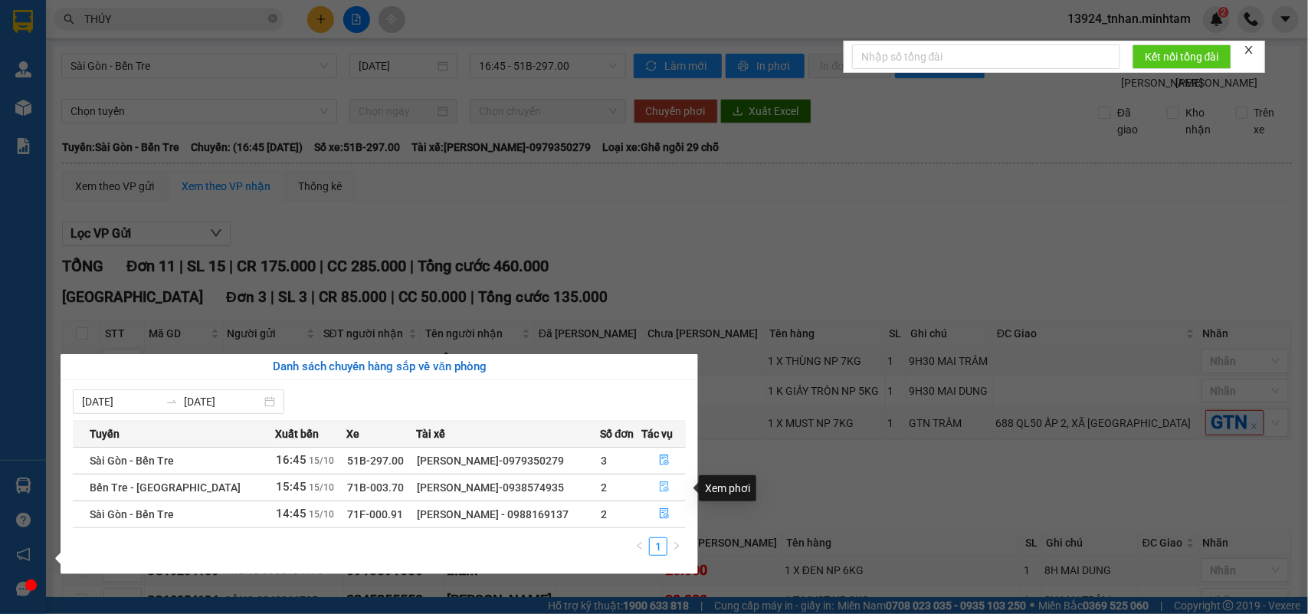
click at [652, 488] on button "button" at bounding box center [664, 487] width 43 height 25
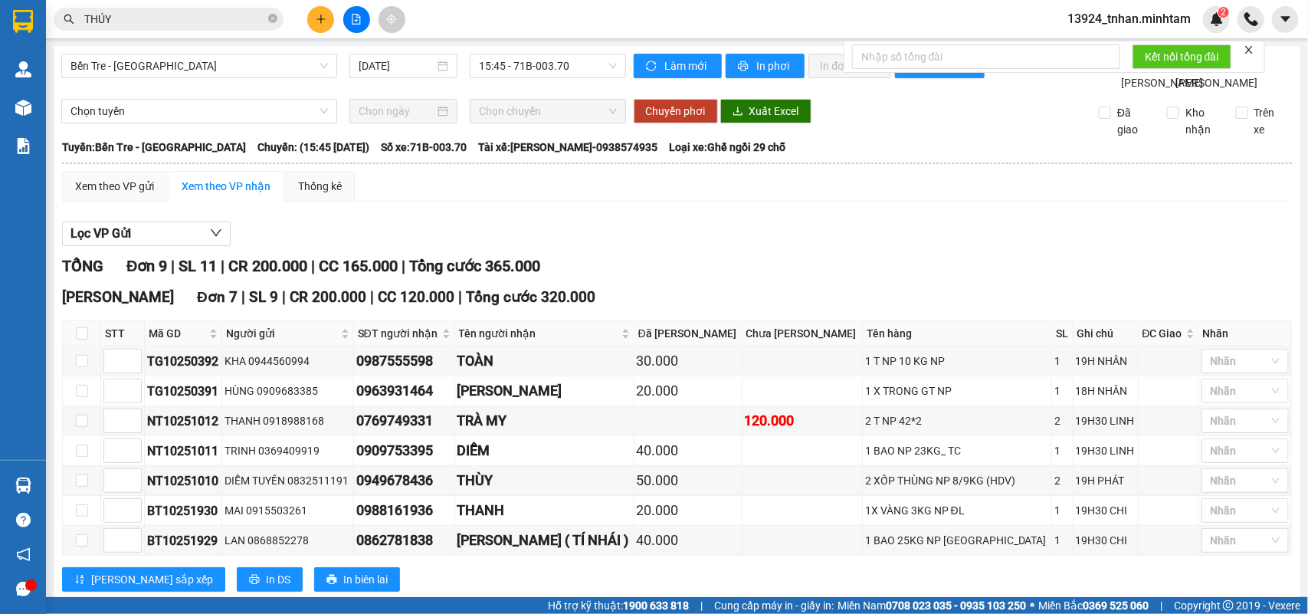
drag, startPoint x: 83, startPoint y: 445, endPoint x: 175, endPoint y: 428, distance: 93.7
checkbox input "true"
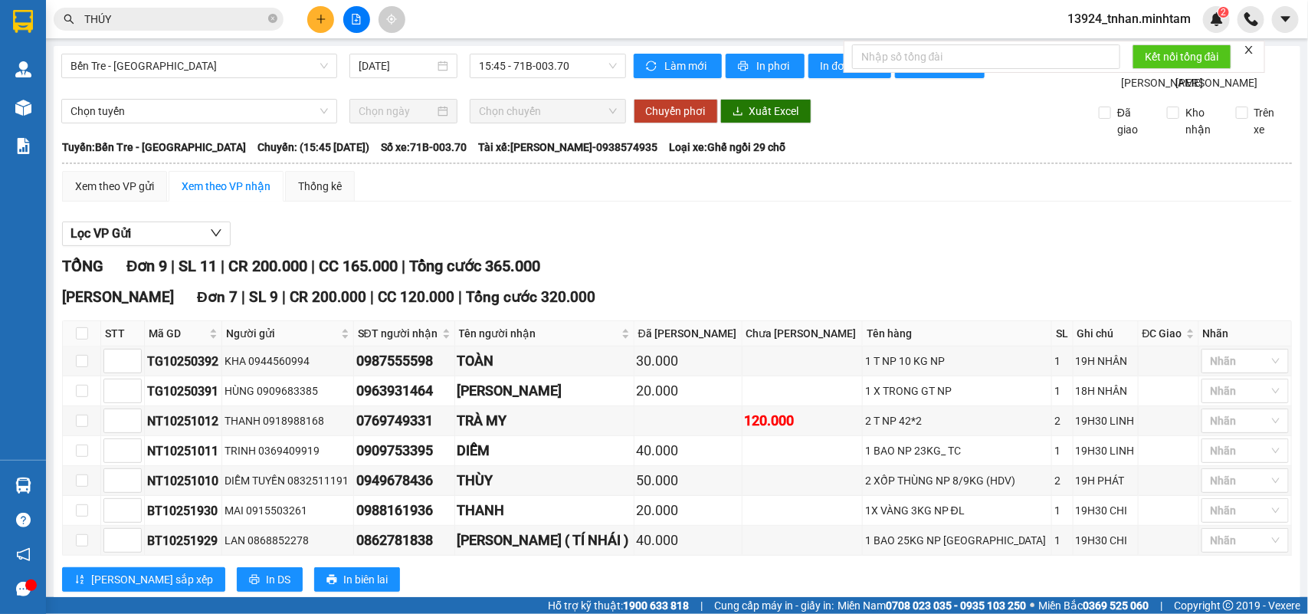
click at [722, 379] on div "Hồ Chí Minh Đơn 7 | SL 9 | CR 200.000 | CC 120.000 | Tổng cước 320.000 STT Mã G…" at bounding box center [677, 444] width 1230 height 317
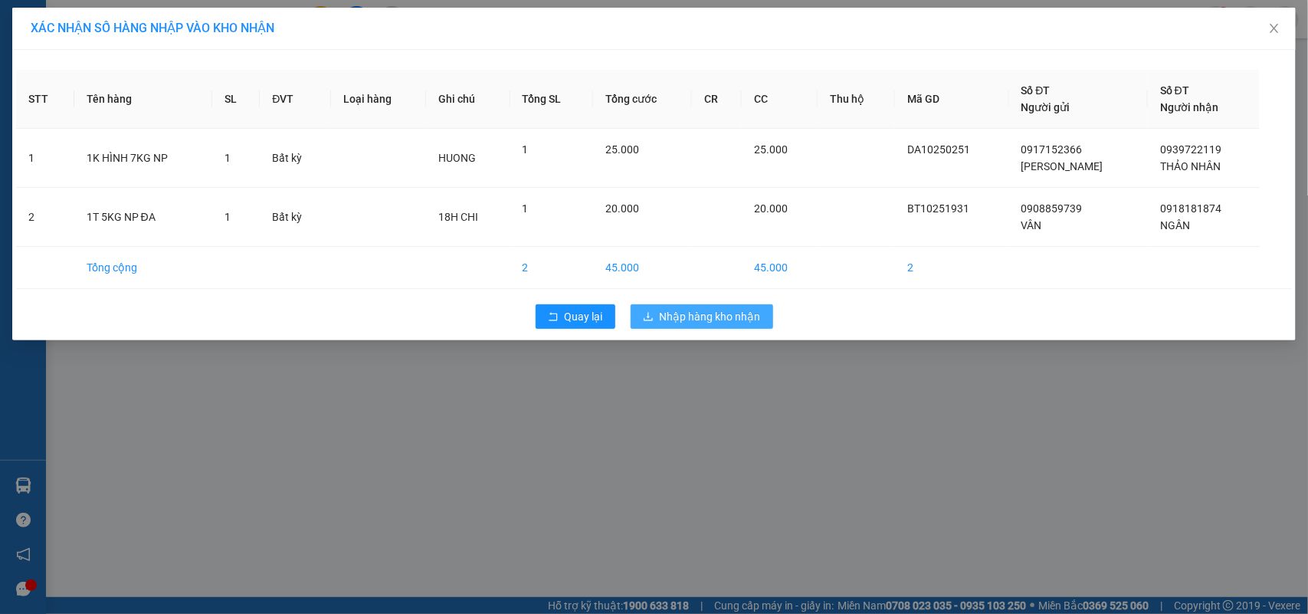
click at [668, 318] on span "Nhập hàng kho nhận" at bounding box center [710, 316] width 101 height 17
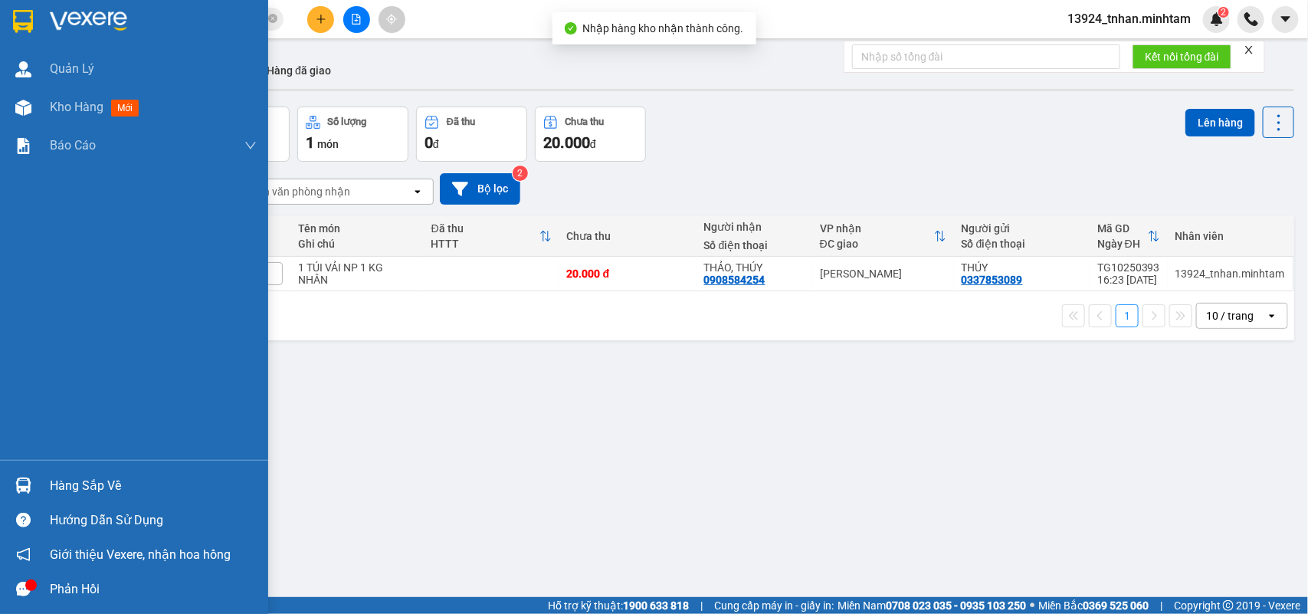
click at [38, 477] on div "Hàng sắp về" at bounding box center [134, 485] width 268 height 34
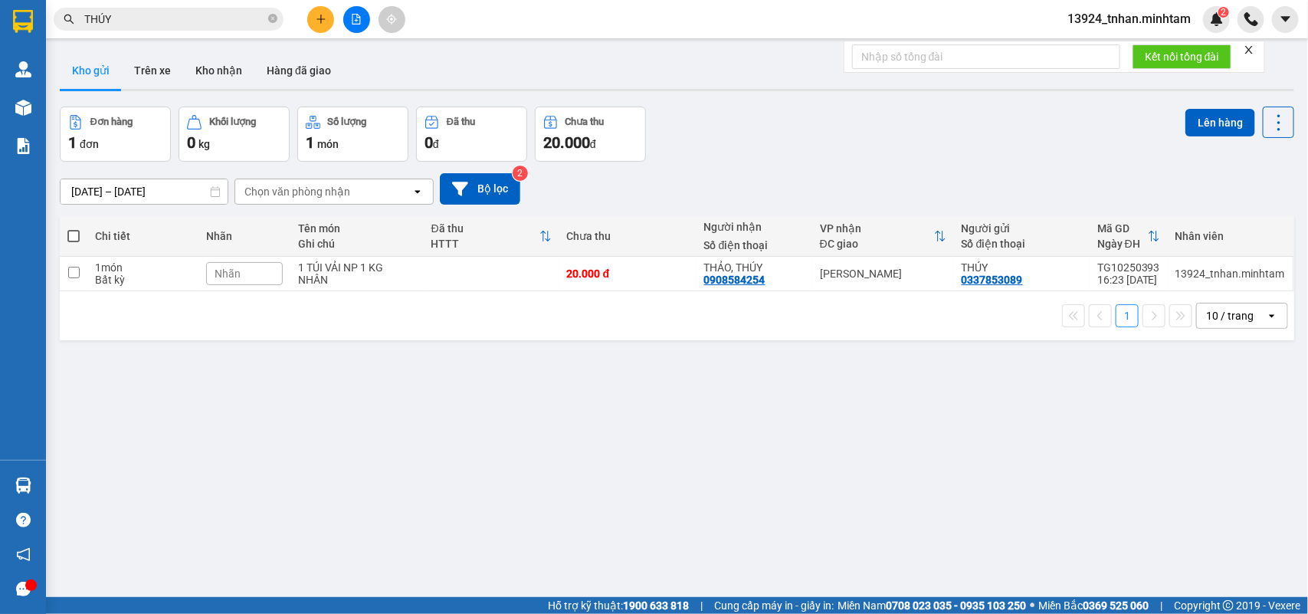
click at [547, 297] on section "Kết quả tìm kiếm ( 135 ) Bộ lọc Thuộc VP này Ngày tạo đơn gần nhất Mã ĐH Trạng …" at bounding box center [654, 307] width 1308 height 614
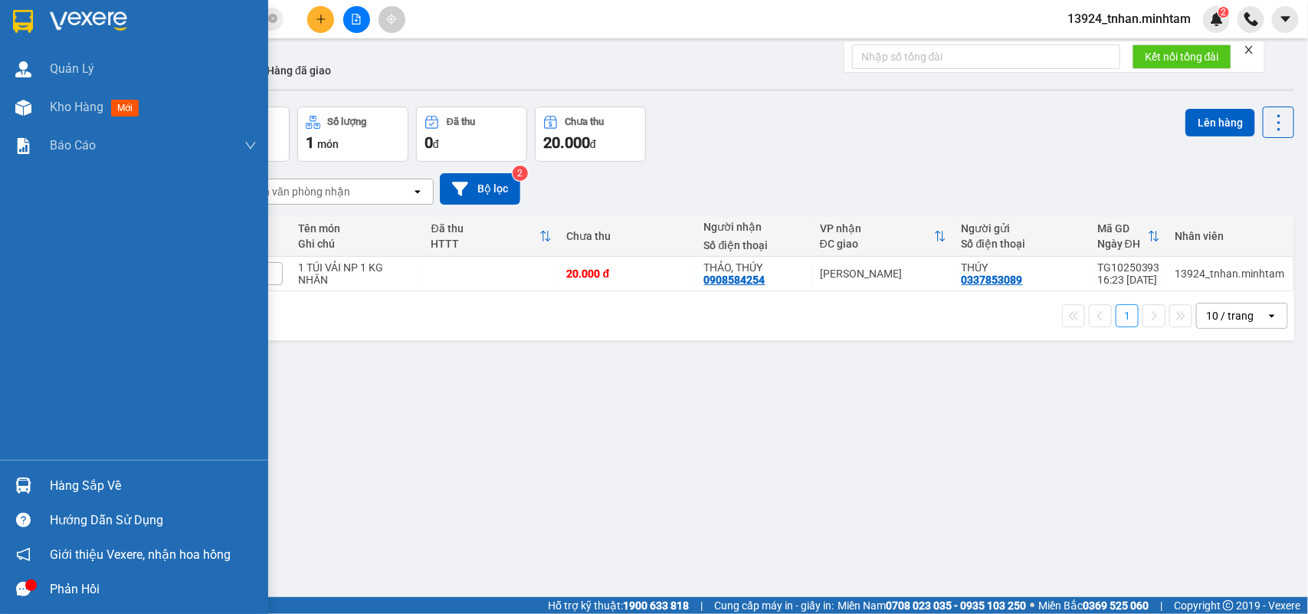
click at [104, 487] on div "Hàng sắp về" at bounding box center [153, 485] width 207 height 23
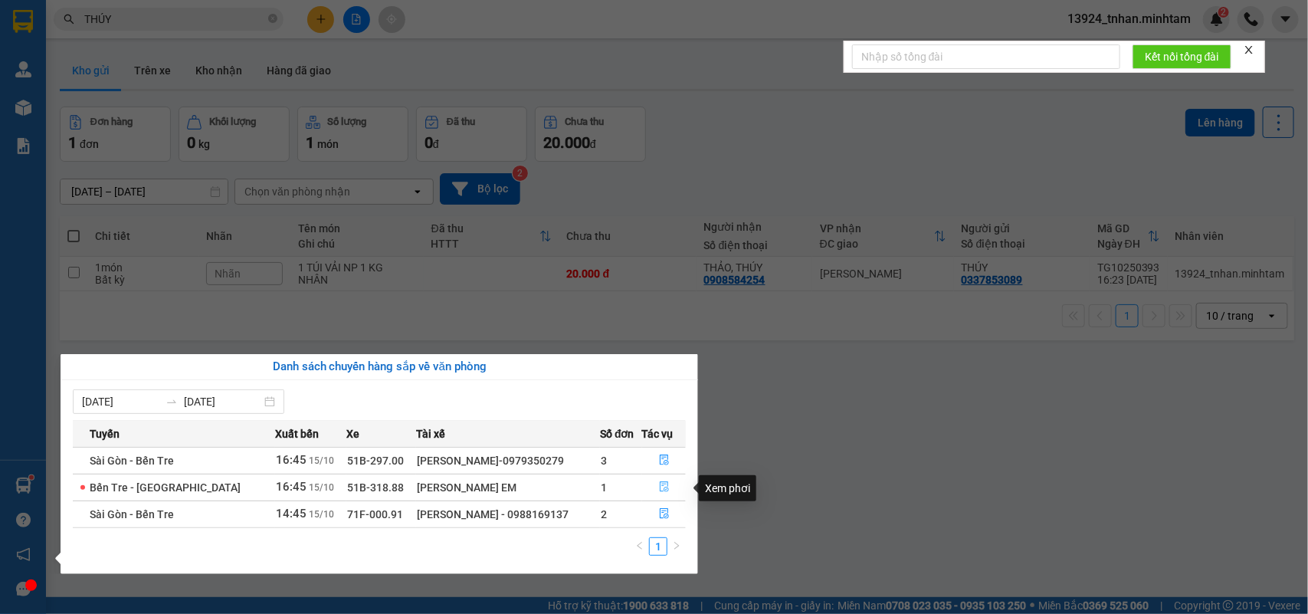
click at [653, 489] on button "button" at bounding box center [664, 487] width 43 height 25
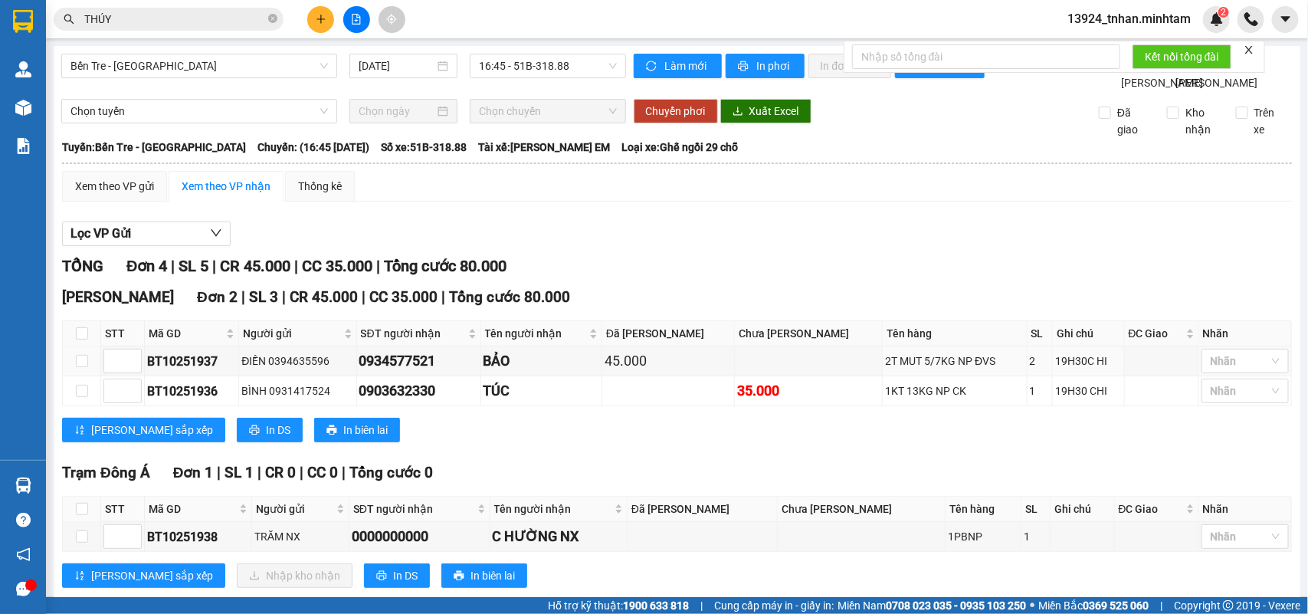
drag, startPoint x: 228, startPoint y: 493, endPoint x: 148, endPoint y: 497, distance: 80.6
click at [271, 17] on icon "close-circle" at bounding box center [272, 18] width 9 height 9
paste input "BT10251939"
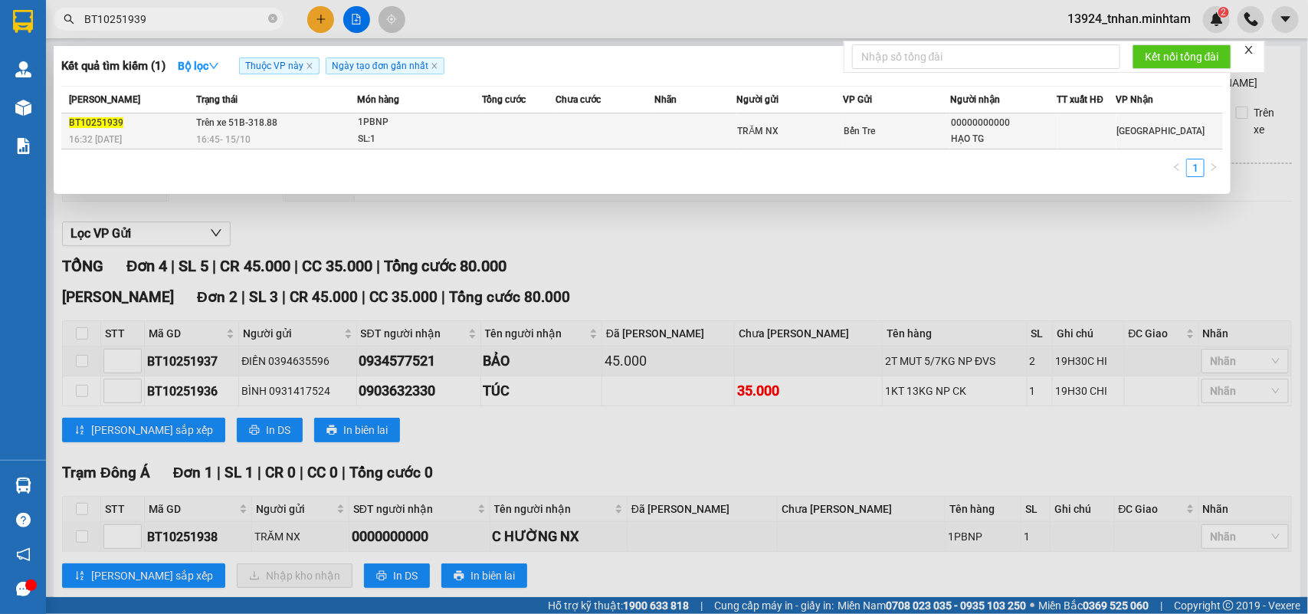
type input "BT10251939"
click at [332, 125] on td "Trên xe 51B-318.88 16:45 - 15/10" at bounding box center [275, 131] width 164 height 36
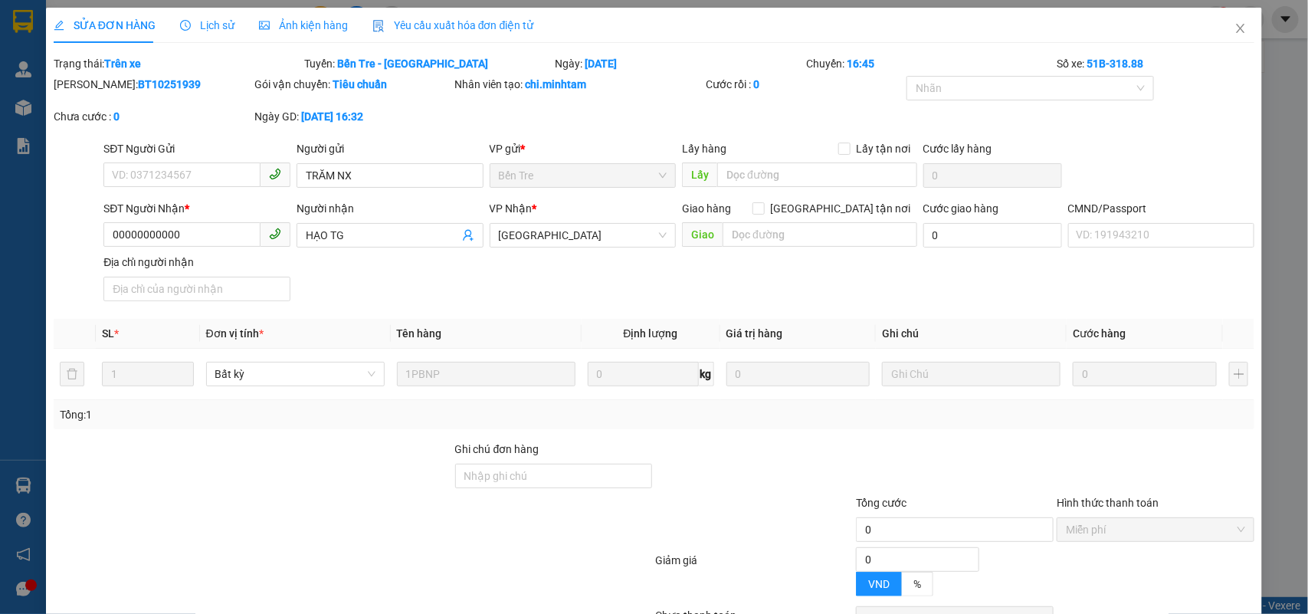
type input "TRĂM NX"
type input "00000000000"
type input "HẠO TG"
click at [1235, 22] on icon "close" at bounding box center [1241, 28] width 12 height 12
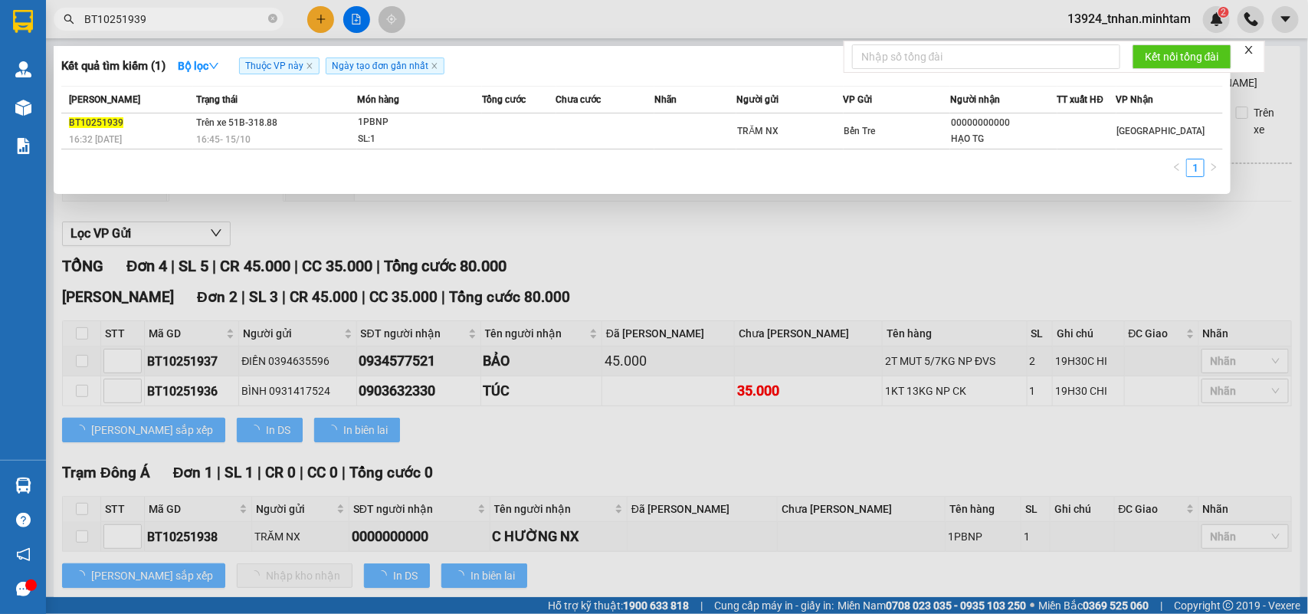
click at [205, 15] on input "BT10251939" at bounding box center [174, 19] width 181 height 17
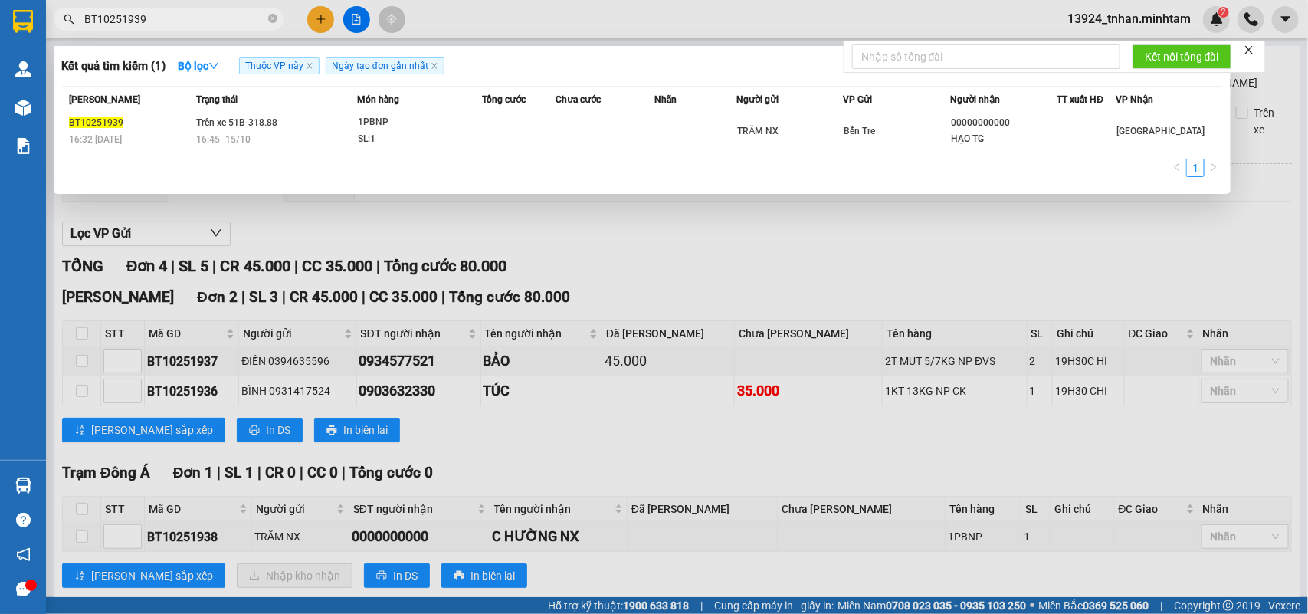
click at [495, 297] on div at bounding box center [654, 307] width 1308 height 614
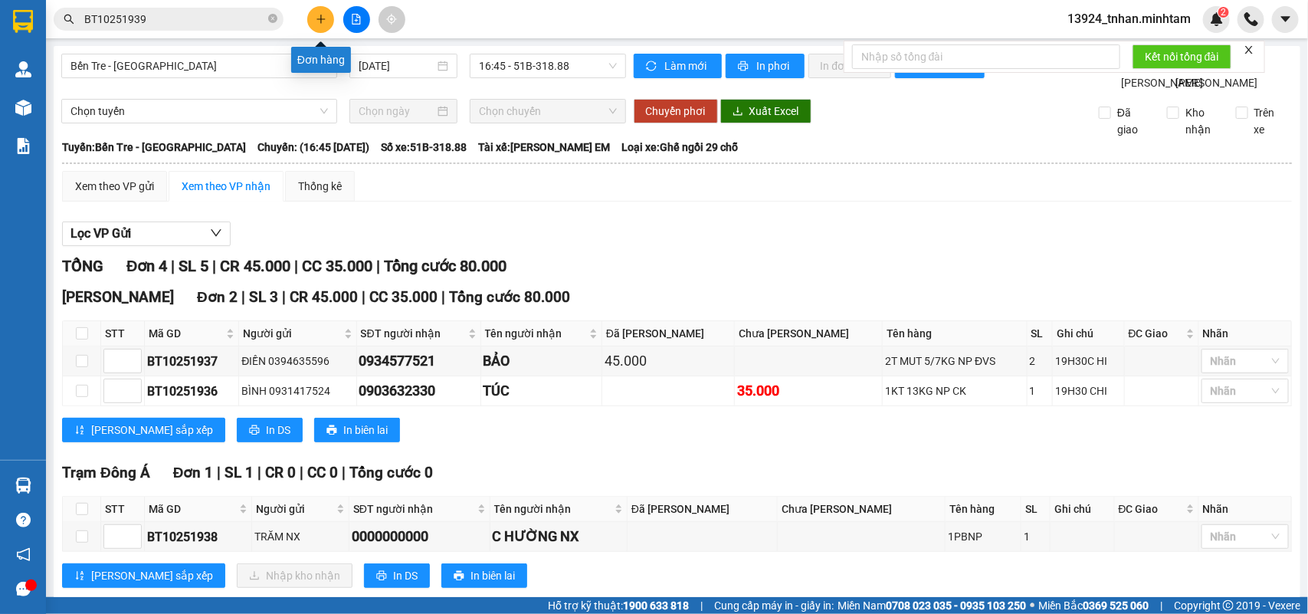
click at [322, 18] on icon "plus" at bounding box center [321, 19] width 11 height 11
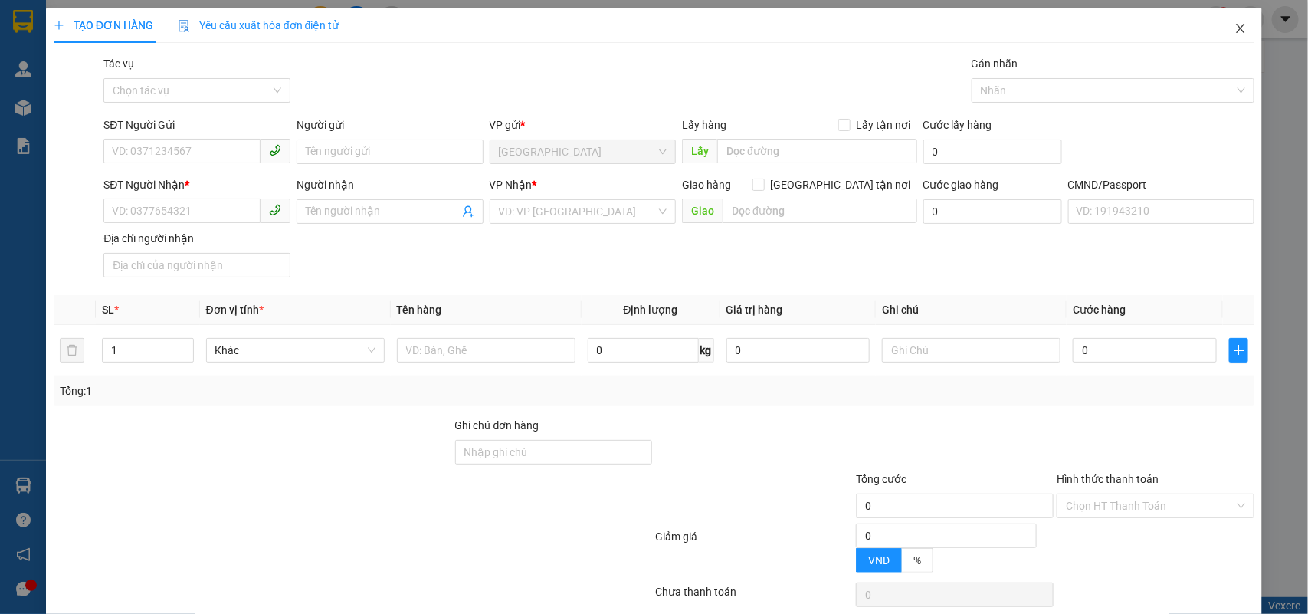
click at [1234, 39] on span "Close" at bounding box center [1241, 29] width 43 height 43
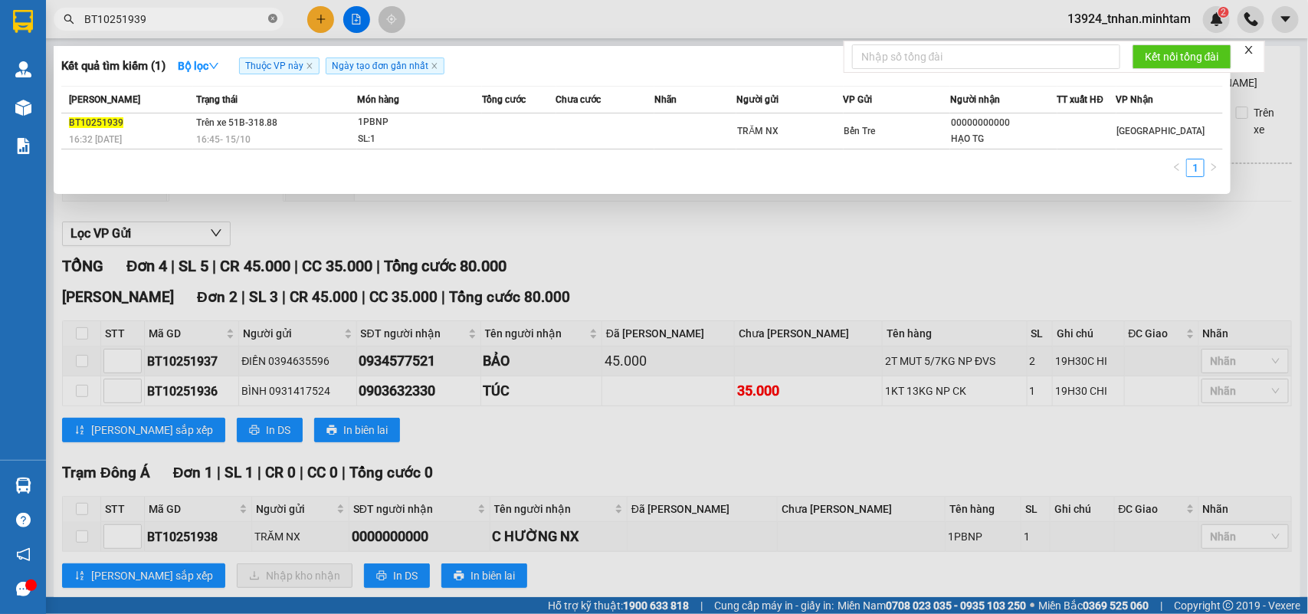
click at [271, 21] on icon "close-circle" at bounding box center [272, 18] width 9 height 9
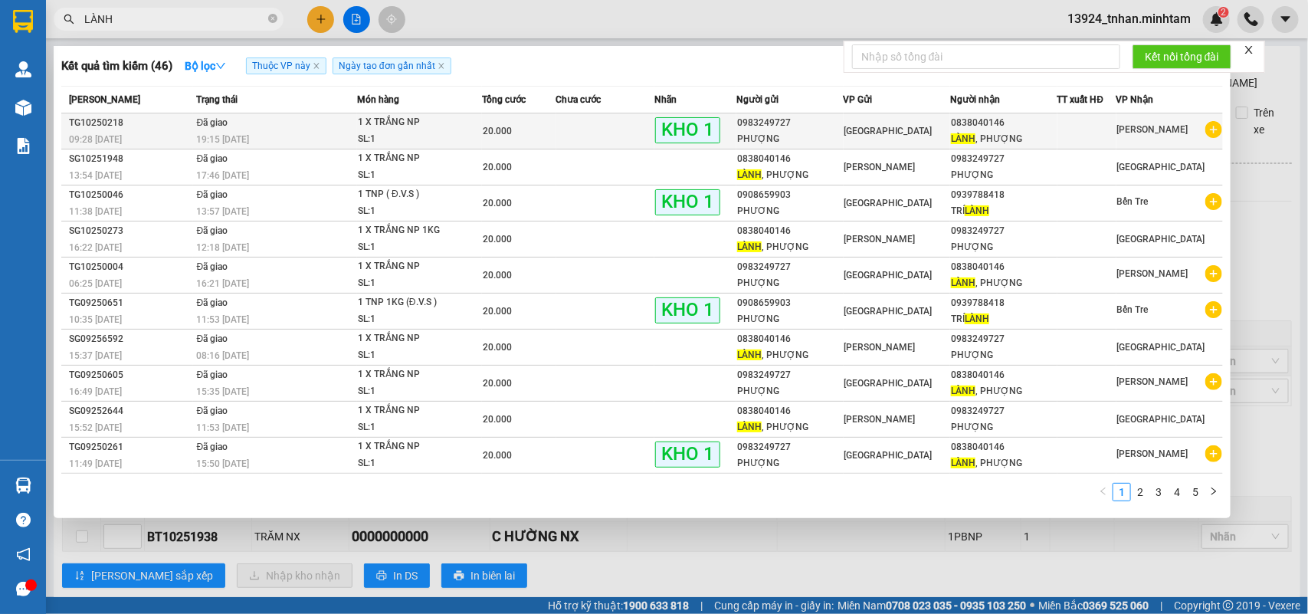
type input "LÀNH"
click at [738, 117] on div "0983249727" at bounding box center [789, 123] width 105 height 16
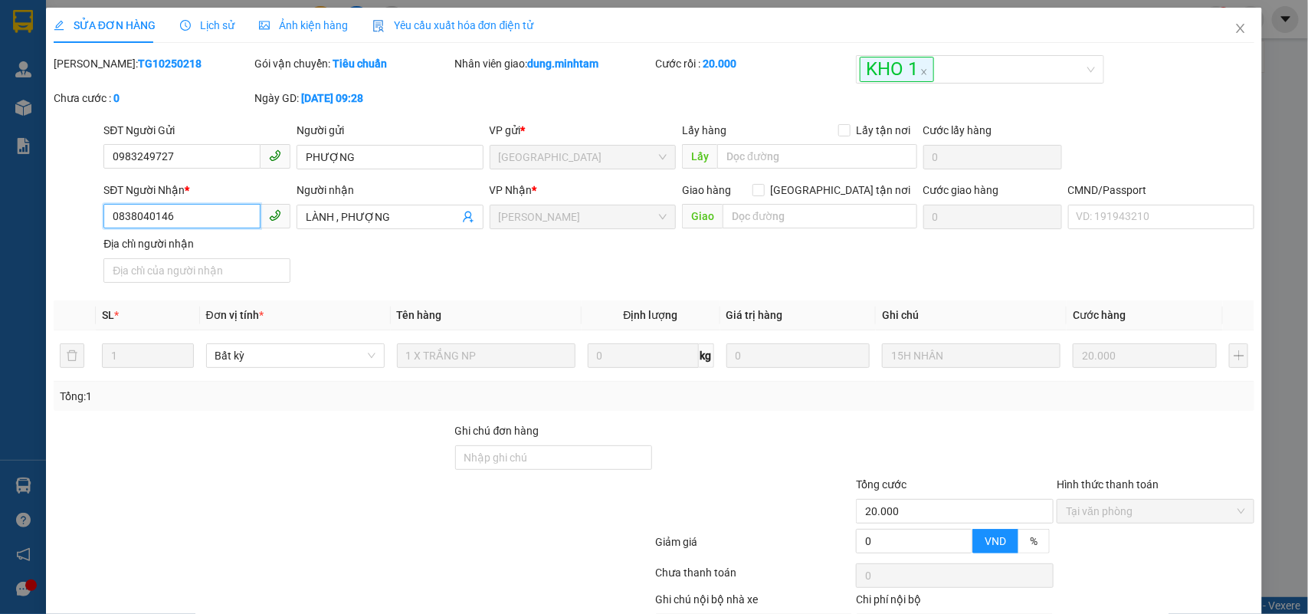
drag, startPoint x: 174, startPoint y: 215, endPoint x: 19, endPoint y: 205, distance: 155.2
click at [19, 205] on div "SỬA ĐƠN HÀNG Lịch sử Ảnh kiện hàng Yêu cầu xuất hóa đơn điện tử Total Paid Fee …" at bounding box center [654, 307] width 1308 height 614
click at [1235, 33] on icon "close" at bounding box center [1241, 28] width 12 height 12
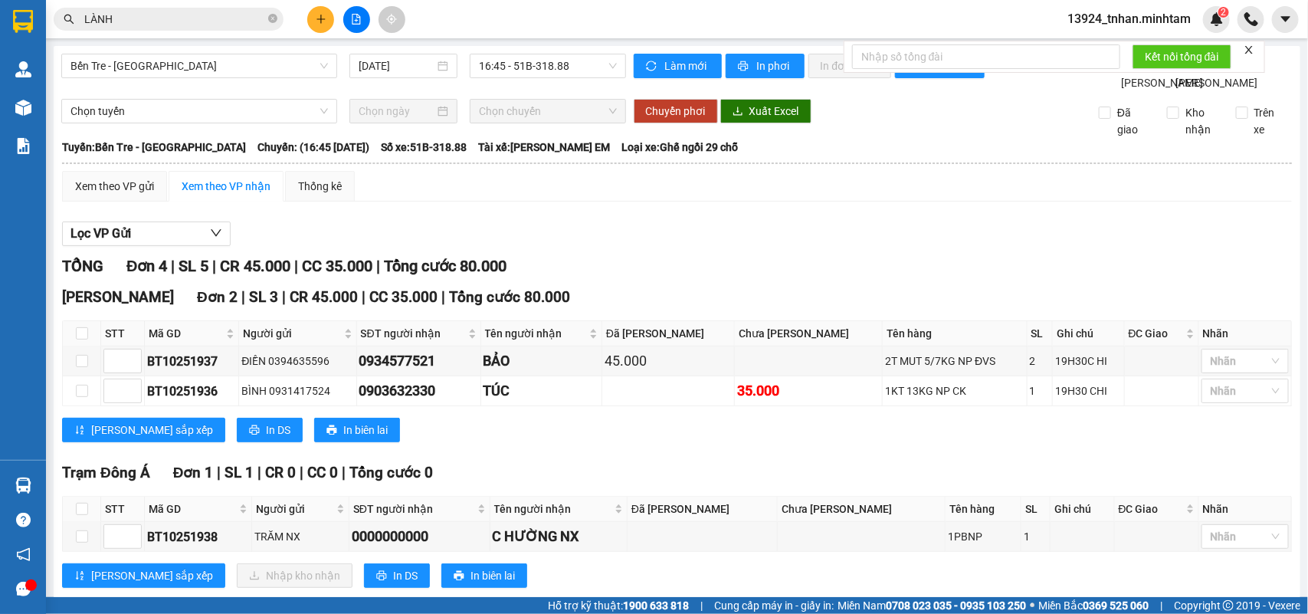
click at [240, 14] on input "LÀNH" at bounding box center [174, 19] width 181 height 17
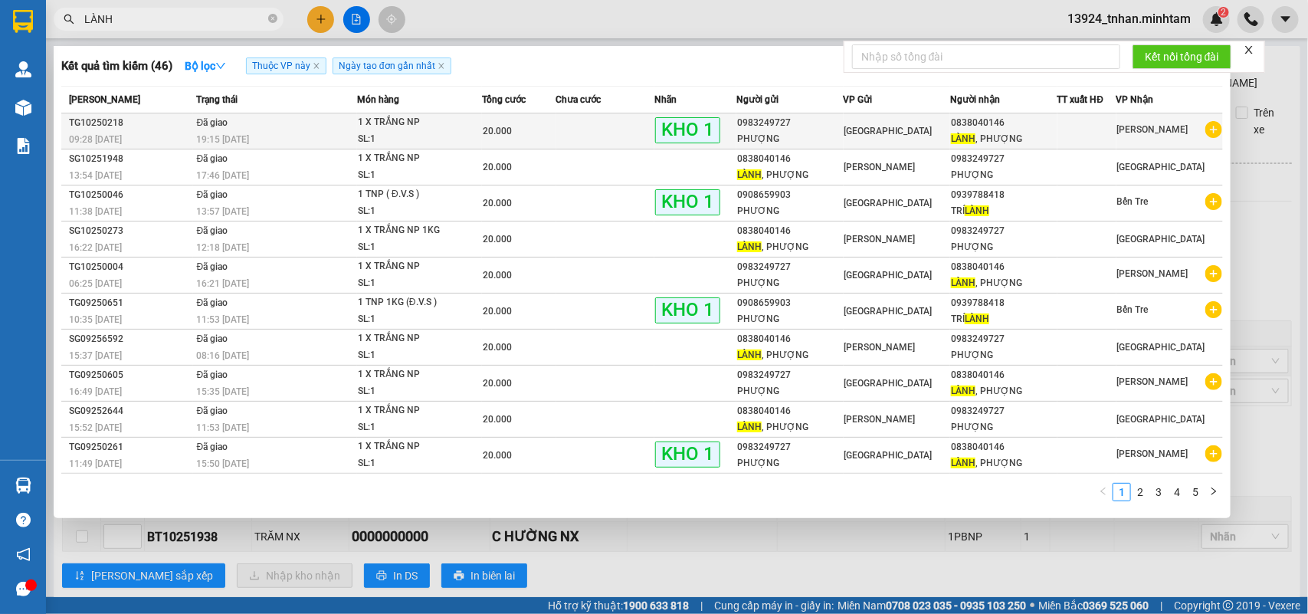
click at [862, 131] on span "[GEOGRAPHIC_DATA]" at bounding box center [889, 131] width 88 height 11
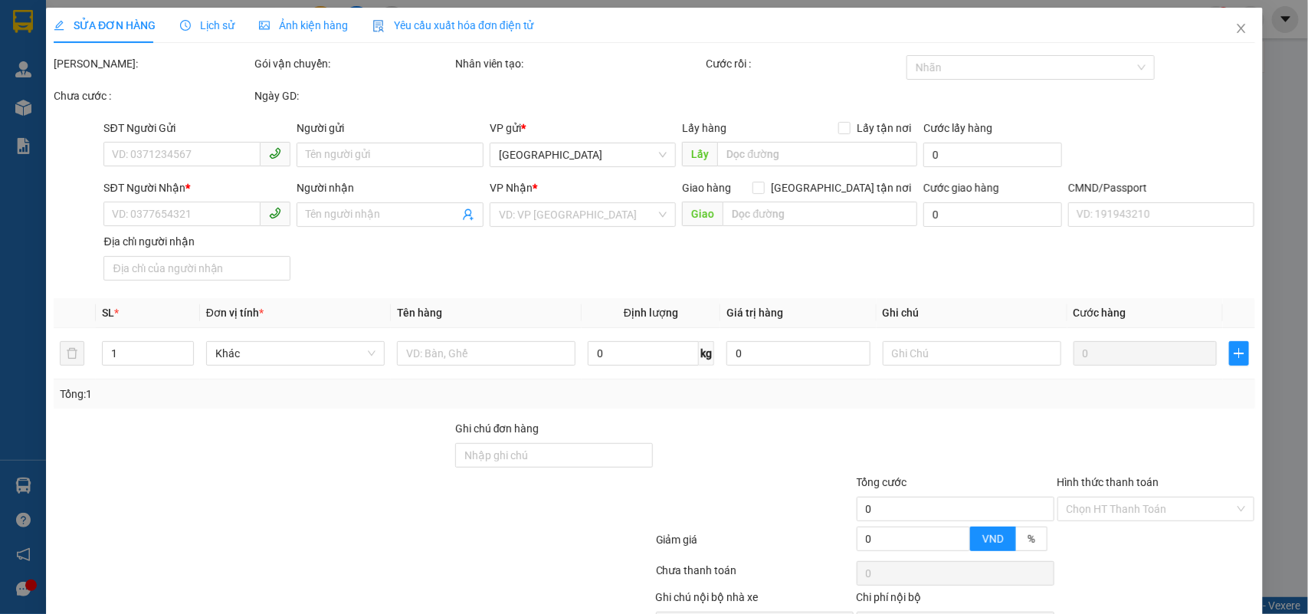
click at [711, 132] on div "SĐT Người Gửi VD: 0371234567 Người gửi Tên người gửi VP gửi * Tiền Giang Lấy hà…" at bounding box center [678, 147] width 1157 height 54
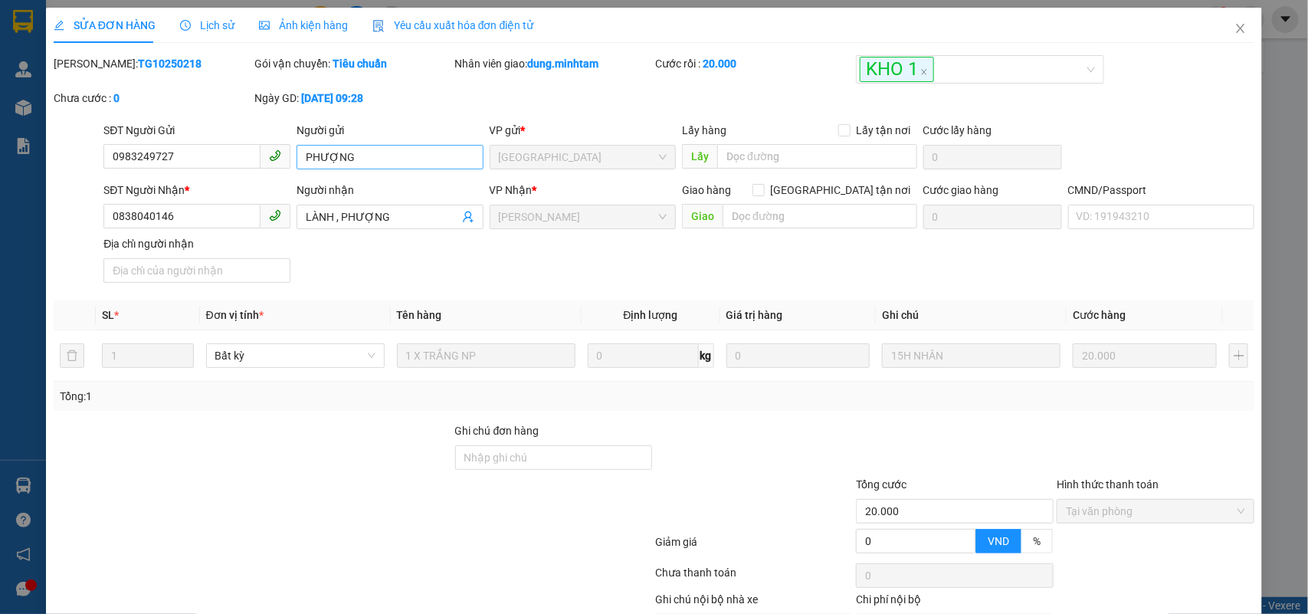
type input "0983249727"
type input "PHƯỢNG"
type input "0838040146"
type input "LÀNH , PHƯỢNG"
type input "20.000"
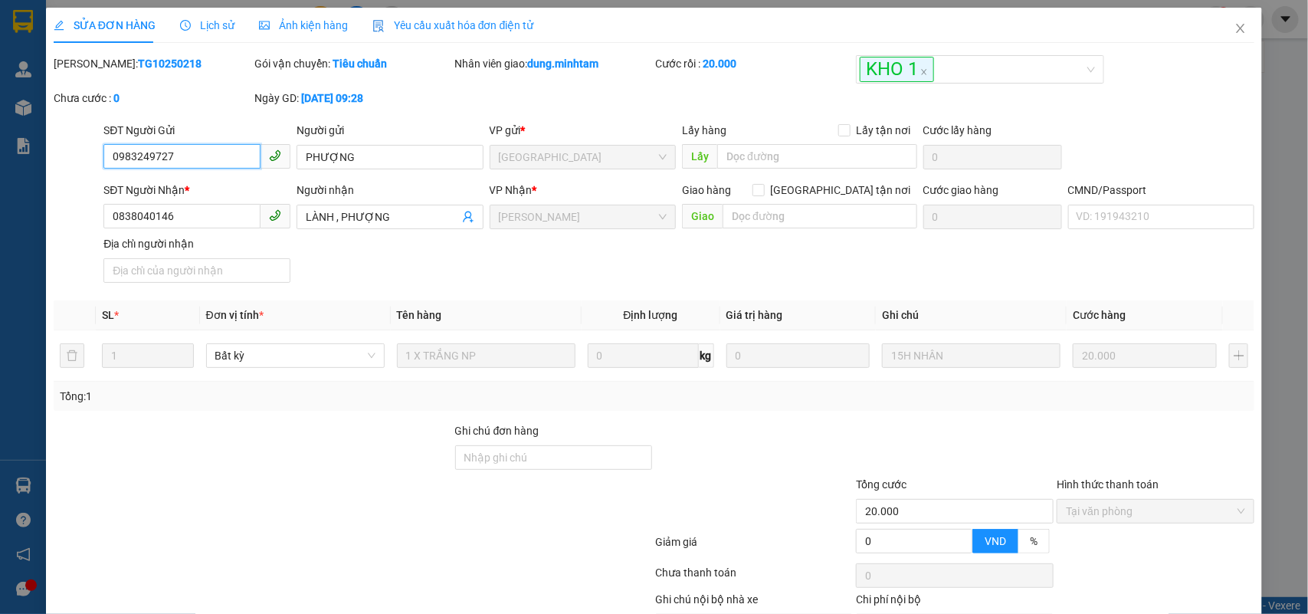
drag, startPoint x: 208, startPoint y: 163, endPoint x: 64, endPoint y: 119, distance: 151.5
click at [4, 148] on div "SỬA ĐƠN HÀNG Lịch sử Ảnh kiện hàng Yêu cầu xuất hóa đơn điện tử Total Paid Fee …" at bounding box center [654, 307] width 1308 height 614
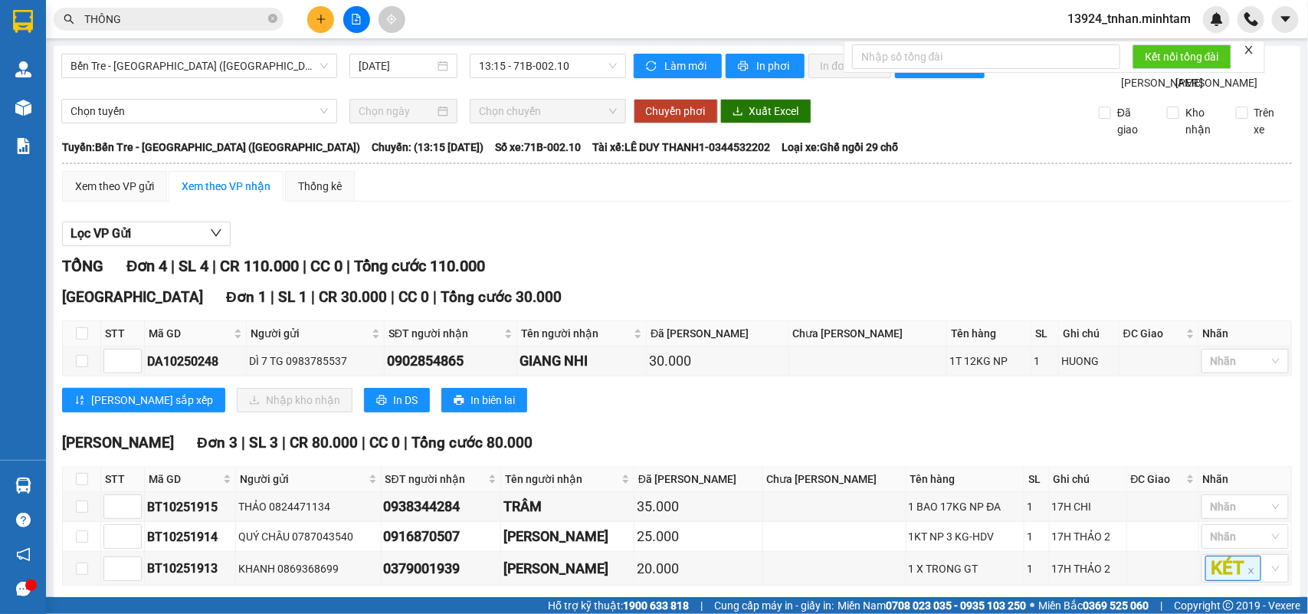
click at [273, 16] on section "Kết quả tìm kiếm ( 47 ) Bộ lọc Thuộc VP này Ngày tạo đơn gần nhất Mã ĐH Trạng t…" at bounding box center [654, 307] width 1308 height 614
click at [273, 16] on icon "close-circle" at bounding box center [272, 18] width 9 height 9
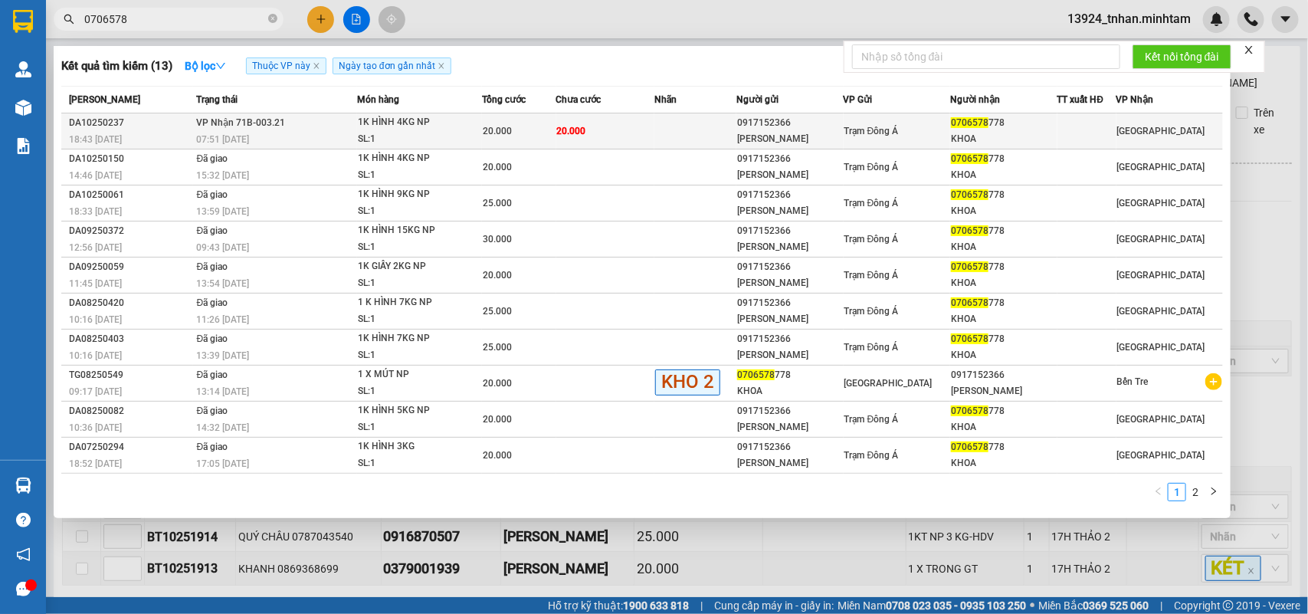
type input "0706578"
click at [594, 113] on td "20.000" at bounding box center [605, 131] width 99 height 36
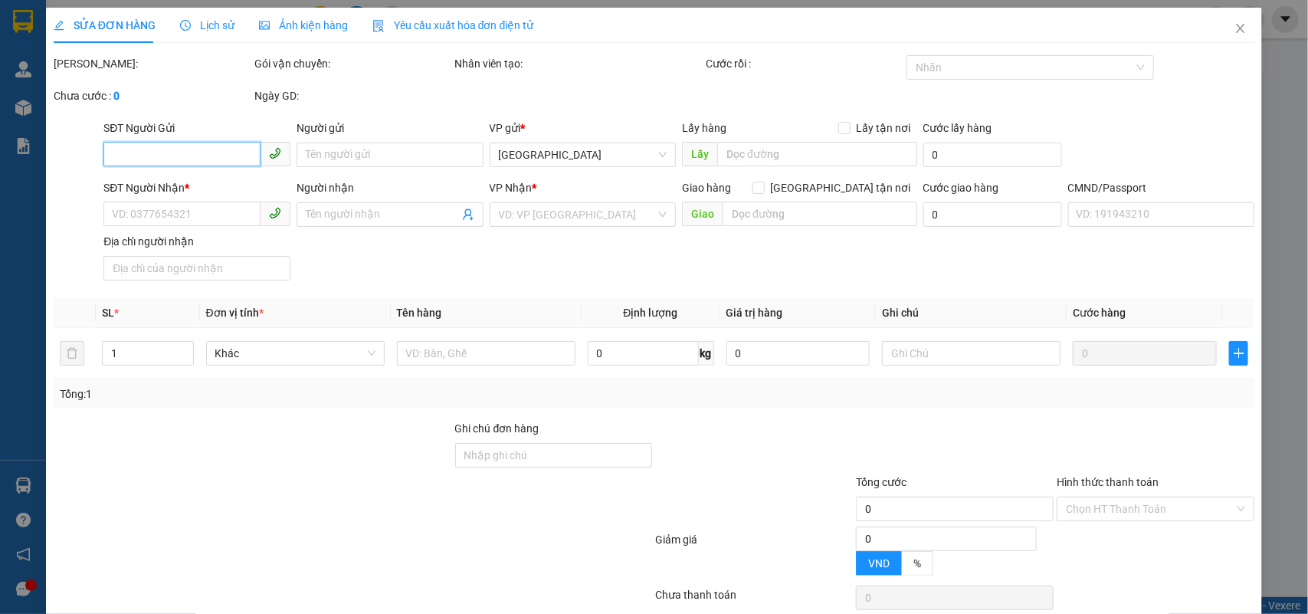
type input "0917152366"
type input "[PERSON_NAME]"
type input "0706578778"
type input "KHOA"
type input "20.000"
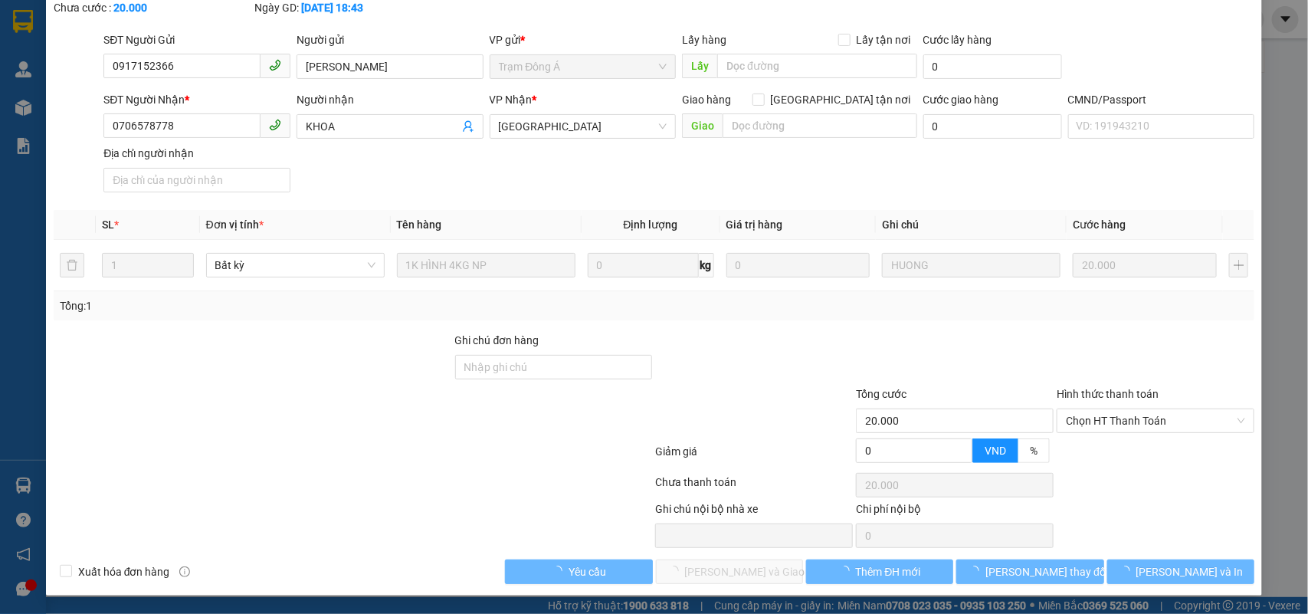
click at [1118, 401] on div "Hình thức thanh toán" at bounding box center [1156, 397] width 198 height 23
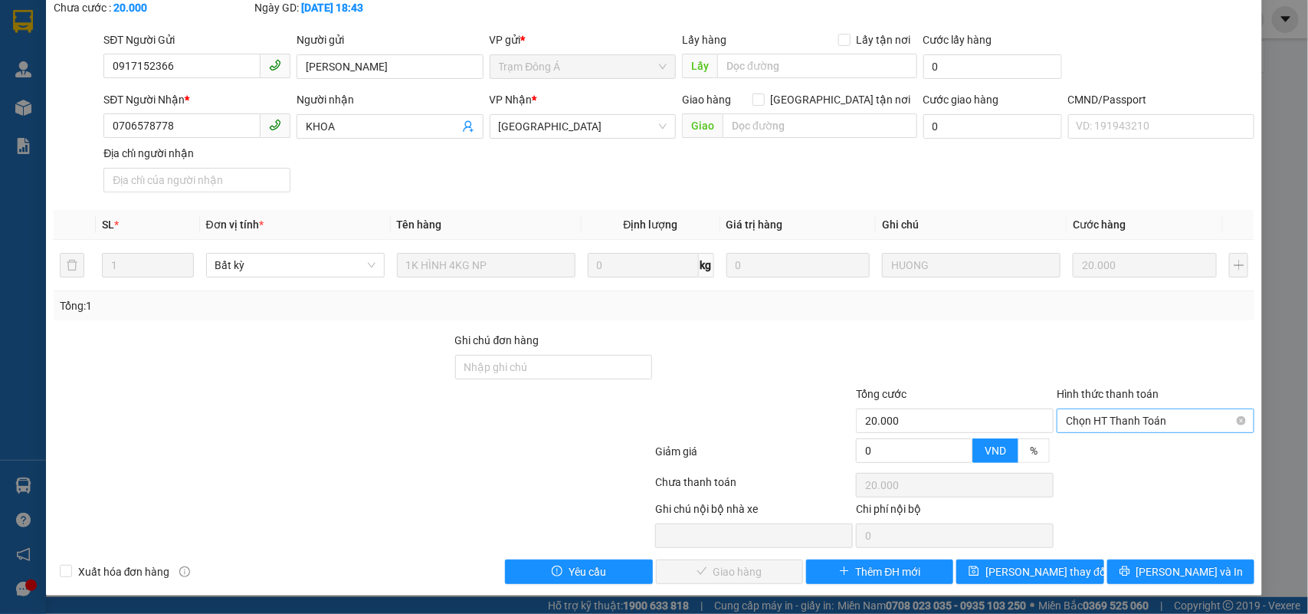
scroll to position [90, 0]
click at [1098, 429] on span "Chọn HT Thanh Toán" at bounding box center [1155, 420] width 179 height 23
drag, startPoint x: 1089, startPoint y: 457, endPoint x: 951, endPoint y: 507, distance: 147.0
click at [1088, 458] on div "Tại văn phòng" at bounding box center [1144, 452] width 177 height 17
type input "0"
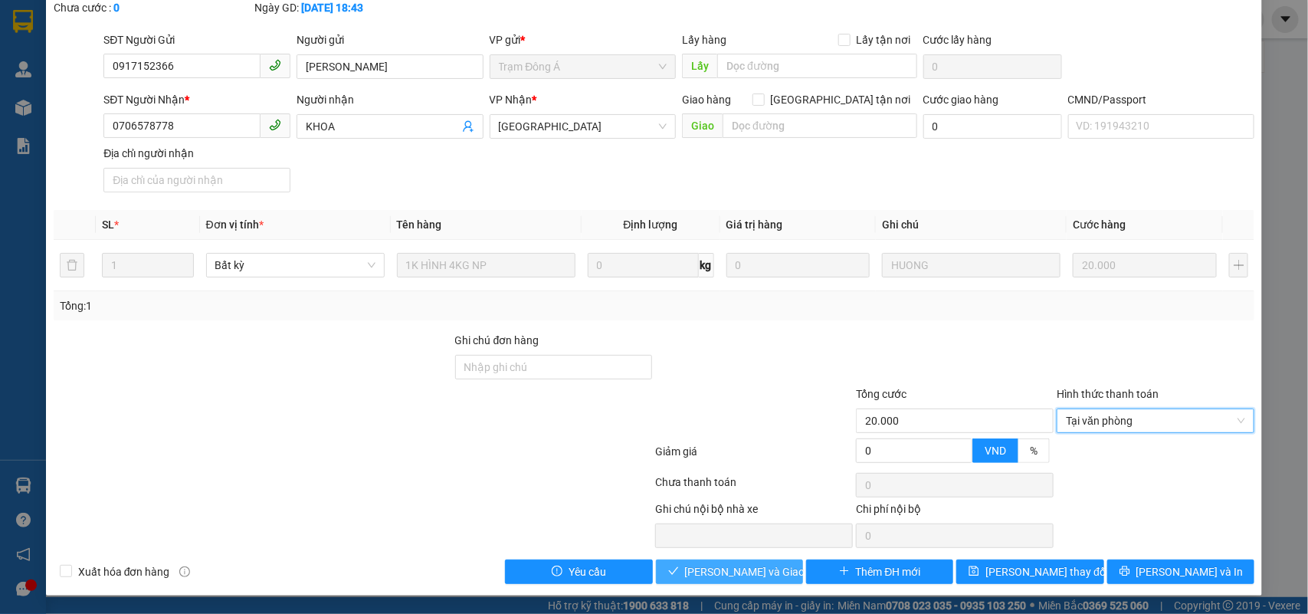
click at [747, 573] on span "[PERSON_NAME] và Giao hàng" at bounding box center [758, 571] width 147 height 17
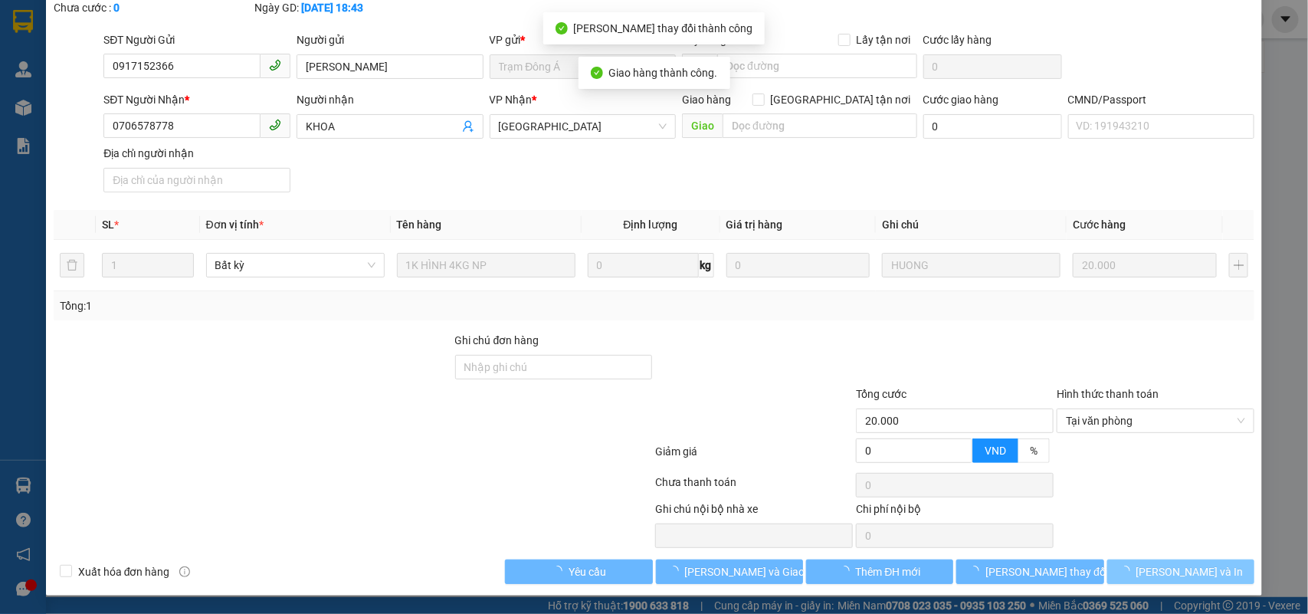
click at [1177, 573] on span "[PERSON_NAME] và In" at bounding box center [1190, 571] width 107 height 17
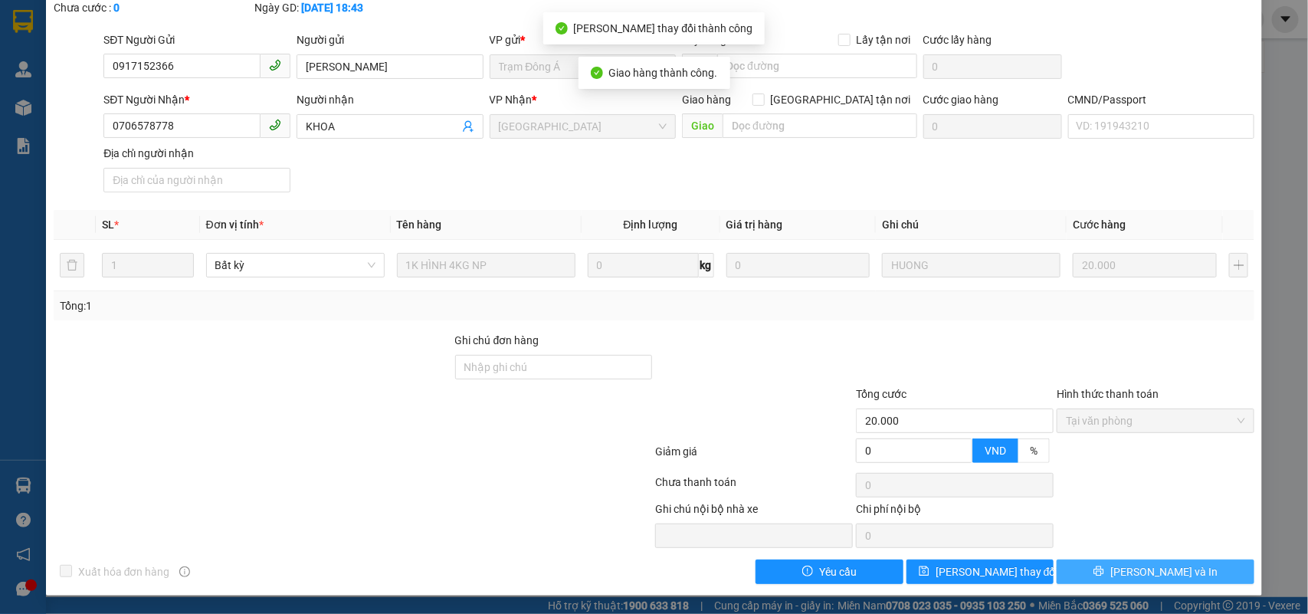
drag, startPoint x: 1115, startPoint y: 569, endPoint x: 860, endPoint y: 349, distance: 337.0
click at [1105, 569] on icon "printer" at bounding box center [1099, 571] width 11 height 11
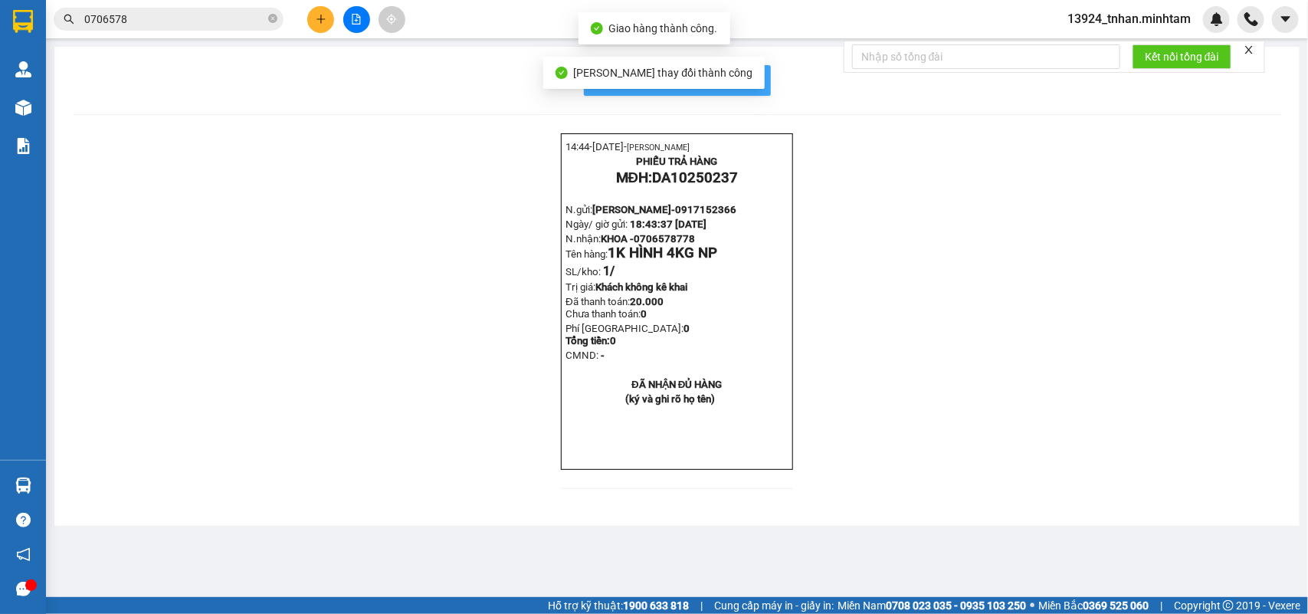
click at [755, 78] on span "In mẫu biên lai tự cấu hình" at bounding box center [687, 80] width 144 height 19
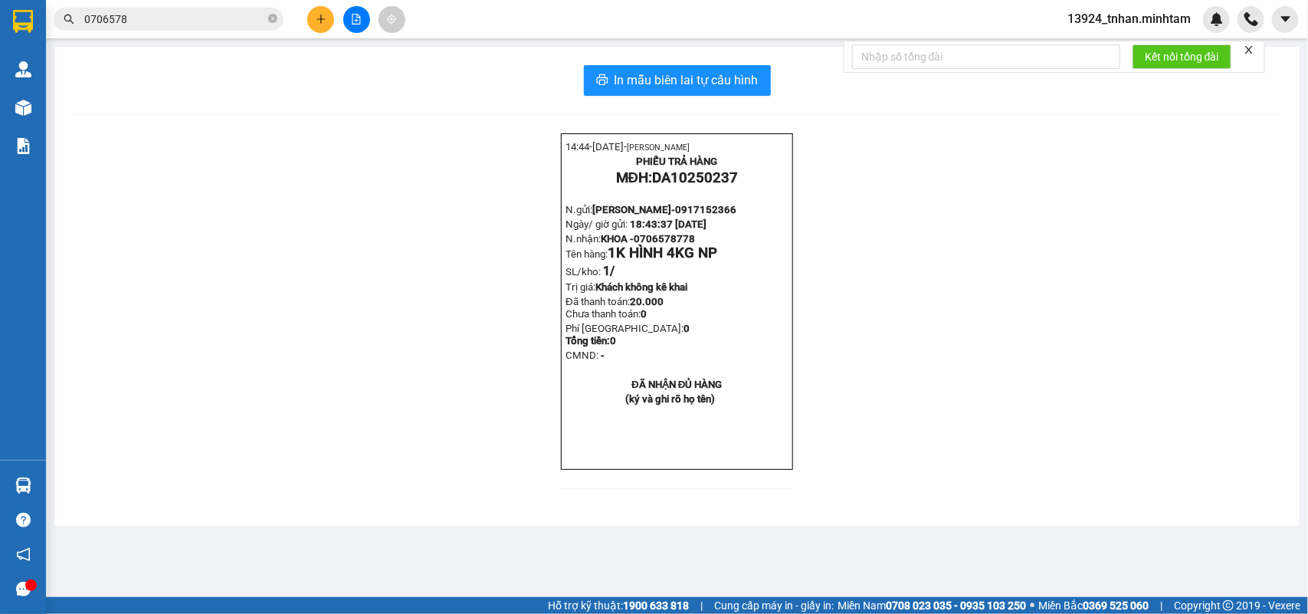
click at [330, 21] on button at bounding box center [320, 19] width 27 height 27
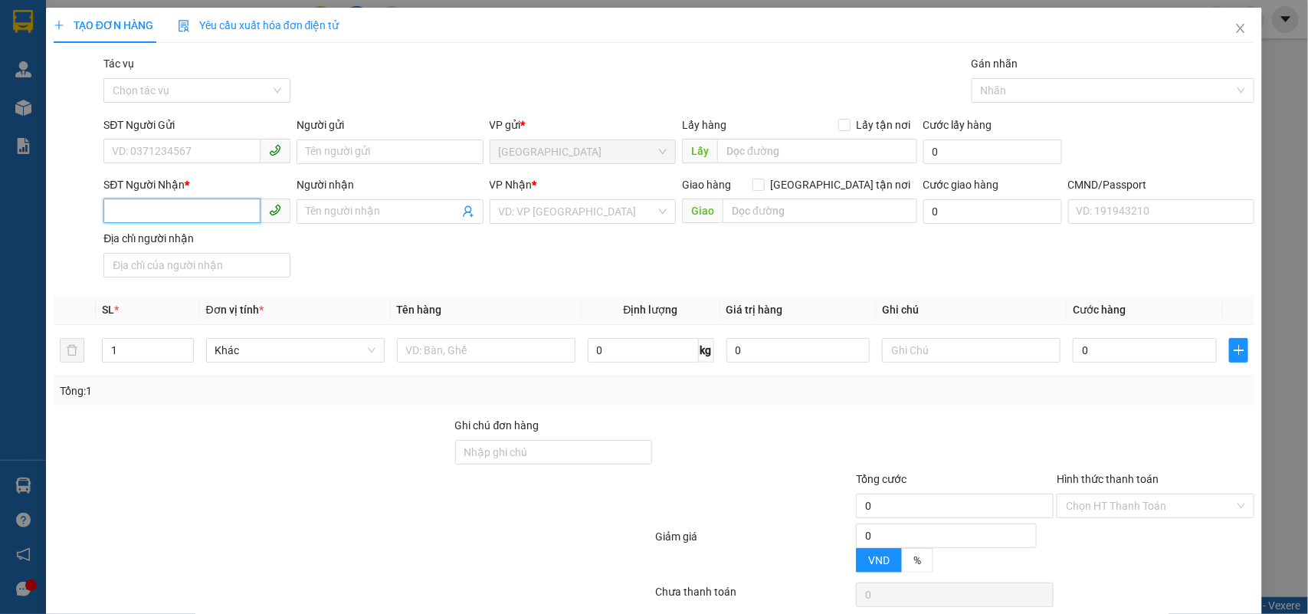
click at [227, 215] on input "SĐT Người Nhận *" at bounding box center [181, 211] width 157 height 25
type input "0903361434"
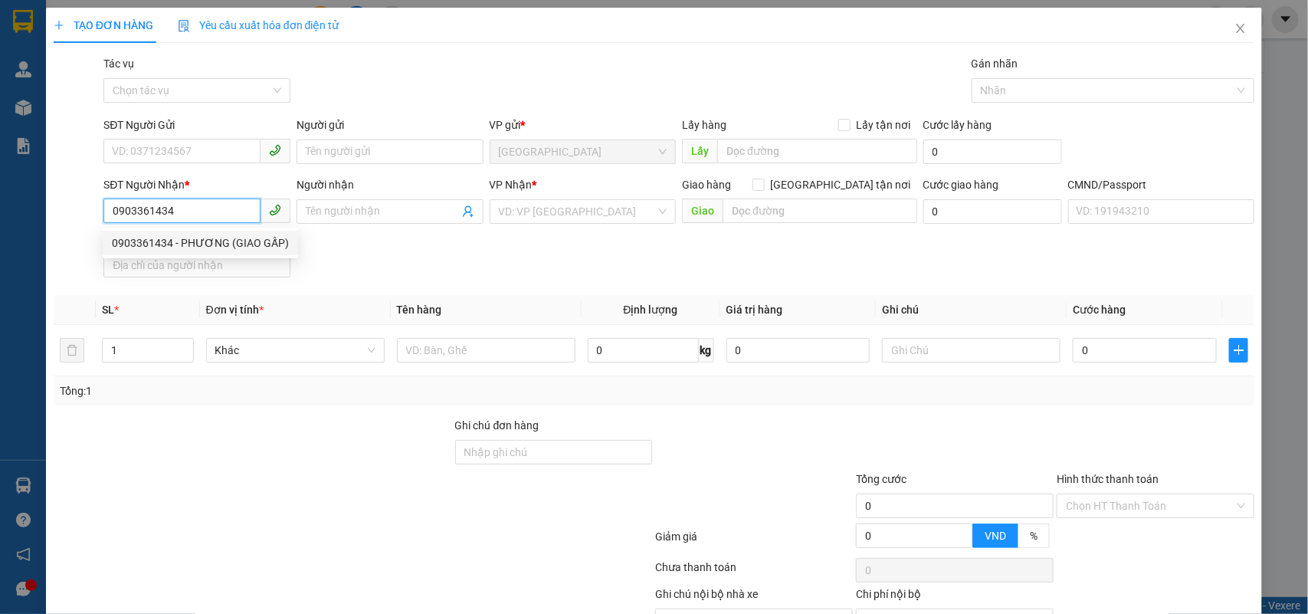
click at [217, 243] on div "0903361434 - PHƯƠNG (GIAO GẤP)" at bounding box center [200, 243] width 177 height 17
type input "PHƯƠNG (GIAO GẤP)"
checkbox input "true"
type input "CTY VẬN CHUYỂN QUỐC TẾ VIỆT MỸ 55 GIẢI PHÓNG P4 Q TÂN BÌNH"
type input "100.000"
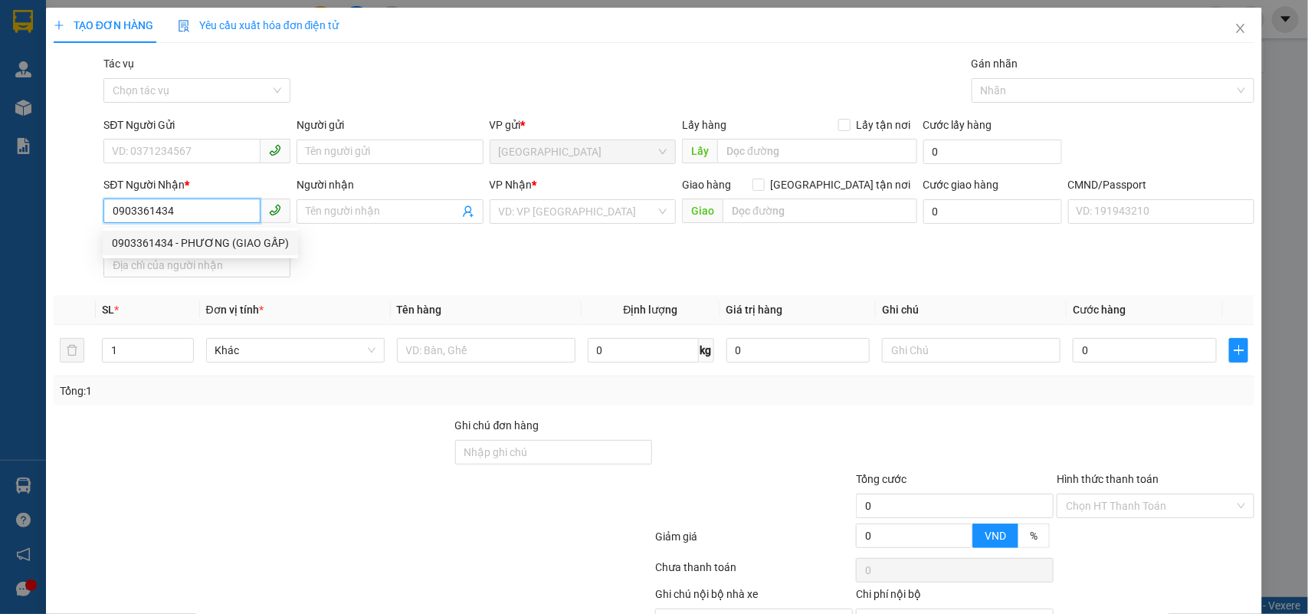
type input "100.000"
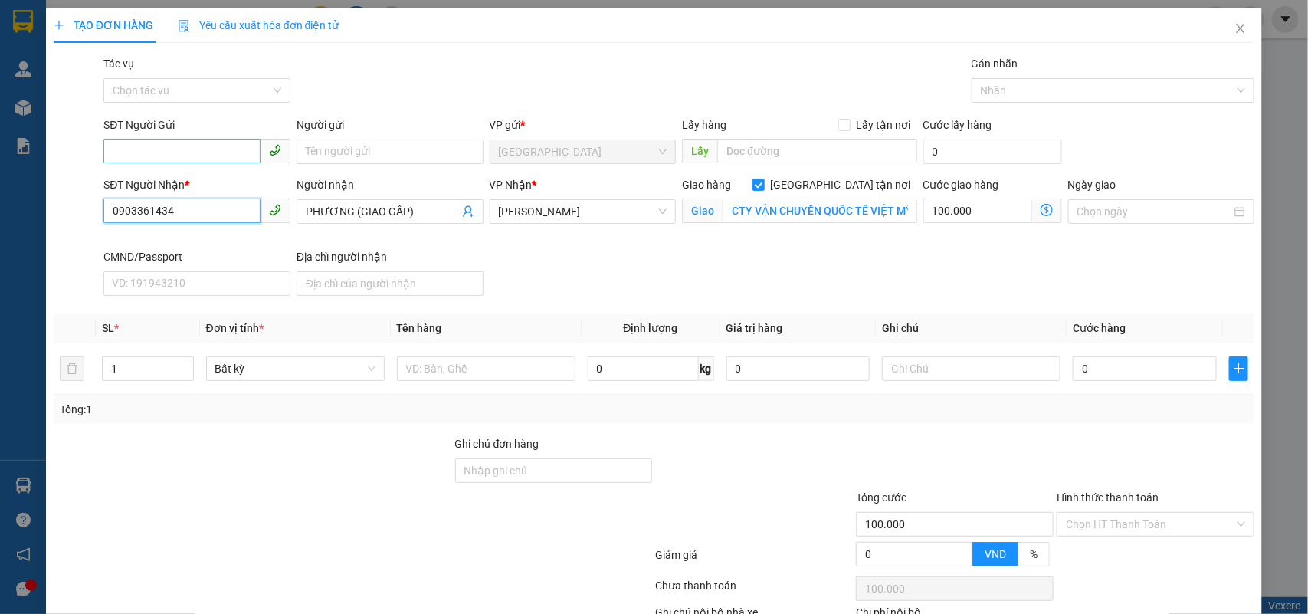
type input "0903361434"
click at [215, 158] on input "SĐT Người Gửi" at bounding box center [181, 151] width 157 height 25
click at [221, 176] on div "0915889940 - [PERSON_NAME]" at bounding box center [195, 183] width 166 height 17
type input "0915889940"
type input "LAM"
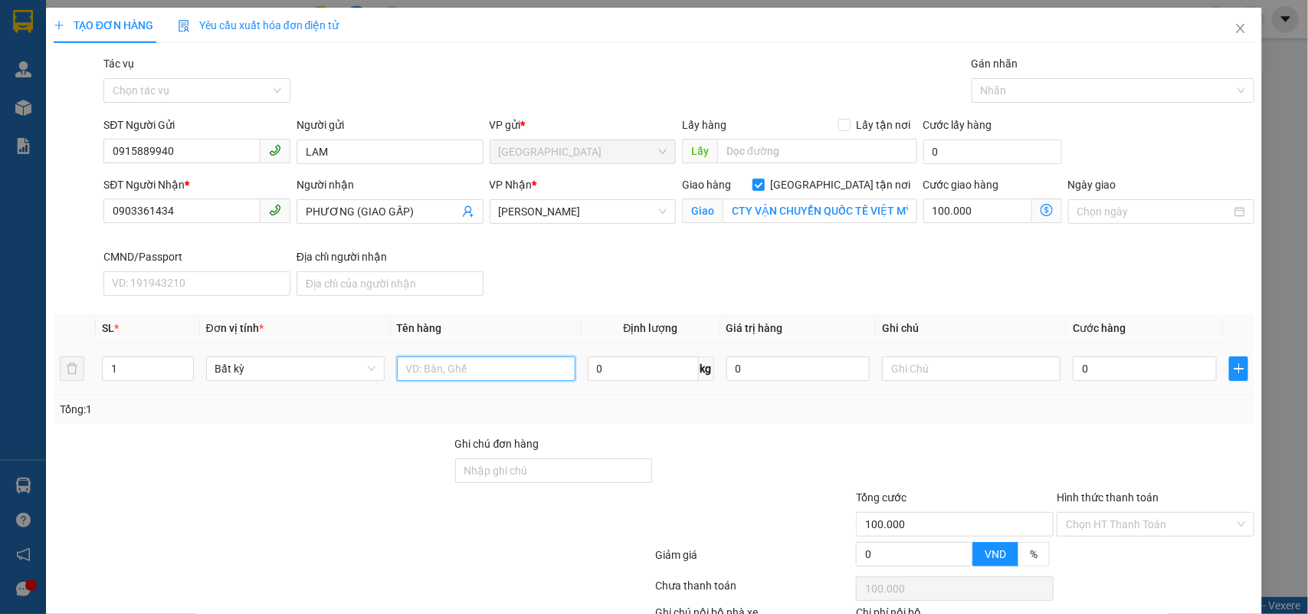
click at [477, 370] on input "text" at bounding box center [486, 368] width 179 height 25
click at [1031, 94] on div at bounding box center [1106, 90] width 261 height 18
type input "1 X HỘP NP 2 KG"
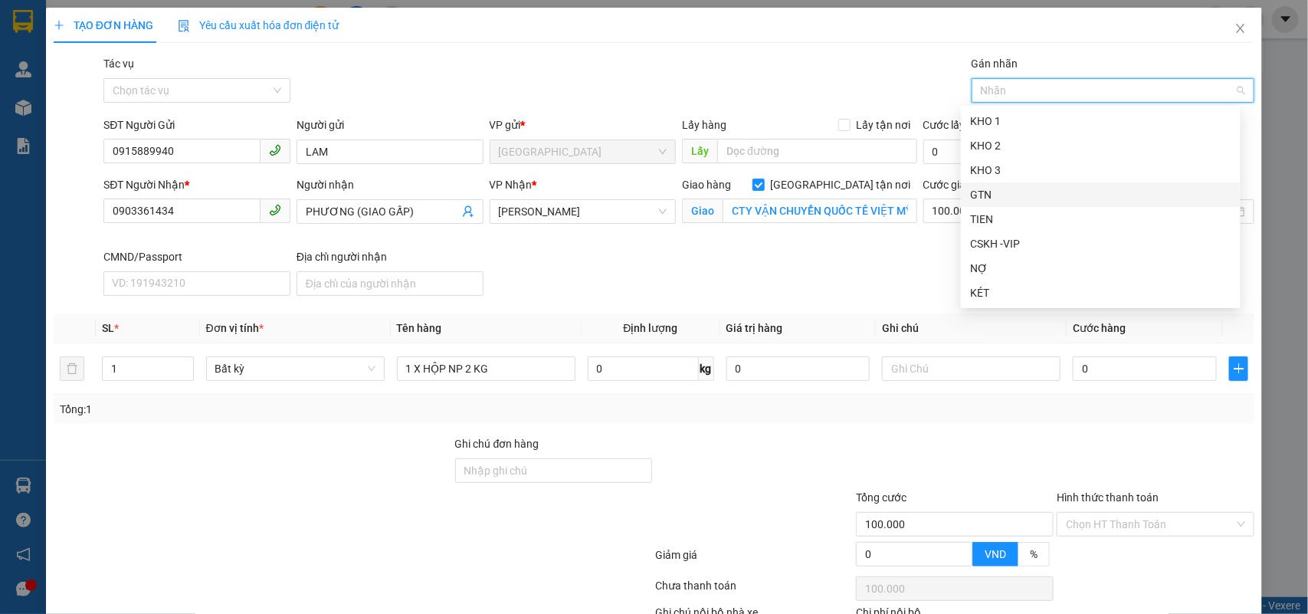
click at [998, 193] on div "GTN" at bounding box center [1100, 194] width 261 height 17
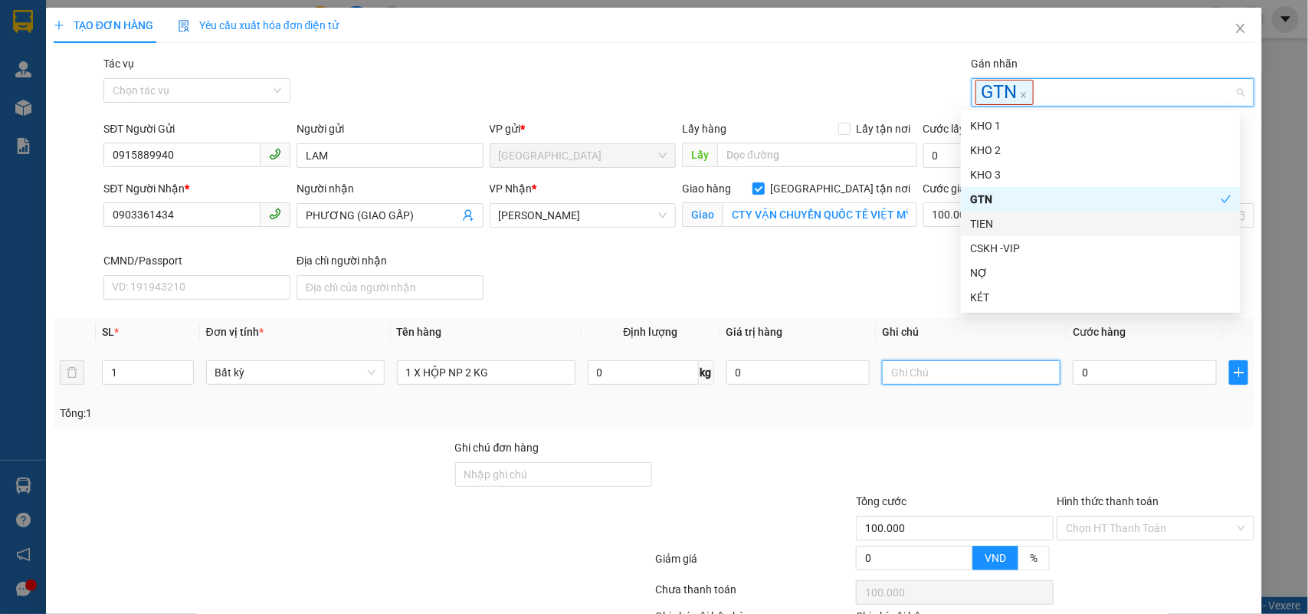
click at [926, 370] on input "text" at bounding box center [971, 372] width 179 height 25
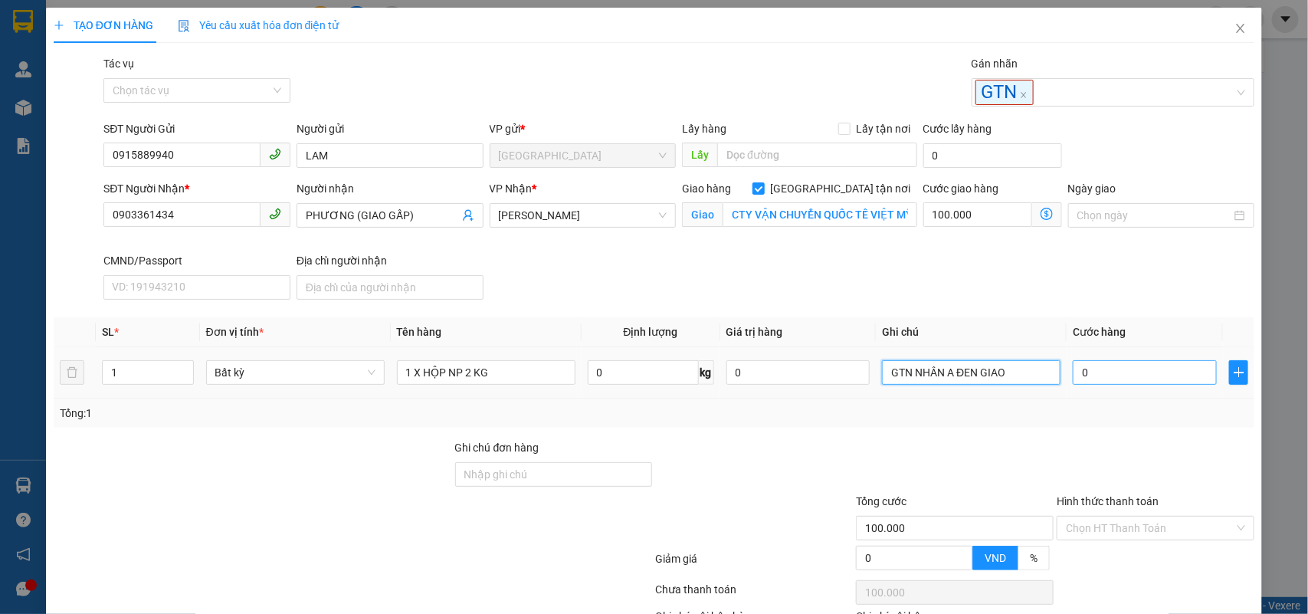
type input "GTN NHÂN A ĐEN GIAO"
click at [1073, 377] on input "0" at bounding box center [1145, 372] width 144 height 25
type input "2"
type input "100.002"
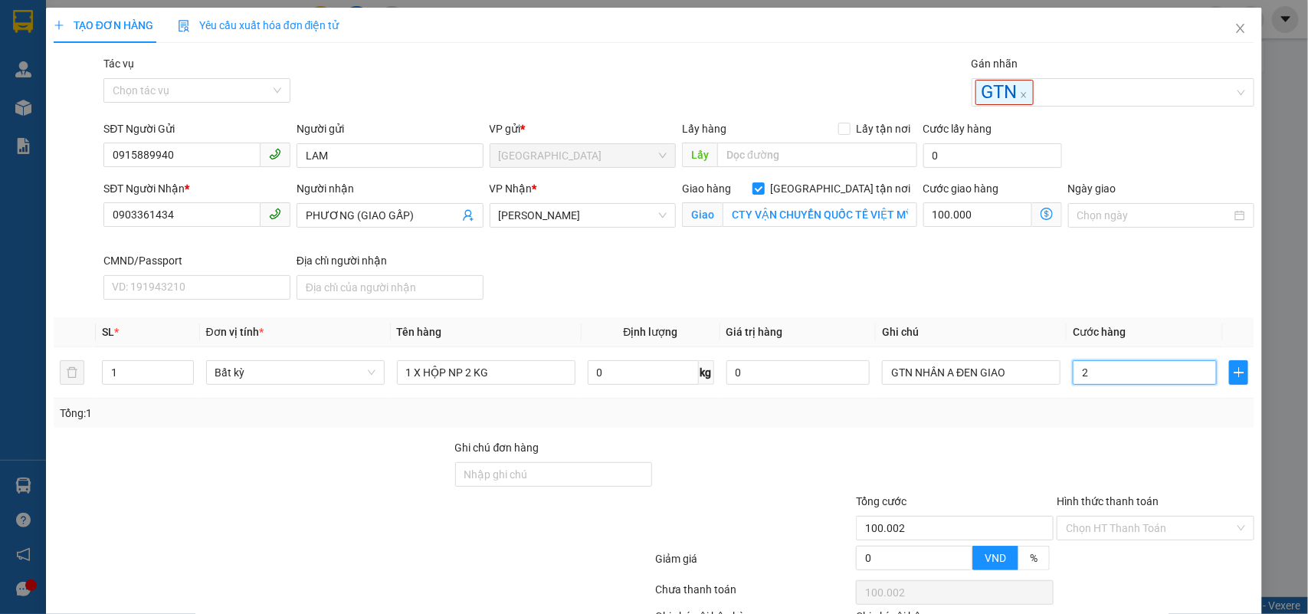
type input "20"
type input "100.020"
type input "20.000"
type input "120.000"
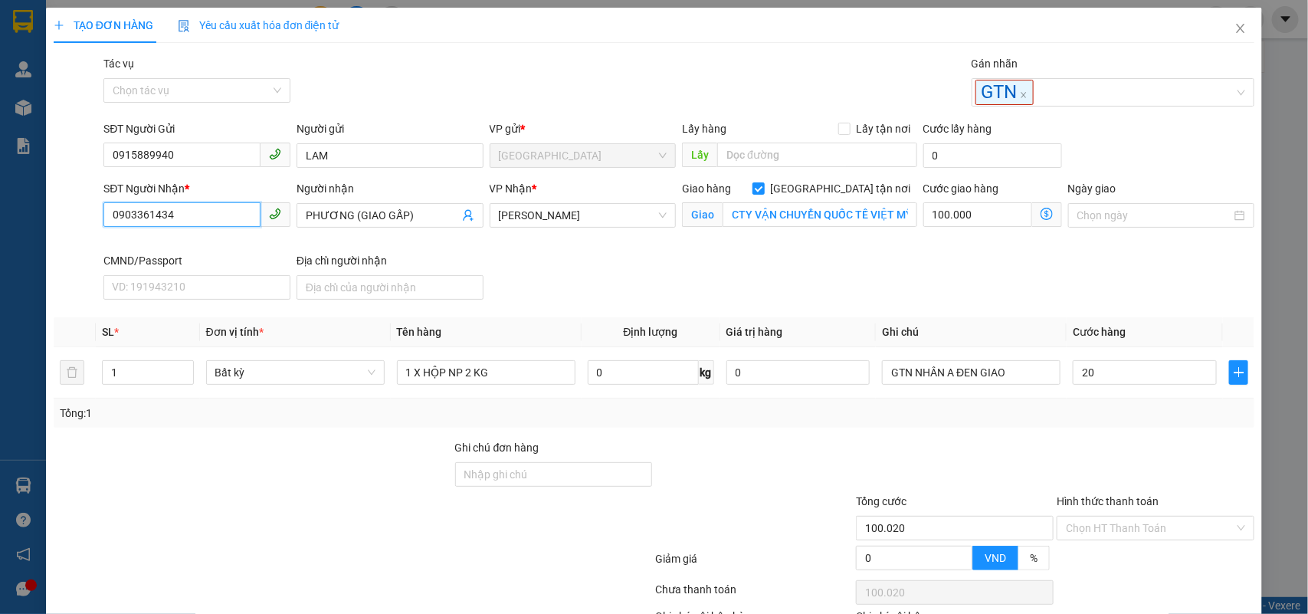
type input "120.000"
drag, startPoint x: 111, startPoint y: 227, endPoint x: 0, endPoint y: 202, distance: 114.0
click at [0, 208] on div "TẠO ĐƠN HÀNG Yêu cầu xuất hóa đơn điện tử Transit Pickup Surcharge Ids Transit …" at bounding box center [654, 307] width 1308 height 614
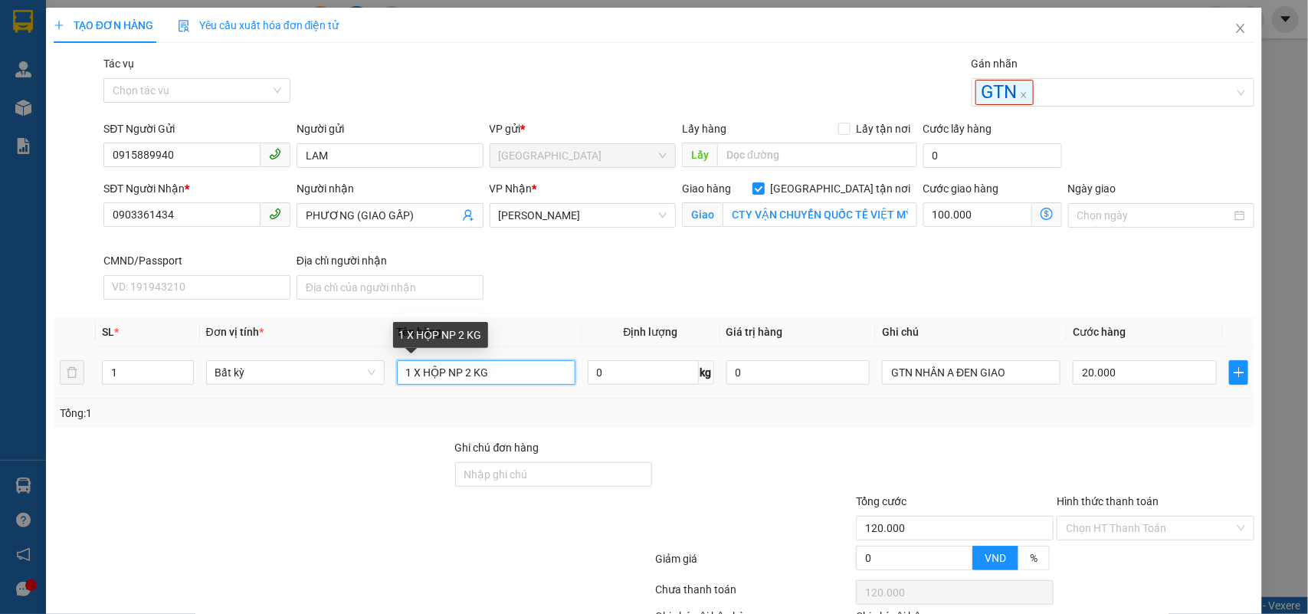
drag, startPoint x: 442, startPoint y: 365, endPoint x: 411, endPoint y: 373, distance: 31.6
click at [411, 373] on input "1 X HỘP NP 2 KG" at bounding box center [486, 372] width 179 height 25
type input "1 K X TRONG NP 2 KG"
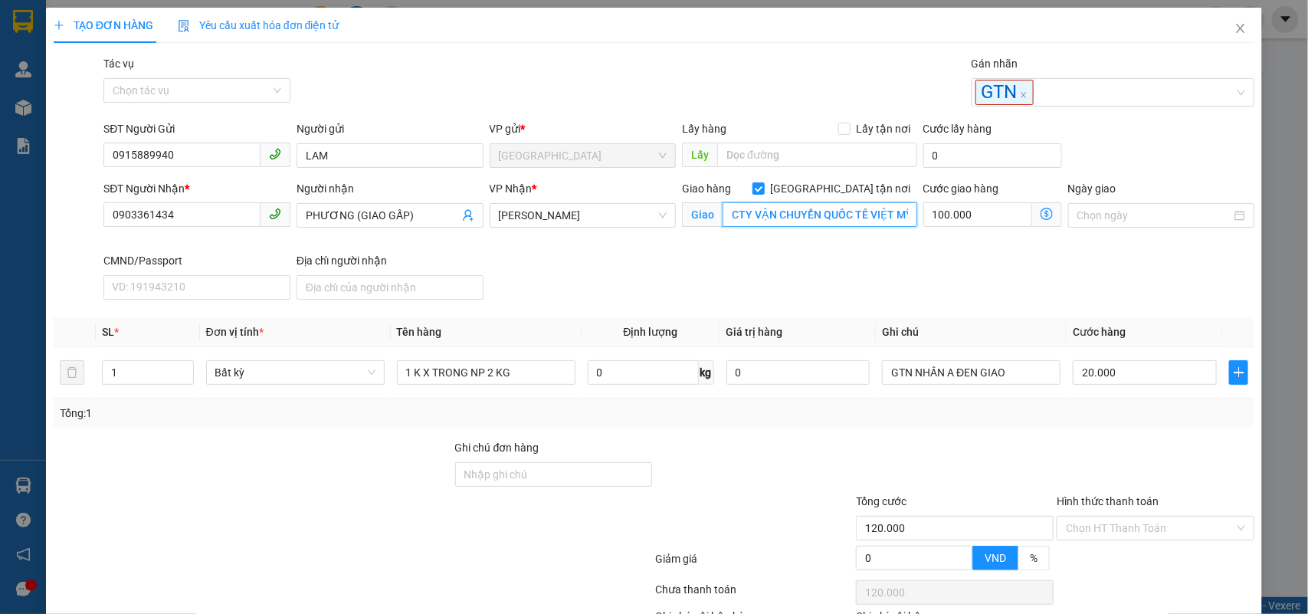
click at [780, 212] on input "CTY VẬN CHUYỂN QUỐC TẾ VIỆT MỸ 55 GIẢI PHÓNG P4 Q TÂN BÌNH" at bounding box center [820, 214] width 195 height 25
click at [909, 272] on div "SĐT Người Nhận * 0903361434 Người nhận PHƯƠNG (GIAO GẤP) VP Nhận * [PERSON_NAME…" at bounding box center [678, 243] width 1157 height 126
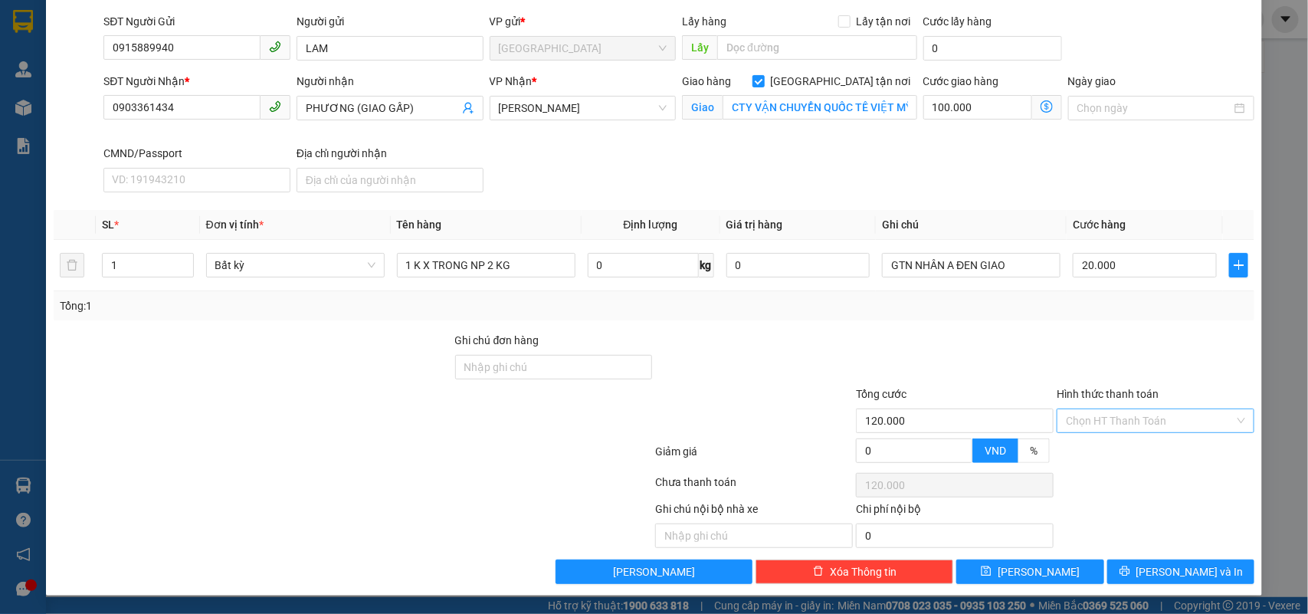
click at [1105, 426] on input "Hình thức thanh toán" at bounding box center [1150, 420] width 169 height 23
click at [1105, 442] on div "Tại văn phòng" at bounding box center [1144, 454] width 195 height 25
type input "0"
drag, startPoint x: 1170, startPoint y: 573, endPoint x: 1136, endPoint y: 573, distance: 34.5
click at [1171, 573] on span "[PERSON_NAME] và In" at bounding box center [1190, 571] width 107 height 17
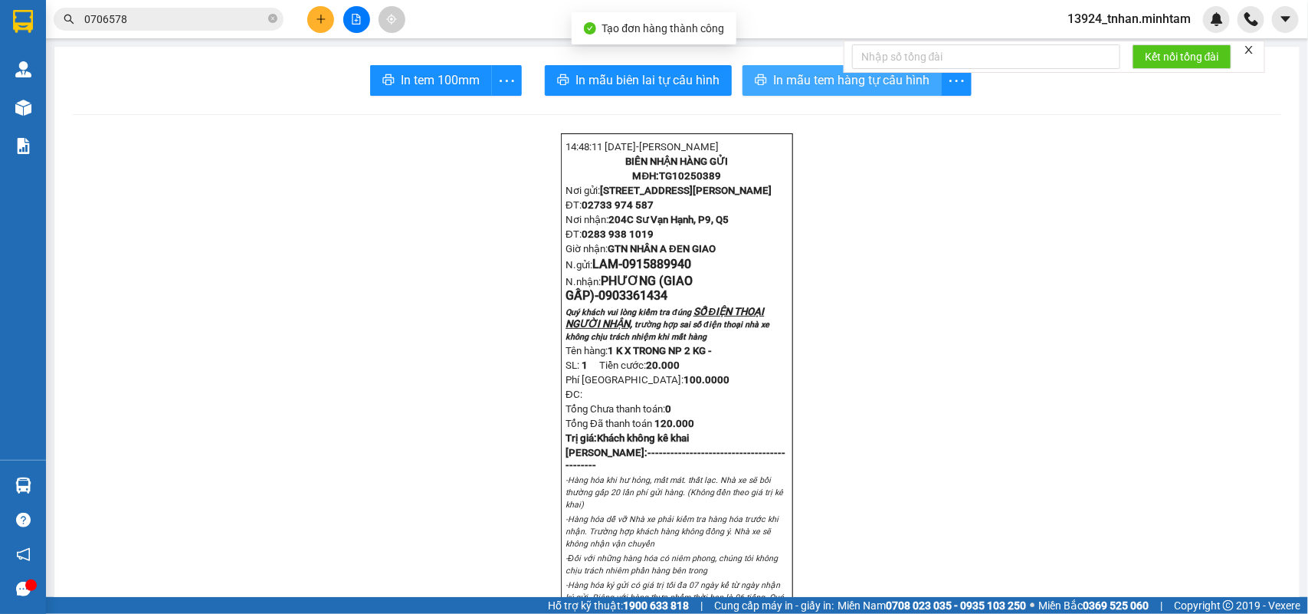
click at [809, 74] on span "In mẫu tem hàng tự cấu hình" at bounding box center [851, 80] width 156 height 19
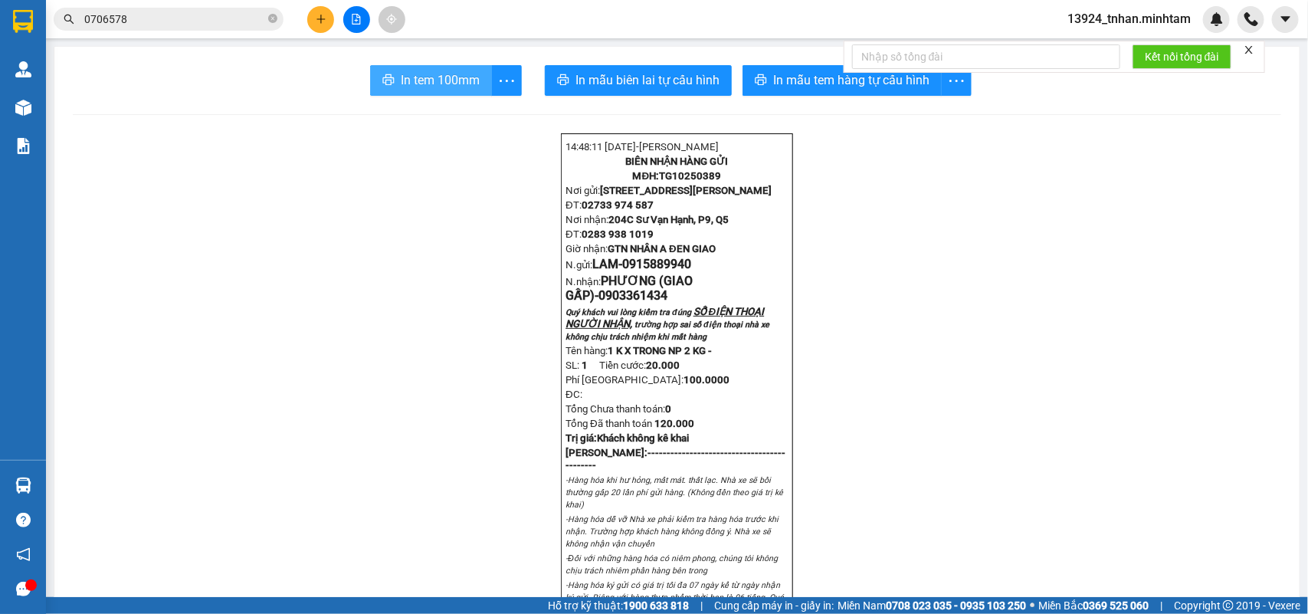
click at [427, 79] on span "In tem 100mm" at bounding box center [440, 80] width 79 height 19
click at [430, 78] on span "In tem 100mm" at bounding box center [440, 80] width 79 height 19
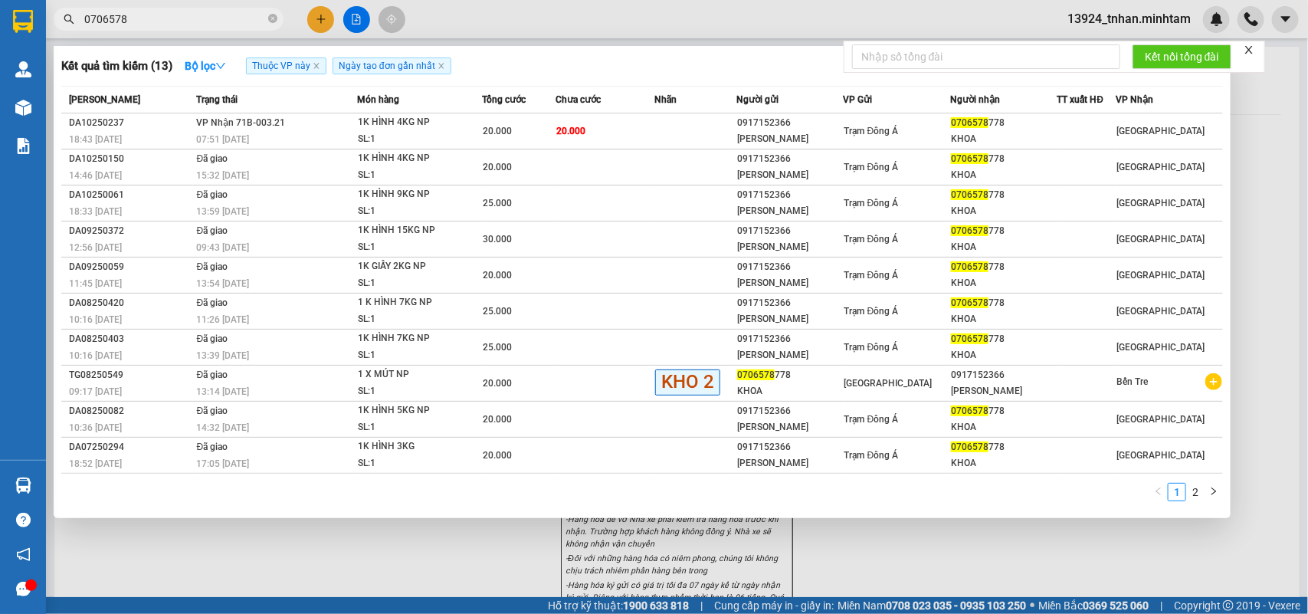
click at [274, 8] on span "0706578" at bounding box center [169, 19] width 230 height 23
click at [1078, 538] on div at bounding box center [654, 307] width 1308 height 614
click at [274, 12] on span at bounding box center [272, 19] width 9 height 15
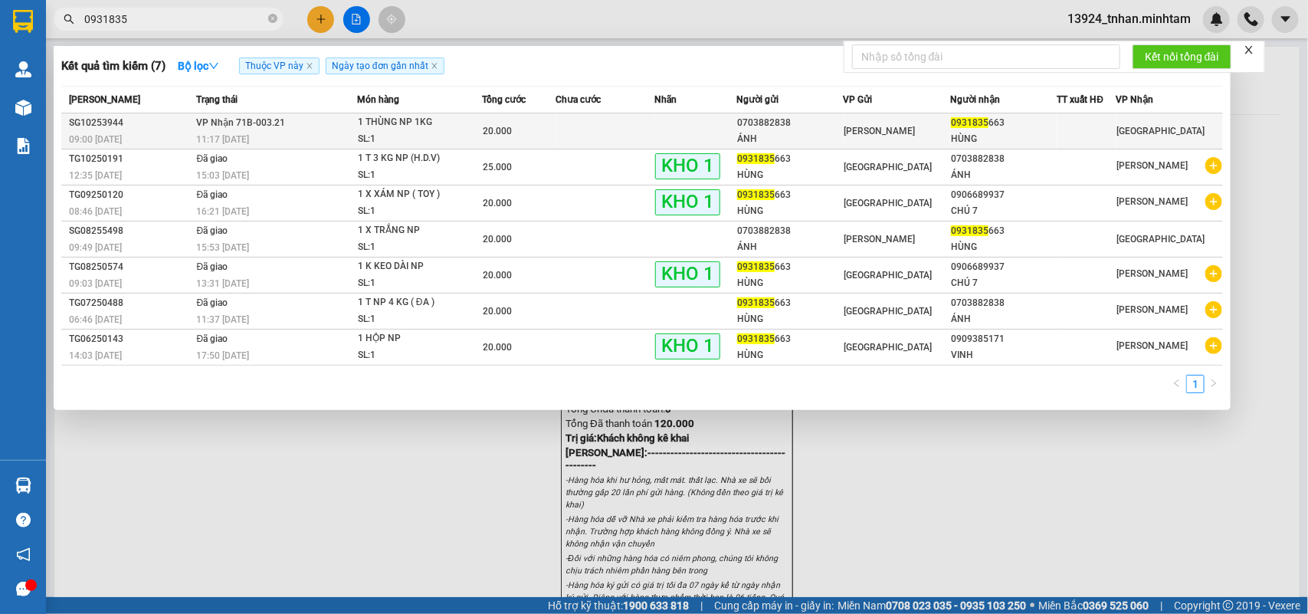
type input "0931835"
click at [407, 126] on div "1 THÙNG NP 1KG" at bounding box center [415, 122] width 115 height 17
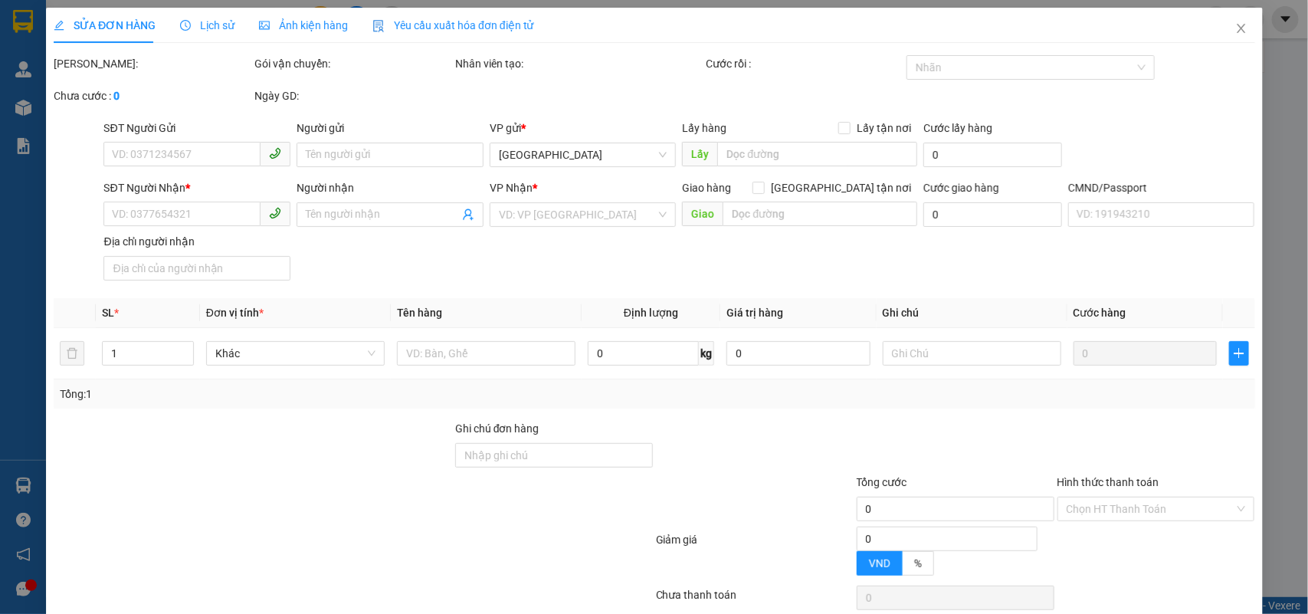
type input "0703882838"
type input "ÁNH"
type input "0931835663"
type input "HÙNG"
type input "20.000"
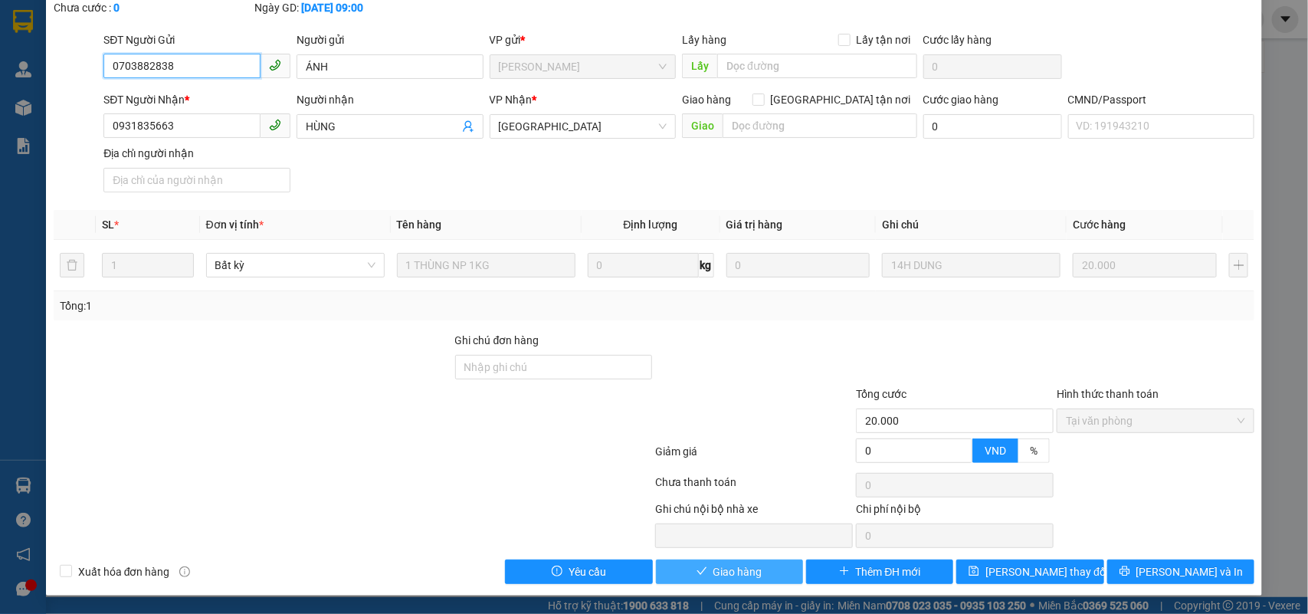
scroll to position [90, 0]
click at [714, 568] on span "Giao hàng" at bounding box center [738, 571] width 49 height 17
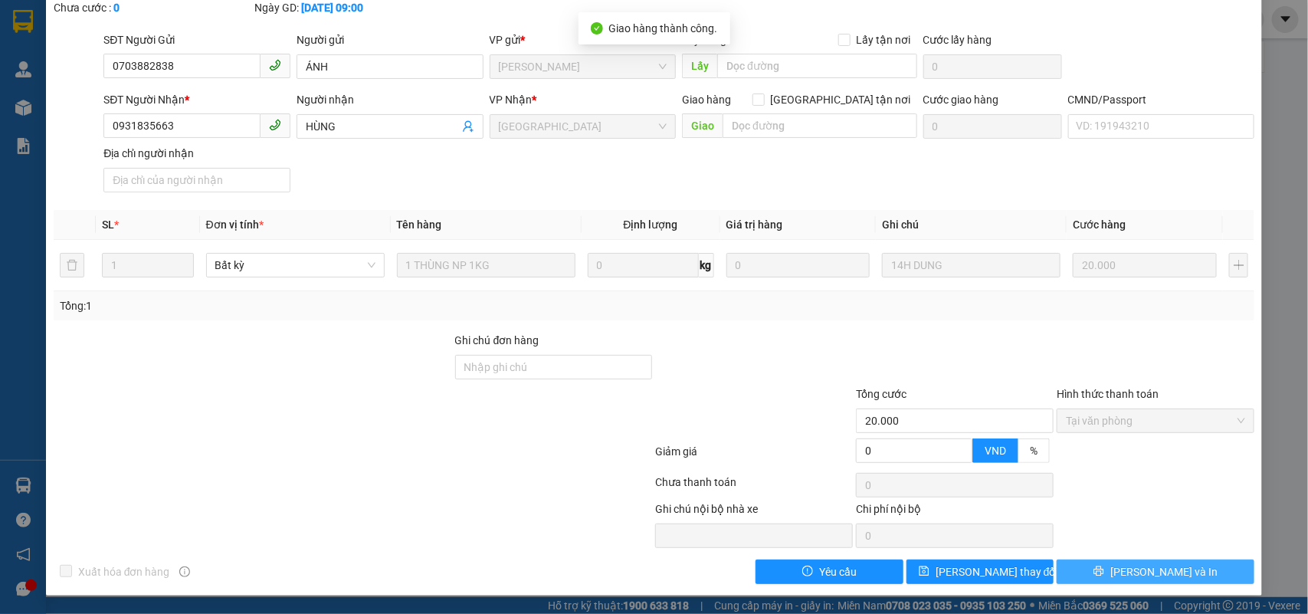
click at [1151, 576] on span "[PERSON_NAME] và In" at bounding box center [1164, 571] width 107 height 17
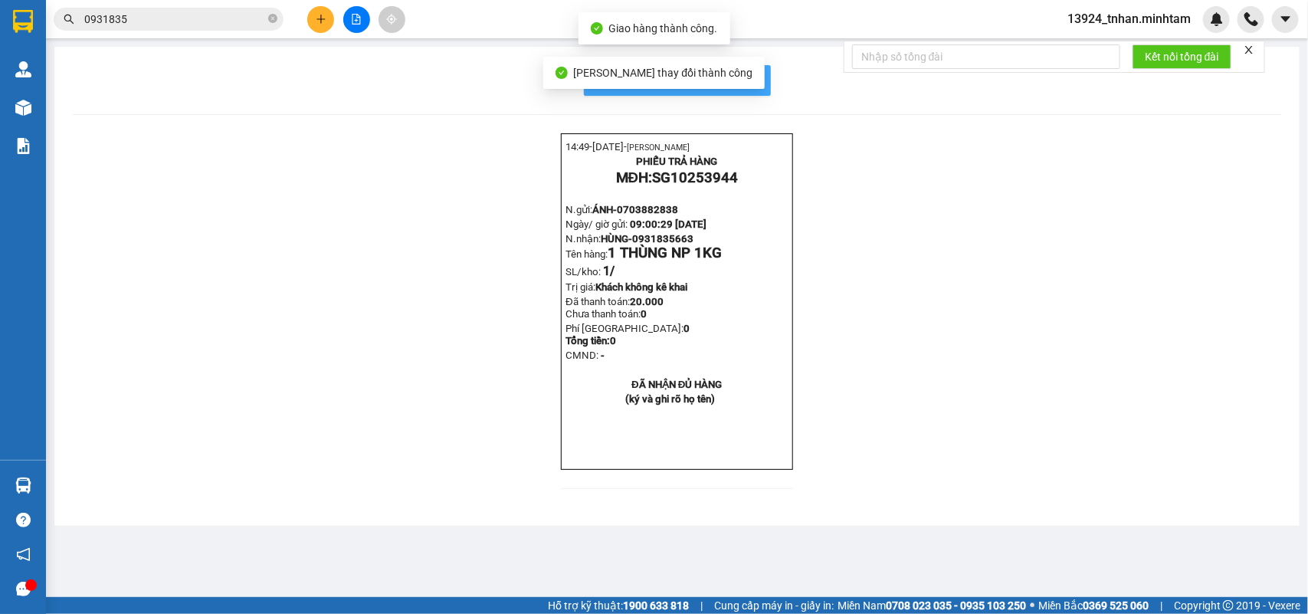
click at [740, 78] on span "In mẫu biên lai tự cấu hình" at bounding box center [687, 80] width 144 height 19
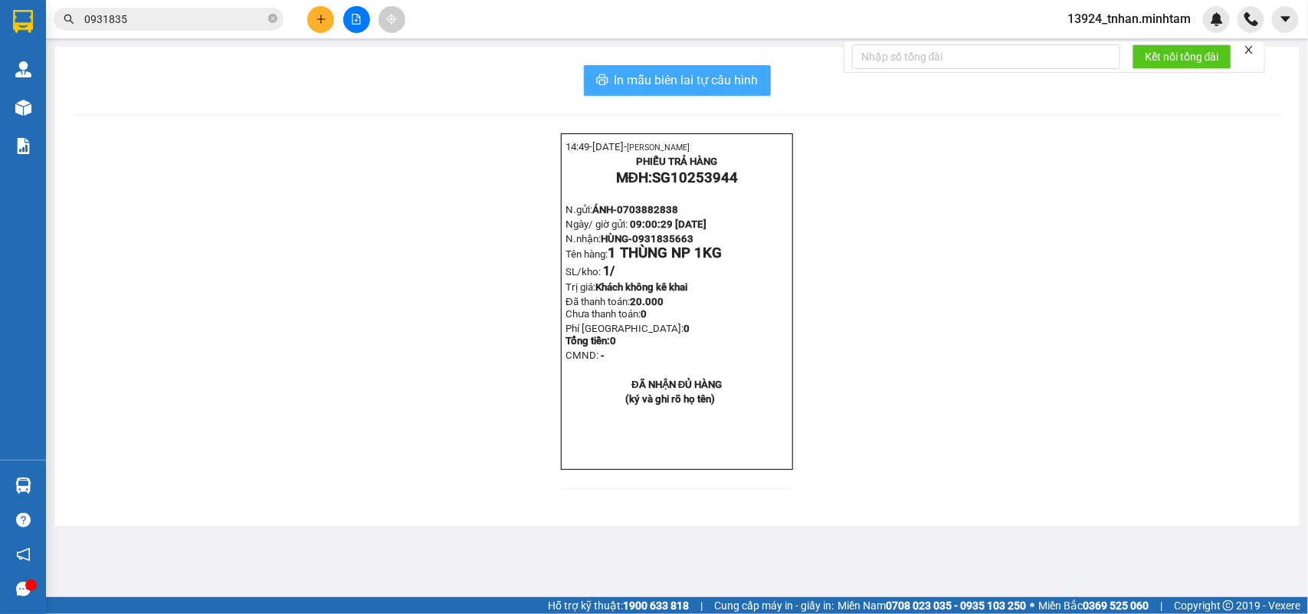
click at [661, 73] on span "In mẫu biên lai tự cấu hình" at bounding box center [687, 80] width 144 height 19
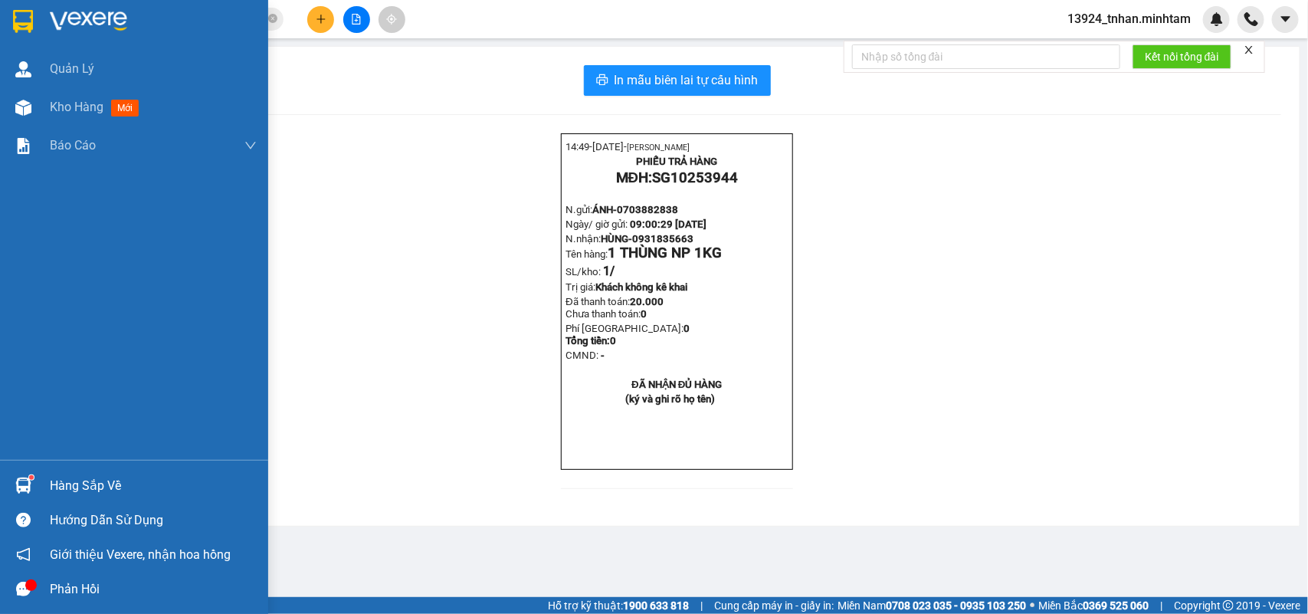
click at [28, 484] on img at bounding box center [23, 486] width 16 height 16
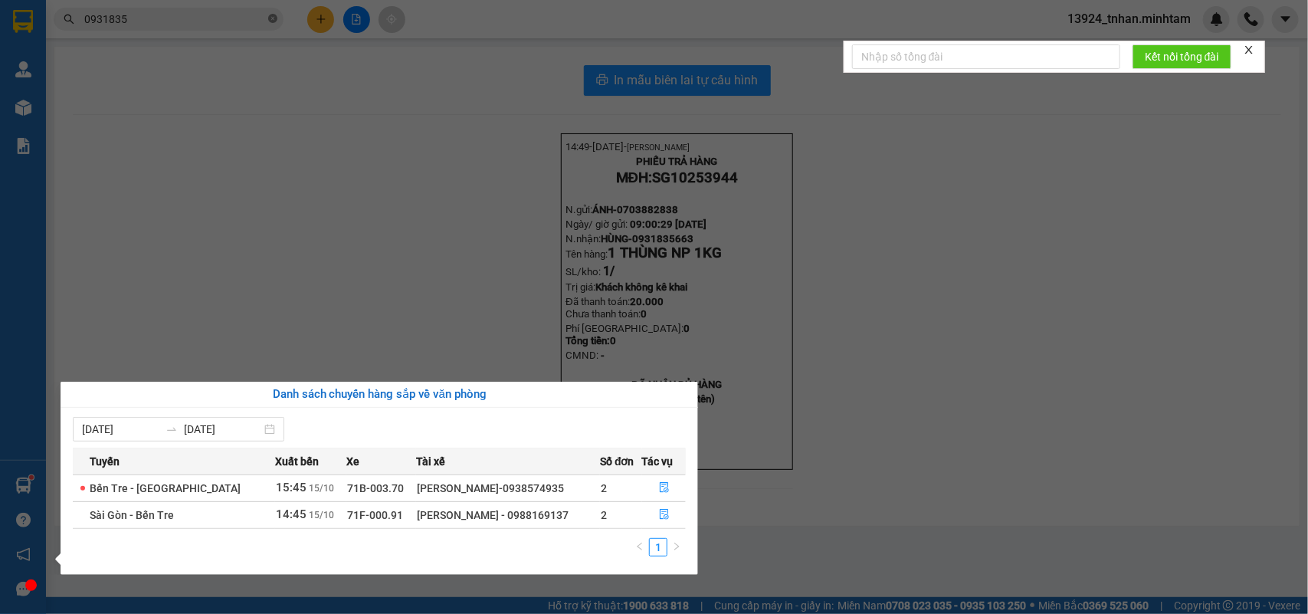
click at [271, 19] on section "Kết quả tìm kiếm ( 7 ) Bộ lọc Thuộc VP này Ngày tạo đơn gần nhất Mã ĐH Trạng th…" at bounding box center [654, 307] width 1308 height 614
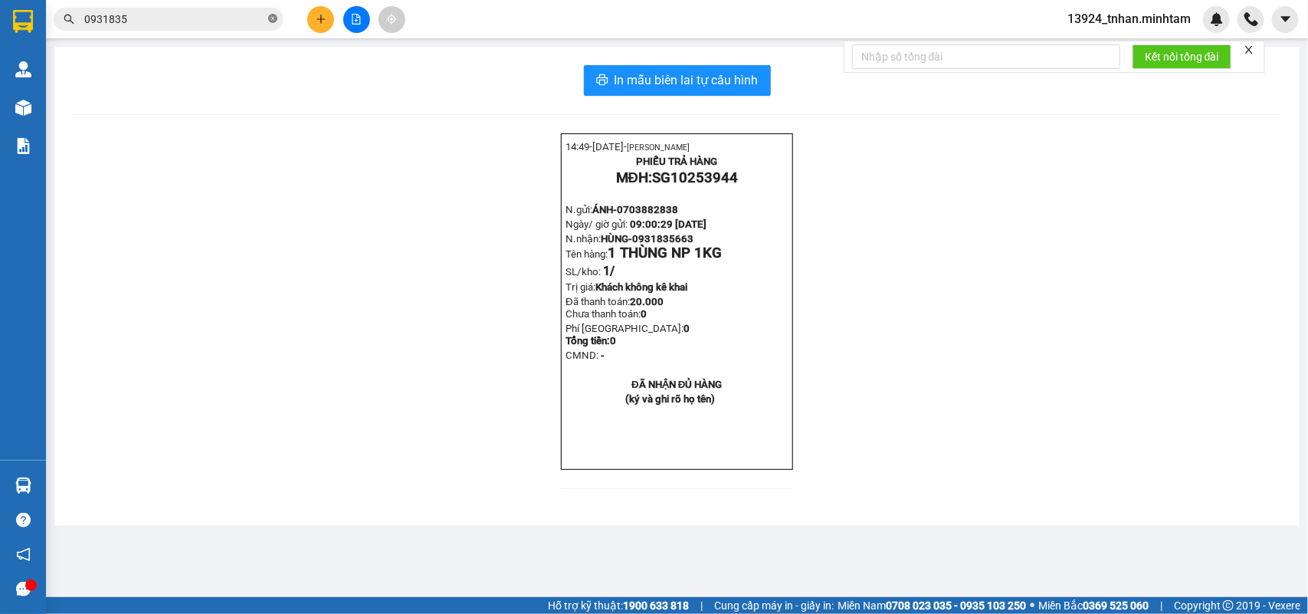
click at [271, 19] on icon "close-circle" at bounding box center [272, 18] width 9 height 9
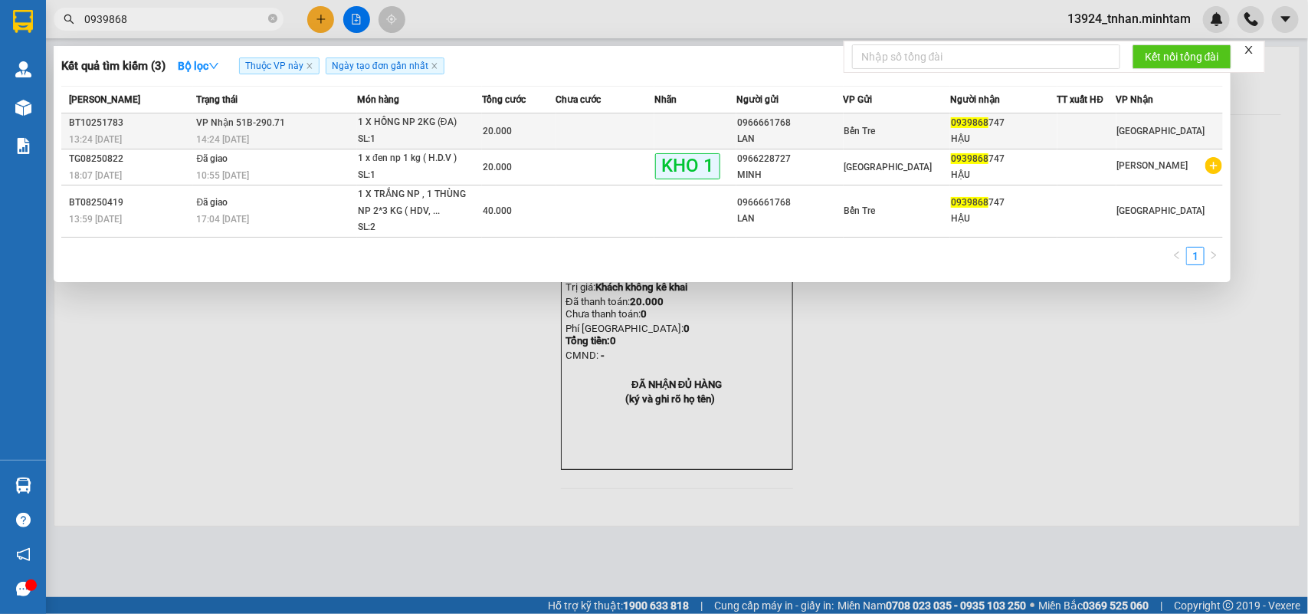
type input "0939868"
click at [523, 136] on div "20.000" at bounding box center [519, 131] width 73 height 17
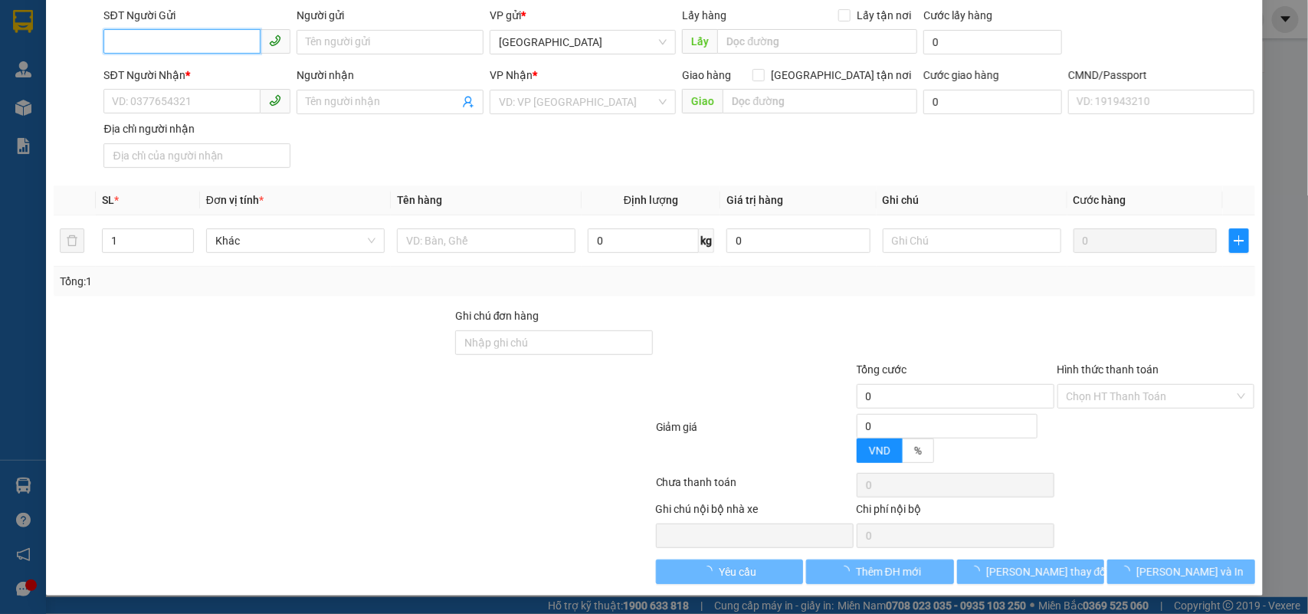
type input "0966661768"
type input "LAN"
type input "0939868747"
type input "HẬU"
type input "20.000"
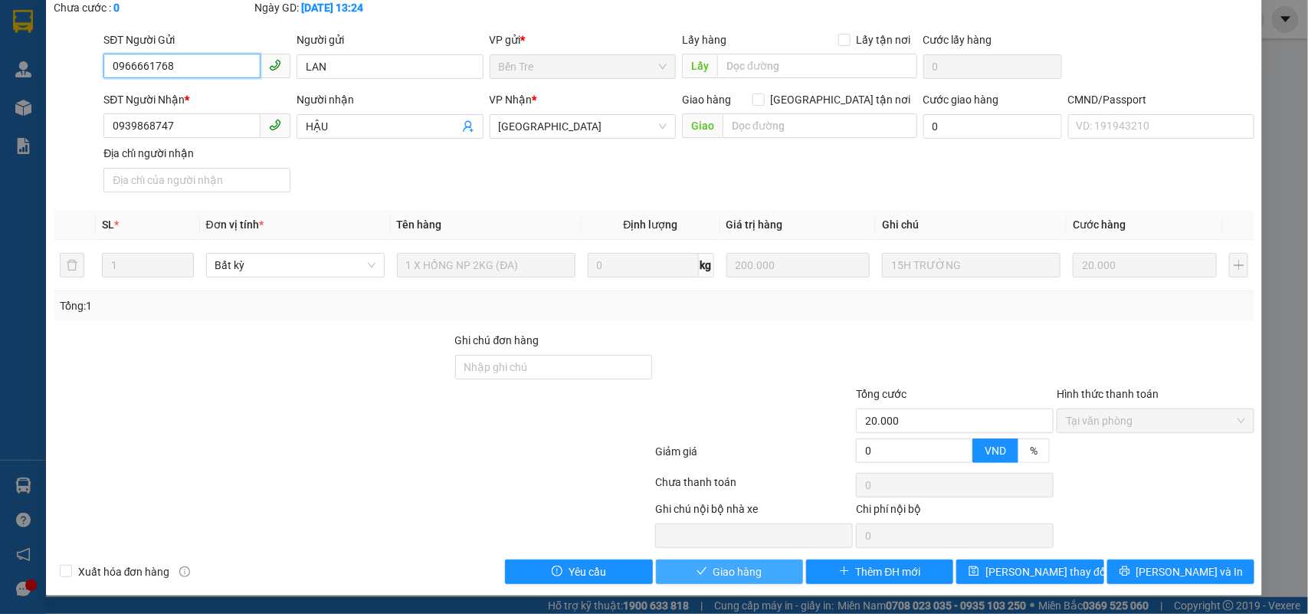
scroll to position [90, 0]
click at [729, 569] on span "Giao hàng" at bounding box center [738, 571] width 49 height 17
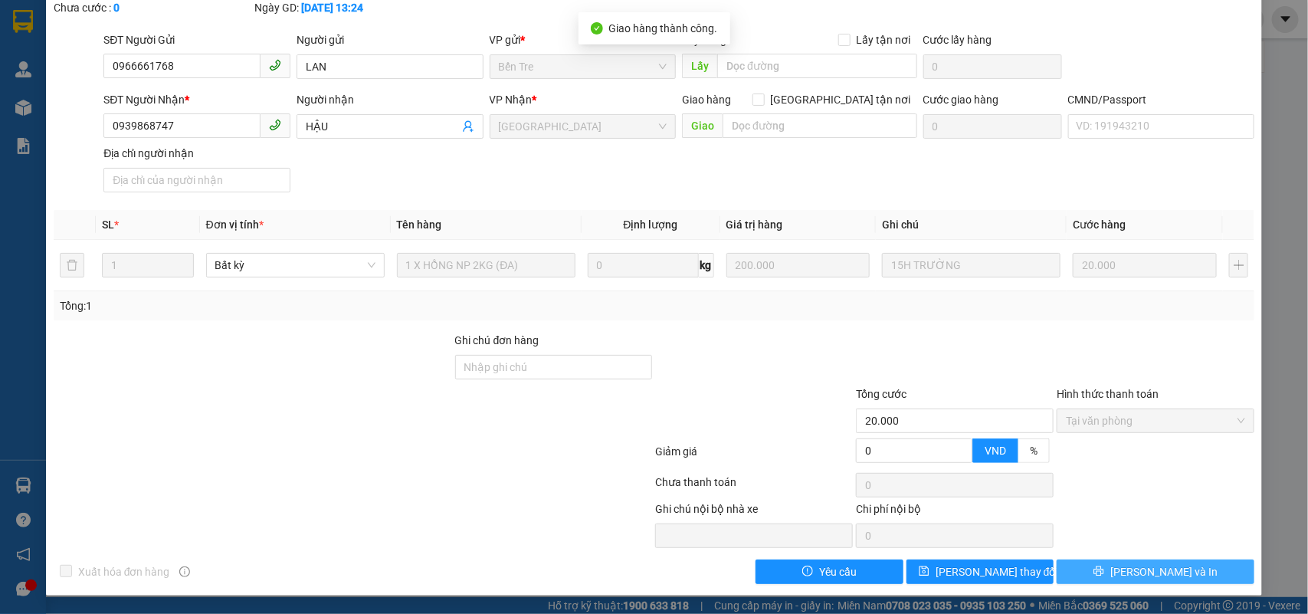
click at [1139, 576] on span "[PERSON_NAME] và In" at bounding box center [1164, 571] width 107 height 17
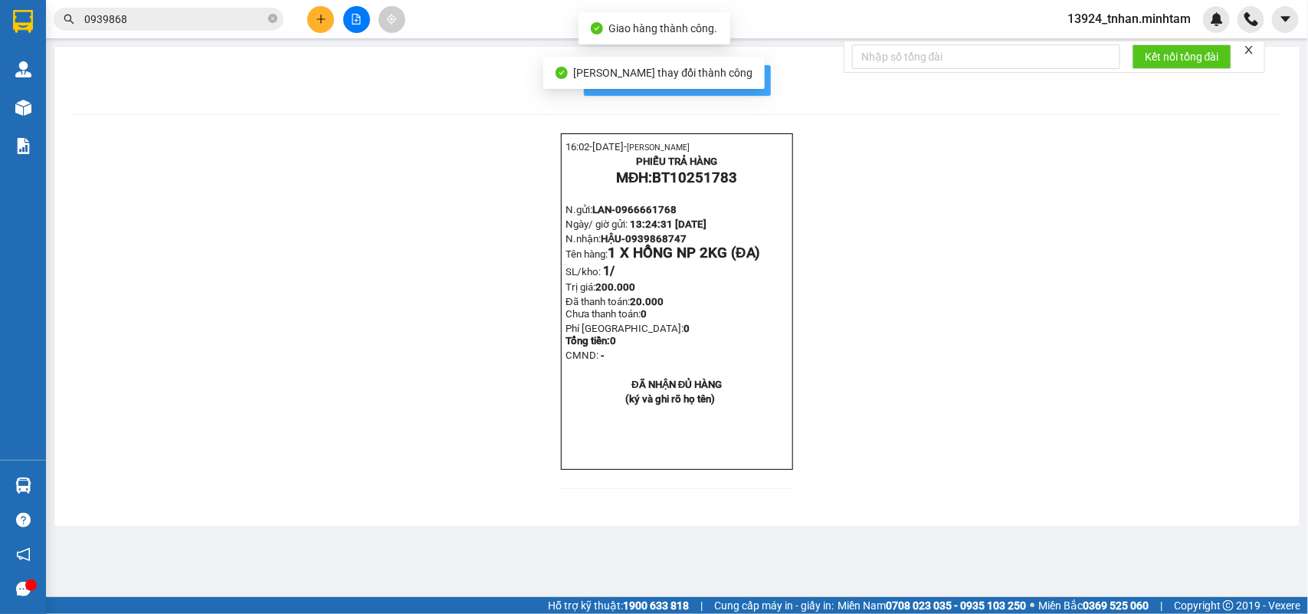
click at [751, 77] on span "In mẫu biên lai tự cấu hình" at bounding box center [687, 80] width 144 height 19
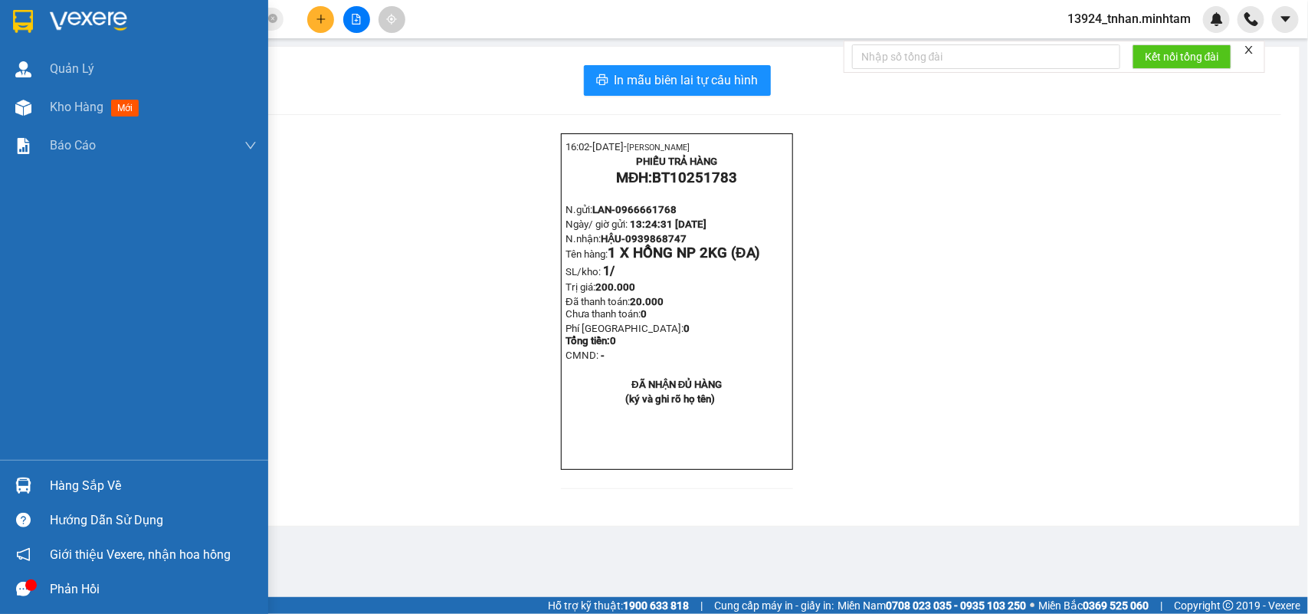
click at [82, 484] on div "Hàng sắp về" at bounding box center [153, 485] width 207 height 23
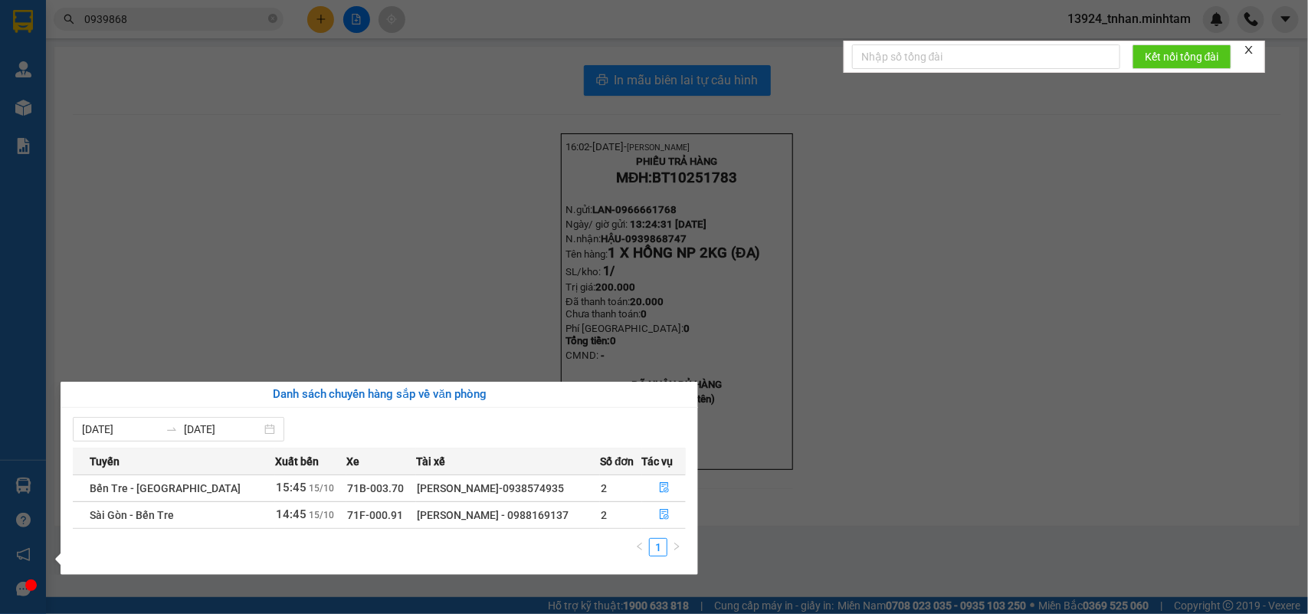
drag, startPoint x: 359, startPoint y: 21, endPoint x: 335, endPoint y: 422, distance: 400.8
click at [335, 422] on div "[DATE] [DATE]" at bounding box center [379, 429] width 613 height 25
click at [656, 493] on button "button" at bounding box center [664, 488] width 43 height 25
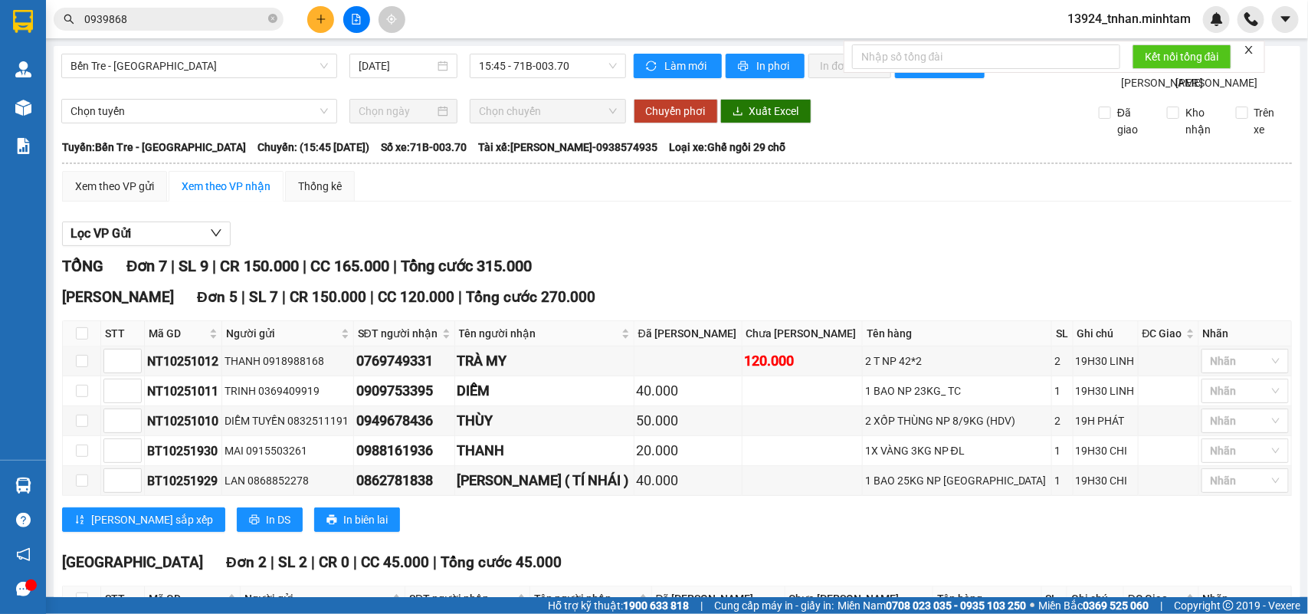
scroll to position [192, 0]
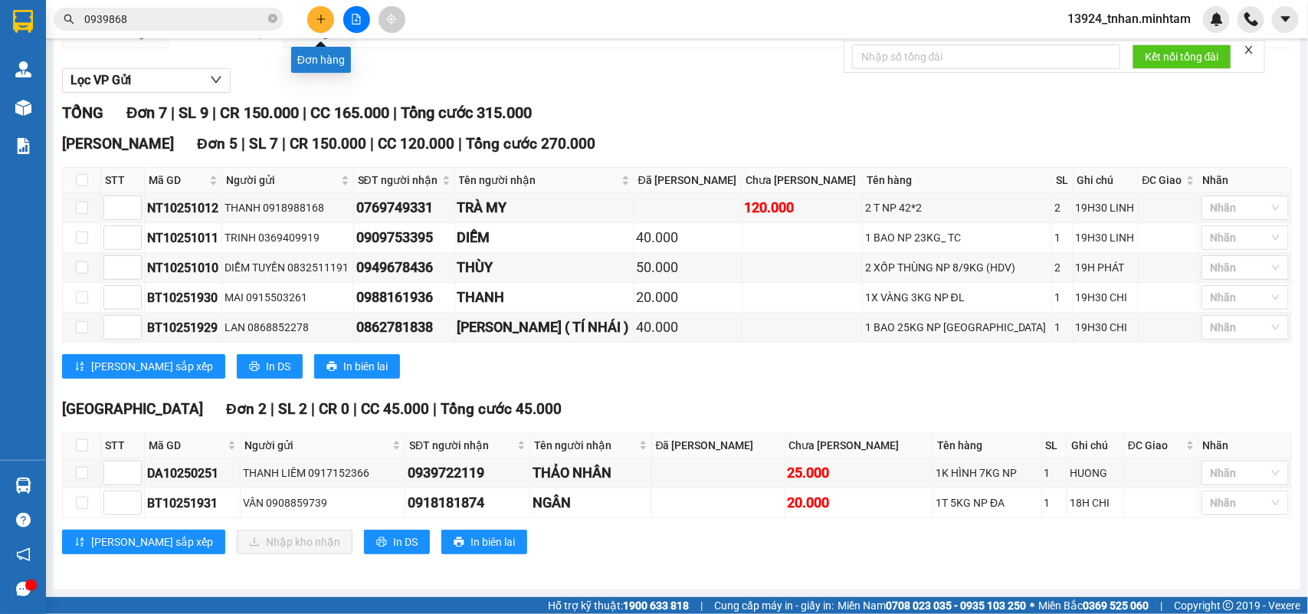
click at [327, 28] on button at bounding box center [320, 19] width 27 height 27
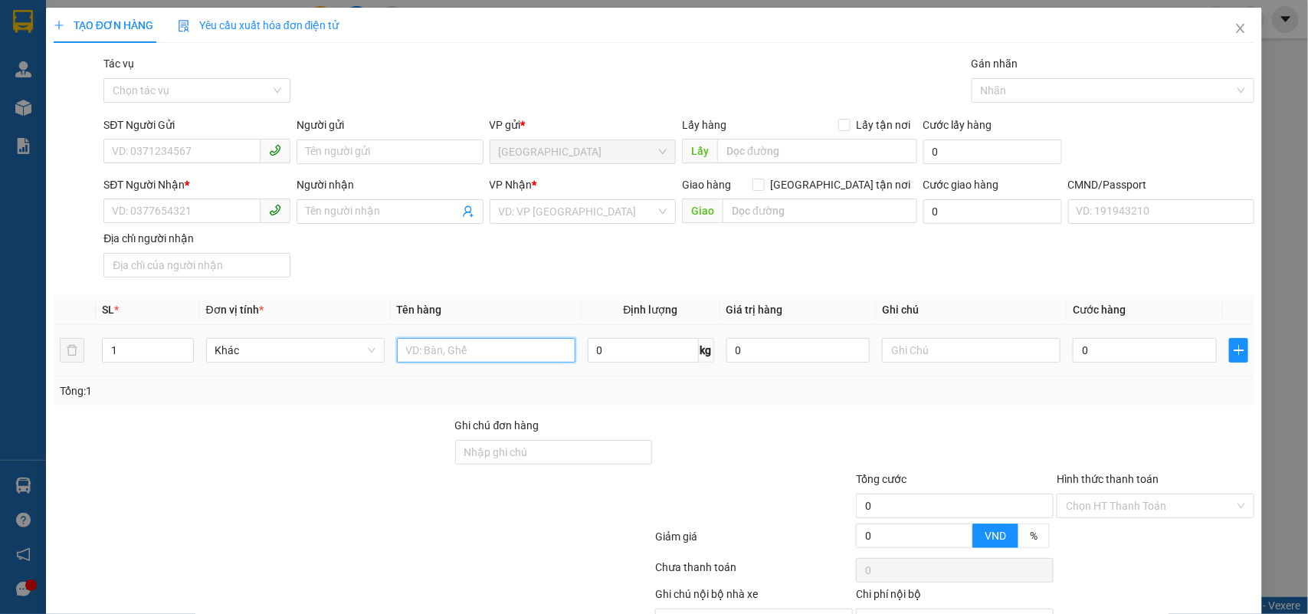
click at [456, 353] on input "text" at bounding box center [486, 350] width 179 height 25
type input "1 T NP 10 KG NP"
click at [185, 158] on input "SĐT Người Gửi" at bounding box center [181, 151] width 157 height 25
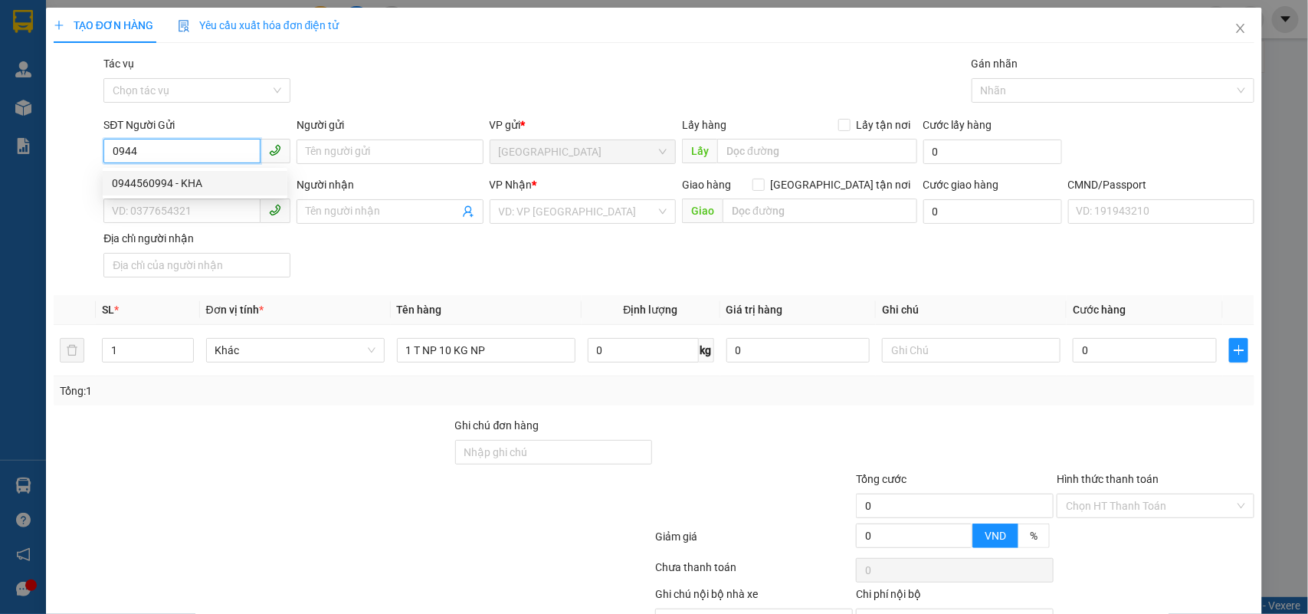
click at [180, 180] on div "0944560994 - KHA" at bounding box center [195, 183] width 166 height 17
type input "0944560994"
type input "KHA"
type input "0987555598"
type input "TOÀN"
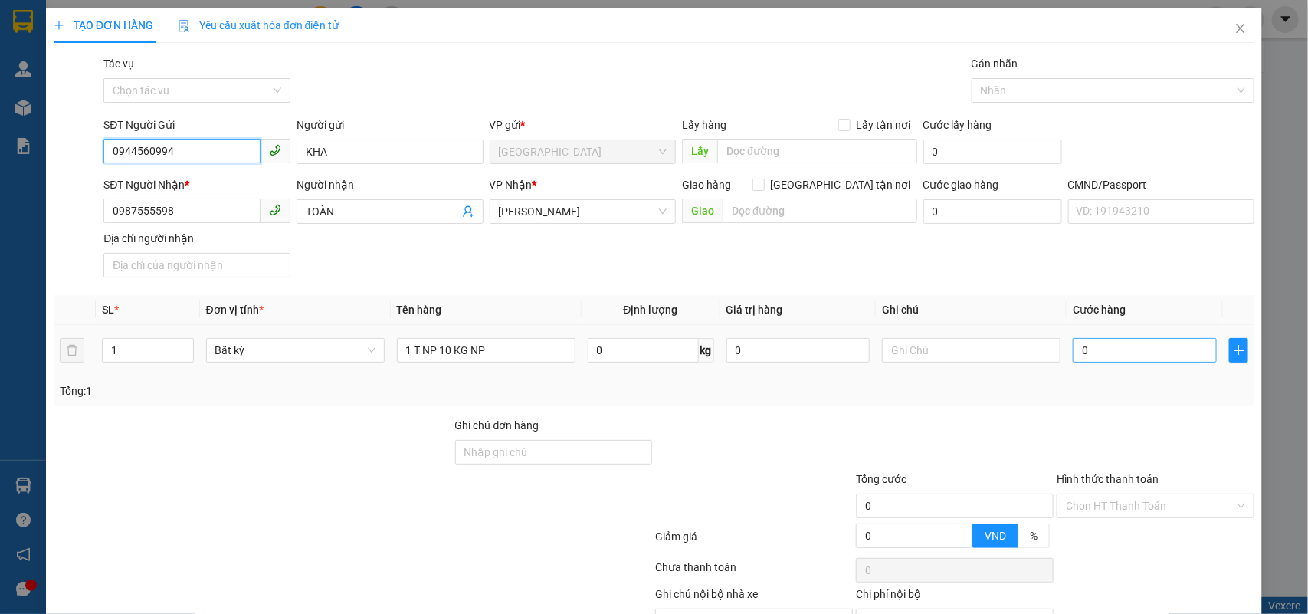
type input "0944560994"
click at [1105, 346] on input "0" at bounding box center [1145, 350] width 144 height 25
type input "3"
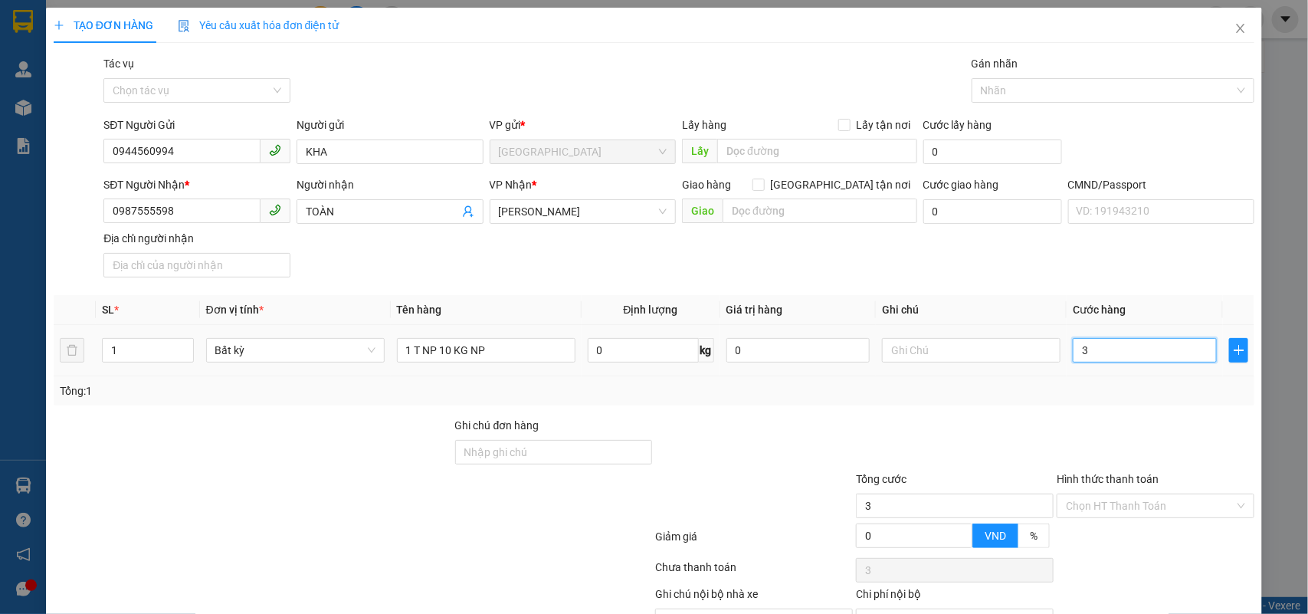
type input "30"
type input "30.000"
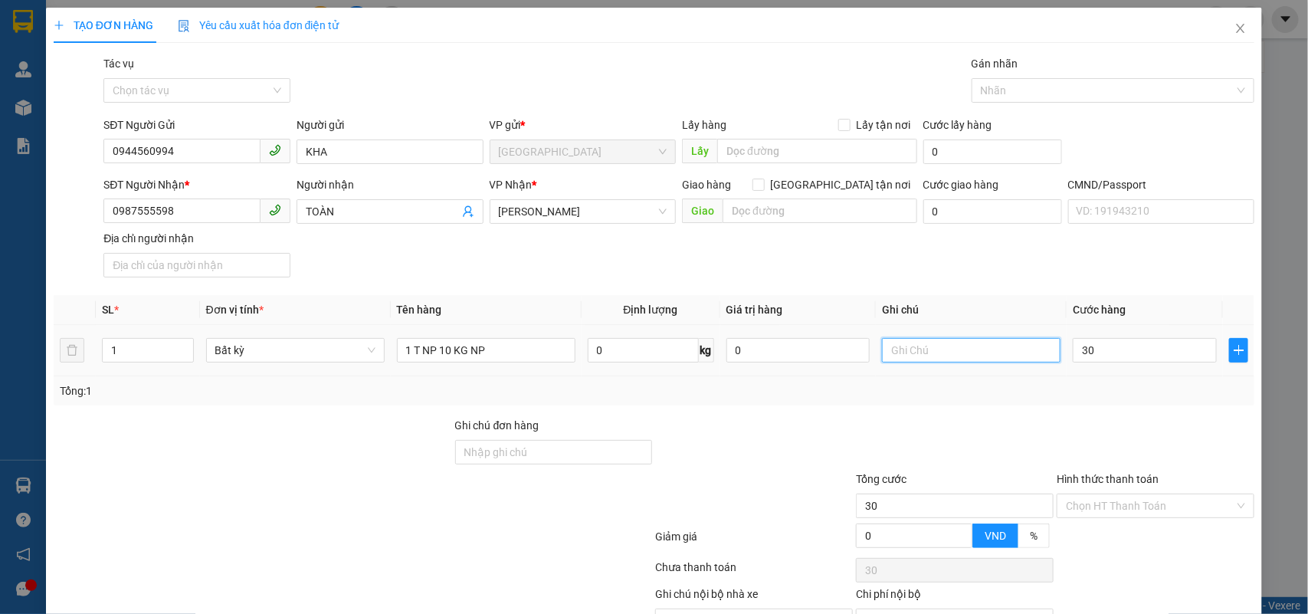
type input "30.000"
click at [994, 340] on input "text" at bounding box center [971, 350] width 179 height 25
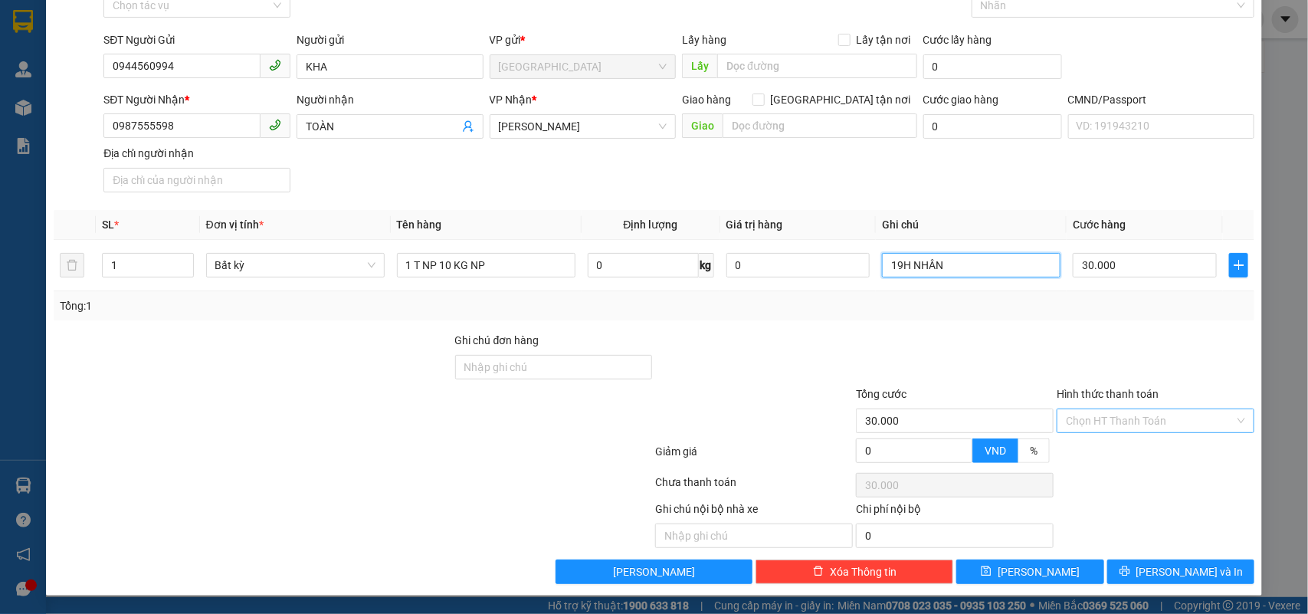
type input "19H NHÂN"
click at [1151, 437] on div "Transit Pickup Surcharge Ids Transit Deliver Surcharge Ids Transit Deliver Surc…" at bounding box center [655, 277] width 1202 height 614
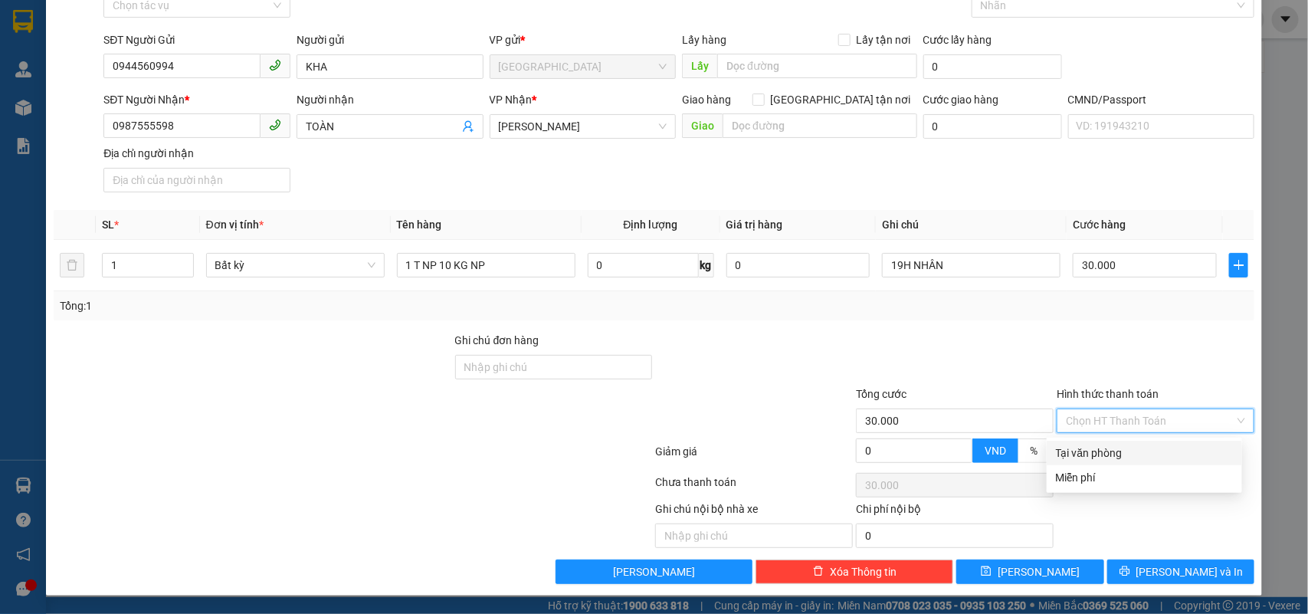
click at [1127, 451] on div "Tại văn phòng" at bounding box center [1144, 453] width 177 height 17
type input "0"
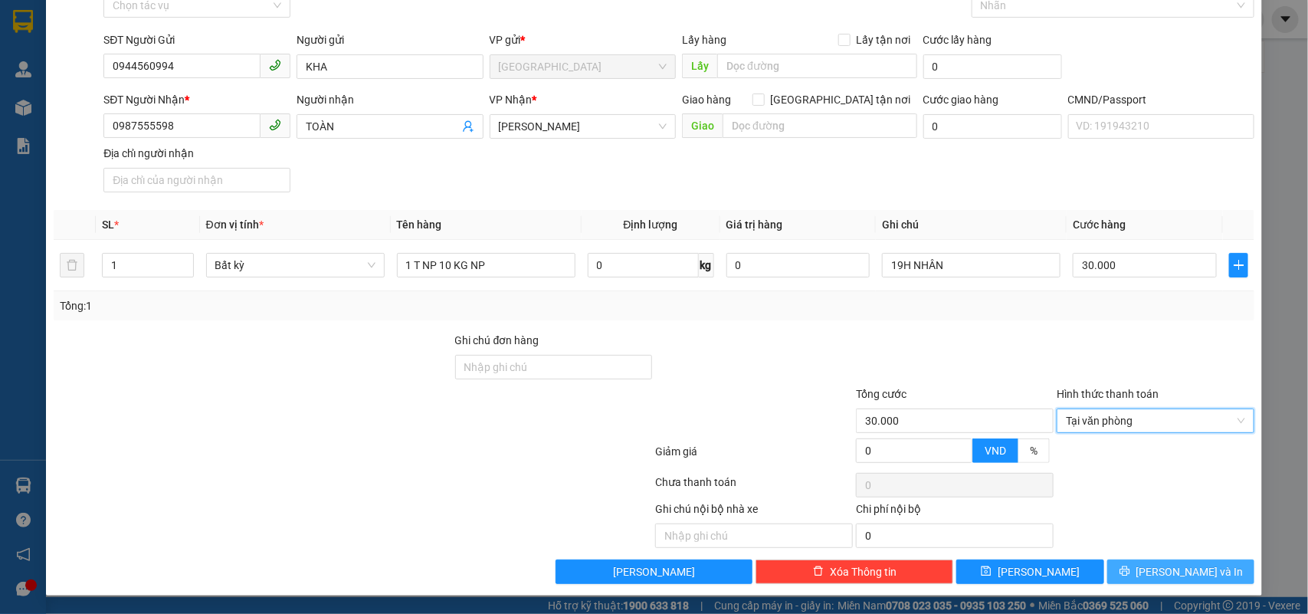
click at [1131, 566] on icon "printer" at bounding box center [1125, 571] width 11 height 11
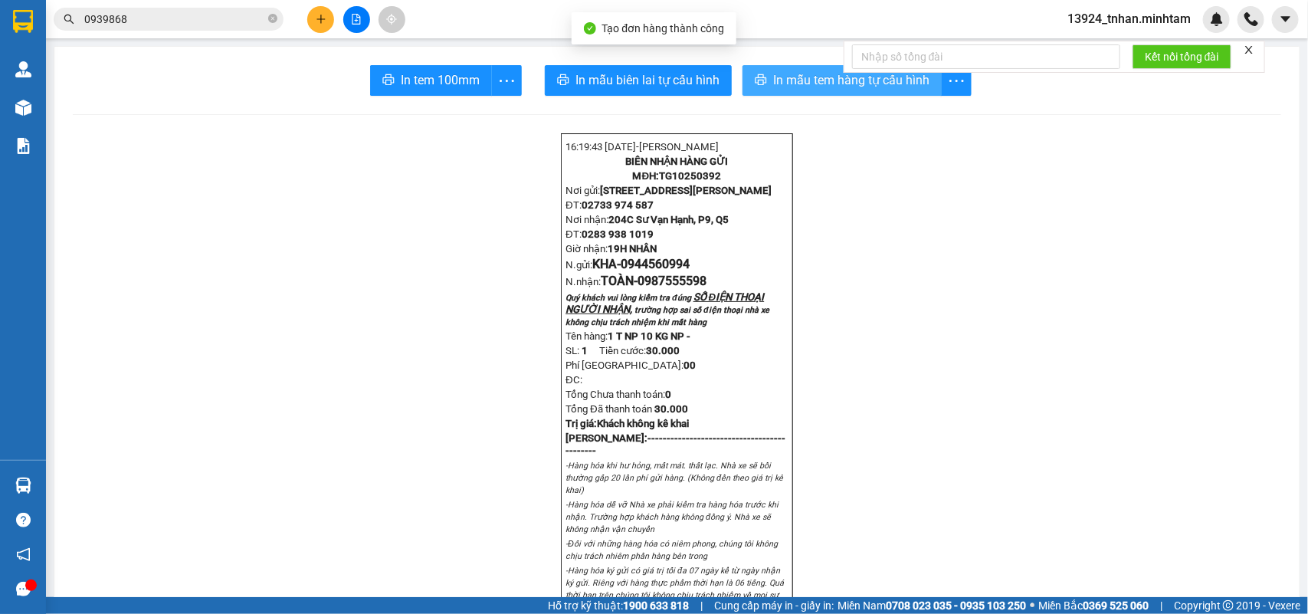
click at [868, 90] on button "In mẫu tem hàng tự cấu hình" at bounding box center [842, 80] width 199 height 31
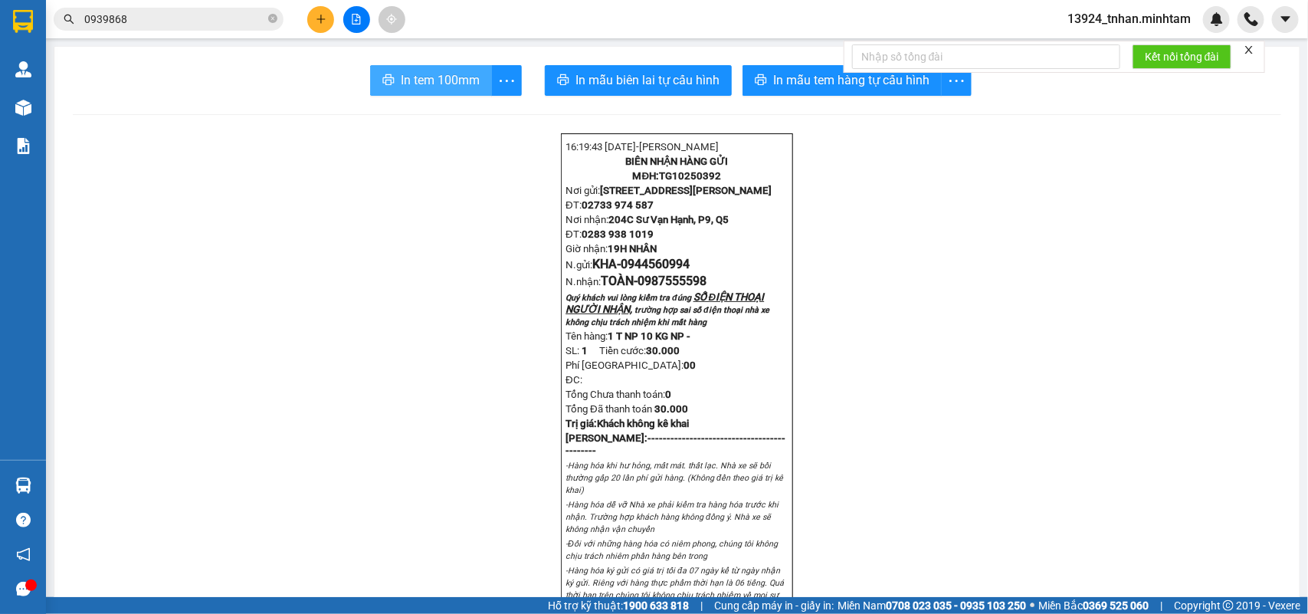
click at [456, 75] on span "In tem 100mm" at bounding box center [440, 80] width 79 height 19
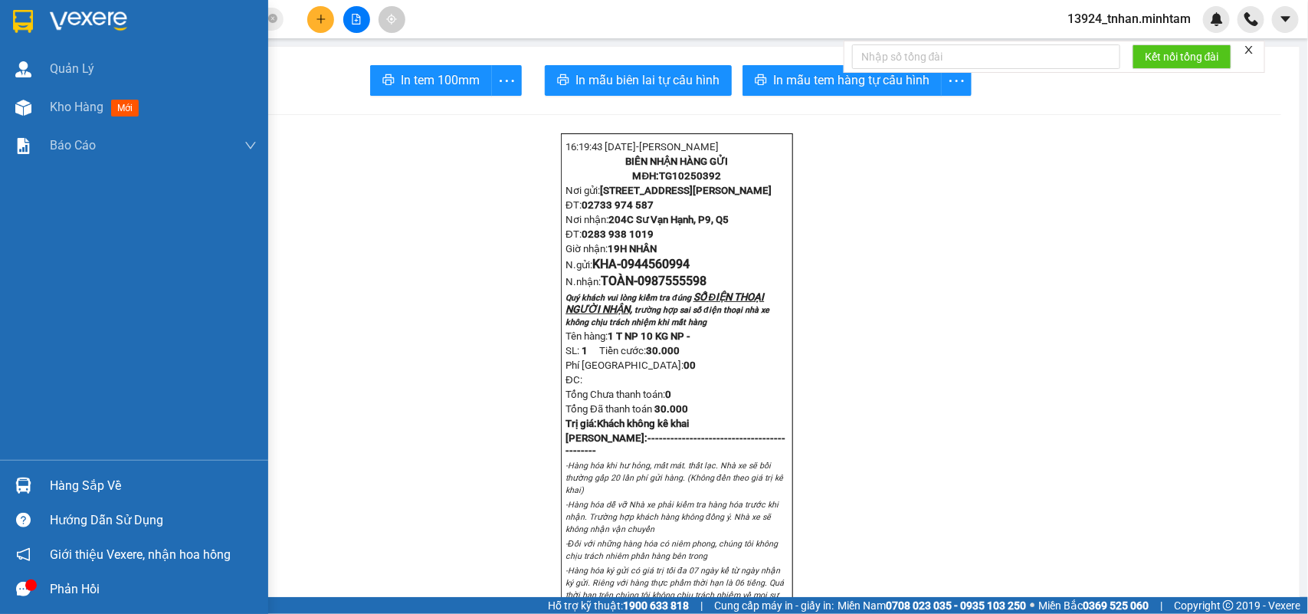
click at [21, 20] on img at bounding box center [23, 21] width 20 height 23
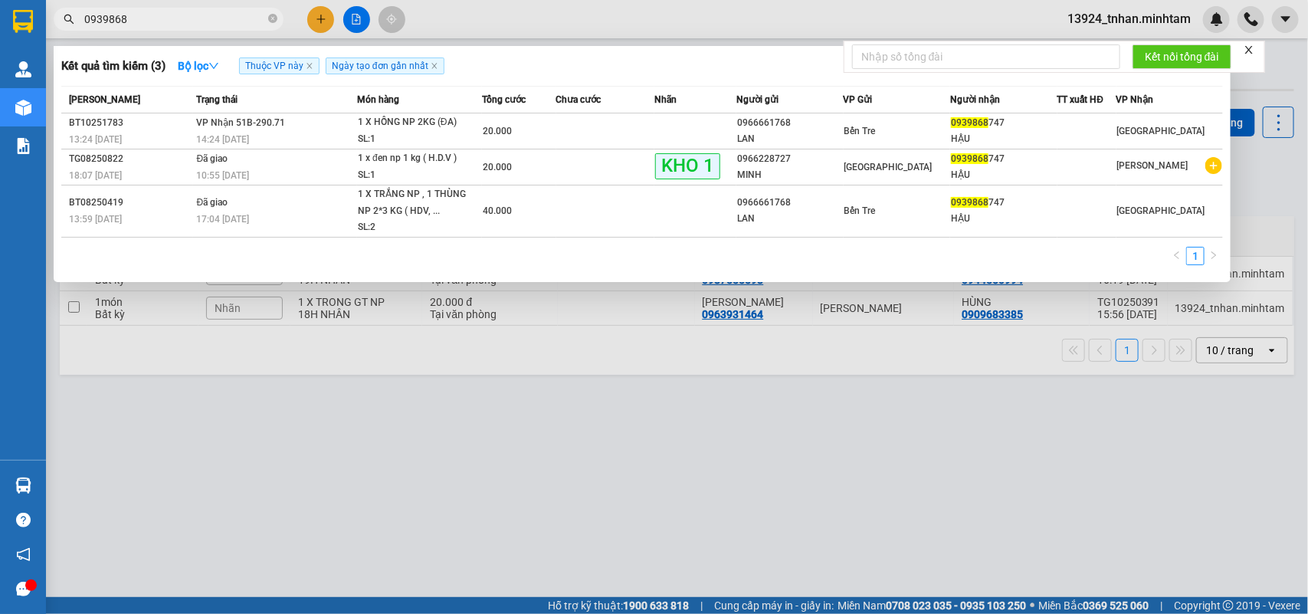
drag, startPoint x: 273, startPoint y: 18, endPoint x: 292, endPoint y: 2, distance: 24.5
click at [273, 17] on icon "close-circle" at bounding box center [272, 18] width 9 height 9
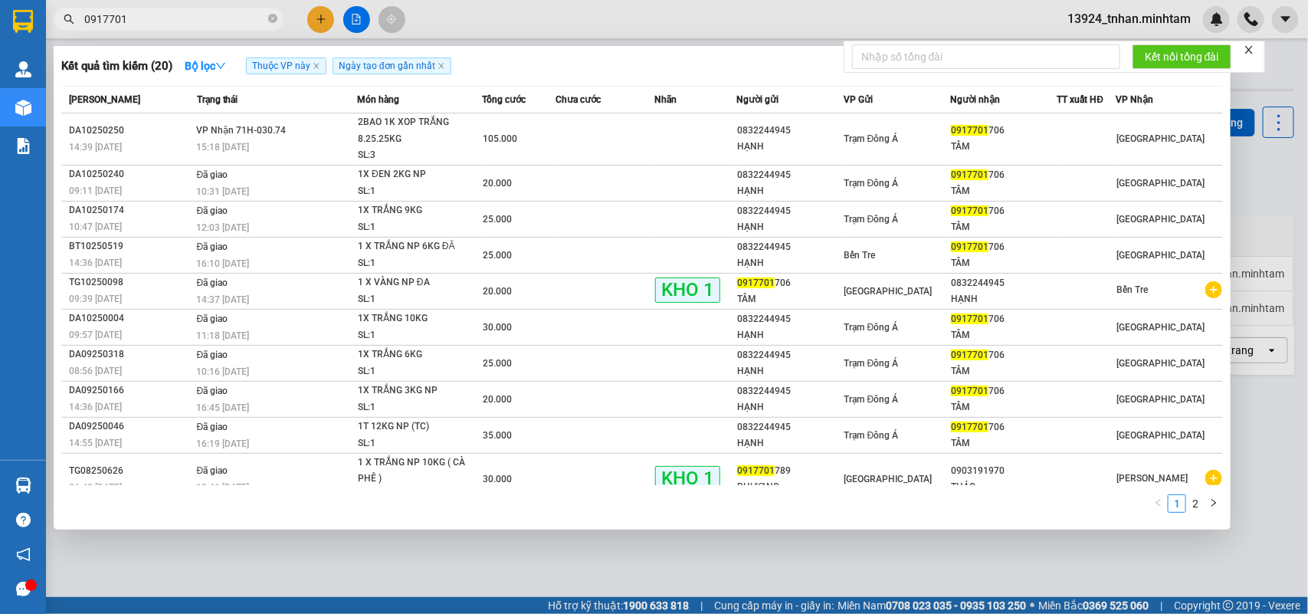
type input "0917701"
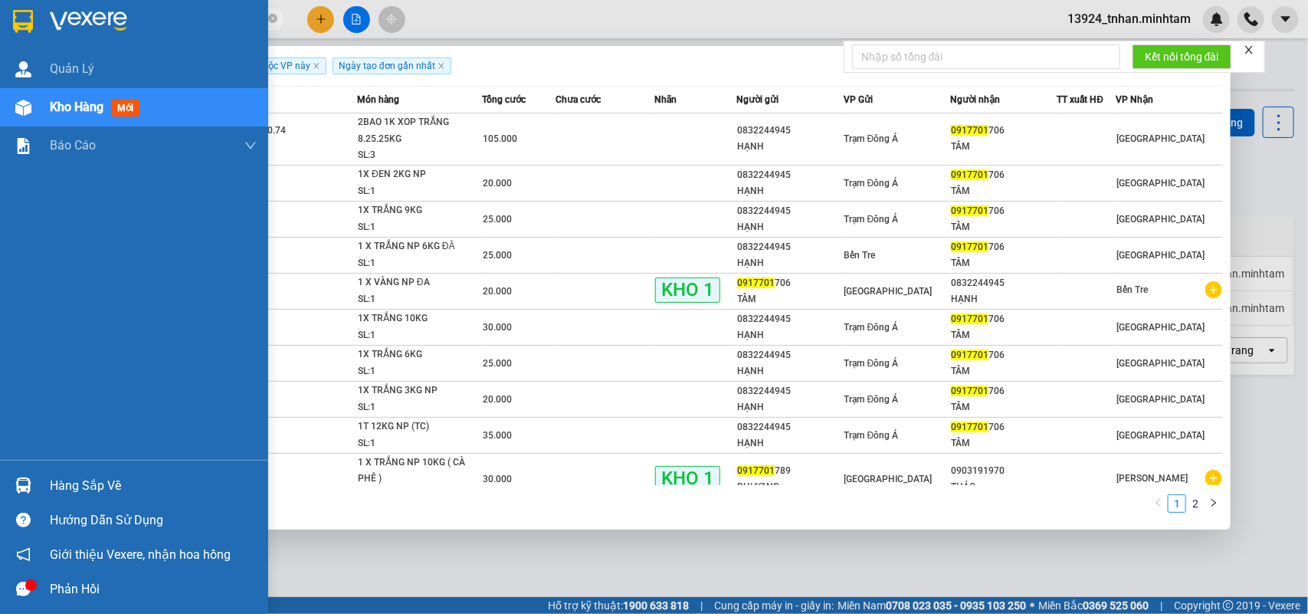
click at [71, 481] on div "Hàng sắp về" at bounding box center [153, 485] width 207 height 23
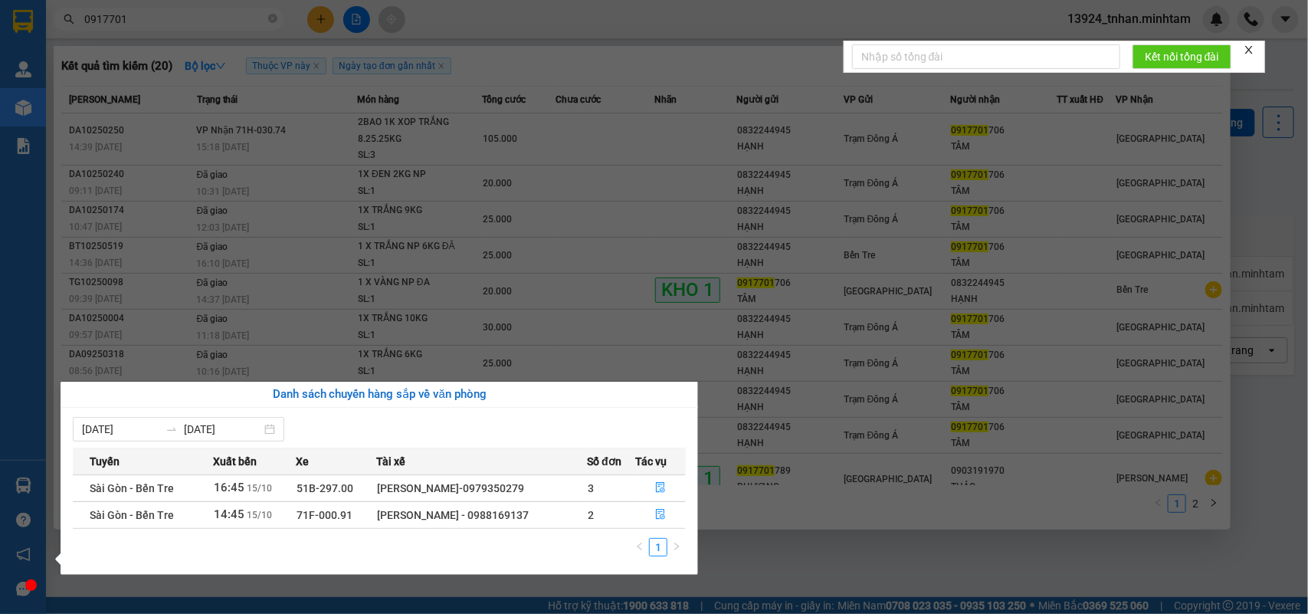
click at [324, 18] on section "Kết quả tìm kiếm ( 20 ) Bộ lọc Thuộc VP này Ngày tạo đơn gần nhất Mã ĐH Trạng t…" at bounding box center [654, 307] width 1308 height 614
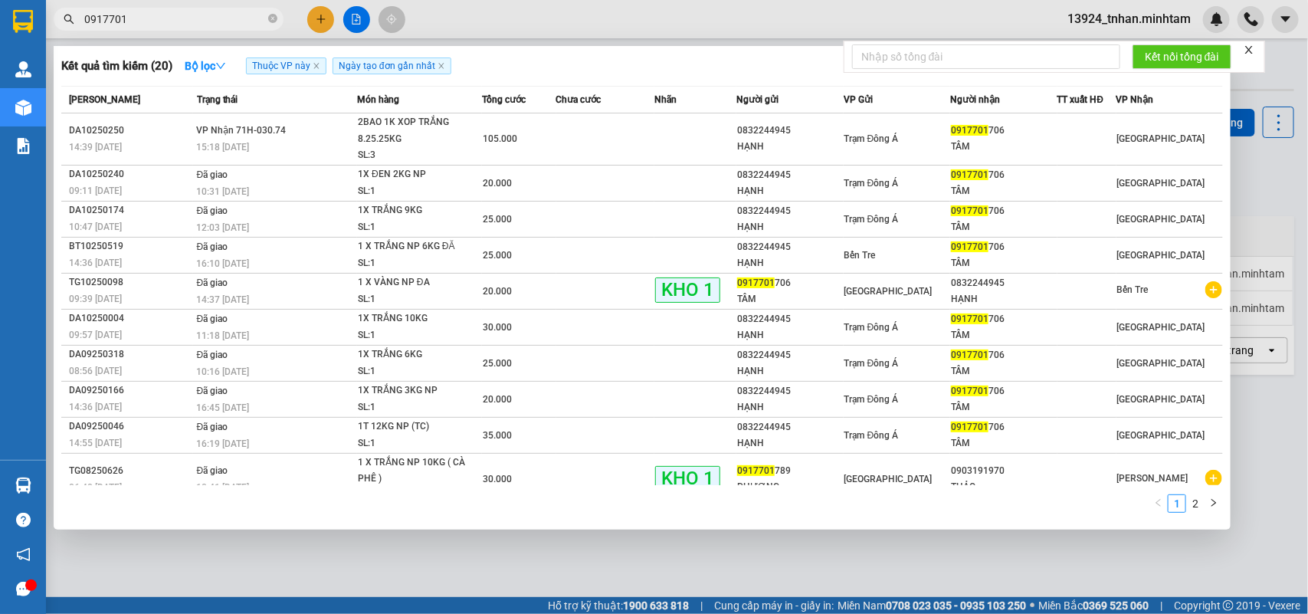
click at [327, 18] on div at bounding box center [654, 307] width 1308 height 614
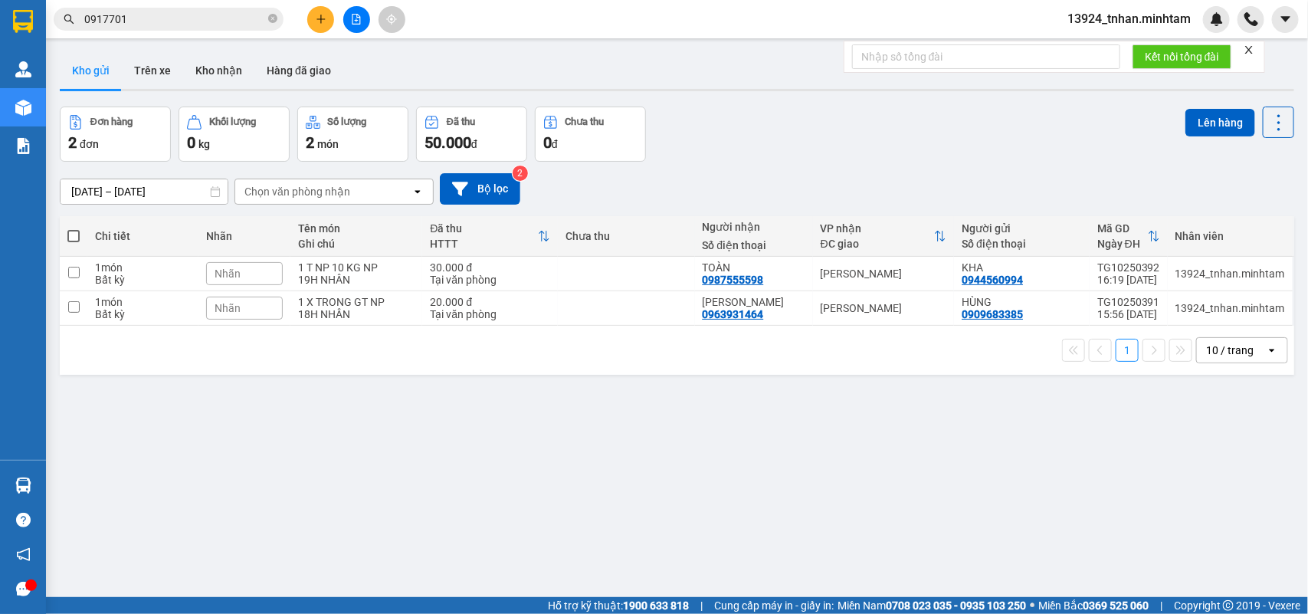
click at [330, 19] on button at bounding box center [320, 19] width 27 height 27
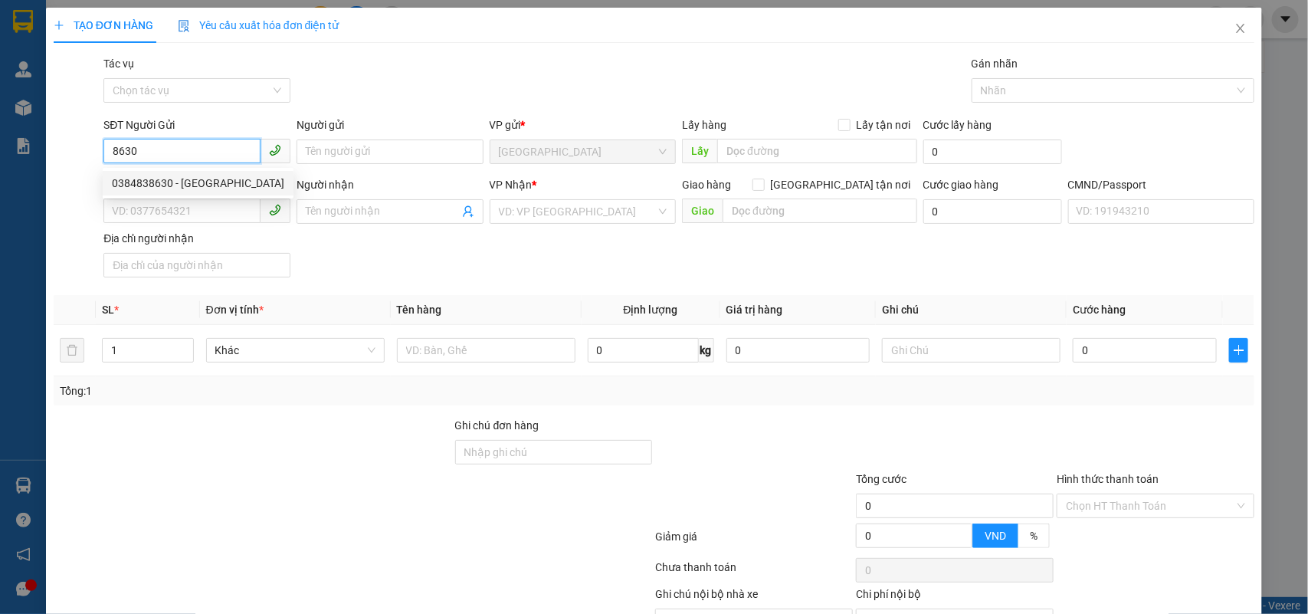
click at [217, 182] on div "0384838630 - [GEOGRAPHIC_DATA]" at bounding box center [198, 183] width 172 height 17
type input "0384838630"
type input "THÁI DƯƠNG"
type input "0936592789"
type input "ĐỨC"
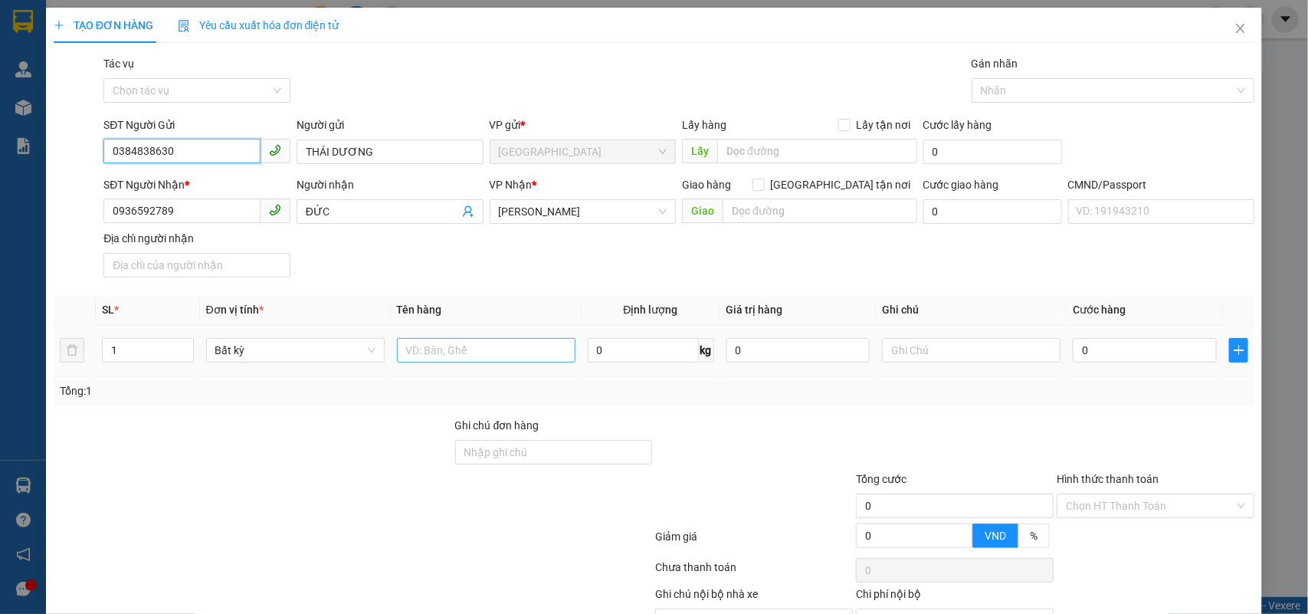
type input "0384838630"
drag, startPoint x: 521, startPoint y: 363, endPoint x: 546, endPoint y: 304, distance: 63.2
click at [521, 351] on input "text" at bounding box center [486, 350] width 179 height 25
type input "1 SM GT NP"
click at [1077, 349] on input "0" at bounding box center [1145, 350] width 144 height 25
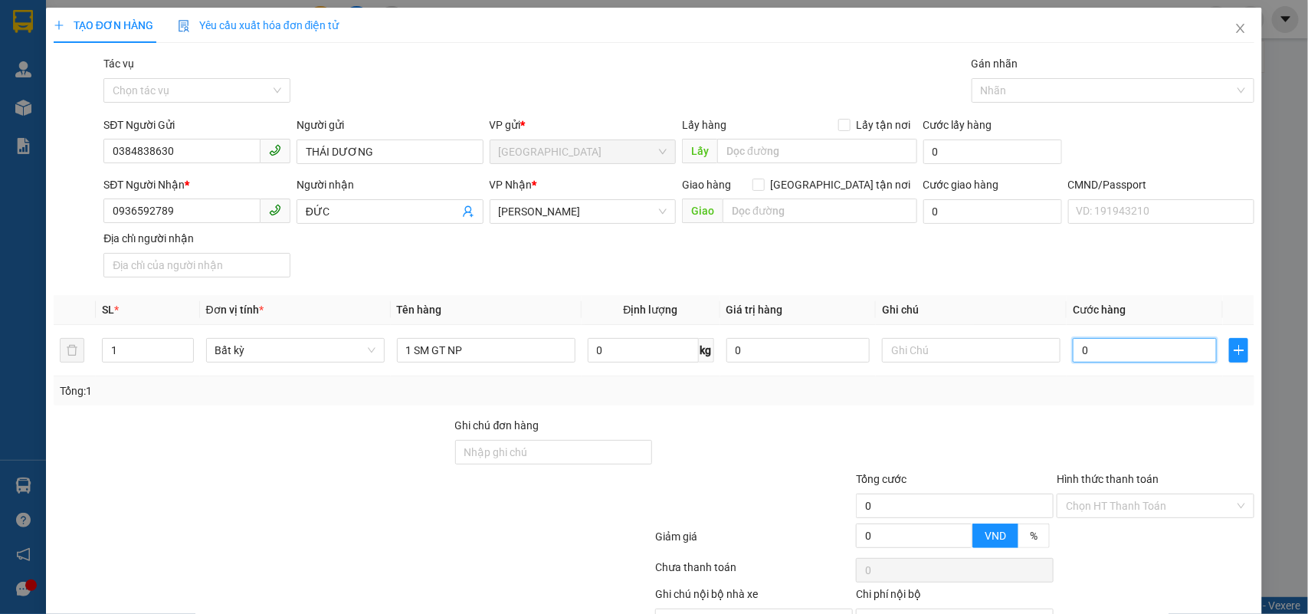
type input "2"
type input "20"
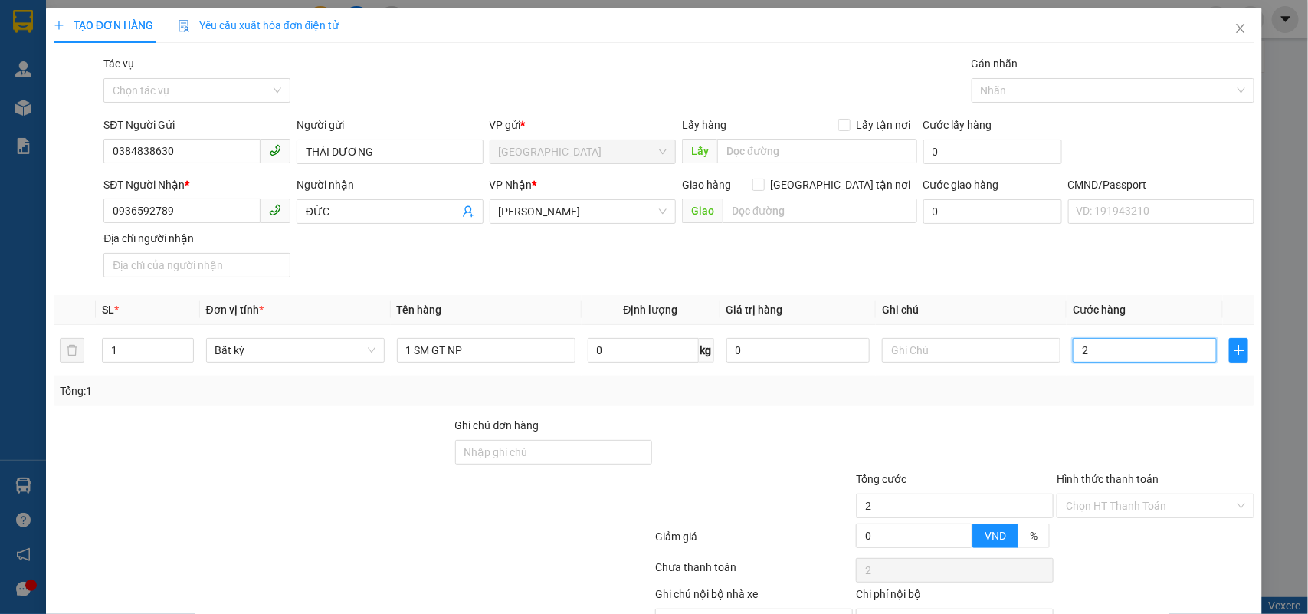
type input "20"
type input "20.000"
click at [963, 350] on input "text" at bounding box center [971, 350] width 179 height 25
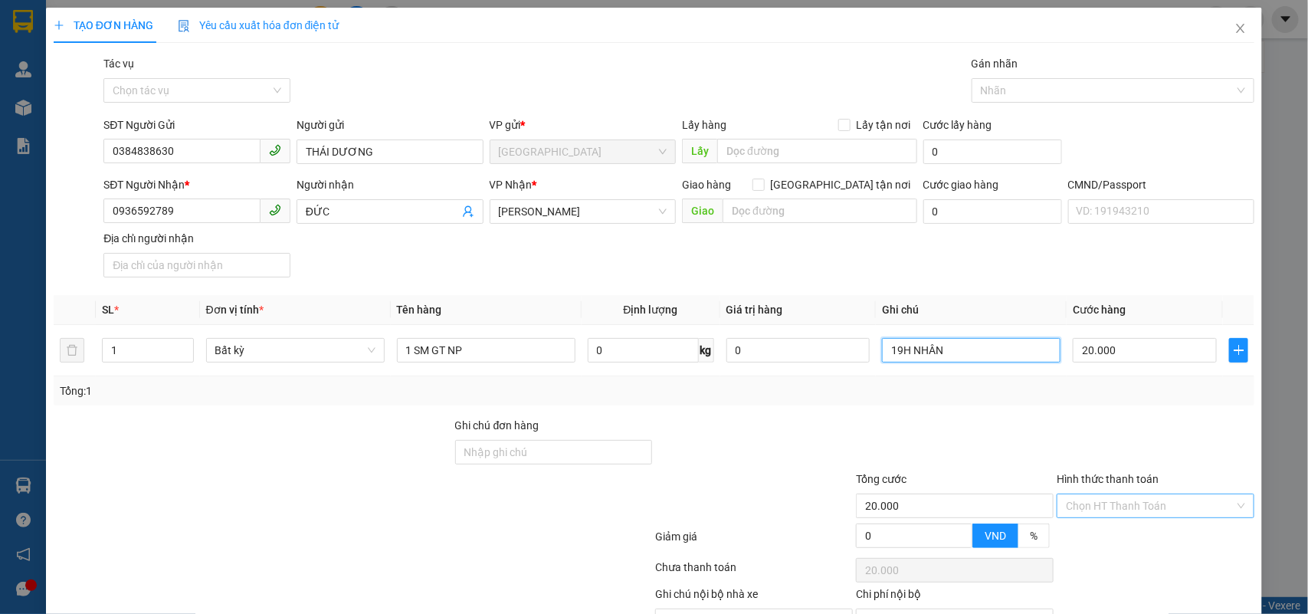
scroll to position [87, 0]
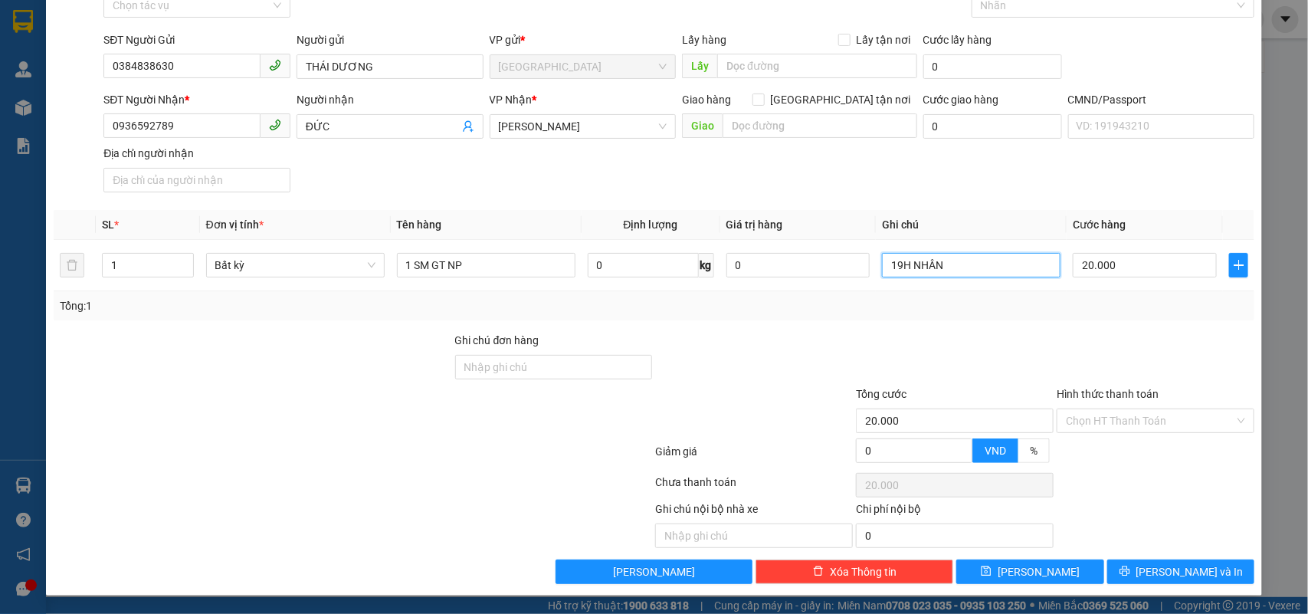
type input "19H NHÂN"
click at [1124, 435] on div "Hình thức thanh toán Chọn HT Thanh Toán" at bounding box center [1156, 413] width 198 height 54
click at [1127, 426] on input "Hình thức thanh toán" at bounding box center [1150, 420] width 169 height 23
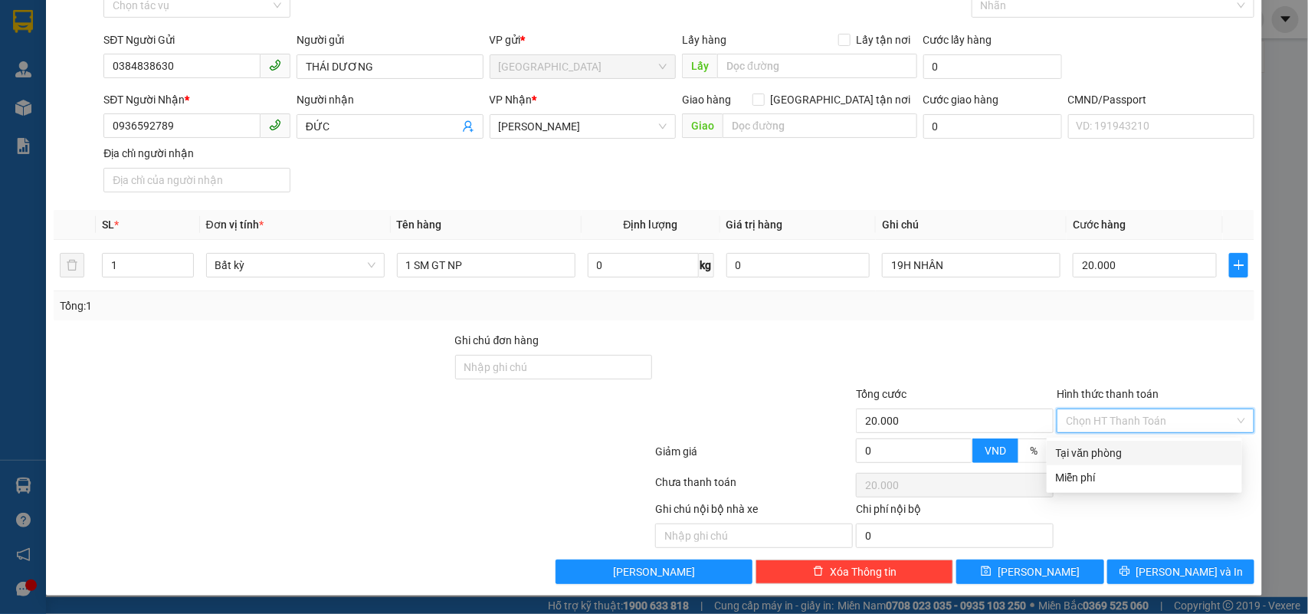
click at [1091, 449] on div "Tại văn phòng" at bounding box center [1144, 453] width 177 height 17
type input "0"
click at [1147, 558] on div "Transit Pickup Surcharge Ids Transit Deliver Surcharge Ids Transit Deliver Surc…" at bounding box center [655, 277] width 1202 height 614
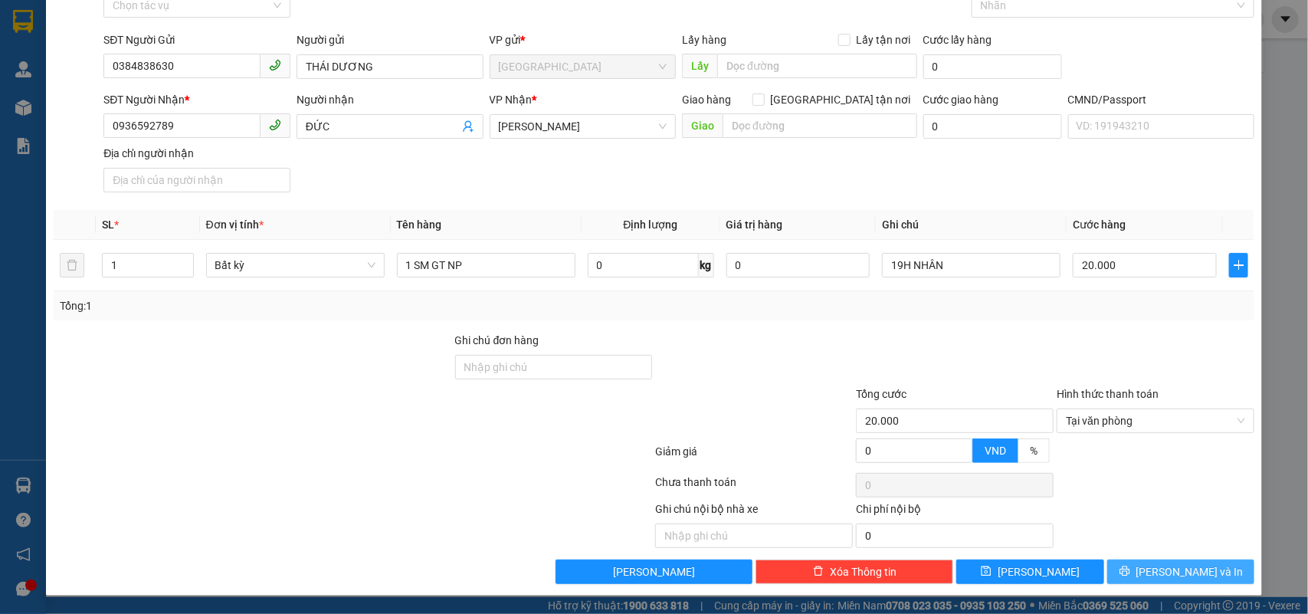
drag, startPoint x: 1146, startPoint y: 577, endPoint x: 1135, endPoint y: 572, distance: 12.0
click at [1131, 576] on icon "printer" at bounding box center [1125, 571] width 11 height 11
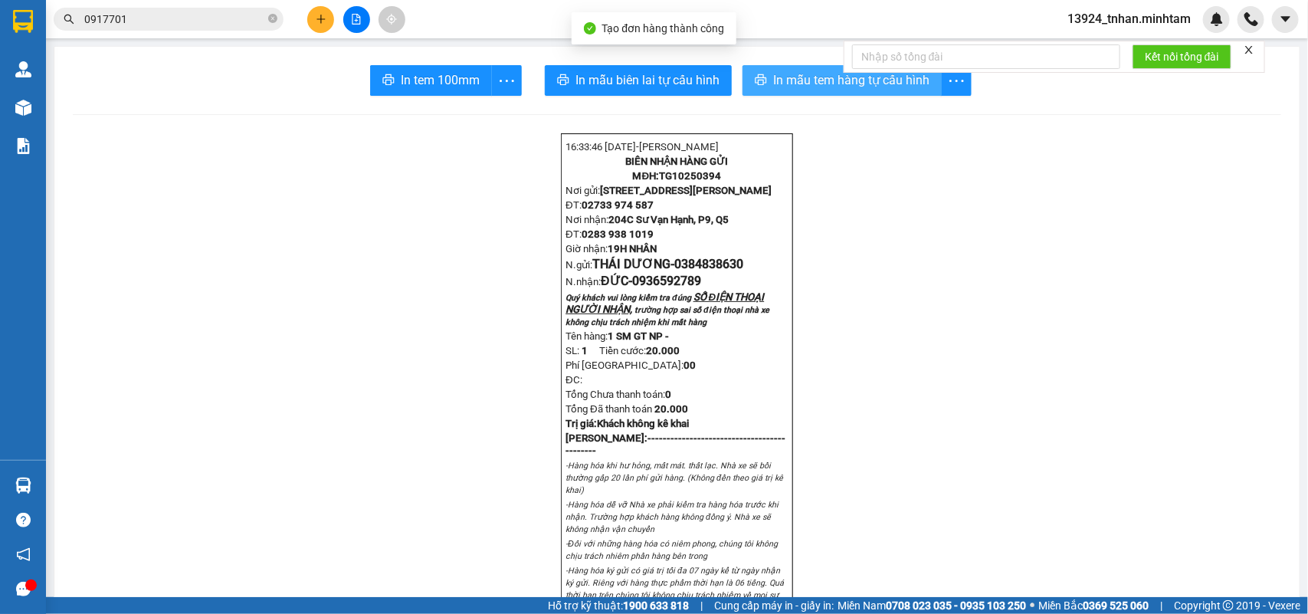
click at [782, 90] on span "In mẫu tem hàng tự cấu hình" at bounding box center [851, 80] width 156 height 19
click at [756, 78] on icon "printer" at bounding box center [761, 79] width 11 height 11
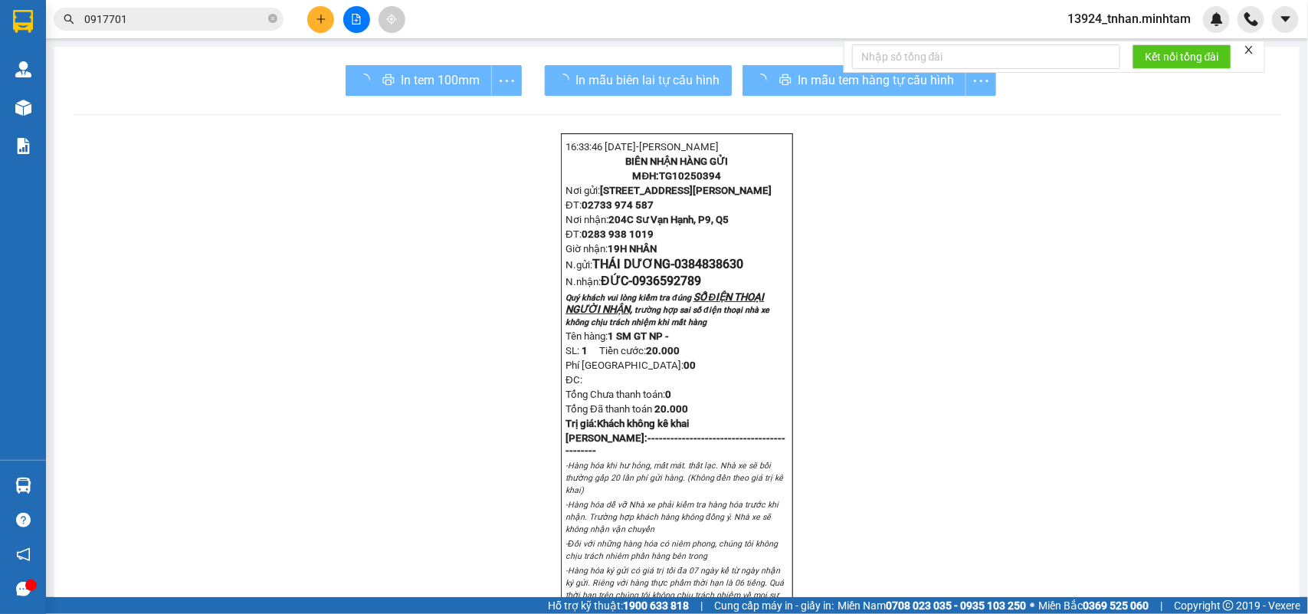
click at [407, 79] on div "In tem 100mm" at bounding box center [434, 80] width 176 height 31
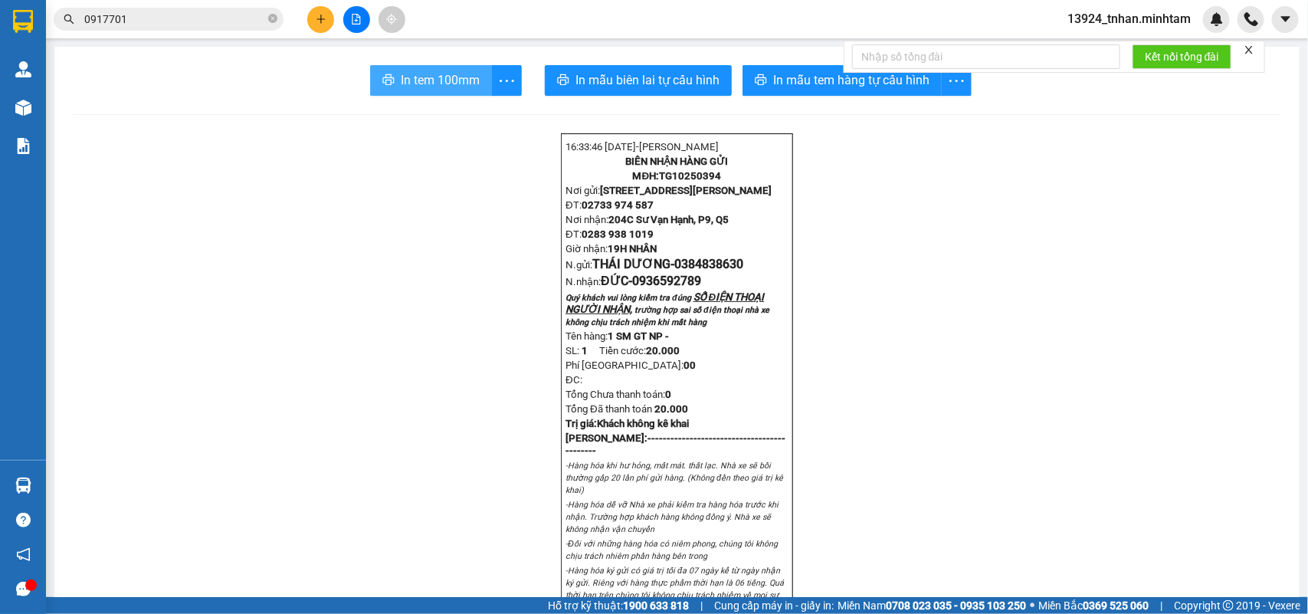
click at [433, 86] on span "In tem 100mm" at bounding box center [440, 80] width 79 height 19
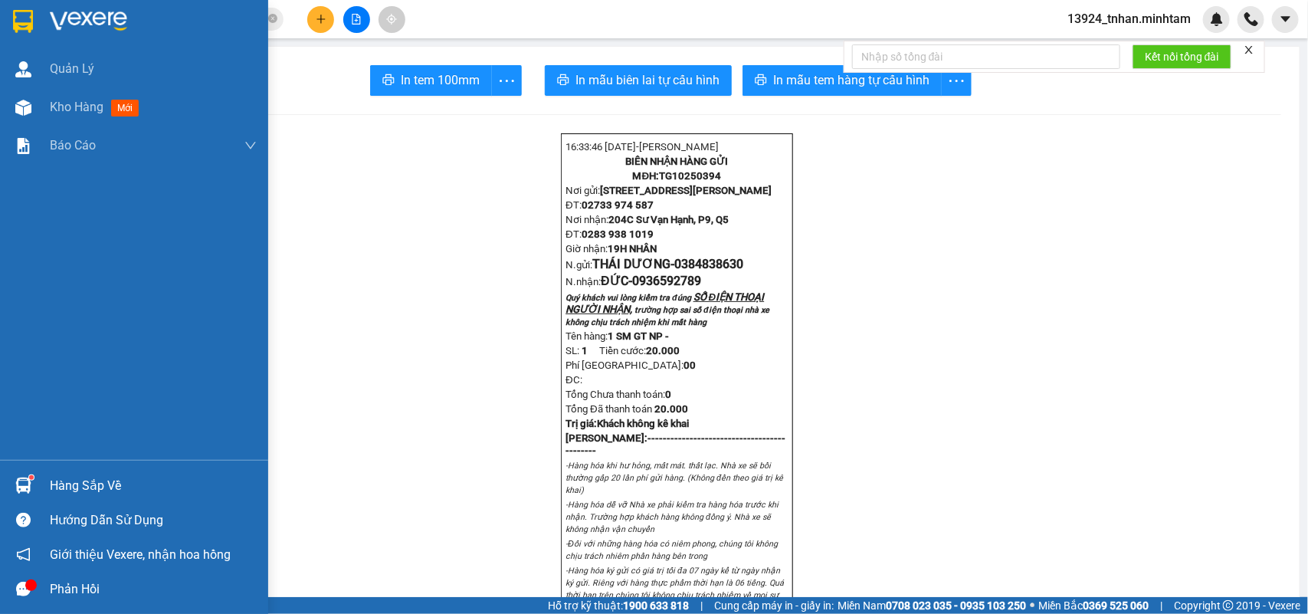
click at [51, 472] on div "Hàng sắp về" at bounding box center [134, 485] width 268 height 34
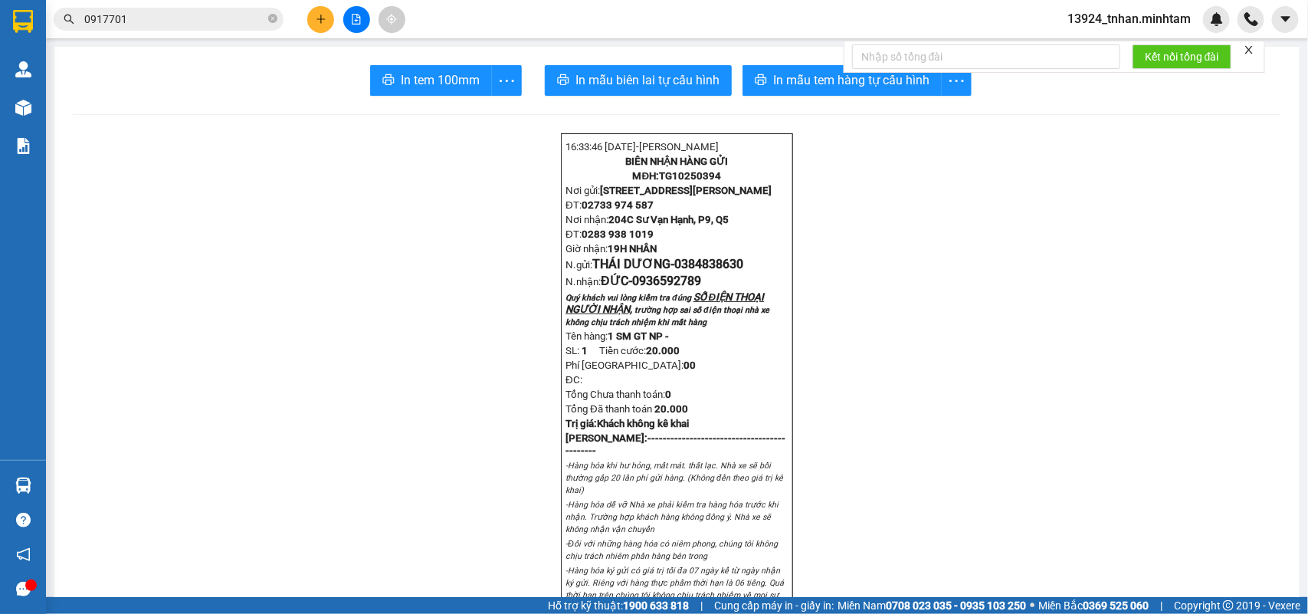
click at [273, 109] on section "Kết quả tìm kiếm ( 20 ) Bộ lọc Thuộc VP này Ngày tạo đơn gần nhất Mã ĐH Trạng t…" at bounding box center [654, 307] width 1308 height 614
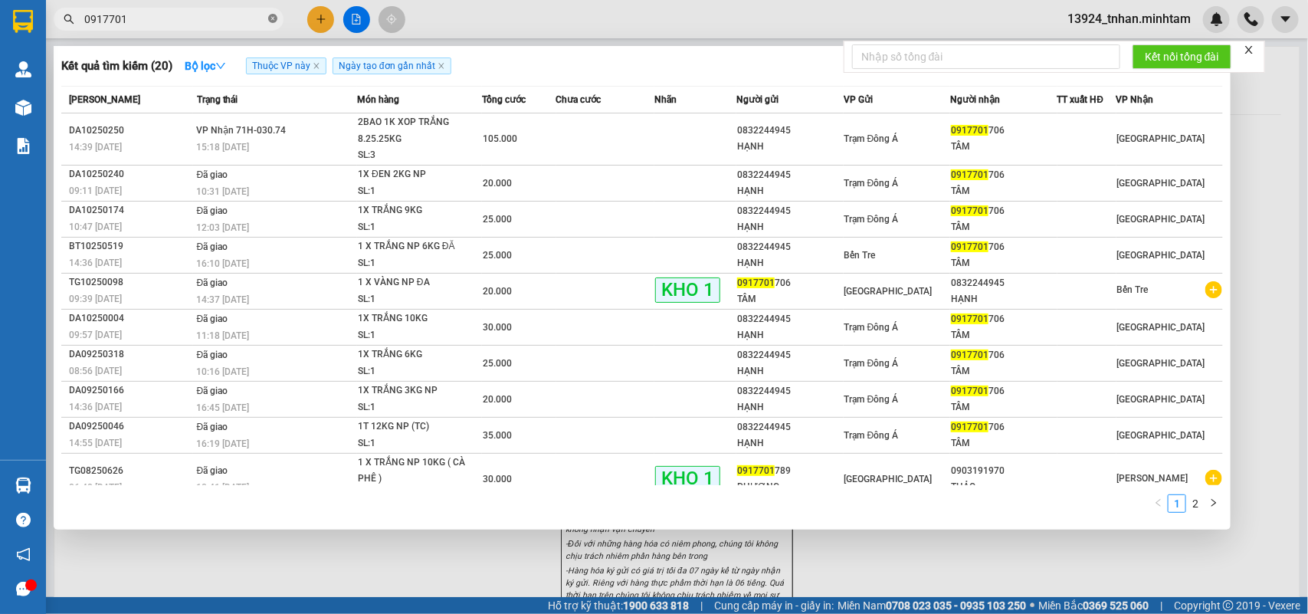
click at [276, 15] on icon "close-circle" at bounding box center [272, 18] width 9 height 9
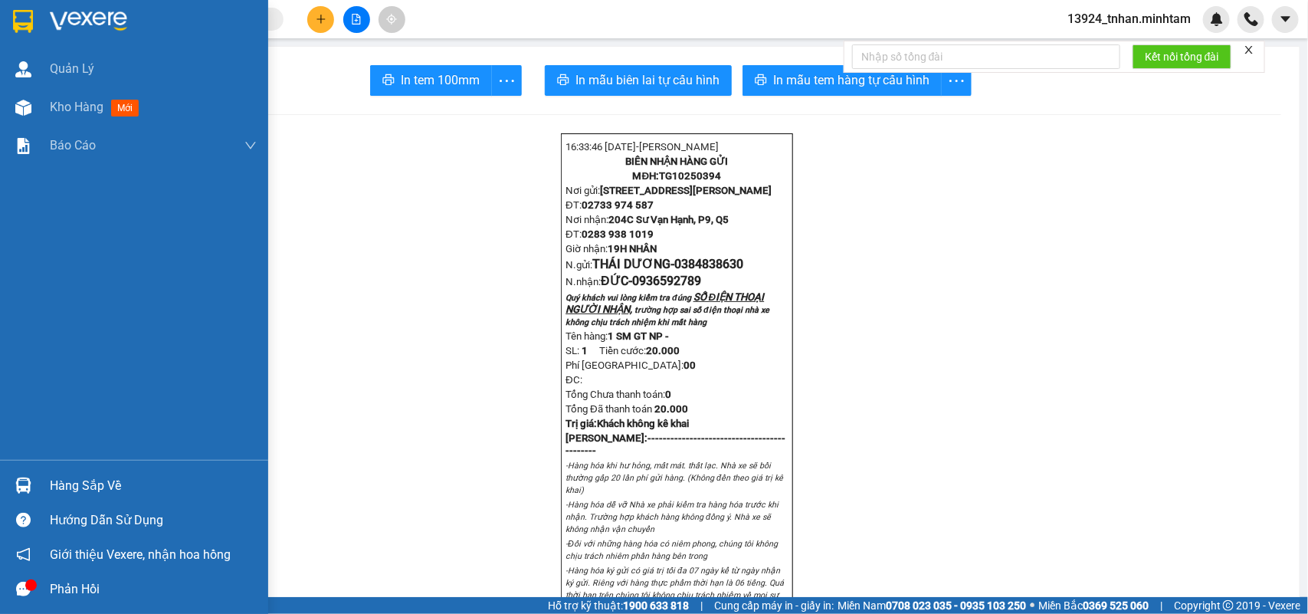
click at [62, 476] on div "Hàng sắp về" at bounding box center [153, 485] width 207 height 23
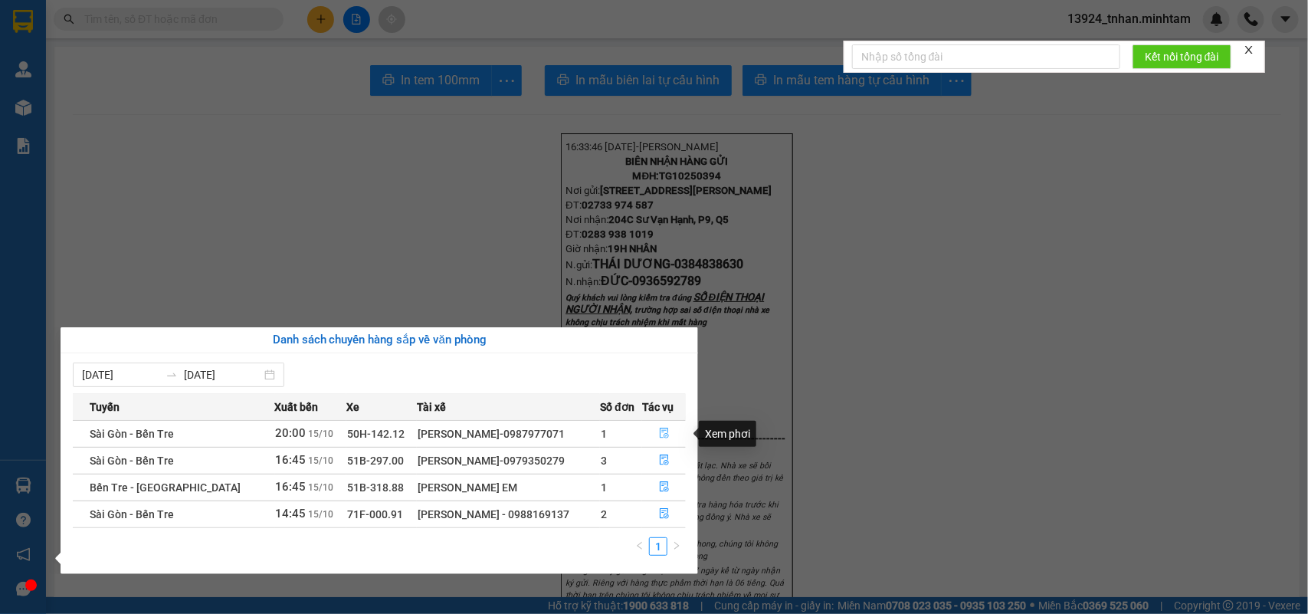
click at [663, 427] on button "button" at bounding box center [664, 434] width 42 height 25
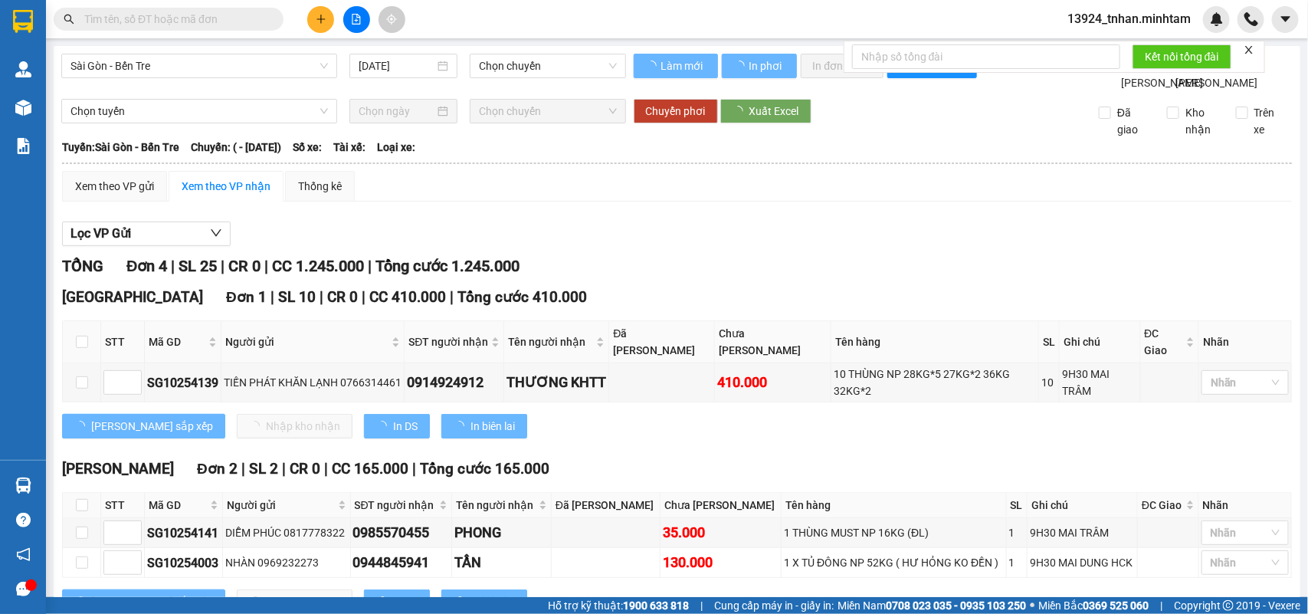
scroll to position [243, 0]
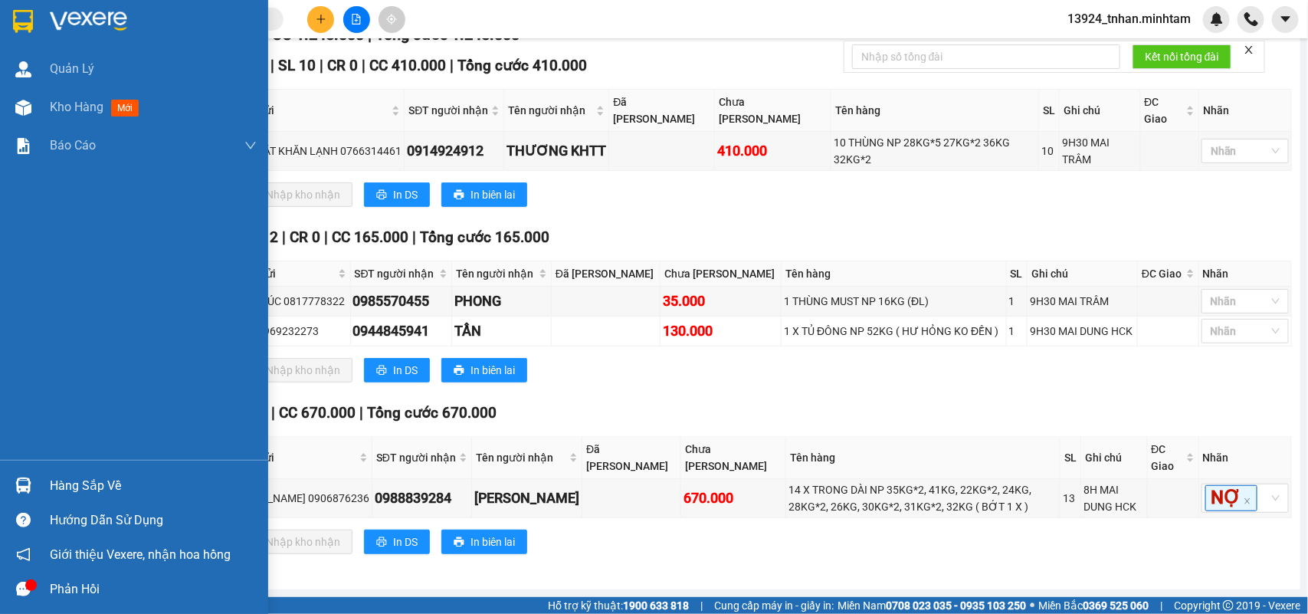
drag, startPoint x: 59, startPoint y: 474, endPoint x: 55, endPoint y: 465, distance: 9.3
click at [60, 474] on div "Hàng sắp về" at bounding box center [153, 485] width 207 height 23
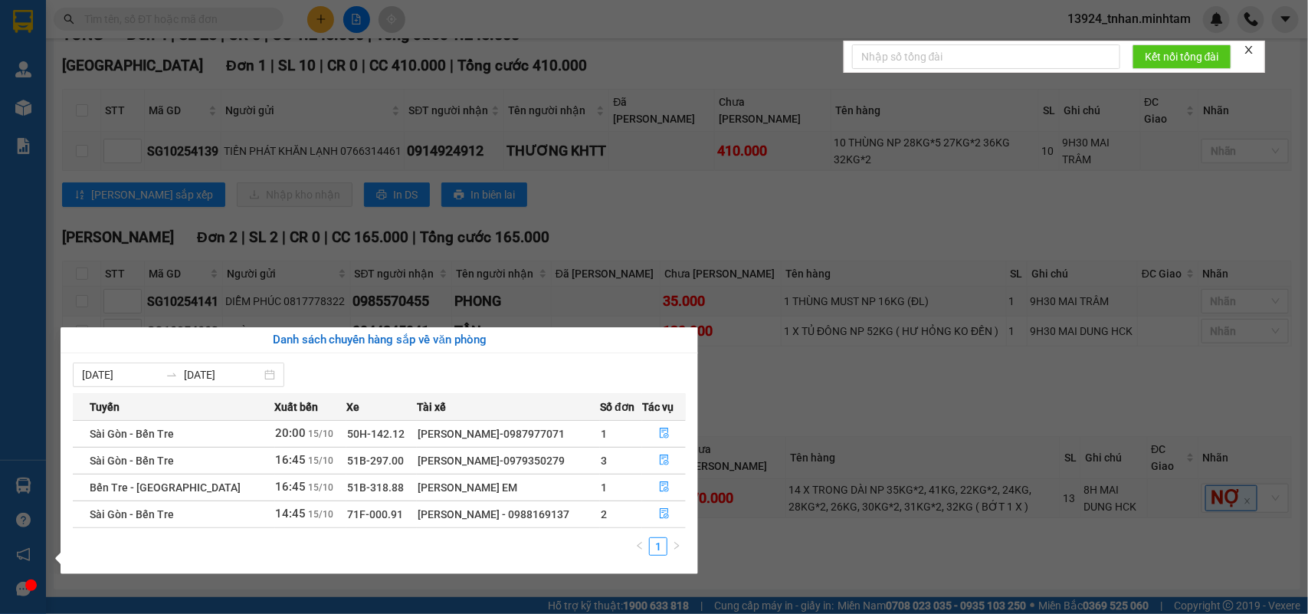
click at [861, 359] on section "Kết quả tìm kiếm ( 20 ) Bộ lọc Thuộc VP này Ngày tạo đơn gần nhất Mã ĐH Trạng t…" at bounding box center [654, 307] width 1308 height 614
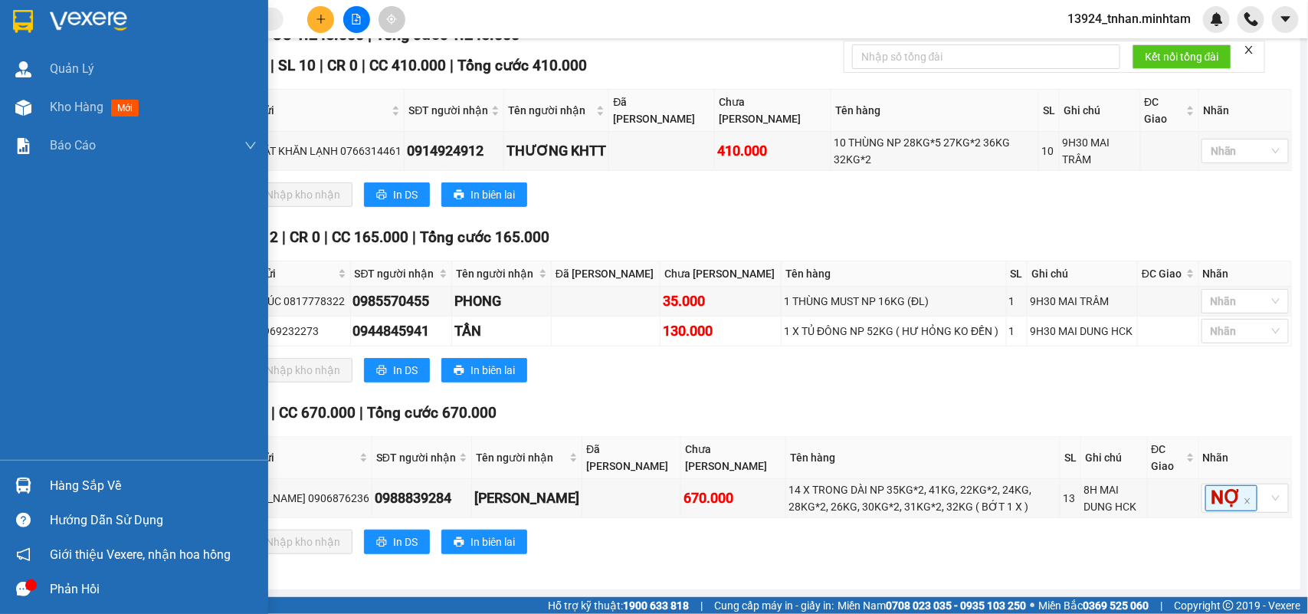
click at [23, 481] on img at bounding box center [23, 486] width 16 height 16
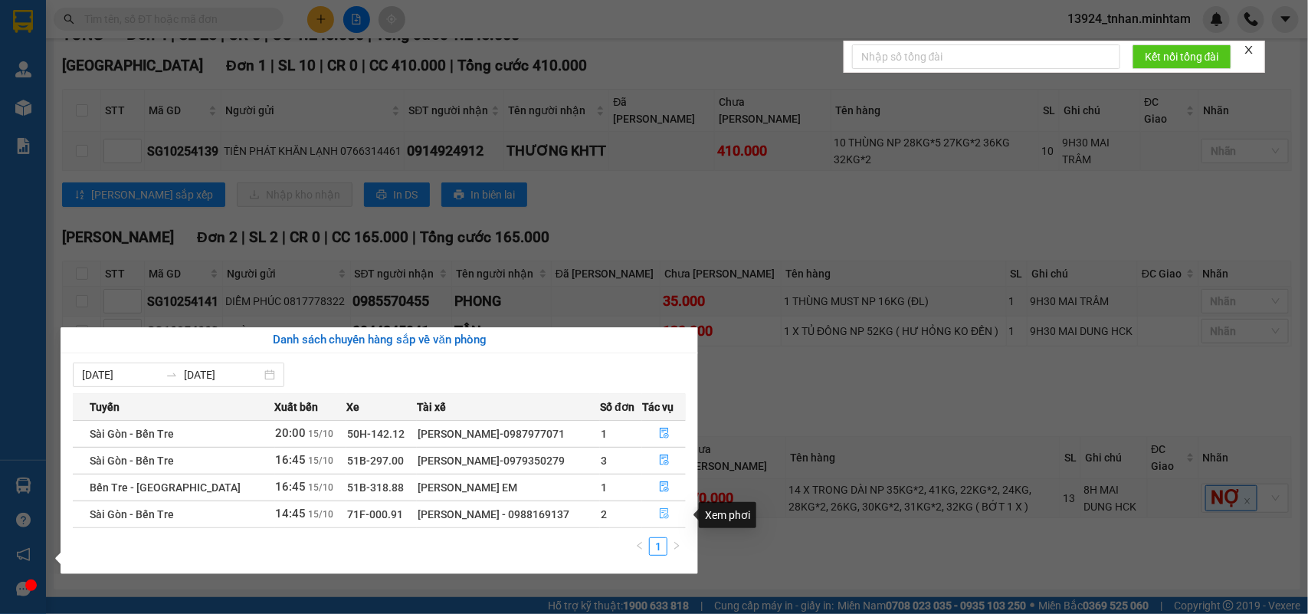
click at [652, 511] on button "button" at bounding box center [664, 514] width 42 height 25
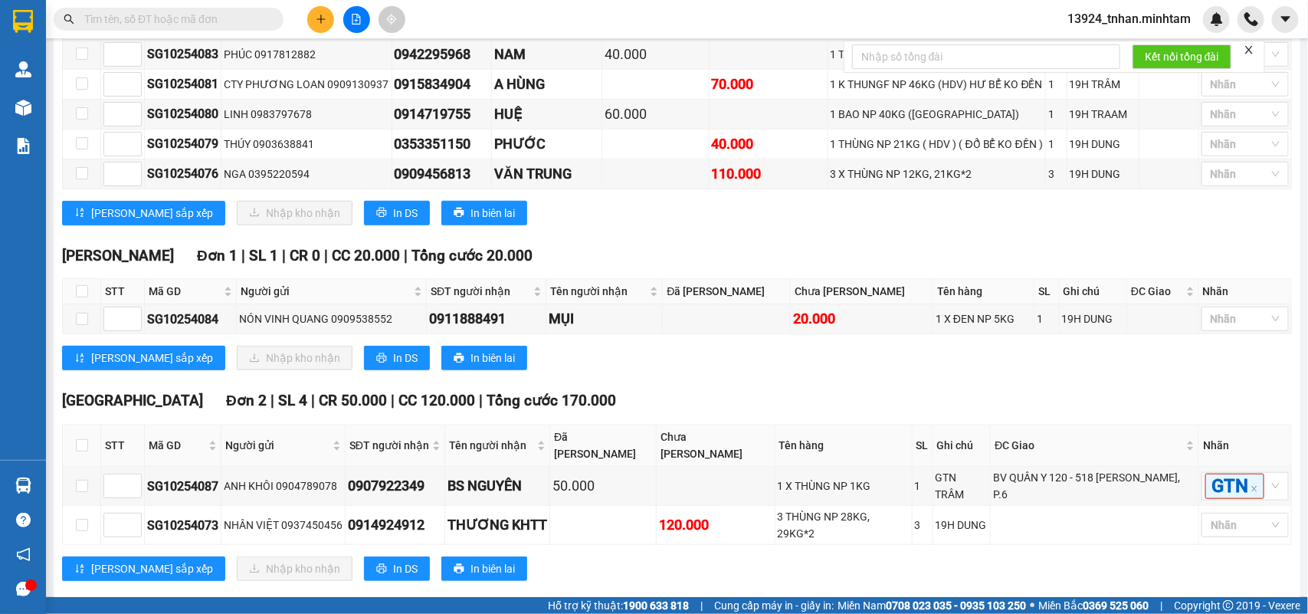
scroll to position [492, 0]
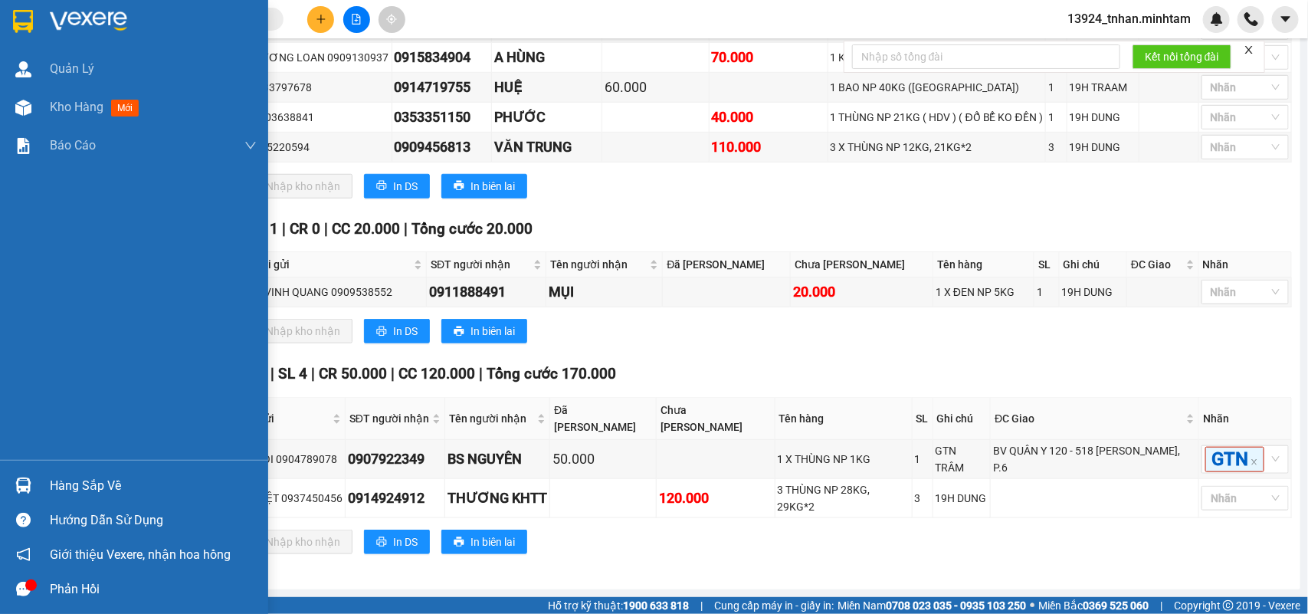
drag, startPoint x: 93, startPoint y: 474, endPoint x: 562, endPoint y: 362, distance: 482.3
click at [562, 356] on div "[PERSON_NAME] Đơn 1 | SL 1 | CR 0 | CC 20.000 | Tổng cước 20.000 STT Mã GD Ngườ…" at bounding box center [677, 287] width 1230 height 138
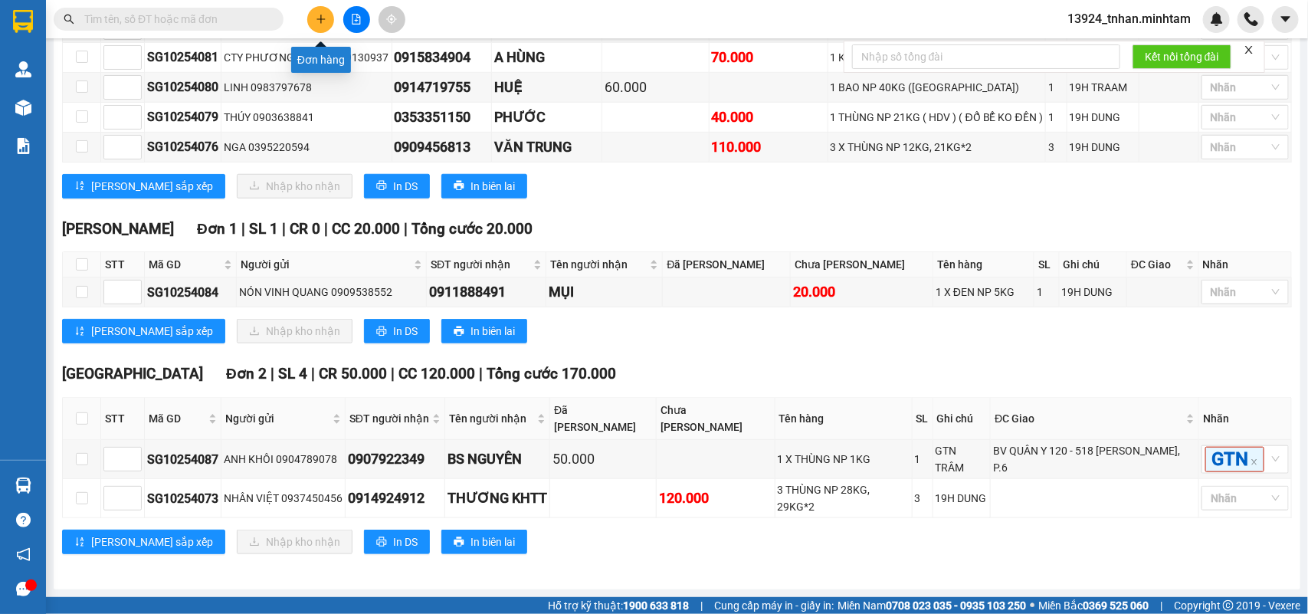
click at [313, 16] on button at bounding box center [320, 19] width 27 height 27
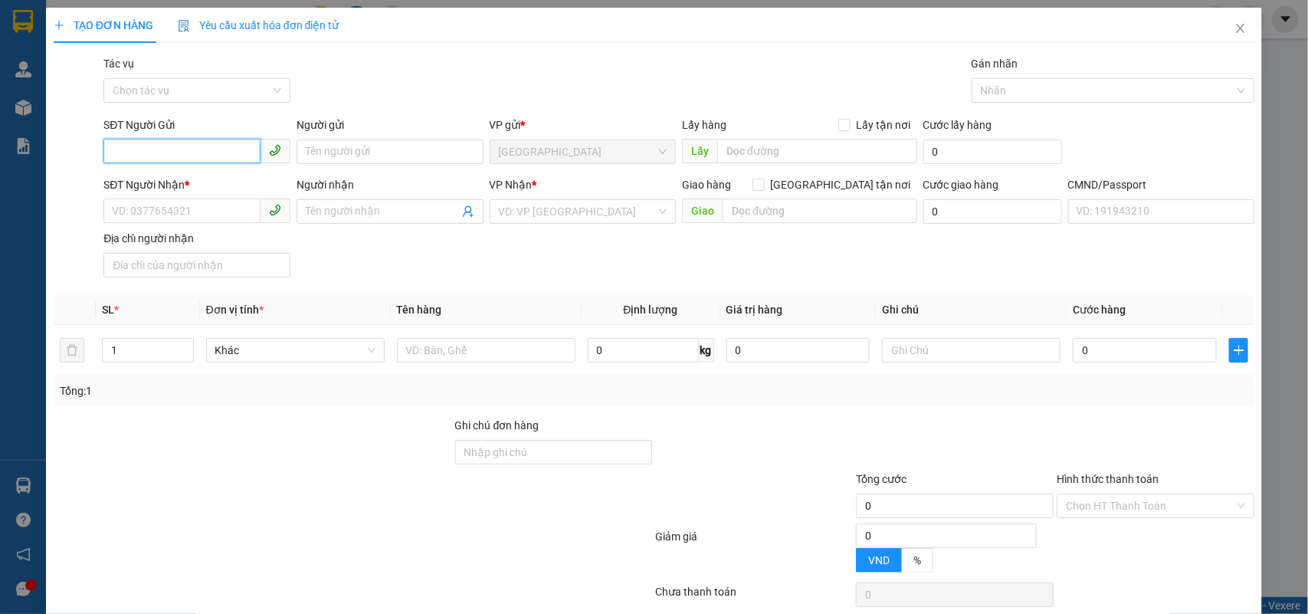
paste input "0838040146"
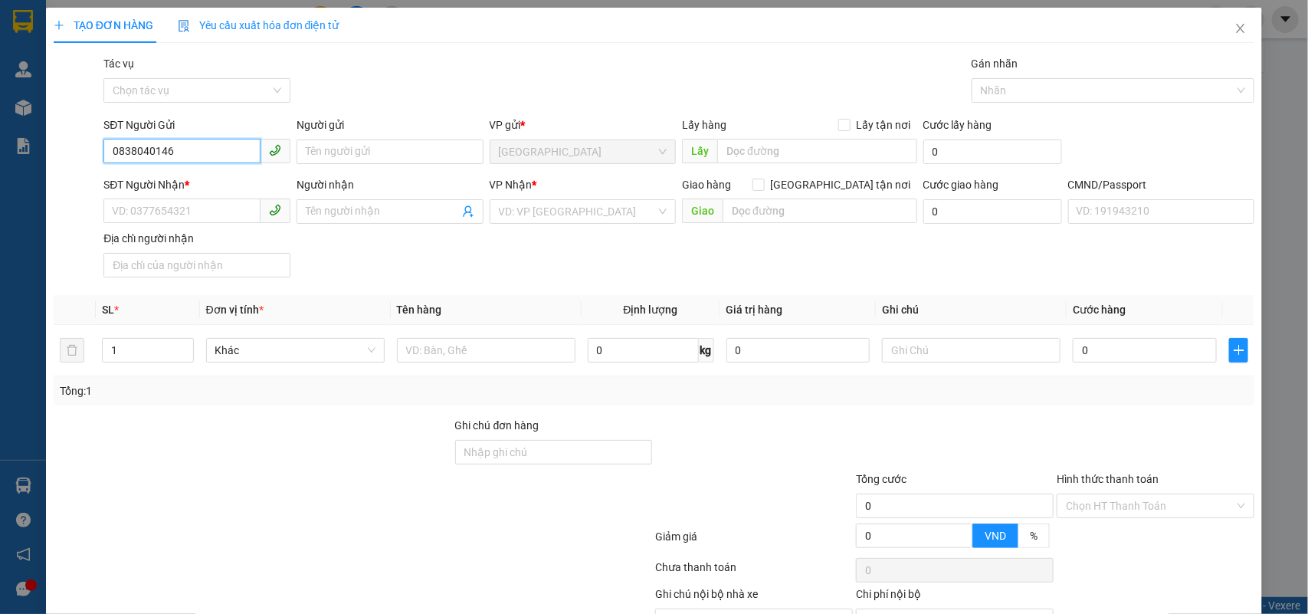
drag, startPoint x: 163, startPoint y: 159, endPoint x: 2, endPoint y: 131, distance: 164.1
click at [2, 158] on div "TẠO ĐƠN HÀNG Yêu cầu xuất hóa đơn điện tử Transit Pickup Surcharge Ids Transit …" at bounding box center [654, 307] width 1308 height 614
paste input "983249727"
type input "0983249727"
click at [195, 181] on div "0983249727 - PHƯỢNG" at bounding box center [195, 183] width 166 height 17
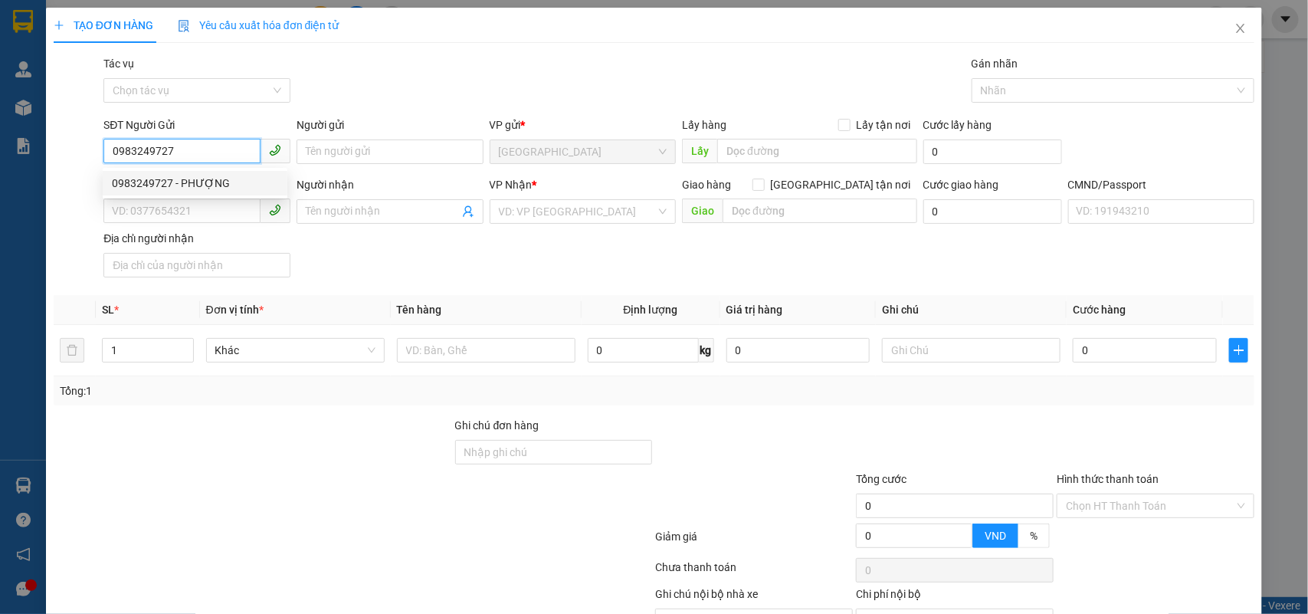
type input "PHƯỢNG"
type input "0933048440"
type input "[PERSON_NAME]"
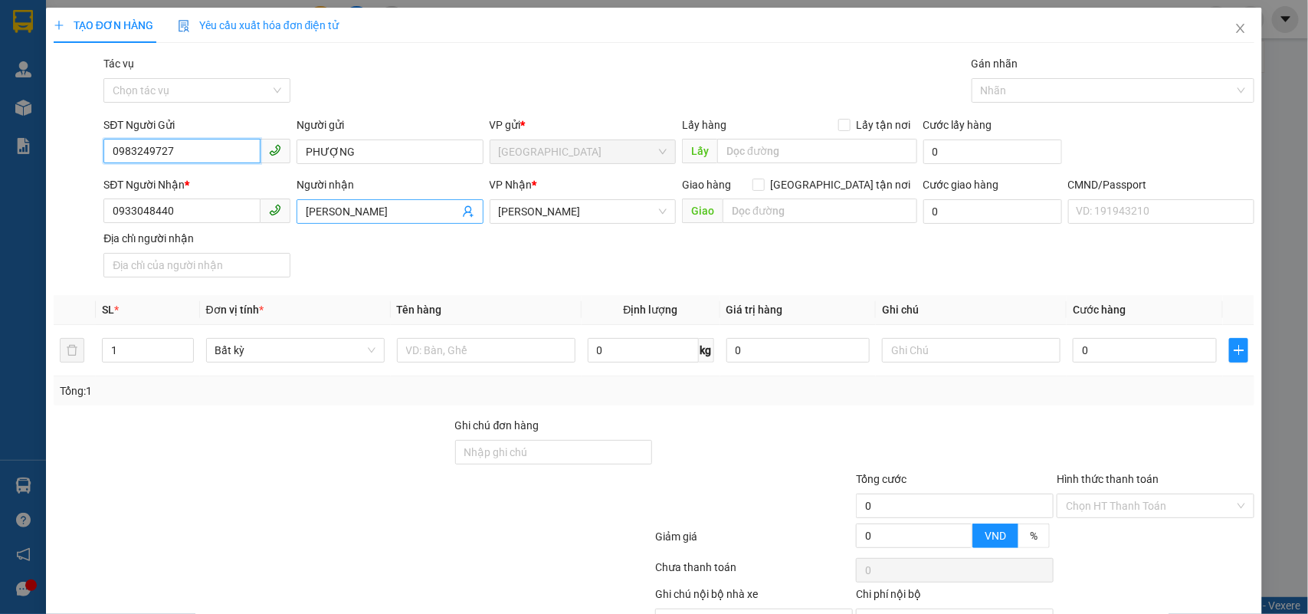
type input "0983249727"
click at [468, 208] on icon "user-add" at bounding box center [468, 211] width 12 height 12
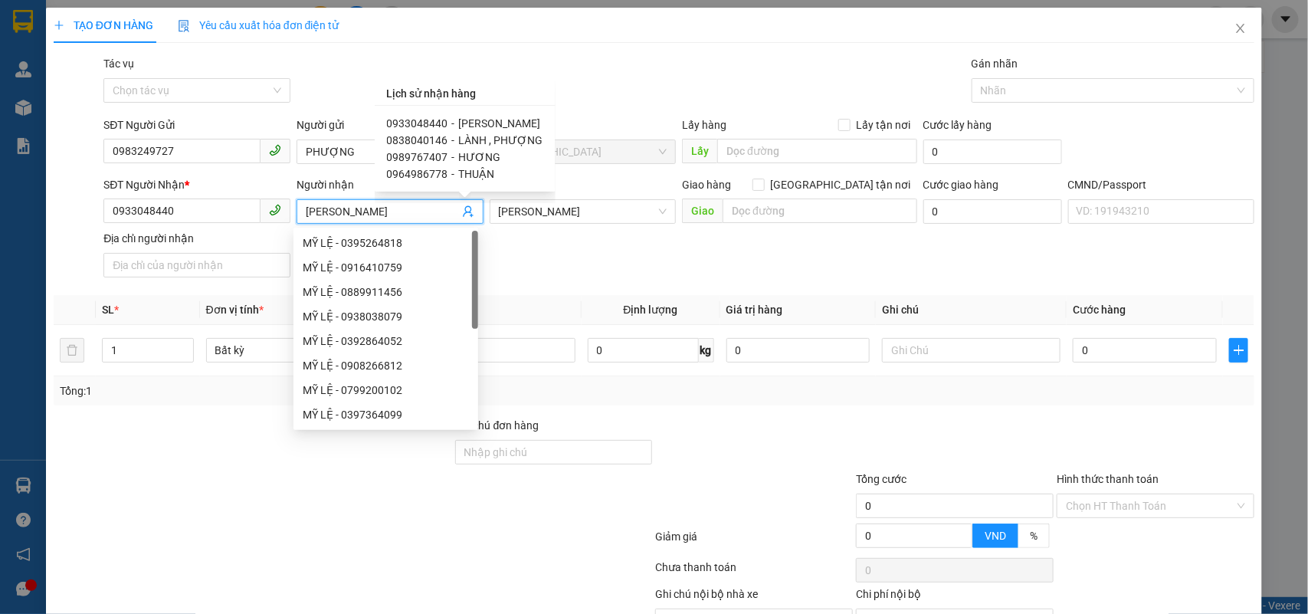
click at [519, 135] on span "LÀNH , PHƯỢNG" at bounding box center [501, 140] width 84 height 12
type input "0838040146"
type input "LÀNH , PHƯỢNG"
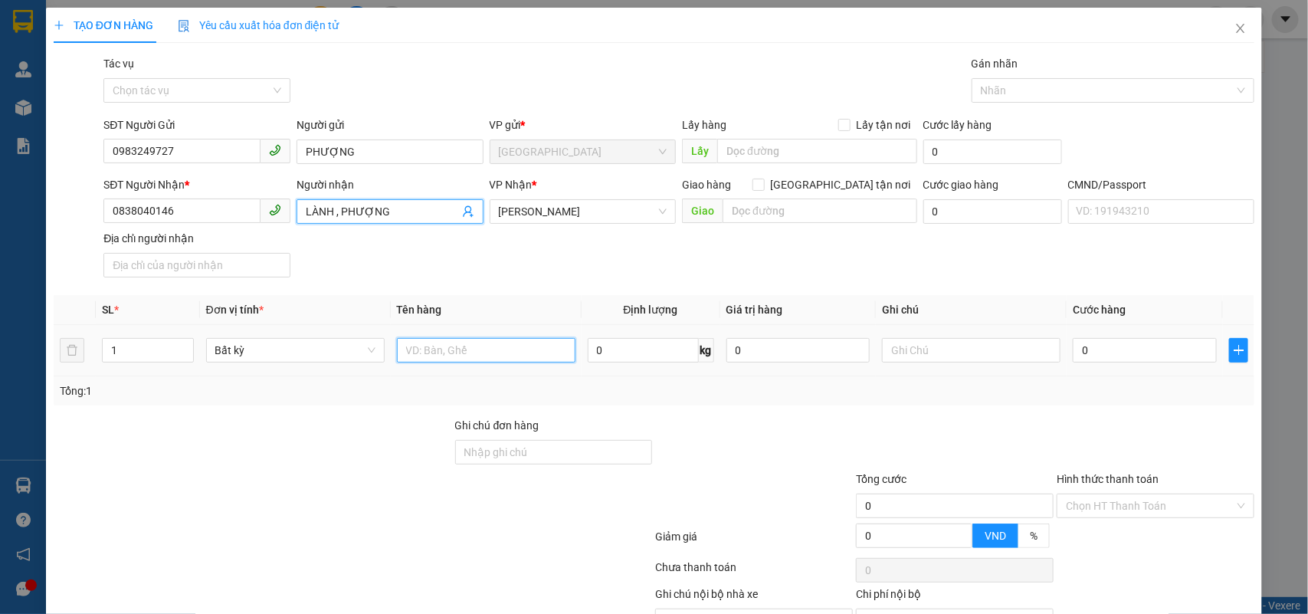
click at [510, 353] on input "text" at bounding box center [486, 350] width 179 height 25
type input "1 X TRẮNG NP"
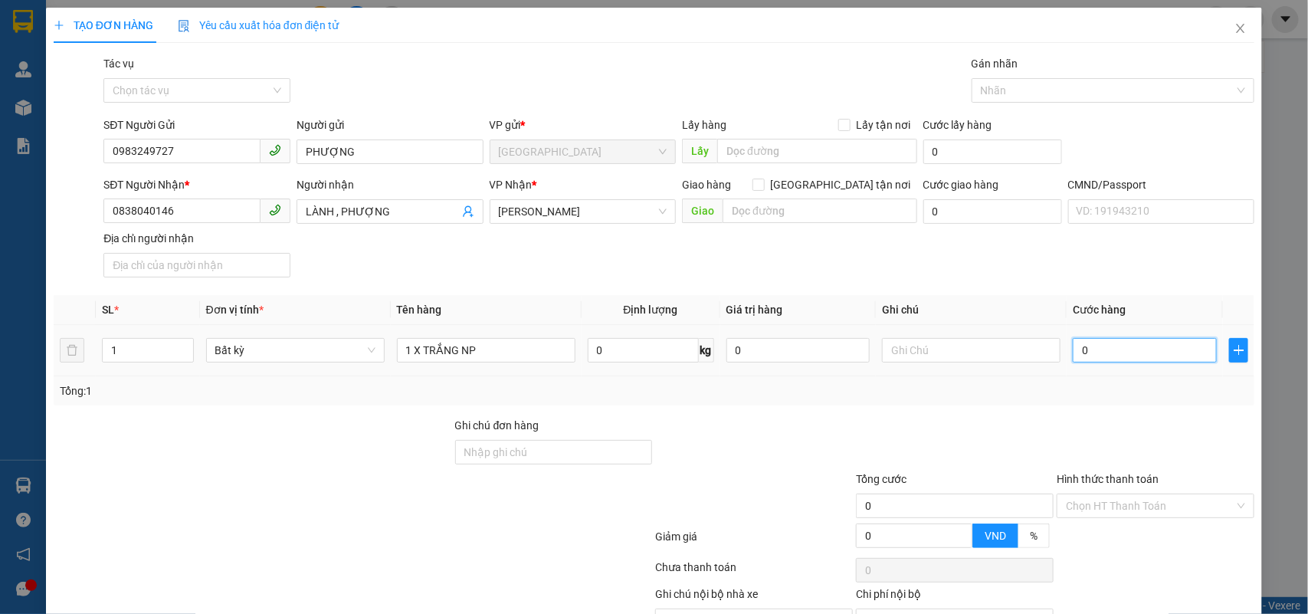
click at [1097, 356] on input "0" at bounding box center [1145, 350] width 144 height 25
type input "2"
type input "20"
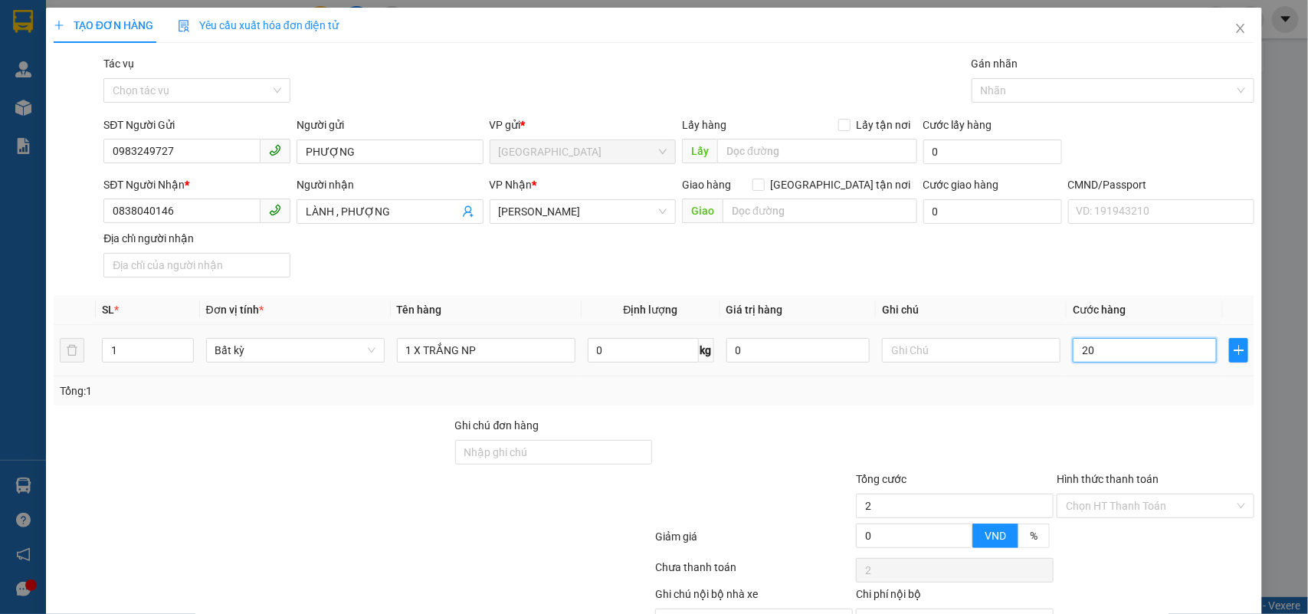
type input "20"
type input "20.000"
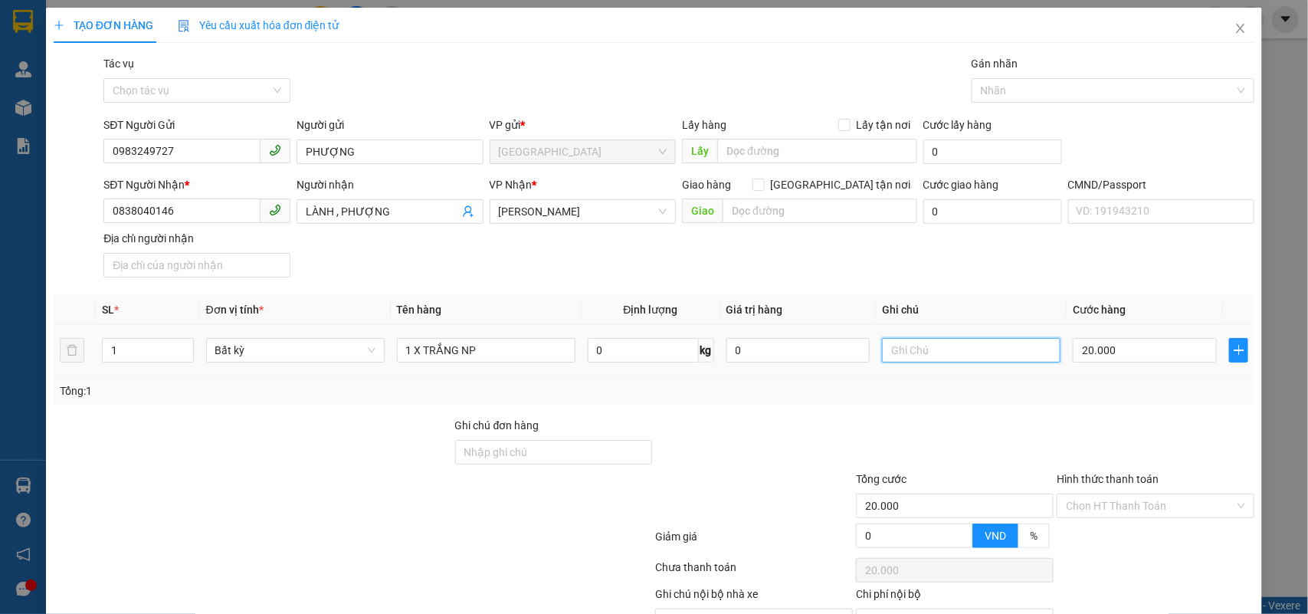
click at [1005, 350] on input "text" at bounding box center [971, 350] width 179 height 25
type input "19H NHÂN"
click at [1118, 514] on input "Hình thức thanh toán" at bounding box center [1150, 505] width 169 height 23
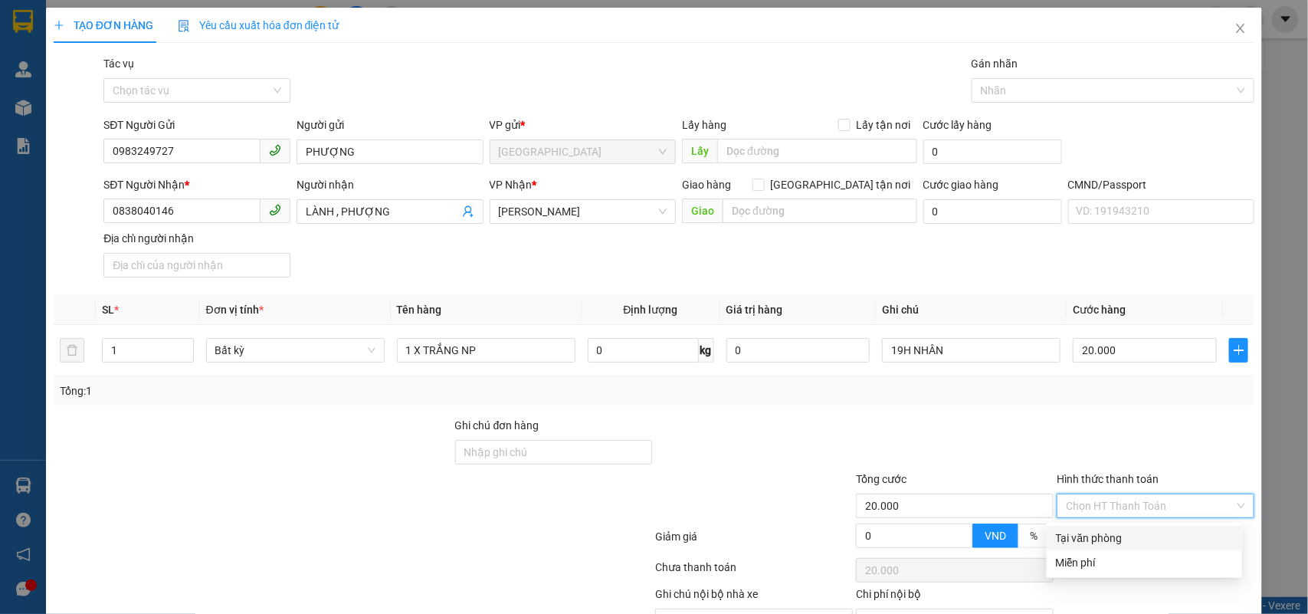
click at [1111, 531] on div "Tại văn phòng" at bounding box center [1144, 538] width 177 height 17
type input "0"
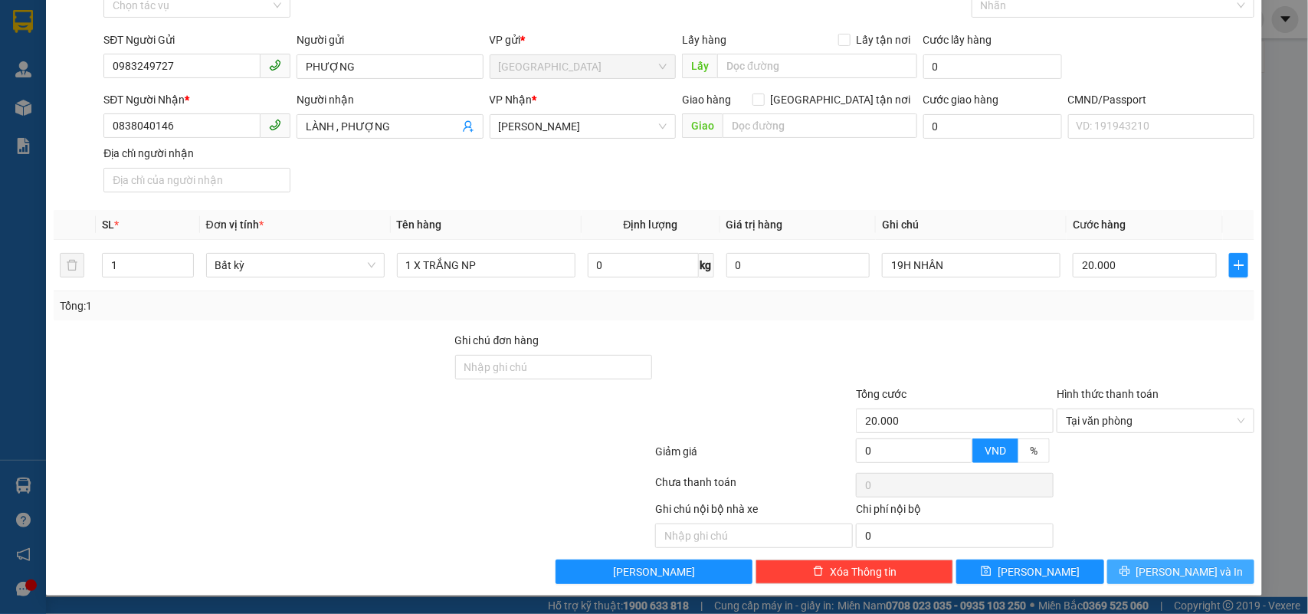
click at [1155, 572] on span "[PERSON_NAME] và In" at bounding box center [1190, 571] width 107 height 17
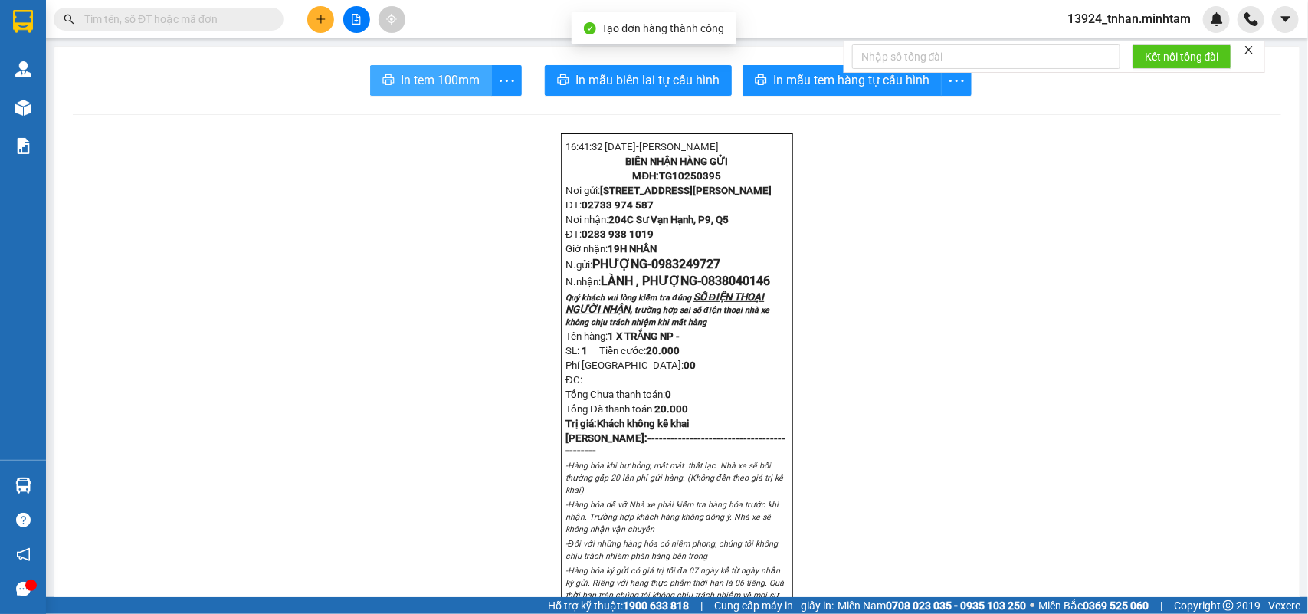
click at [433, 71] on span "In tem 100mm" at bounding box center [440, 80] width 79 height 19
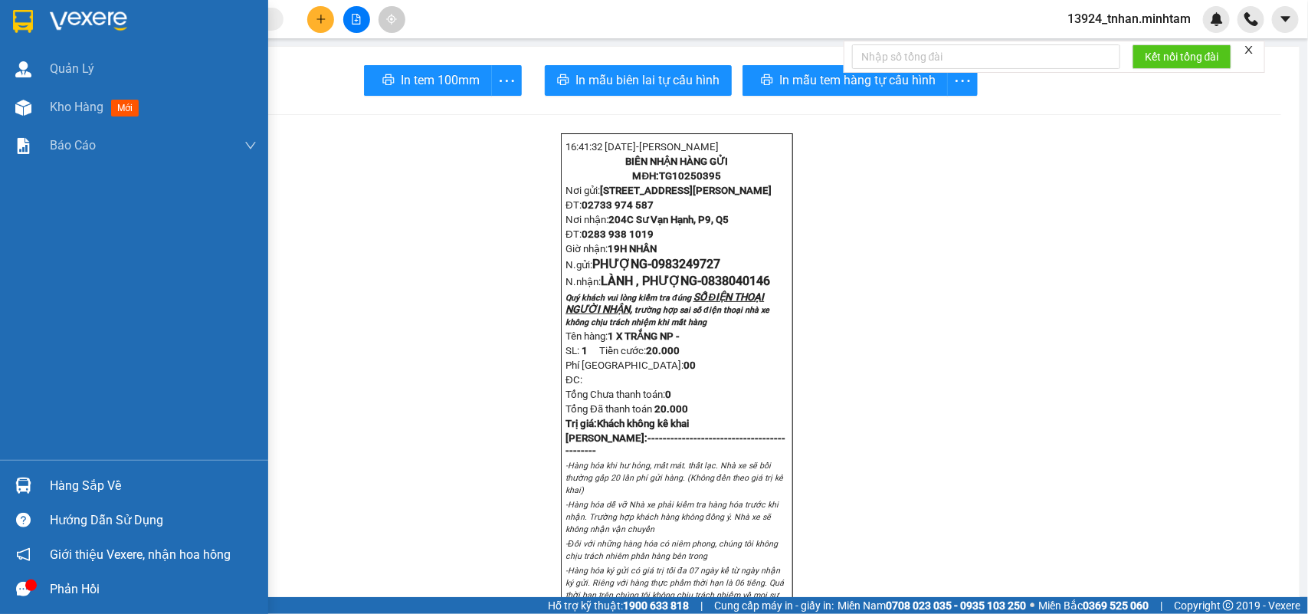
click at [19, 20] on img at bounding box center [23, 21] width 20 height 23
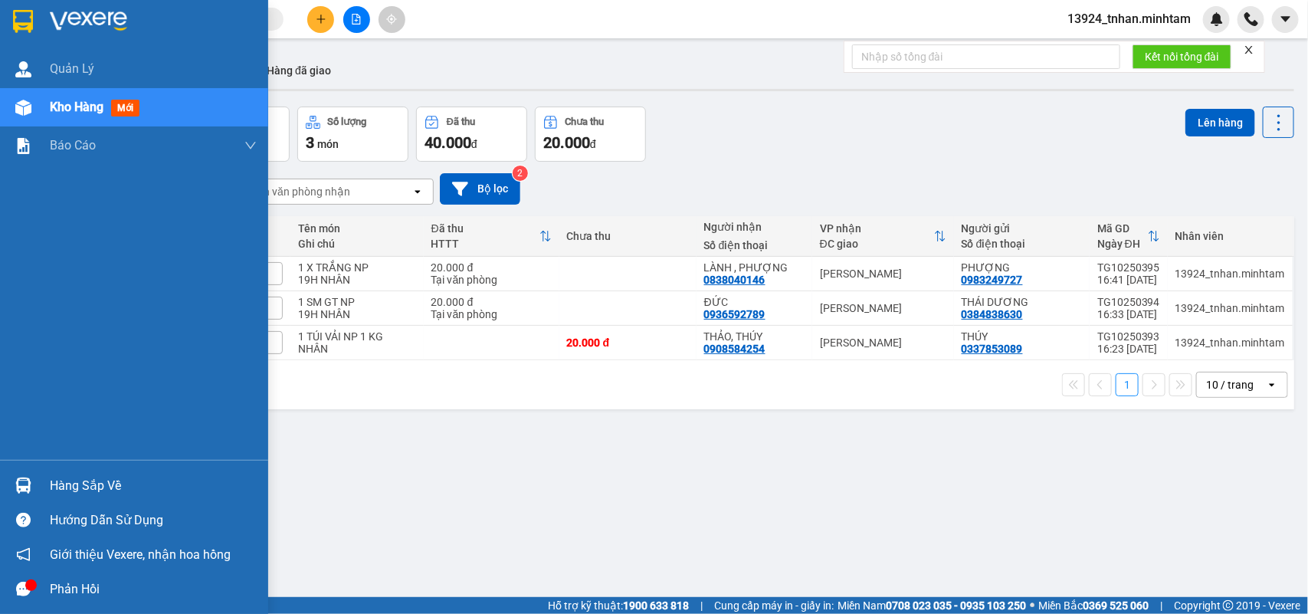
click at [18, 493] on div at bounding box center [23, 485] width 27 height 27
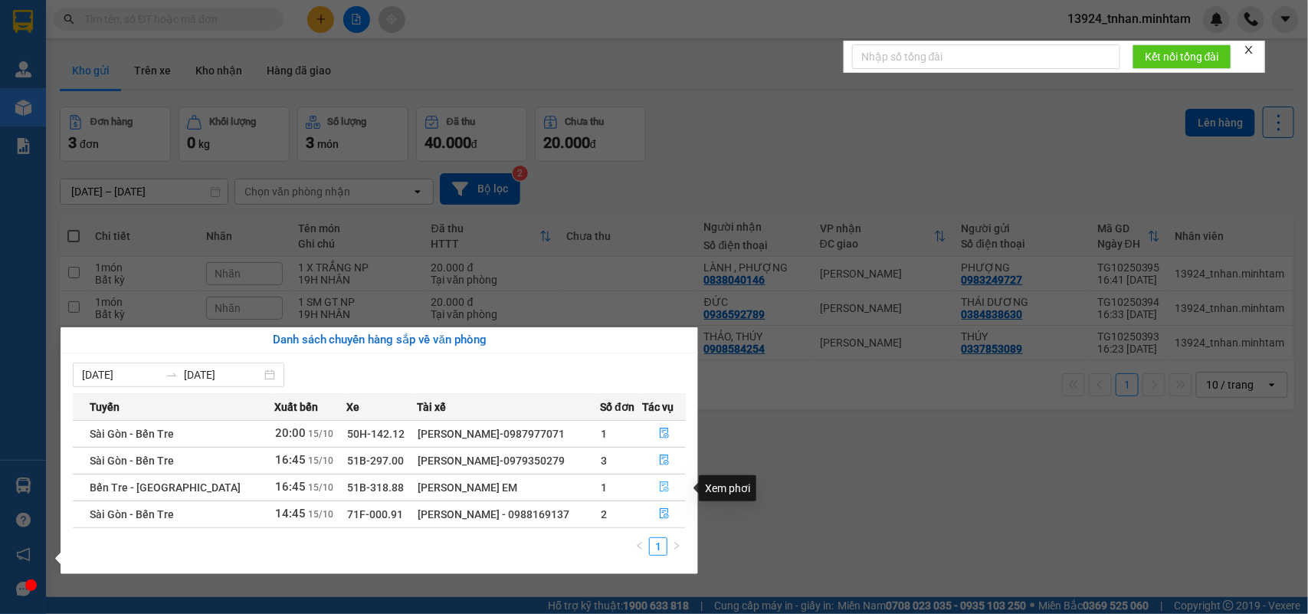
click at [681, 484] on button "button" at bounding box center [664, 487] width 42 height 25
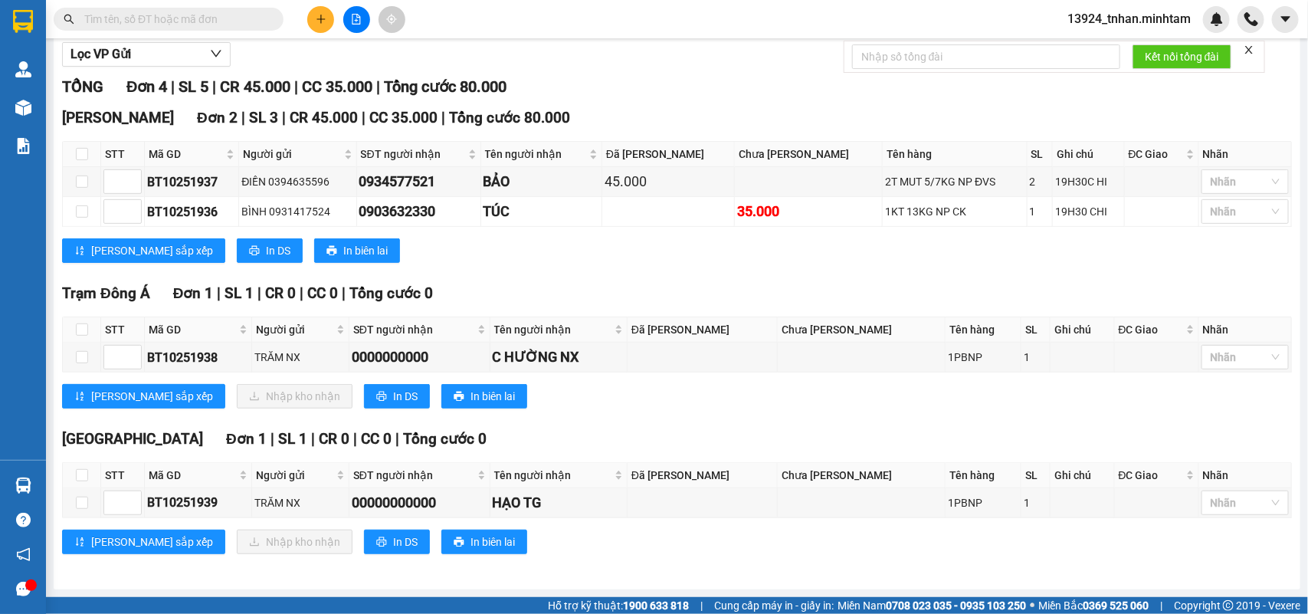
scroll to position [217, 0]
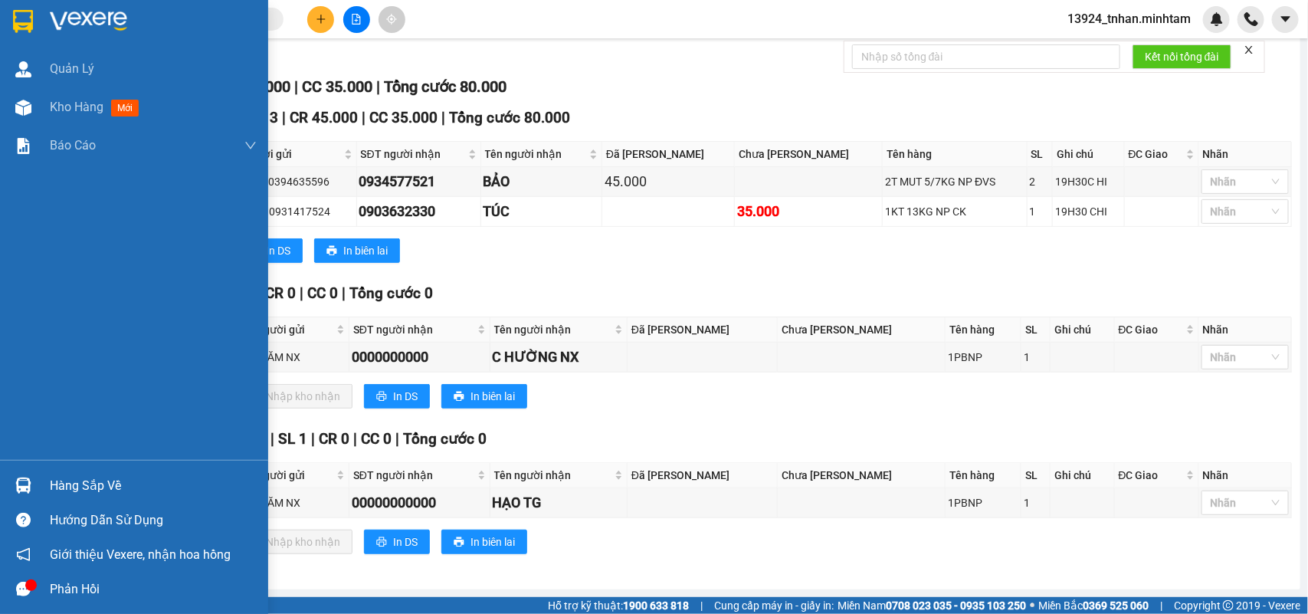
click at [33, 477] on div at bounding box center [23, 485] width 27 height 27
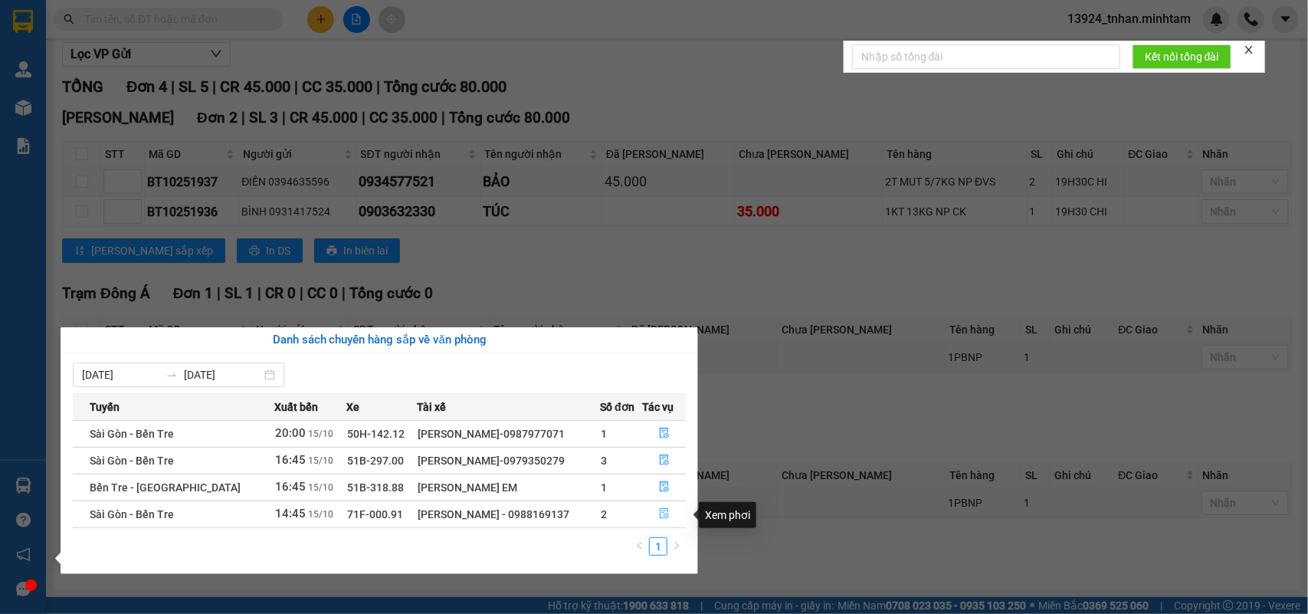
click at [676, 517] on button "button" at bounding box center [664, 514] width 42 height 25
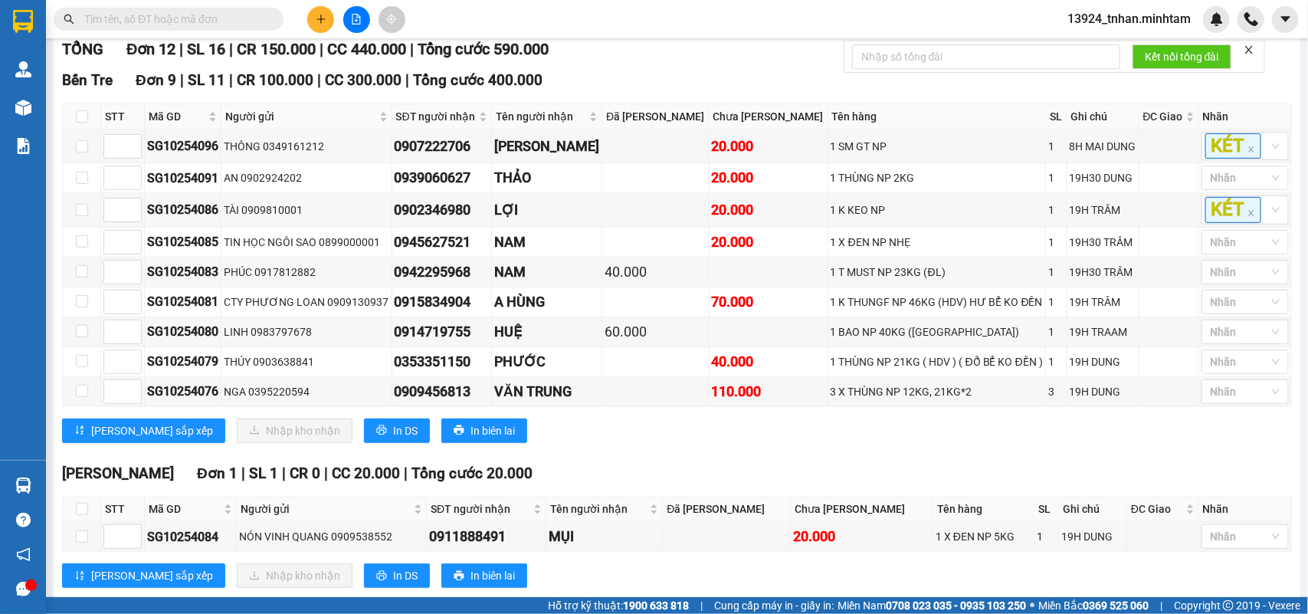
scroll to position [492, 0]
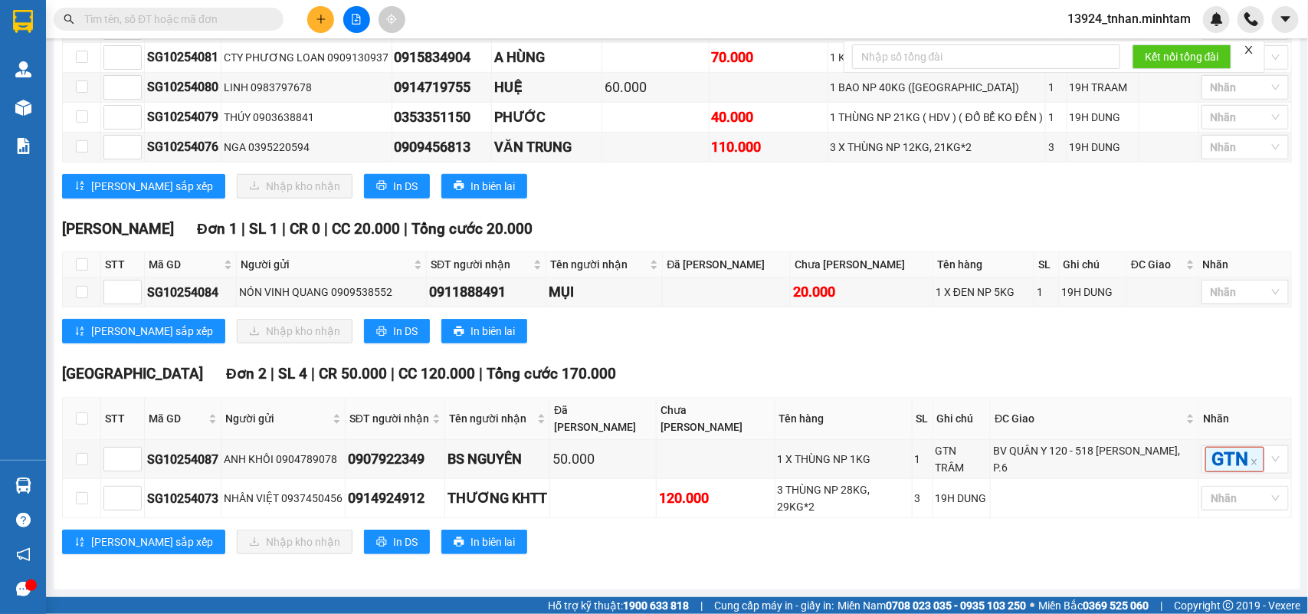
click at [232, 21] on input "text" at bounding box center [174, 19] width 181 height 17
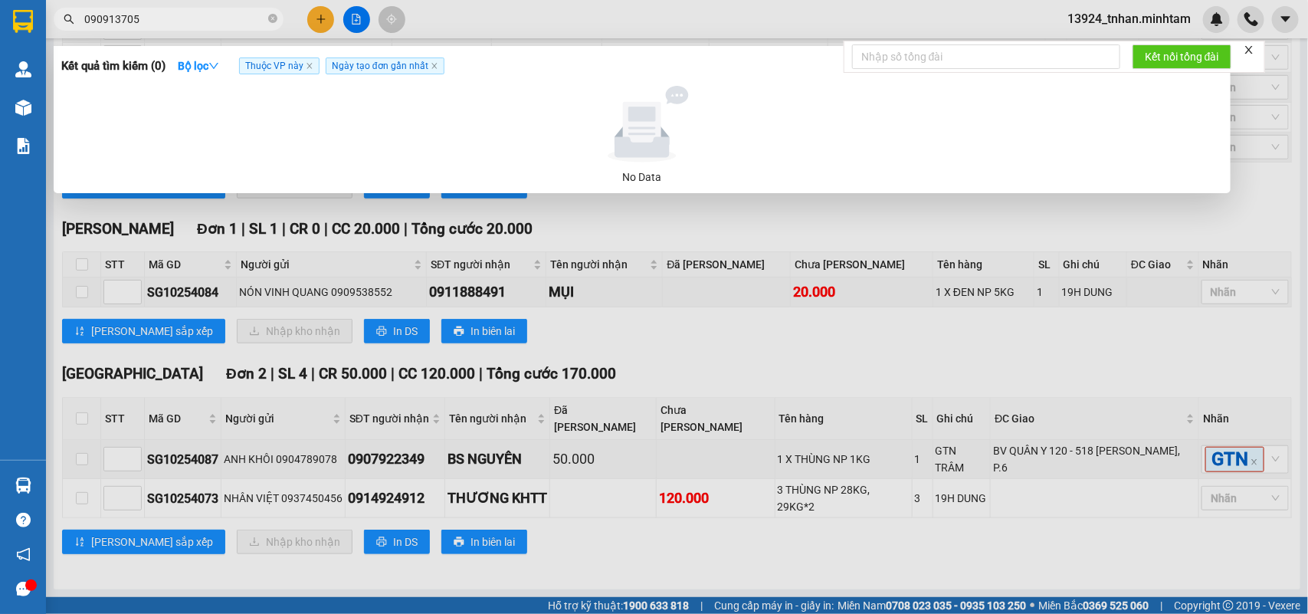
type input "0909137059"
click at [272, 19] on icon "close-circle" at bounding box center [272, 18] width 9 height 9
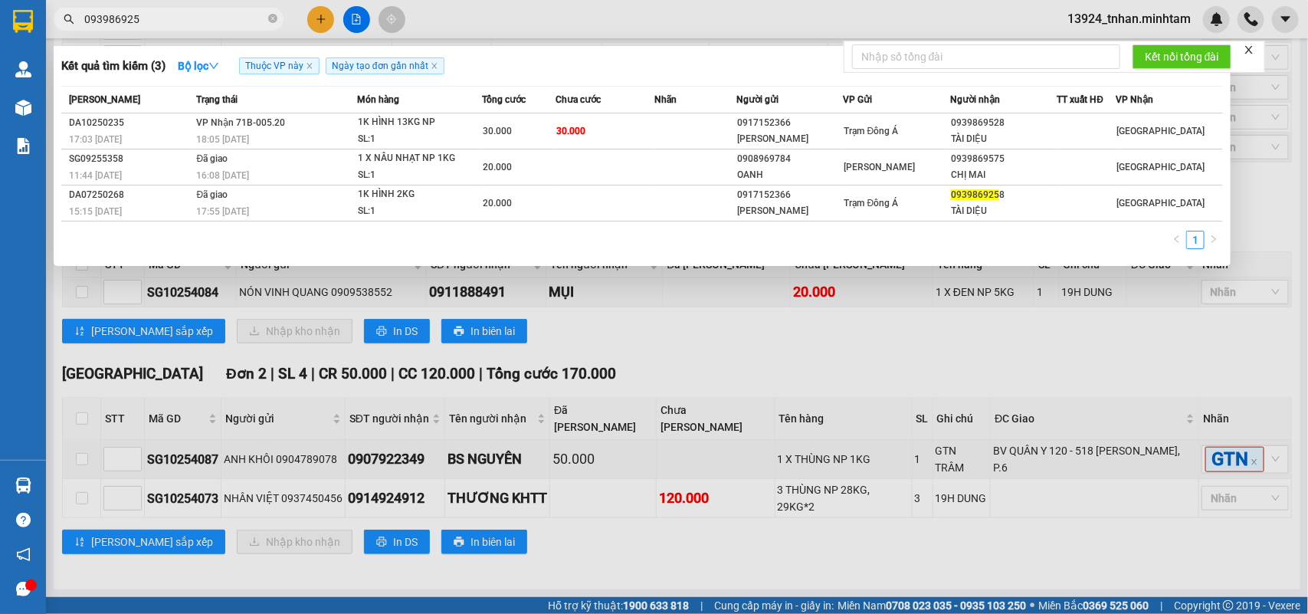
type input "0939869258"
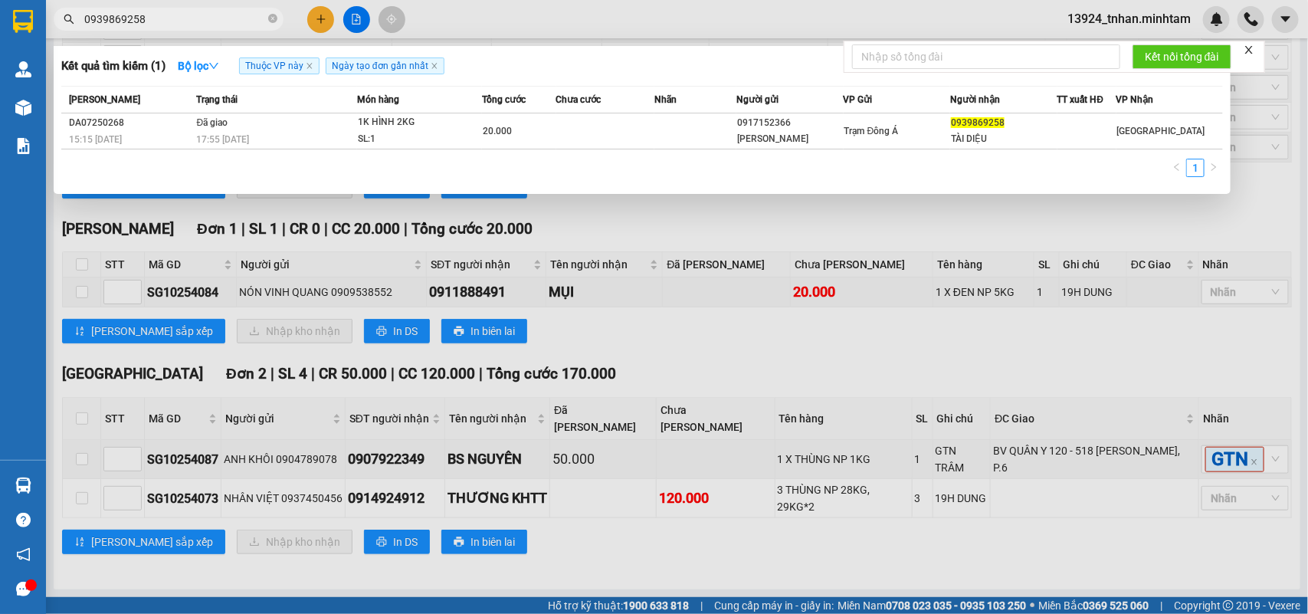
click at [274, 18] on icon "close-circle" at bounding box center [272, 18] width 9 height 9
type input "9258"
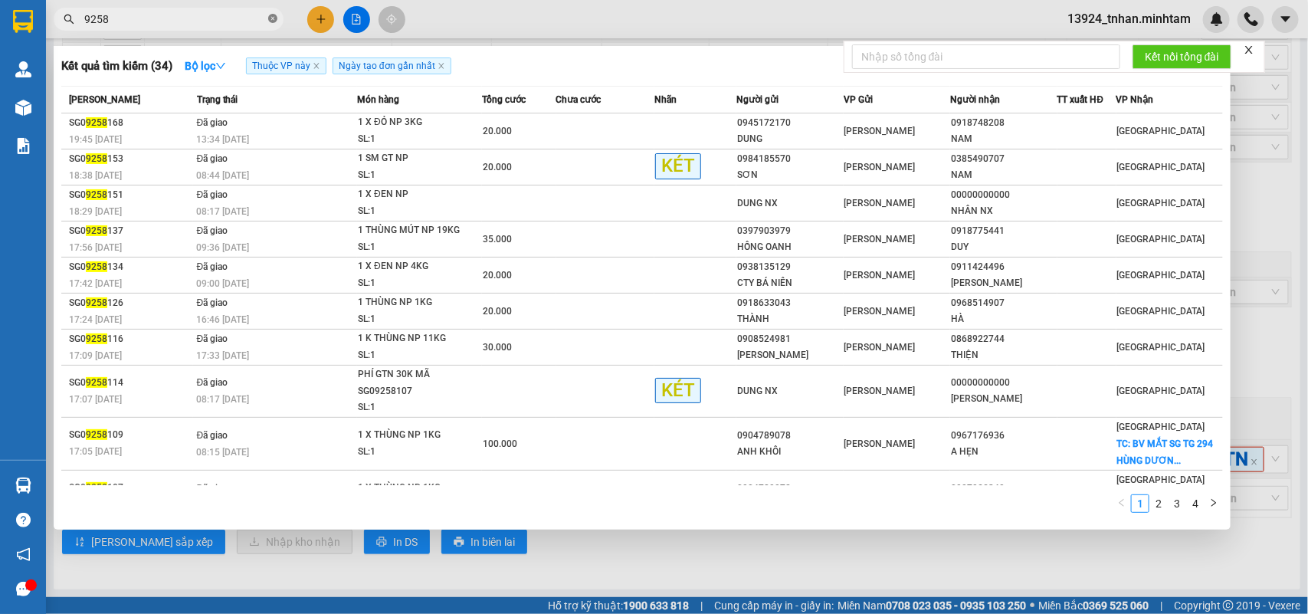
click at [271, 17] on icon "close-circle" at bounding box center [272, 18] width 9 height 9
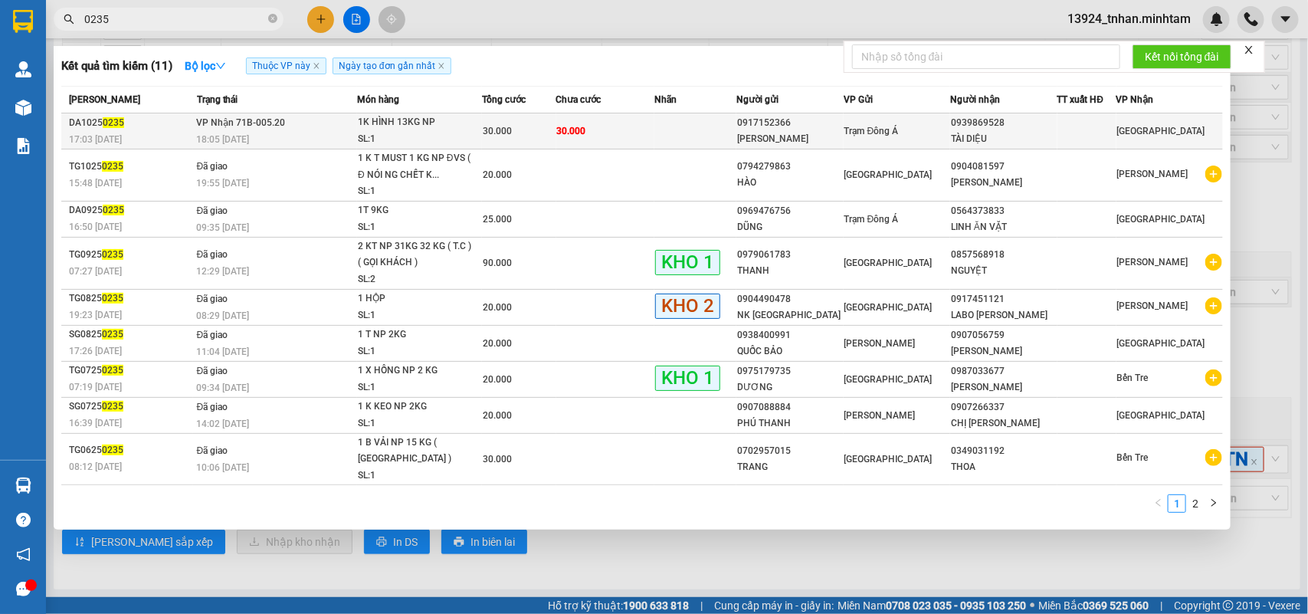
type input "0235"
click at [595, 126] on td "30.000" at bounding box center [605, 131] width 99 height 36
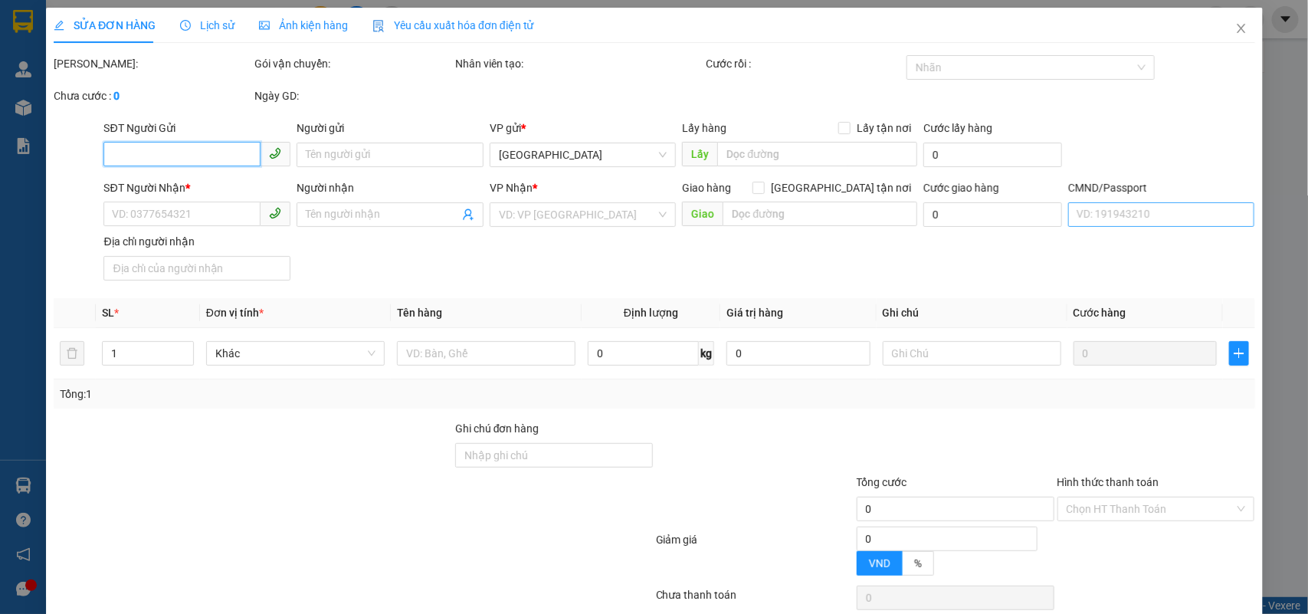
type input "0917152366"
type input "[PERSON_NAME]"
type input "0939869528"
type input "TÀI DIỆU"
type input "30.000"
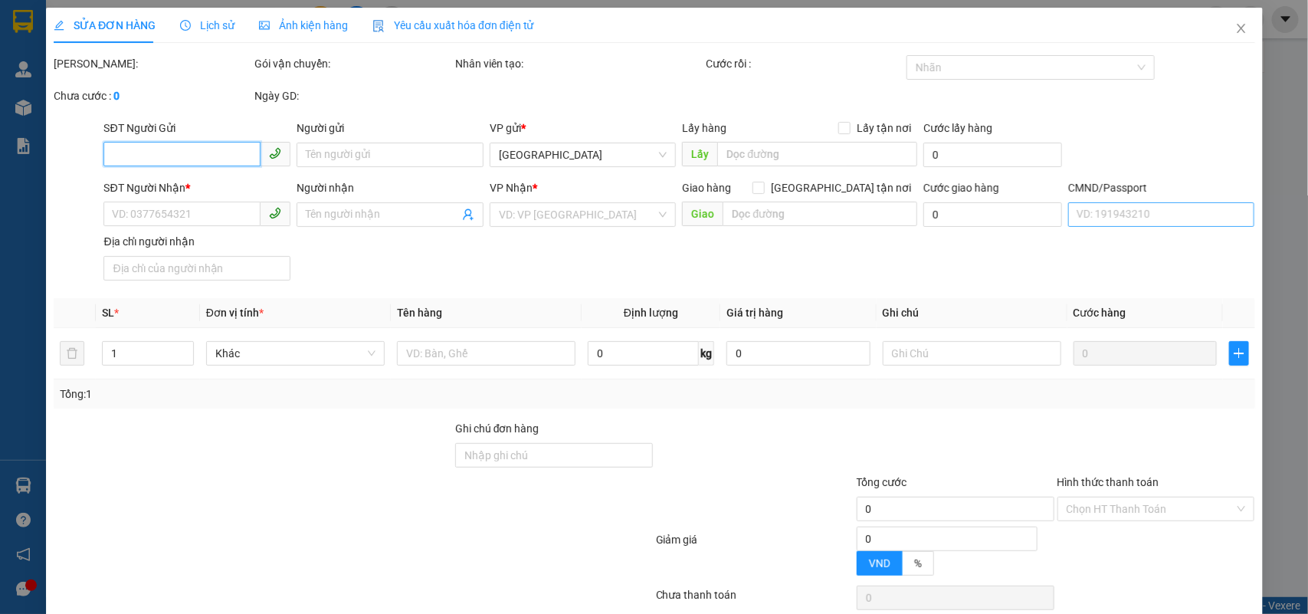
type input "30.000"
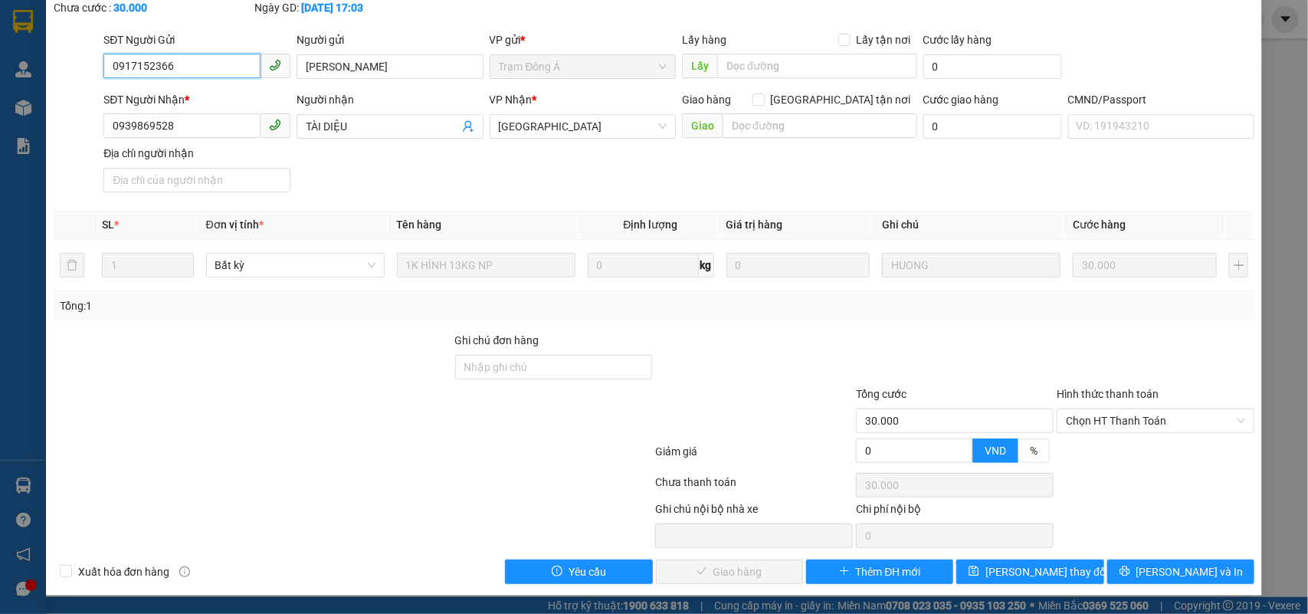
scroll to position [90, 0]
drag, startPoint x: 207, startPoint y: 120, endPoint x: 152, endPoint y: 131, distance: 56.4
click at [152, 131] on input "0939869528" at bounding box center [181, 125] width 157 height 25
type input "0939869258"
click at [369, 123] on input "TÀI DIỆU" at bounding box center [382, 126] width 153 height 17
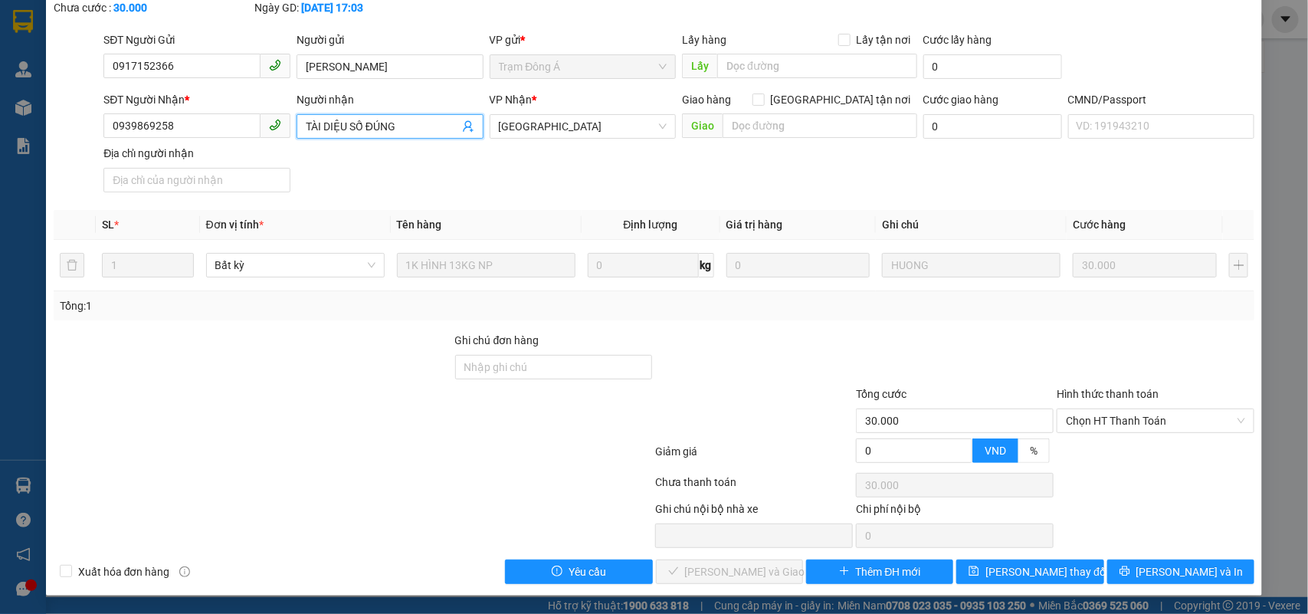
drag, startPoint x: 1143, startPoint y: 412, endPoint x: 1124, endPoint y: 434, distance: 28.9
click at [1142, 415] on span "Chọn HT Thanh Toán" at bounding box center [1155, 420] width 179 height 23
type input "TÀI DIỆU SỐ ĐÚNG"
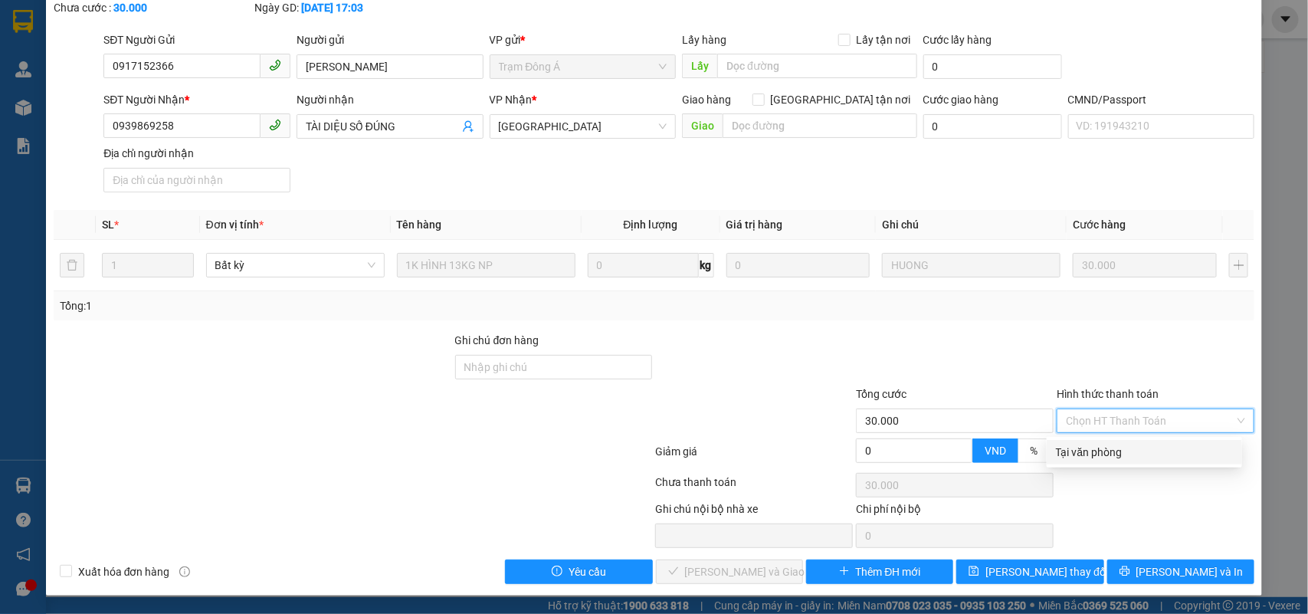
click at [1105, 446] on div "Tại văn phòng" at bounding box center [1144, 452] width 177 height 17
type input "0"
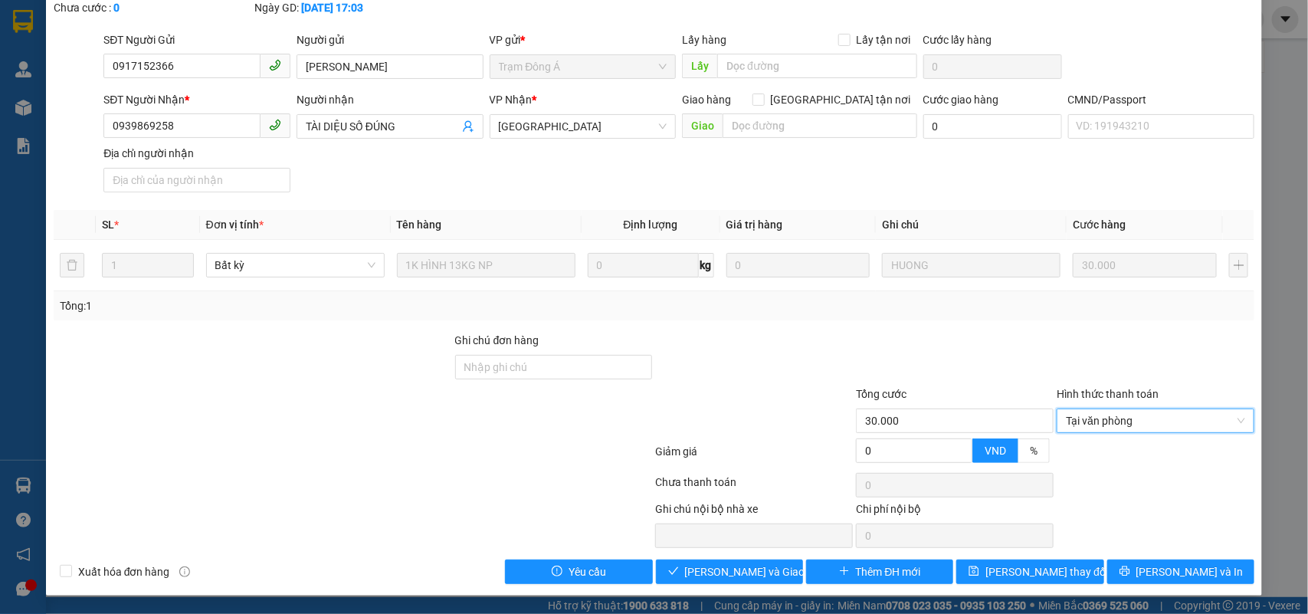
click at [732, 586] on div "SỬA ĐƠN HÀNG Lịch sử Ảnh kiện hàng Yêu cầu xuất hóa đơn điện tử Total Paid Fee …" at bounding box center [654, 258] width 1217 height 676
click at [707, 564] on span "[PERSON_NAME] và Giao hàng" at bounding box center [758, 571] width 147 height 17
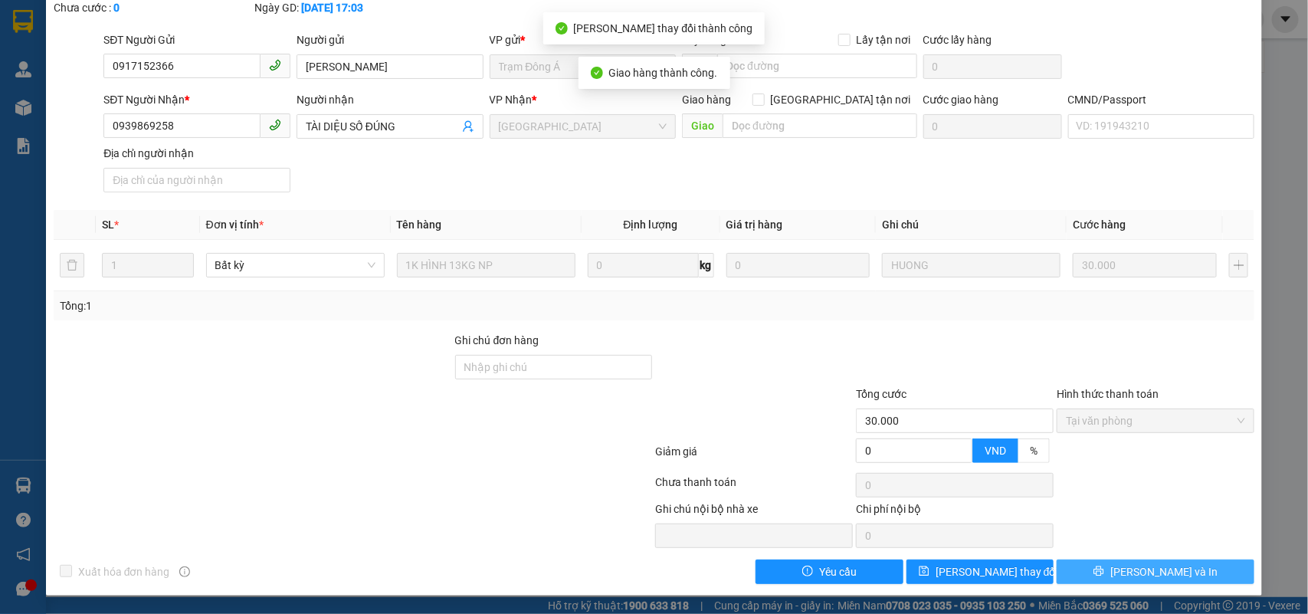
click at [1143, 569] on span "[PERSON_NAME] và In" at bounding box center [1164, 571] width 107 height 17
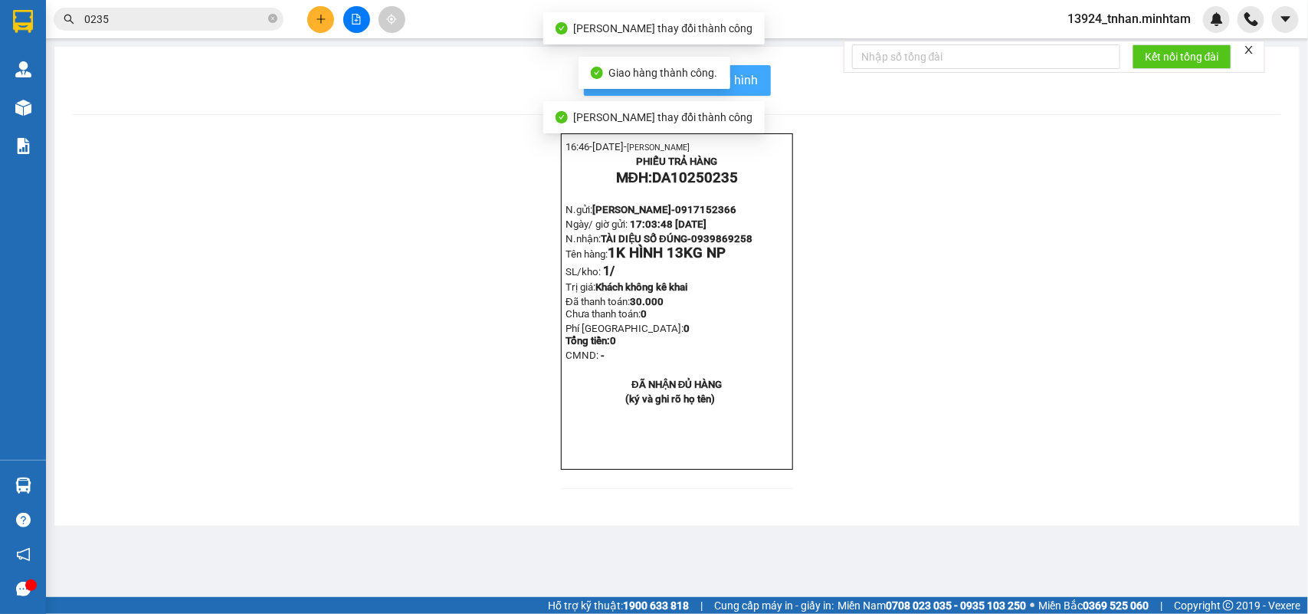
click at [752, 85] on span "In mẫu biên lai tự cấu hình" at bounding box center [687, 80] width 144 height 19
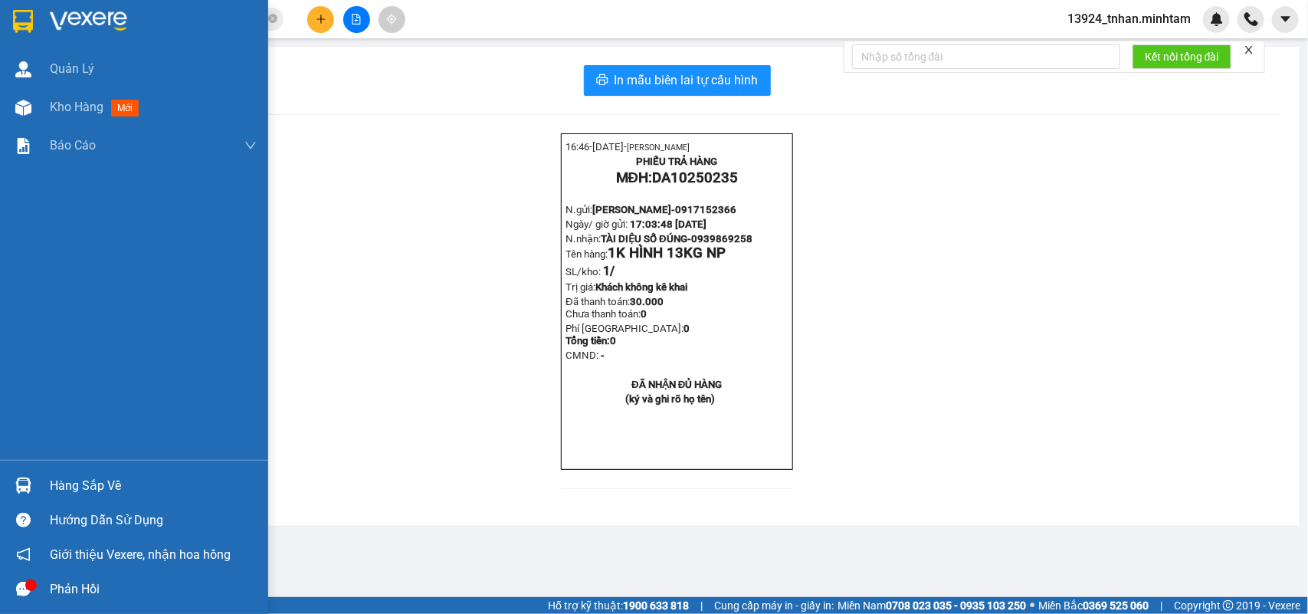
click at [23, 19] on img at bounding box center [23, 21] width 20 height 23
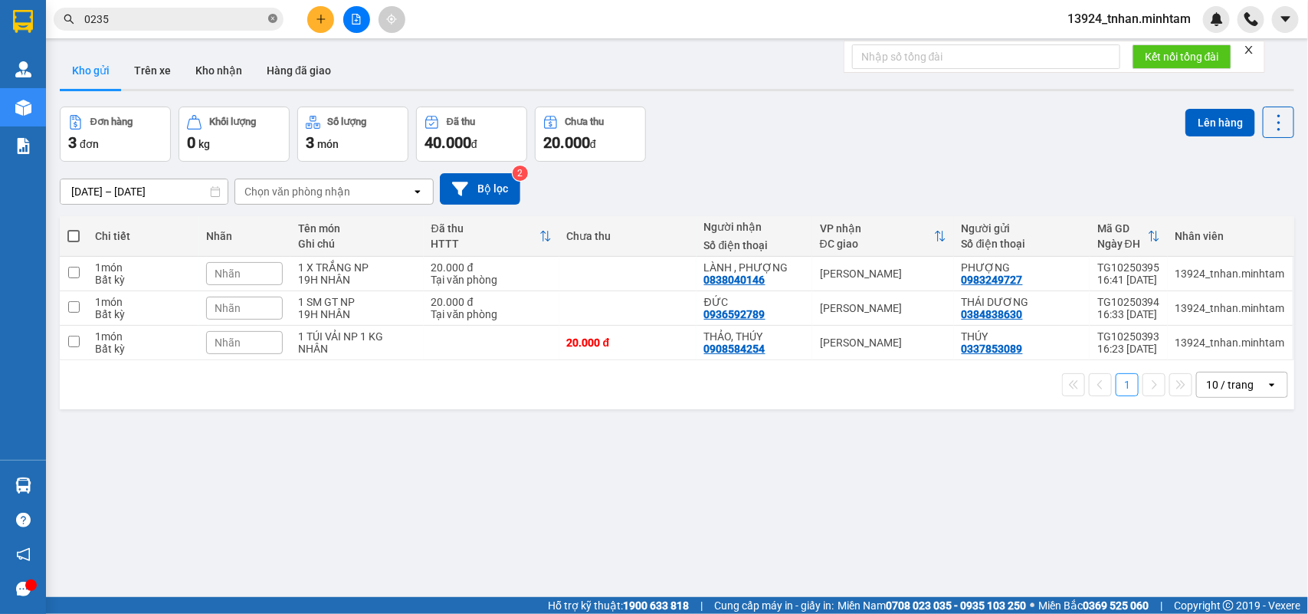
click at [277, 21] on icon "close-circle" at bounding box center [272, 18] width 9 height 9
click at [241, 21] on input "text" at bounding box center [174, 19] width 181 height 17
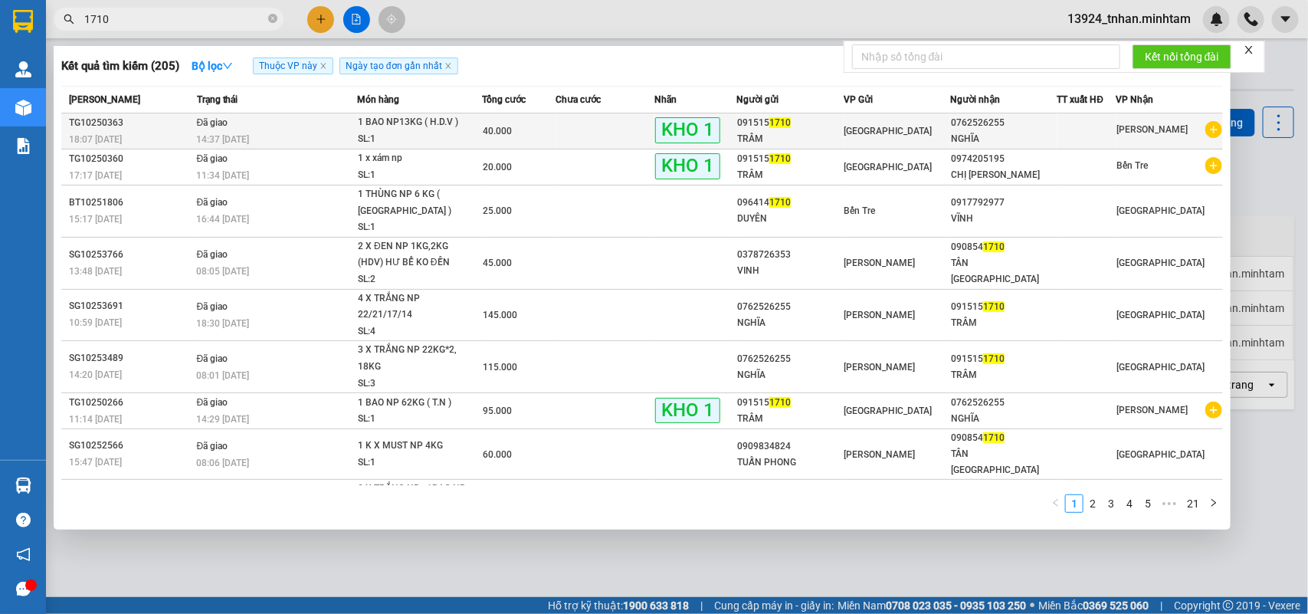
type input "1710"
click at [449, 134] on div "SL: 1" at bounding box center [415, 139] width 115 height 17
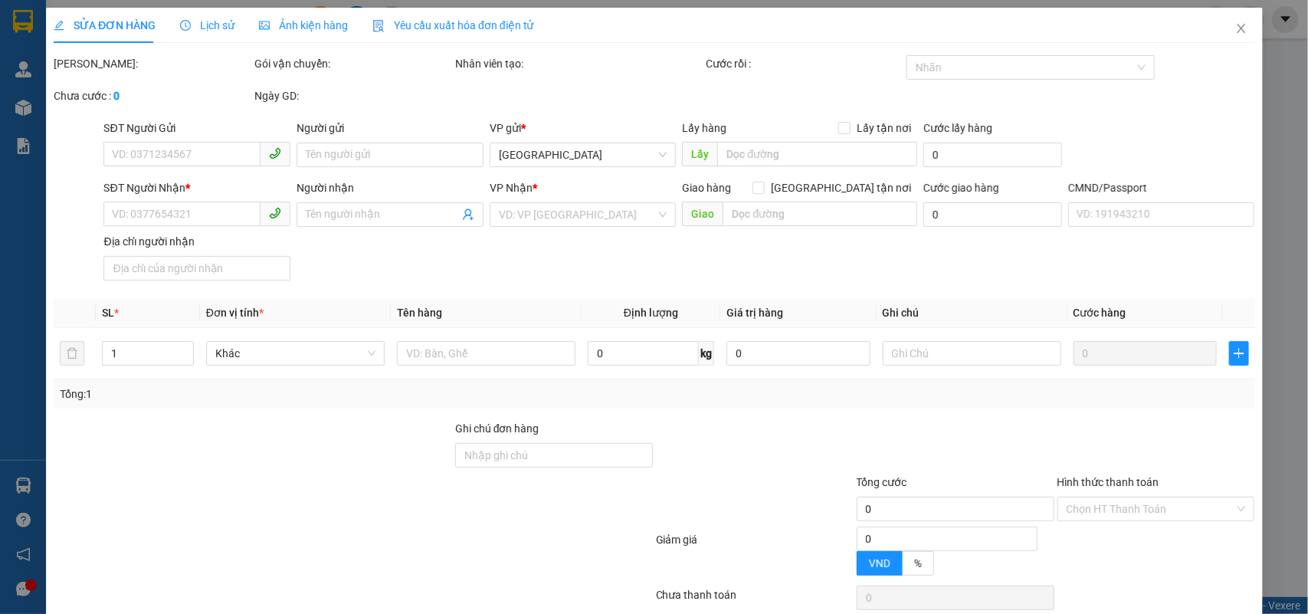
type input "0915151710"
type input "TRÂM"
type input "0762526255"
type input "NGHĨA"
type input "HCK"
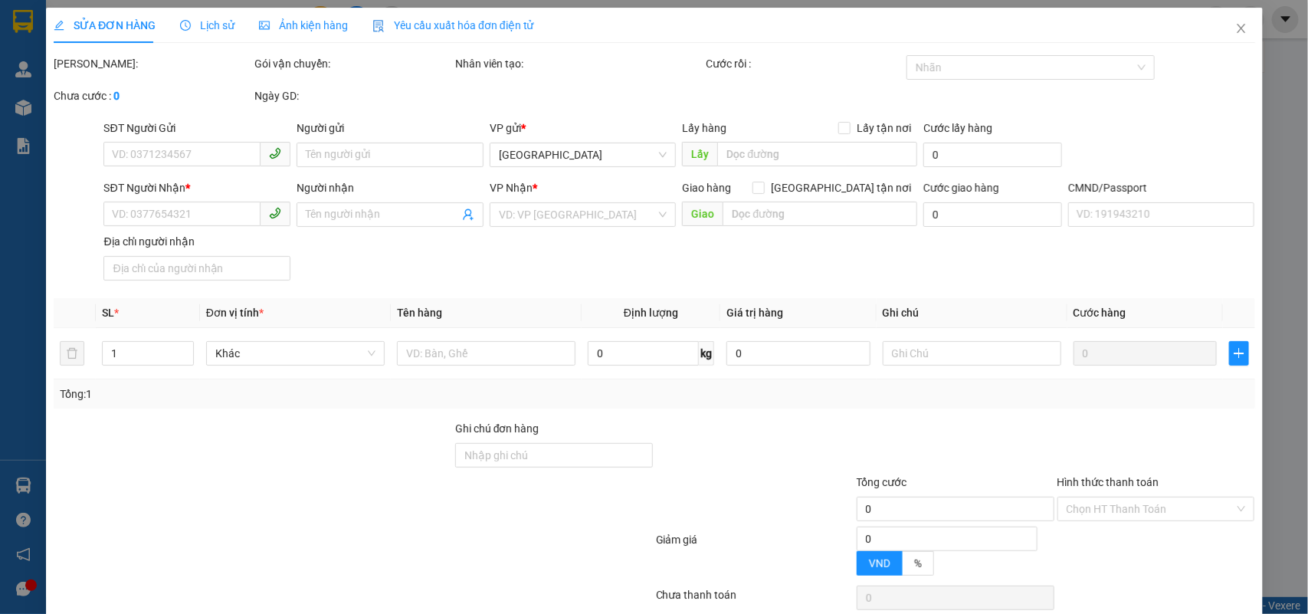
type input "40.000"
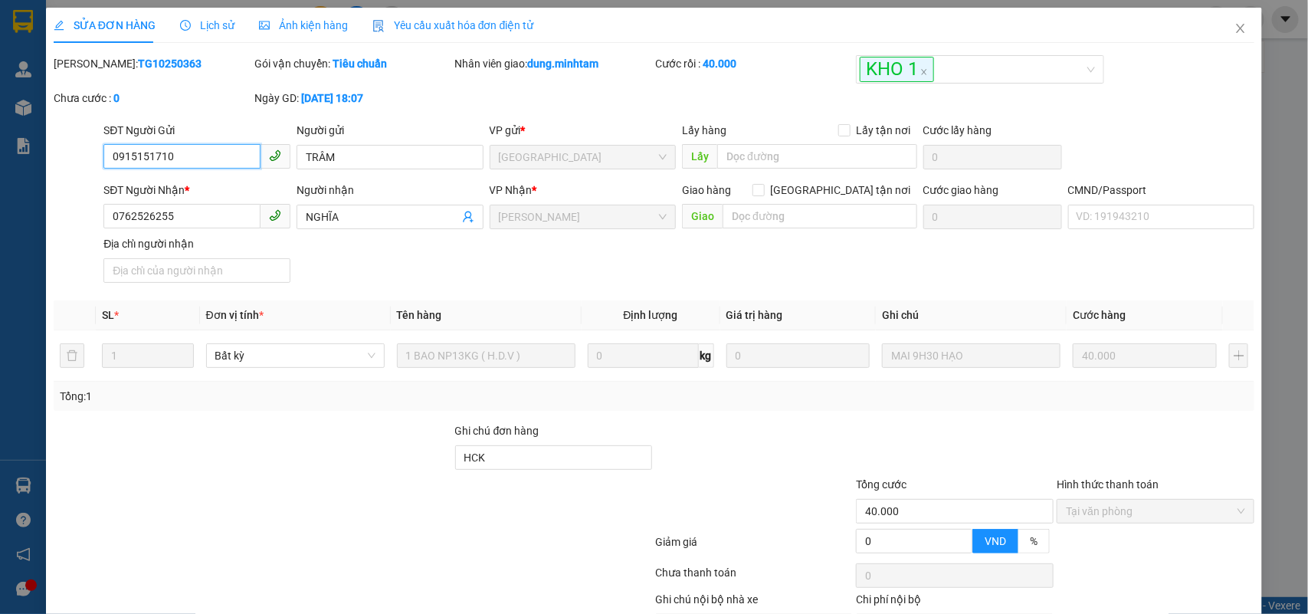
drag, startPoint x: 213, startPoint y: 156, endPoint x: 0, endPoint y: 157, distance: 213.1
click at [0, 157] on div "SỬA ĐƠN HÀNG Lịch sử Ảnh kiện hàng Yêu cầu xuất hóa đơn điện tử Total Paid Fee …" at bounding box center [654, 307] width 1308 height 614
click at [1233, 20] on span "Close" at bounding box center [1241, 29] width 43 height 43
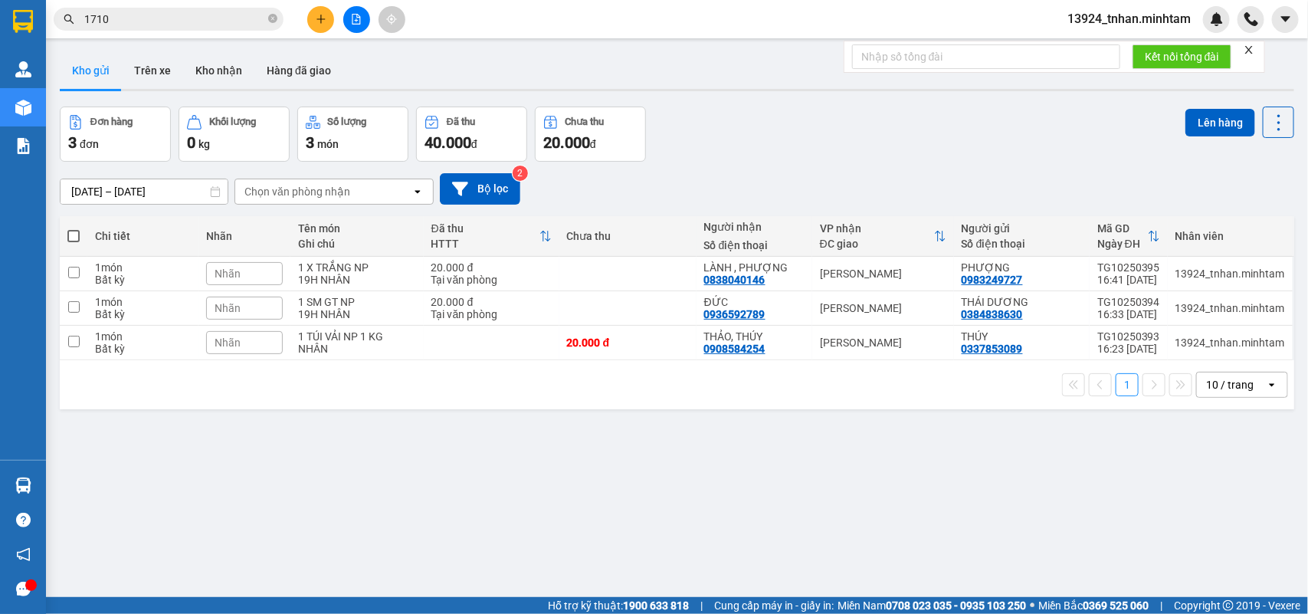
click at [320, 6] on button at bounding box center [320, 19] width 27 height 27
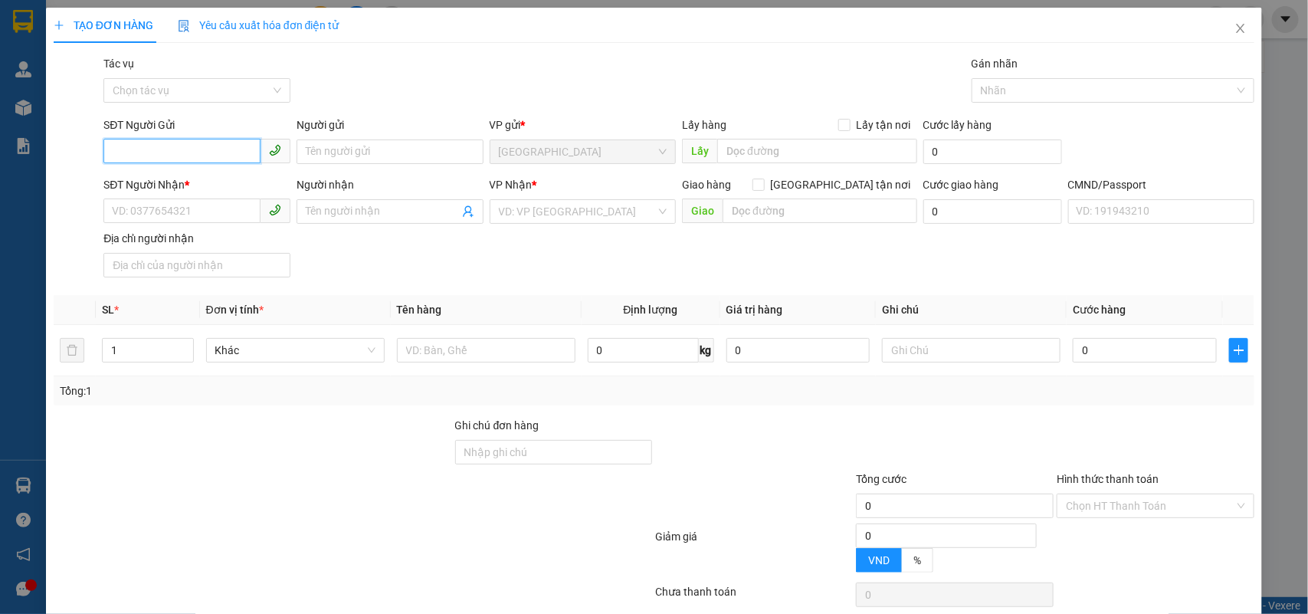
paste input "0915151710"
type input "0915151710"
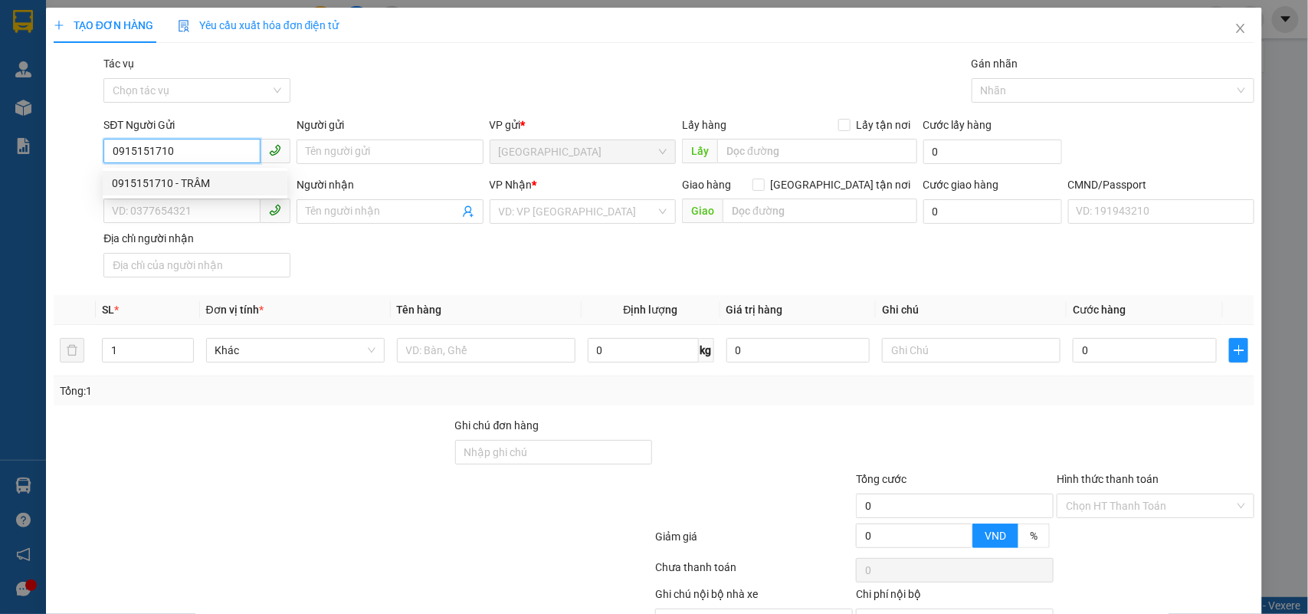
click at [215, 185] on div "0915151710 - TRÂM" at bounding box center [195, 183] width 166 height 17
type input "TRÂM"
type input "0762526255"
type input "NGHĨA"
type input "0915151710"
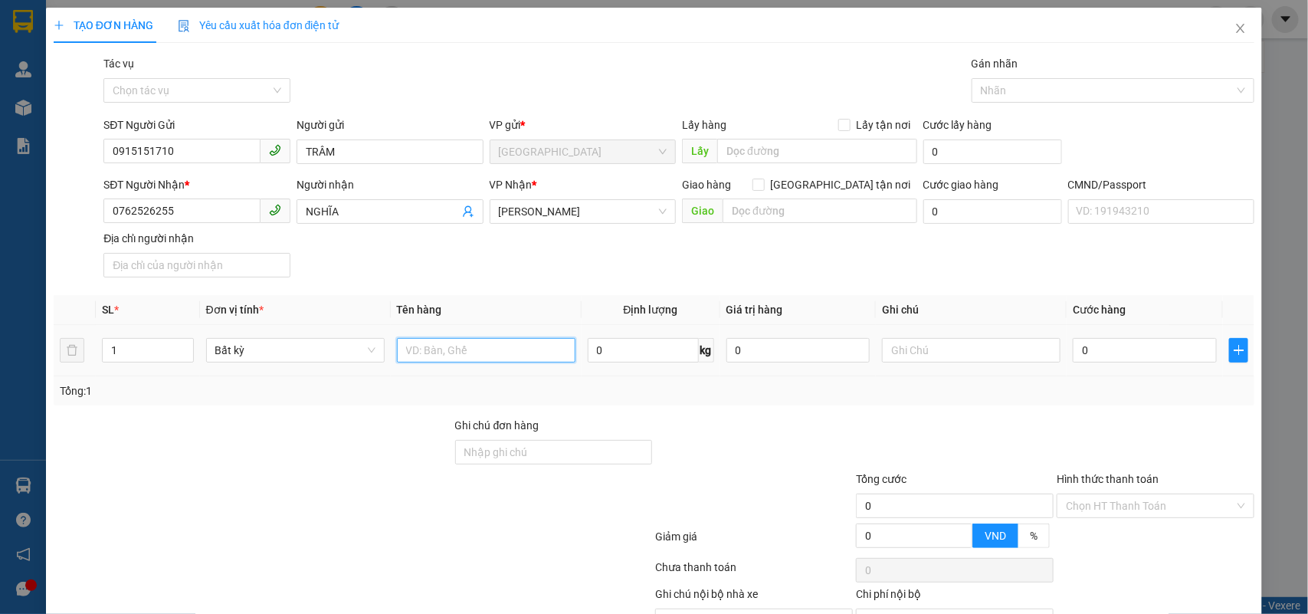
click at [506, 363] on input "text" at bounding box center [486, 350] width 179 height 25
type input "1 X TRẮNG 1 BAO 46, 13 KG NP"
type input "2"
click at [186, 342] on span "up" at bounding box center [185, 346] width 9 height 9
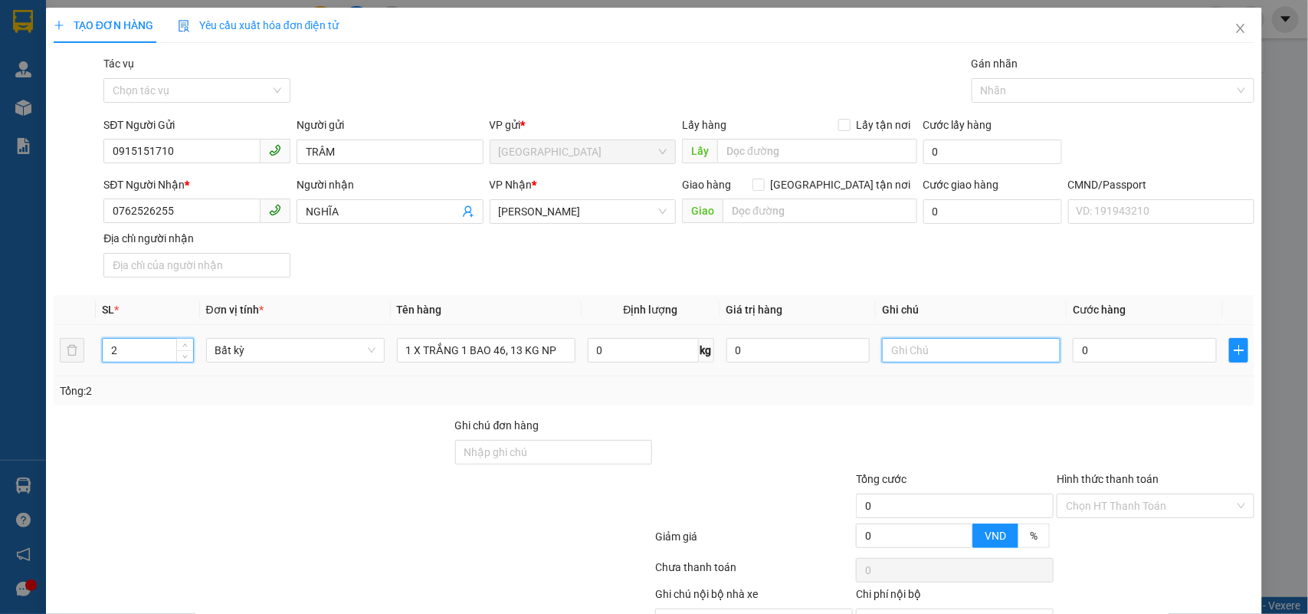
click at [906, 341] on input "text" at bounding box center [971, 350] width 179 height 25
type input "NHÂN"
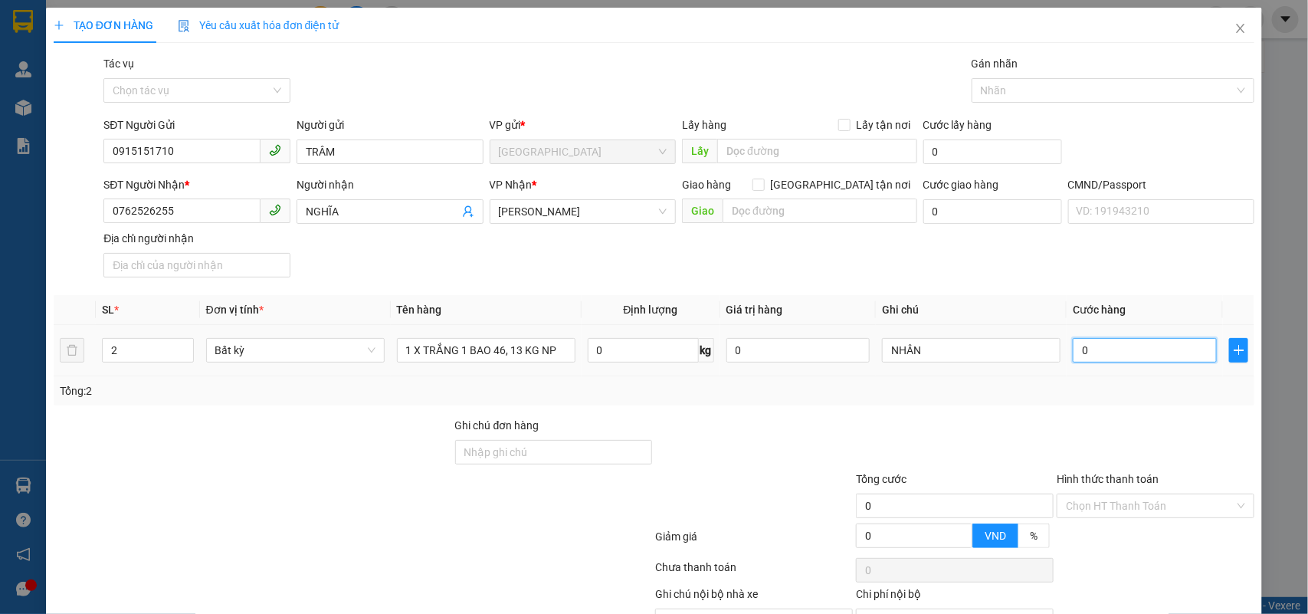
click at [1125, 355] on input "0" at bounding box center [1145, 350] width 144 height 25
type input "1"
type input "10"
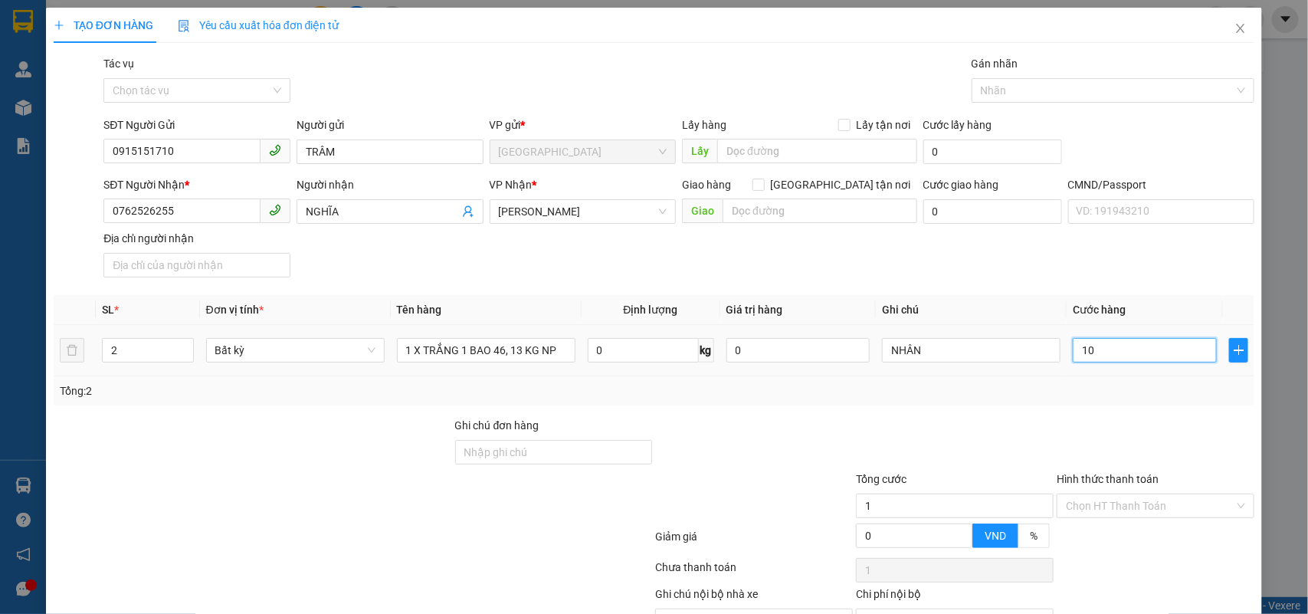
type input "10"
type input "100"
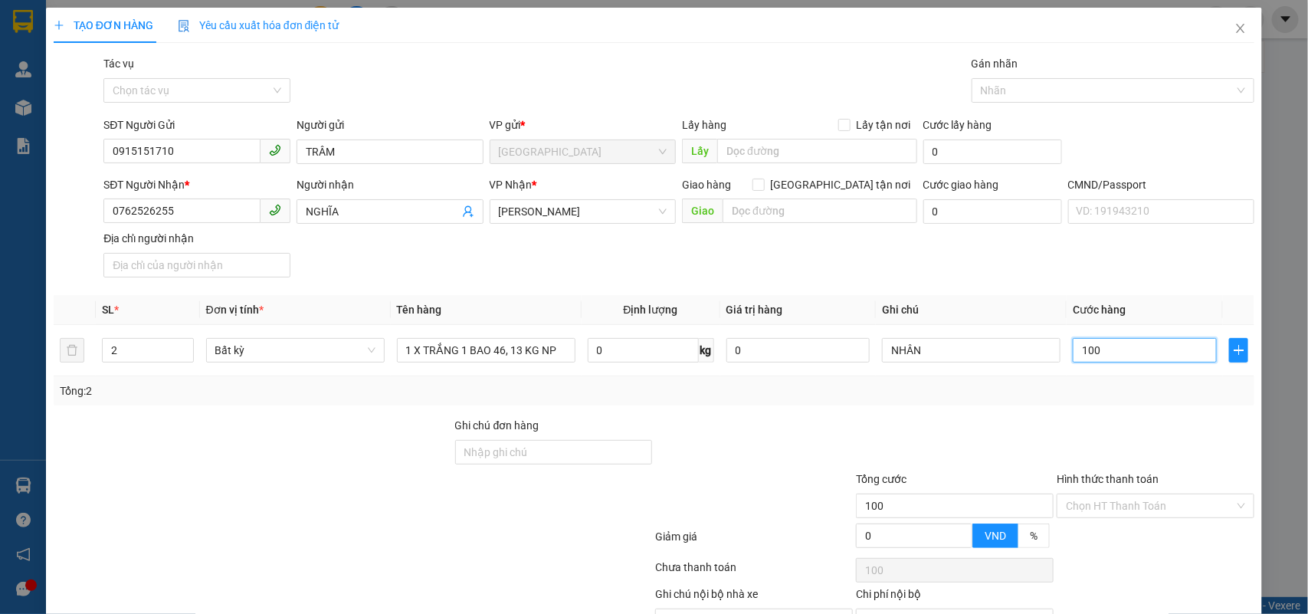
scroll to position [87, 0]
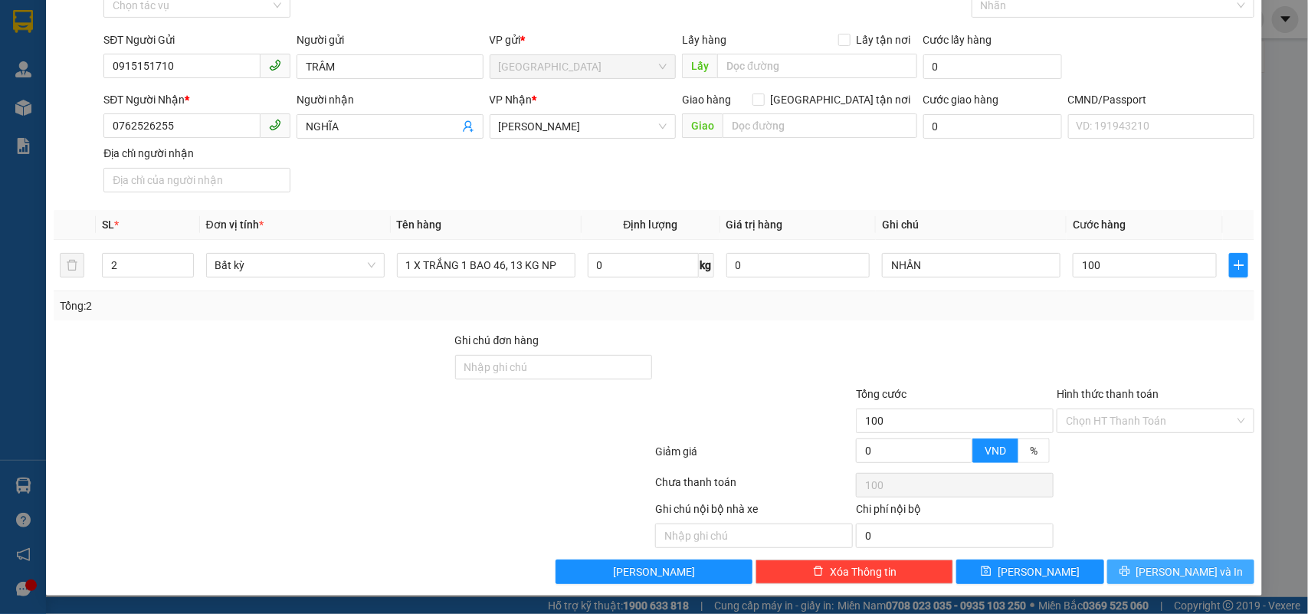
type input "100.000"
click at [1162, 571] on span "[PERSON_NAME] và In" at bounding box center [1190, 571] width 107 height 17
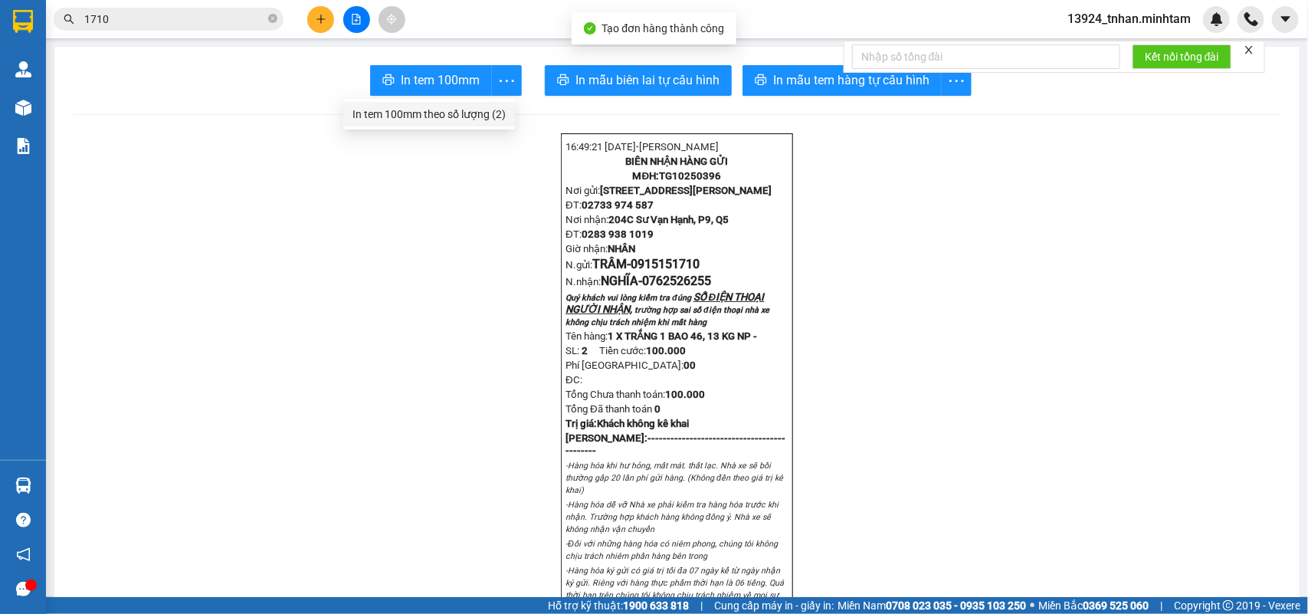
click at [479, 106] on div "In tem 100mm theo số lượng (2)" at bounding box center [429, 114] width 153 height 17
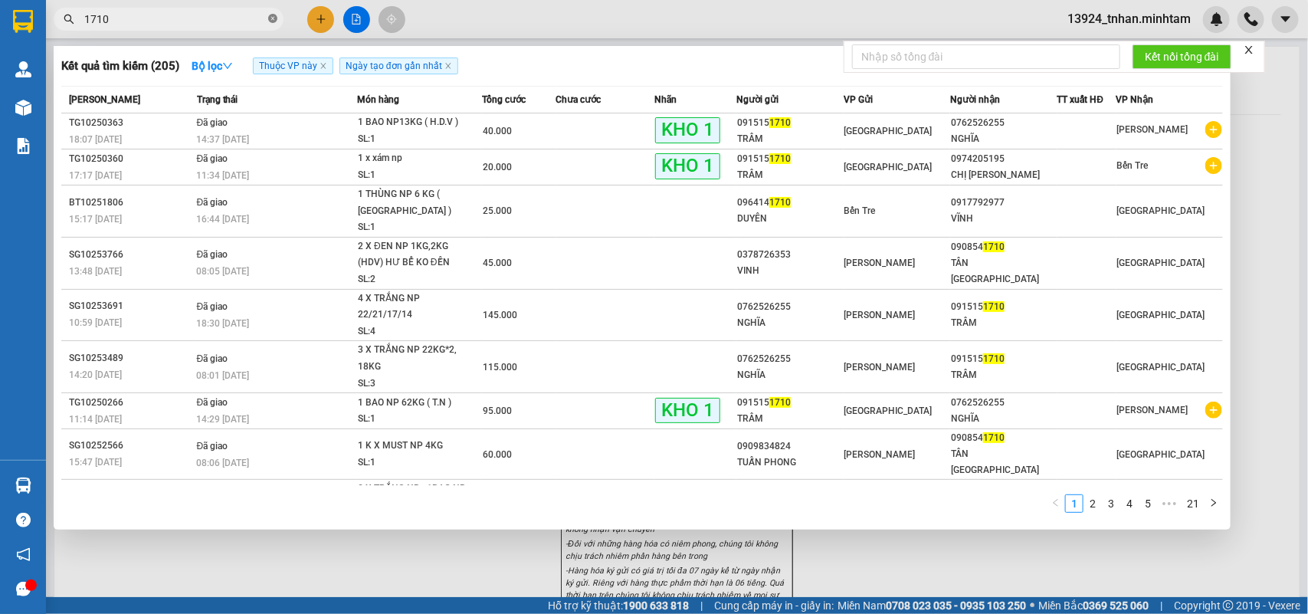
click at [271, 18] on icon "close-circle" at bounding box center [272, 18] width 9 height 9
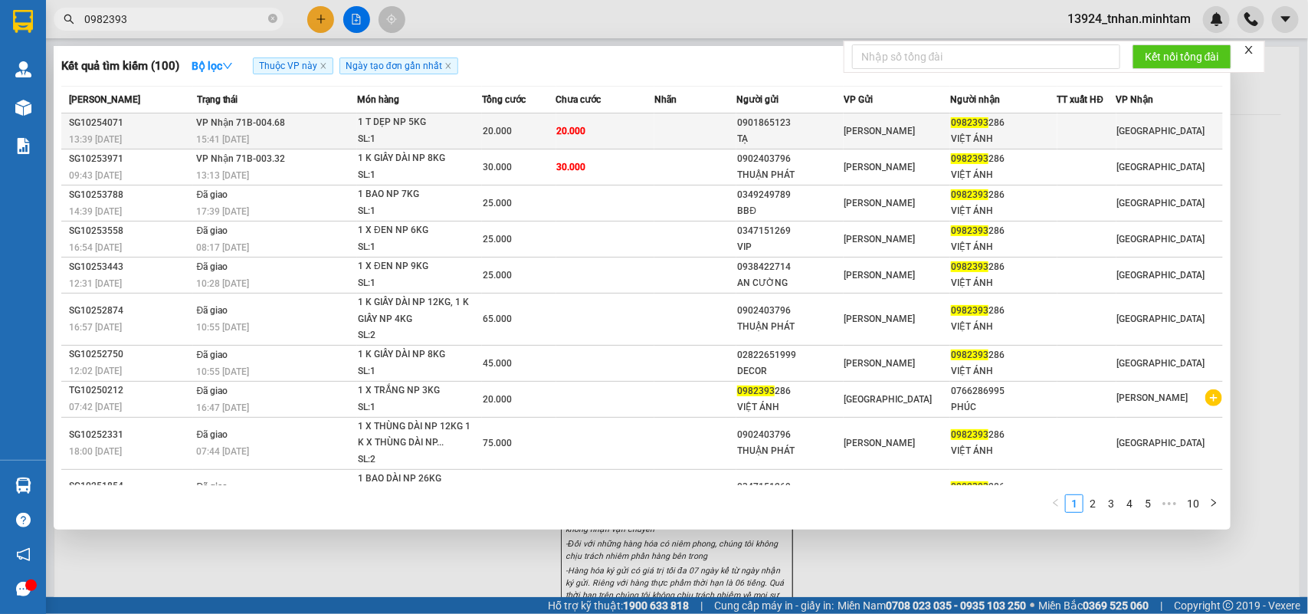
type input "0982393"
click at [703, 116] on td at bounding box center [696, 131] width 82 height 36
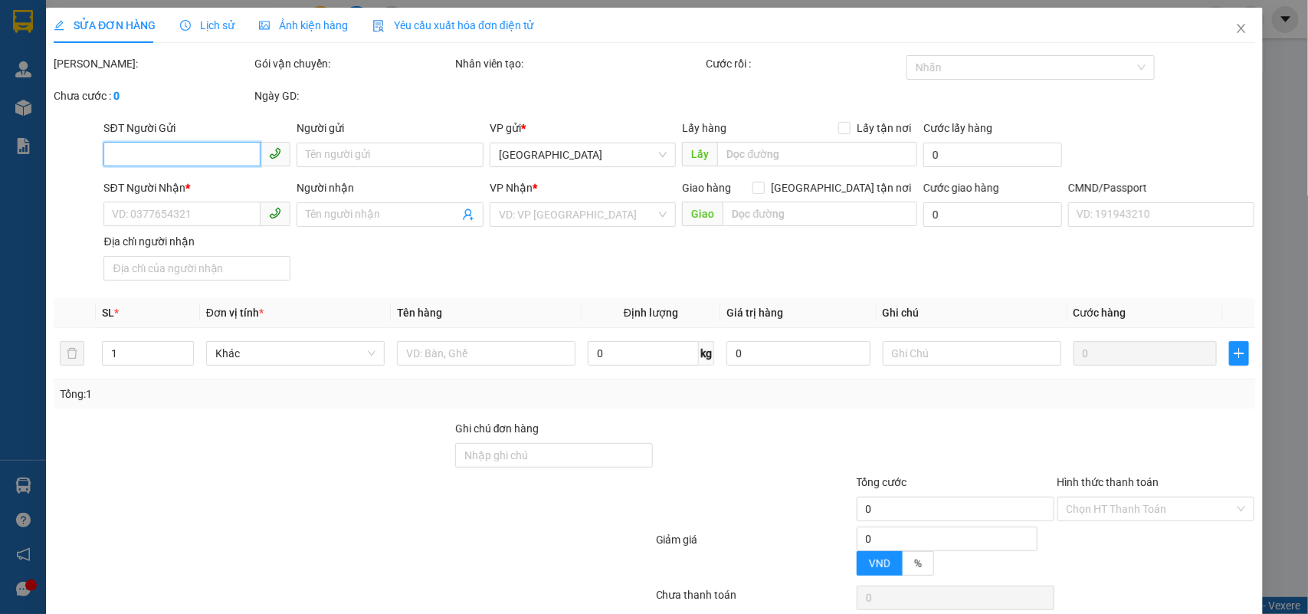
type input "0901865123"
type input "TẠ"
type input "0982393286"
type input "VIỆT ÁNH"
type input "20.000"
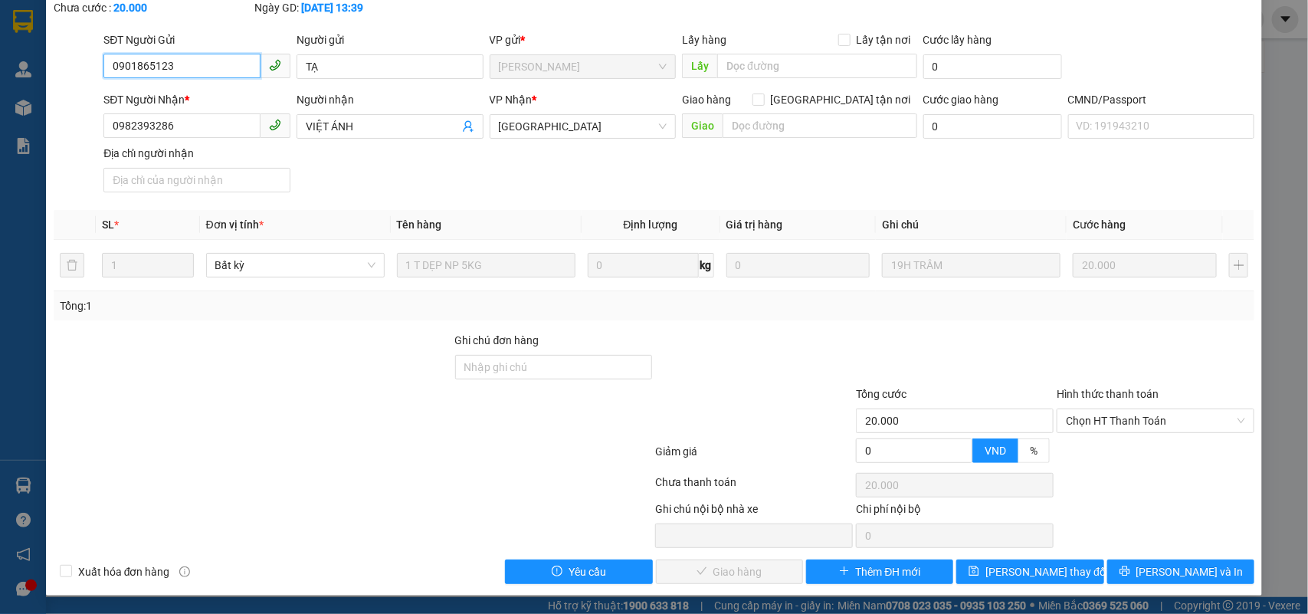
scroll to position [90, 0]
click at [1070, 392] on label "Hình thức thanh toán" at bounding box center [1108, 394] width 102 height 12
click at [1070, 409] on input "Hình thức thanh toán" at bounding box center [1150, 420] width 169 height 23
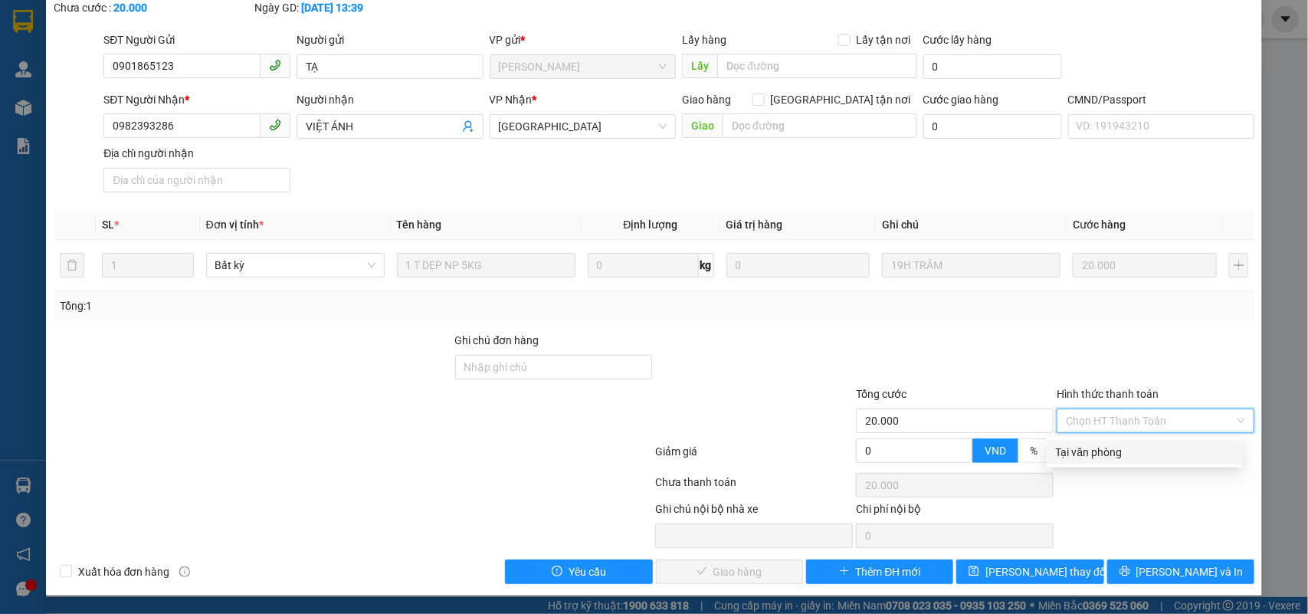
click at [1077, 447] on div "Tại văn phòng" at bounding box center [1144, 452] width 177 height 17
type input "0"
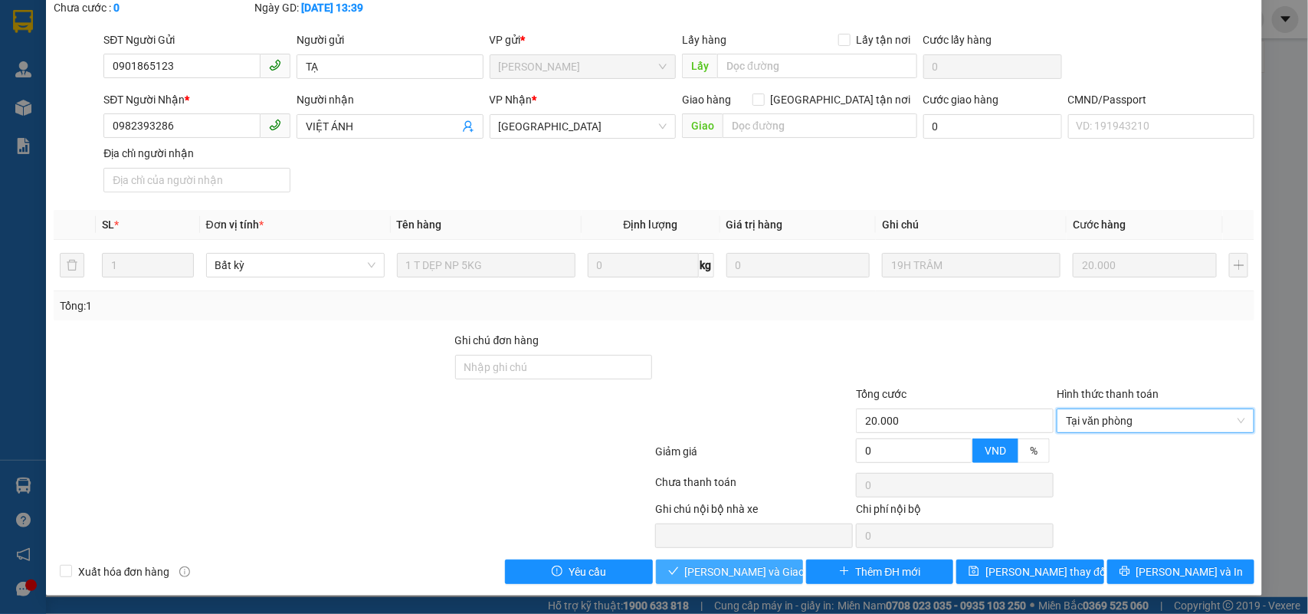
click at [740, 579] on span "[PERSON_NAME] và Giao hàng" at bounding box center [758, 571] width 147 height 17
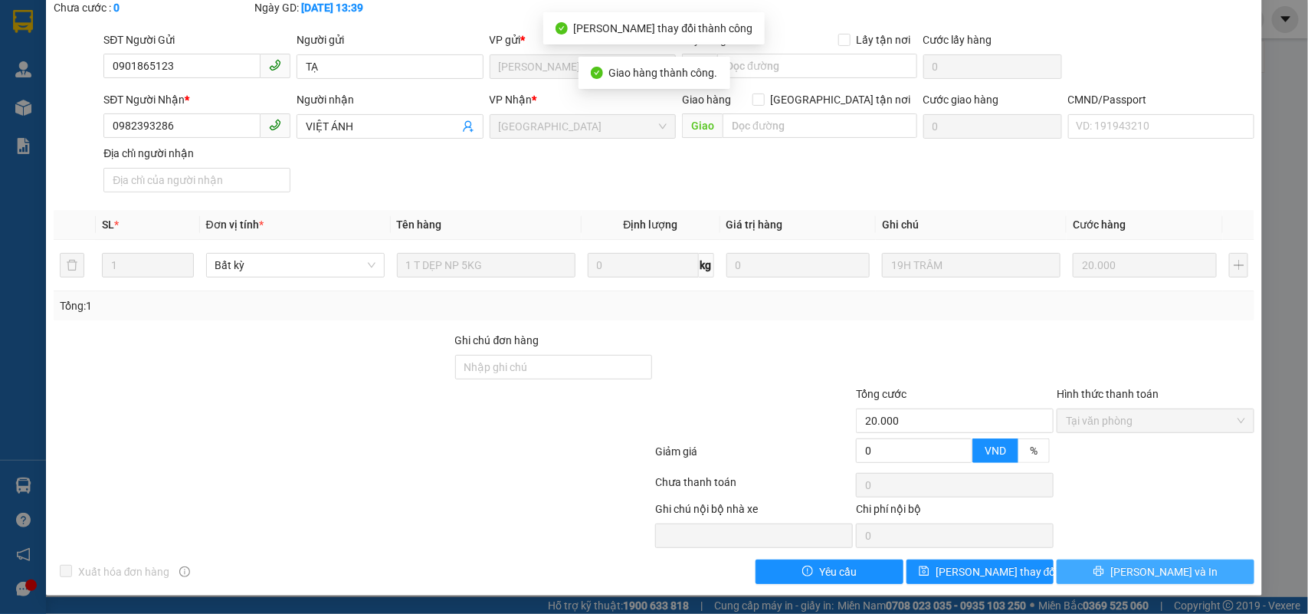
click at [1102, 575] on button "[PERSON_NAME] và In" at bounding box center [1156, 572] width 198 height 25
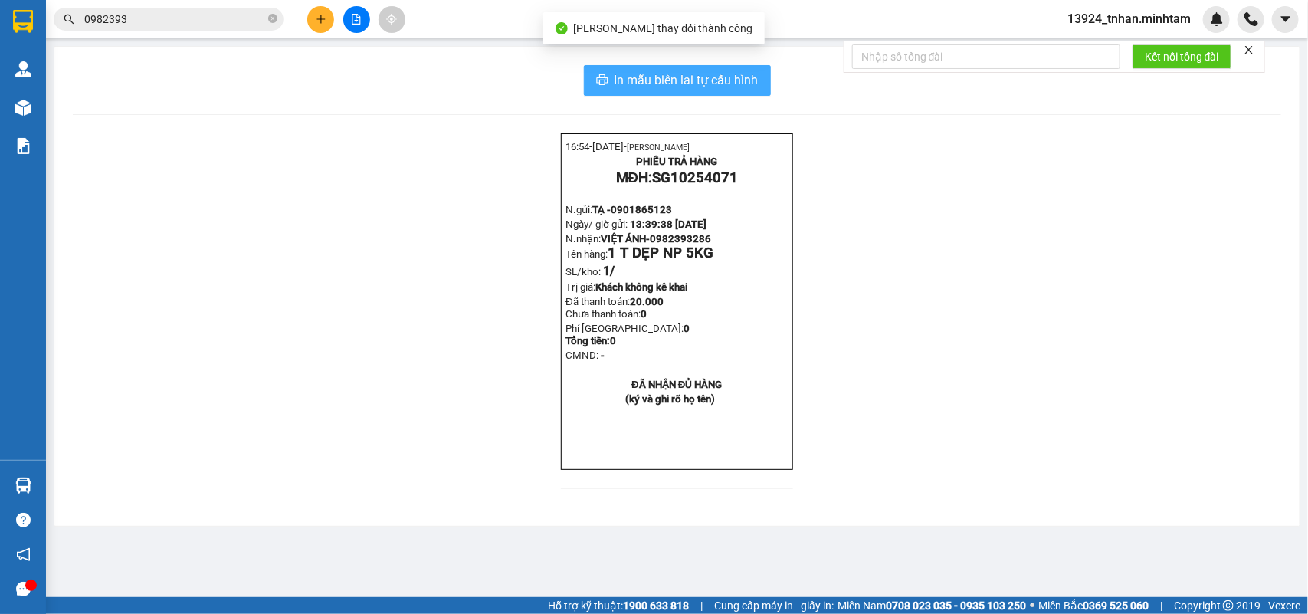
click at [652, 82] on span "In mẫu biên lai tự cấu hình" at bounding box center [687, 80] width 144 height 19
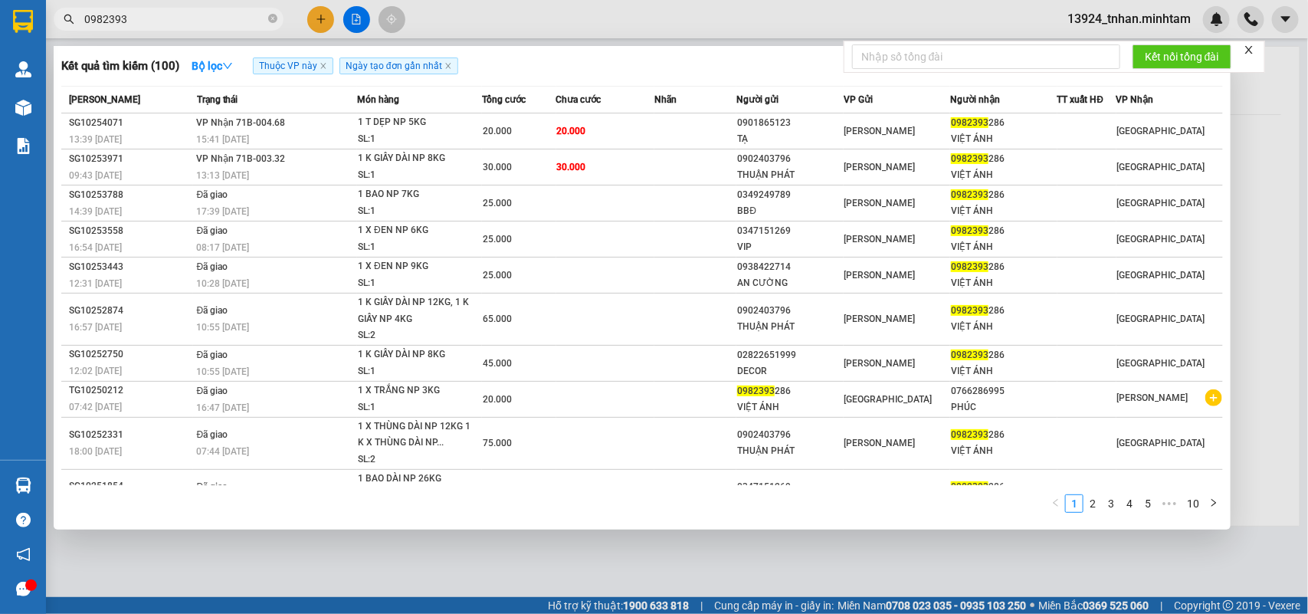
click at [194, 20] on input "0982393" at bounding box center [174, 19] width 181 height 17
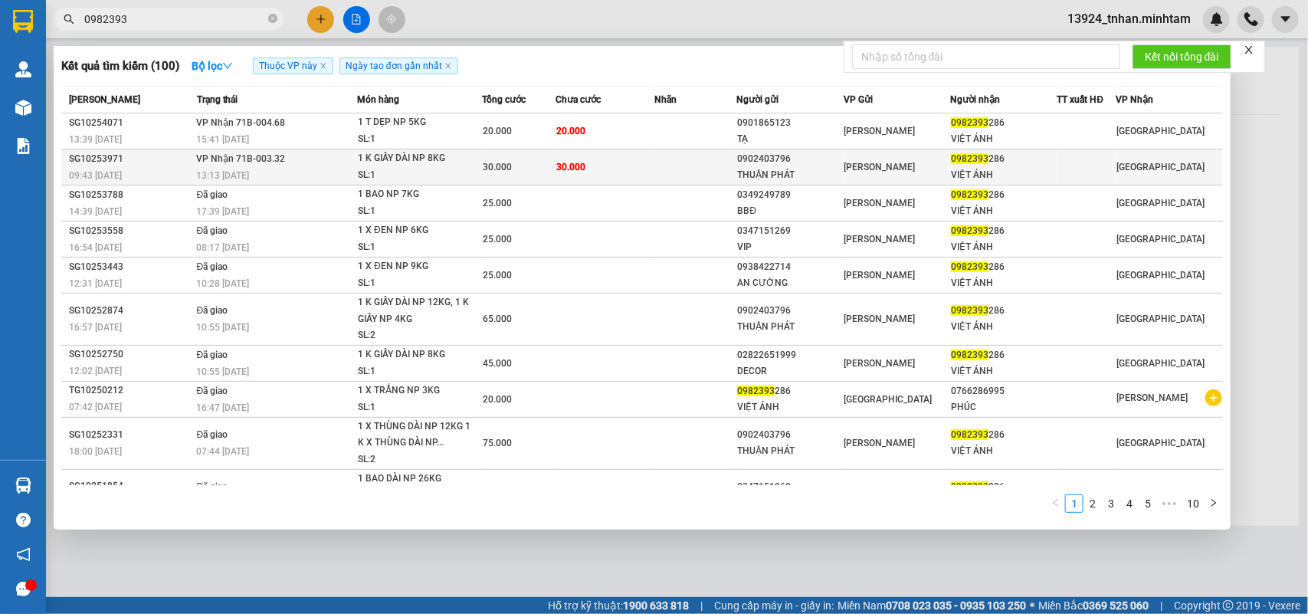
click at [684, 169] on td at bounding box center [696, 167] width 82 height 36
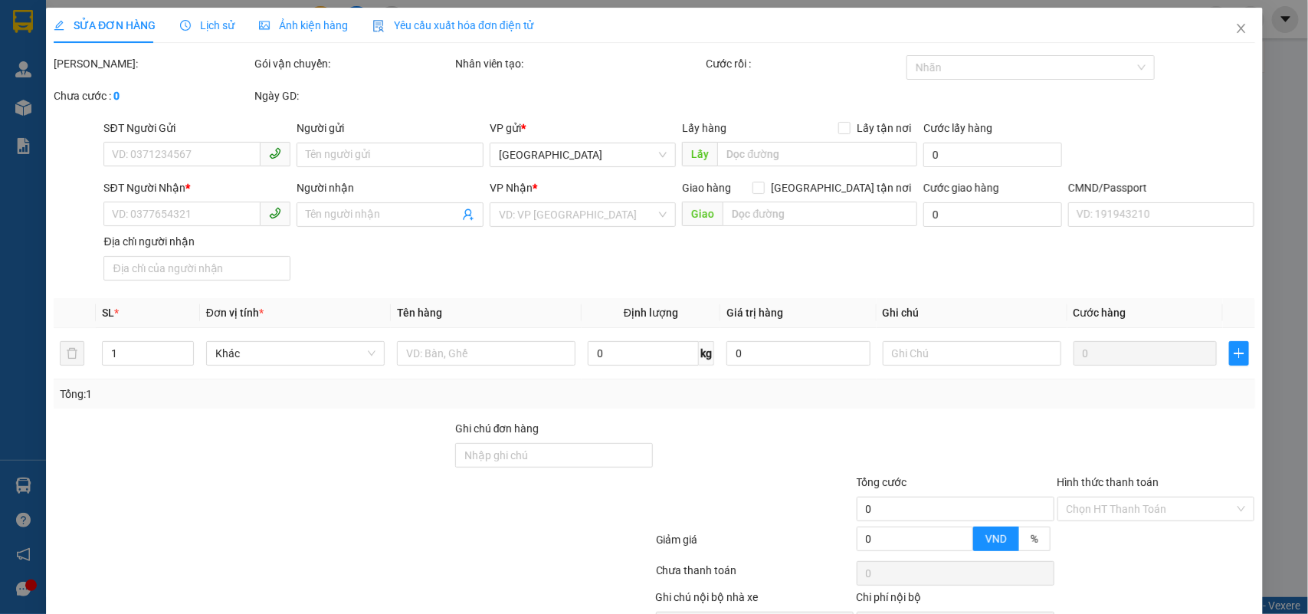
type input "0902403796"
type input "THUẬN PHÁT"
type input "0982393286"
type input "VIỆT ÁNH"
type input "30.000"
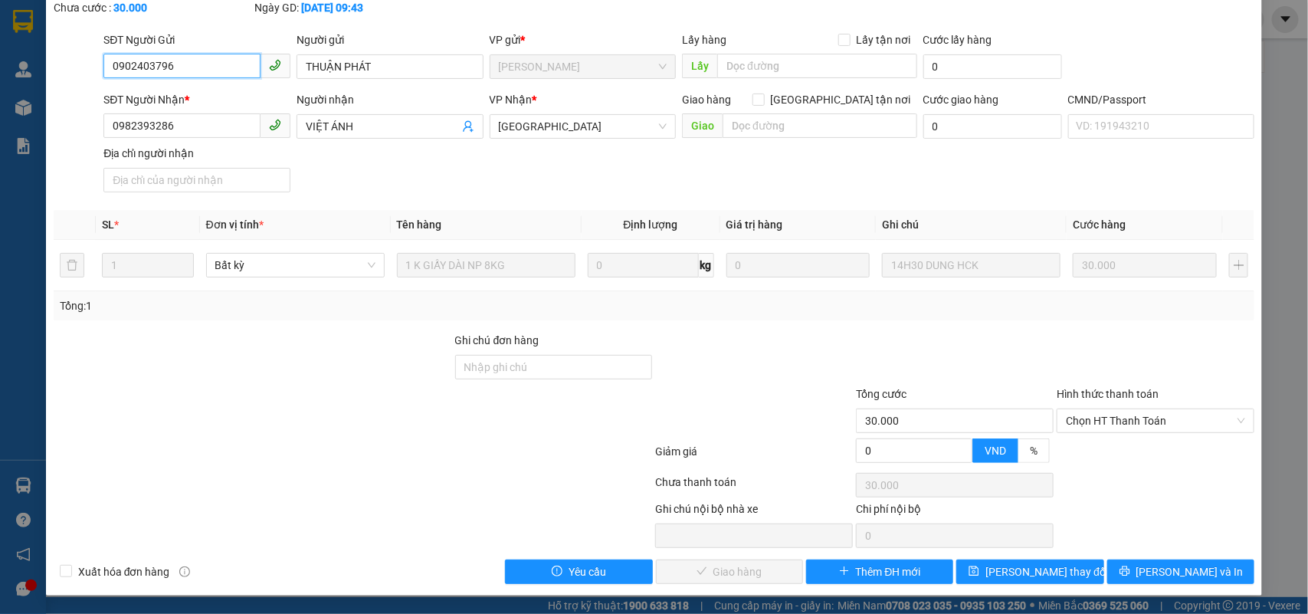
scroll to position [90, 0]
click at [1121, 423] on span "Chọn HT Thanh Toán" at bounding box center [1155, 420] width 179 height 23
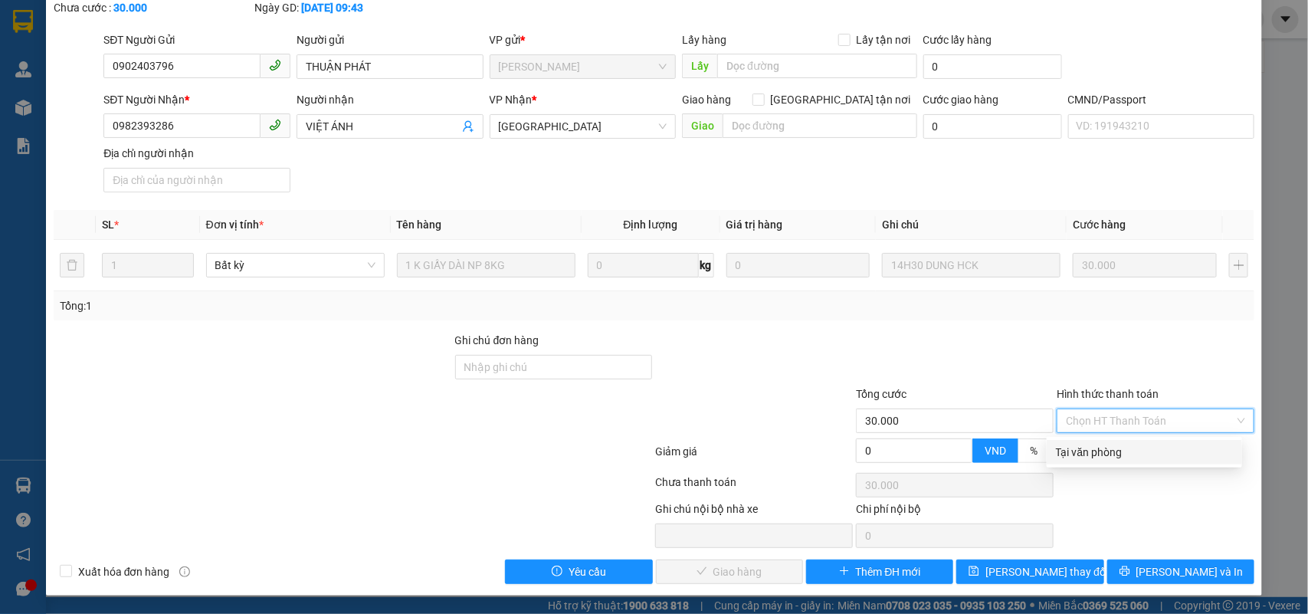
drag, startPoint x: 1093, startPoint y: 447, endPoint x: 765, endPoint y: 546, distance: 342.6
click at [1090, 449] on div "Tại văn phòng" at bounding box center [1144, 452] width 177 height 17
type input "0"
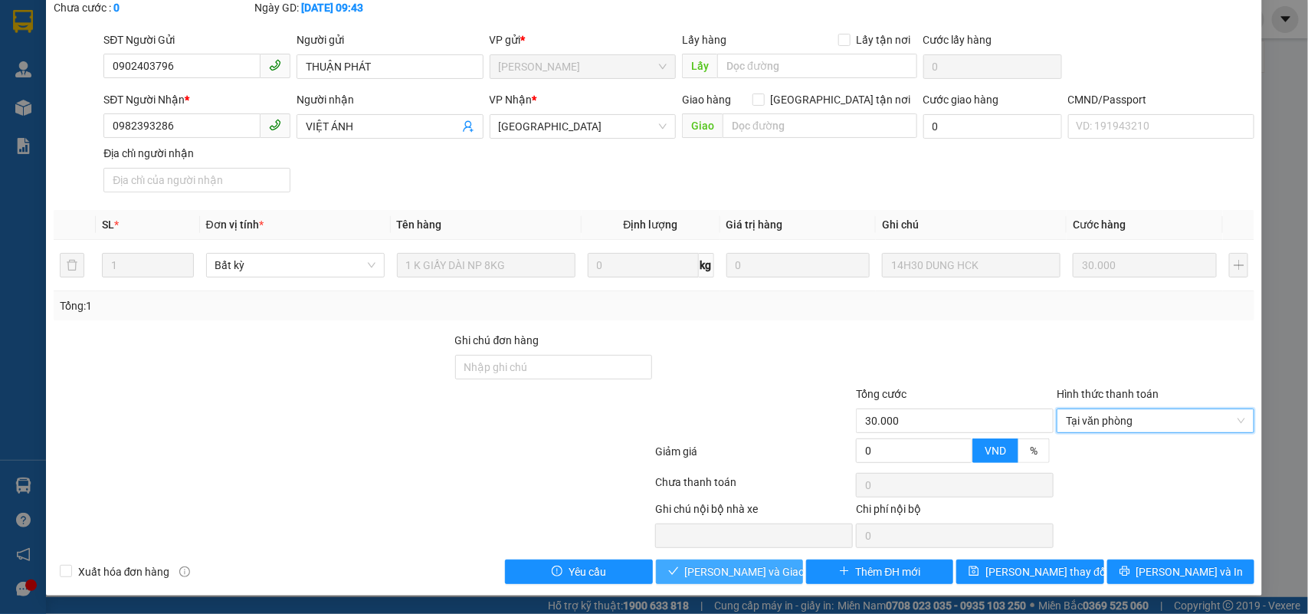
click at [742, 569] on span "[PERSON_NAME] và Giao hàng" at bounding box center [758, 571] width 147 height 17
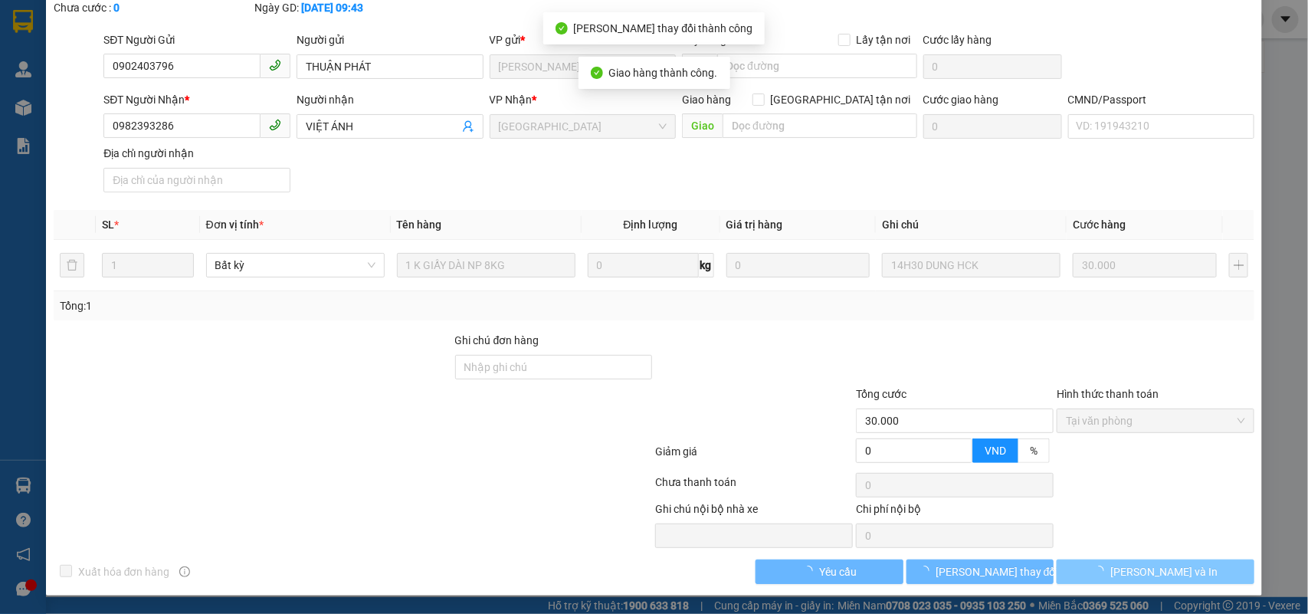
click at [1190, 570] on button "[PERSON_NAME] và In" at bounding box center [1156, 572] width 198 height 25
click at [1187, 571] on button "[PERSON_NAME] và In" at bounding box center [1156, 572] width 198 height 25
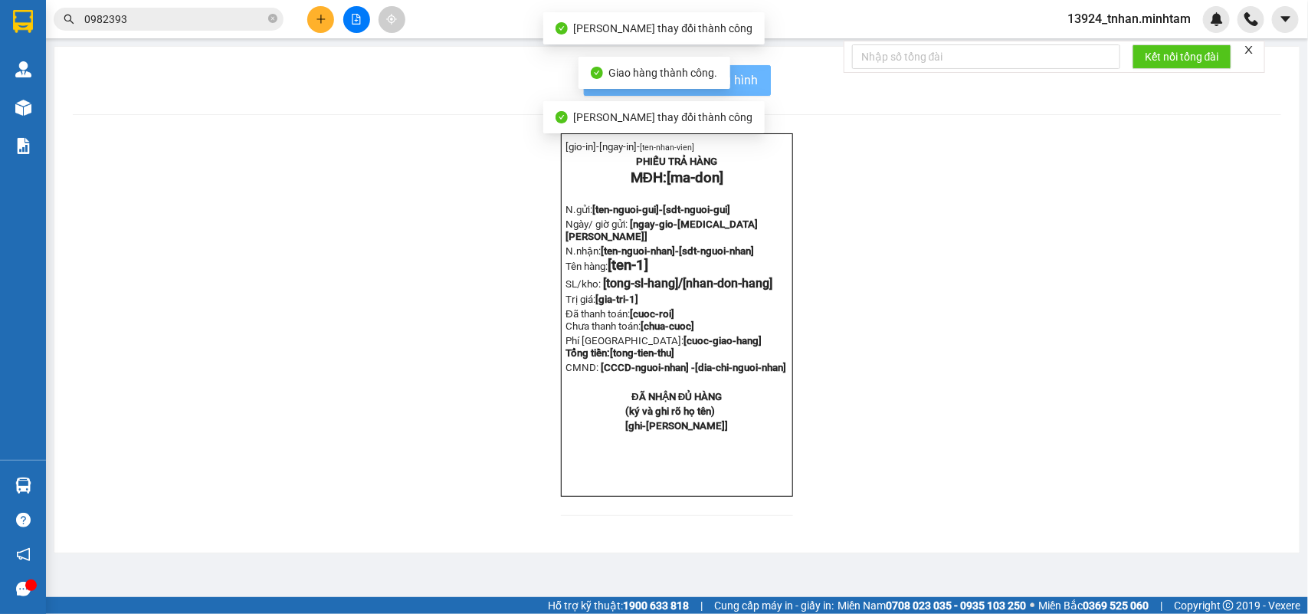
click at [1187, 534] on div "[gio-in]- [ngay-in]- [ten-nhan-vien] PHIẾU TRẢ HÀNG MĐH: [ma-don] N.gửi: [ten-n…" at bounding box center [677, 333] width 1209 height 401
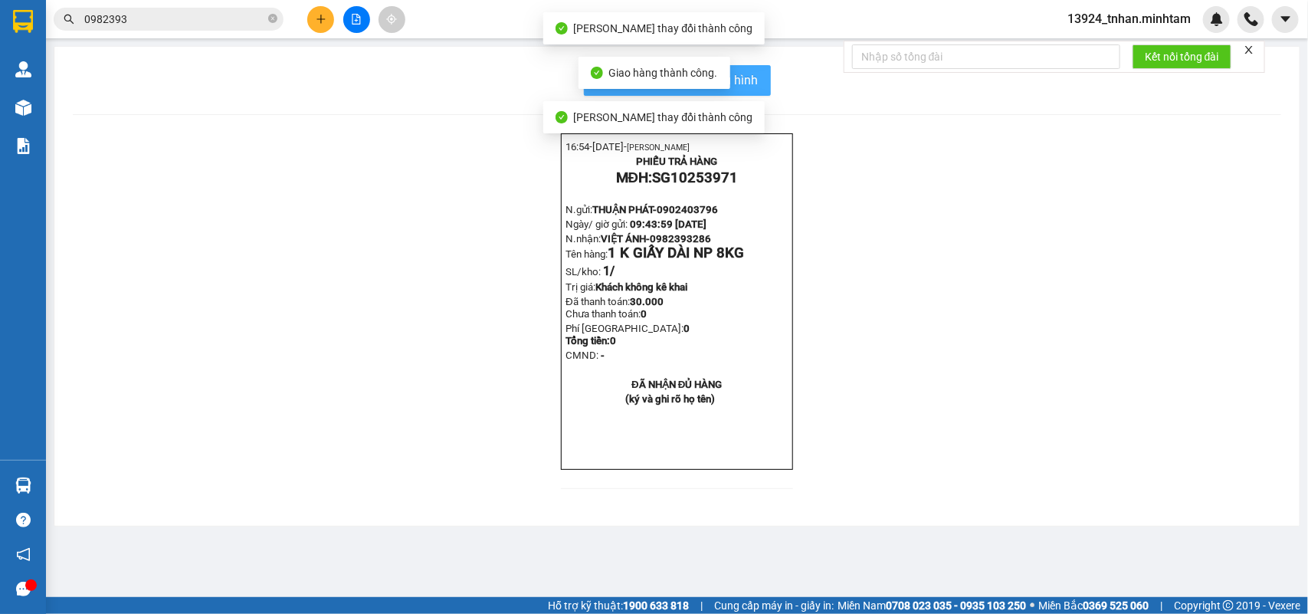
click at [745, 89] on span "In mẫu biên lai tự cấu hình" at bounding box center [687, 80] width 144 height 19
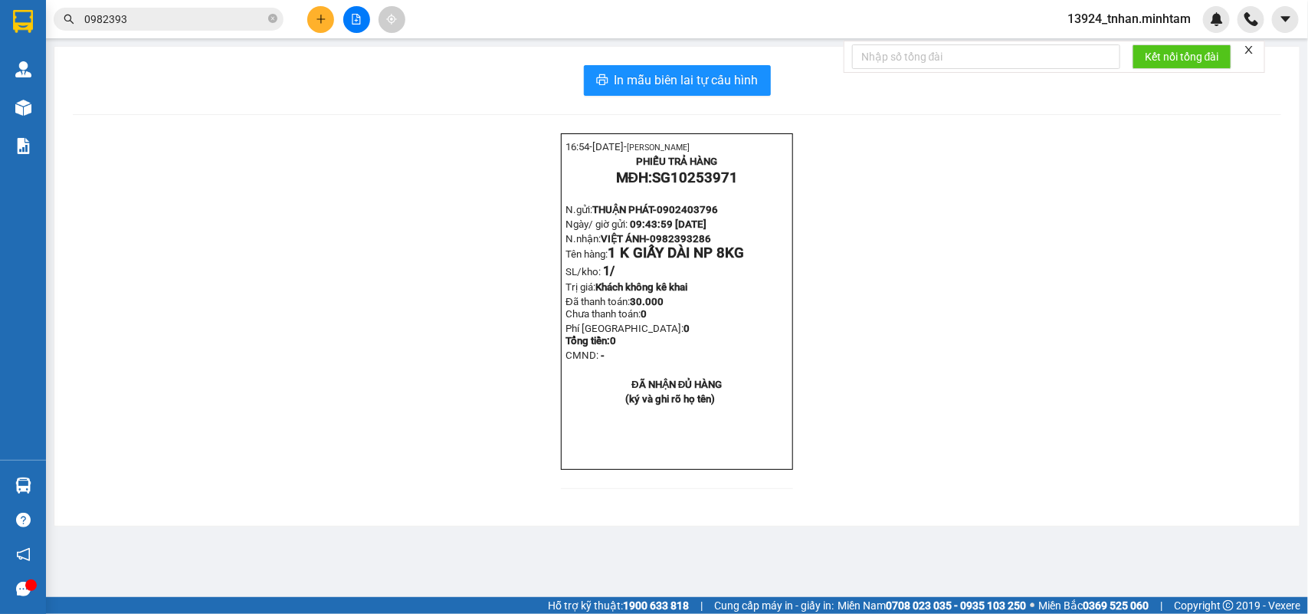
click at [419, 295] on div "16:54- [DATE]- [PERSON_NAME] PHIẾU TRẢ HÀNG MĐH: SG10253971 N.gửi: THUẬN PHÁT- …" at bounding box center [677, 320] width 1209 height 374
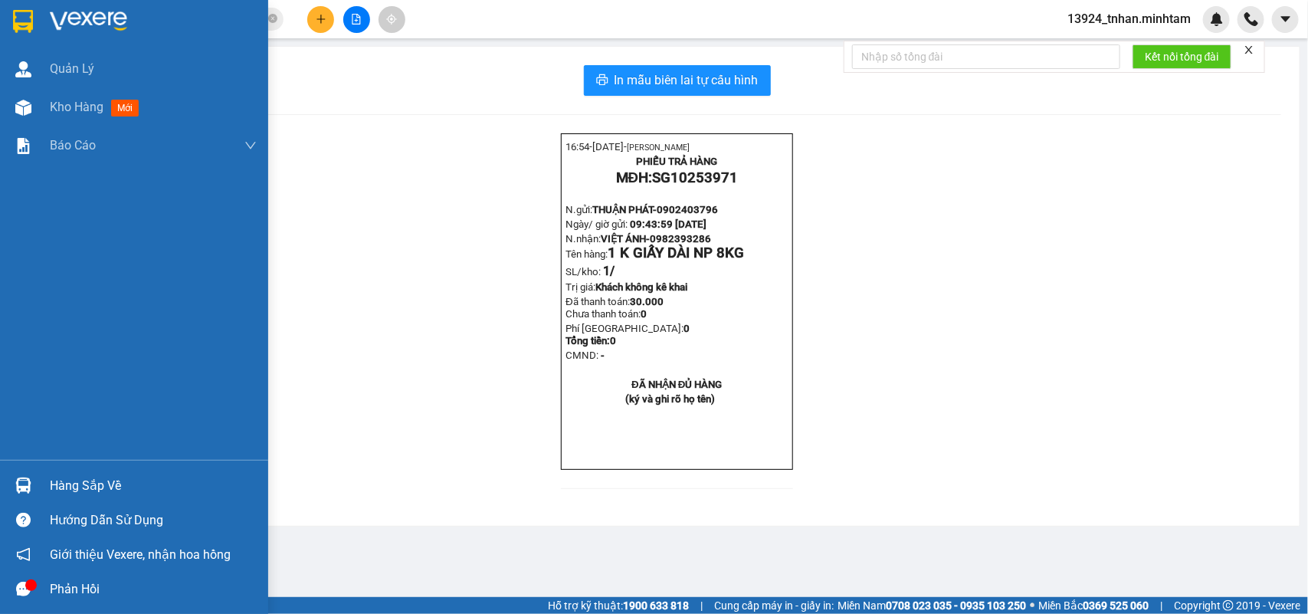
click at [44, 477] on div "Hàng sắp về" at bounding box center [134, 485] width 268 height 34
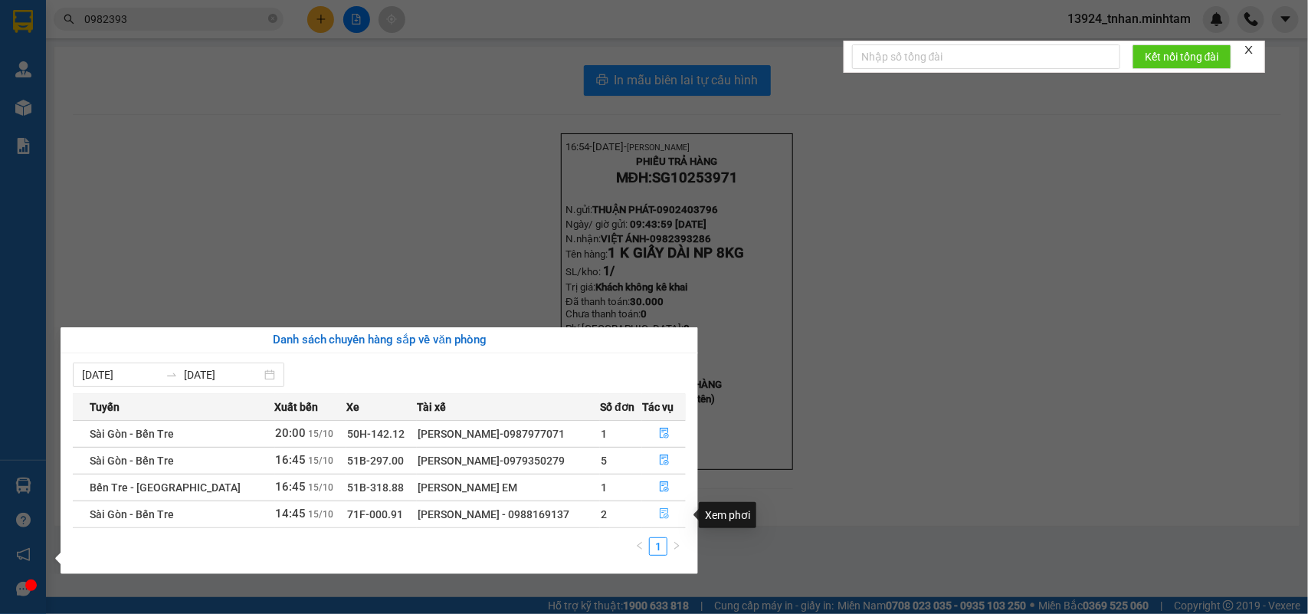
click at [675, 526] on button "button" at bounding box center [664, 514] width 42 height 25
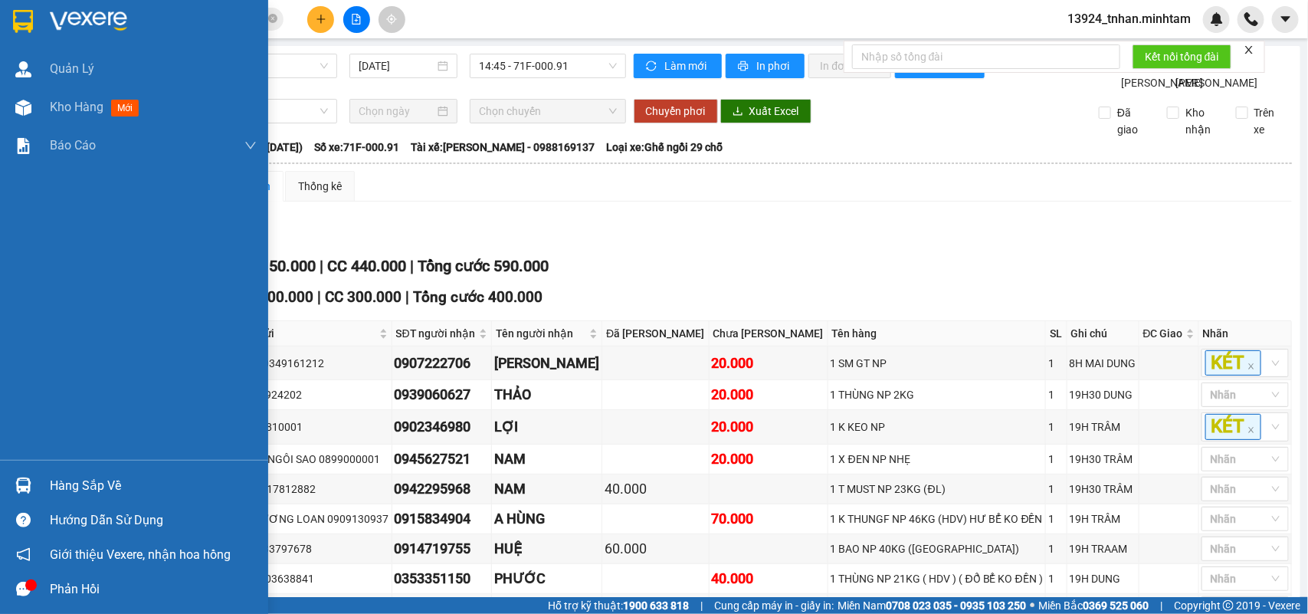
click at [32, 483] on div at bounding box center [23, 485] width 27 height 27
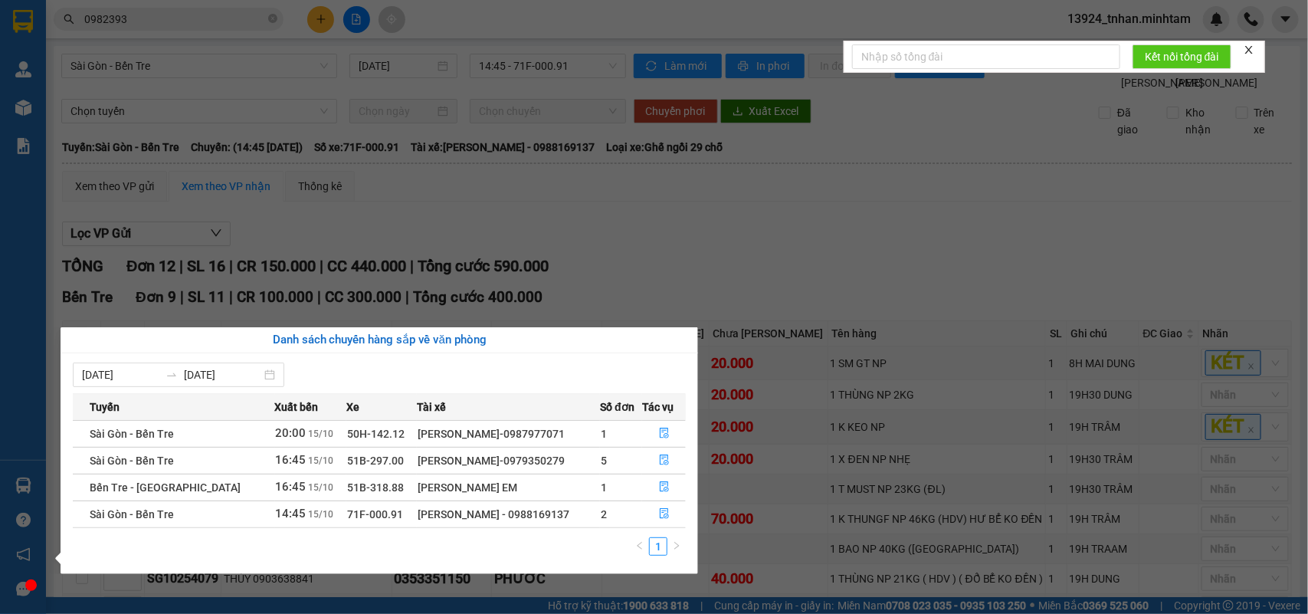
click at [711, 308] on section "Kết quả tìm kiếm ( 100 ) Bộ lọc Thuộc VP này Ngày tạo đơn gần nhất Mã ĐH Trạng …" at bounding box center [654, 307] width 1308 height 614
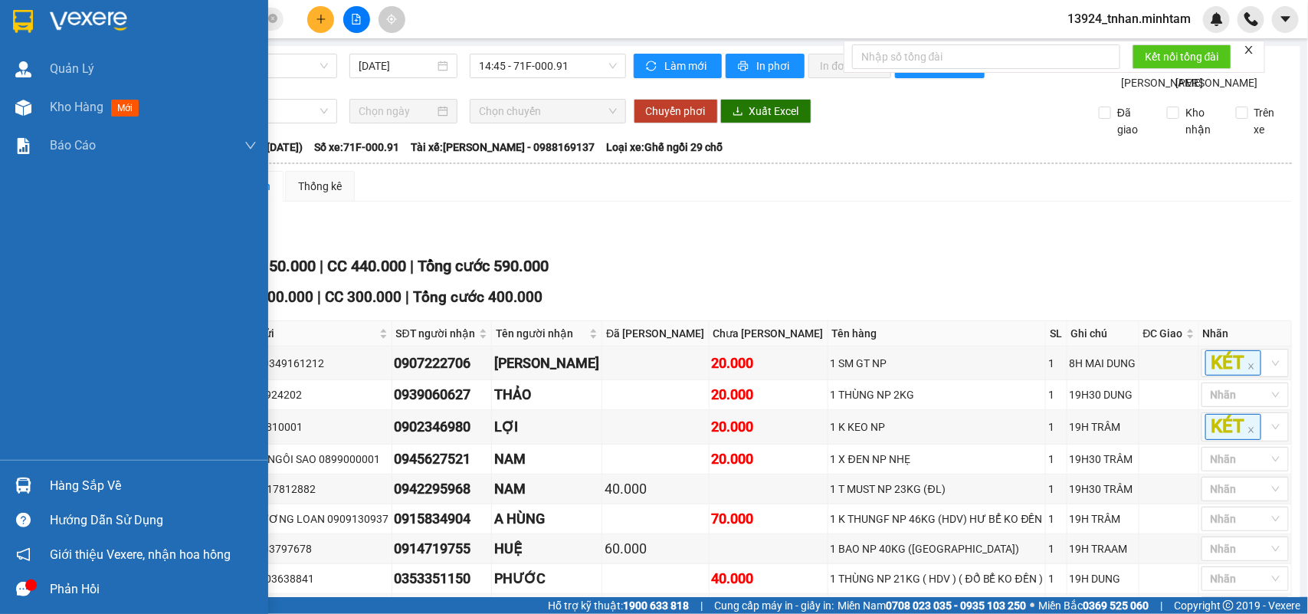
click at [20, 488] on img at bounding box center [23, 486] width 16 height 16
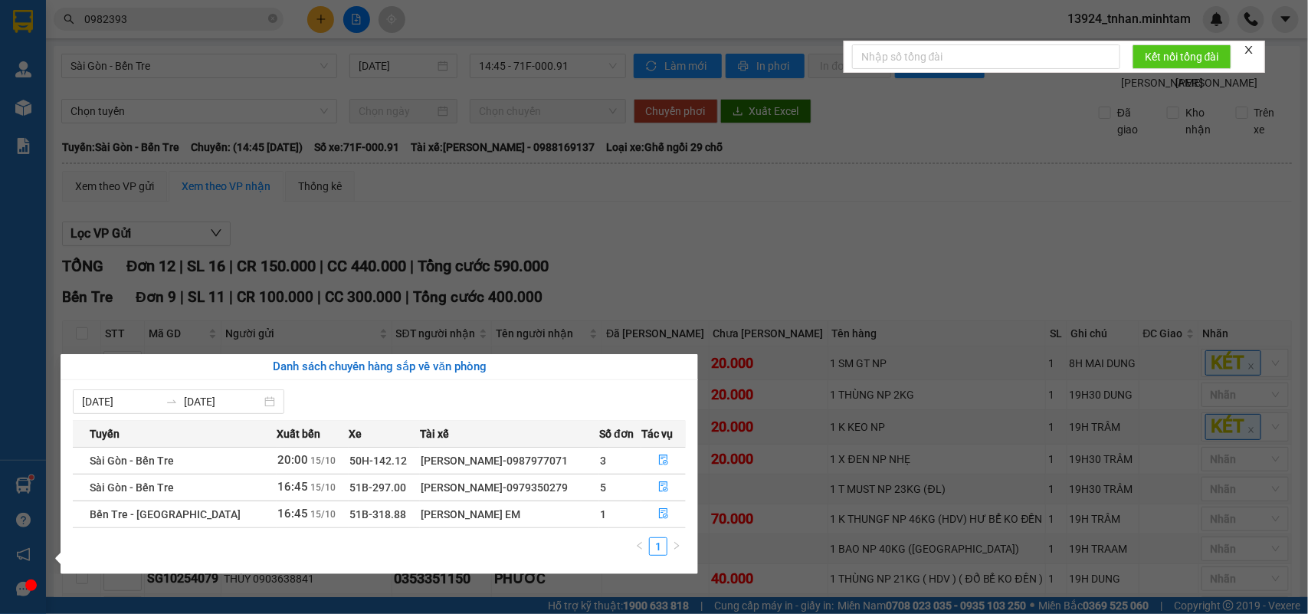
click at [277, 16] on section "Kết quả tìm kiếm ( 100 ) Bộ lọc Thuộc VP này Ngày tạo đơn gần nhất Mã ĐH Trạng …" at bounding box center [654, 307] width 1308 height 614
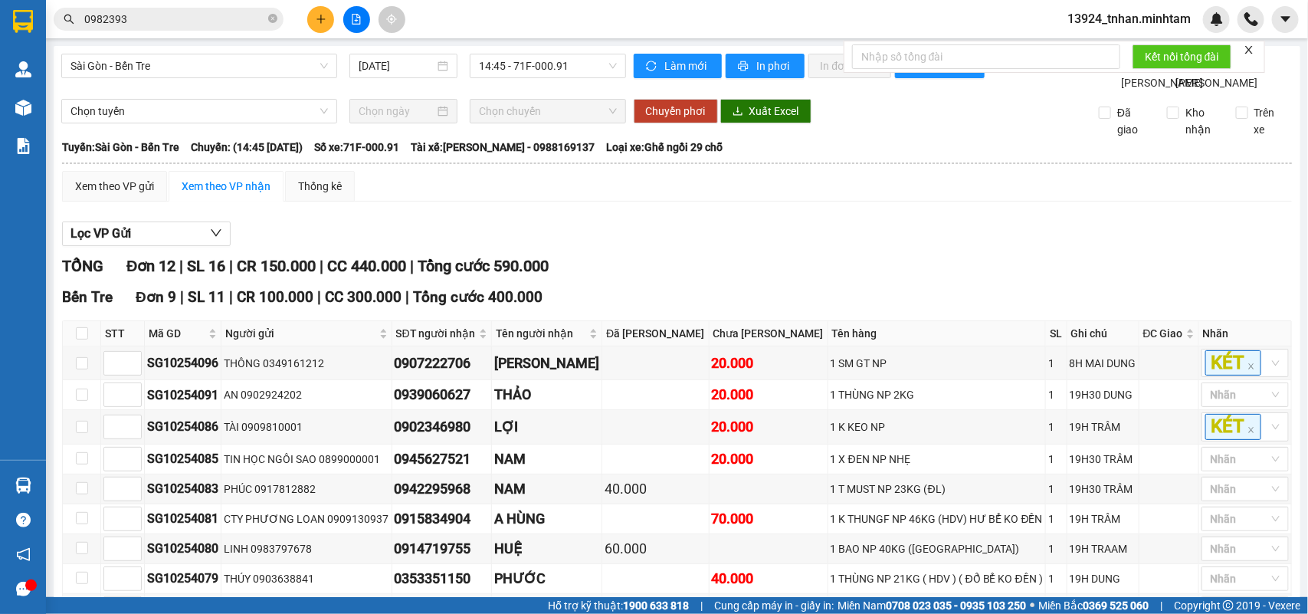
click at [277, 16] on icon "close-circle" at bounding box center [272, 18] width 9 height 9
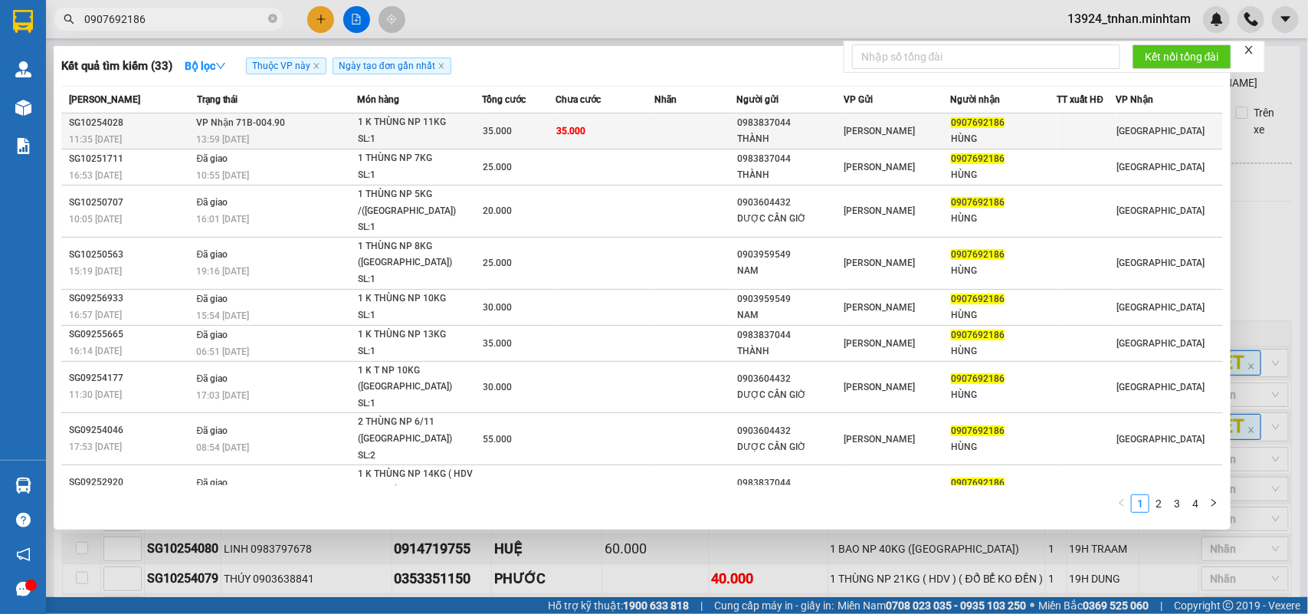
type input "0907692186"
click at [909, 127] on div "[PERSON_NAME]" at bounding box center [897, 131] width 105 height 17
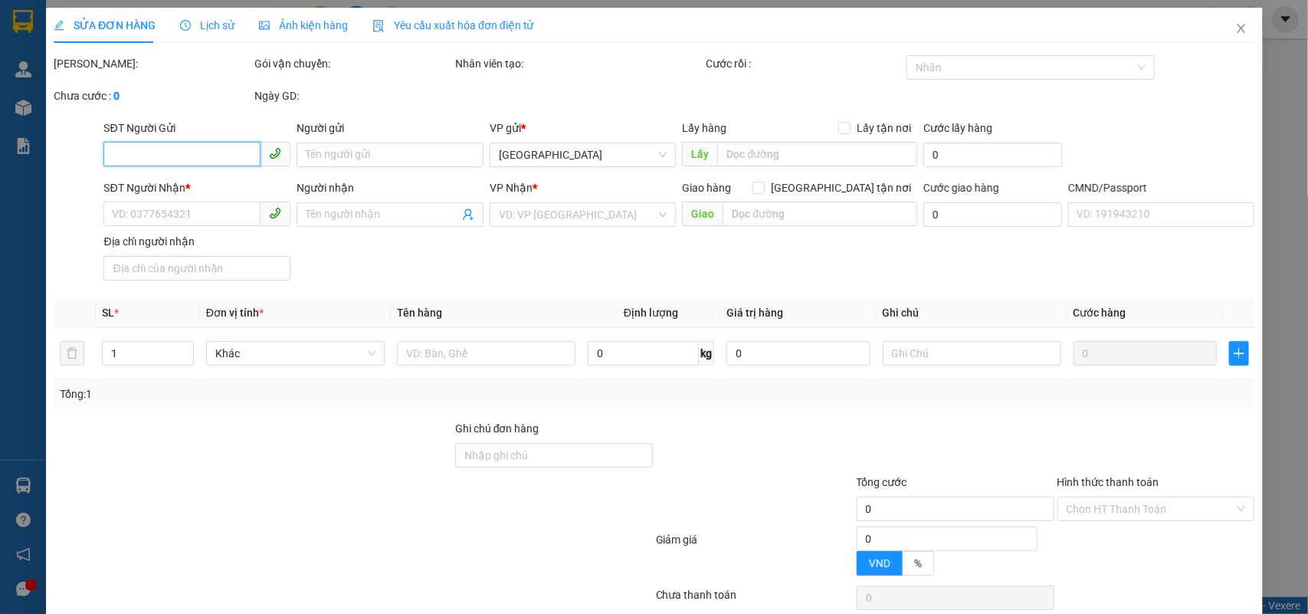
type input "0983837044"
type input "THÀNH"
type input "0907692186"
type input "HÙNG"
type input "35.000"
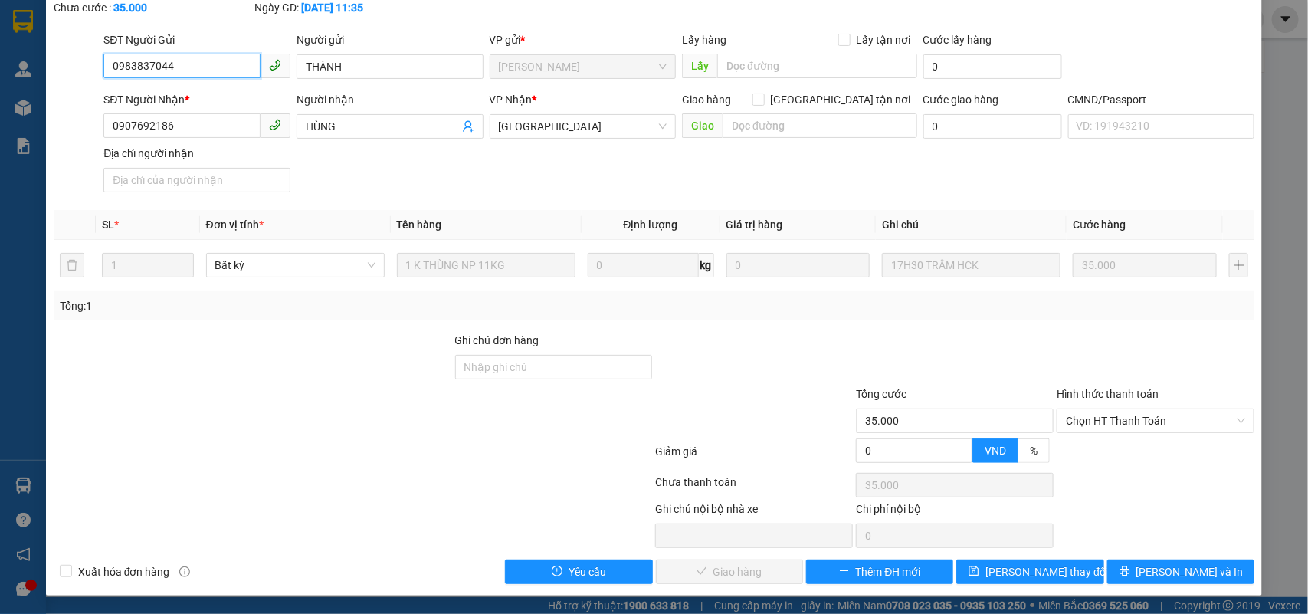
scroll to position [90, 0]
click at [1118, 424] on span "Chọn HT Thanh Toán" at bounding box center [1155, 420] width 179 height 23
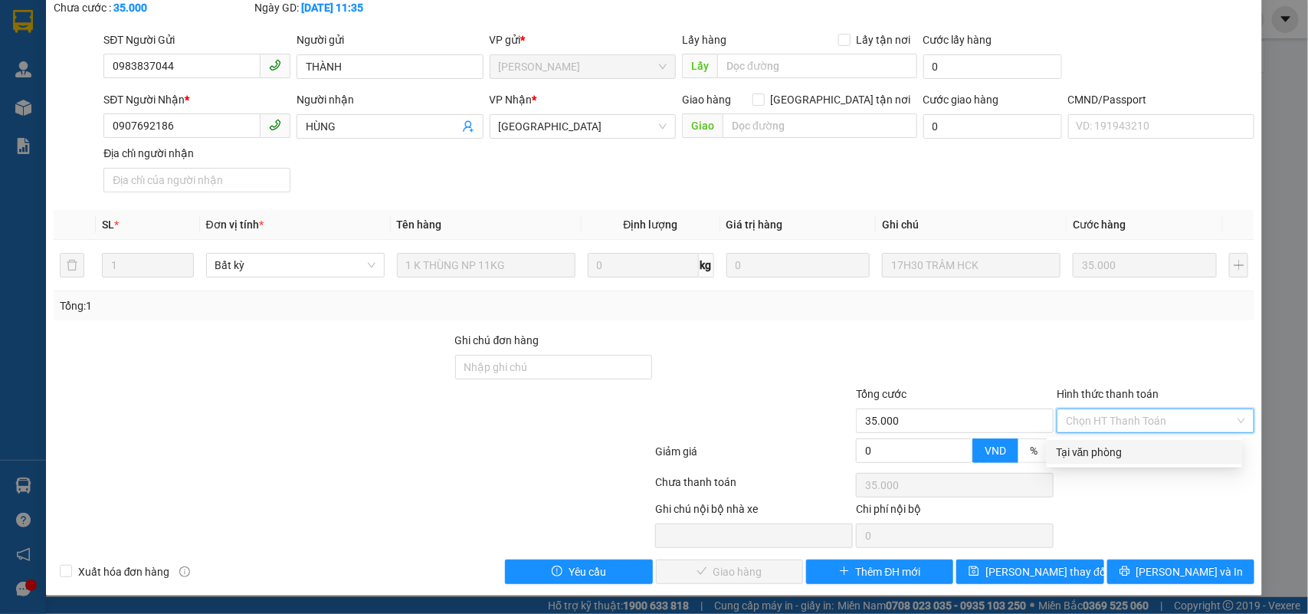
drag, startPoint x: 1104, startPoint y: 445, endPoint x: 1050, endPoint y: 472, distance: 60.0
click at [1102, 445] on div "Tại văn phòng" at bounding box center [1144, 452] width 177 height 17
type input "0"
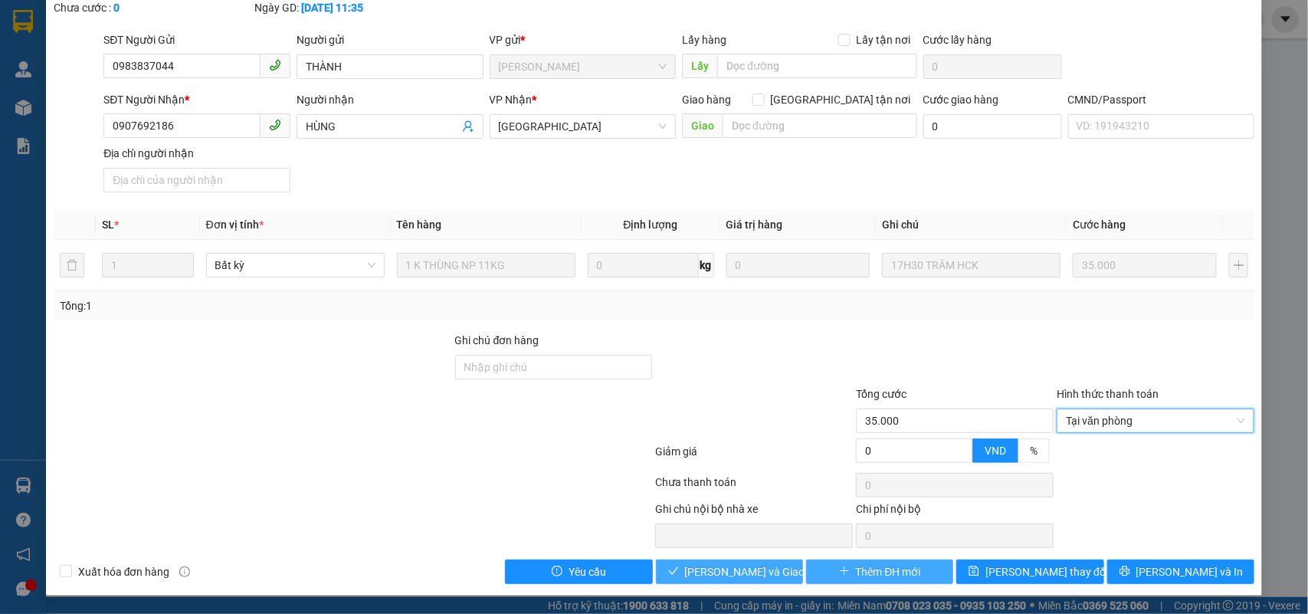
drag, startPoint x: 760, startPoint y: 570, endPoint x: 940, endPoint y: 560, distance: 179.6
click at [767, 570] on span "[PERSON_NAME] và Giao hàng" at bounding box center [758, 571] width 147 height 17
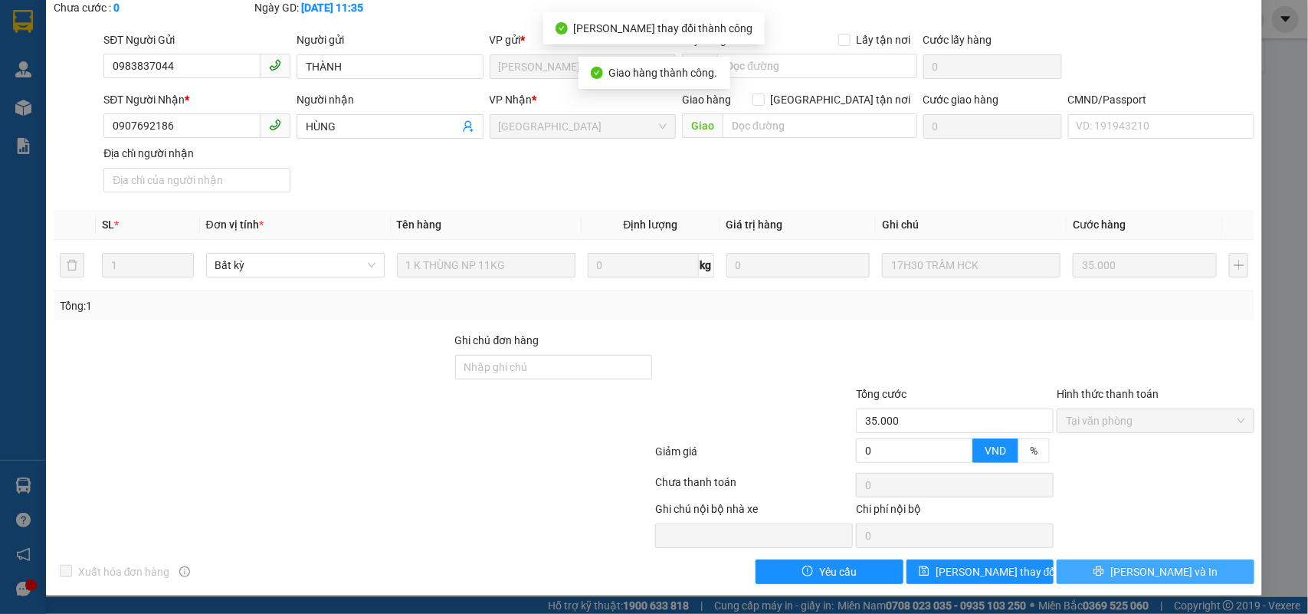
click at [1170, 573] on span "[PERSON_NAME] và In" at bounding box center [1164, 571] width 107 height 17
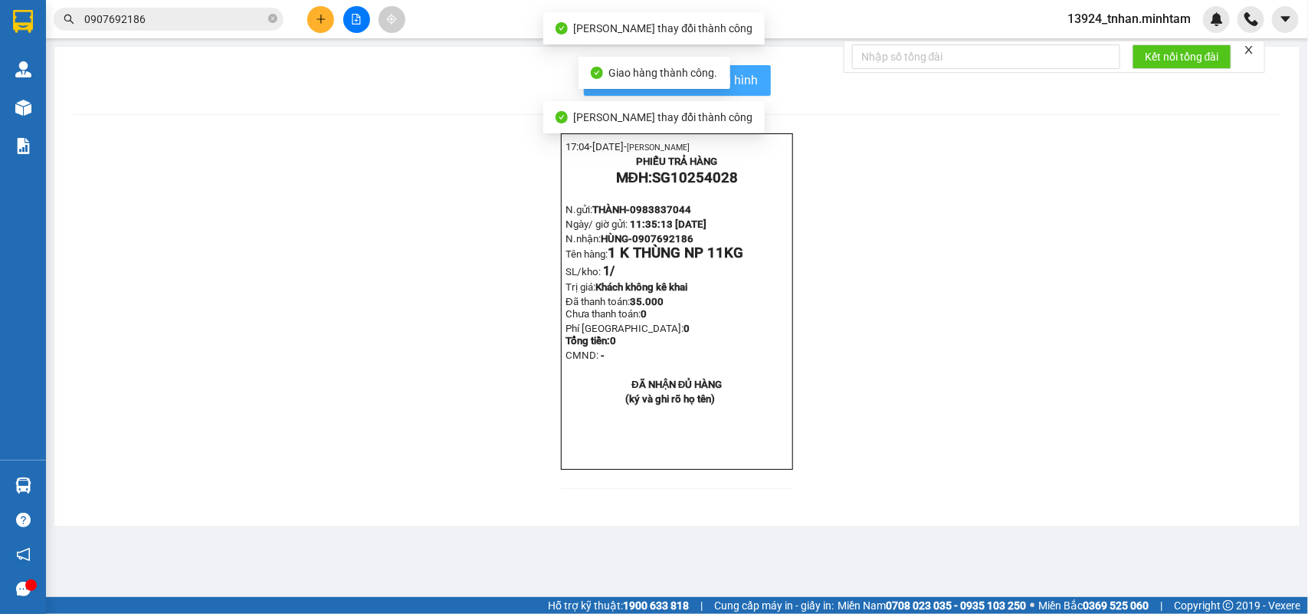
click at [749, 90] on span "In mẫu biên lai tự cấu hình" at bounding box center [687, 80] width 144 height 19
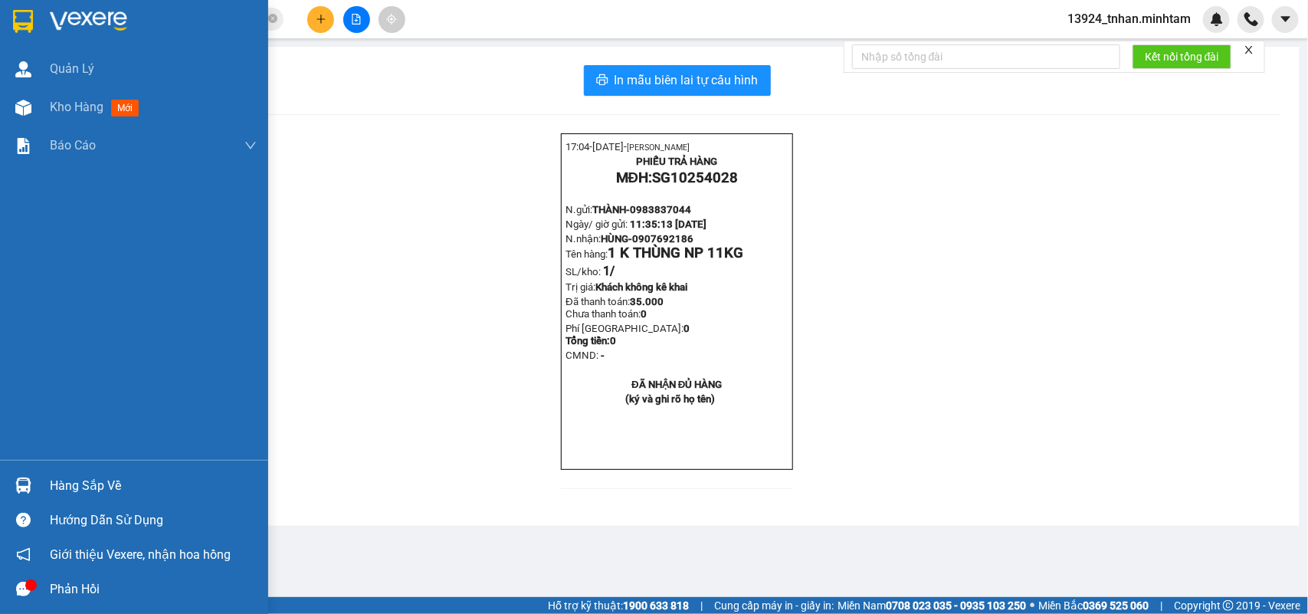
drag, startPoint x: 38, startPoint y: 484, endPoint x: 89, endPoint y: 465, distance: 53.8
click at [41, 484] on div "Hàng sắp về" at bounding box center [134, 485] width 268 height 34
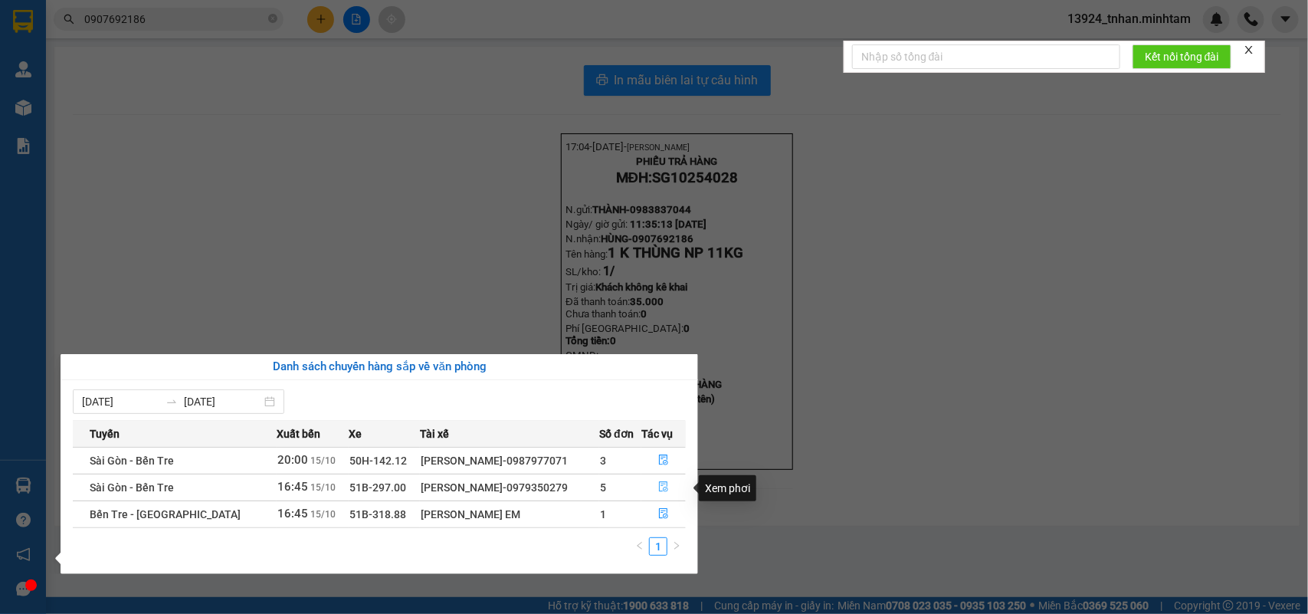
click at [655, 489] on button "button" at bounding box center [663, 487] width 43 height 25
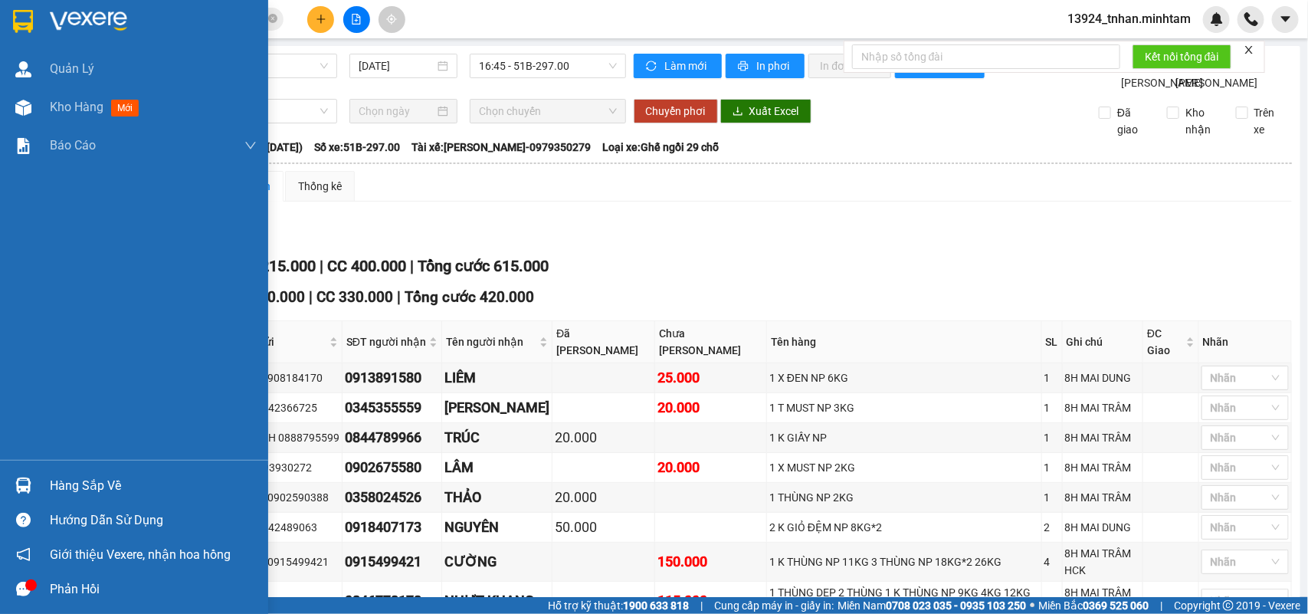
click at [2, 8] on div at bounding box center [134, 25] width 268 height 50
click at [4, 8] on div at bounding box center [134, 25] width 268 height 50
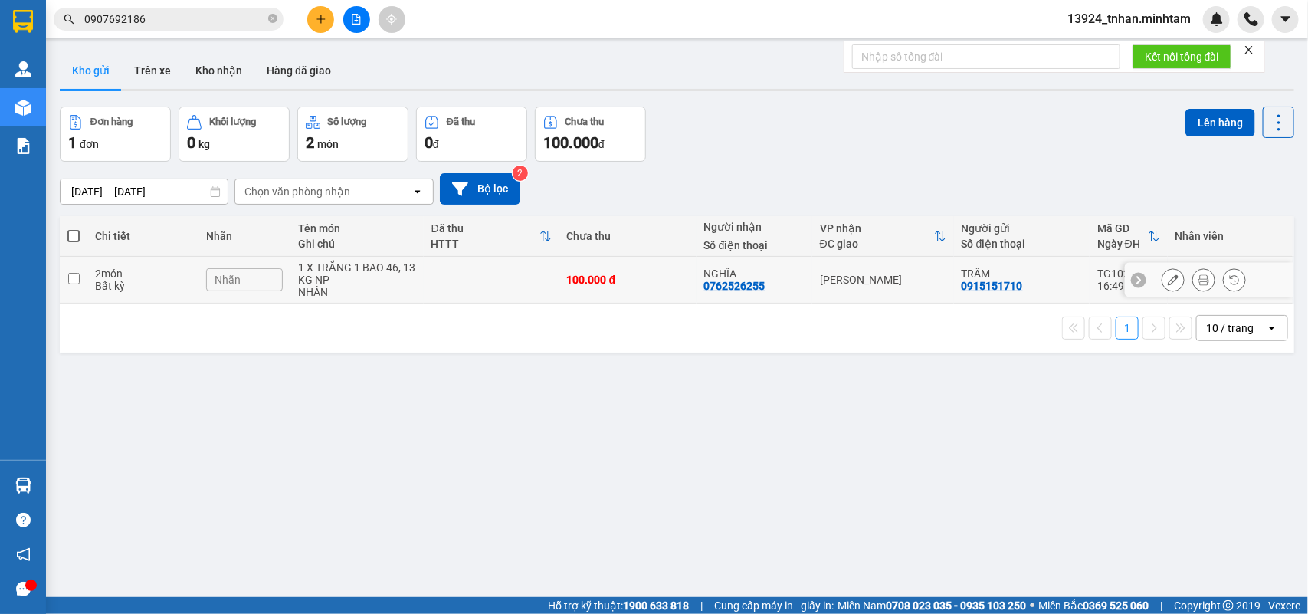
drag, startPoint x: 327, startPoint y: 282, endPoint x: 514, endPoint y: 215, distance: 198.1
click at [330, 276] on div "1 X TRẮNG 1 BAO 46, 13 KG NP" at bounding box center [356, 273] width 117 height 25
checkbox input "true"
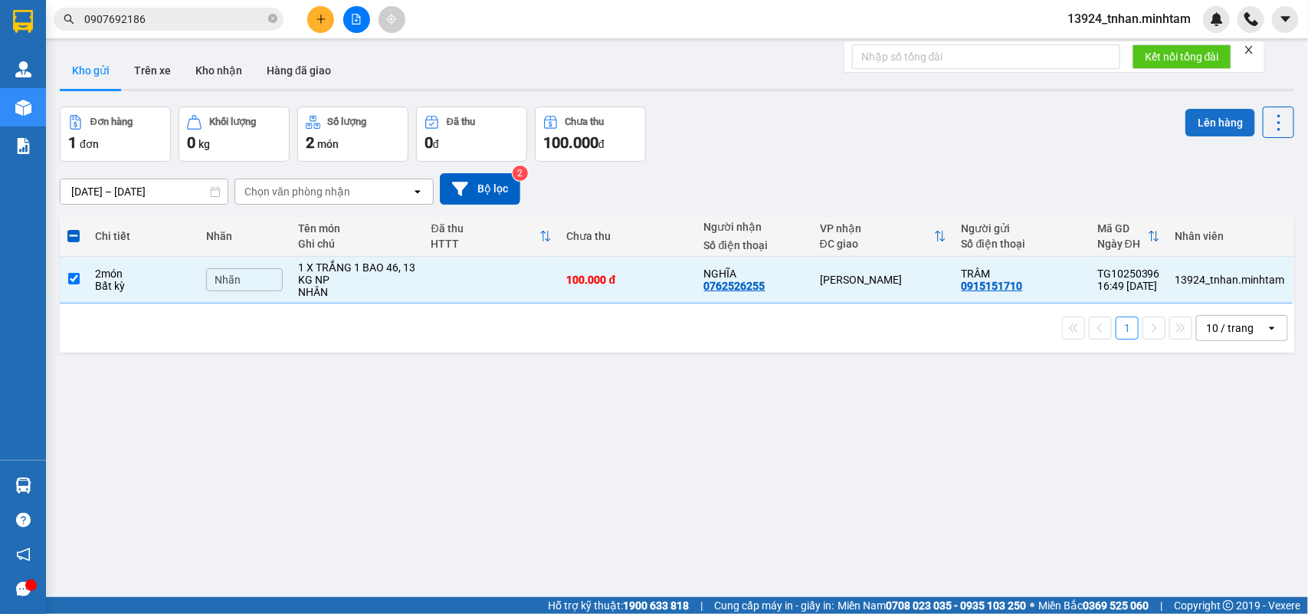
click at [1193, 128] on button "Lên hàng" at bounding box center [1221, 123] width 70 height 28
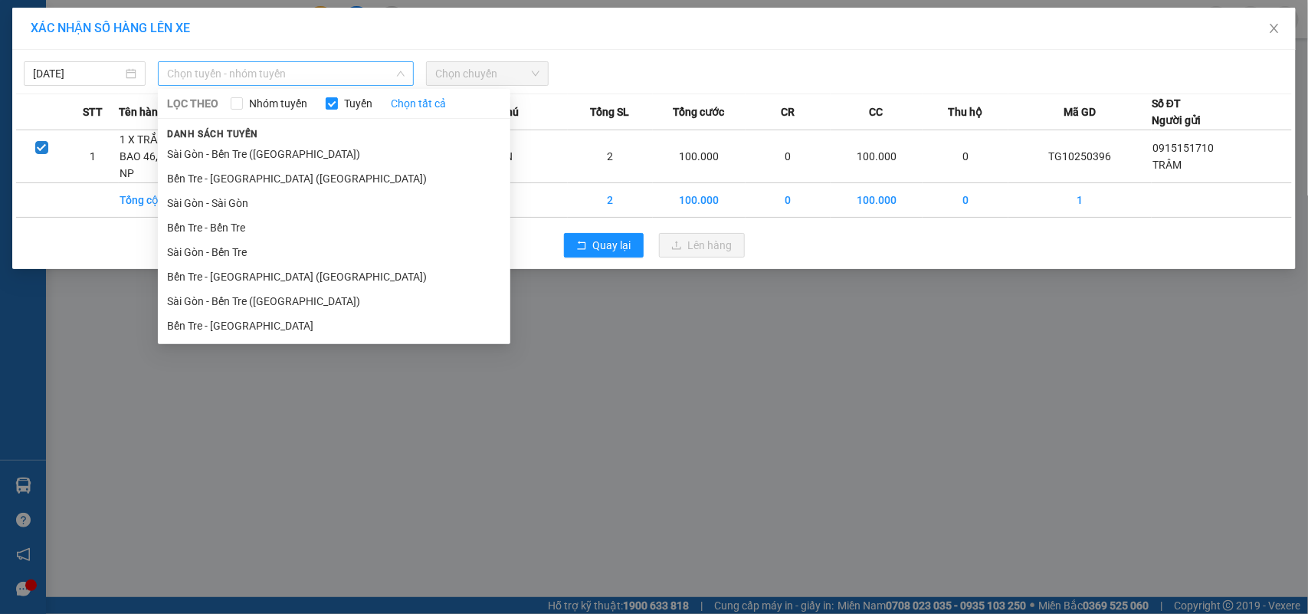
drag, startPoint x: 346, startPoint y: 67, endPoint x: 309, endPoint y: 136, distance: 78.9
click at [346, 69] on span "Chọn tuyến - nhóm tuyến" at bounding box center [286, 73] width 238 height 23
click at [259, 330] on li "Bến Tre - [GEOGRAPHIC_DATA]" at bounding box center [334, 325] width 353 height 25
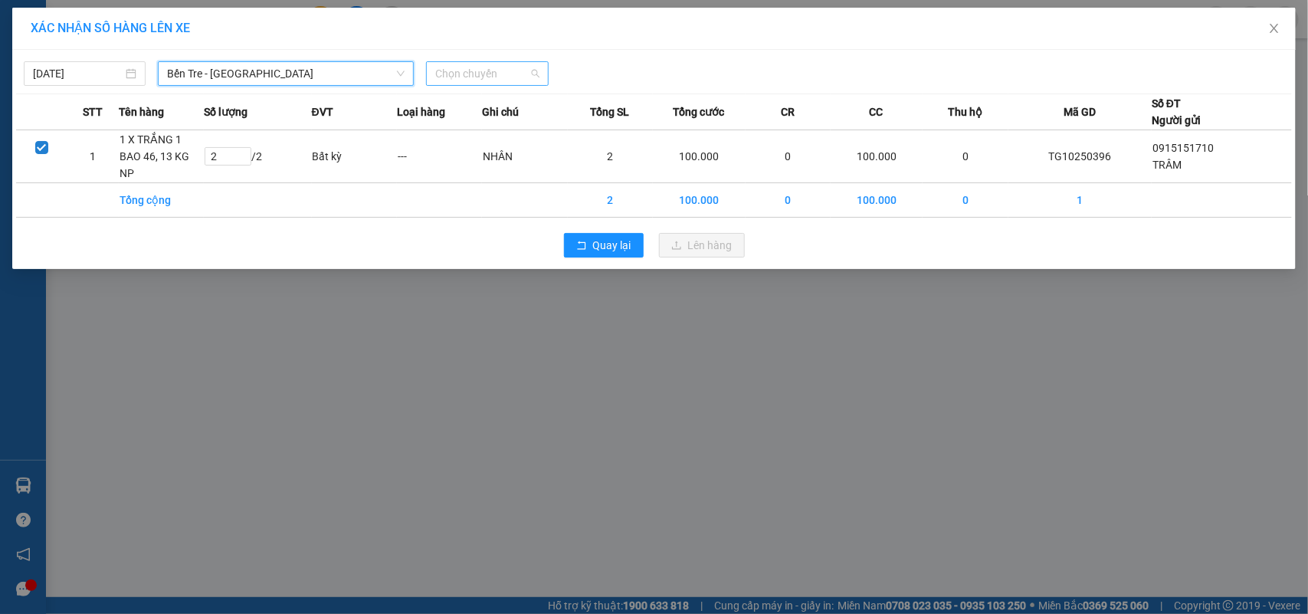
click at [453, 70] on span "Chọn chuyến" at bounding box center [486, 73] width 103 height 23
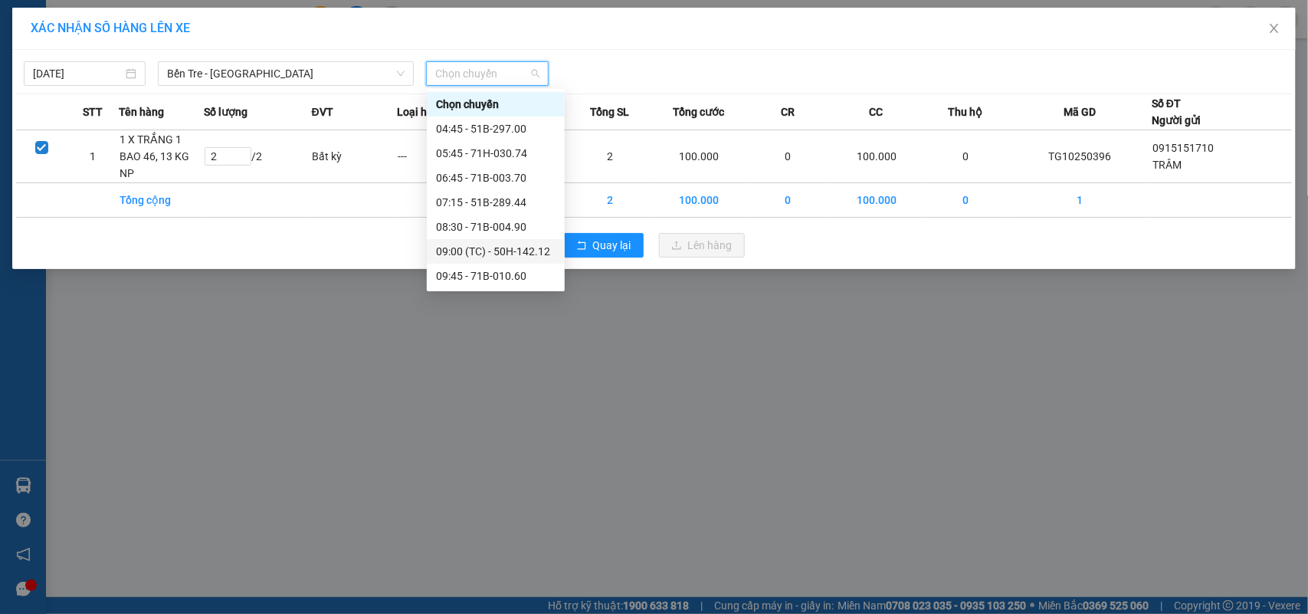
scroll to position [245, 0]
click at [525, 199] on div "16:45 - 51B-318.88" at bounding box center [496, 202] width 120 height 17
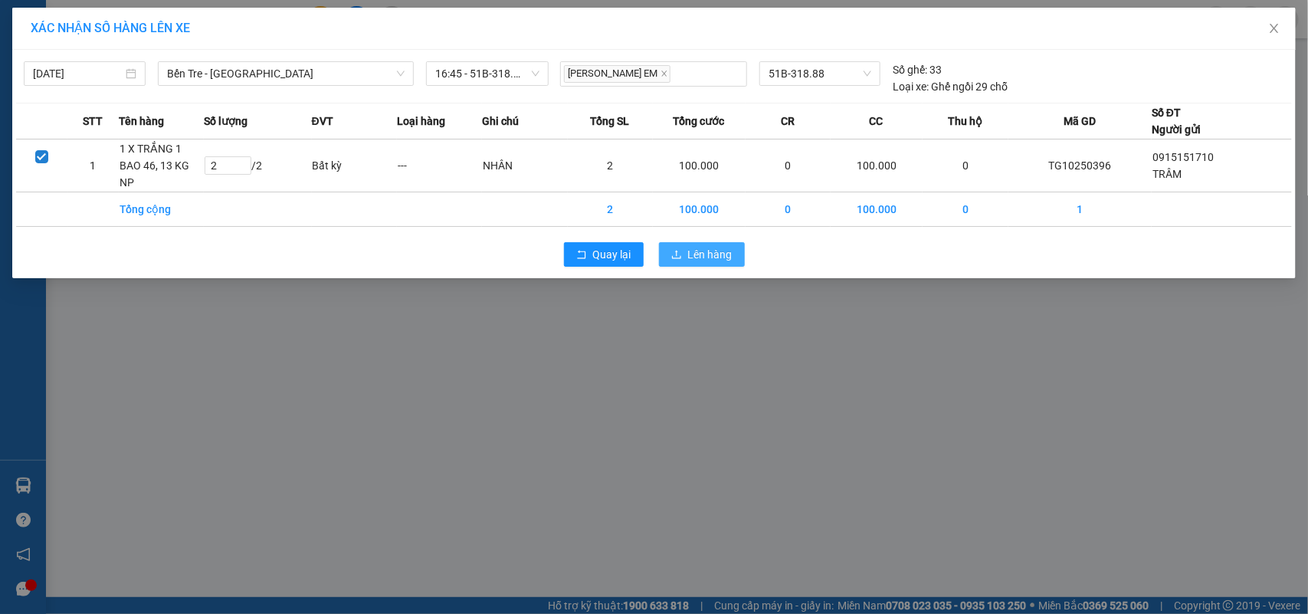
click at [675, 249] on icon "upload" at bounding box center [676, 254] width 11 height 11
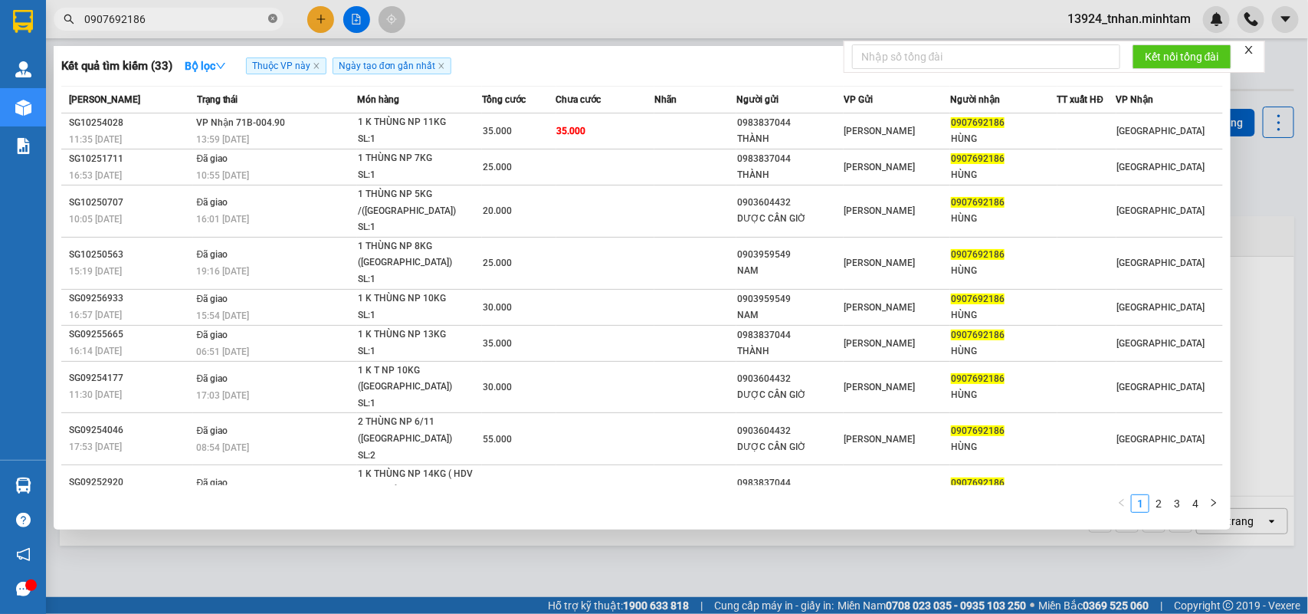
click at [274, 14] on icon "close-circle" at bounding box center [272, 18] width 9 height 9
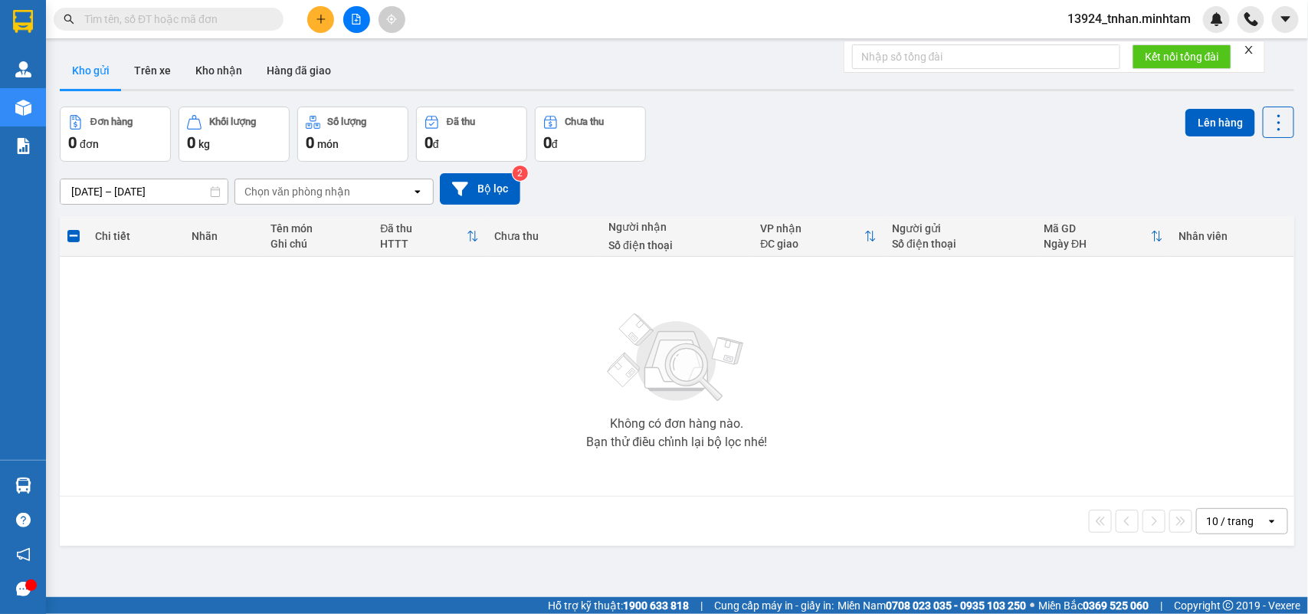
click at [258, 17] on input "text" at bounding box center [174, 19] width 181 height 17
type input "499"
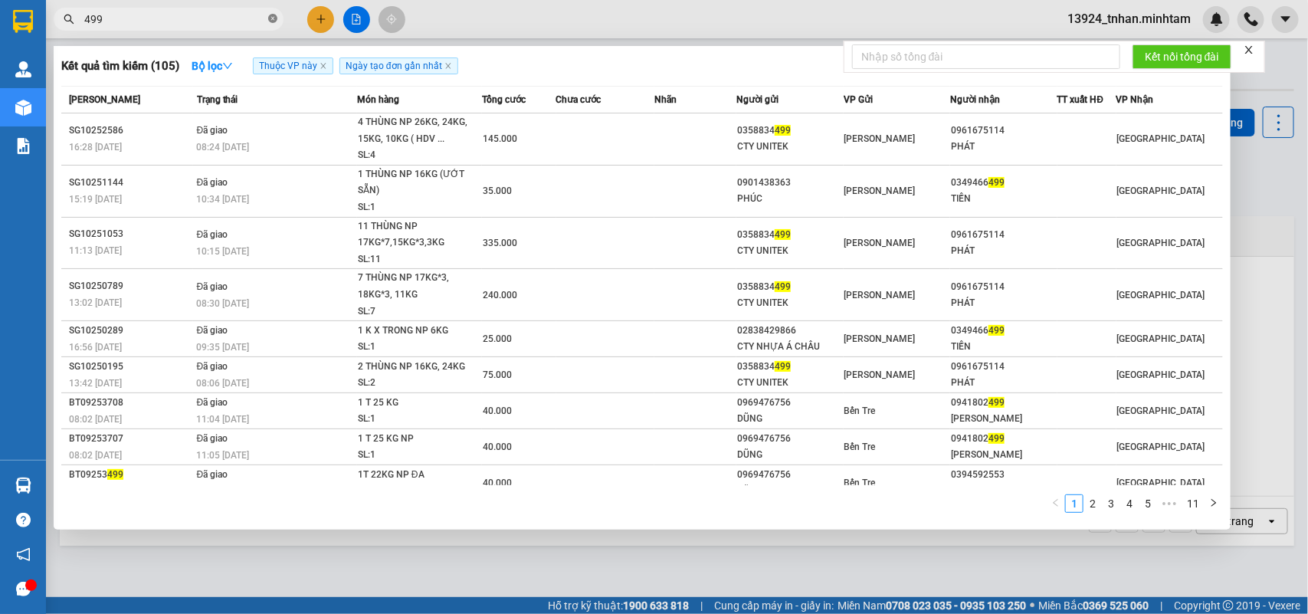
click at [271, 20] on icon "close-circle" at bounding box center [272, 18] width 9 height 9
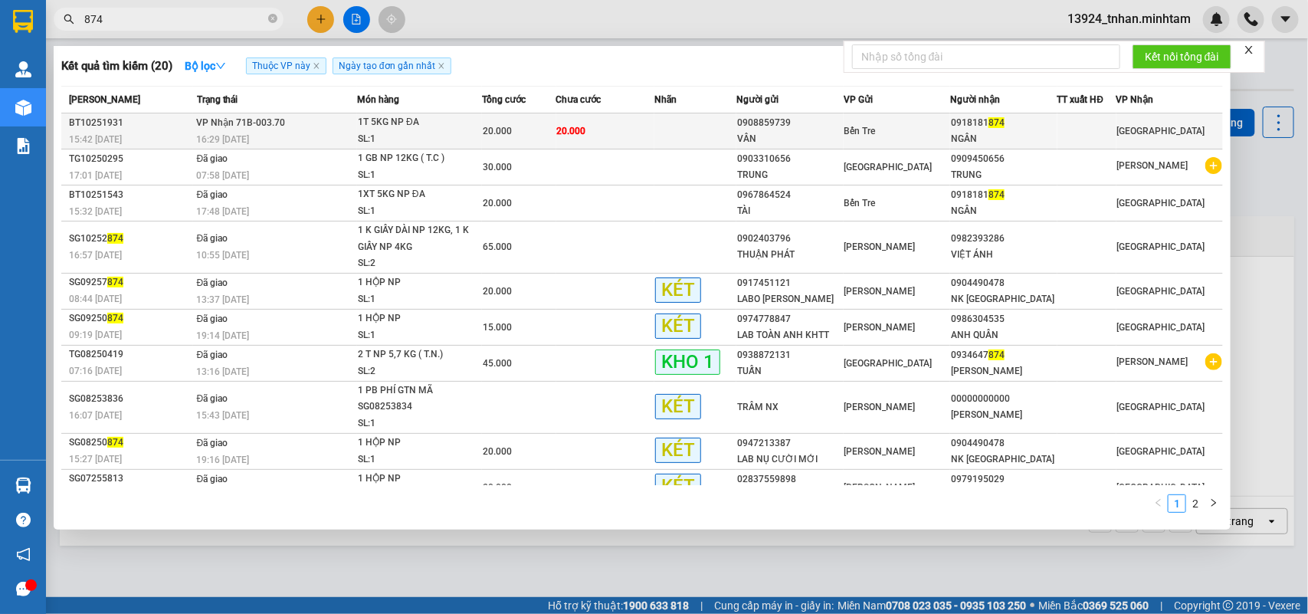
type input "874"
click at [408, 129] on div "1T 5KG NP ĐA" at bounding box center [415, 122] width 115 height 17
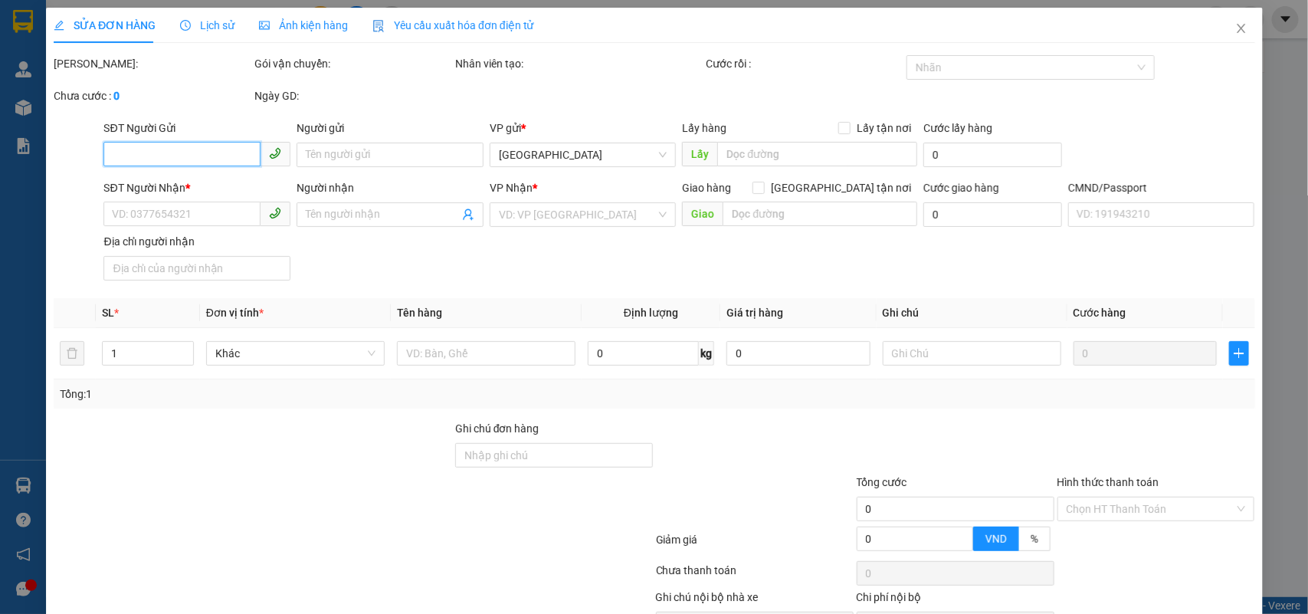
scroll to position [90, 0]
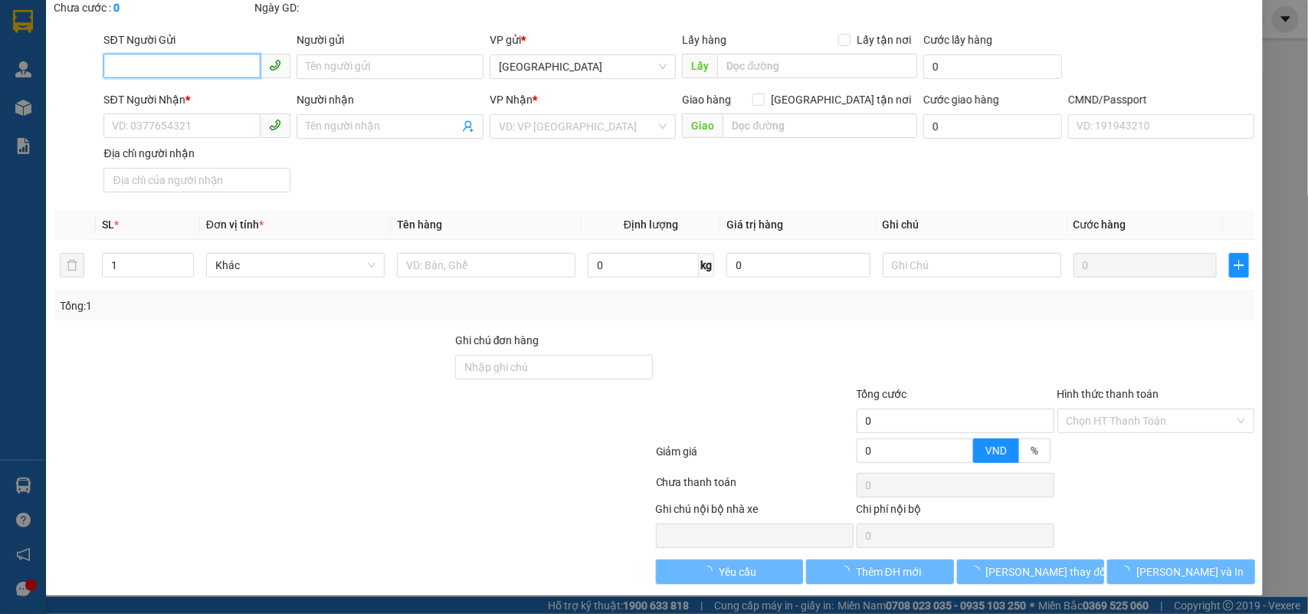
type input "0908859739"
type input "VÂN"
type input "0918181874"
type input "NGÂN"
type input "B TRUNG THU"
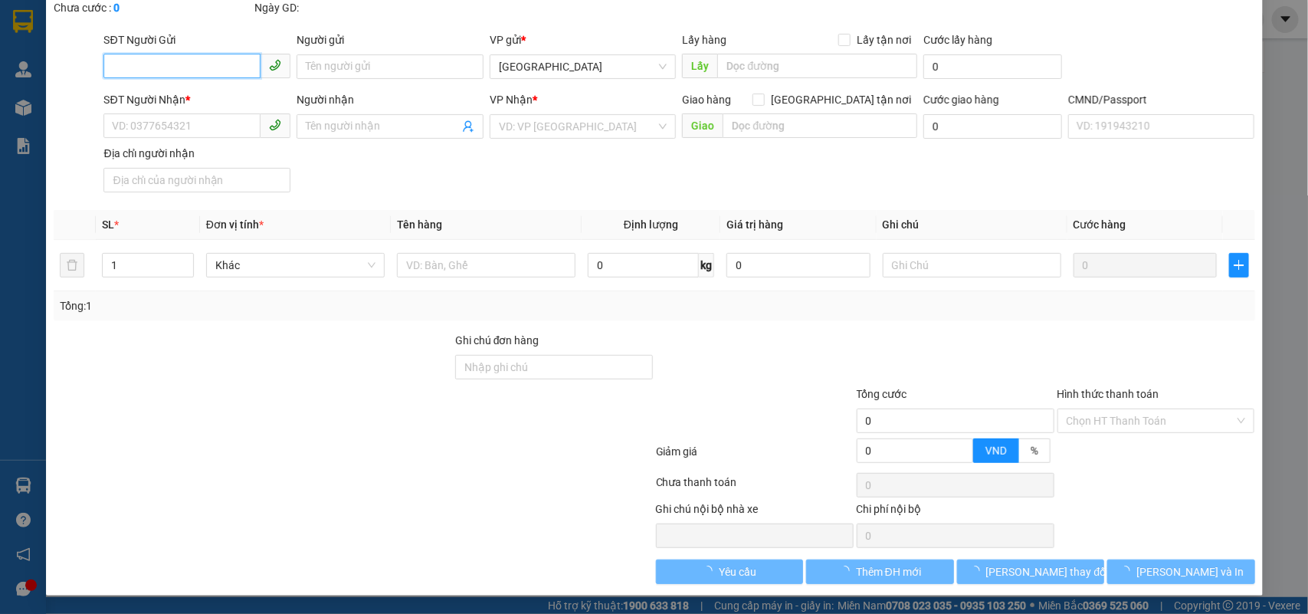
type input "20.000"
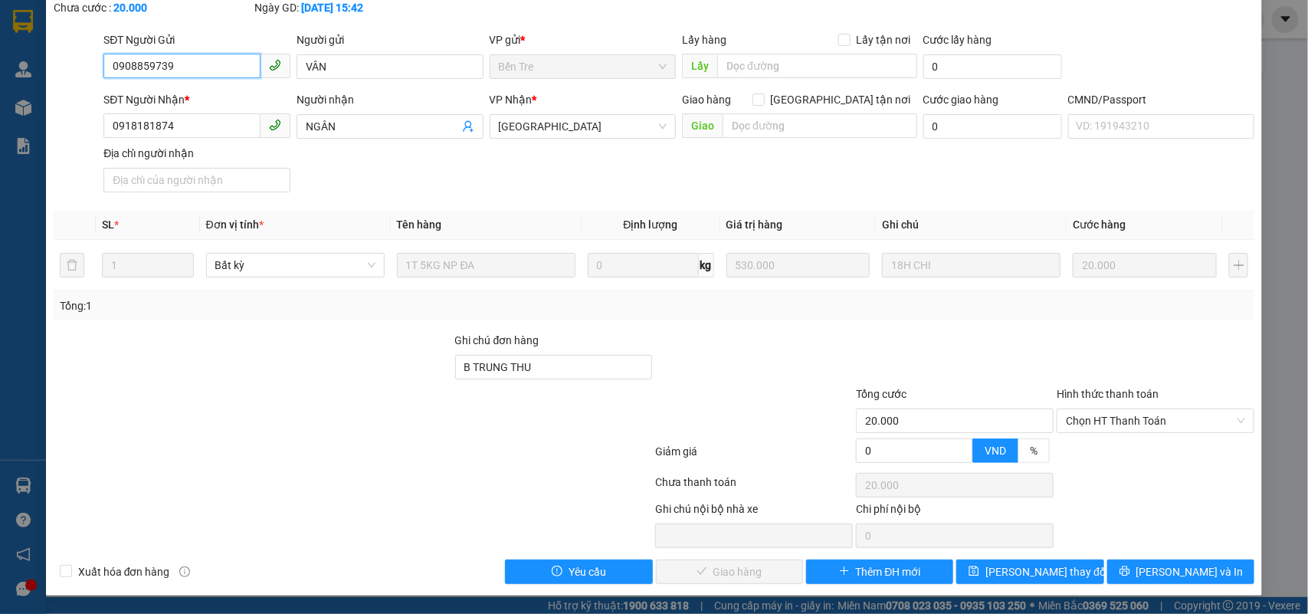
drag, startPoint x: 1112, startPoint y: 415, endPoint x: 1108, endPoint y: 433, distance: 18.2
click at [1113, 420] on span "Chọn HT Thanh Toán" at bounding box center [1155, 420] width 179 height 23
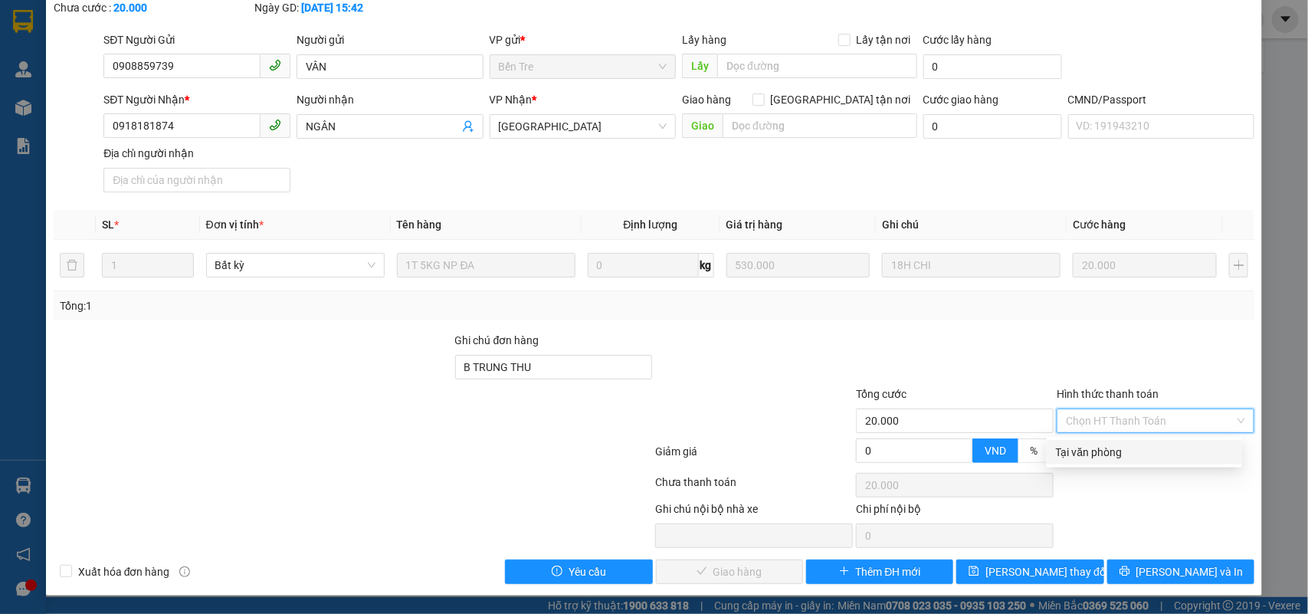
drag, startPoint x: 1096, startPoint y: 442, endPoint x: 849, endPoint y: 537, distance: 265.2
click at [1082, 450] on div "Tại văn phòng" at bounding box center [1144, 452] width 177 height 17
type input "0"
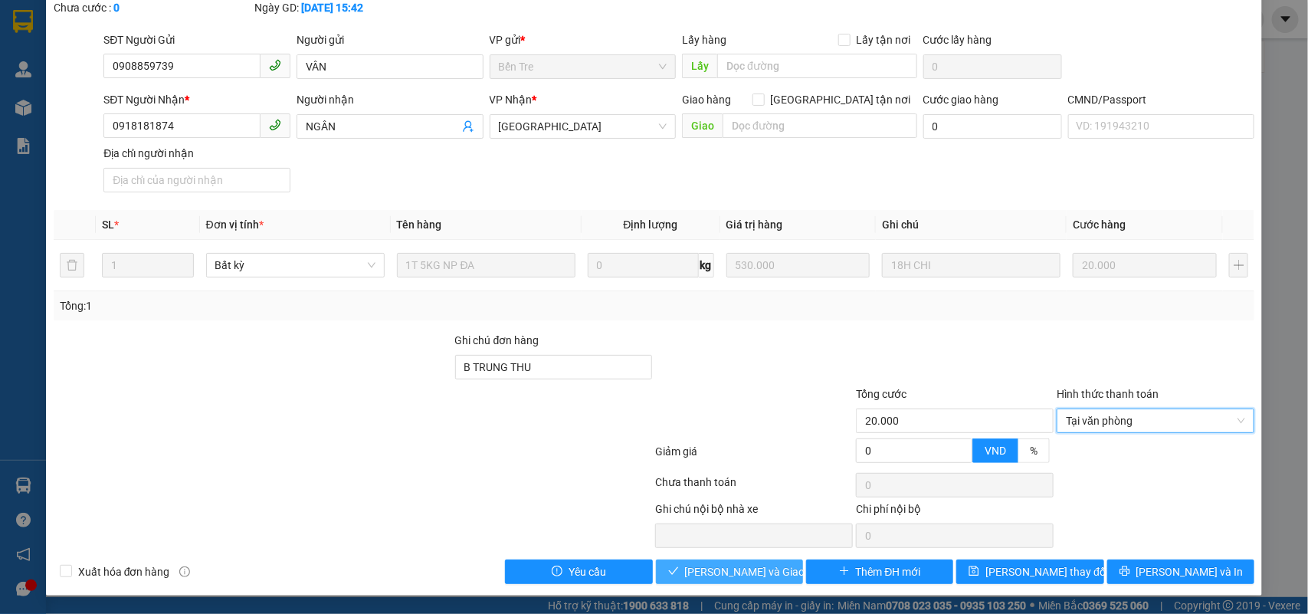
drag, startPoint x: 745, startPoint y: 572, endPoint x: 899, endPoint y: 557, distance: 154.8
click at [753, 572] on span "[PERSON_NAME] và Giao hàng" at bounding box center [758, 571] width 147 height 17
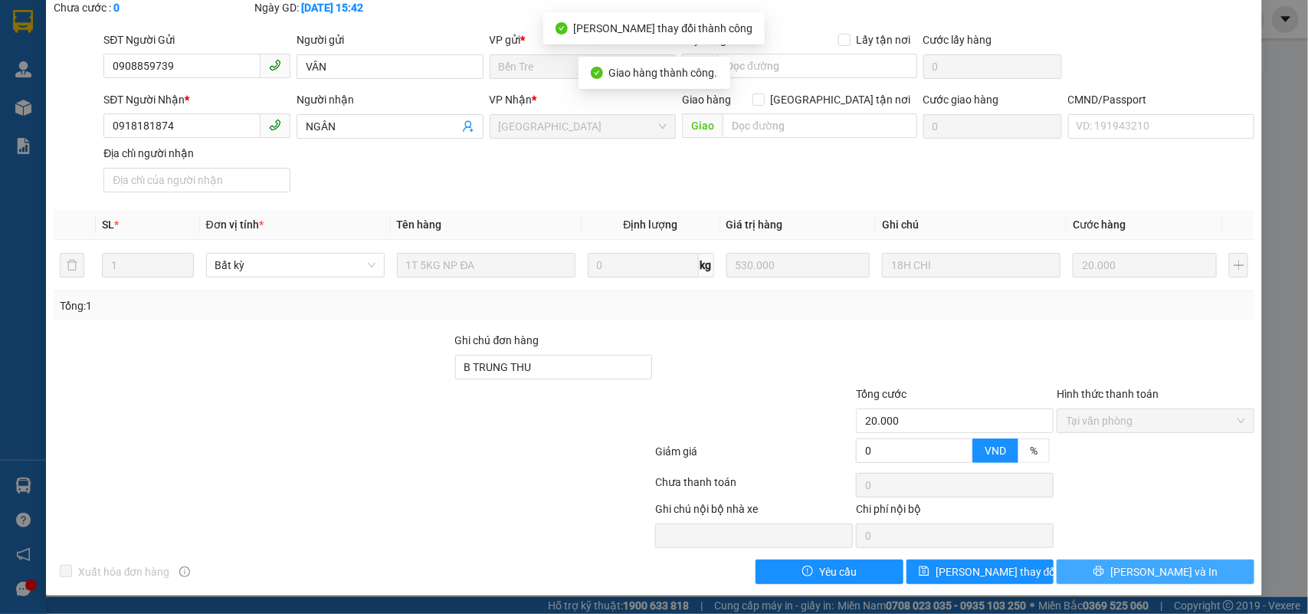
click at [1174, 569] on button "[PERSON_NAME] và In" at bounding box center [1156, 572] width 198 height 25
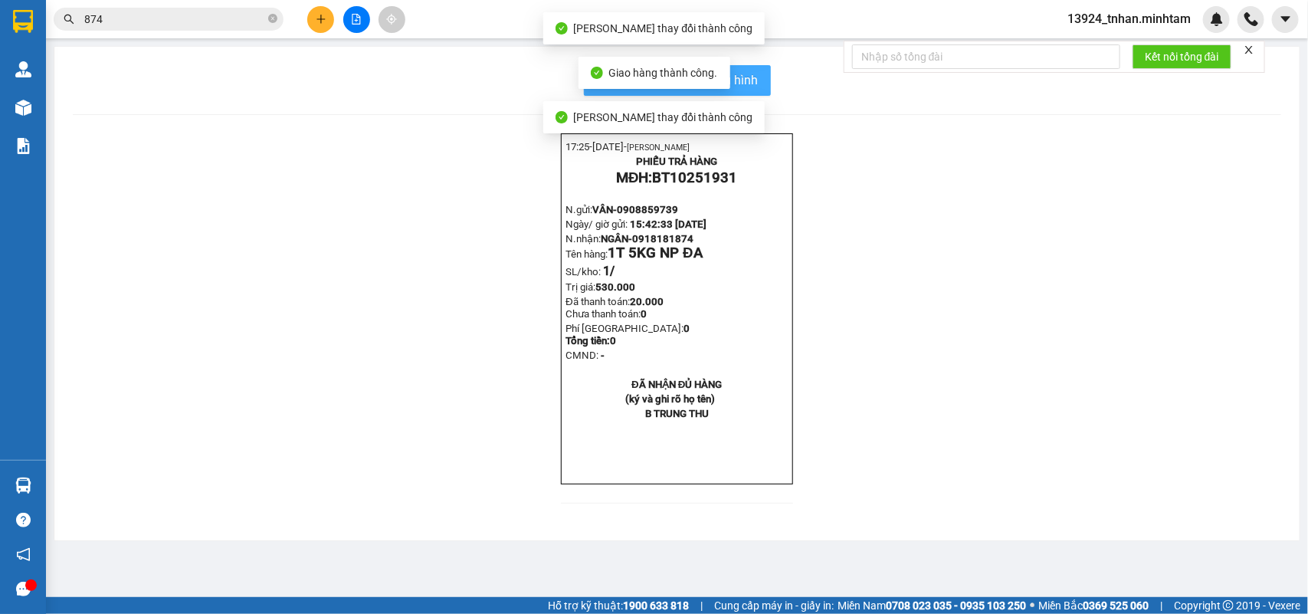
click at [750, 83] on span "In mẫu biên lai tự cấu hình" at bounding box center [687, 80] width 144 height 19
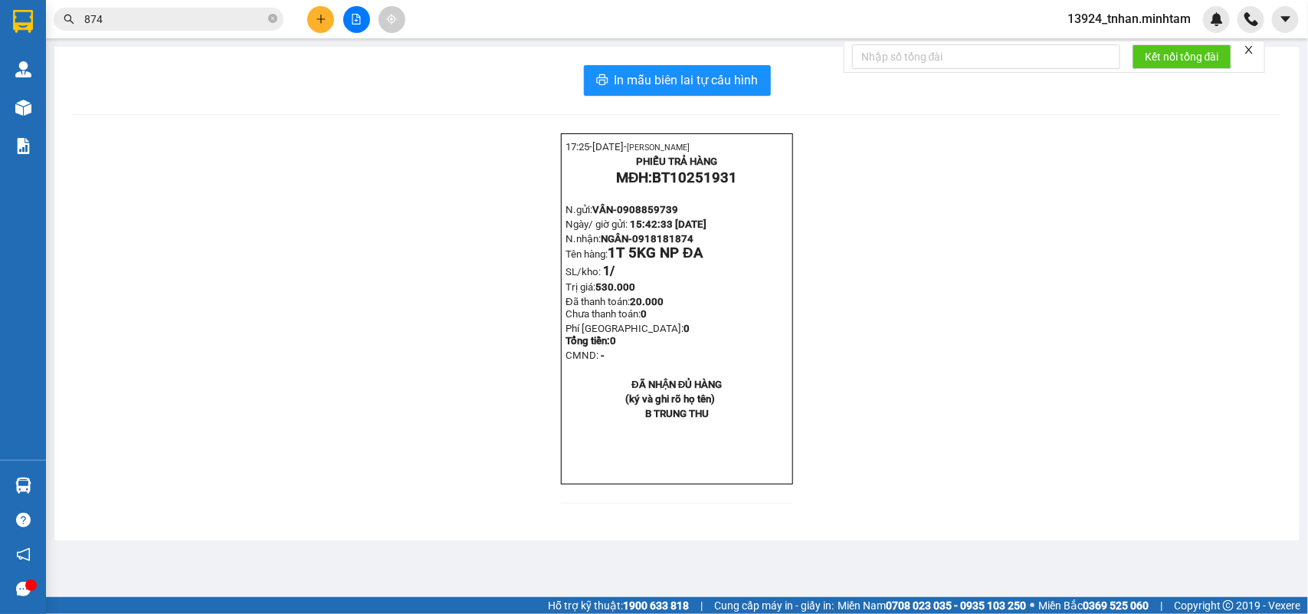
click at [363, 25] on button at bounding box center [356, 19] width 27 height 27
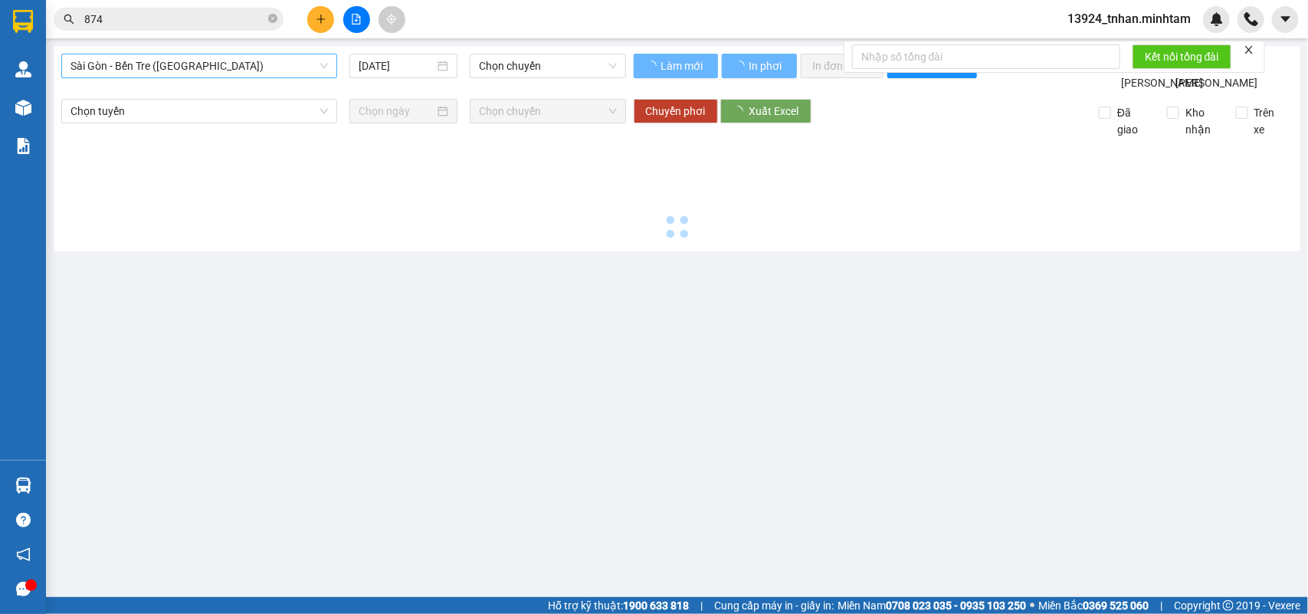
click at [289, 66] on span "Sài Gòn - Bến Tre ([GEOGRAPHIC_DATA])" at bounding box center [200, 65] width 258 height 23
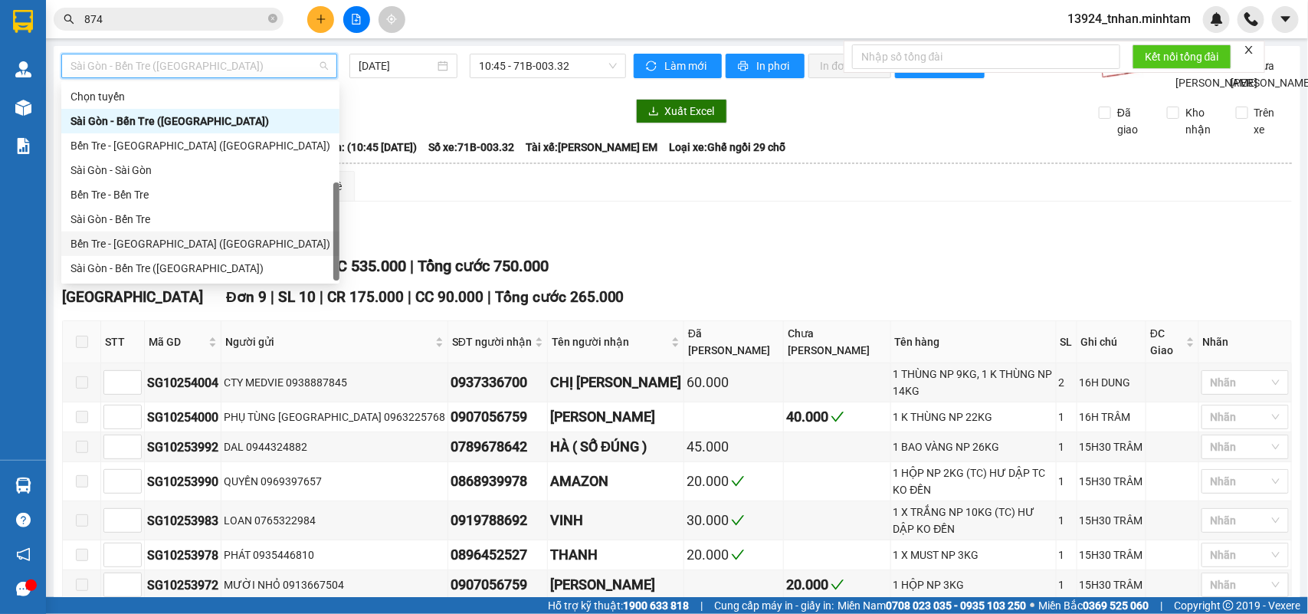
scroll to position [24, 0]
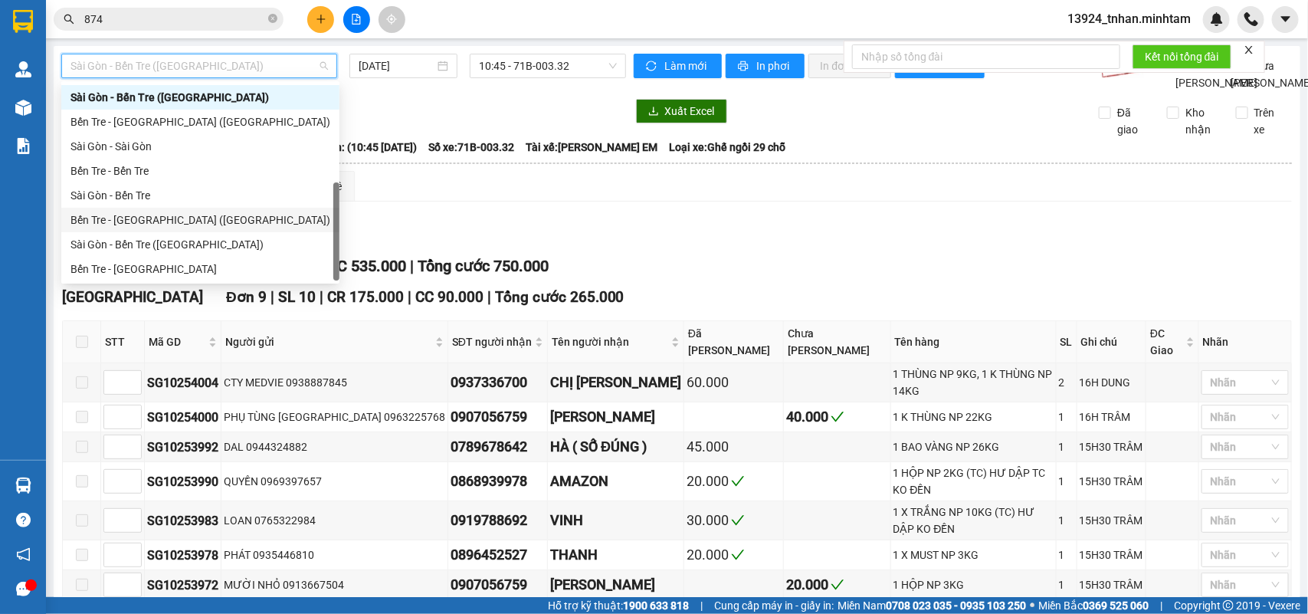
click at [195, 225] on div "Bến Tre - [GEOGRAPHIC_DATA] ([GEOGRAPHIC_DATA])" at bounding box center [201, 220] width 260 height 17
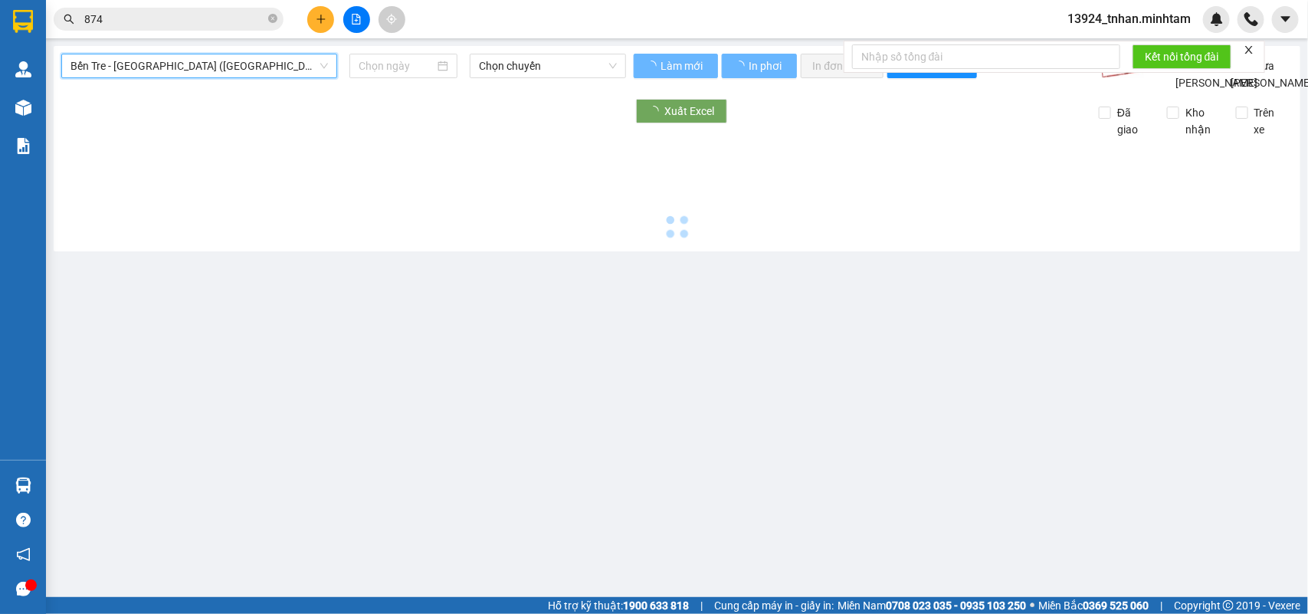
type input "[DATE]"
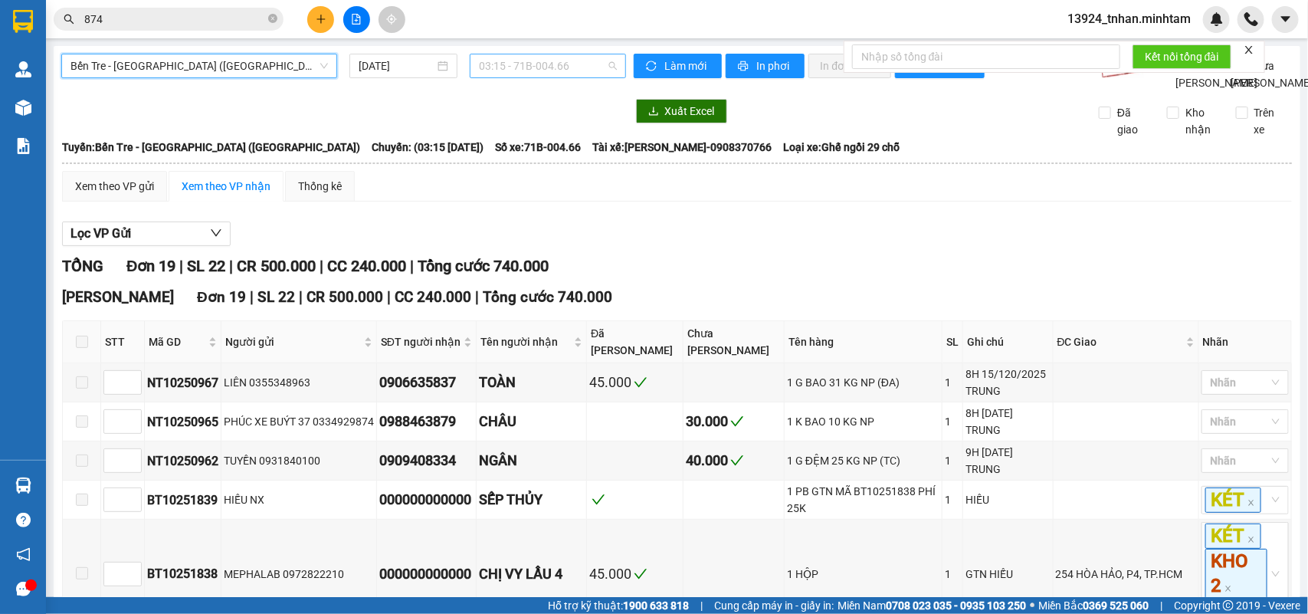
click at [583, 67] on span "03:15 - 71B-004.66" at bounding box center [547, 65] width 137 height 23
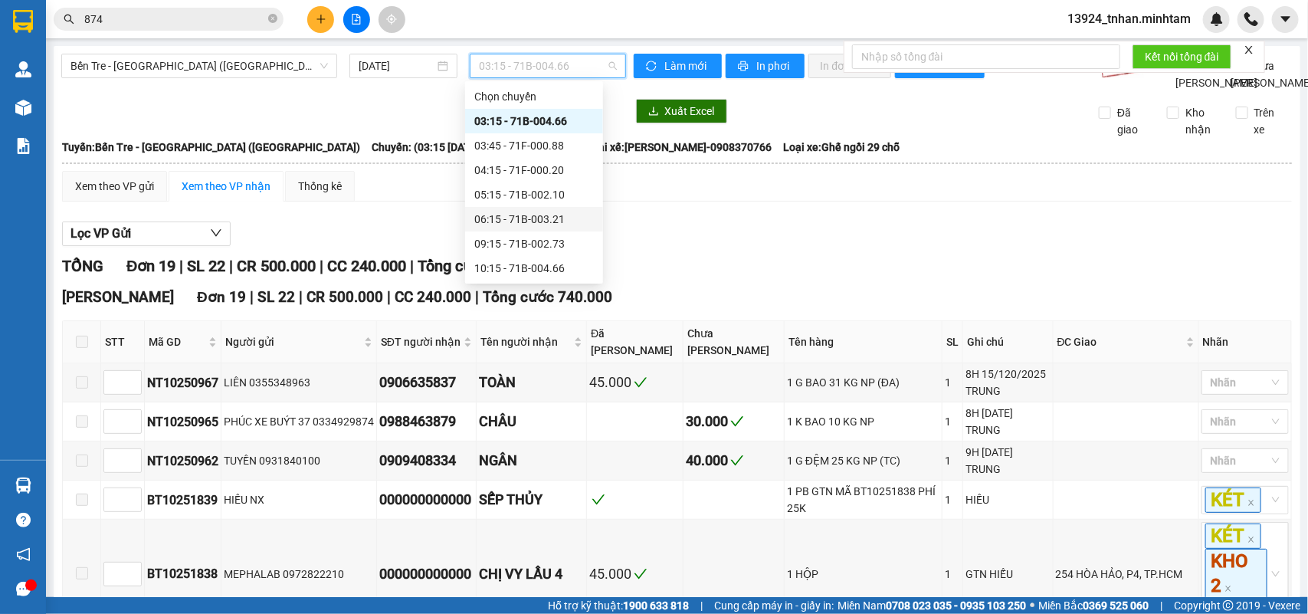
scroll to position [96, 0]
click at [560, 152] on div "09:15 - 71B-002.73" at bounding box center [534, 148] width 120 height 17
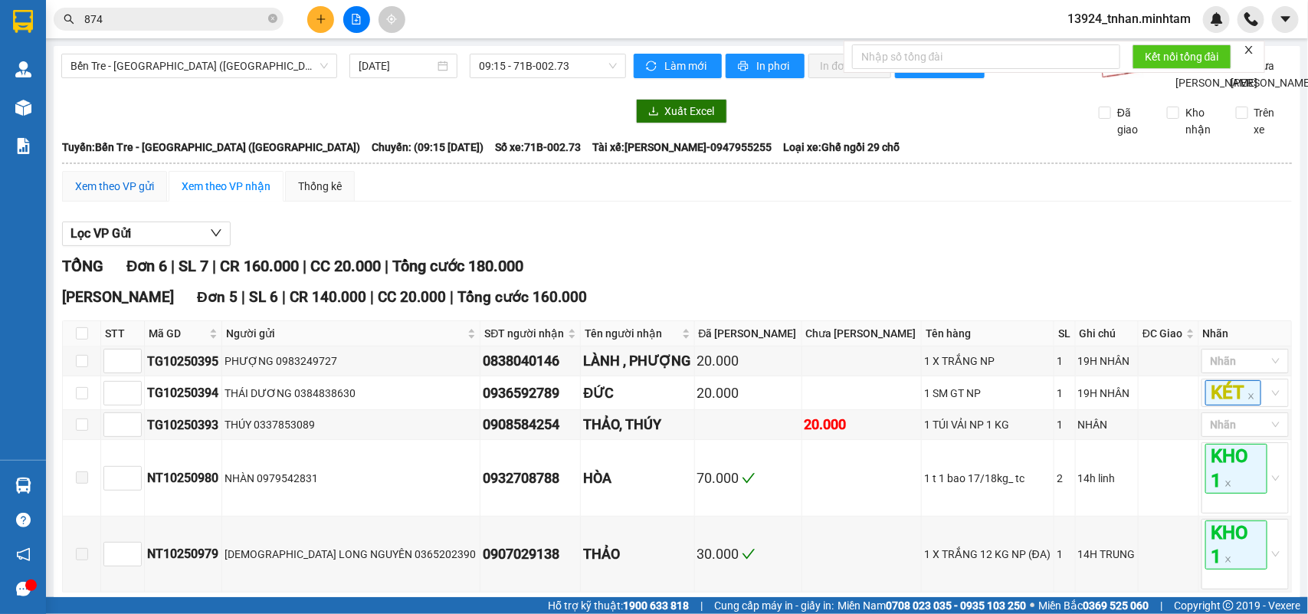
click at [130, 195] on div "Xem theo VP gửi" at bounding box center [114, 186] width 79 height 17
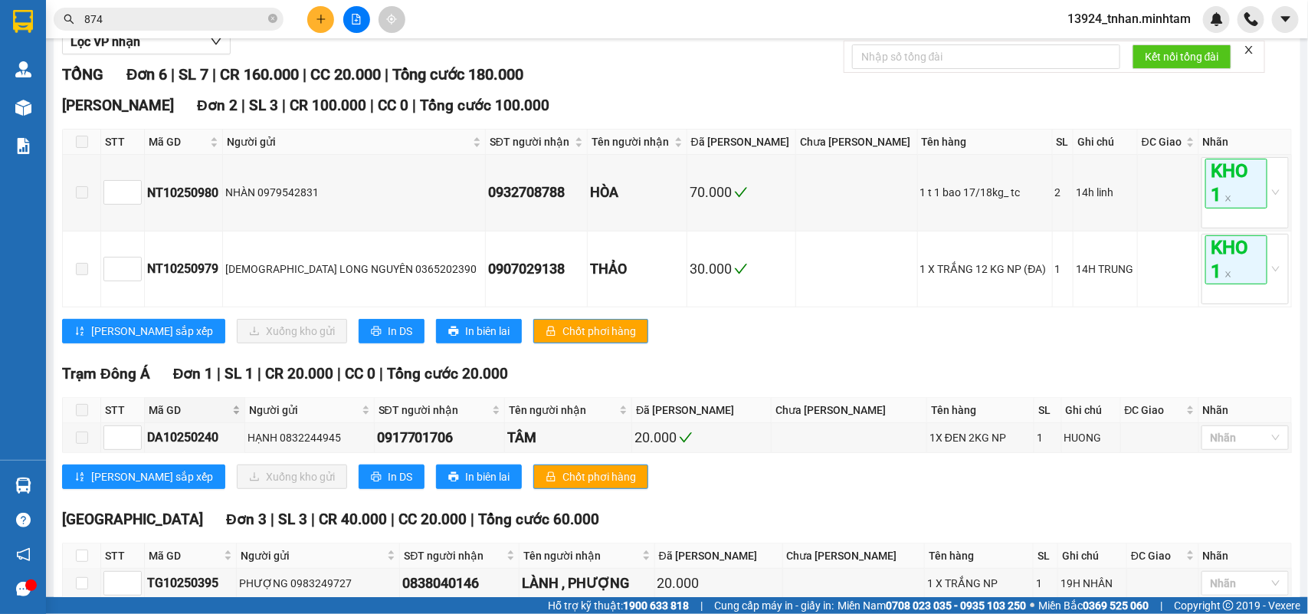
scroll to position [376, 0]
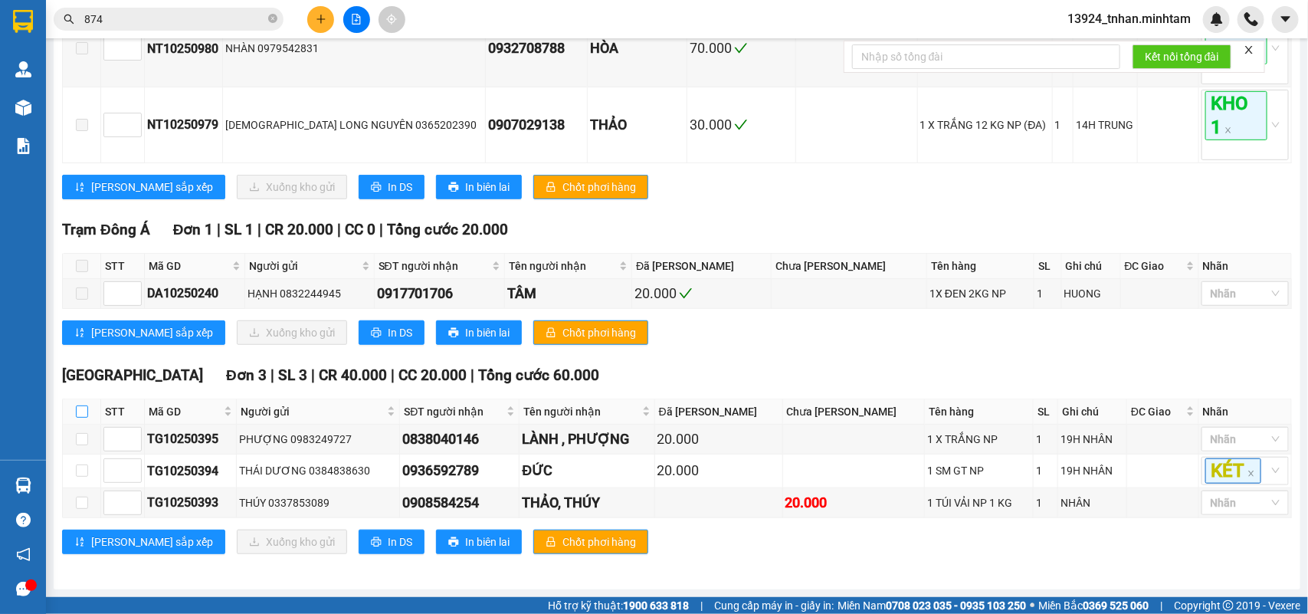
click at [76, 406] on input "checkbox" at bounding box center [82, 411] width 12 height 12
checkbox input "true"
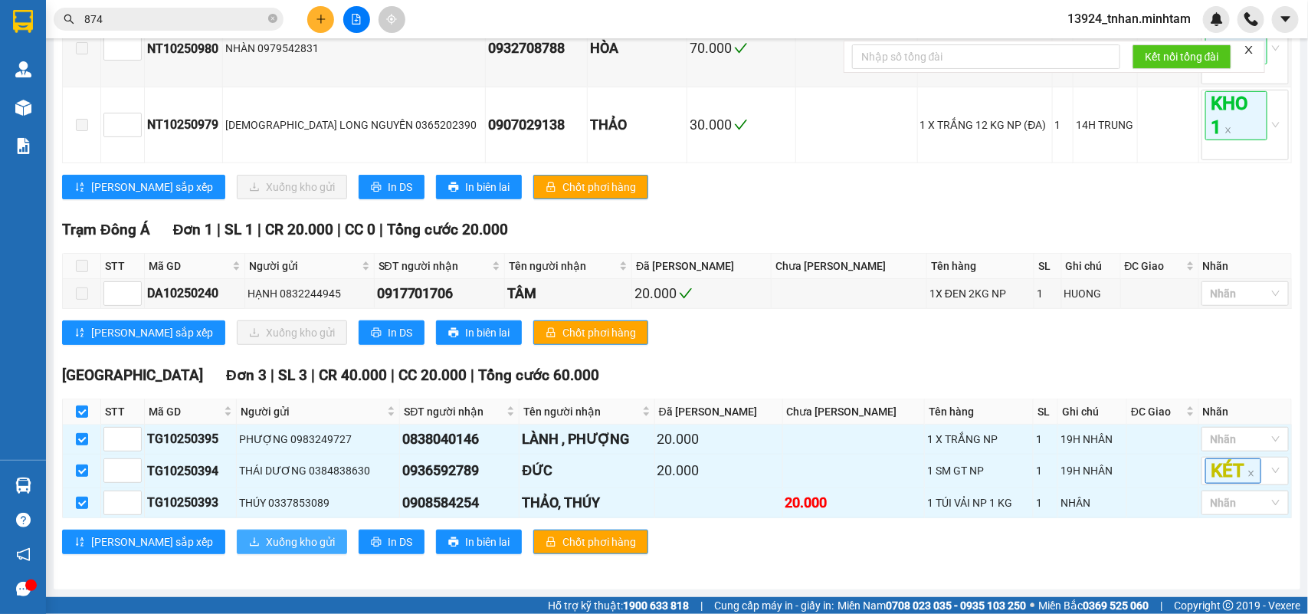
click at [237, 531] on button "Xuống kho gửi" at bounding box center [292, 542] width 110 height 25
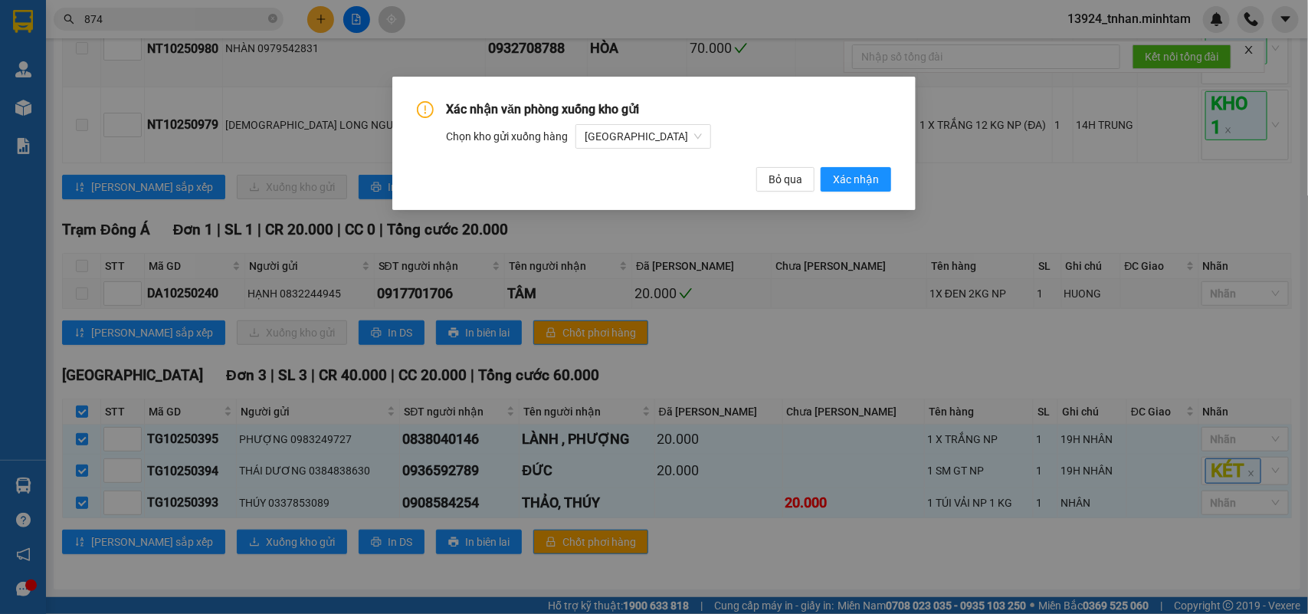
click at [866, 165] on div "Xác nhận văn phòng xuống kho gửi Chọn kho gửi xuống hàng Tiền Giang Bỏ qua Xác …" at bounding box center [654, 146] width 474 height 90
click at [868, 174] on span "Xác nhận" at bounding box center [856, 179] width 46 height 17
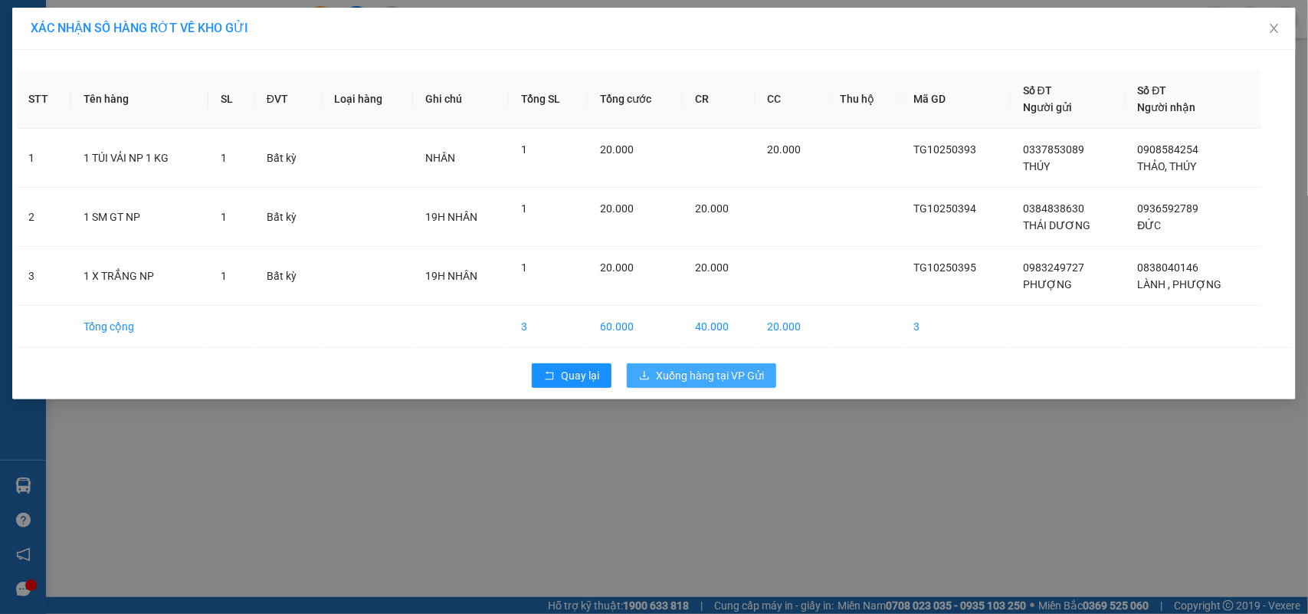
click at [669, 366] on button "Xuống hàng tại VP Gửi" at bounding box center [701, 375] width 149 height 25
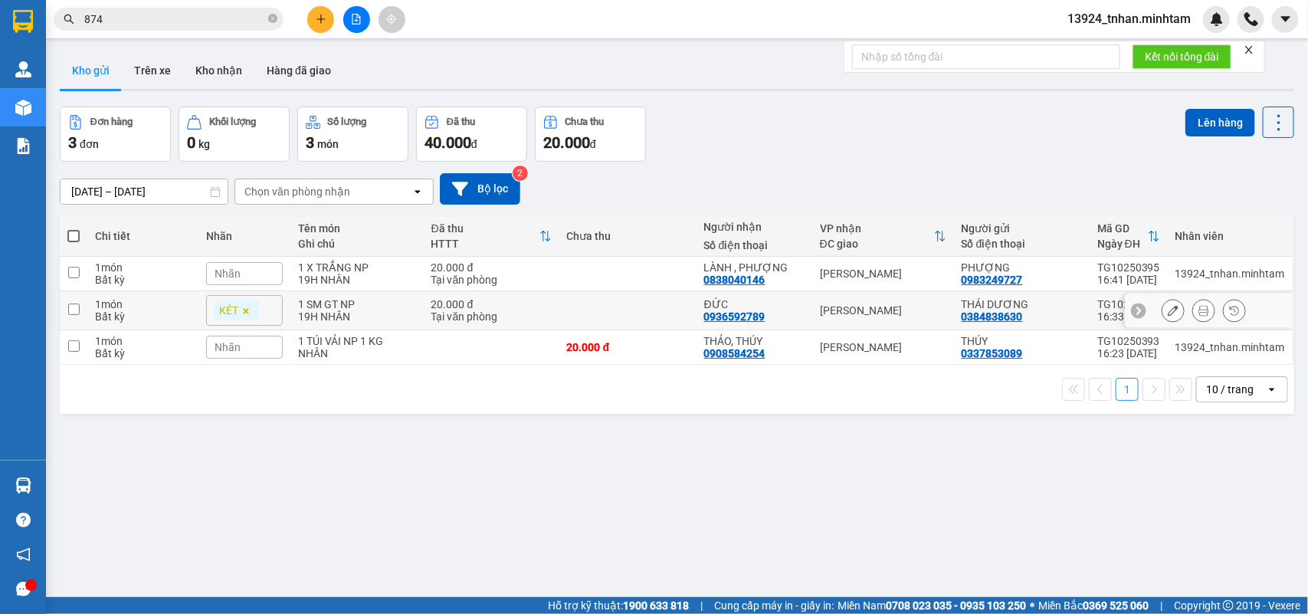
click at [443, 305] on div "20.000 đ" at bounding box center [492, 304] width 120 height 12
checkbox input "true"
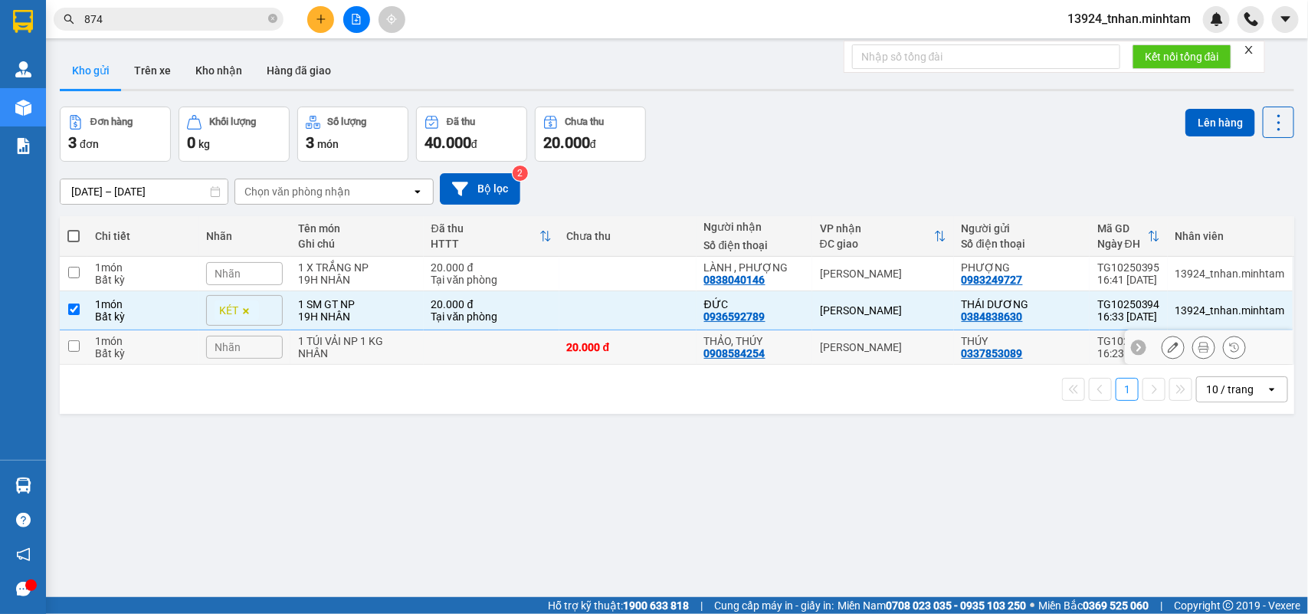
click at [405, 346] on div "1 TÚI VẢI NP 1 KG" at bounding box center [356, 341] width 117 height 12
checkbox input "true"
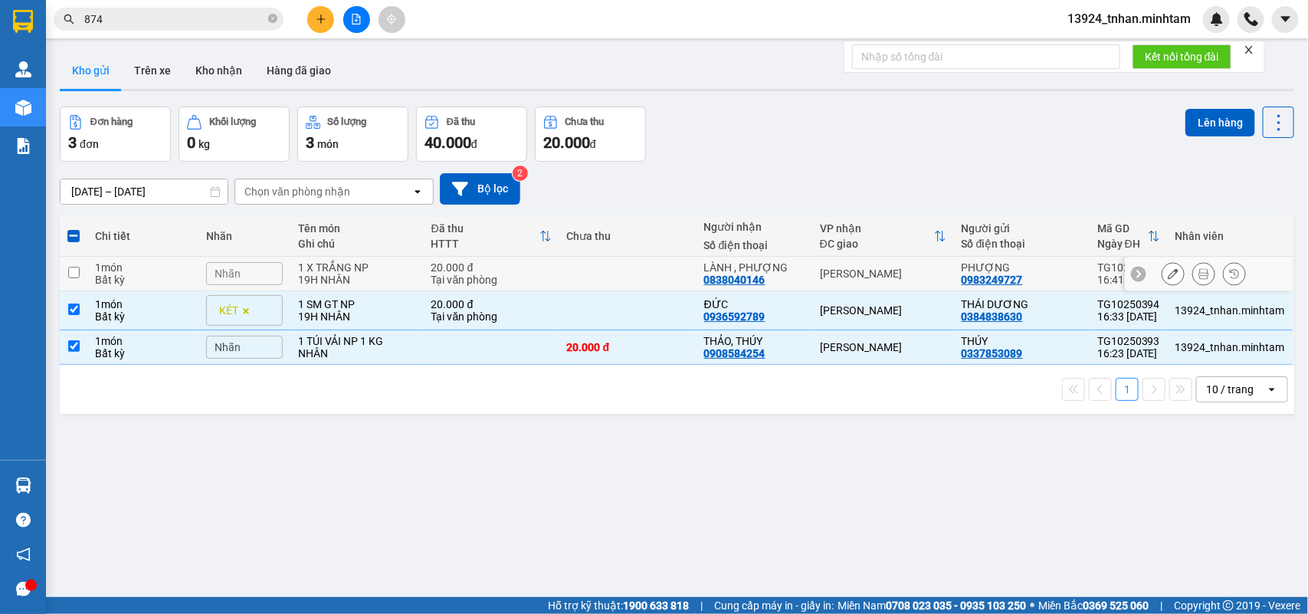
click at [591, 266] on td at bounding box center [628, 274] width 137 height 34
checkbox input "true"
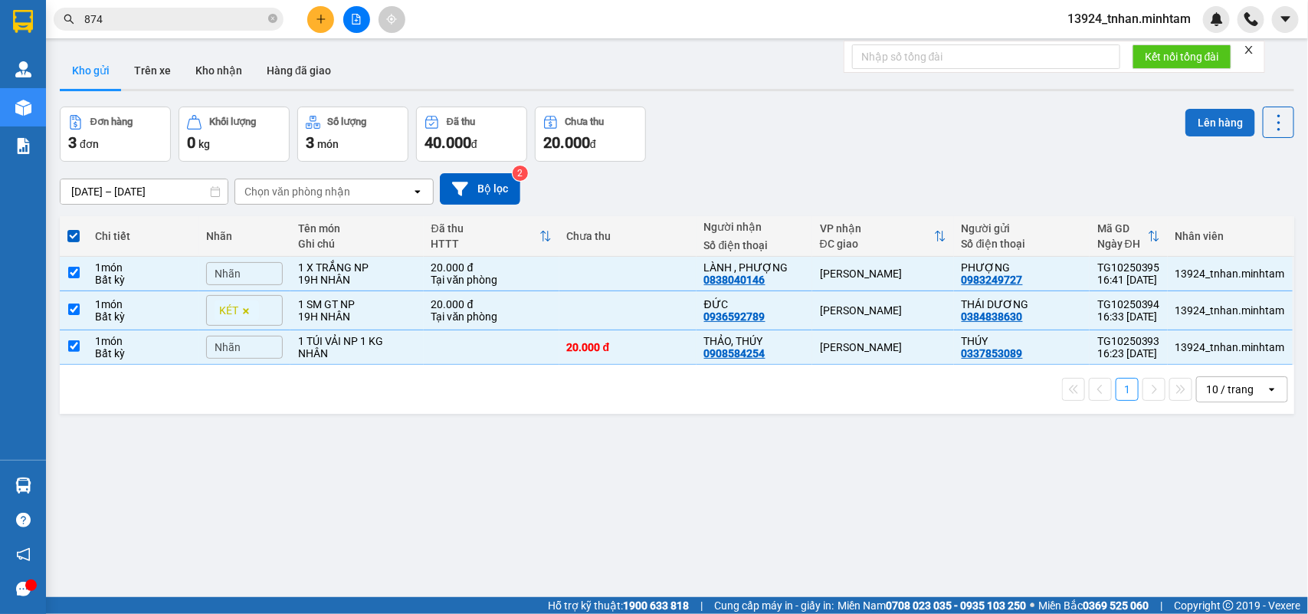
click at [1193, 125] on button "Lên hàng" at bounding box center [1221, 123] width 70 height 28
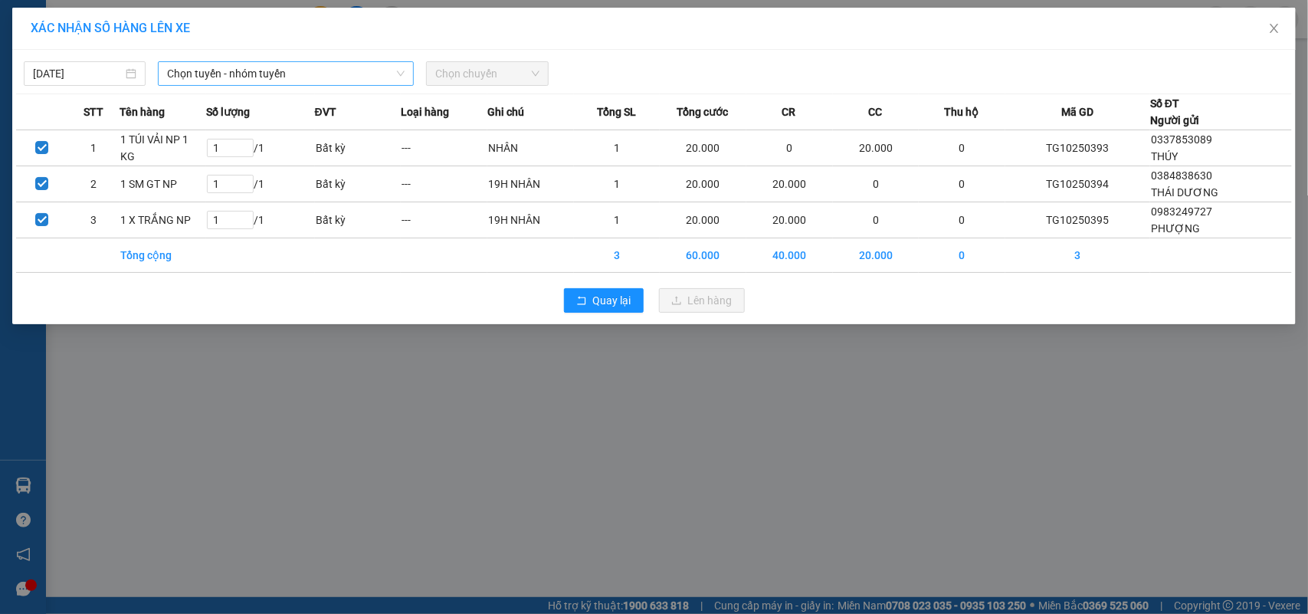
click at [228, 64] on span "Chọn tuyến - nhóm tuyến" at bounding box center [286, 73] width 238 height 23
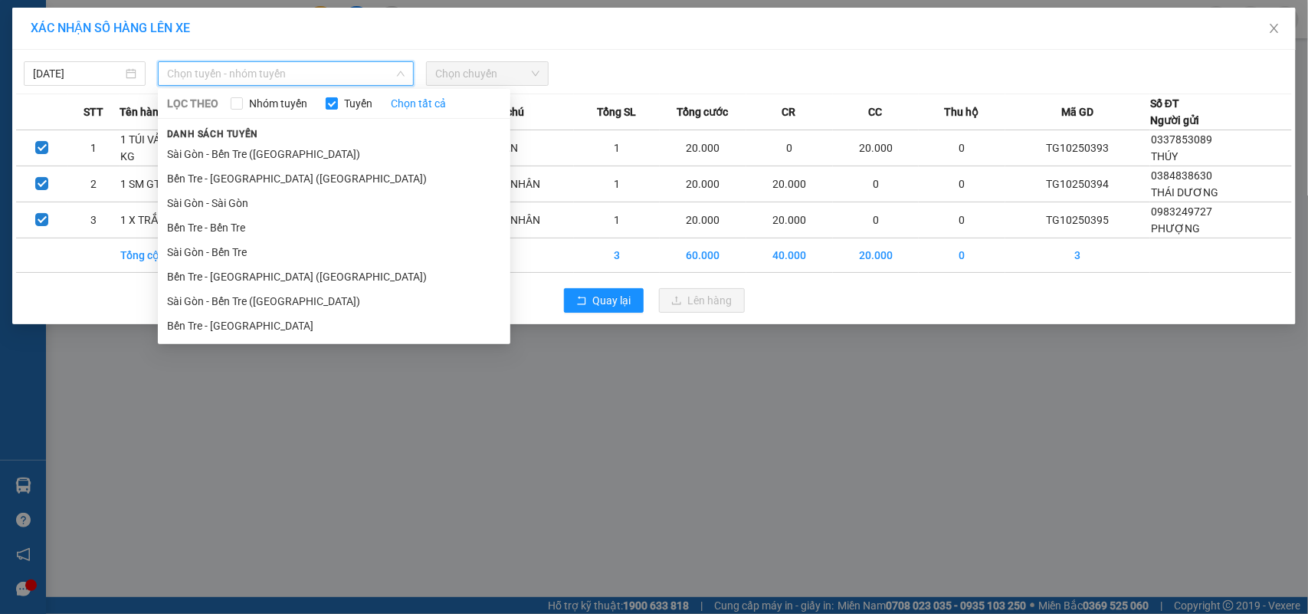
click at [289, 272] on li "Bến Tre - [GEOGRAPHIC_DATA] ([GEOGRAPHIC_DATA])" at bounding box center [334, 276] width 353 height 25
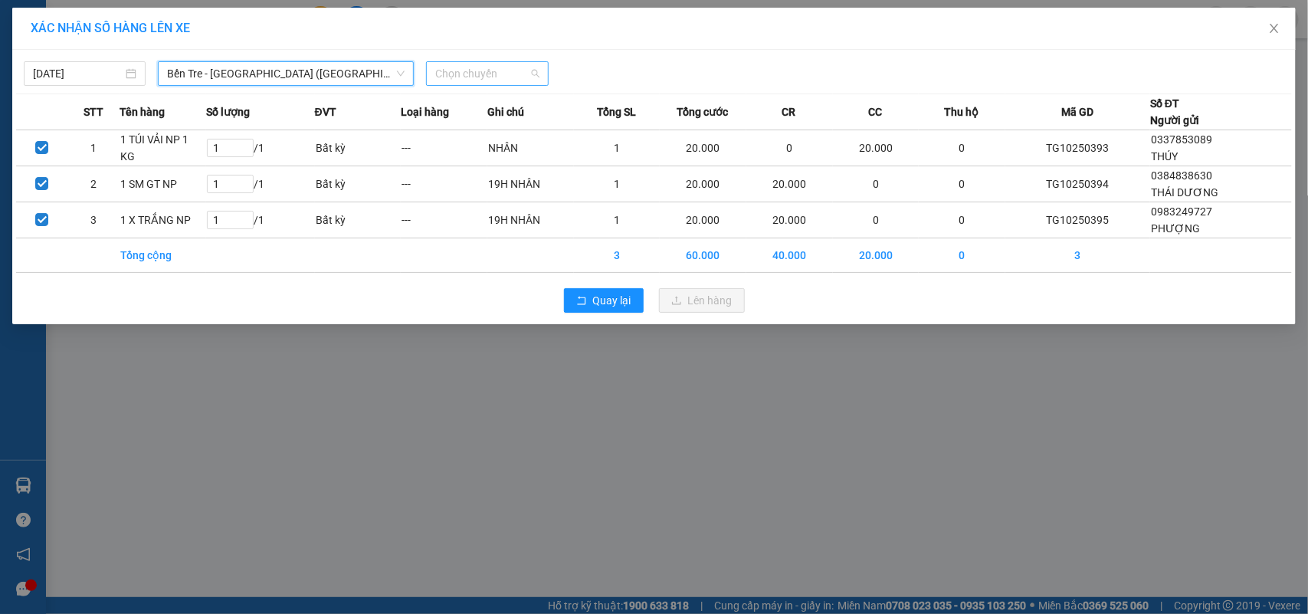
click at [472, 78] on span "Chọn chuyến" at bounding box center [486, 73] width 103 height 23
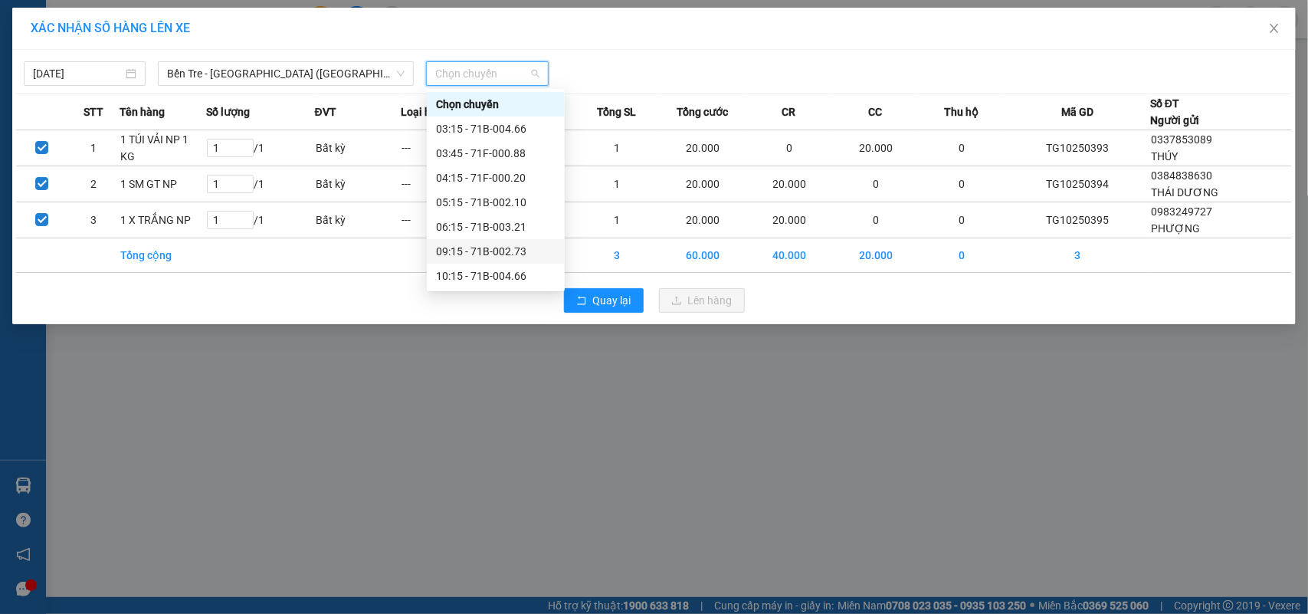
scroll to position [123, 0]
click at [531, 274] on div "16:15 - 71B-002.73" at bounding box center [496, 276] width 120 height 17
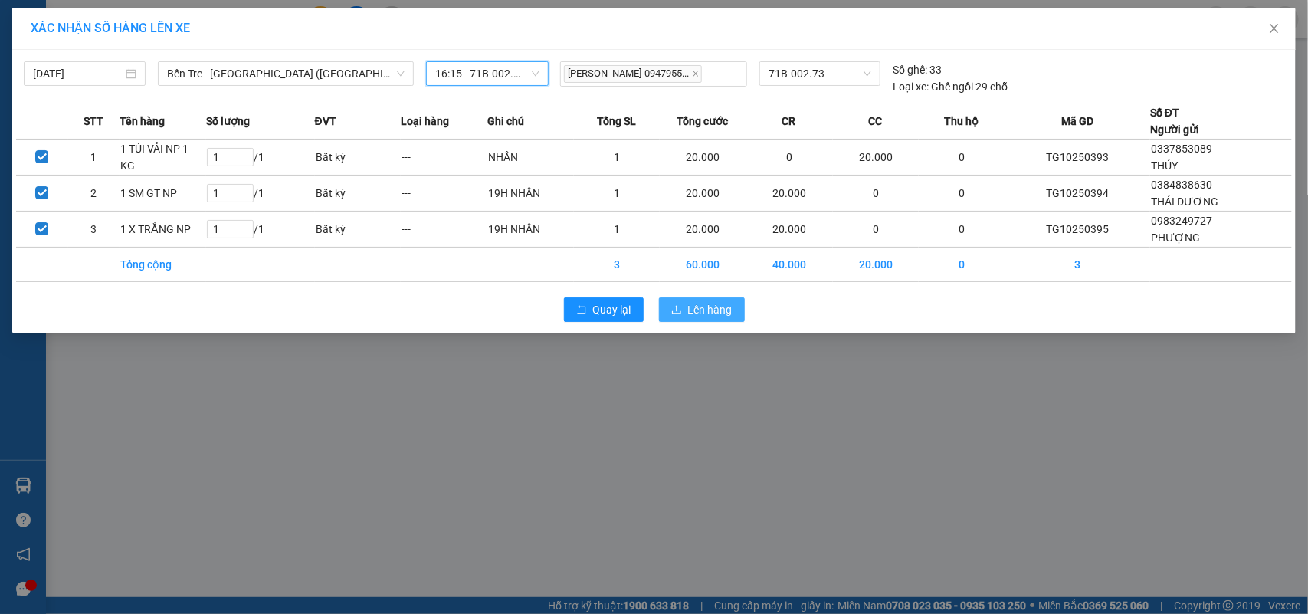
click at [710, 304] on span "Lên hàng" at bounding box center [710, 309] width 44 height 17
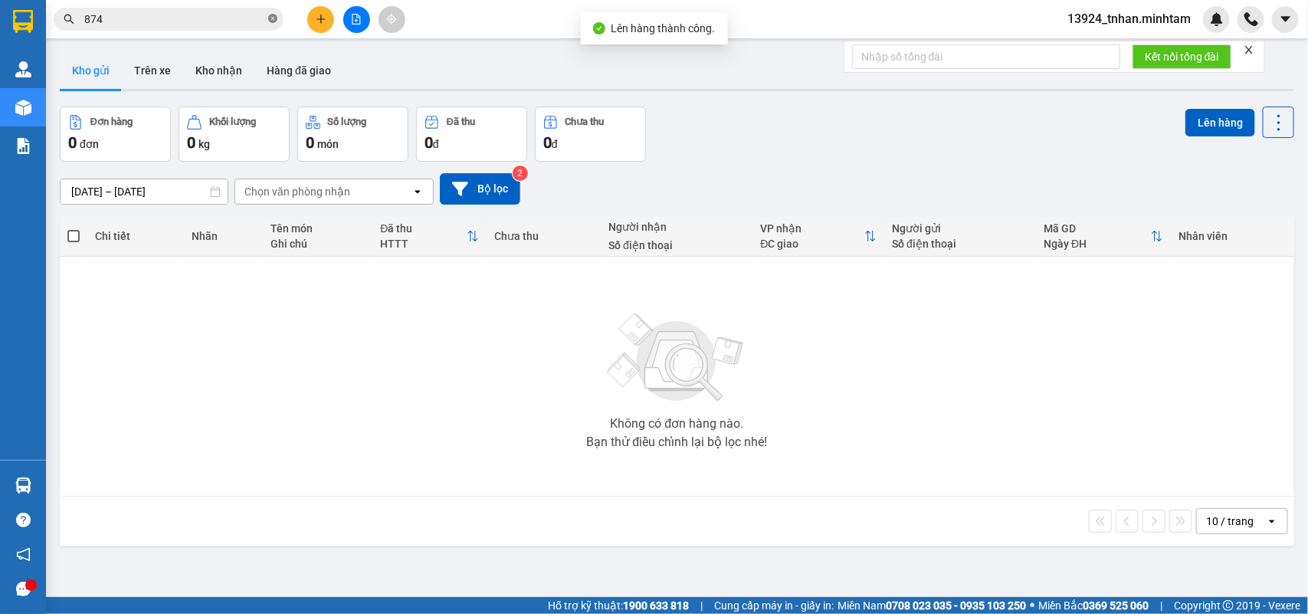
click at [274, 16] on icon "close-circle" at bounding box center [272, 18] width 9 height 9
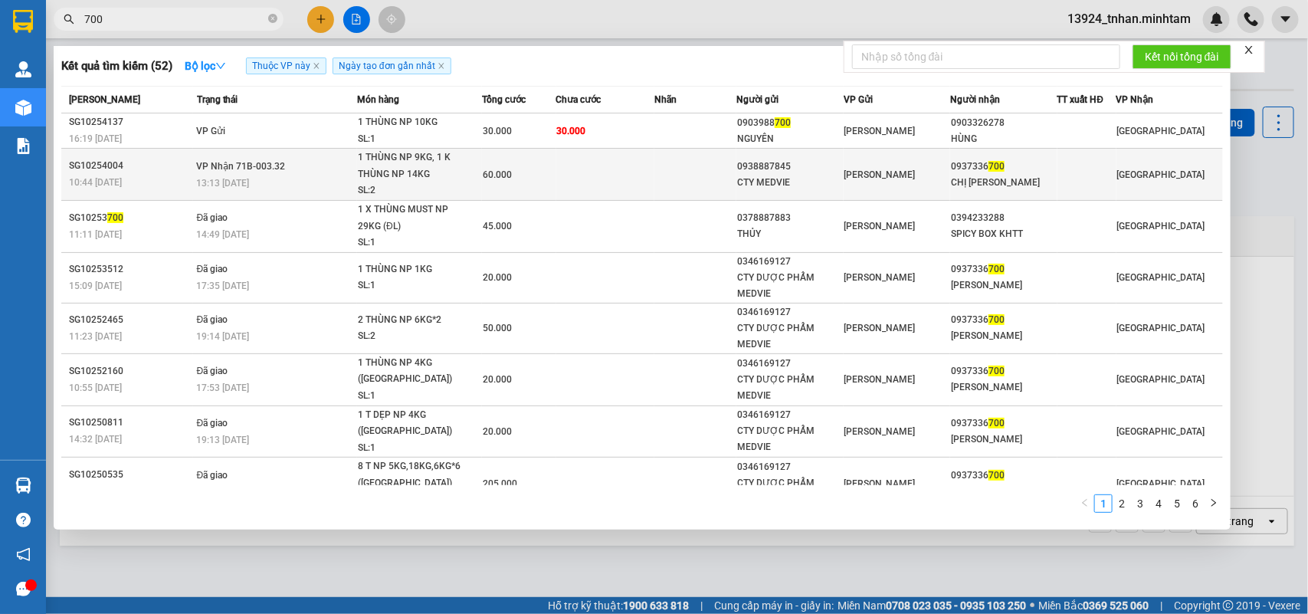
type input "700"
click at [484, 170] on span "60.000" at bounding box center [497, 174] width 29 height 11
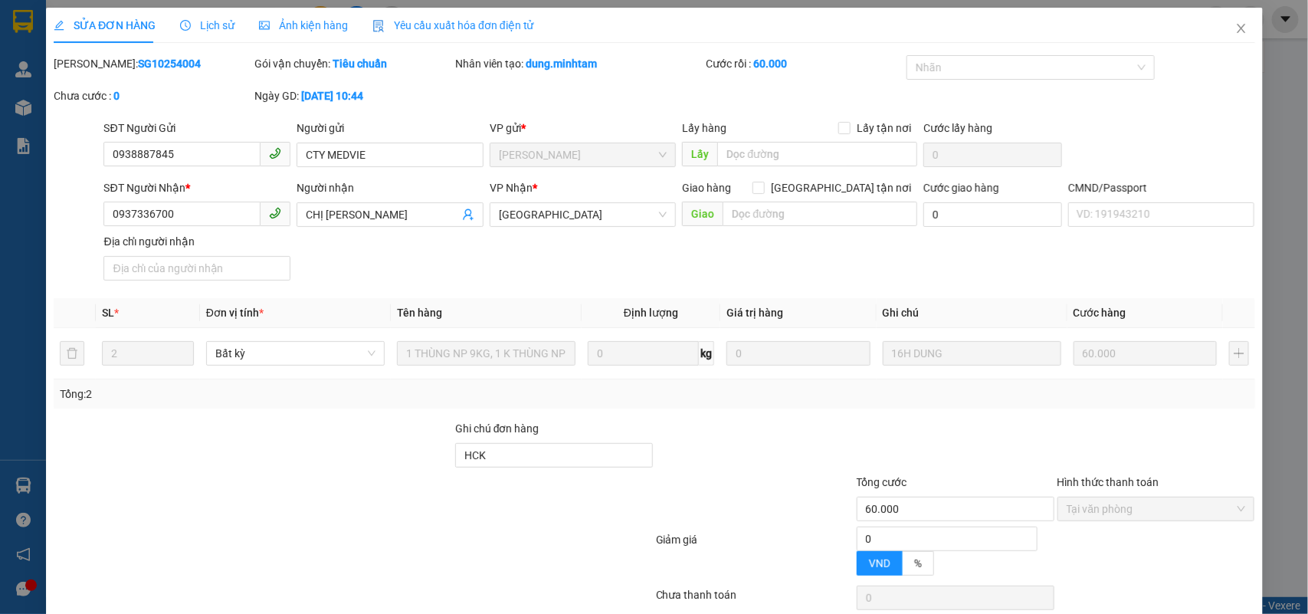
type input "0938887845"
type input "CTY MEDVIE"
type input "0937336700"
type input "CHỊ [PERSON_NAME]"
type input "HCK"
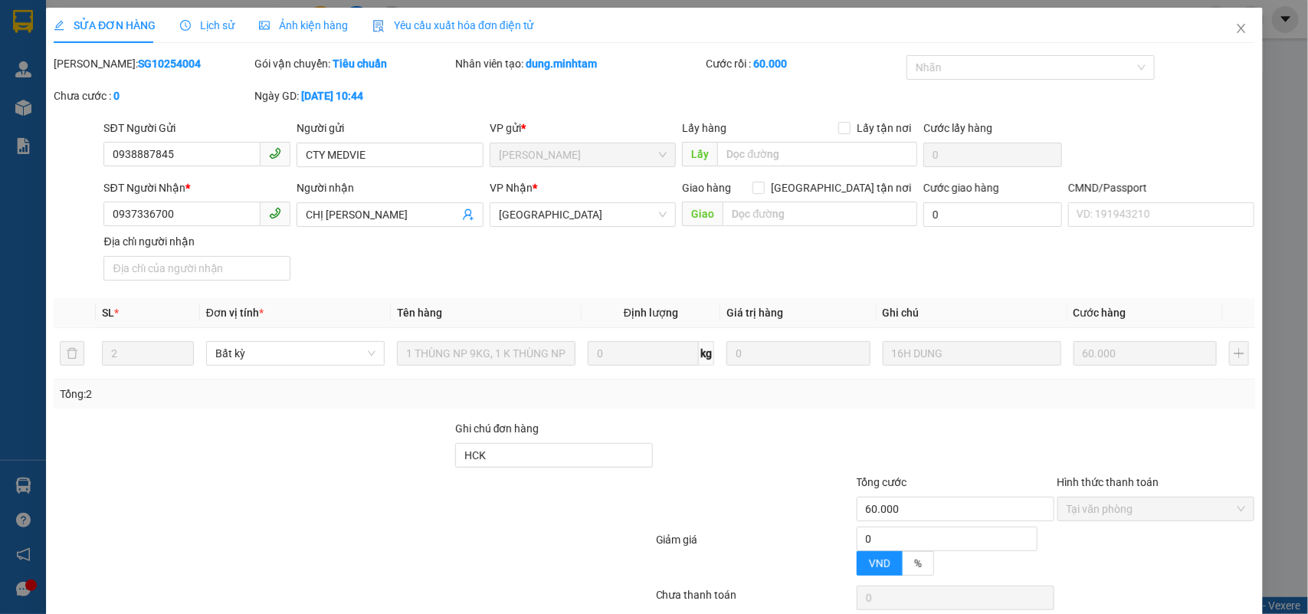
type input "60.000"
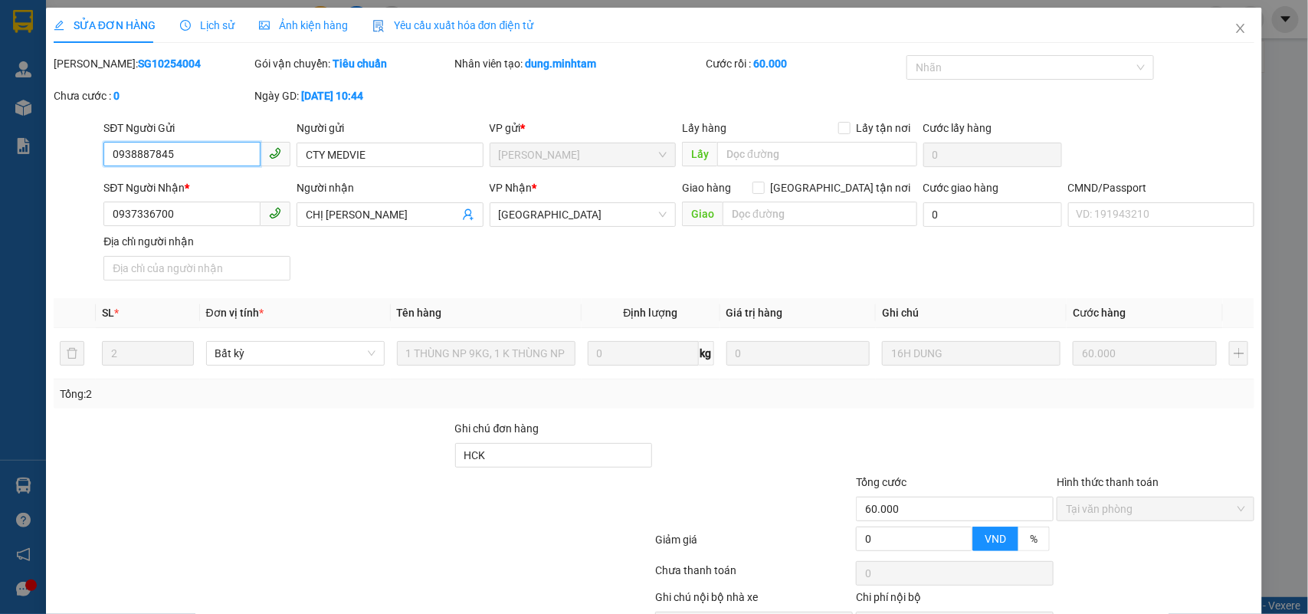
scroll to position [90, 0]
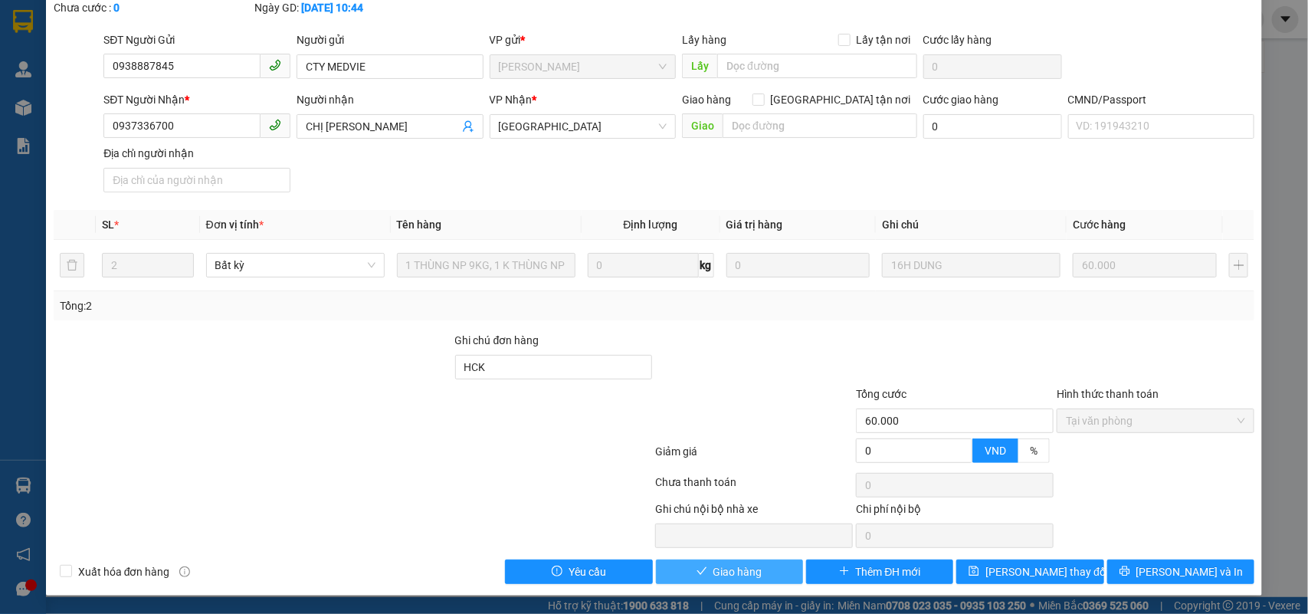
click at [730, 562] on button "Giao hàng" at bounding box center [729, 572] width 147 height 25
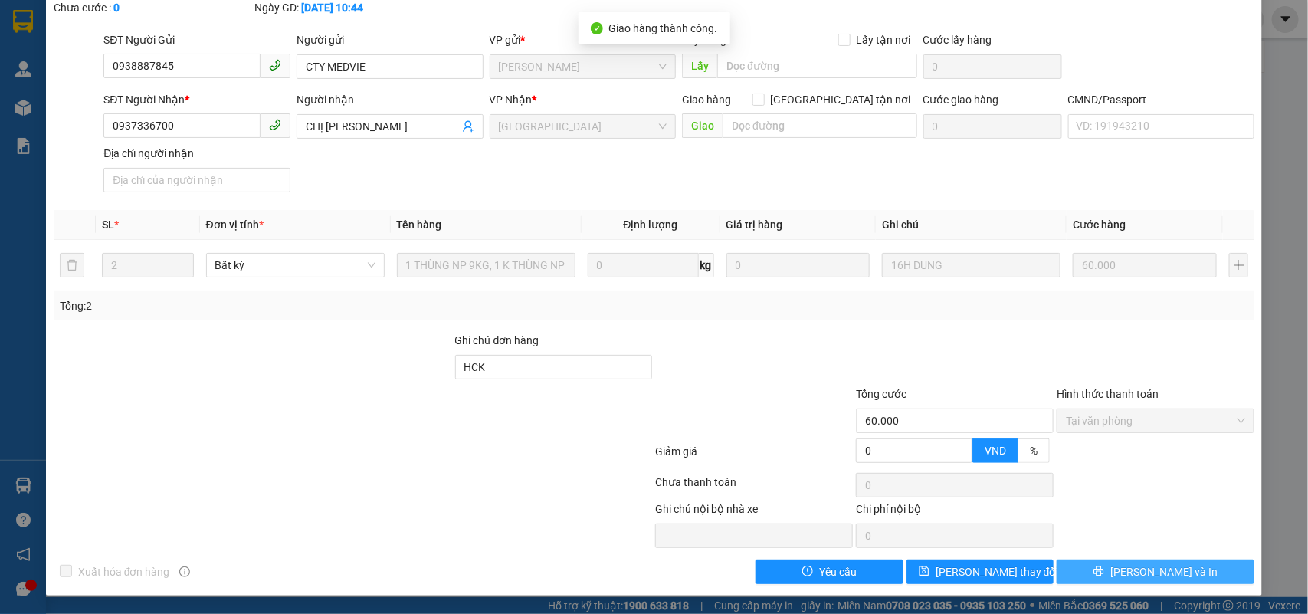
click at [1134, 568] on span "[PERSON_NAME] và In" at bounding box center [1164, 571] width 107 height 17
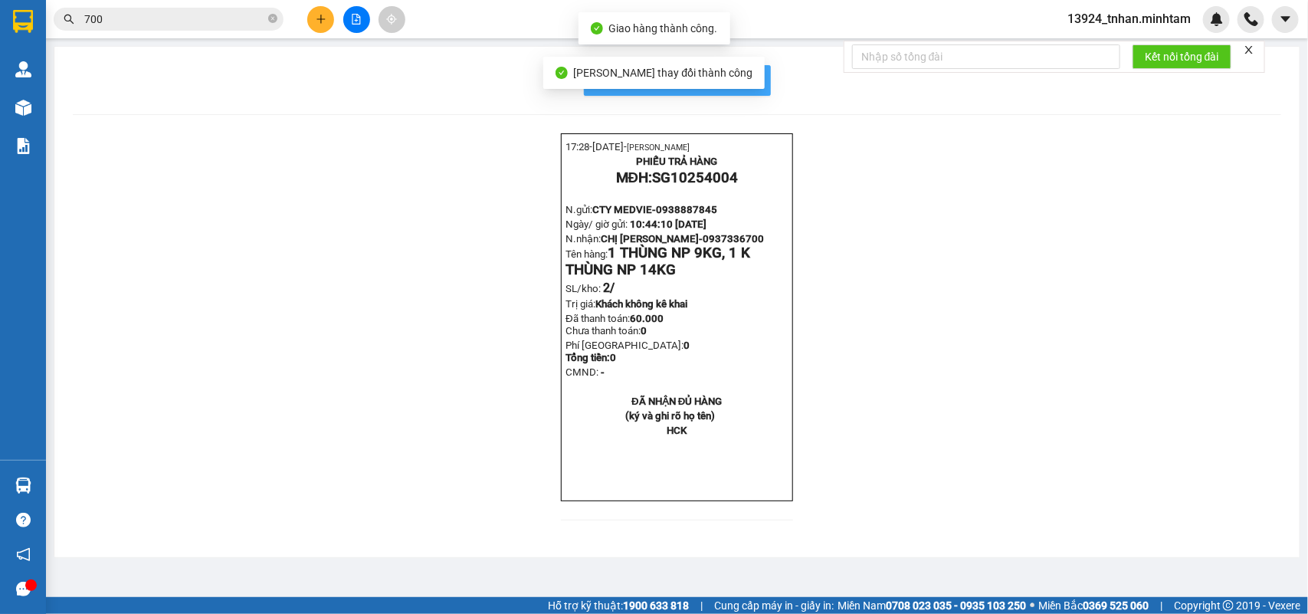
click at [759, 74] on button "In mẫu biên lai tự cấu hình" at bounding box center [677, 80] width 187 height 31
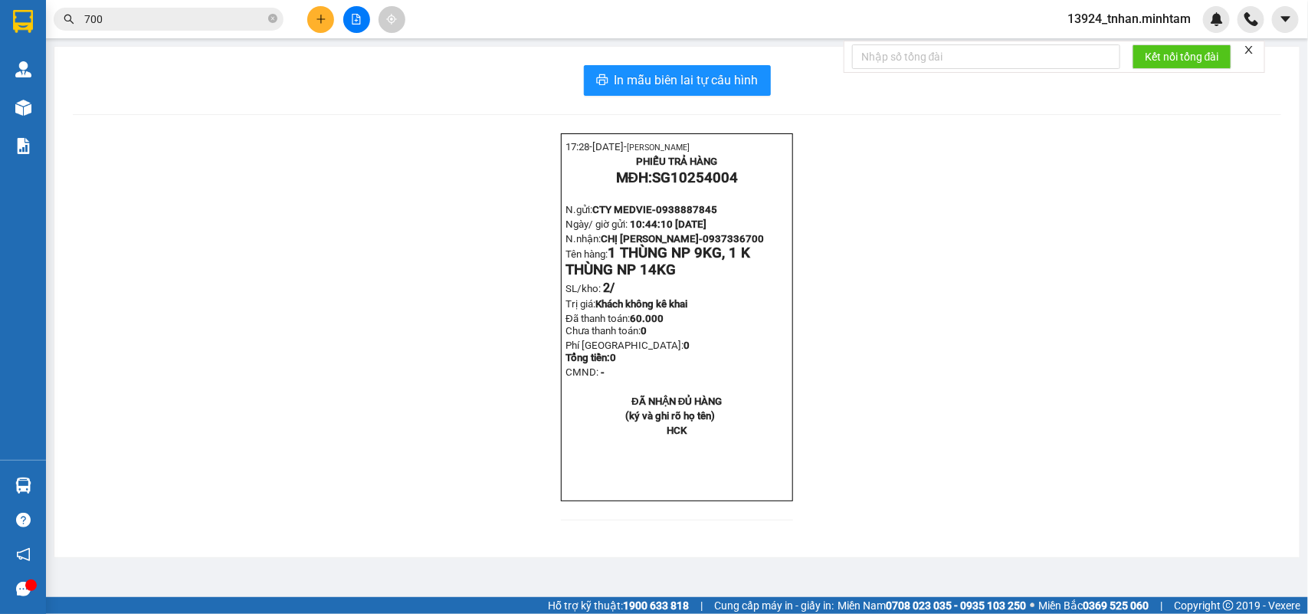
click at [273, 19] on icon "close-circle" at bounding box center [272, 18] width 9 height 9
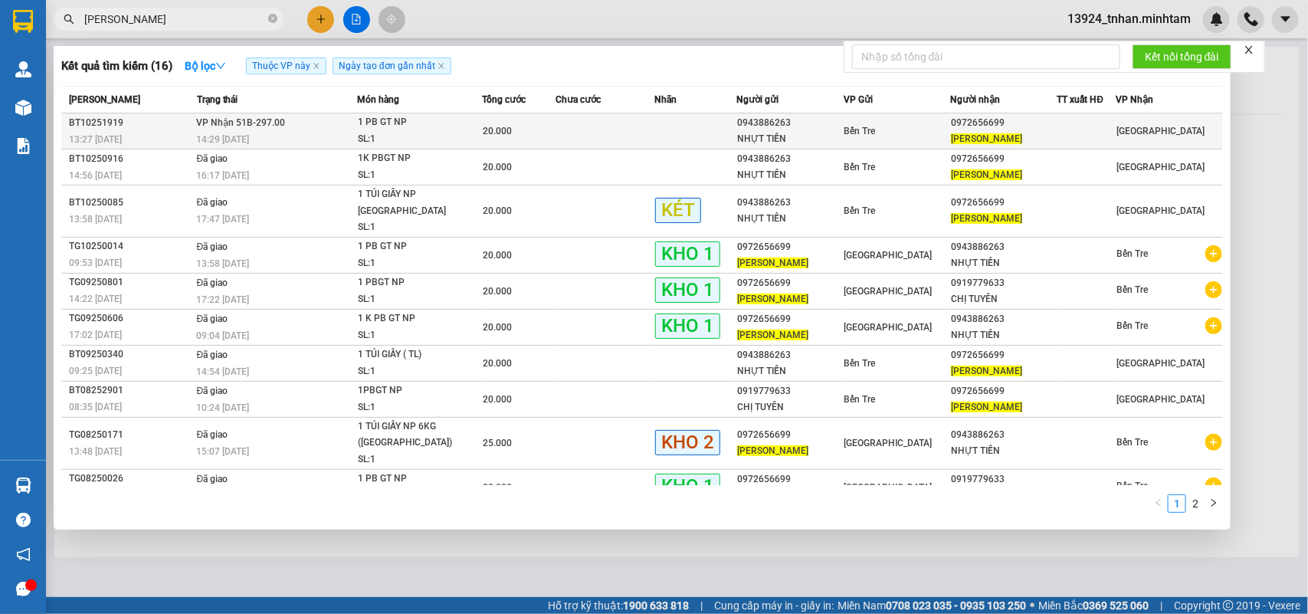
type input "[PERSON_NAME]"
click at [538, 127] on div "20.000" at bounding box center [519, 131] width 73 height 17
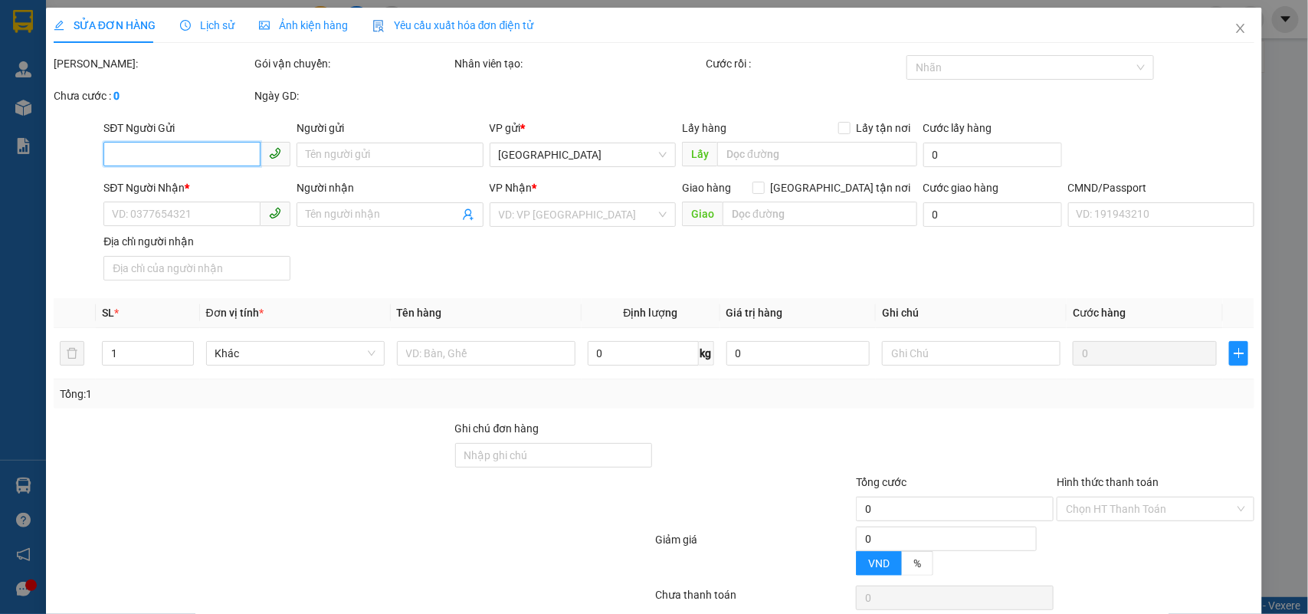
type input "0943886263"
type input "NHỰT TIẾN"
type input "0972656699"
type input "[PERSON_NAME]"
type input "20.000"
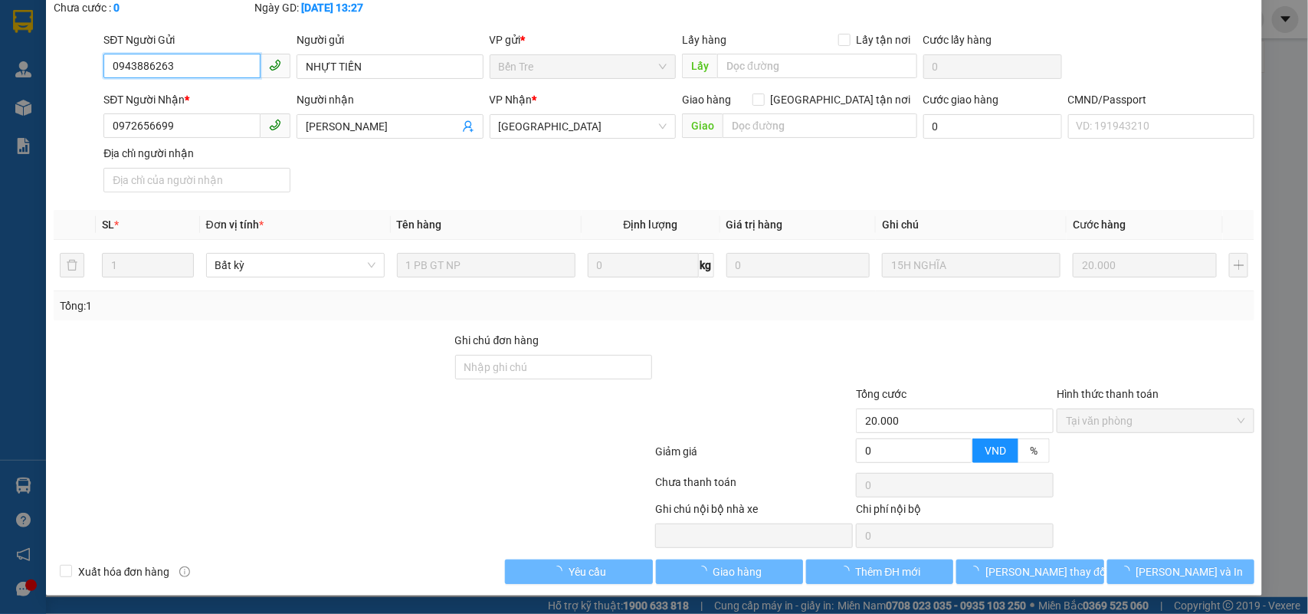
scroll to position [90, 0]
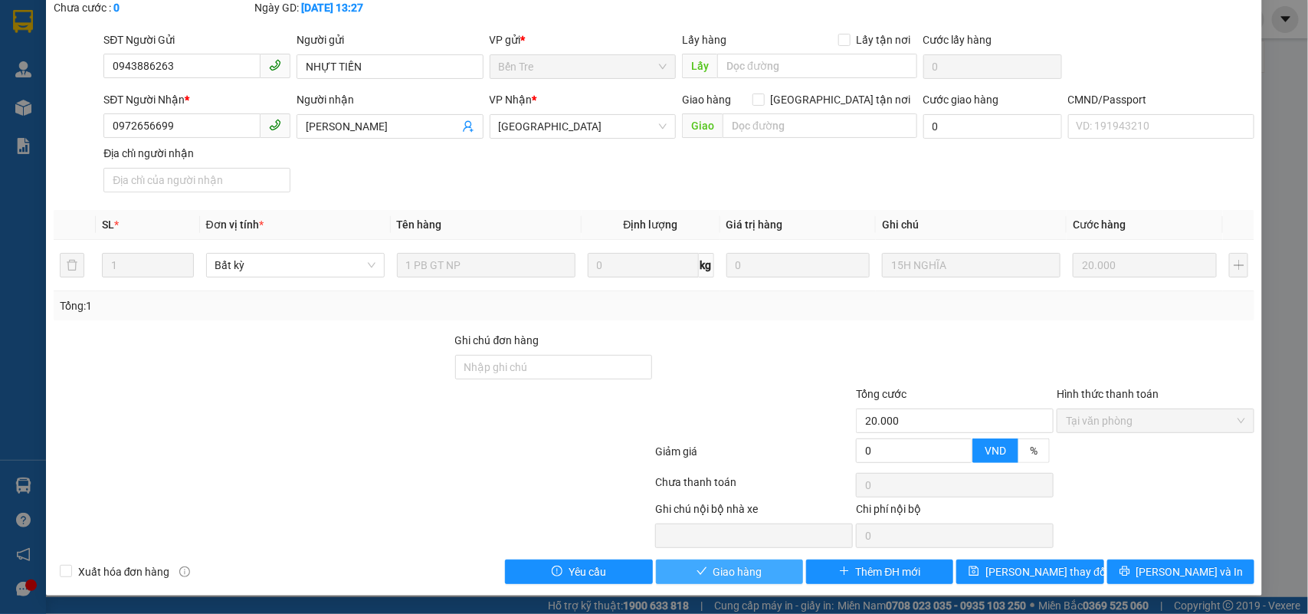
click at [751, 573] on span "Giao hàng" at bounding box center [738, 571] width 49 height 17
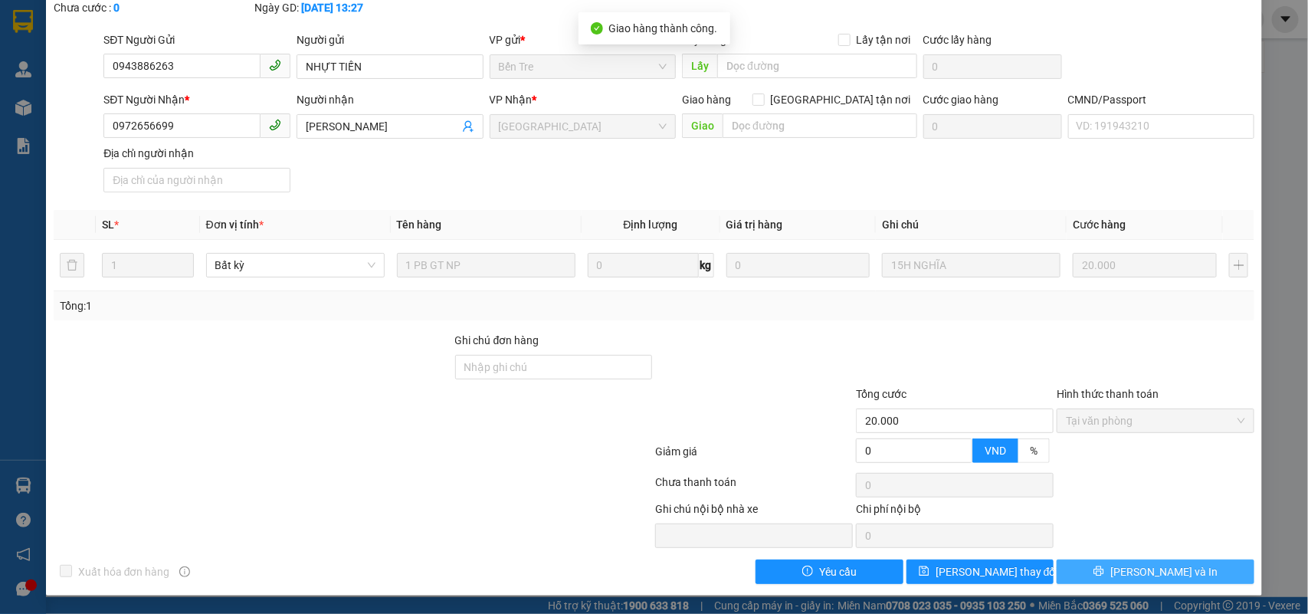
click at [1105, 577] on span "printer" at bounding box center [1099, 572] width 11 height 12
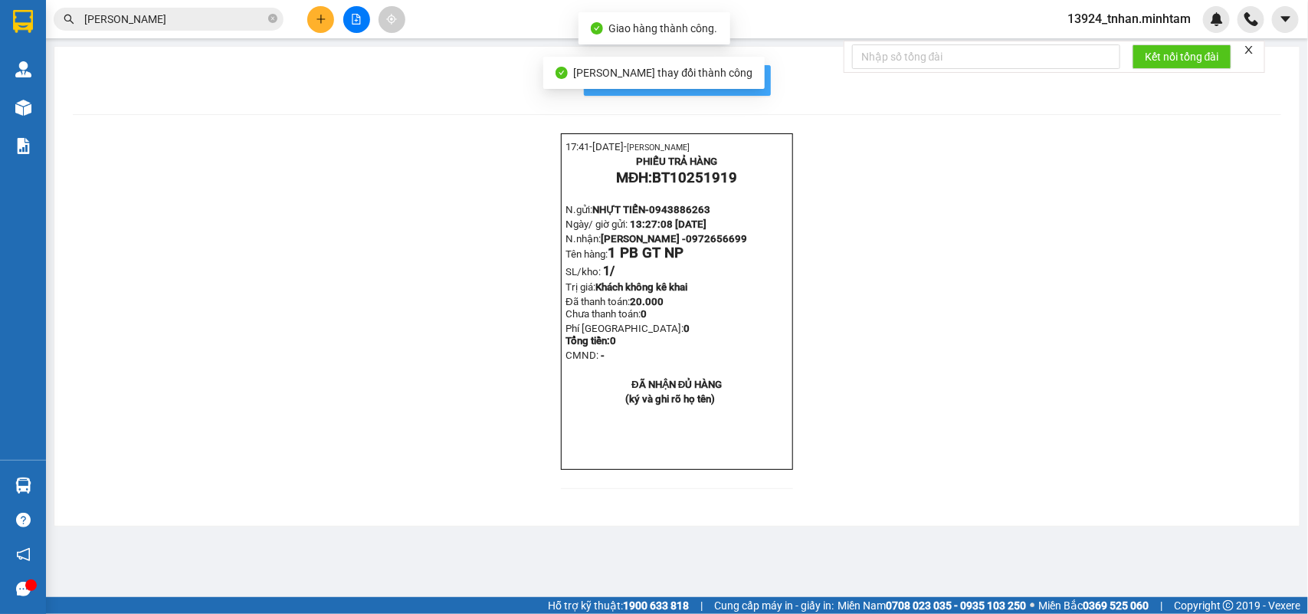
click at [741, 74] on span "In mẫu biên lai tự cấu hình" at bounding box center [687, 80] width 144 height 19
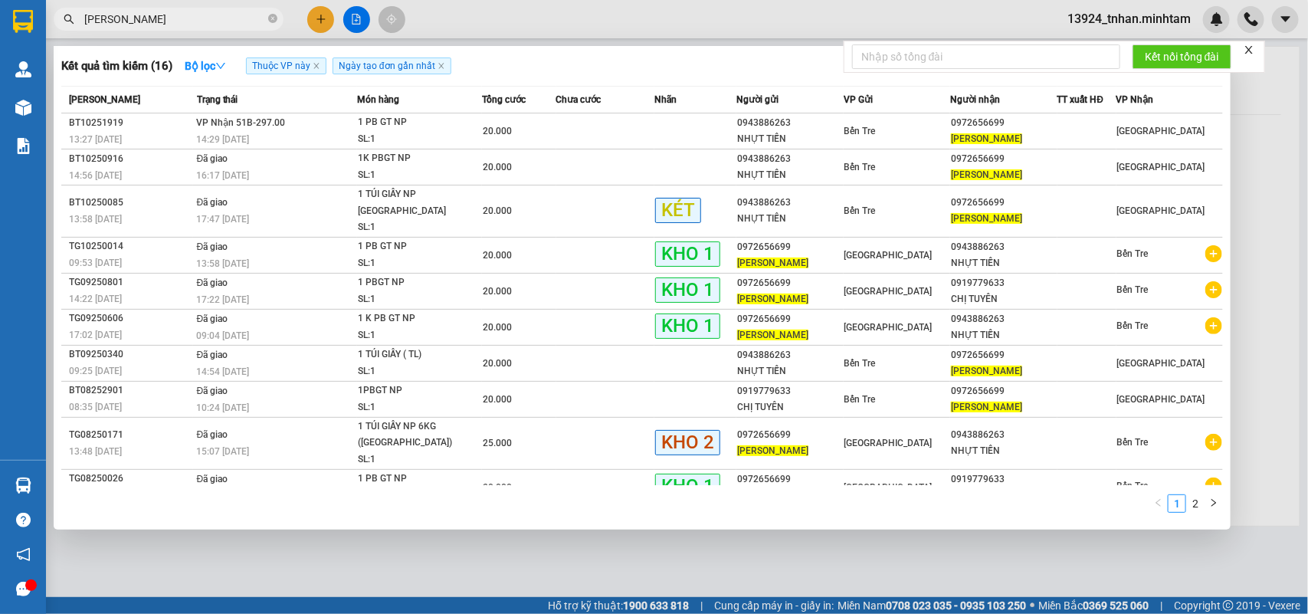
click at [190, 15] on input "[PERSON_NAME]" at bounding box center [174, 19] width 181 height 17
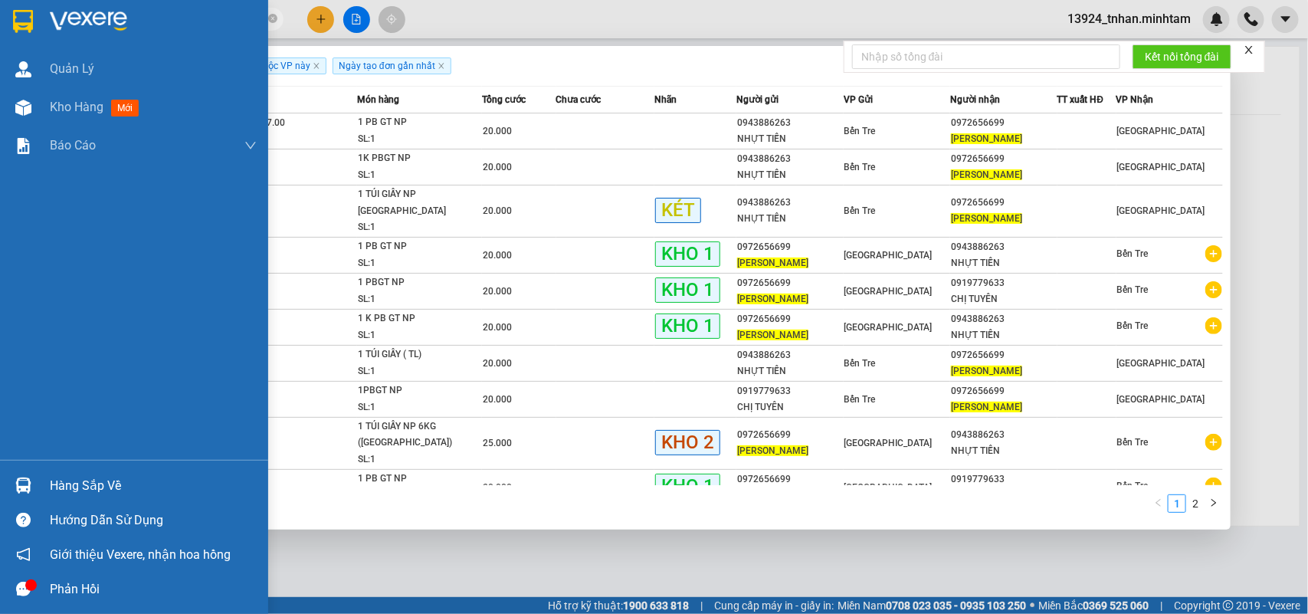
click at [41, 488] on div "Hàng sắp về" at bounding box center [134, 485] width 268 height 34
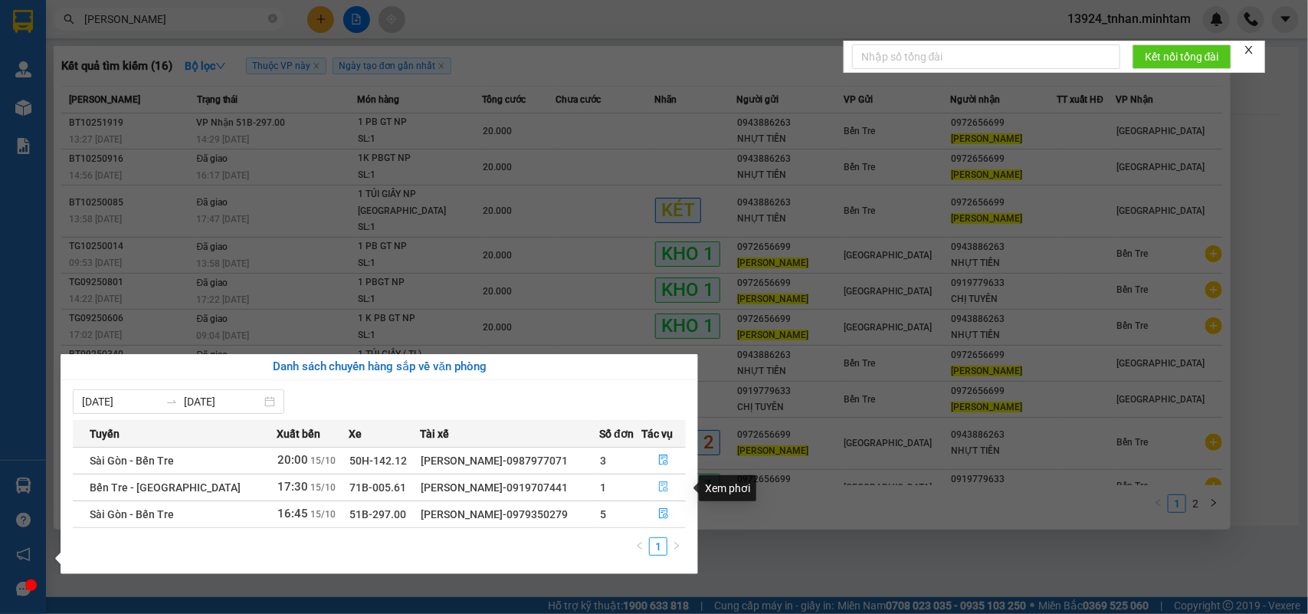
click at [665, 483] on icon "file-done" at bounding box center [663, 486] width 11 height 11
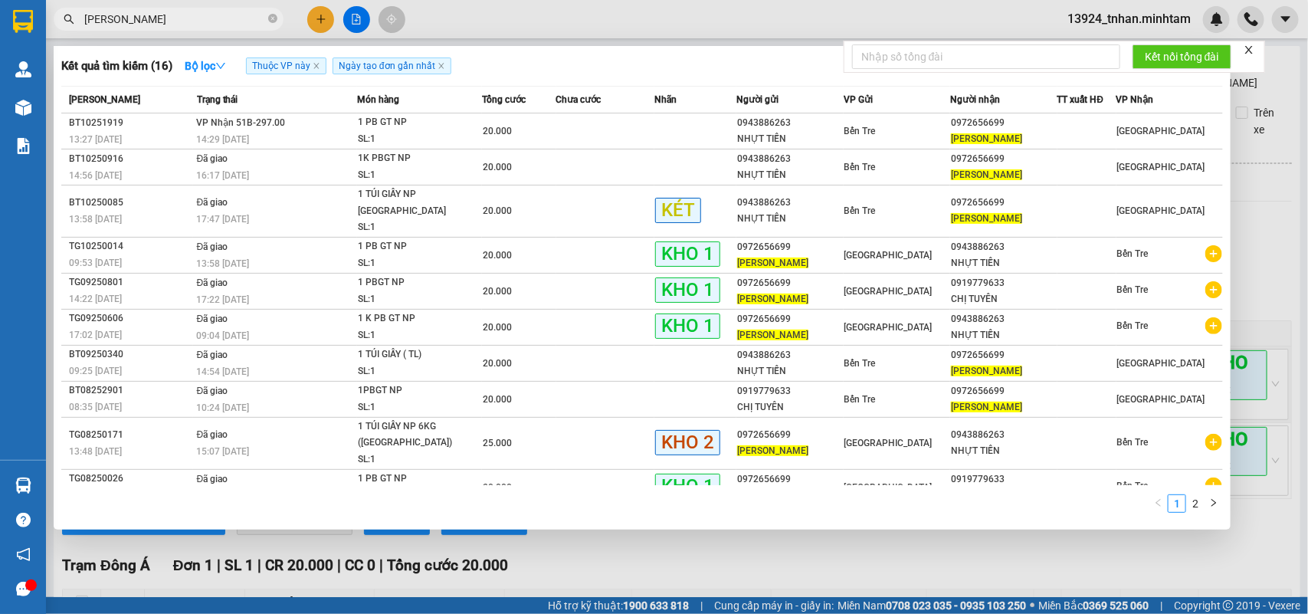
click at [786, 568] on div at bounding box center [654, 307] width 1308 height 614
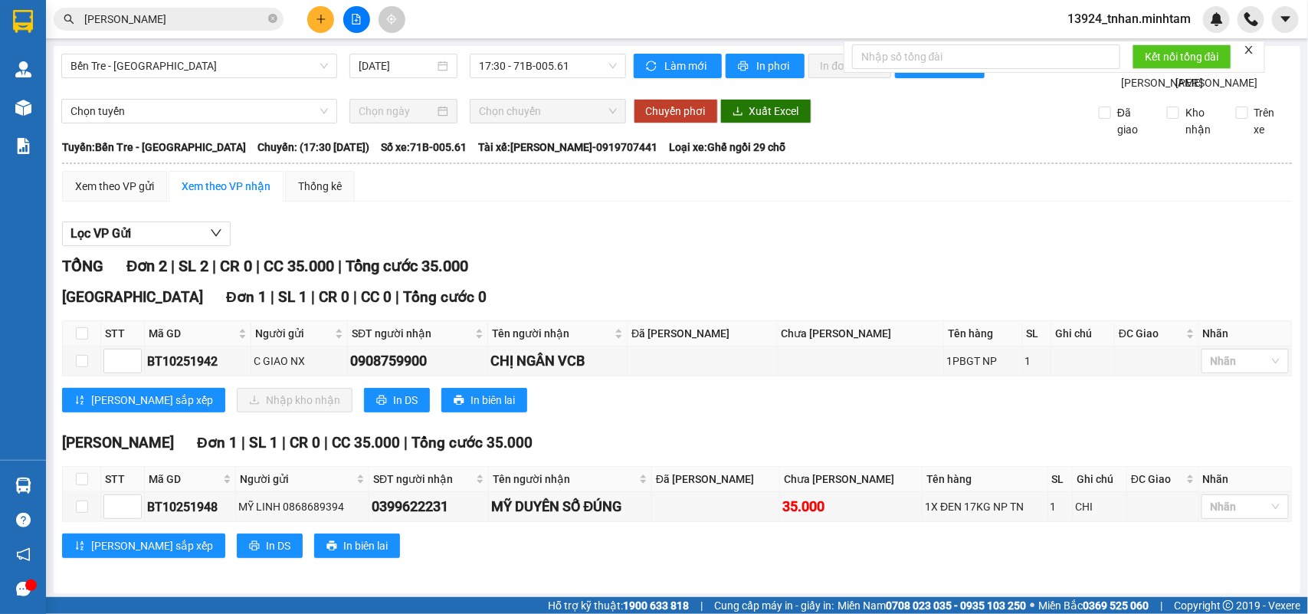
scroll to position [41, 0]
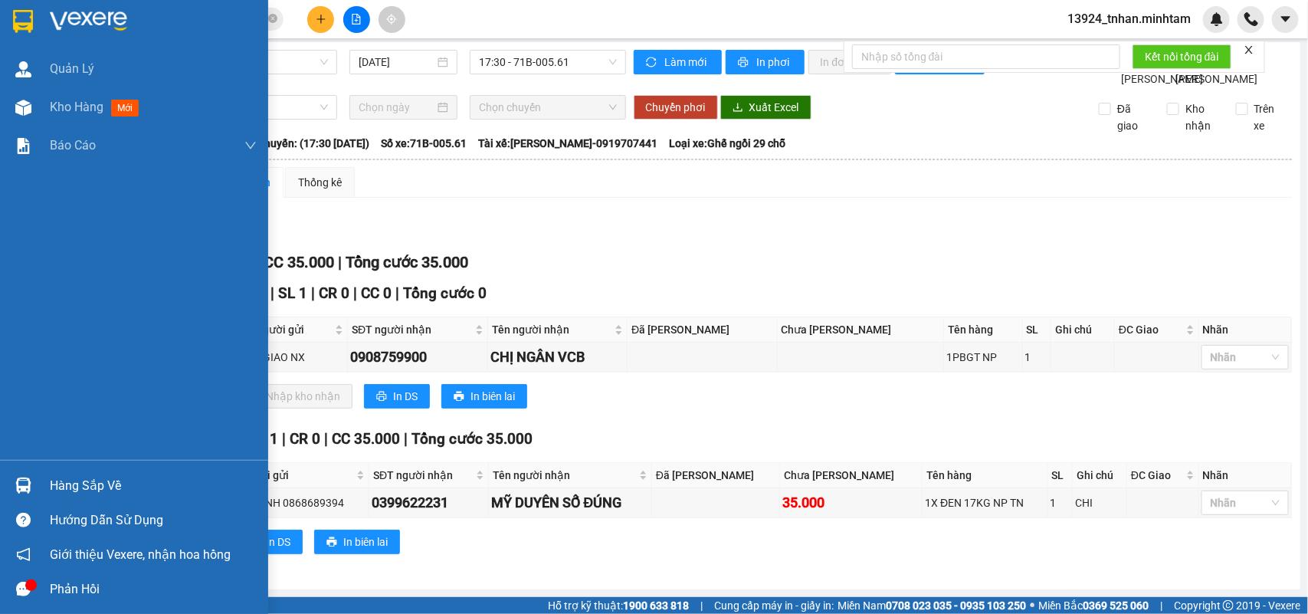
click at [36, 487] on div "Hàng sắp về" at bounding box center [134, 485] width 268 height 34
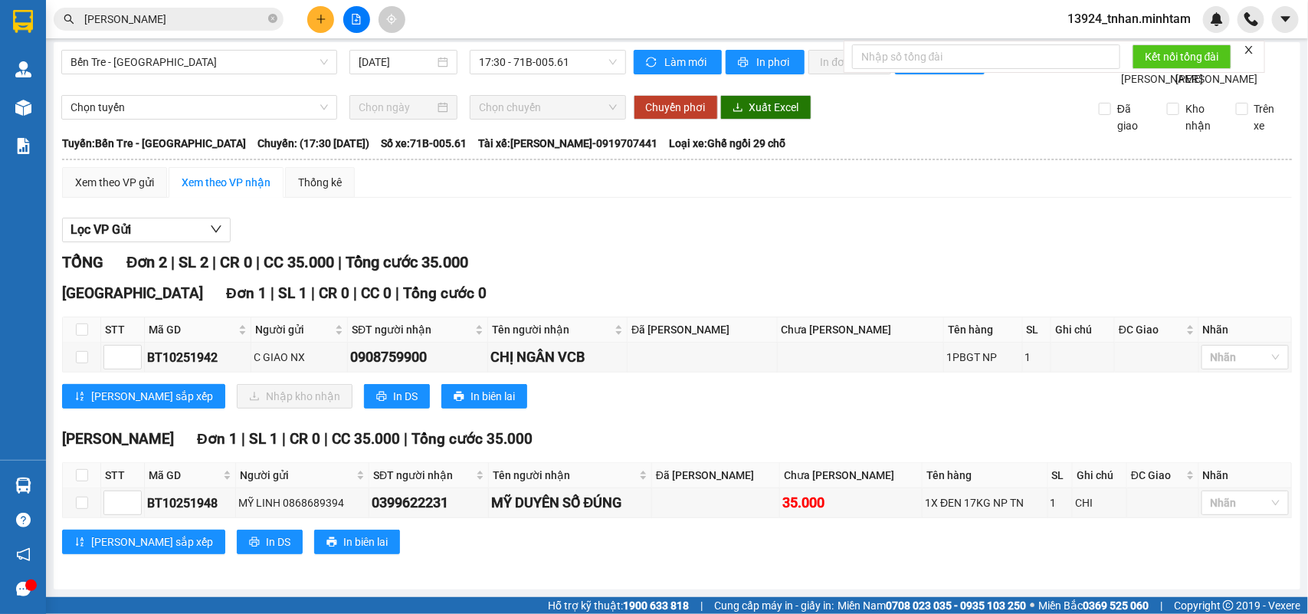
click at [277, 14] on section "Kết quả tìm kiếm ( 16 ) Bộ lọc Thuộc VP này Ngày tạo đơn gần nhất Mã ĐH Trạng t…" at bounding box center [654, 307] width 1308 height 614
click at [276, 14] on icon "close-circle" at bounding box center [272, 18] width 9 height 9
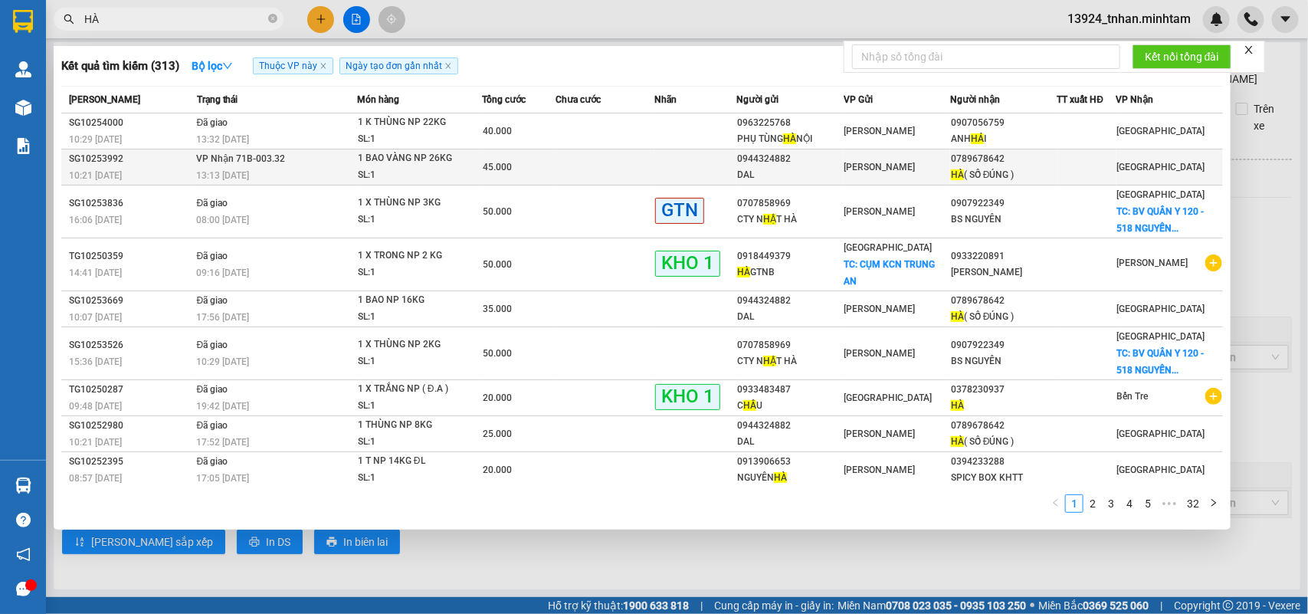
type input "HÀ"
click at [598, 169] on td at bounding box center [605, 167] width 99 height 36
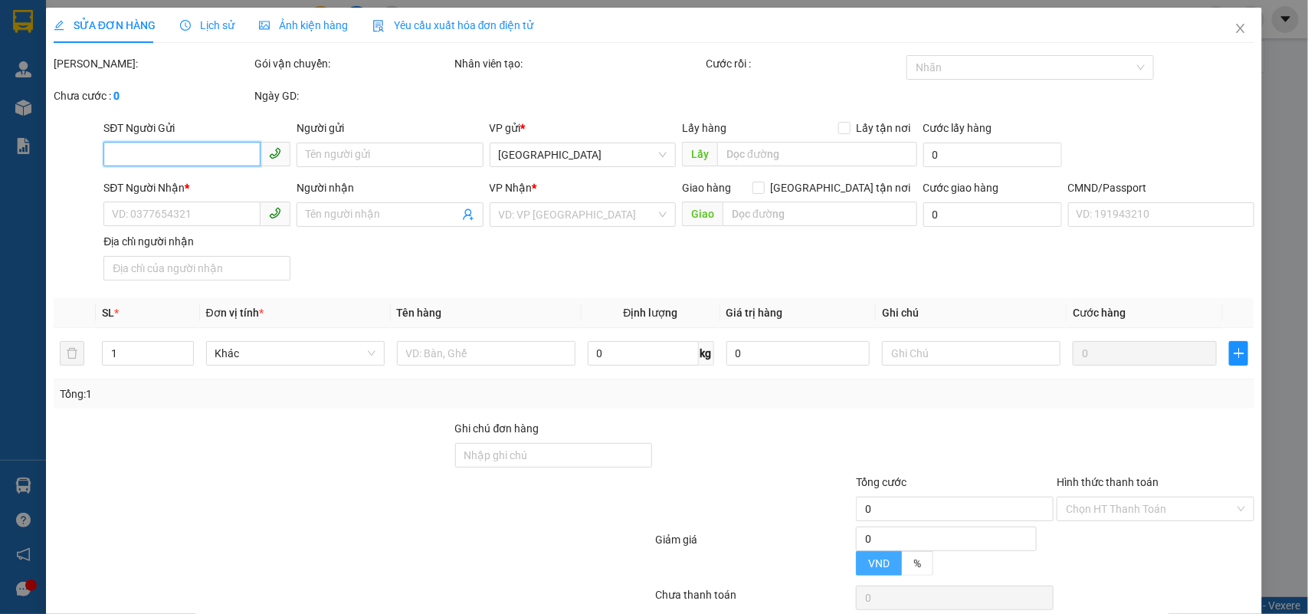
type input "0944324882"
type input "DAL"
type input "0789678642"
type input "HÀ ( SỐ ĐÚNG )"
type input "45.000"
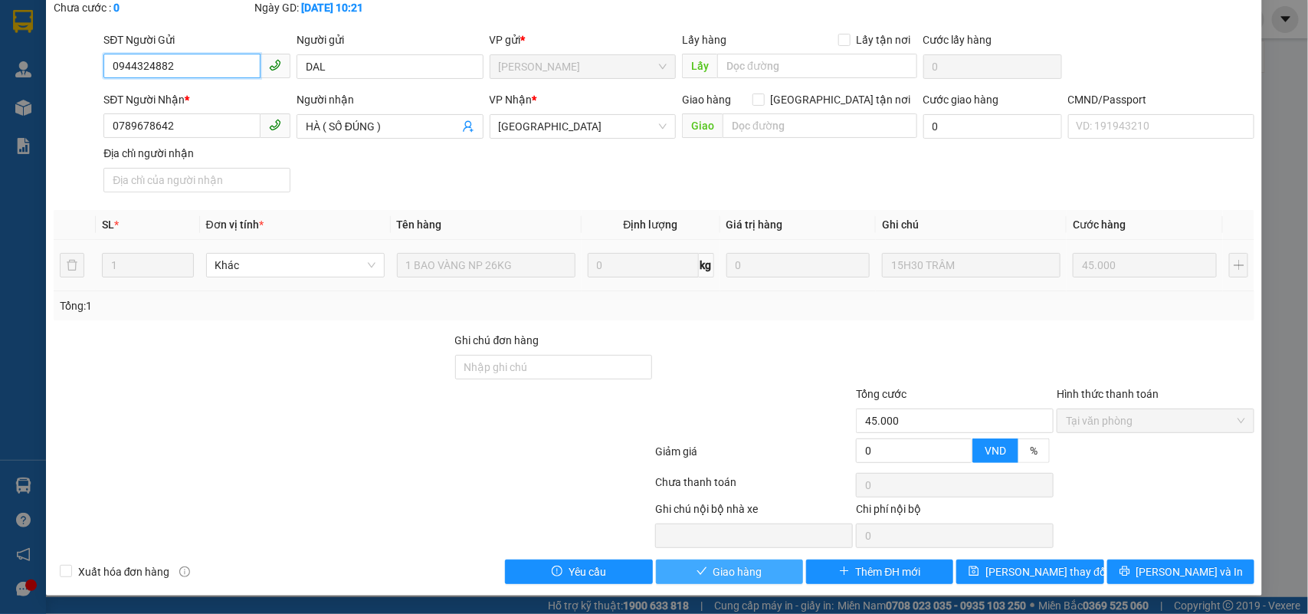
scroll to position [90, 0]
click at [727, 562] on button "Giao hàng" at bounding box center [729, 572] width 147 height 25
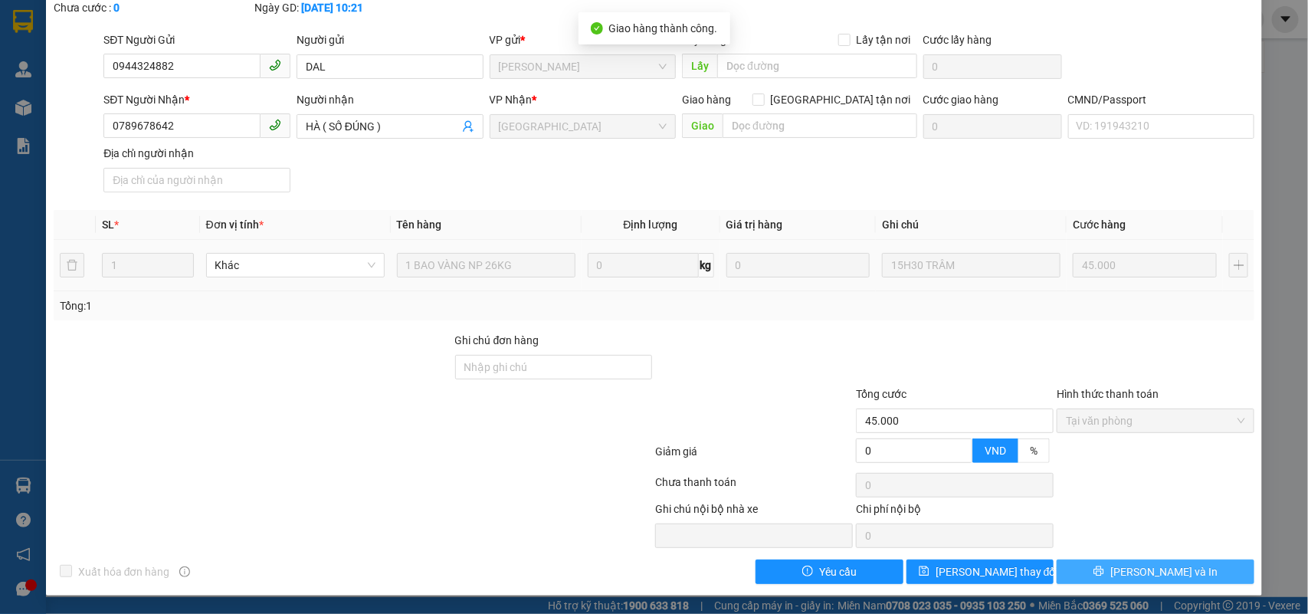
drag, startPoint x: 1166, startPoint y: 568, endPoint x: 1055, endPoint y: 510, distance: 124.4
click at [1165, 568] on span "[PERSON_NAME] và In" at bounding box center [1164, 571] width 107 height 17
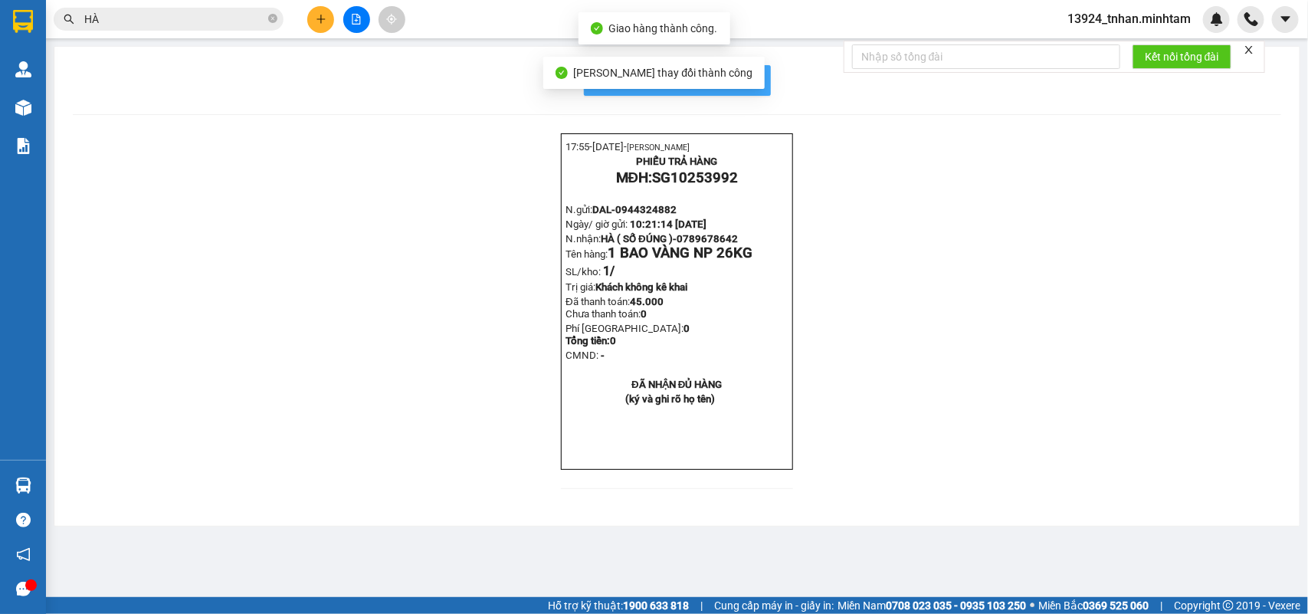
click at [757, 85] on span "In mẫu biên lai tự cấu hình" at bounding box center [687, 80] width 144 height 19
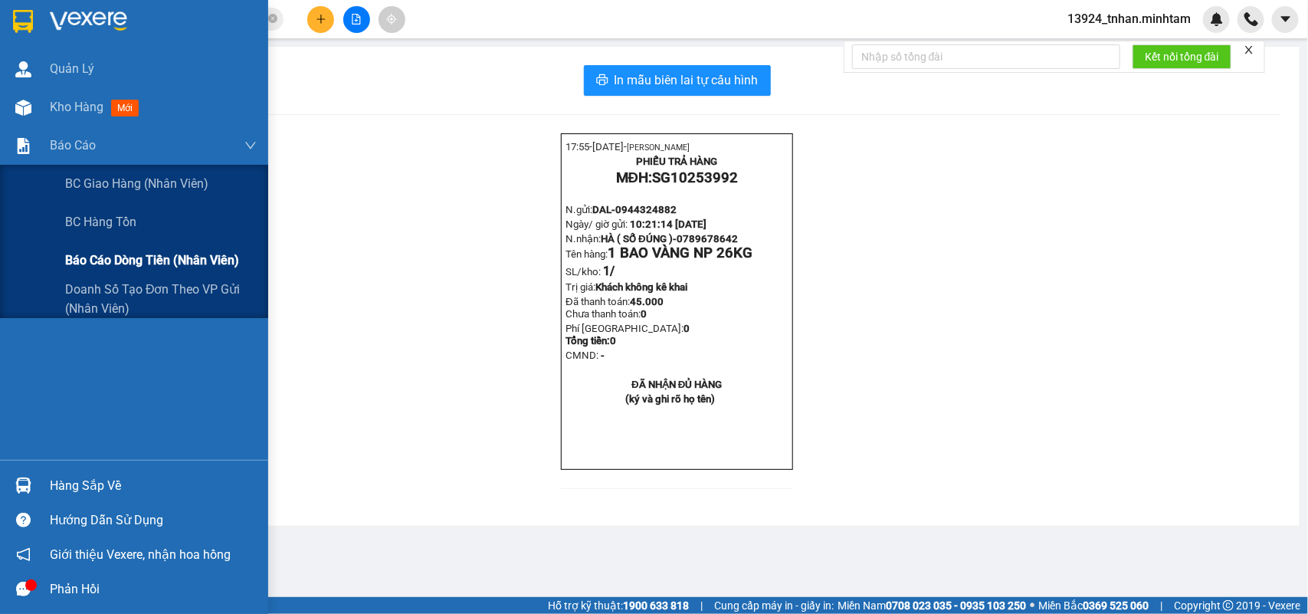
click at [116, 253] on span "Báo cáo dòng tiền (nhân viên)" at bounding box center [152, 260] width 174 height 19
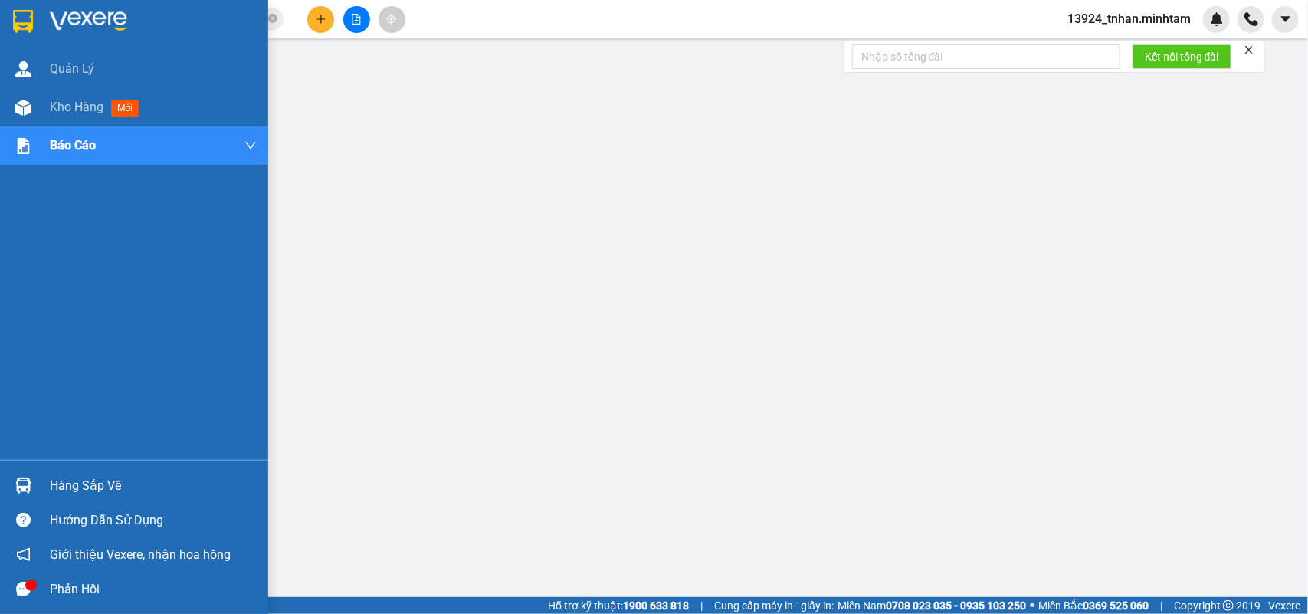
click at [37, 29] on div at bounding box center [134, 25] width 268 height 50
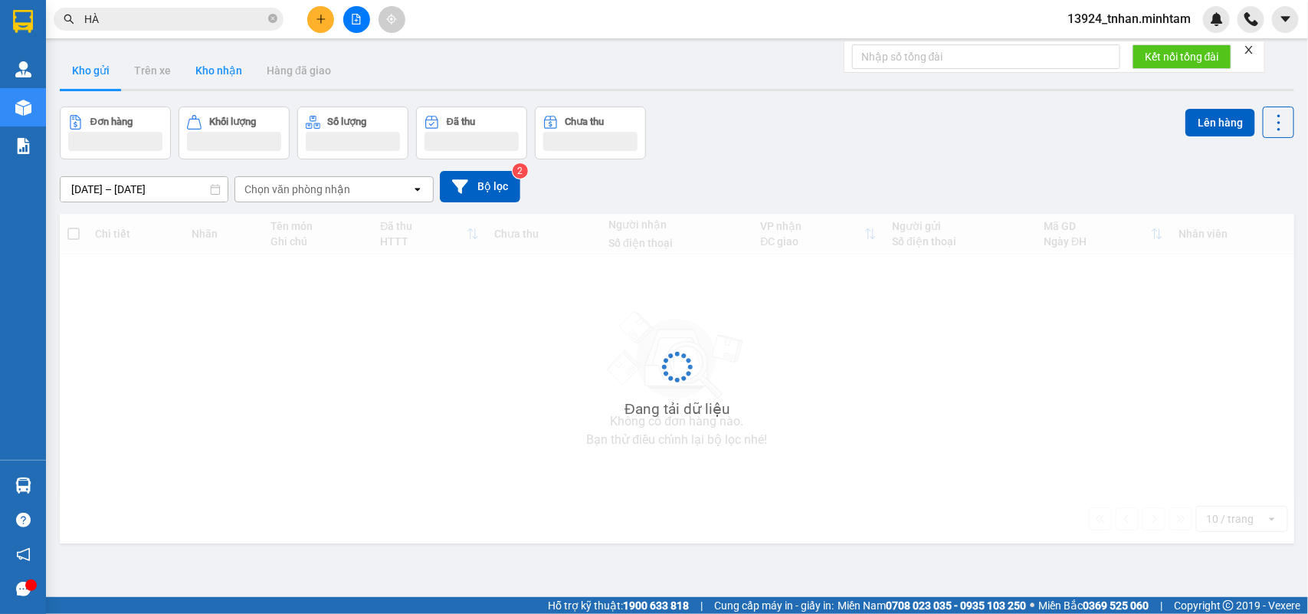
click at [228, 69] on button "Kho nhận" at bounding box center [218, 70] width 71 height 37
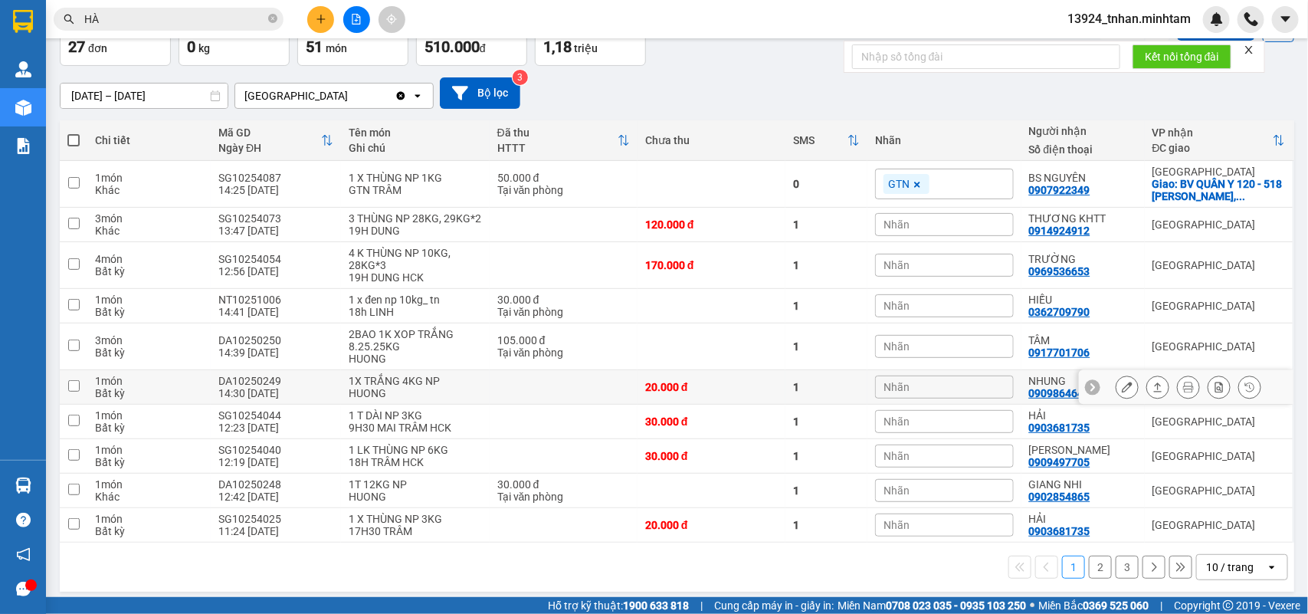
scroll to position [107, 0]
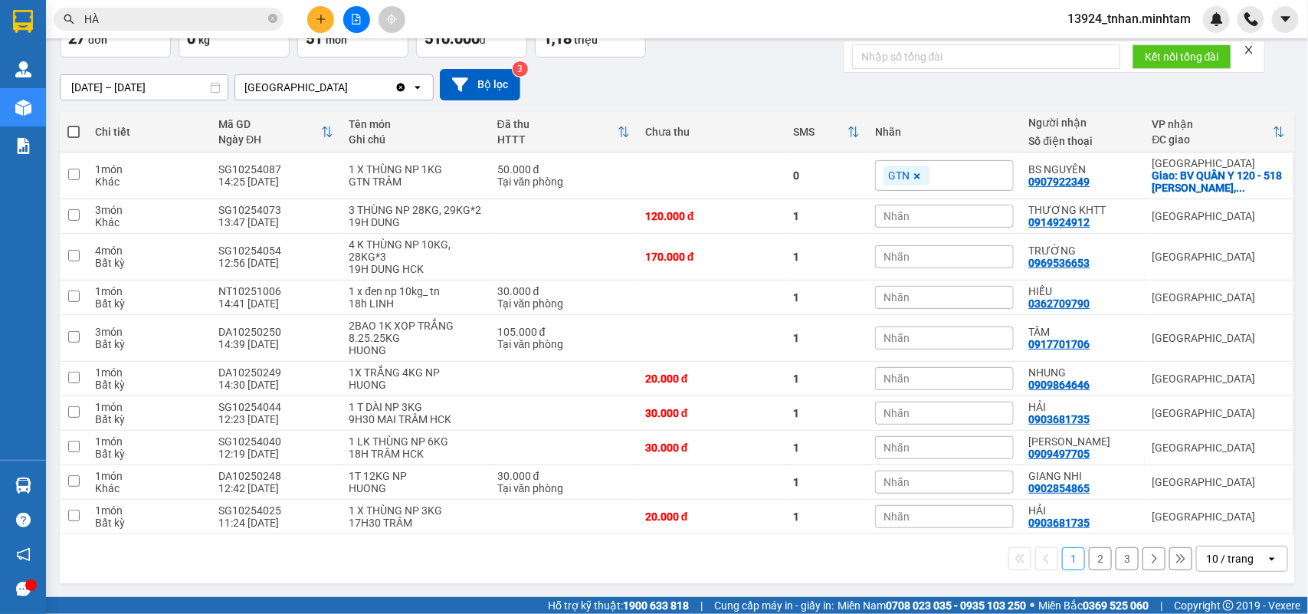
click at [1206, 553] on div "10 / trang" at bounding box center [1230, 558] width 48 height 15
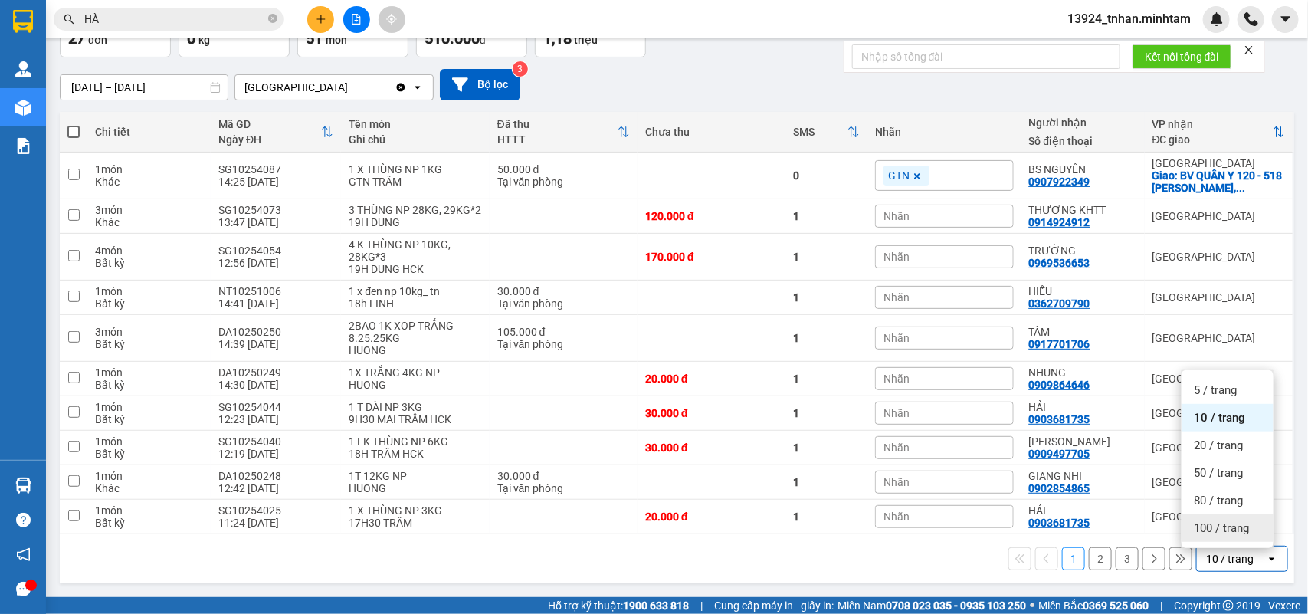
click at [1196, 523] on span "100 / trang" at bounding box center [1221, 527] width 55 height 15
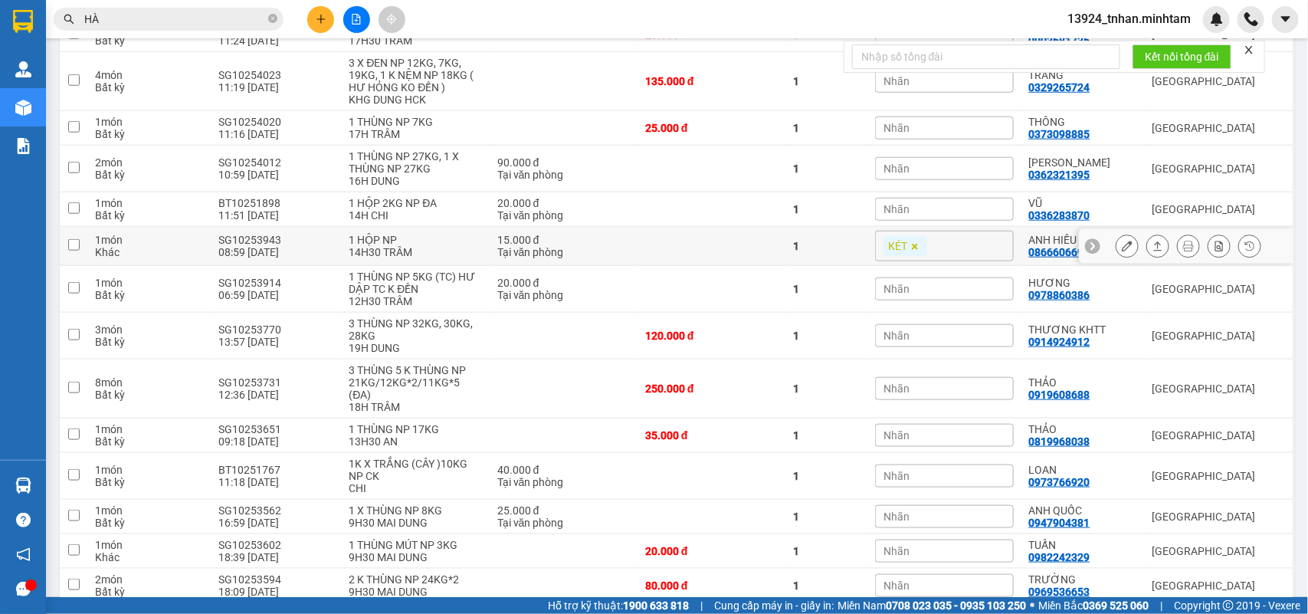
scroll to position [682, 0]
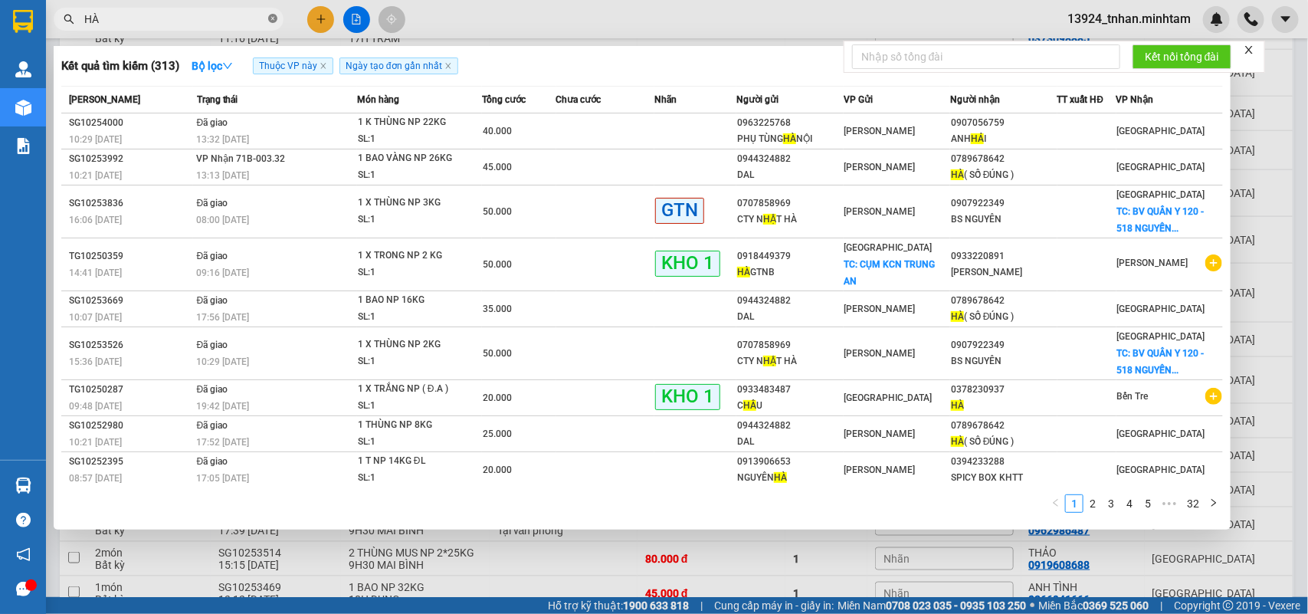
click at [273, 18] on icon "close-circle" at bounding box center [272, 18] width 9 height 9
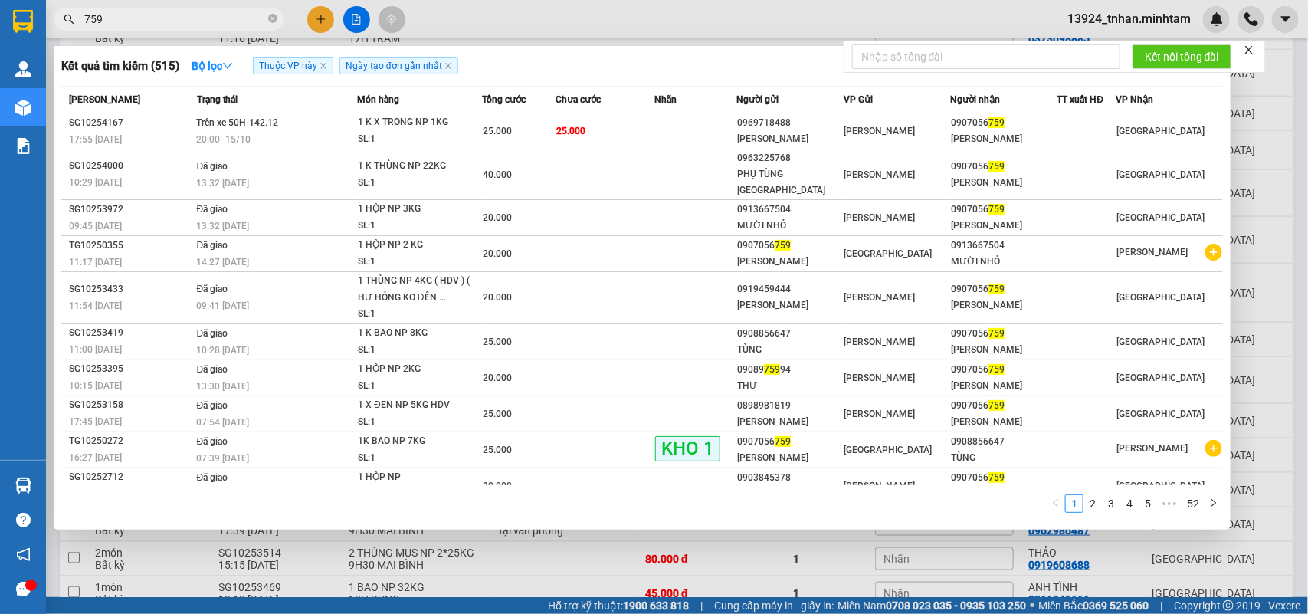
type input "759"
click at [619, 548] on div at bounding box center [654, 307] width 1308 height 614
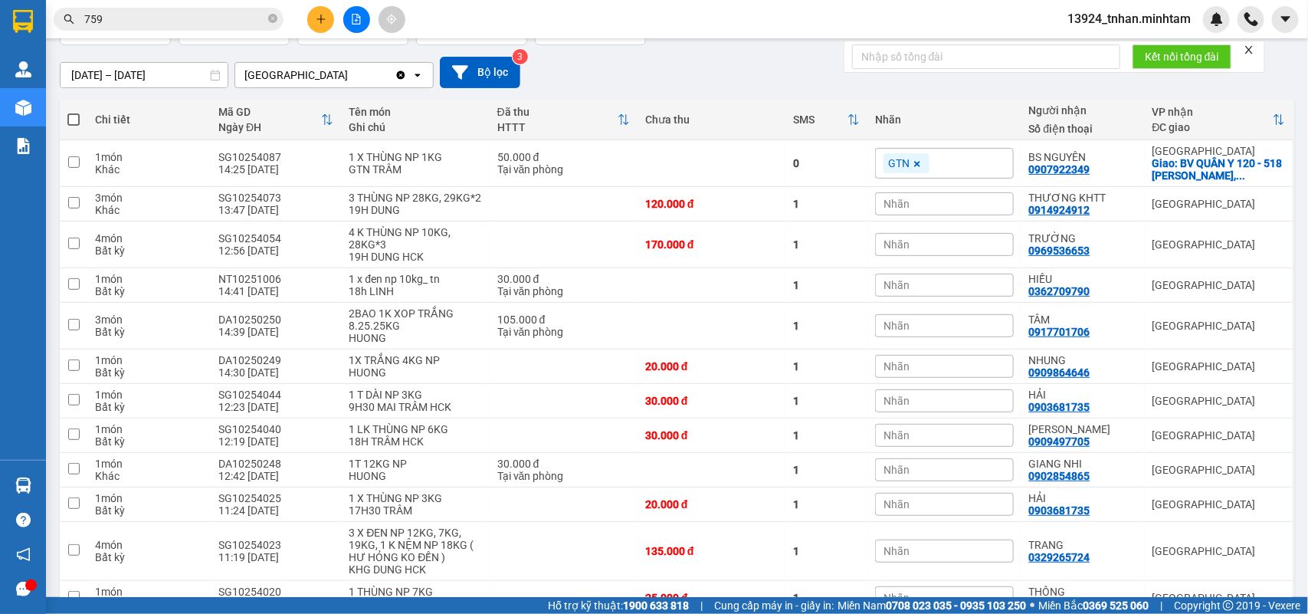
scroll to position [0, 0]
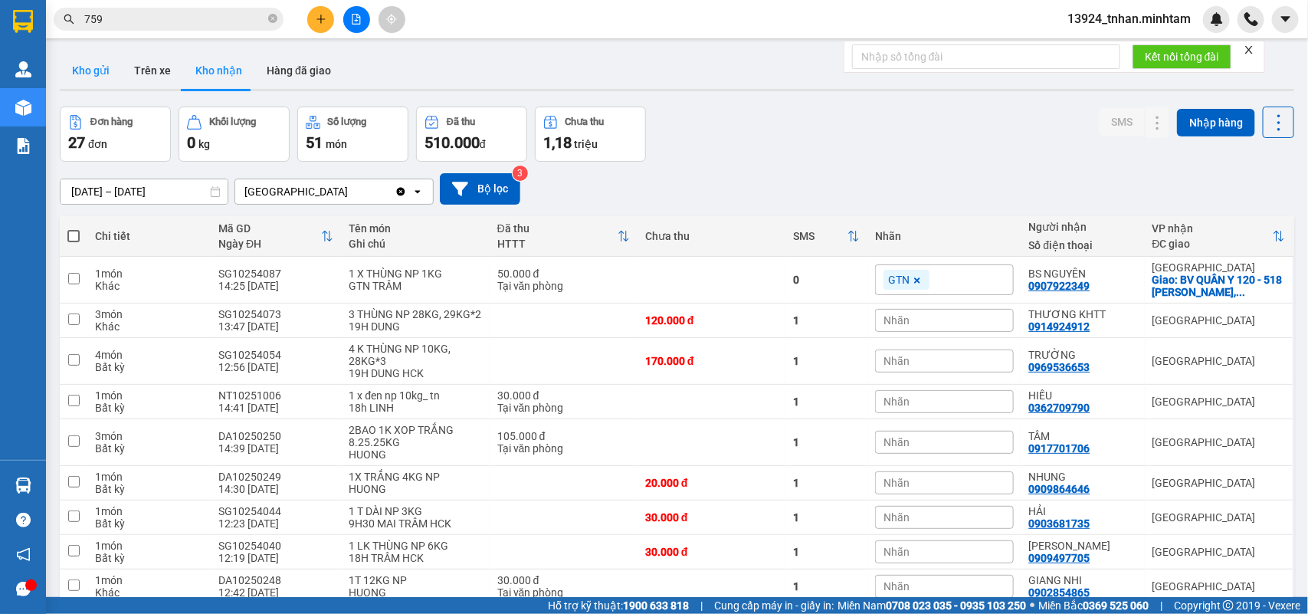
click at [87, 74] on button "Kho gửi" at bounding box center [91, 70] width 62 height 37
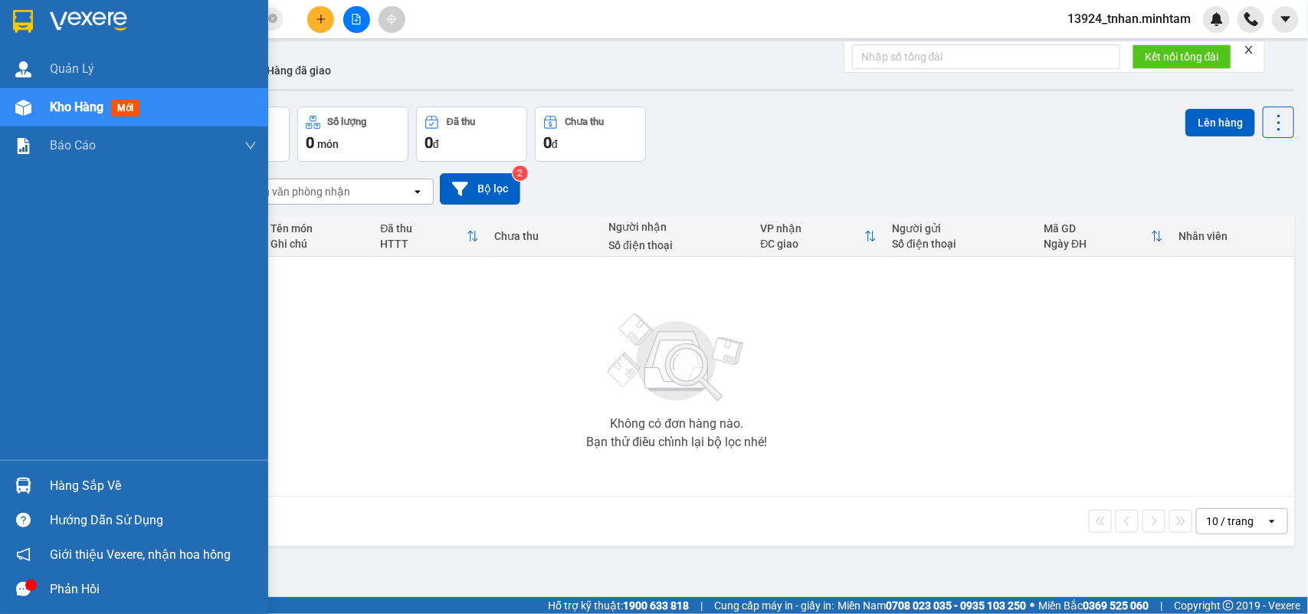
click at [23, 494] on div at bounding box center [23, 485] width 27 height 27
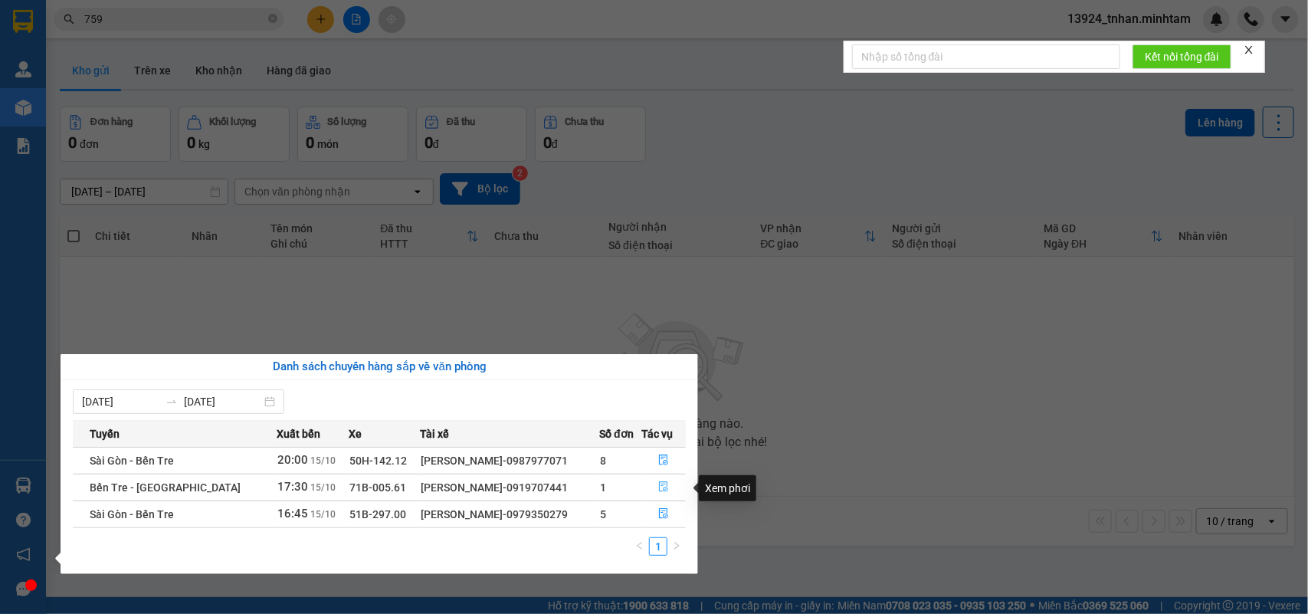
click at [675, 495] on button "button" at bounding box center [663, 487] width 43 height 25
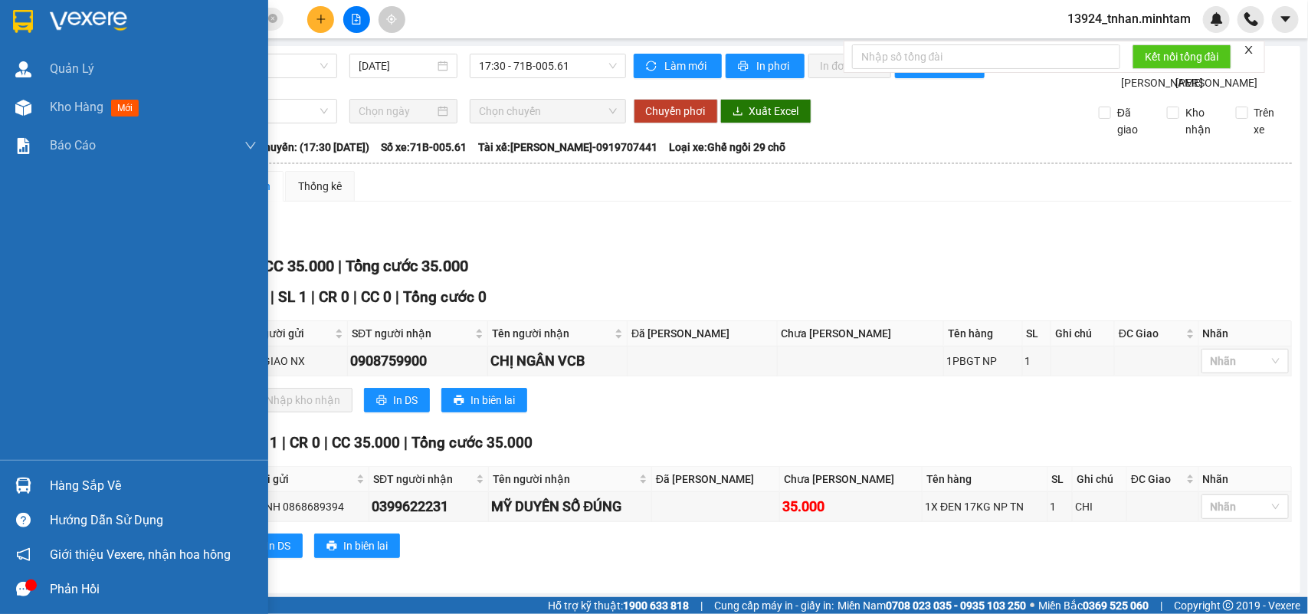
drag, startPoint x: 32, startPoint y: 483, endPoint x: 50, endPoint y: 494, distance: 21.0
click at [34, 481] on div at bounding box center [23, 485] width 27 height 27
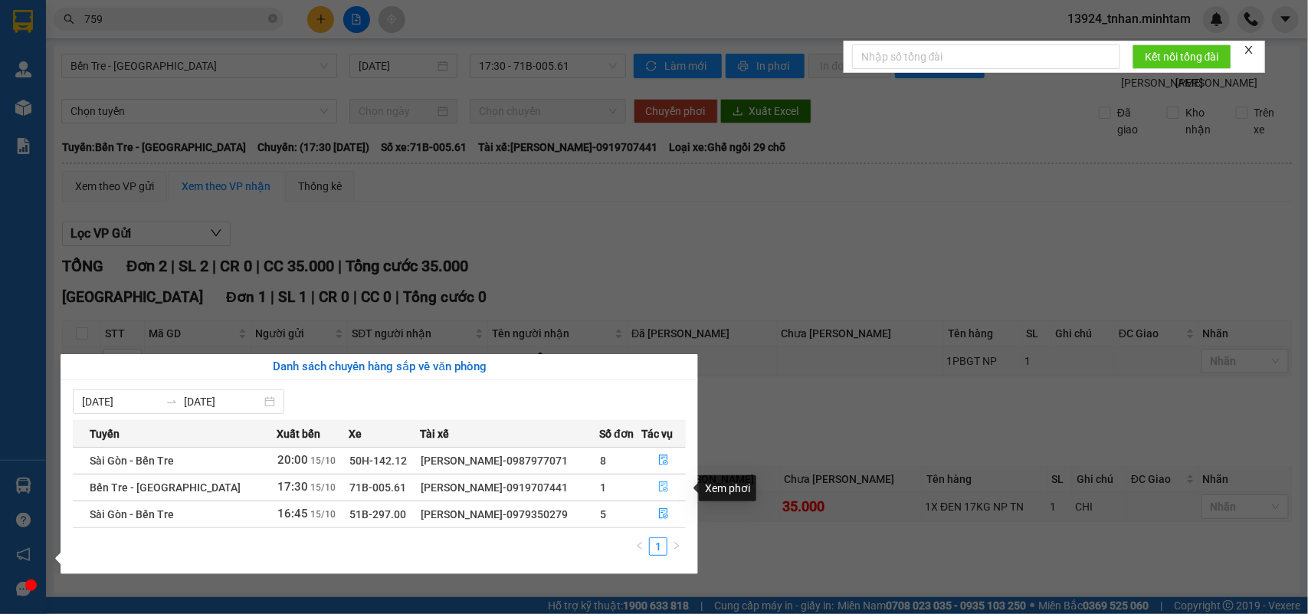
click at [659, 489] on icon "file-done" at bounding box center [663, 486] width 9 height 11
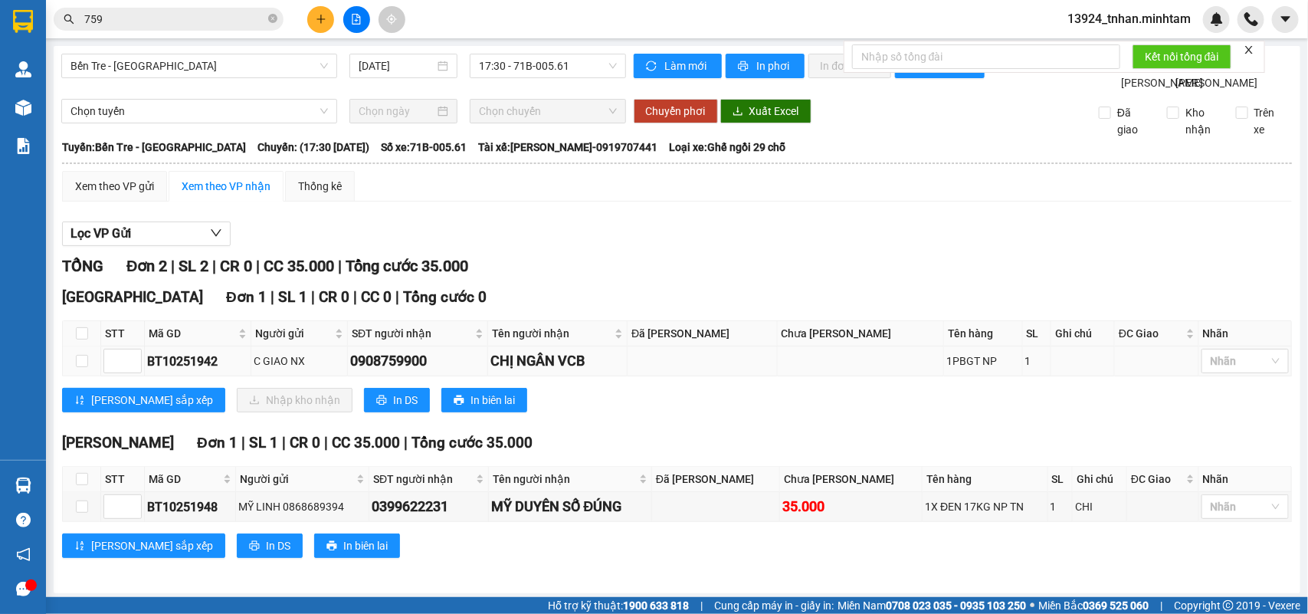
click at [88, 376] on td at bounding box center [82, 361] width 38 height 30
click at [87, 367] on input "checkbox" at bounding box center [82, 361] width 12 height 12
checkbox input "true"
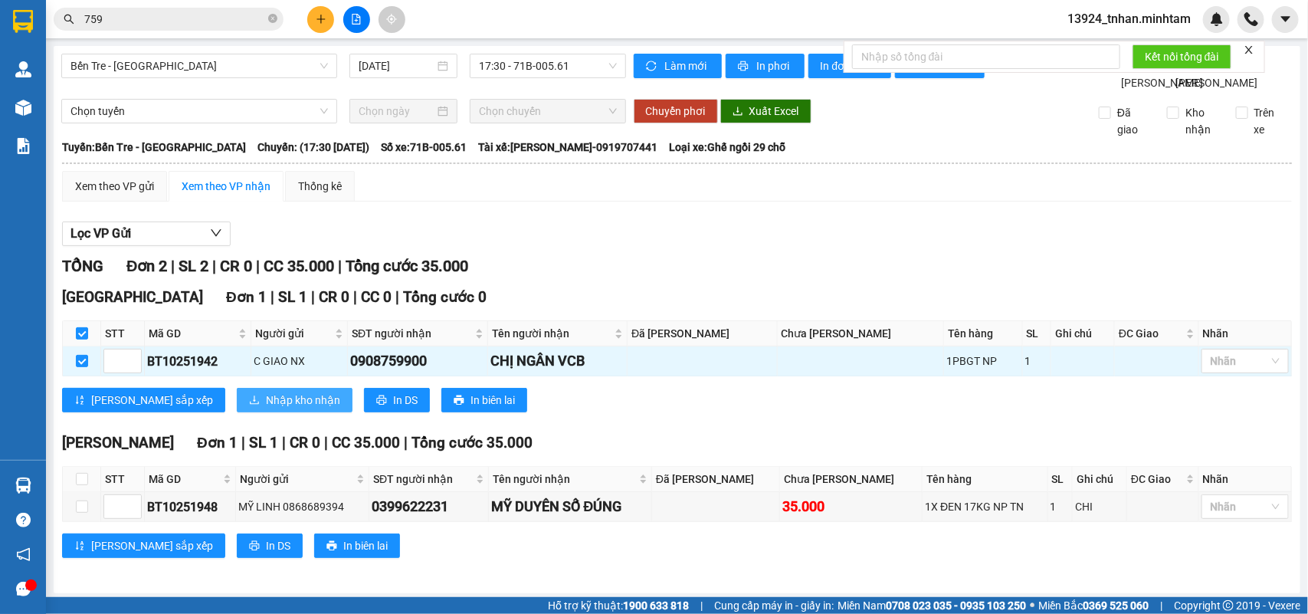
click at [266, 409] on span "Nhập kho nhận" at bounding box center [303, 400] width 74 height 17
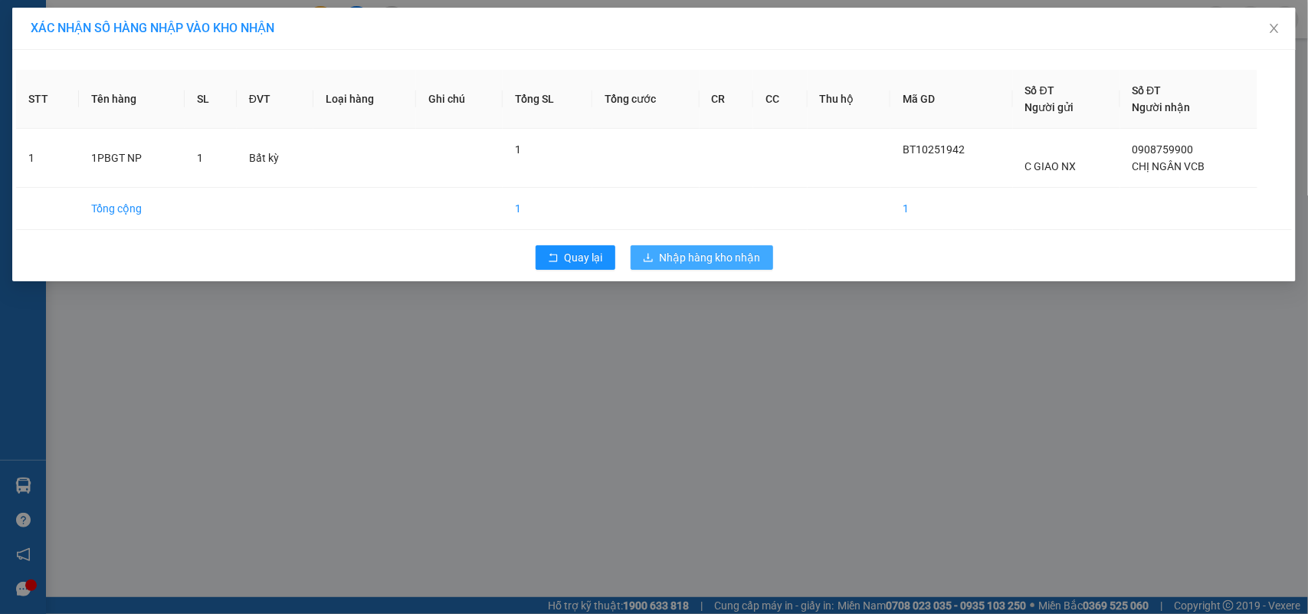
click at [680, 262] on span "Nhập hàng kho nhận" at bounding box center [710, 257] width 101 height 17
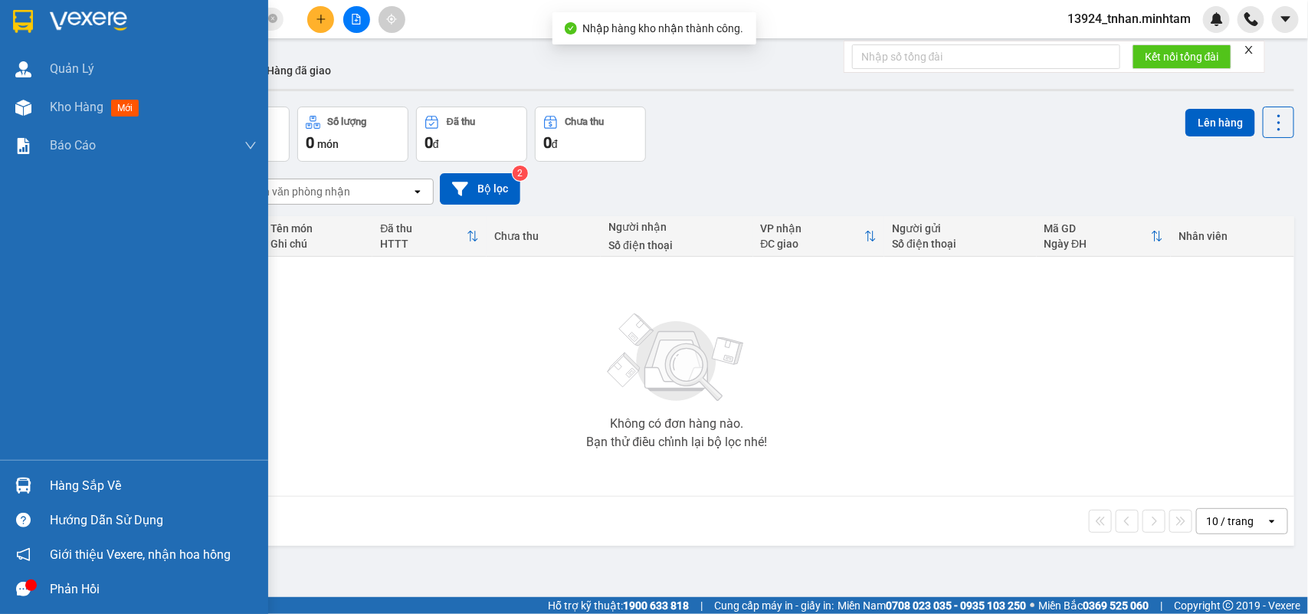
click at [113, 475] on div "Hàng sắp về" at bounding box center [153, 485] width 207 height 23
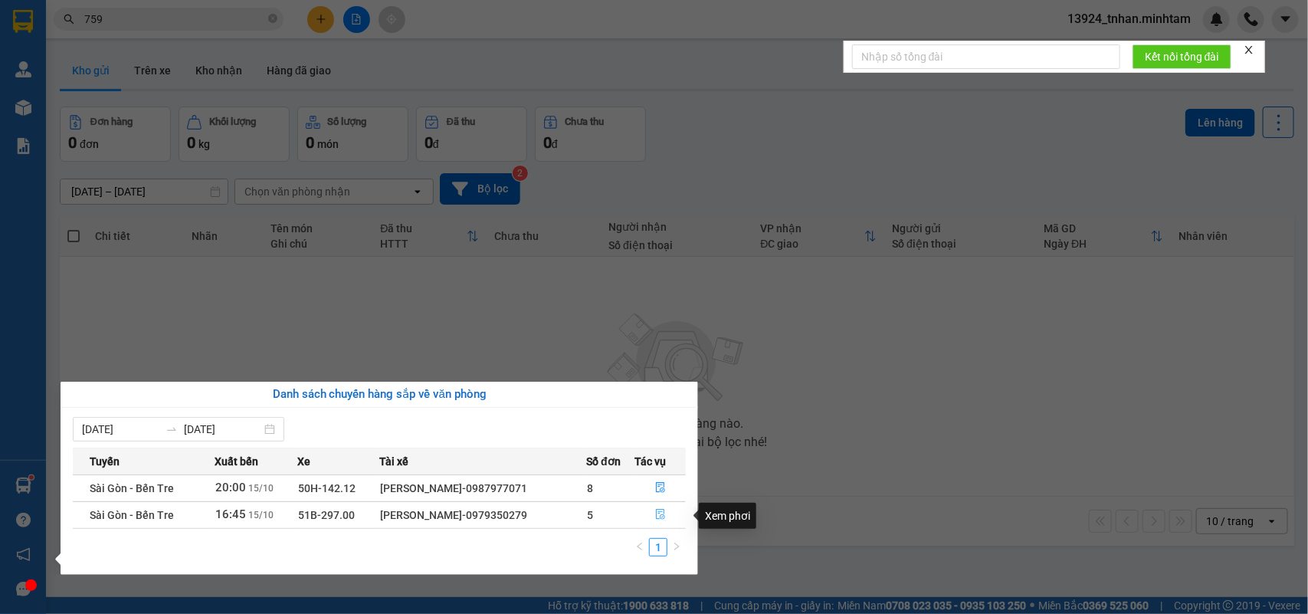
click at [658, 517] on icon "file-done" at bounding box center [660, 514] width 9 height 11
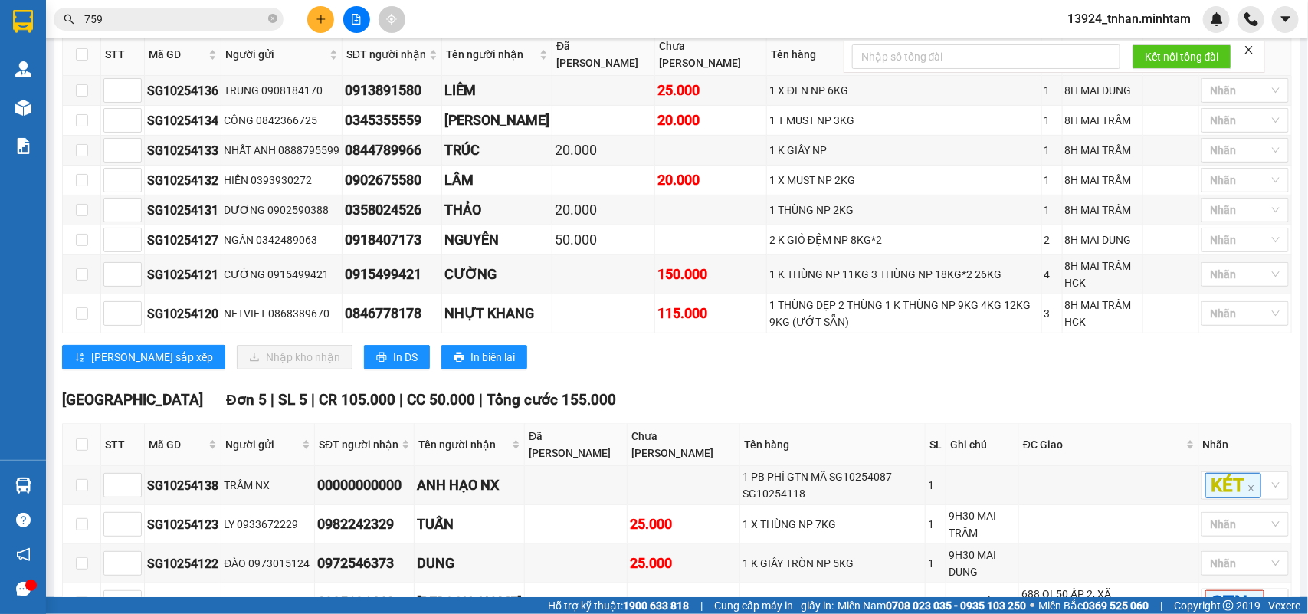
scroll to position [622, 0]
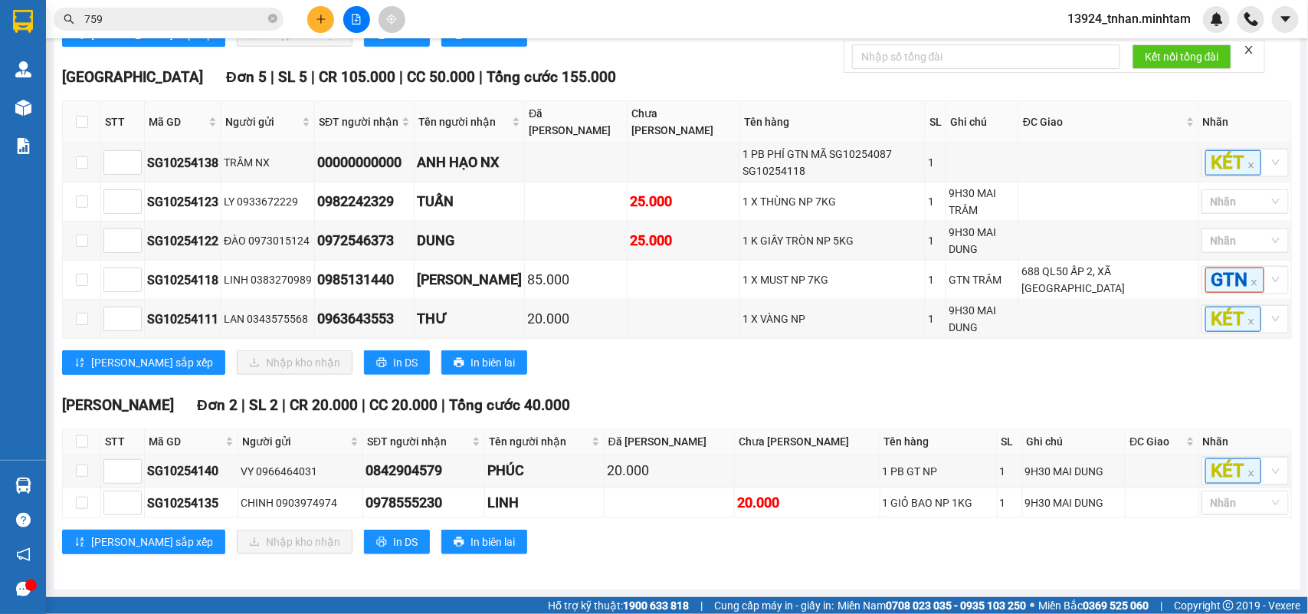
click at [319, 8] on button at bounding box center [320, 19] width 27 height 27
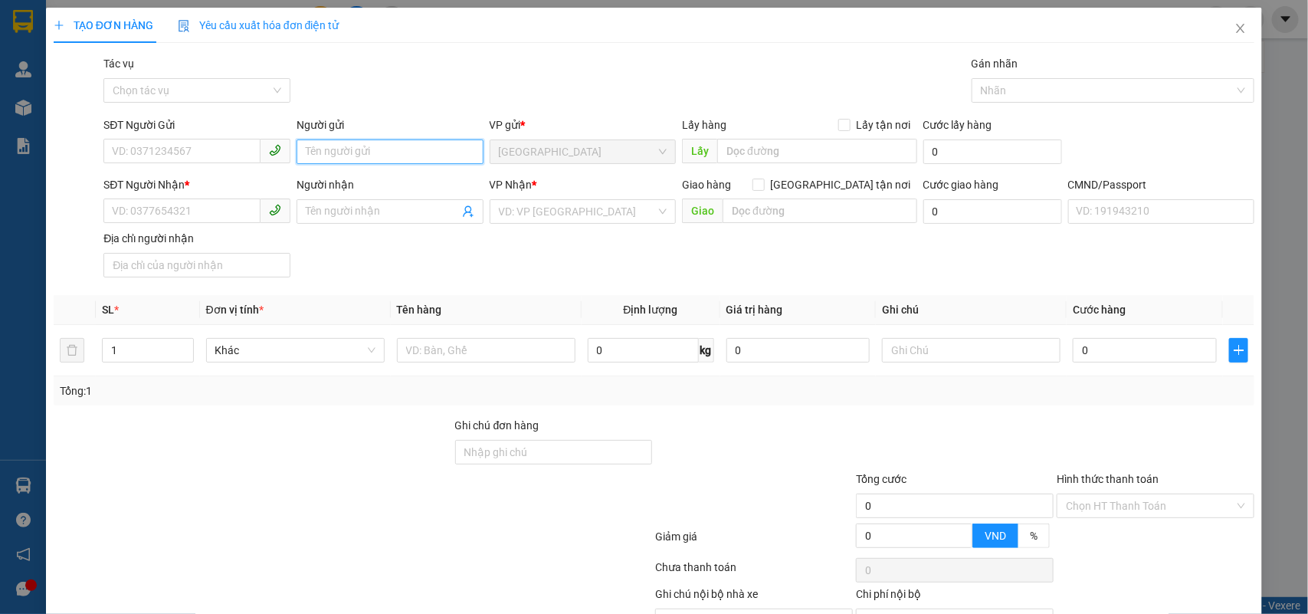
click at [366, 146] on input "Người gửi" at bounding box center [390, 152] width 187 height 25
type input "NHÂN TG"
click at [327, 219] on input "Người nhận" at bounding box center [382, 211] width 153 height 17
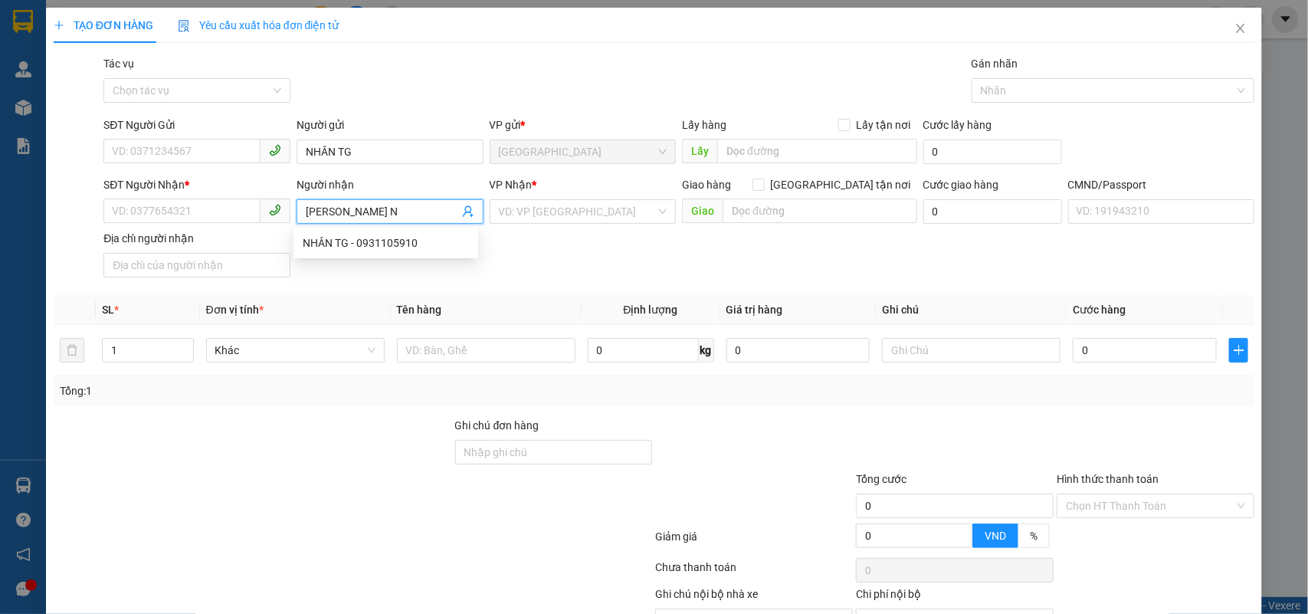
type input "XUÂN HÂN NX"
click at [377, 251] on div "XUÂN HÂN NX - 0000000000000" at bounding box center [386, 243] width 166 height 17
type input "0000000000000"
type input "XUÂN HÂN NX"
click at [502, 204] on input "search" at bounding box center [578, 211] width 158 height 23
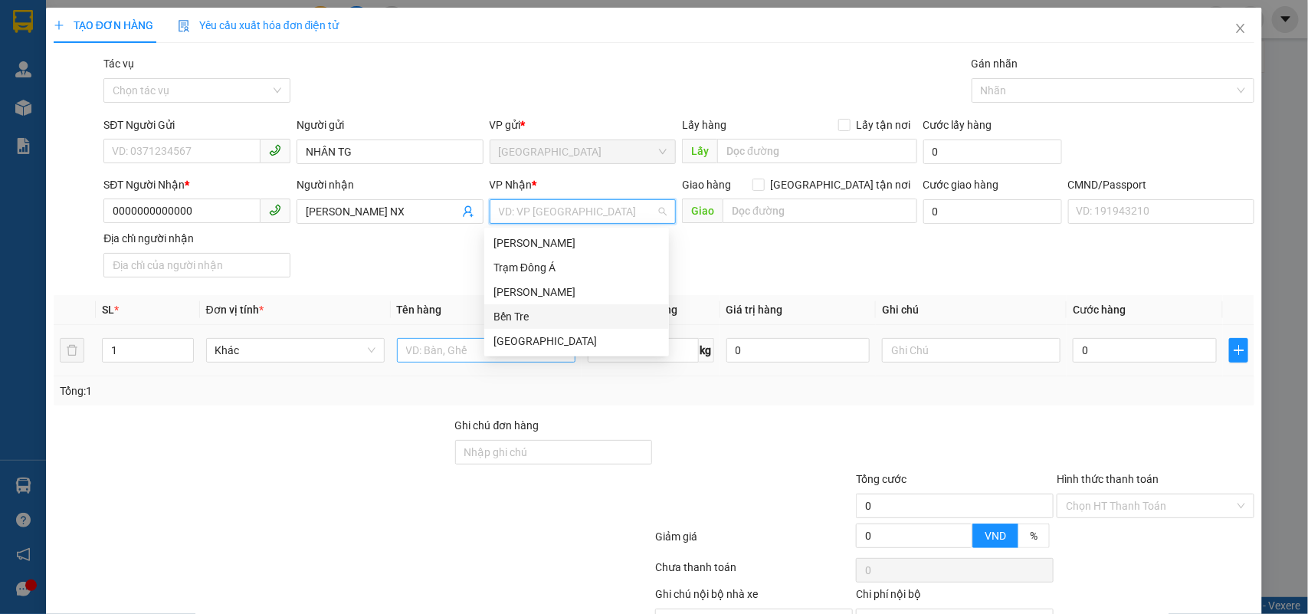
drag, startPoint x: 523, startPoint y: 312, endPoint x: 461, endPoint y: 343, distance: 69.6
click at [519, 315] on div "Bến Tre" at bounding box center [577, 316] width 166 height 17
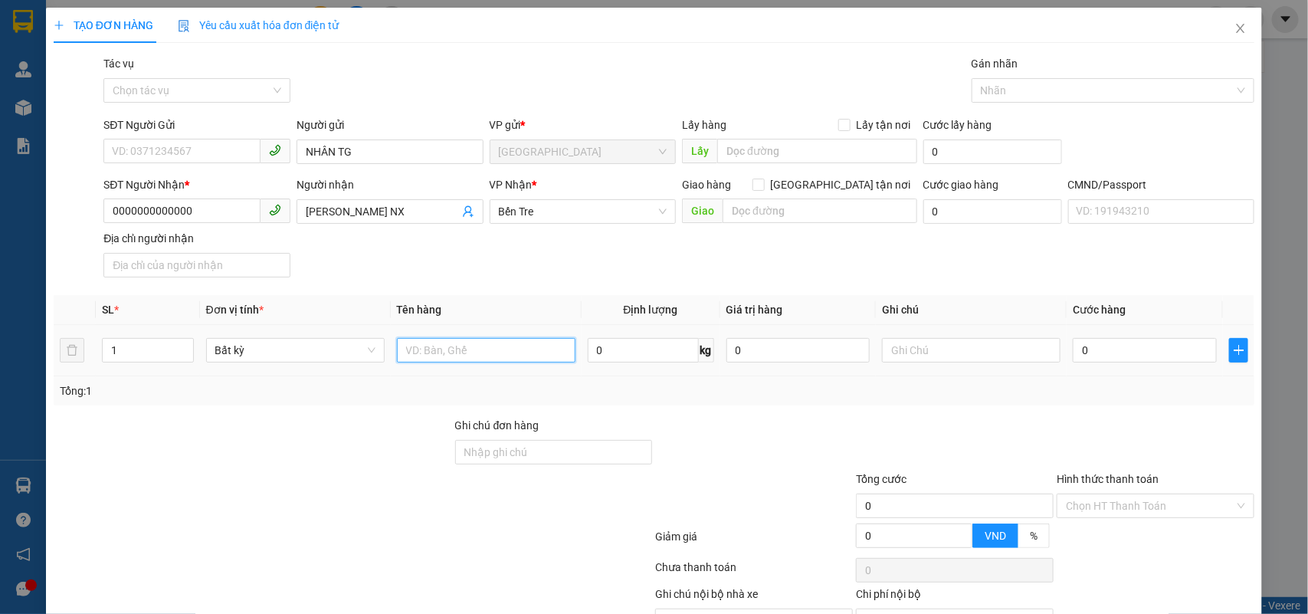
drag, startPoint x: 452, startPoint y: 349, endPoint x: 346, endPoint y: 231, distance: 159.0
click at [451, 349] on input "text" at bounding box center [486, 350] width 179 height 25
type input "1"
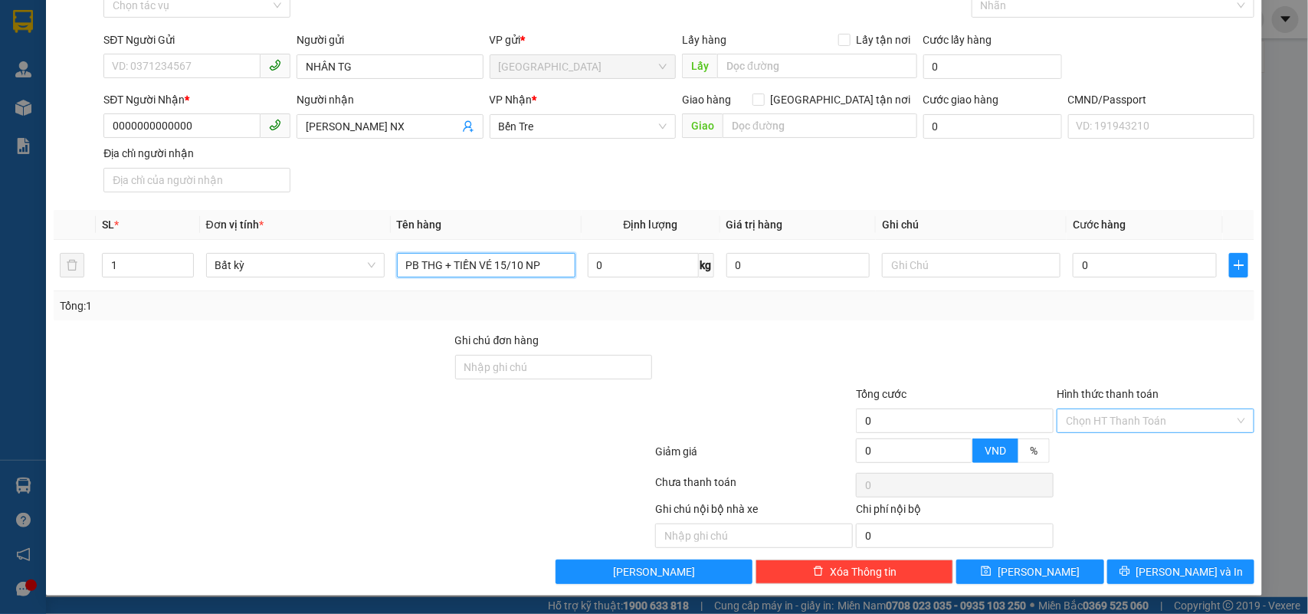
type input "PB THG + TIỀN VÉ 15/10 NP"
drag, startPoint x: 1097, startPoint y: 415, endPoint x: 1100, endPoint y: 449, distance: 33.9
click at [1097, 418] on input "Hình thức thanh toán" at bounding box center [1150, 420] width 169 height 23
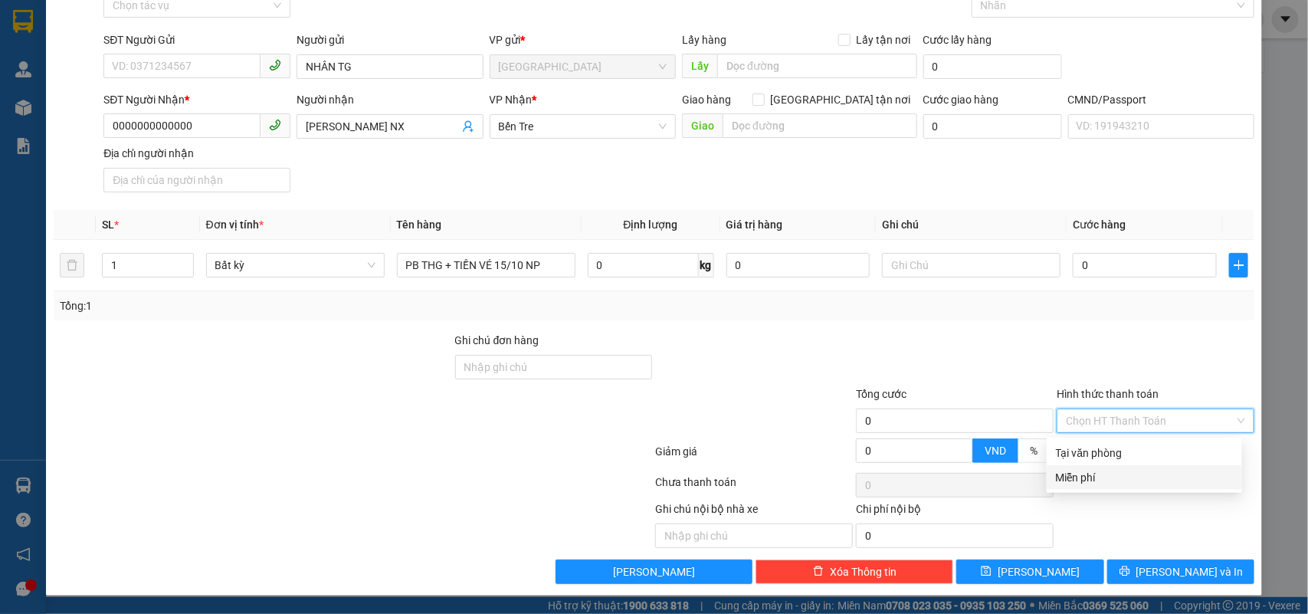
drag, startPoint x: 1094, startPoint y: 466, endPoint x: 1093, endPoint y: 484, distance: 17.6
click at [1093, 469] on div "Miễn phí" at bounding box center [1144, 477] width 177 height 17
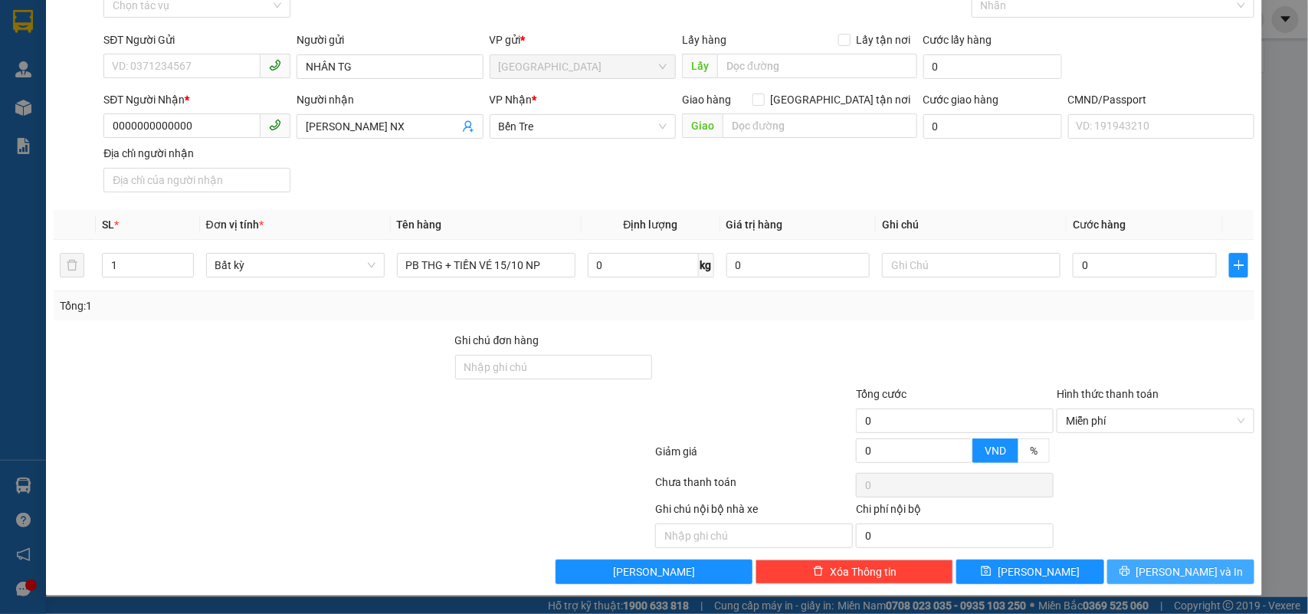
click at [1133, 579] on button "Lưu và In" at bounding box center [1181, 572] width 147 height 25
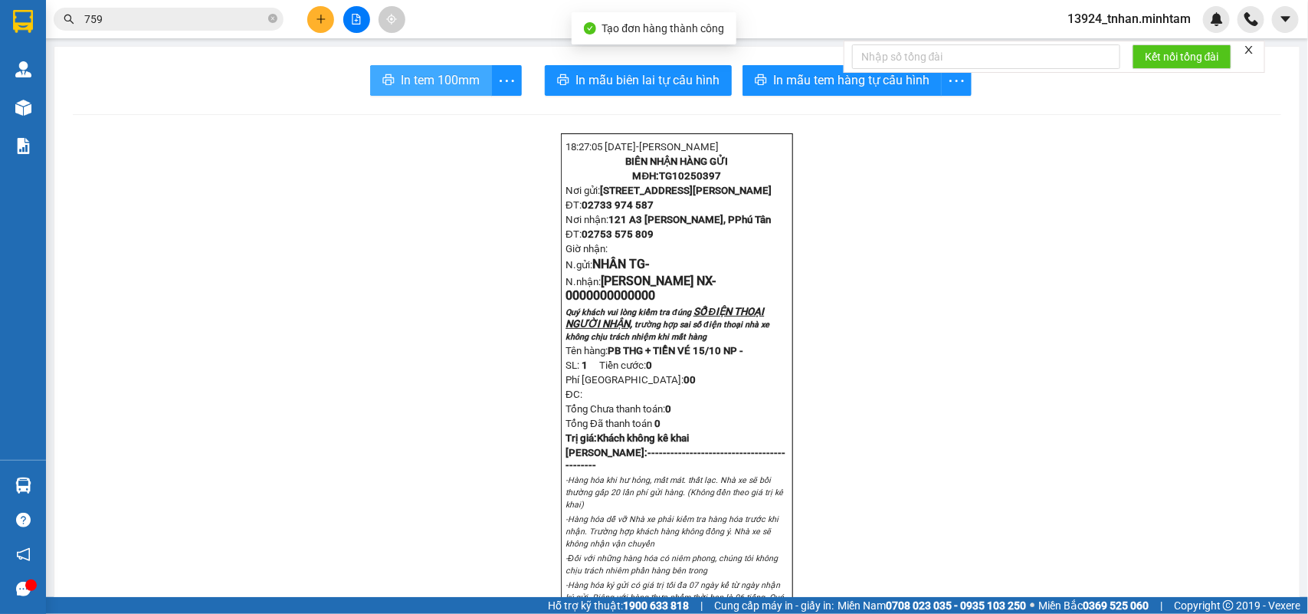
click at [415, 82] on span "In tem 100mm" at bounding box center [440, 80] width 79 height 19
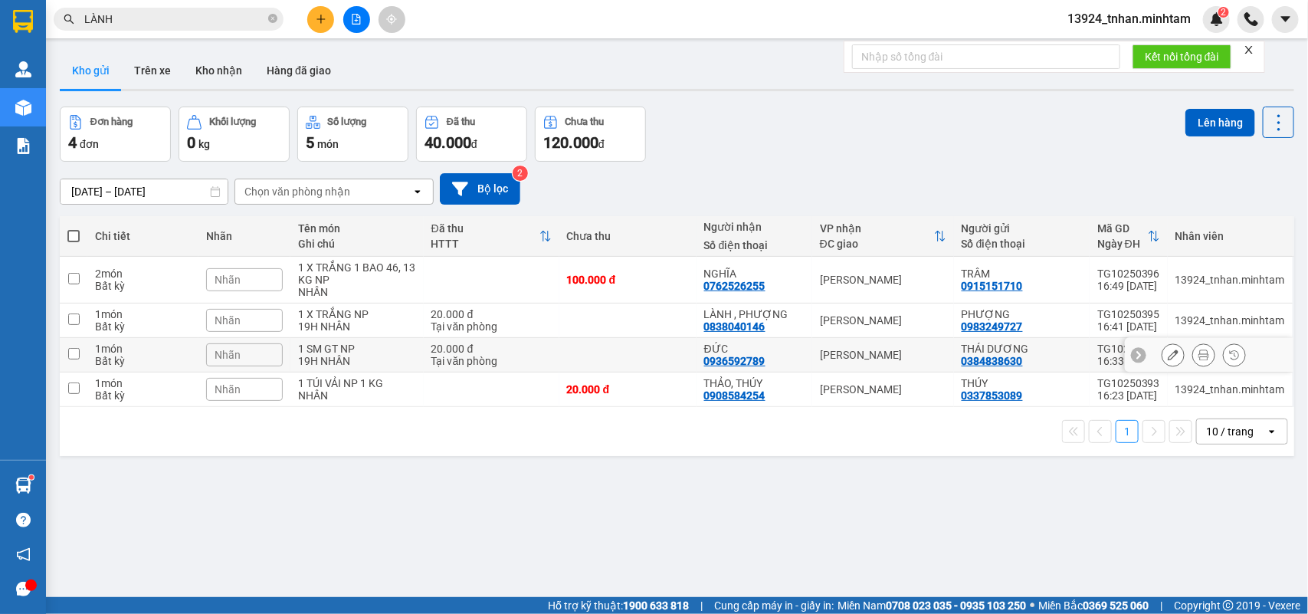
click at [414, 350] on div "1 SM GT NP" at bounding box center [356, 349] width 117 height 12
checkbox input "true"
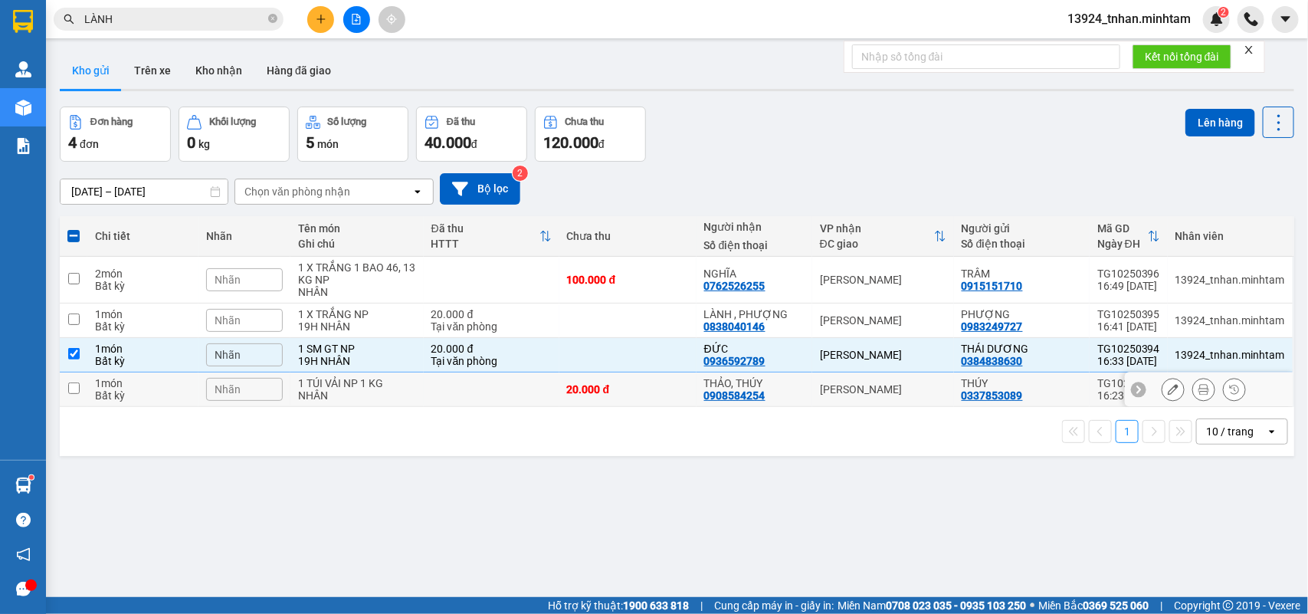
click at [373, 392] on div "NHÂN" at bounding box center [356, 395] width 117 height 12
checkbox input "true"
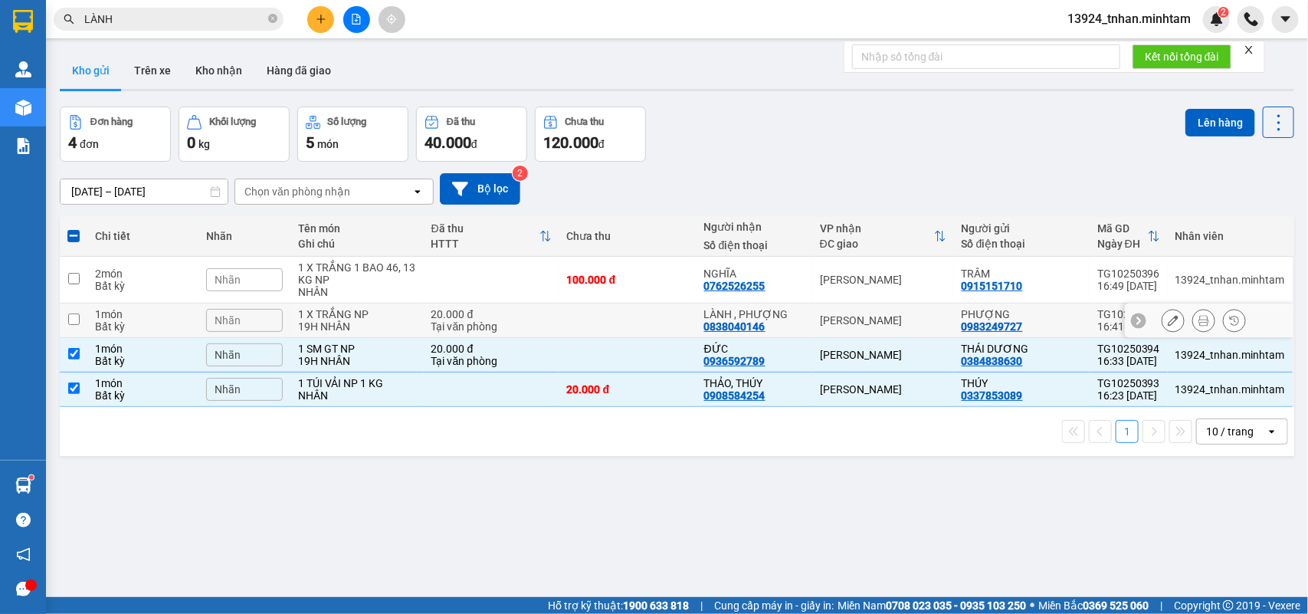
click at [416, 319] on td "1 X TRẮNG NP 19H NHÂN" at bounding box center [357, 321] width 133 height 34
checkbox input "true"
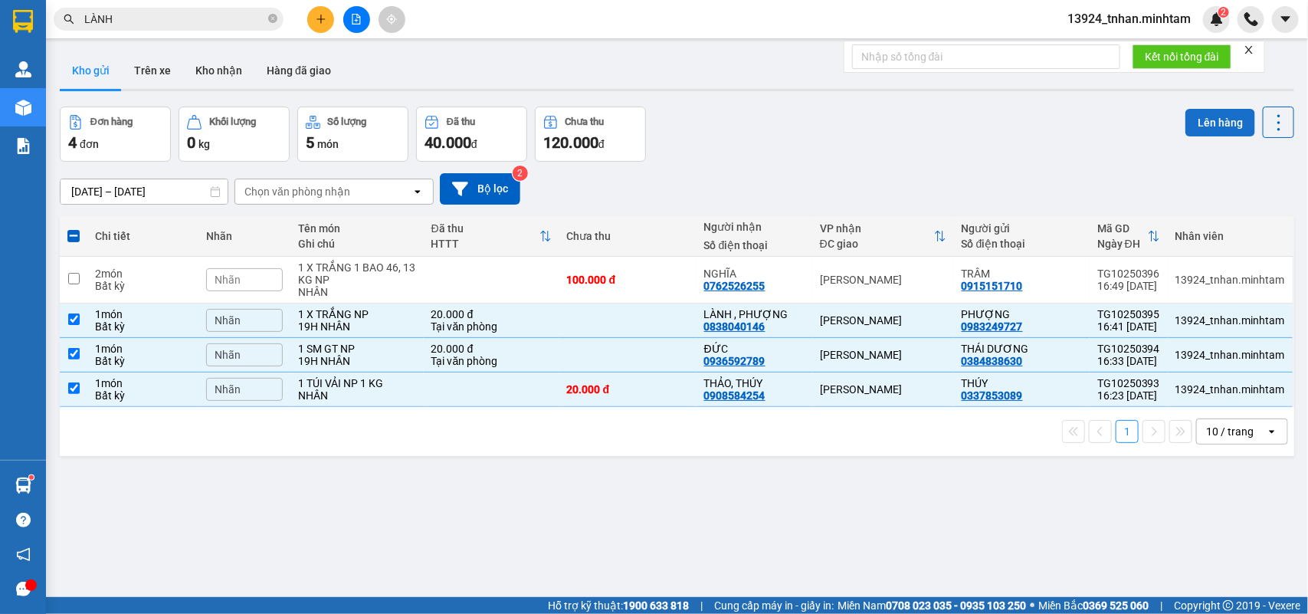
click at [1186, 127] on button "Lên hàng" at bounding box center [1221, 123] width 70 height 28
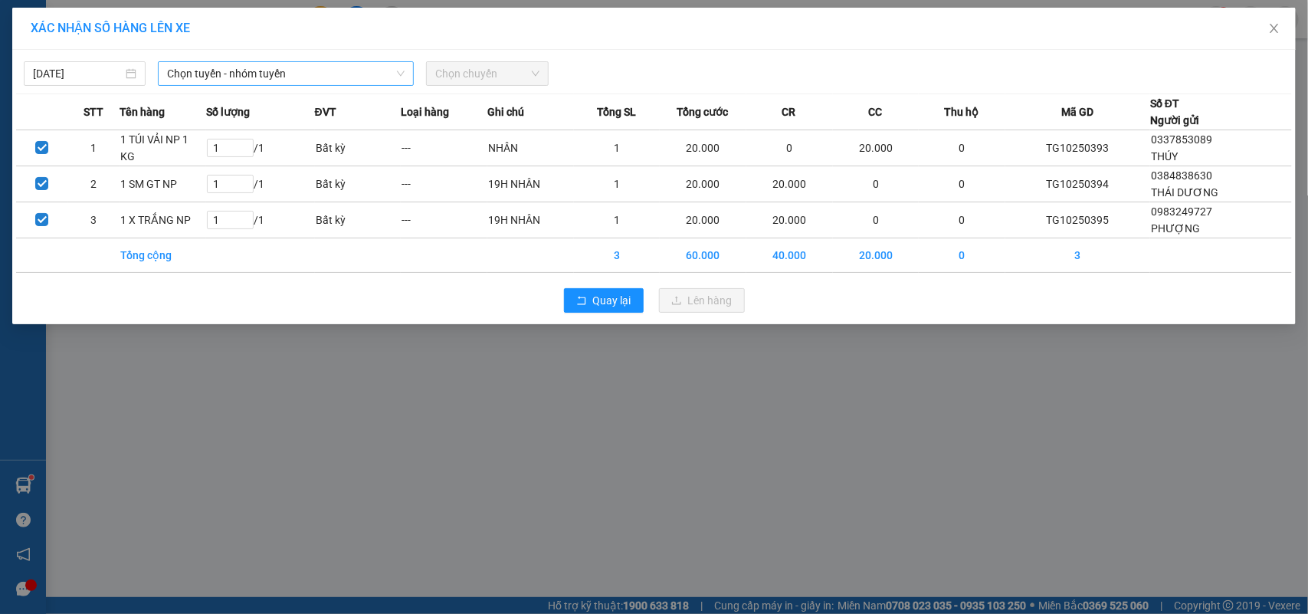
click at [208, 70] on span "Chọn tuyến - nhóm tuyến" at bounding box center [286, 73] width 238 height 23
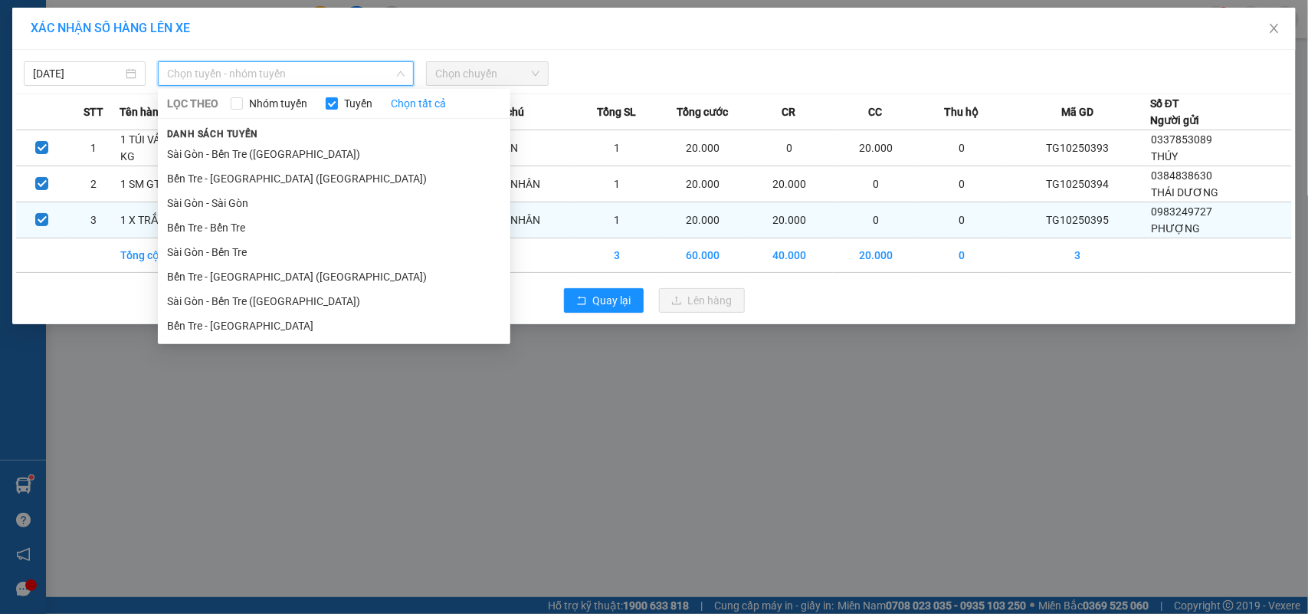
drag, startPoint x: 261, startPoint y: 277, endPoint x: 277, endPoint y: 231, distance: 49.4
click at [261, 274] on li "Bến Tre - [GEOGRAPHIC_DATA] ([GEOGRAPHIC_DATA])" at bounding box center [334, 276] width 353 height 25
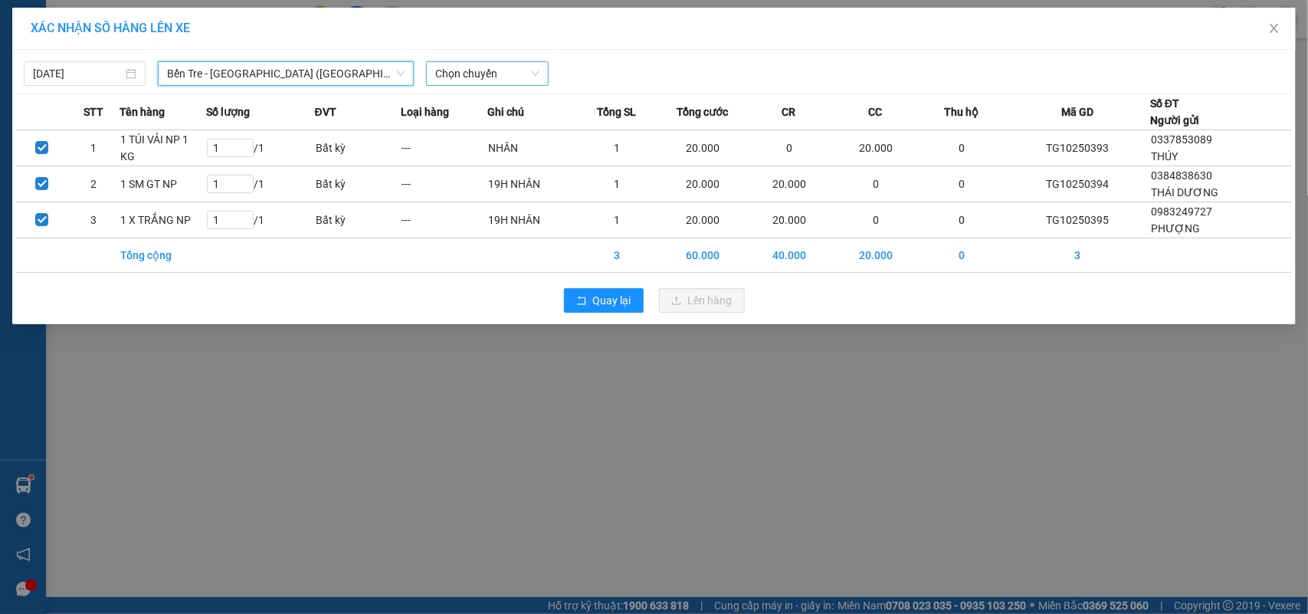
click at [487, 71] on span "Chọn chuyến" at bounding box center [486, 73] width 103 height 23
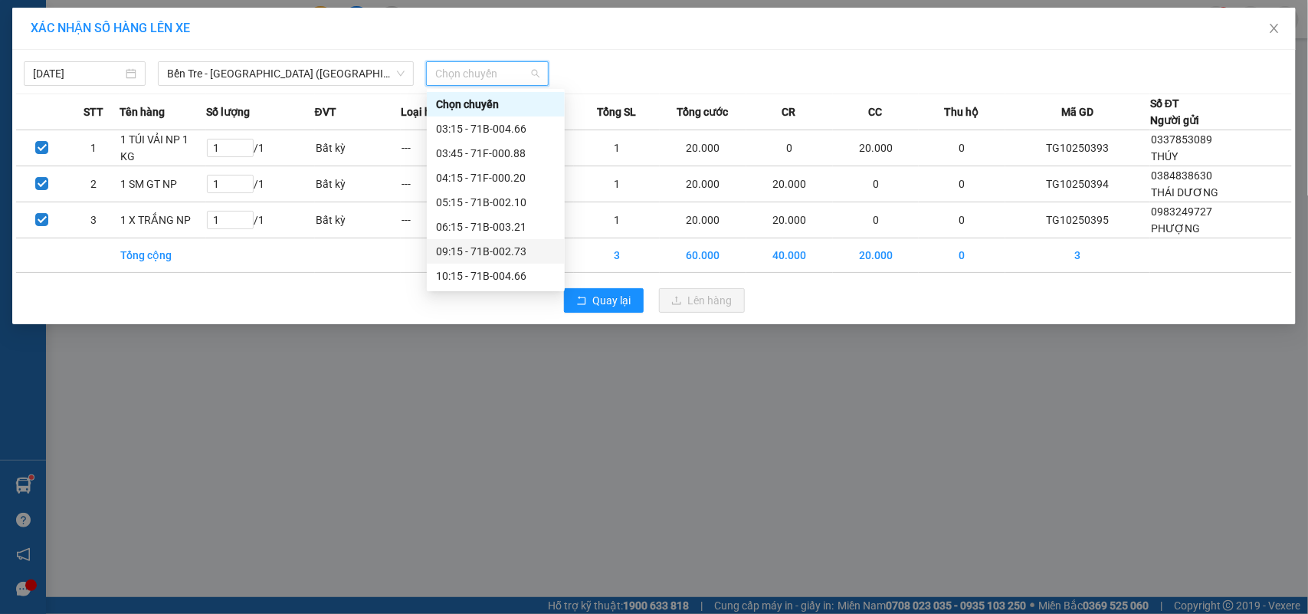
click at [507, 249] on div "09:15 - 71B-002.73" at bounding box center [496, 251] width 120 height 17
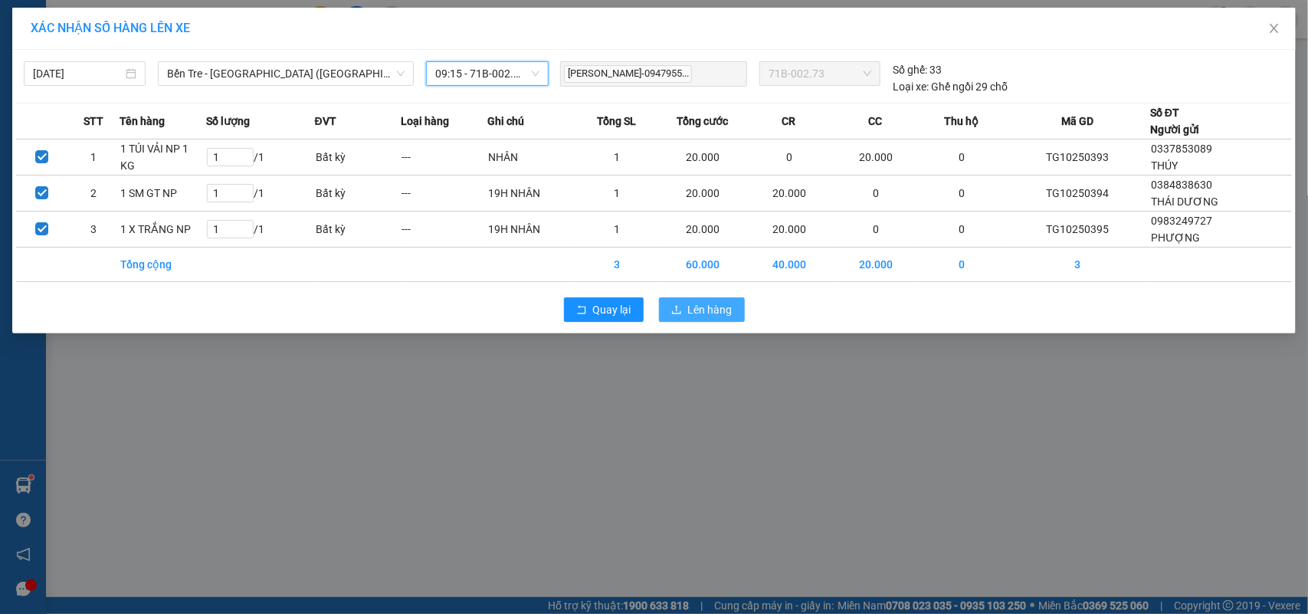
click at [707, 320] on button "Lên hàng" at bounding box center [702, 309] width 86 height 25
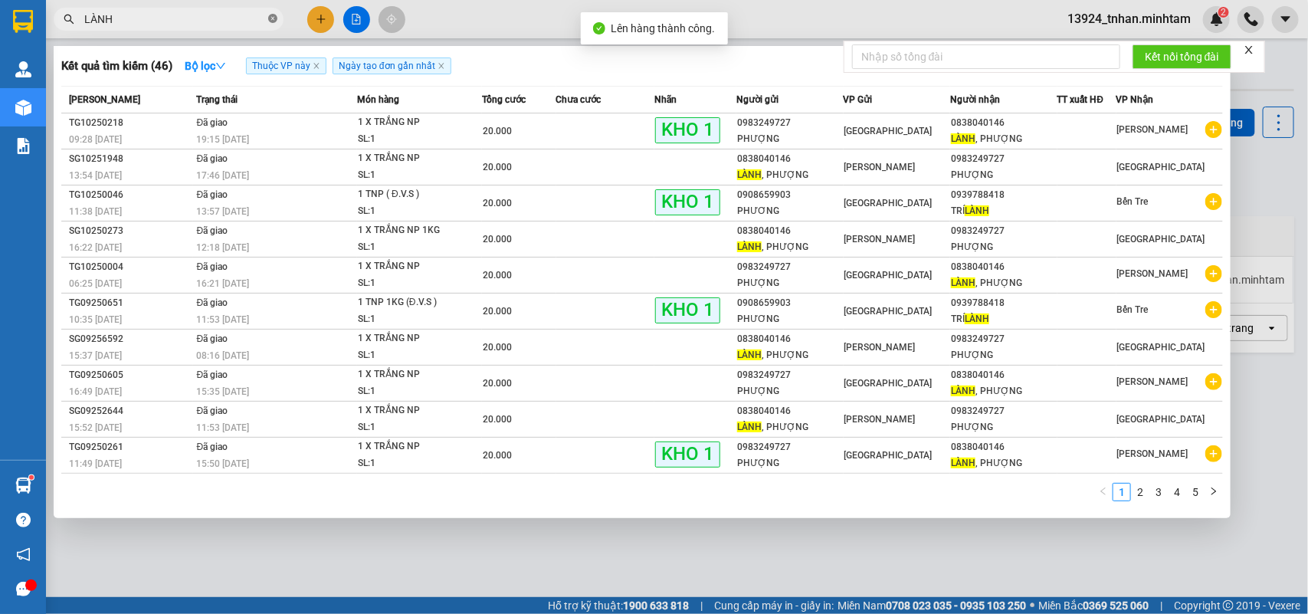
click at [274, 19] on icon "close-circle" at bounding box center [272, 18] width 9 height 9
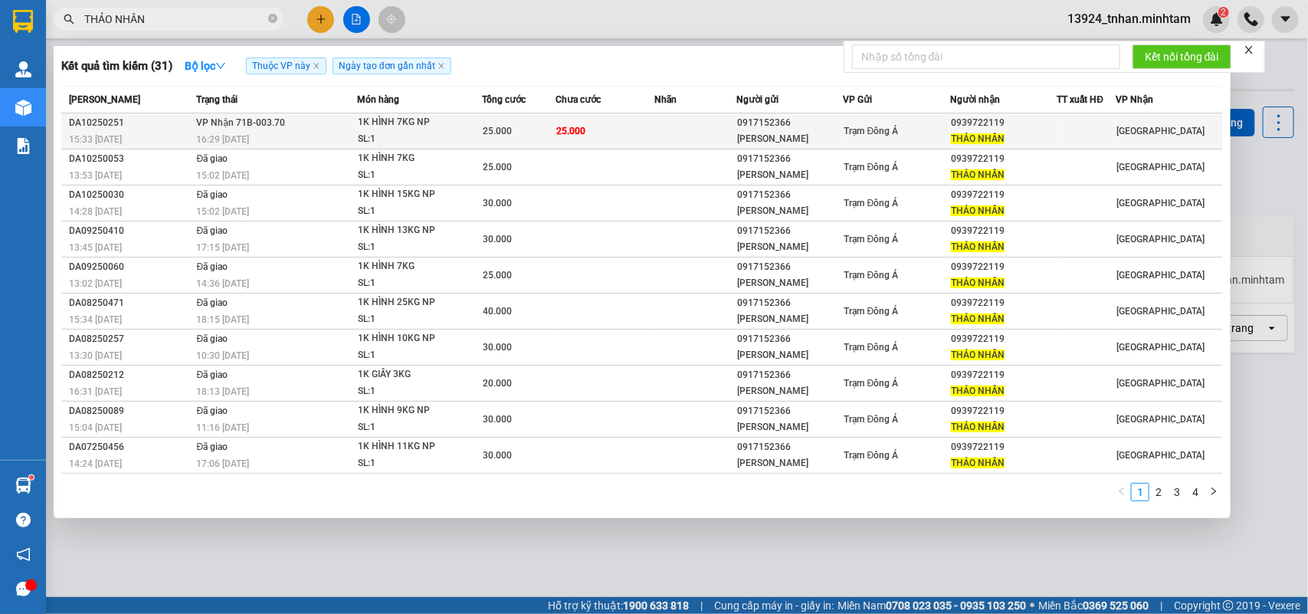
type input "THẢO NHÂN"
click at [567, 131] on span "25.000" at bounding box center [571, 131] width 29 height 11
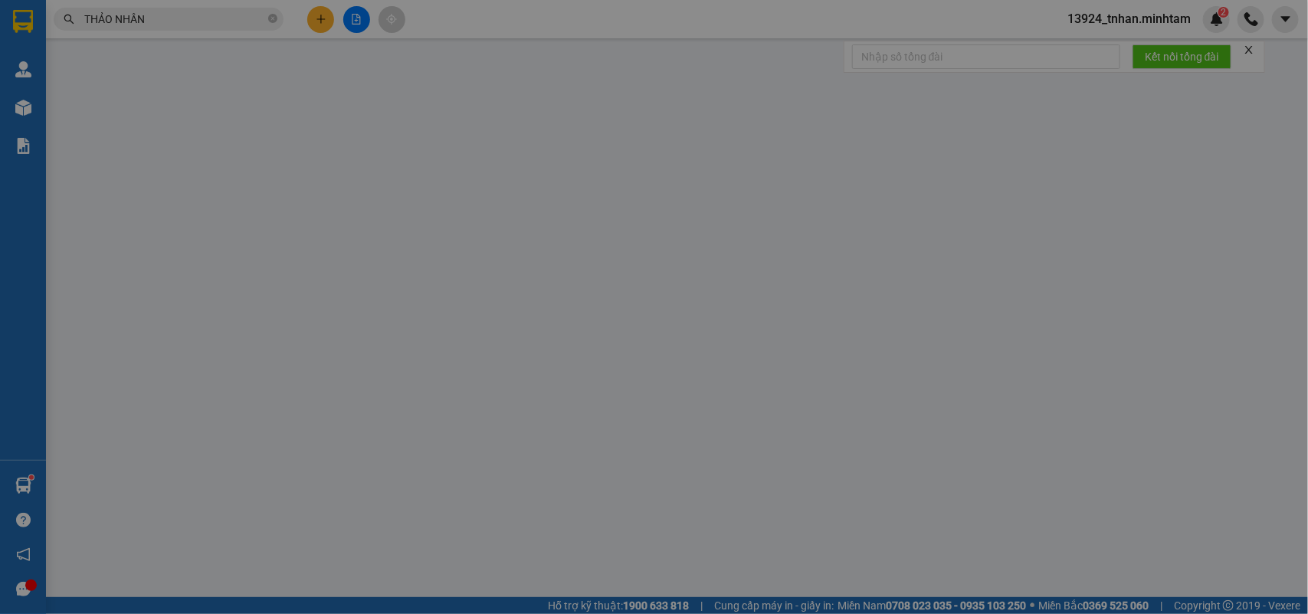
type input "0917152366"
type input "[PERSON_NAME]"
type input "0939722119"
type input "THẢO NHÂN"
type input "25.000"
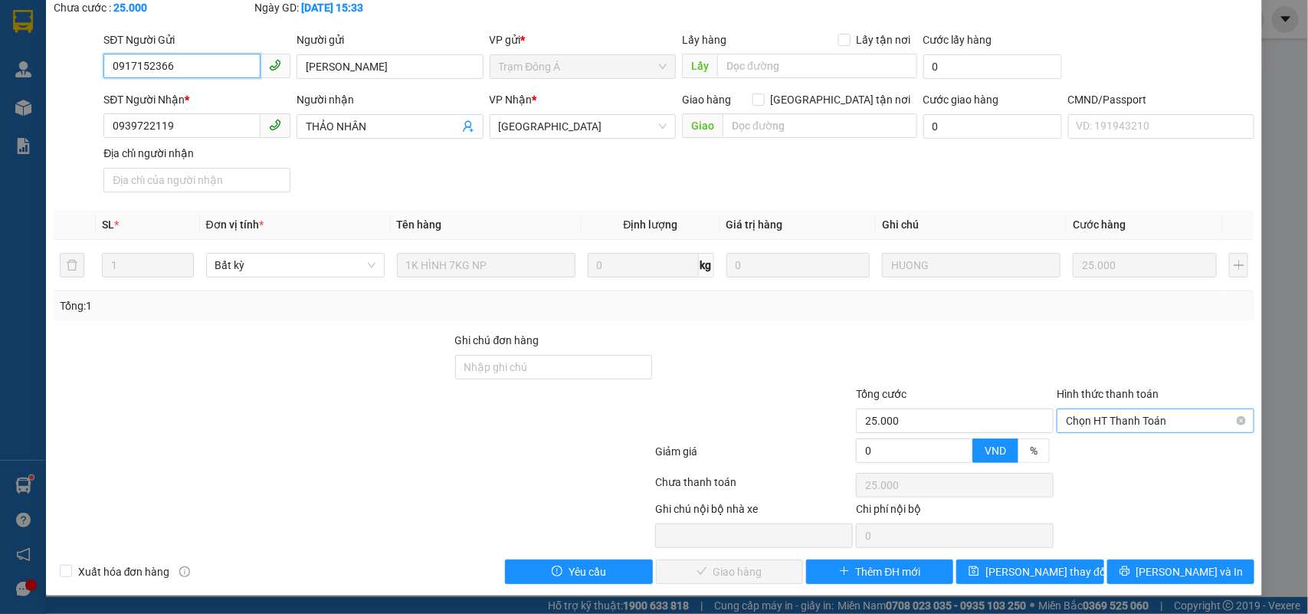
scroll to position [90, 0]
click at [1152, 418] on span "Chọn HT Thanh Toán" at bounding box center [1155, 420] width 179 height 23
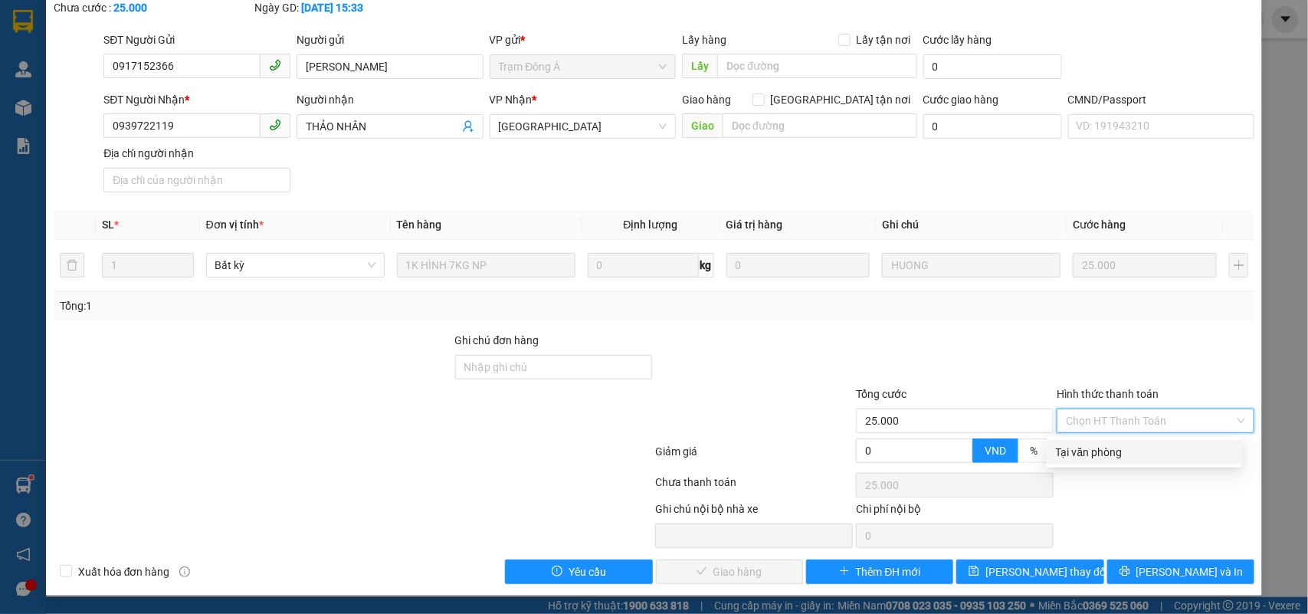
drag, startPoint x: 1083, startPoint y: 455, endPoint x: 905, endPoint y: 510, distance: 186.4
click at [1079, 457] on div "Tại văn phòng" at bounding box center [1144, 452] width 177 height 17
type input "0"
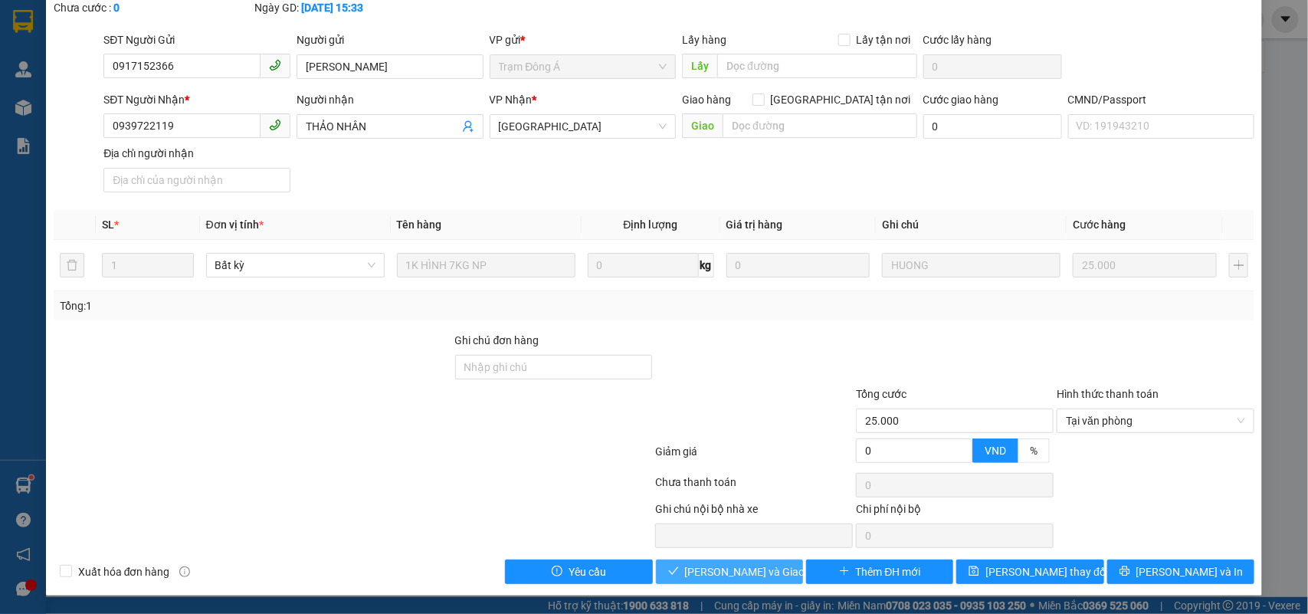
click at [766, 585] on div "SỬA ĐƠN HÀNG Lịch sử Ảnh kiện hàng Yêu cầu xuất hóa đơn điện tử Total Paid Fee …" at bounding box center [654, 258] width 1217 height 676
click at [770, 580] on span "[PERSON_NAME] và Giao hàng" at bounding box center [758, 571] width 147 height 17
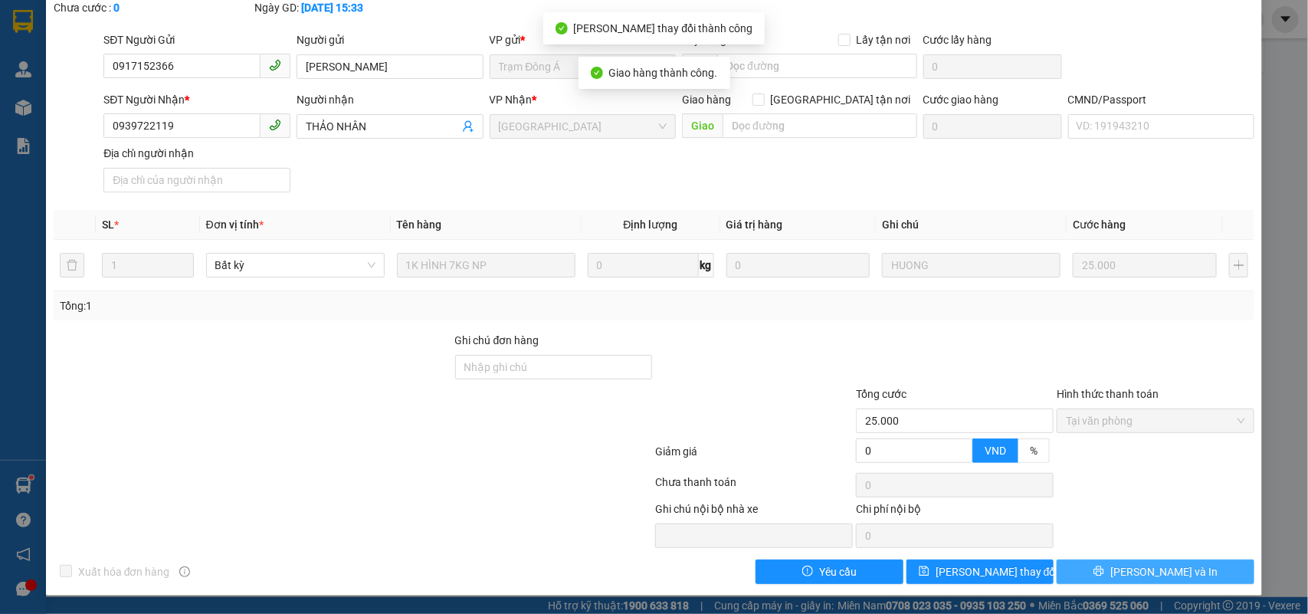
click at [1162, 575] on span "[PERSON_NAME] và In" at bounding box center [1164, 571] width 107 height 17
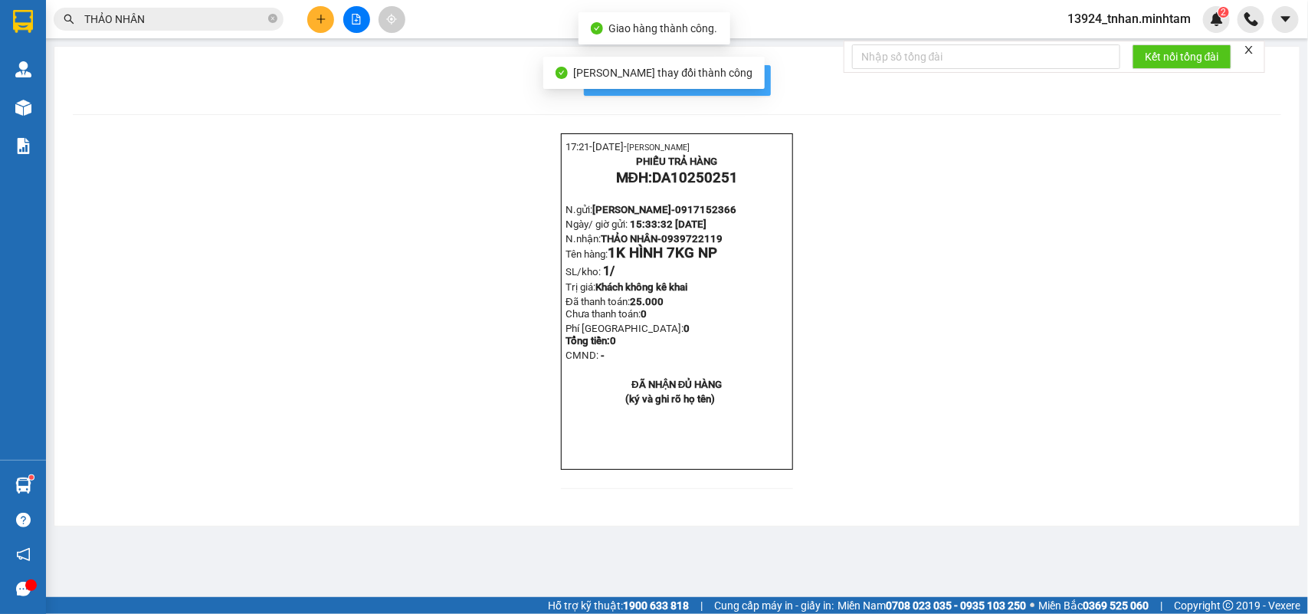
click at [755, 69] on button "In mẫu biên lai tự cấu hình" at bounding box center [677, 80] width 187 height 31
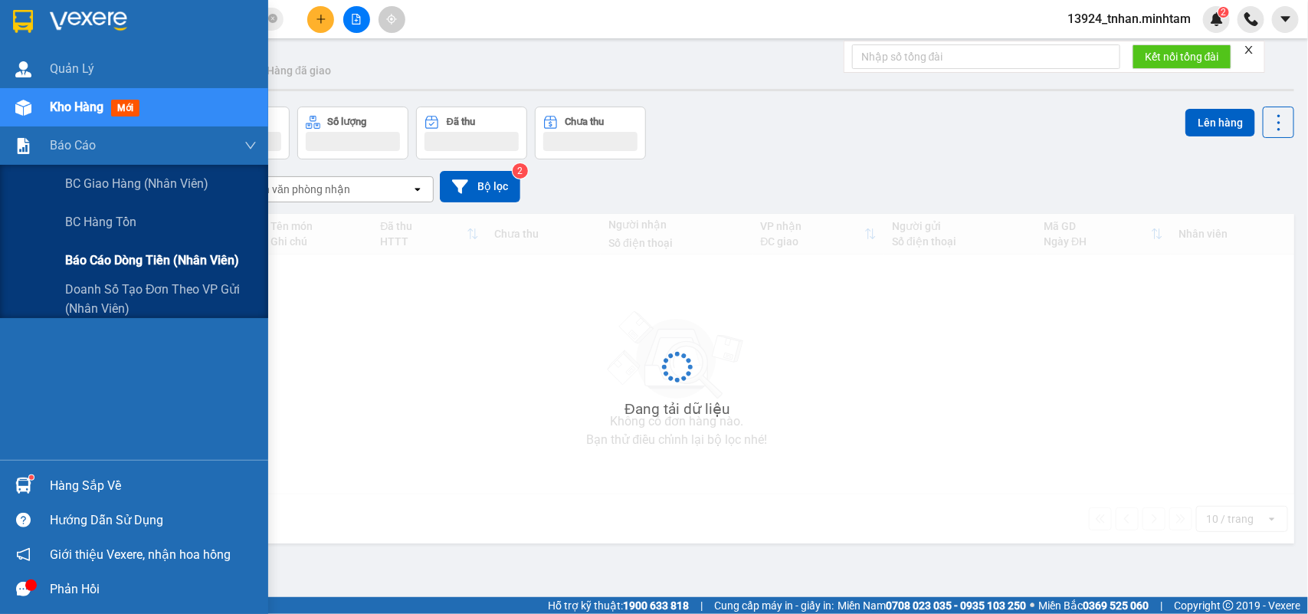
drag, startPoint x: 147, startPoint y: 261, endPoint x: 232, endPoint y: 253, distance: 85.5
click at [149, 261] on span "Báo cáo dòng tiền (nhân viên)" at bounding box center [152, 260] width 174 height 19
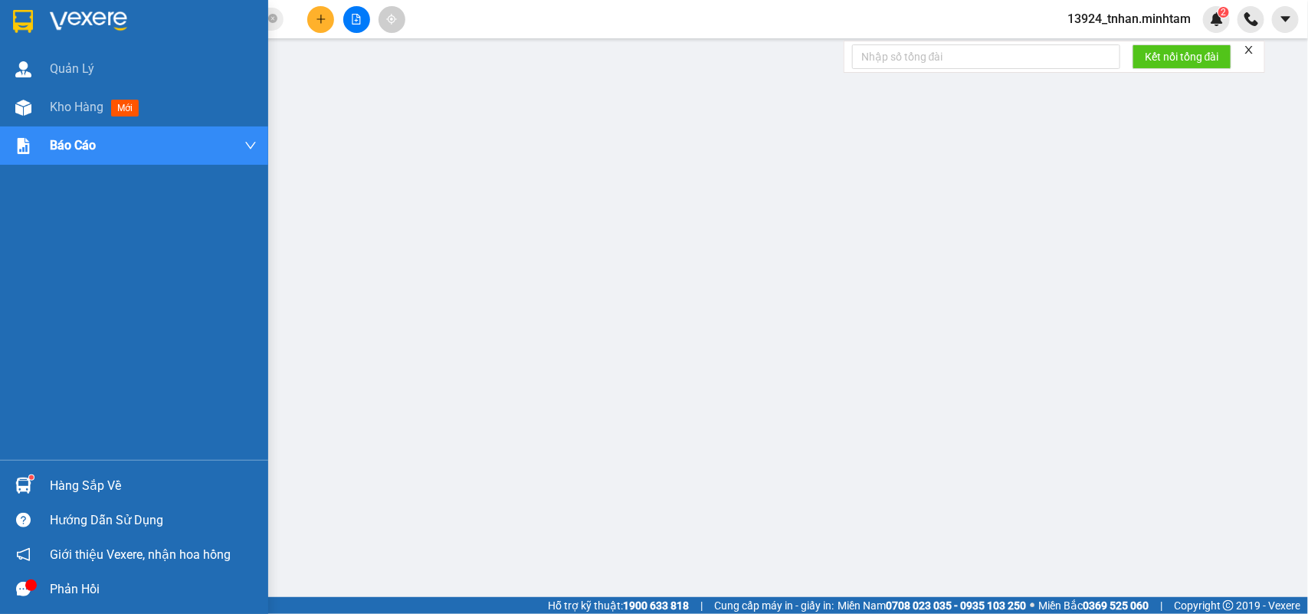
click at [8, 21] on div at bounding box center [134, 25] width 268 height 50
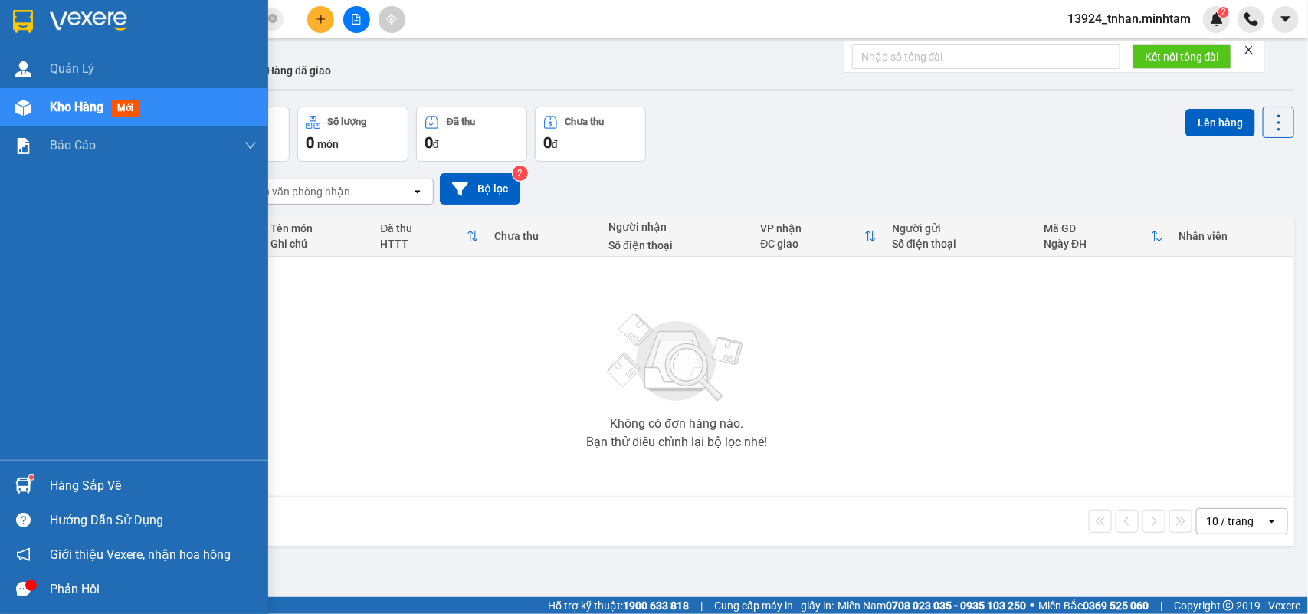
click at [98, 481] on div "Hàng sắp về" at bounding box center [153, 485] width 207 height 23
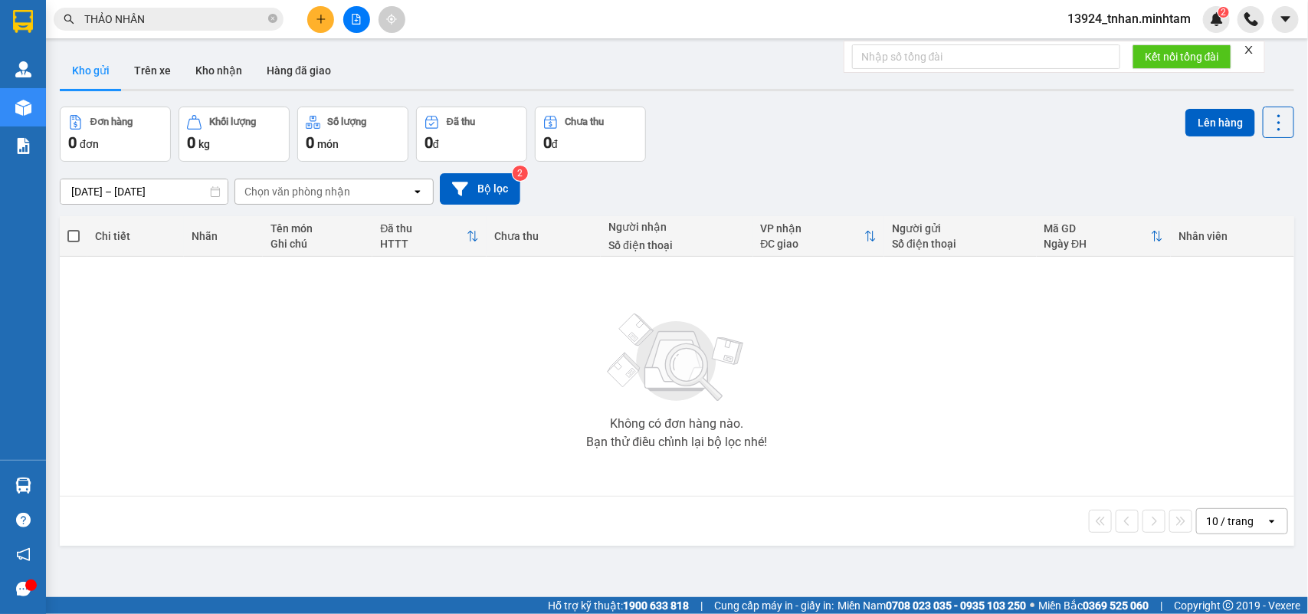
click at [345, 241] on section "Kết quả tìm kiếm ( 31 ) Bộ lọc Thuộc VP này Ngày tạo đơn gần nhất Mã ĐH Trạng t…" at bounding box center [654, 307] width 1308 height 614
click at [276, 19] on icon "close-circle" at bounding box center [272, 18] width 9 height 9
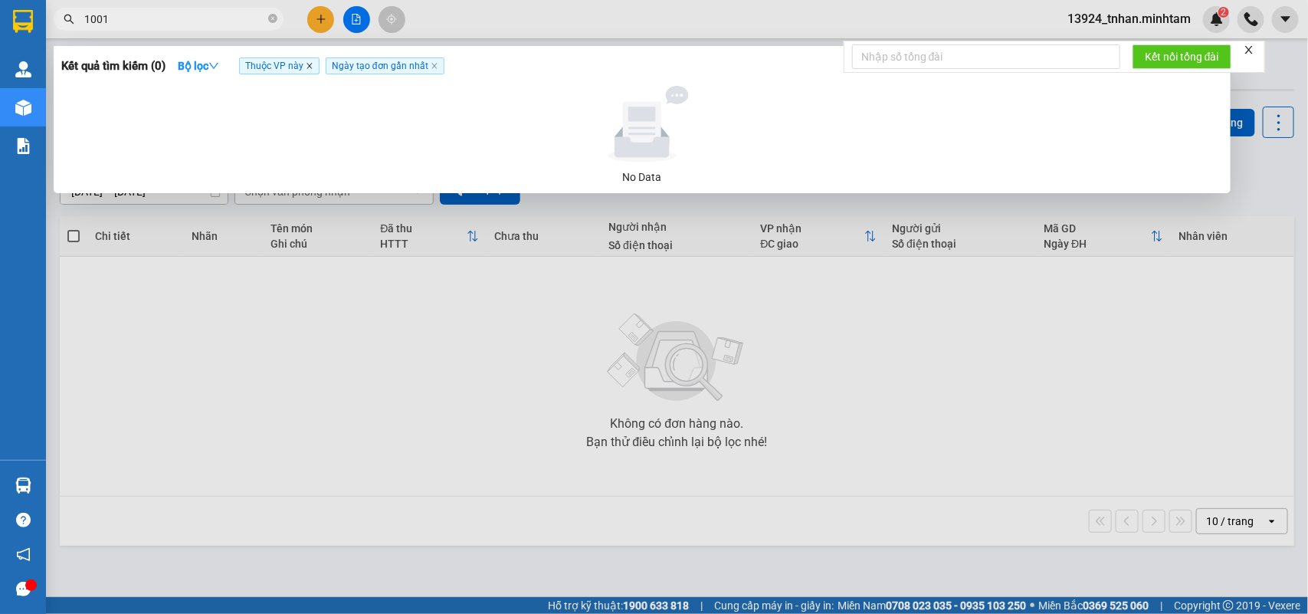
type input "1001"
click at [311, 64] on icon "close" at bounding box center [310, 66] width 8 height 8
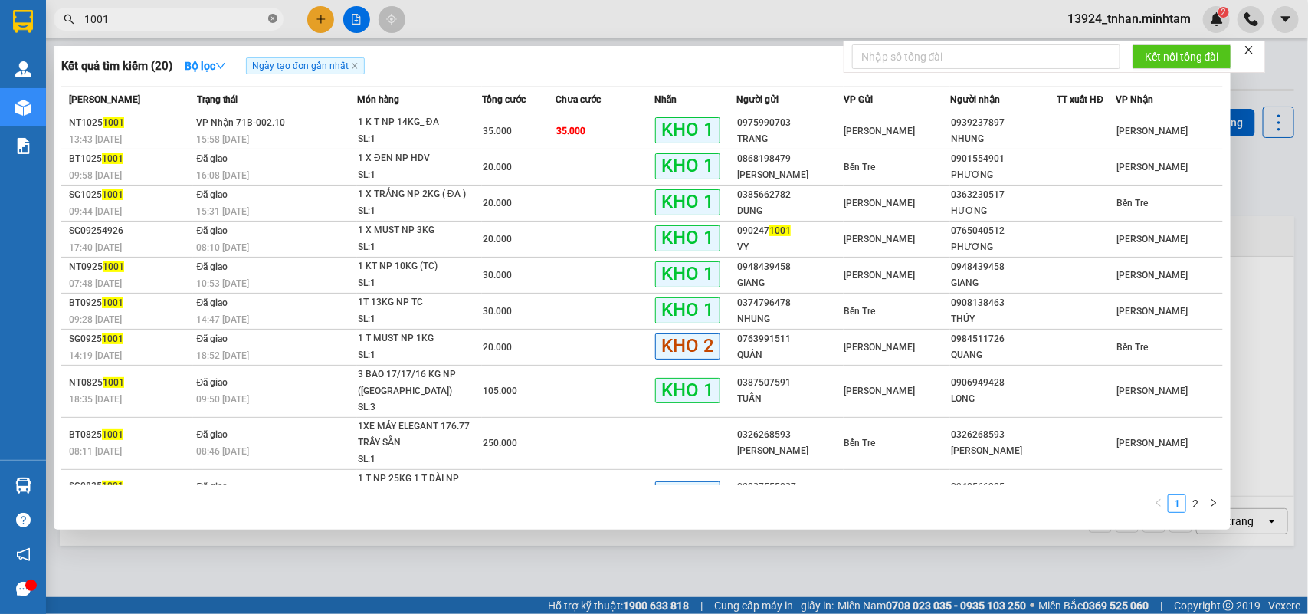
click at [274, 19] on icon "close-circle" at bounding box center [272, 18] width 9 height 9
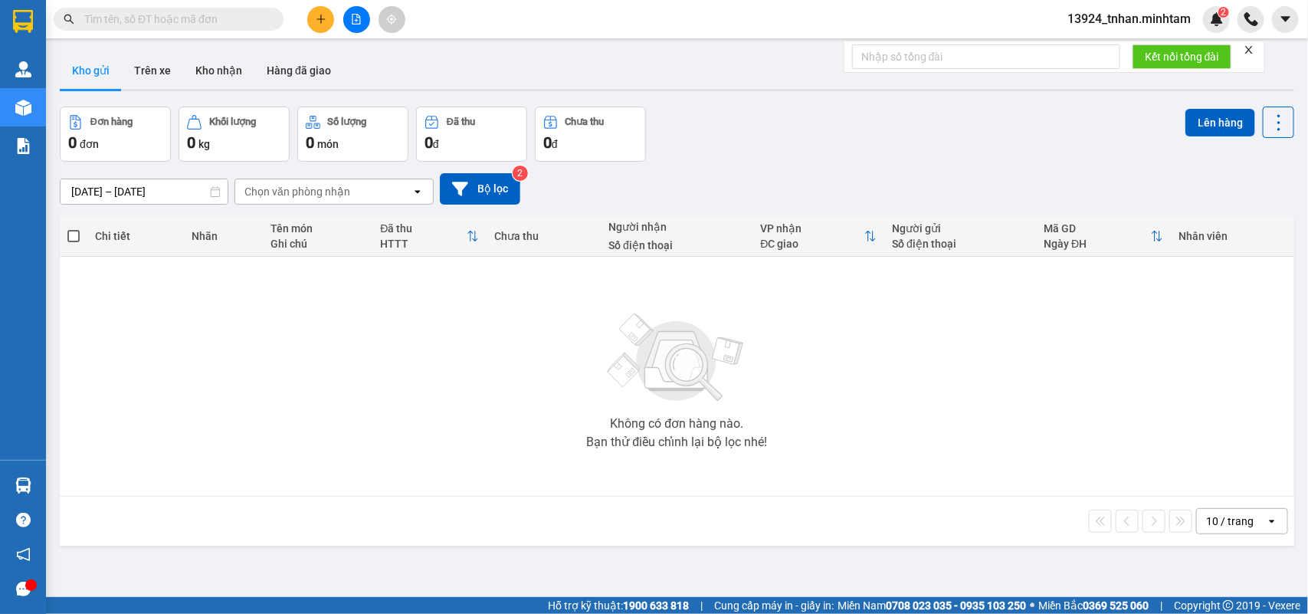
click at [244, 21] on input "text" at bounding box center [174, 19] width 181 height 17
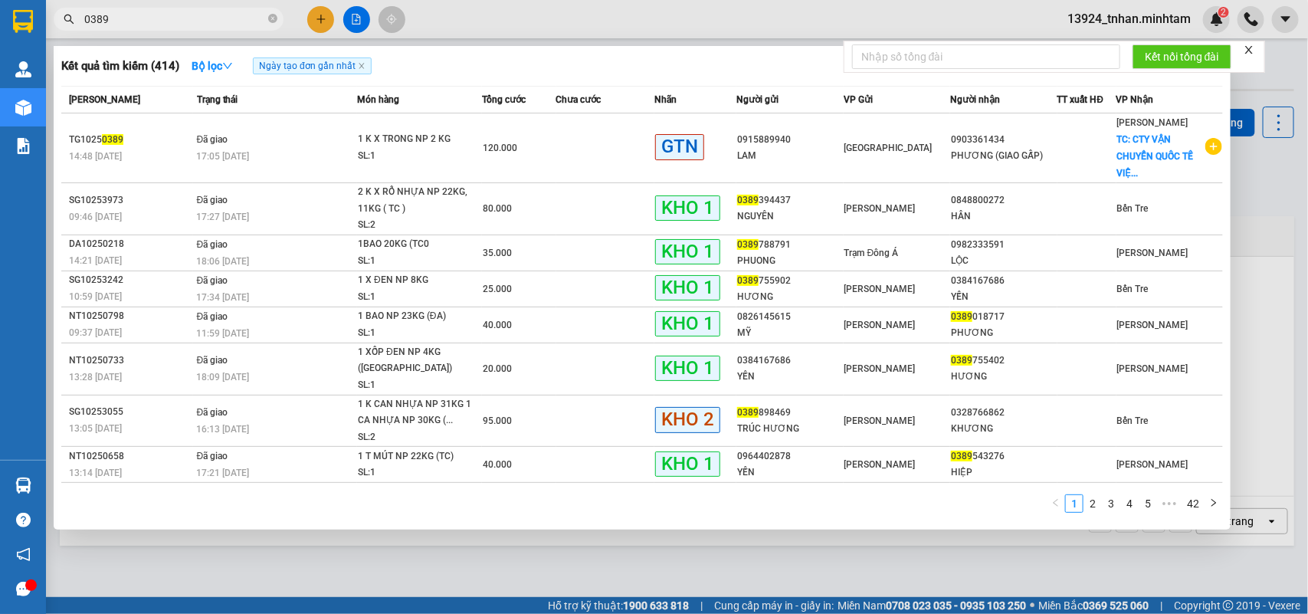
type input "0389"
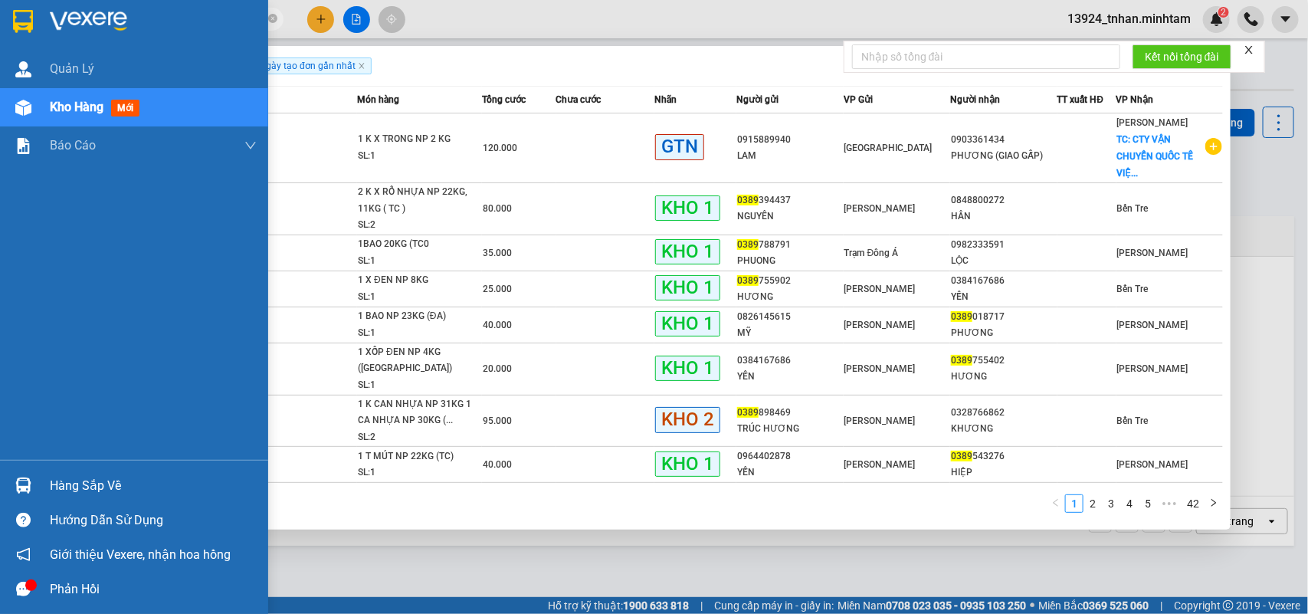
click at [38, 12] on div at bounding box center [134, 25] width 268 height 50
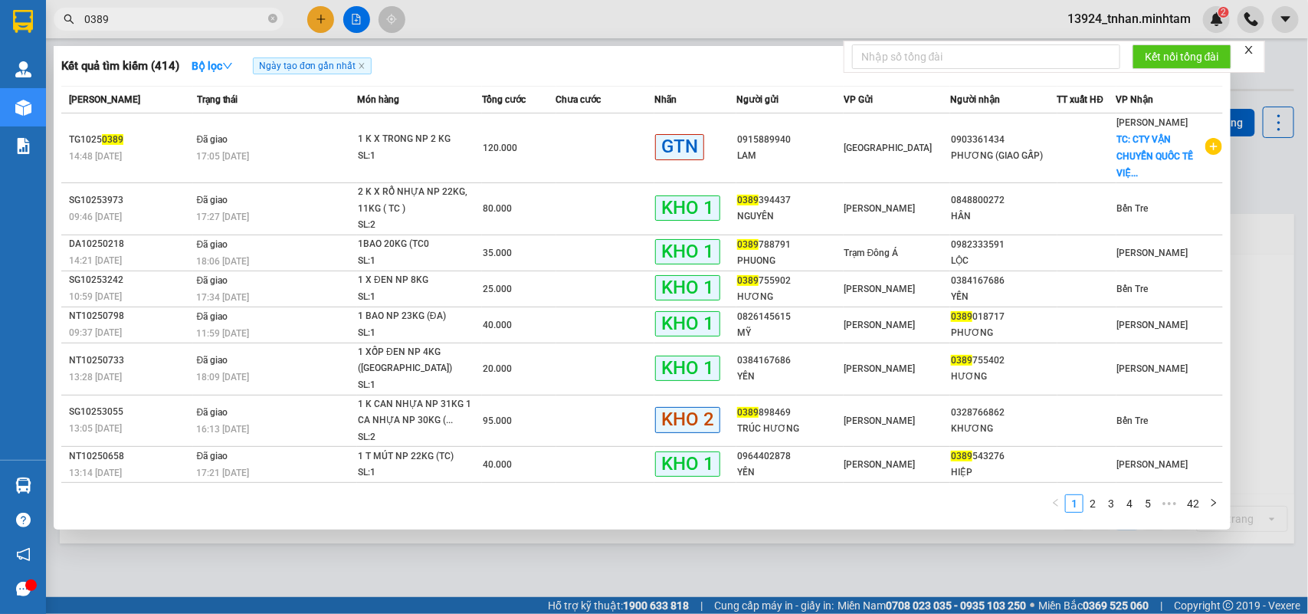
click at [454, 556] on div at bounding box center [654, 307] width 1308 height 614
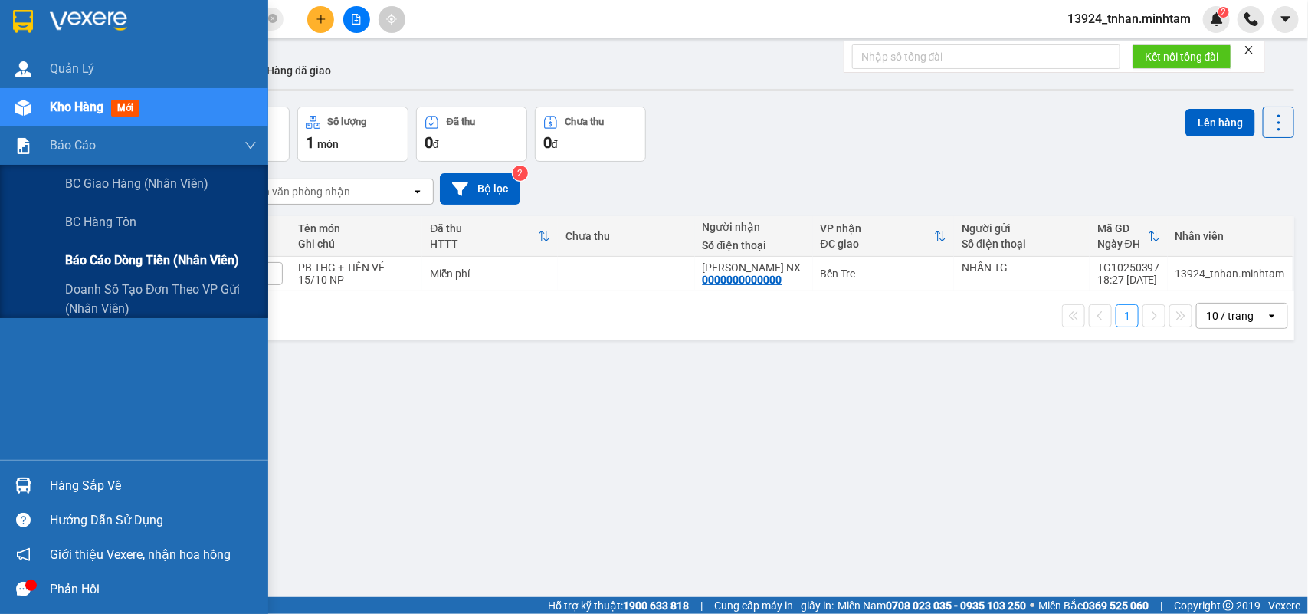
click at [102, 259] on span "Báo cáo dòng tiền (nhân viên)" at bounding box center [152, 260] width 174 height 19
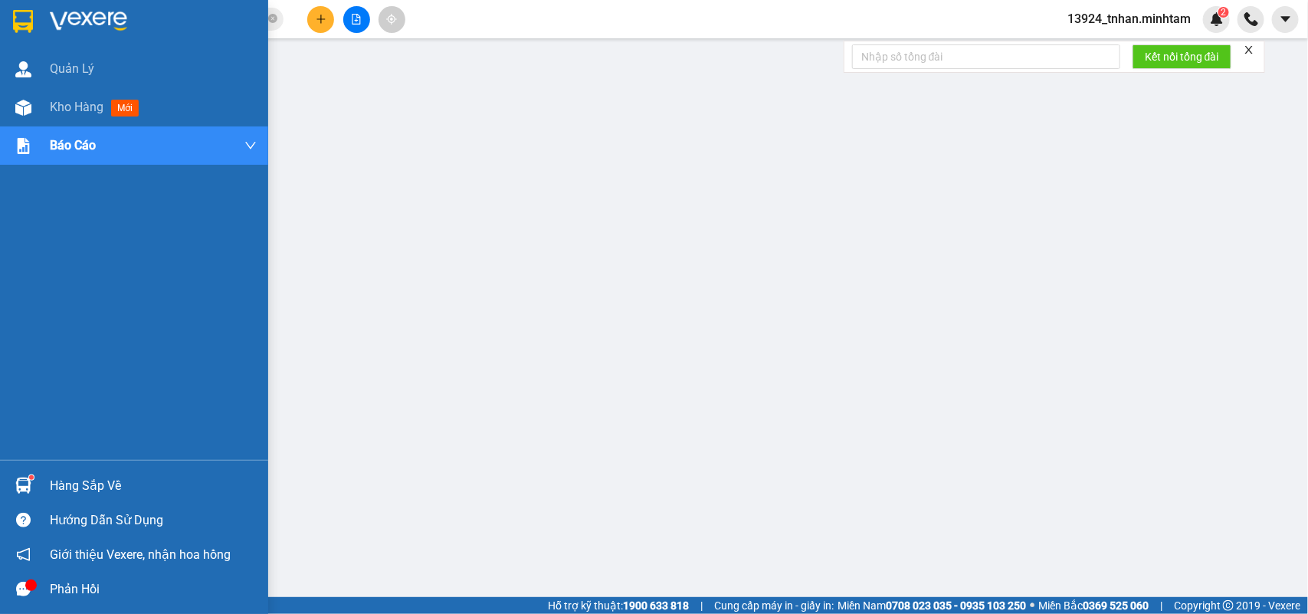
drag, startPoint x: 85, startPoint y: 492, endPoint x: 247, endPoint y: 489, distance: 161.8
click at [87, 492] on div "Hàng sắp về" at bounding box center [153, 485] width 207 height 23
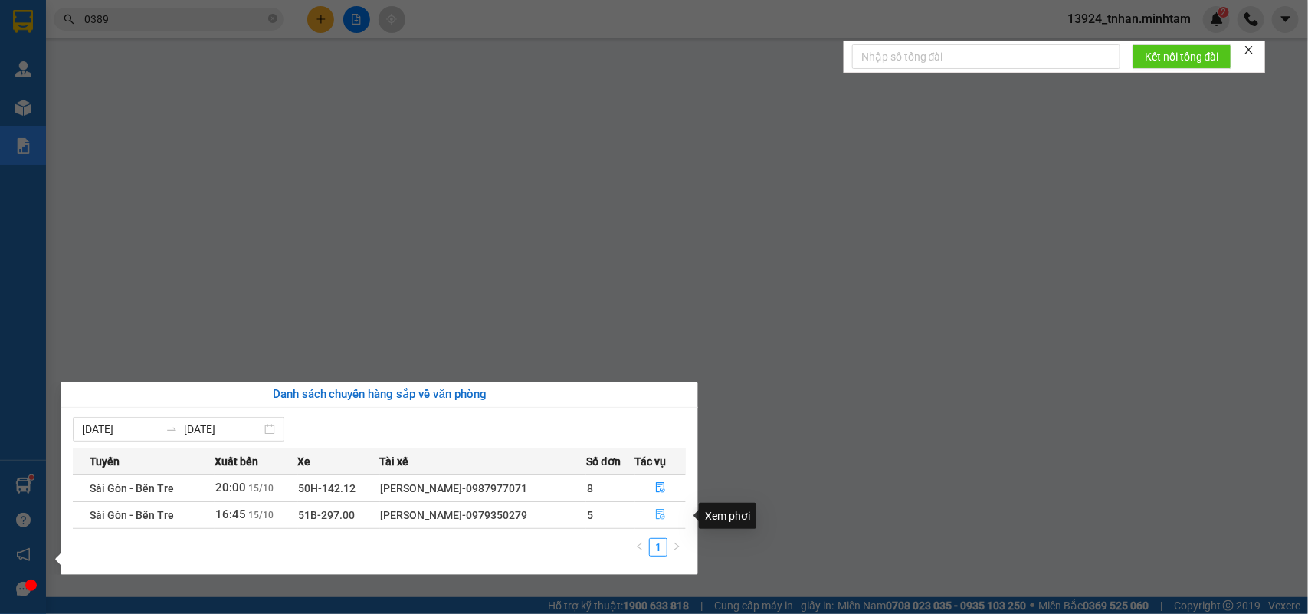
click at [650, 511] on button "button" at bounding box center [661, 515] width 50 height 25
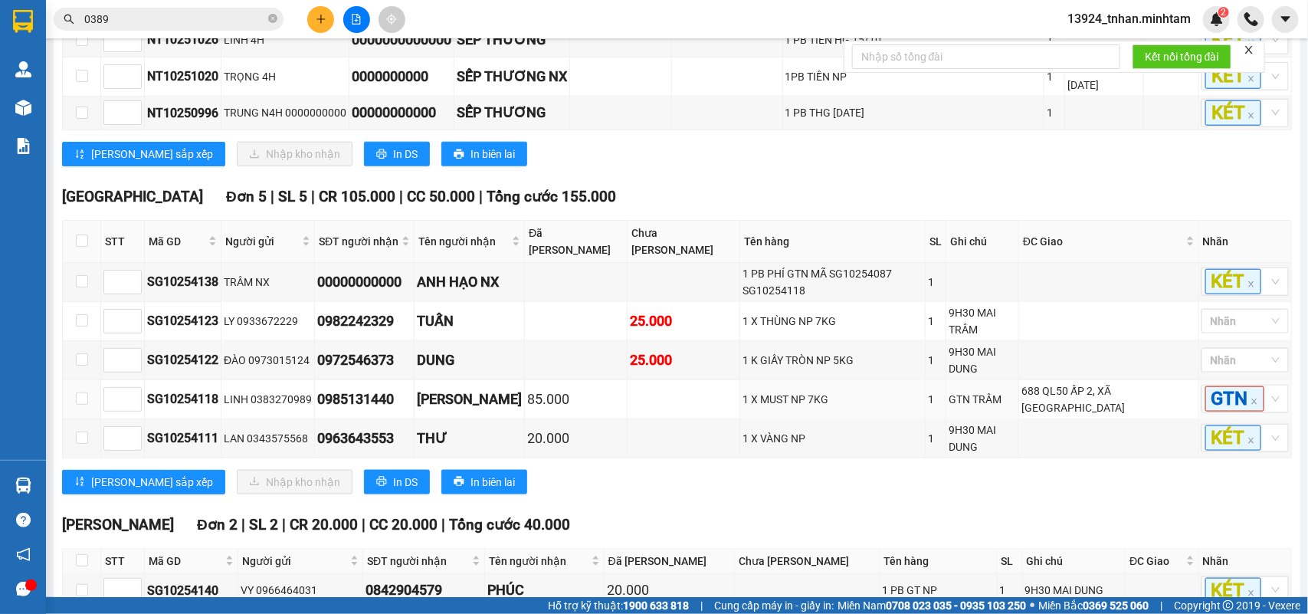
scroll to position [766, 0]
